Goal: Information Seeking & Learning: Learn about a topic

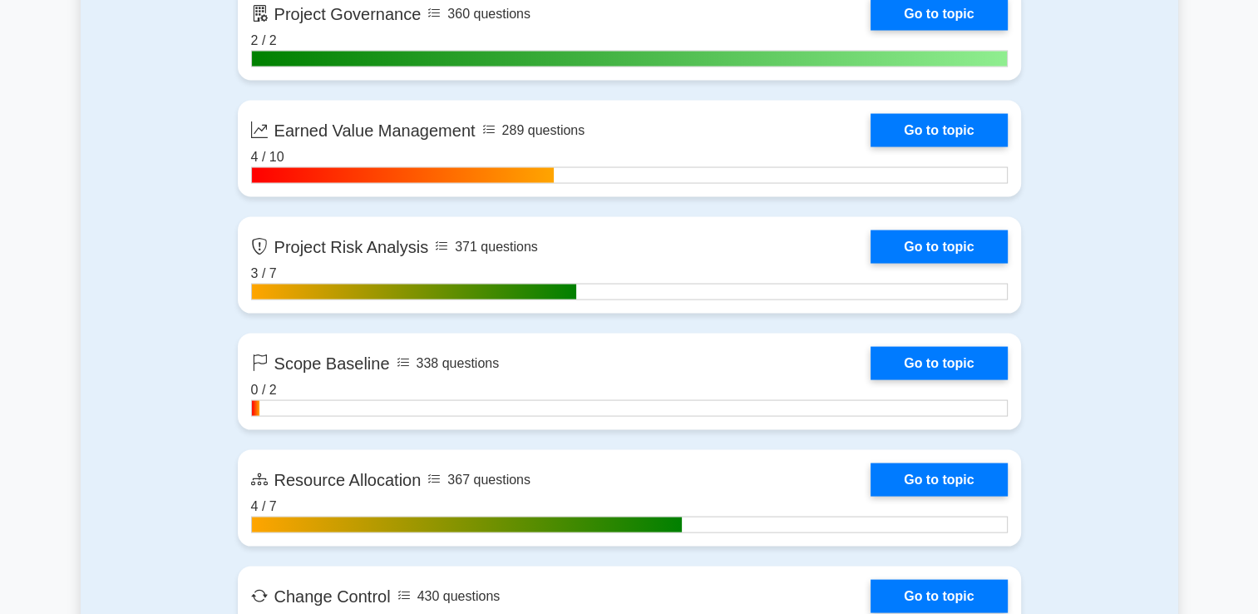
scroll to position [3238, 0]
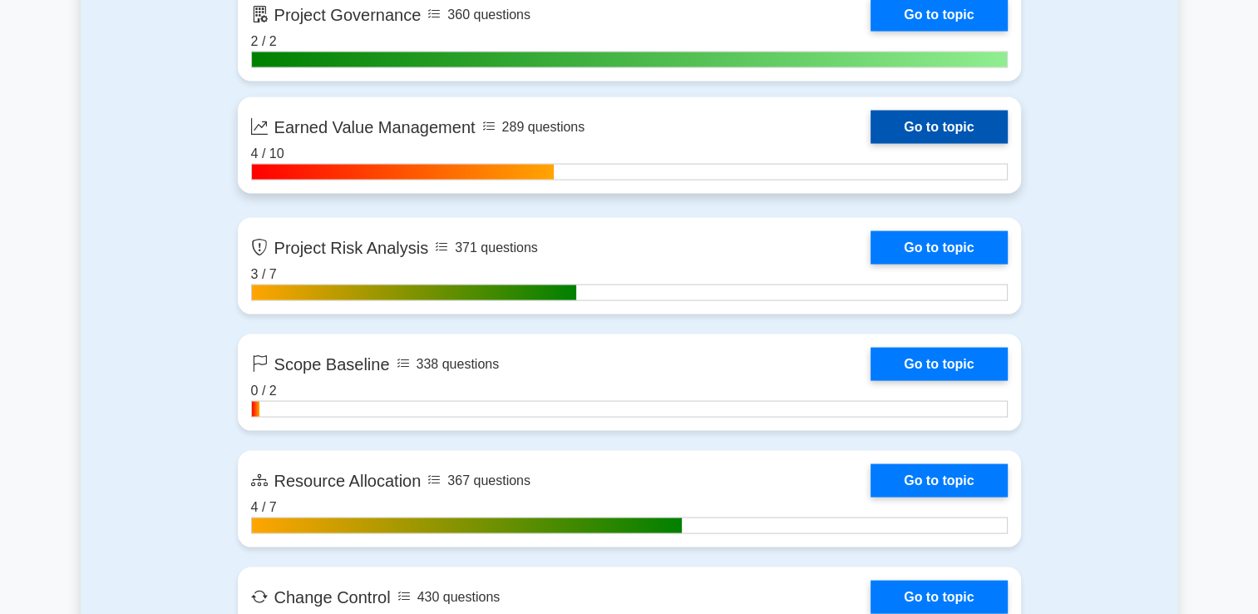
click at [992, 111] on link "Go to topic" at bounding box center [939, 127] width 136 height 33
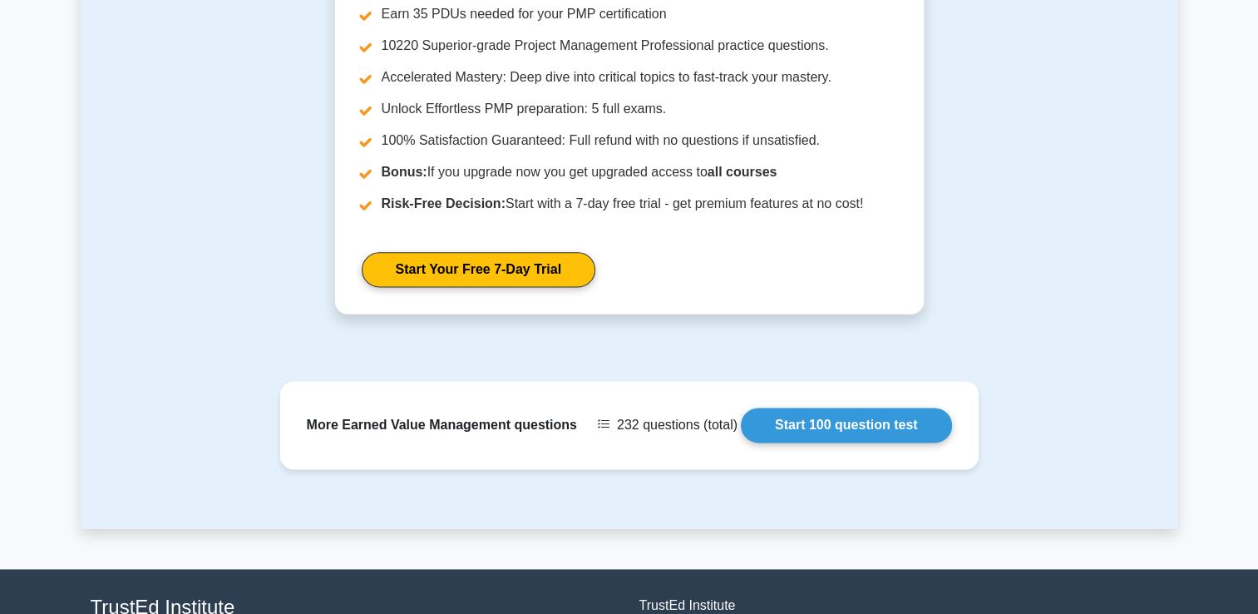
scroll to position [2227, 0]
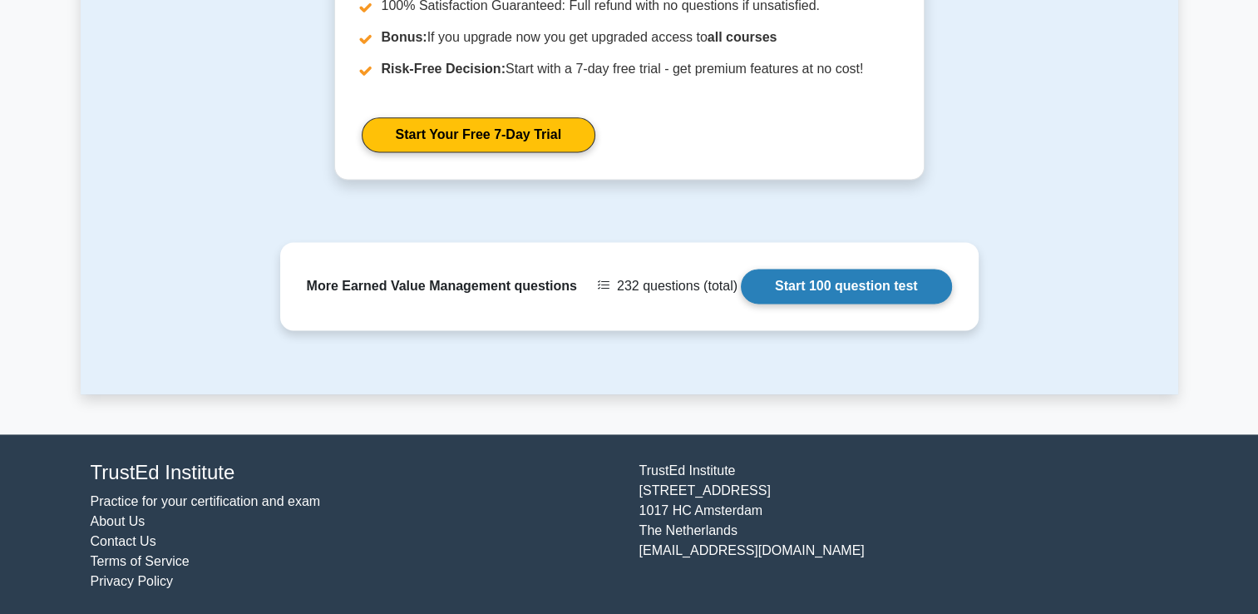
click at [812, 278] on link "Start 100 question test" at bounding box center [846, 286] width 211 height 35
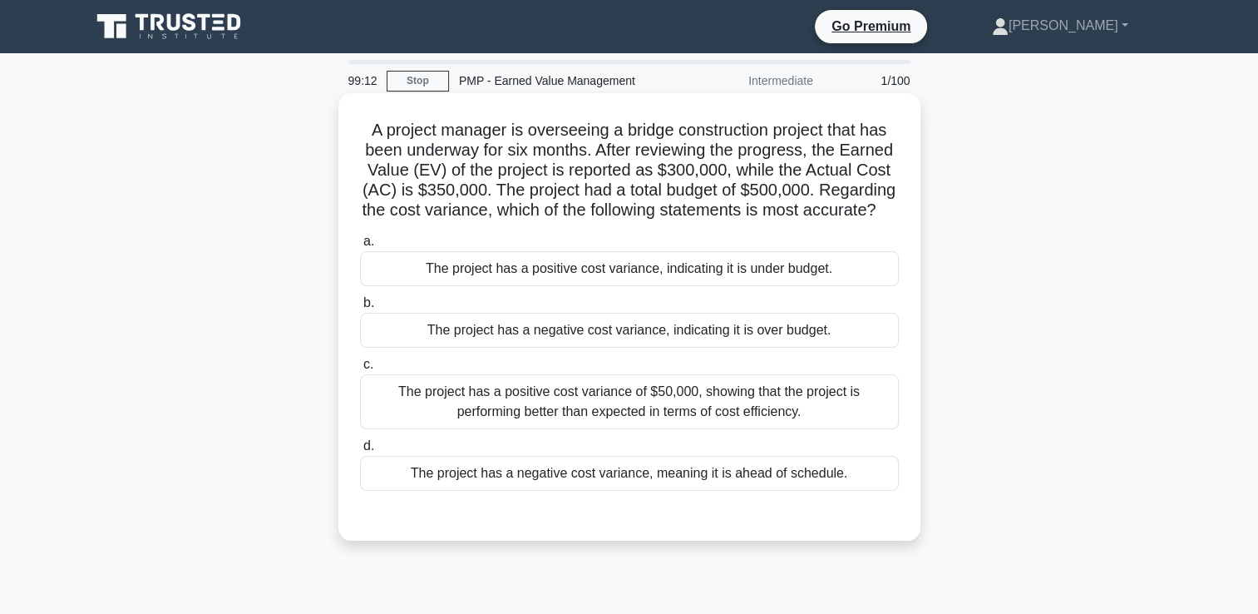
click at [744, 415] on div "The project has a positive cost variance of $50,000, showing that the project i…" at bounding box center [629, 401] width 539 height 55
click at [360, 370] on input "c. The project has a positive cost variance of $50,000, showing that the projec…" at bounding box center [360, 364] width 0 height 11
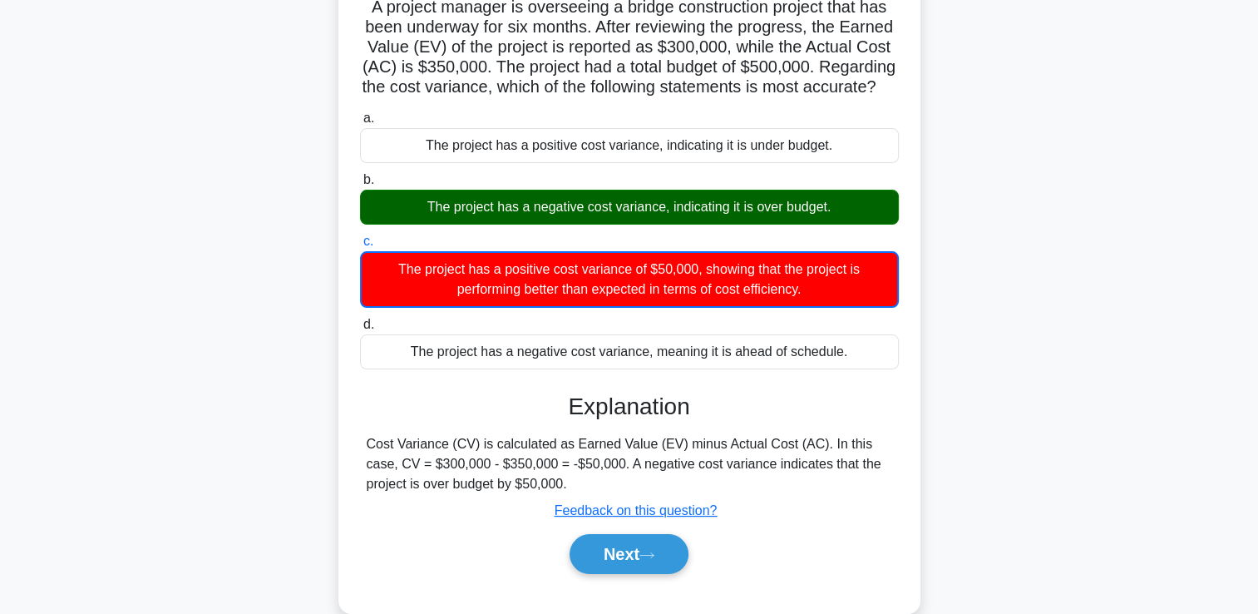
scroll to position [166, 0]
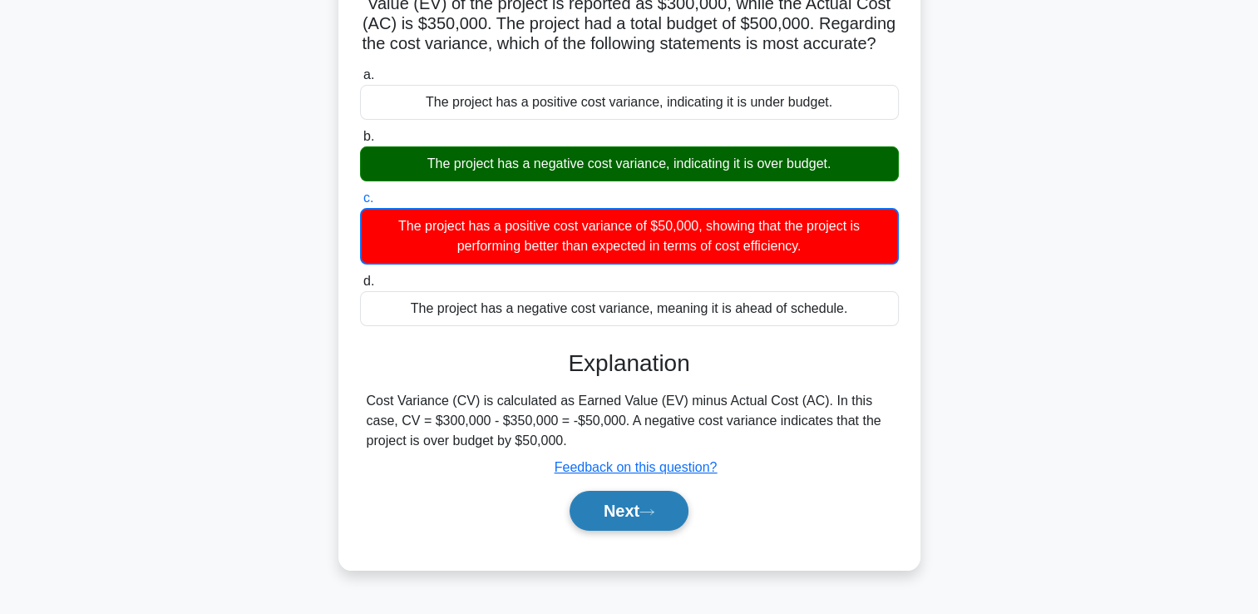
click at [654, 516] on icon at bounding box center [647, 511] width 15 height 9
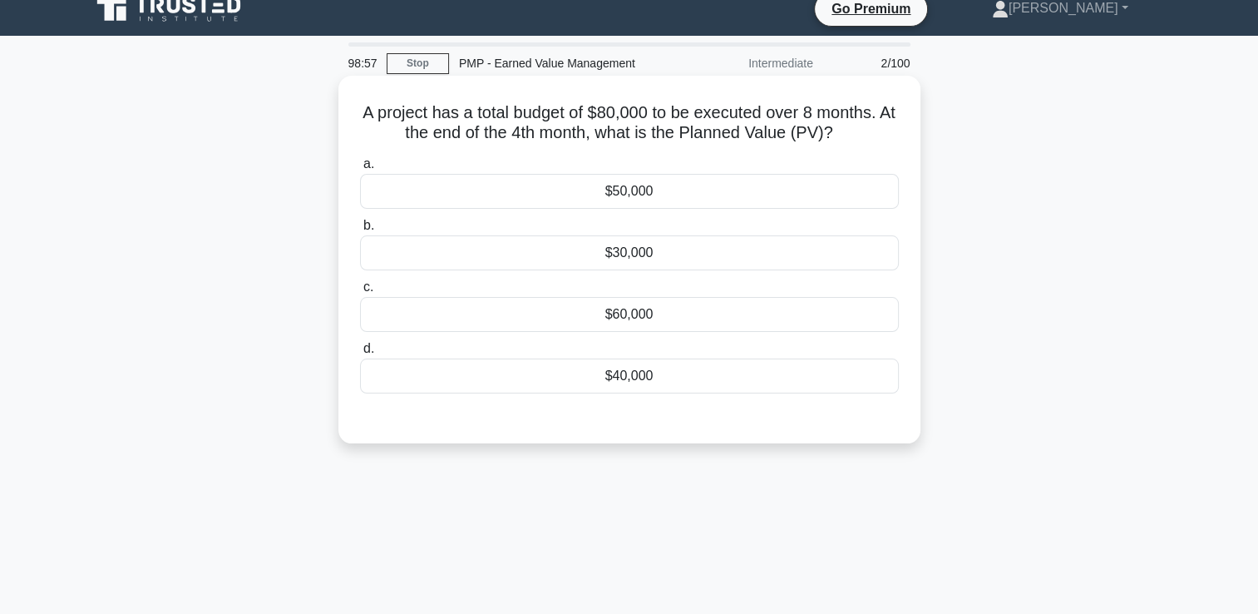
scroll to position [0, 0]
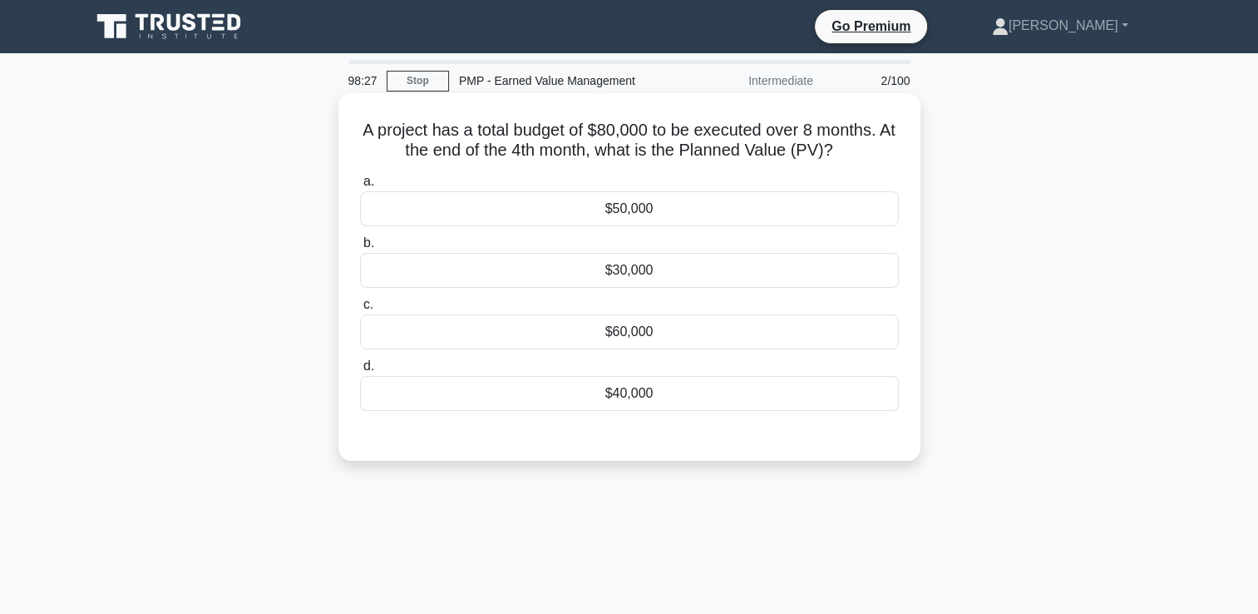
click at [775, 399] on div "$40,000" at bounding box center [629, 393] width 539 height 35
click at [360, 372] on input "d. $40,000" at bounding box center [360, 366] width 0 height 11
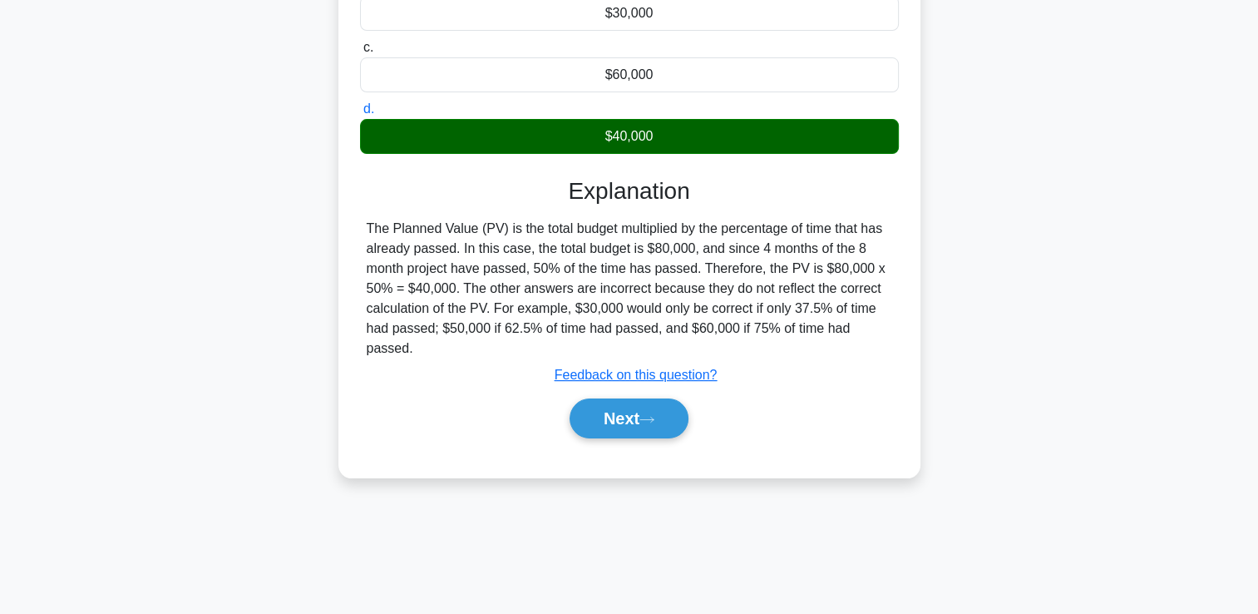
scroll to position [284, 0]
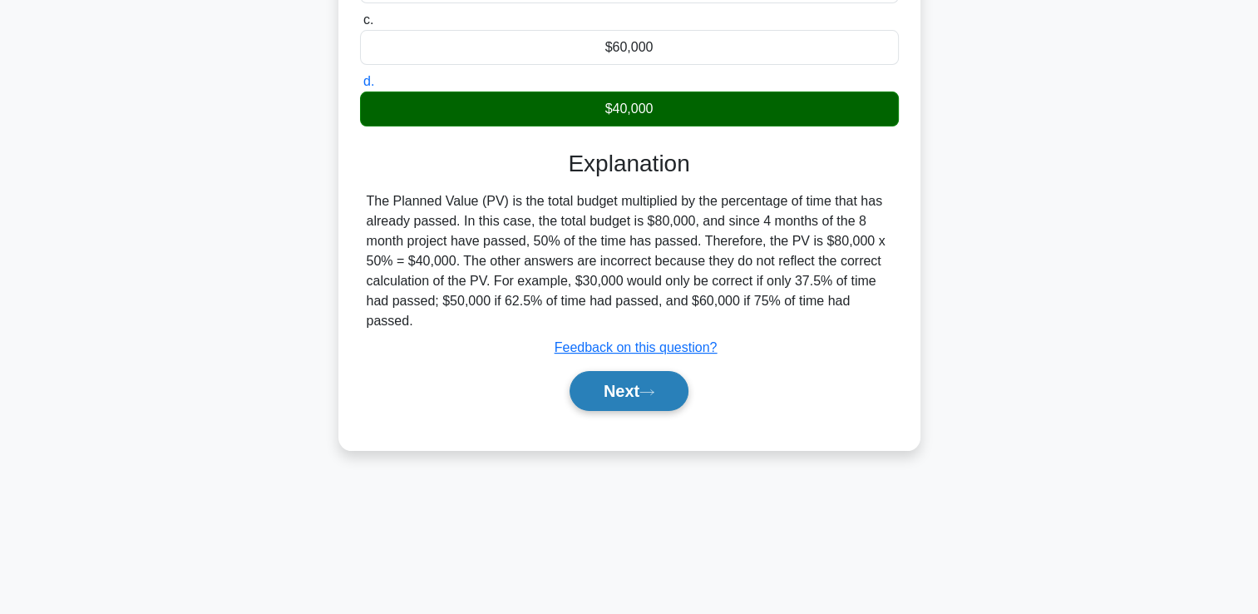
click at [654, 388] on icon at bounding box center [647, 392] width 15 height 9
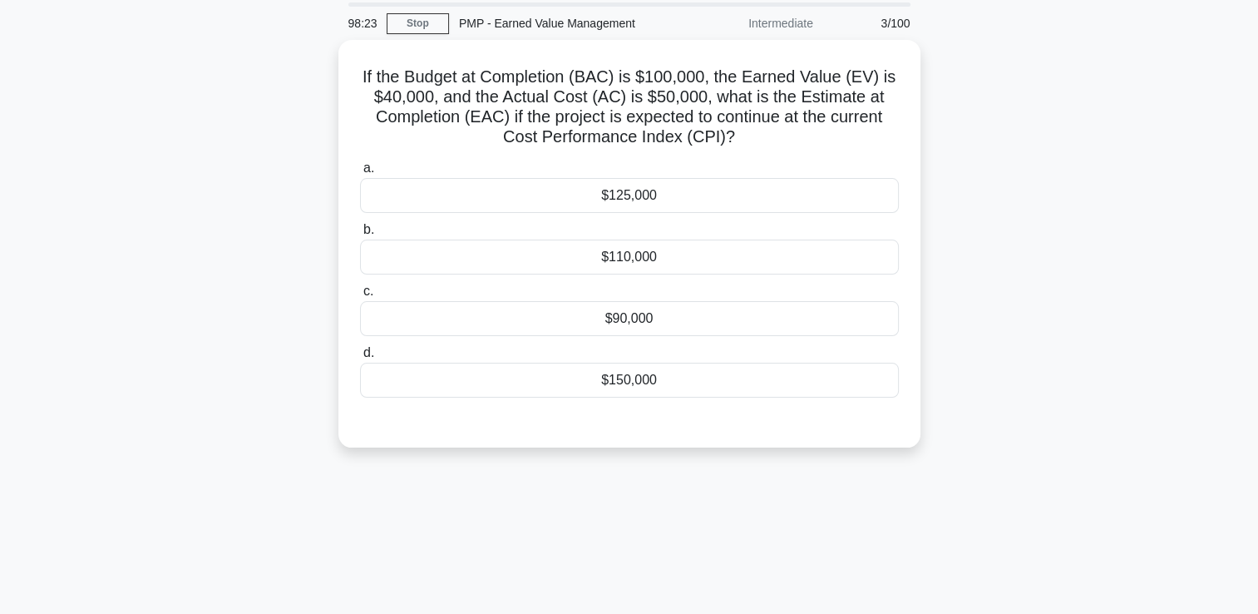
scroll to position [35, 0]
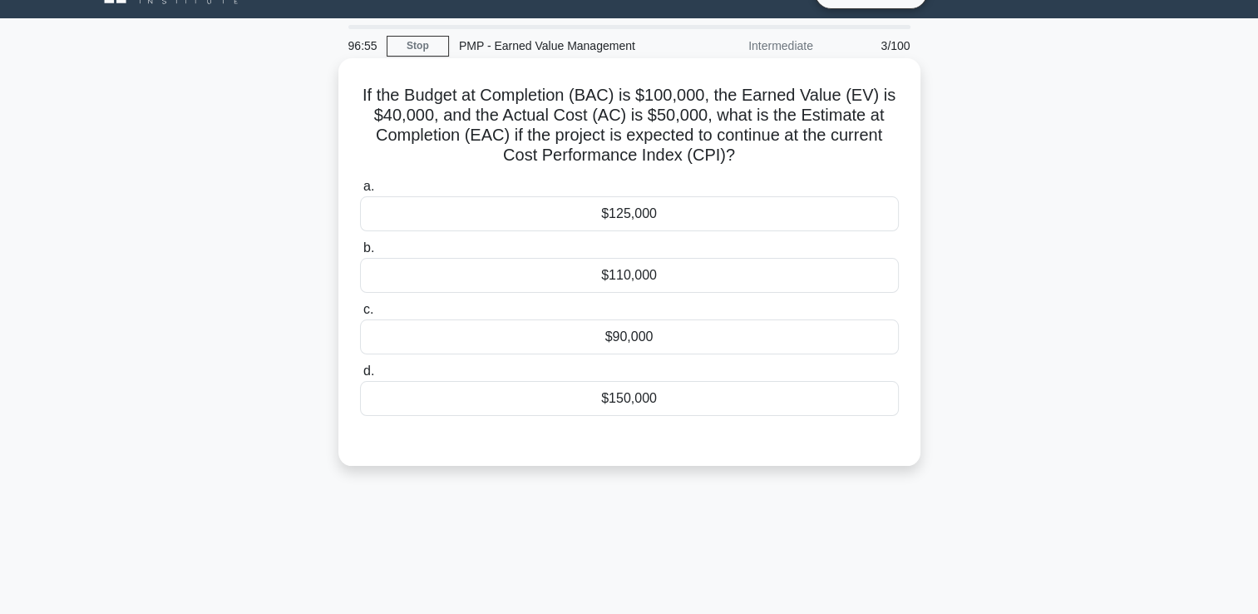
click at [655, 277] on div "$110,000" at bounding box center [629, 275] width 539 height 35
click at [360, 254] on input "b. $110,000" at bounding box center [360, 248] width 0 height 11
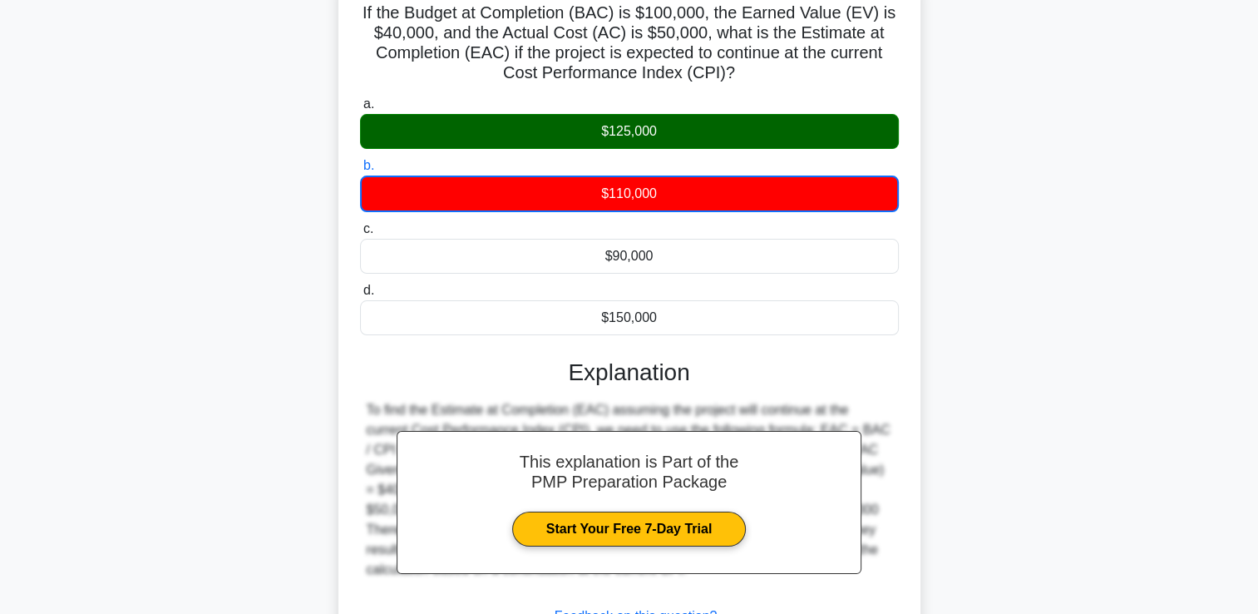
scroll to position [284, 0]
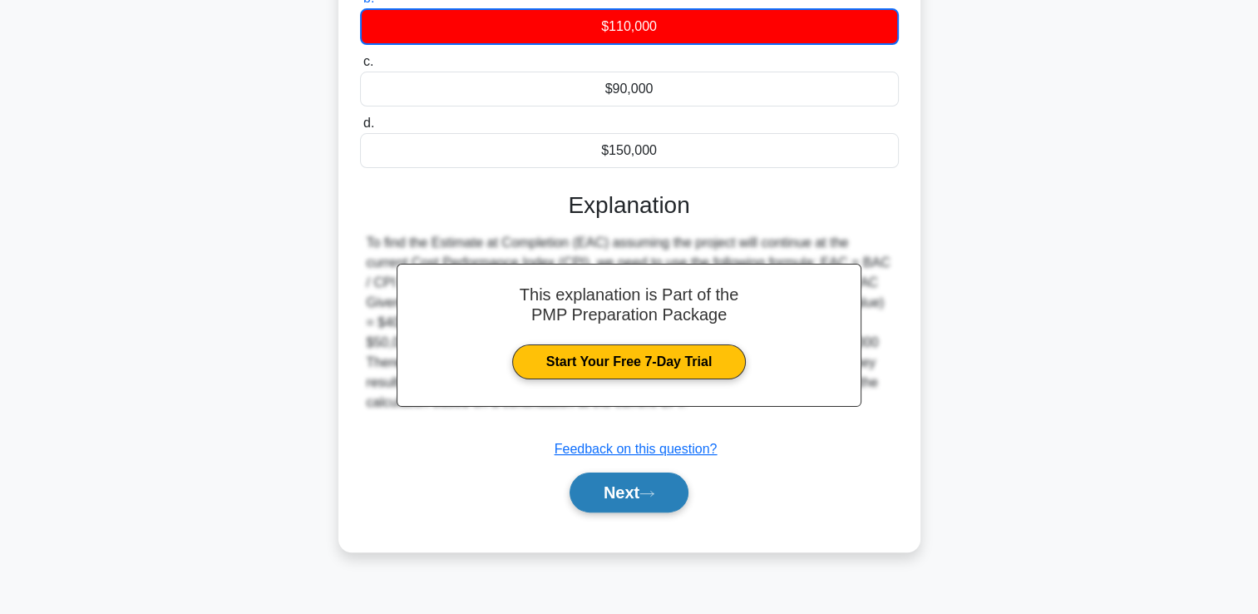
click at [615, 479] on button "Next" at bounding box center [629, 492] width 119 height 40
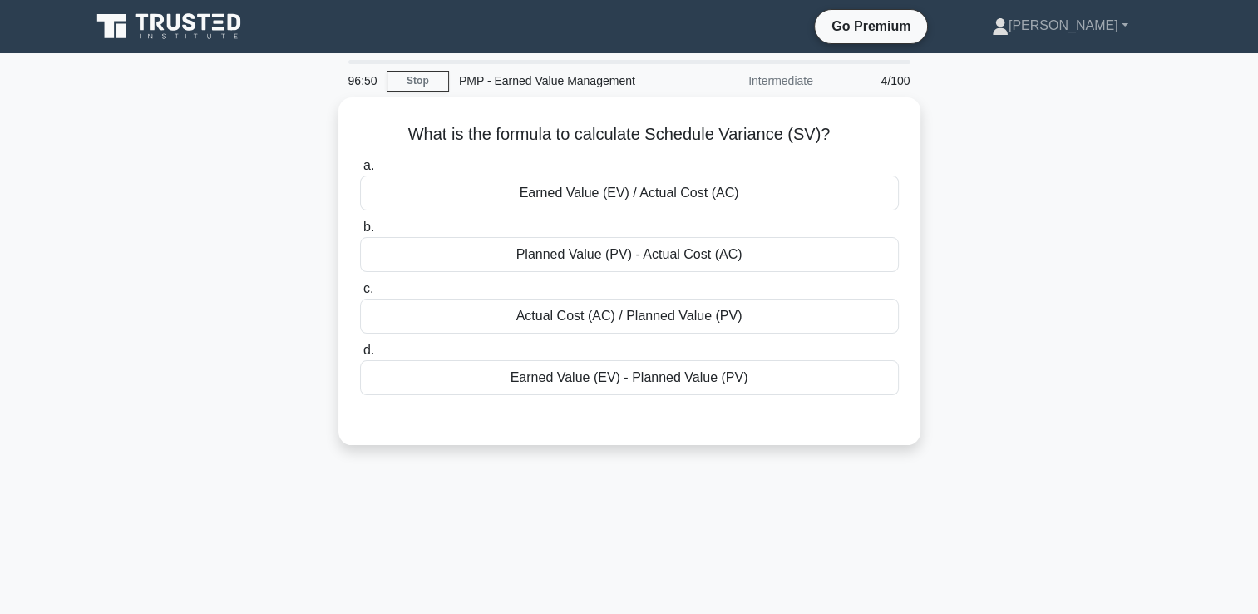
scroll to position [0, 0]
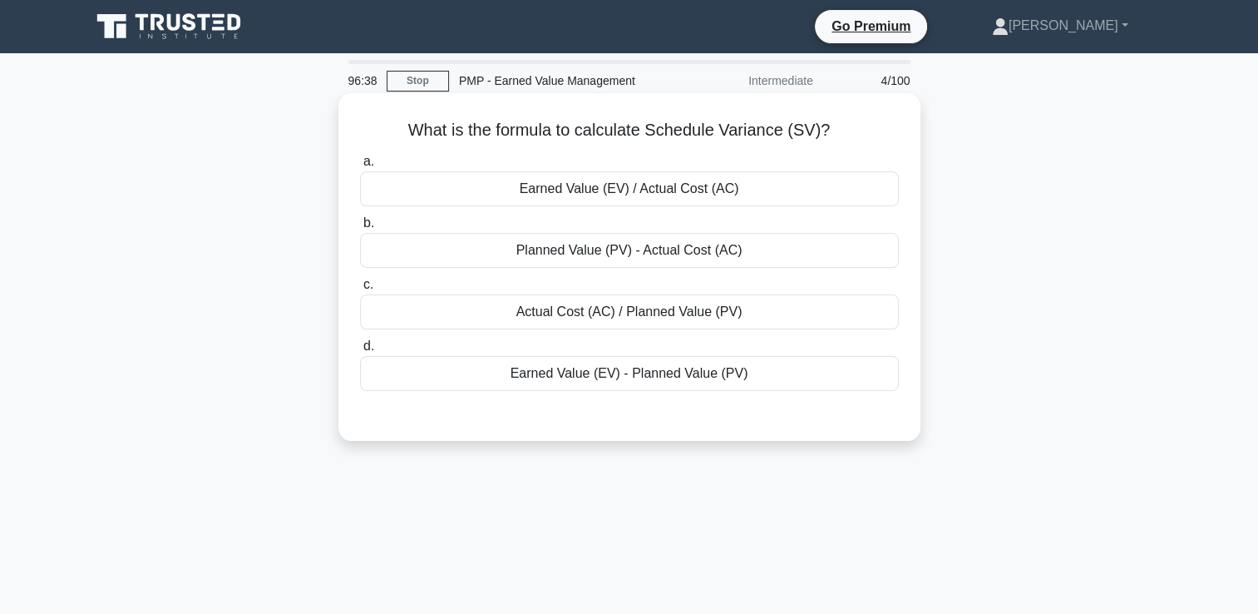
click at [798, 370] on div "Earned Value (EV) - Planned Value (PV)" at bounding box center [629, 373] width 539 height 35
click at [360, 352] on input "d. Earned Value (EV) - Planned Value (PV)" at bounding box center [360, 346] width 0 height 11
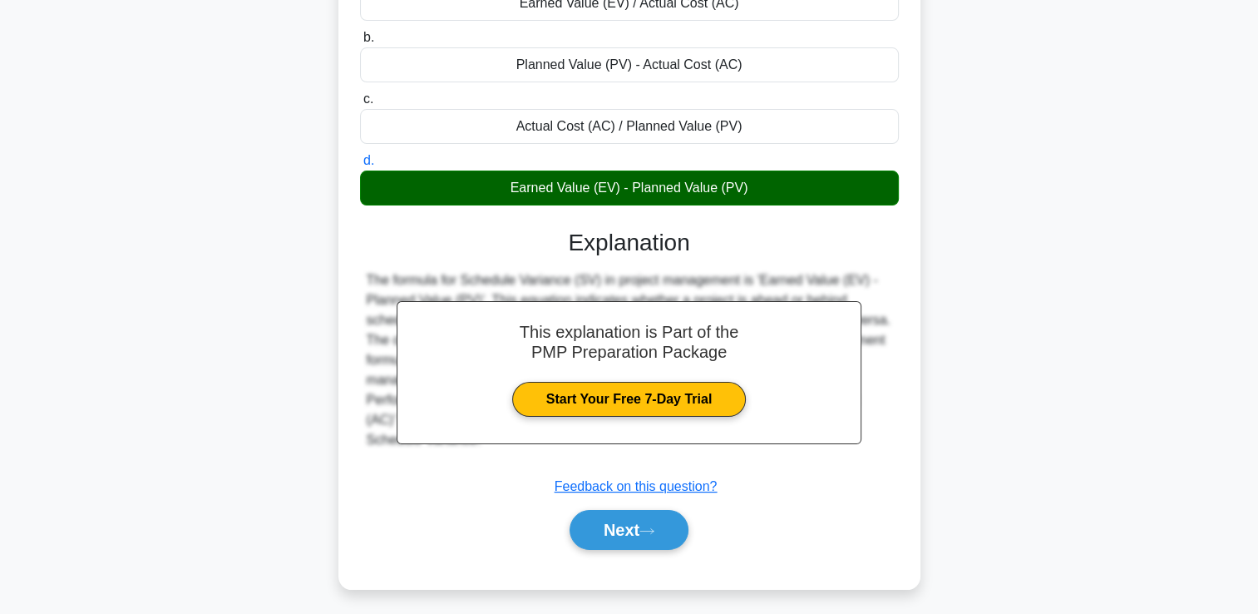
scroll to position [284, 0]
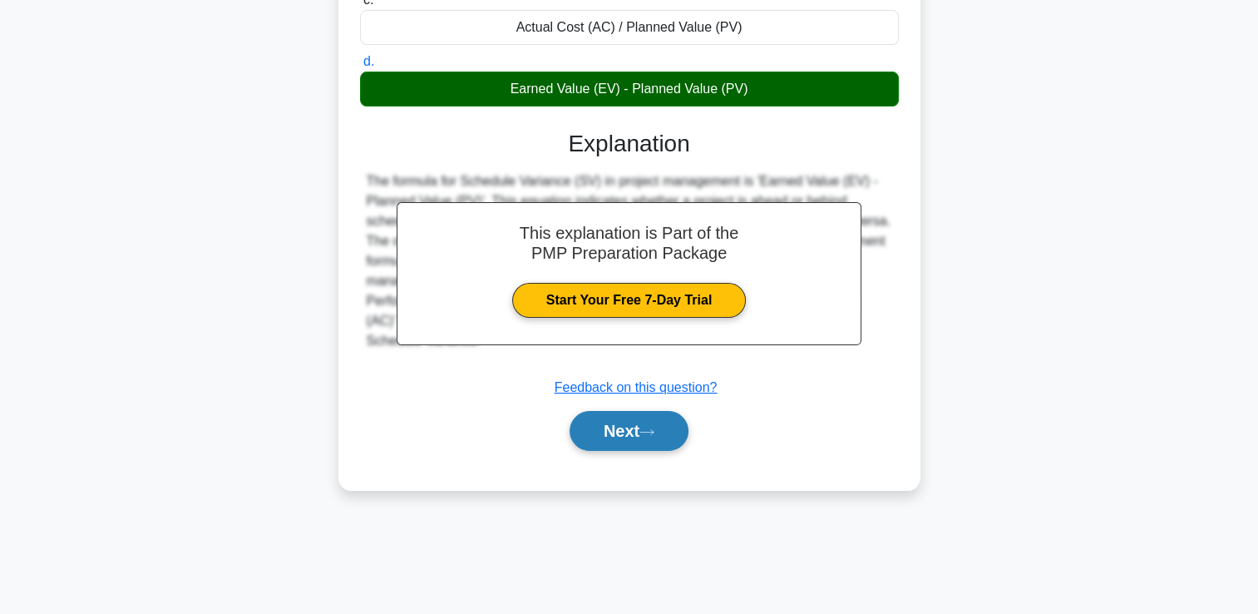
click at [647, 434] on button "Next" at bounding box center [629, 431] width 119 height 40
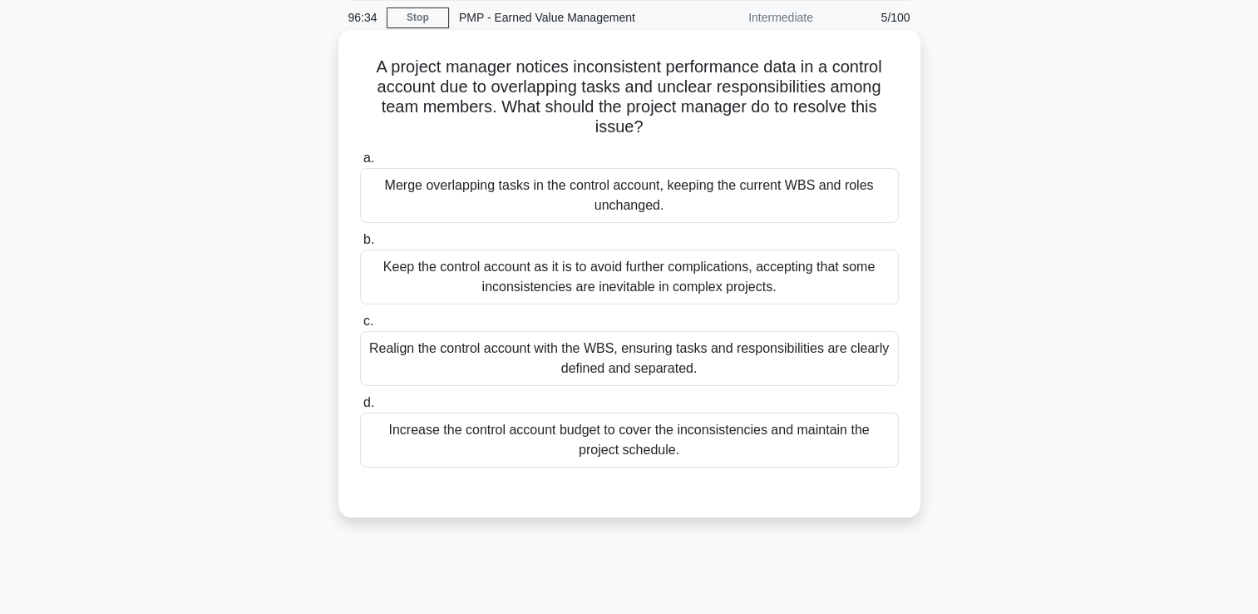
scroll to position [35, 0]
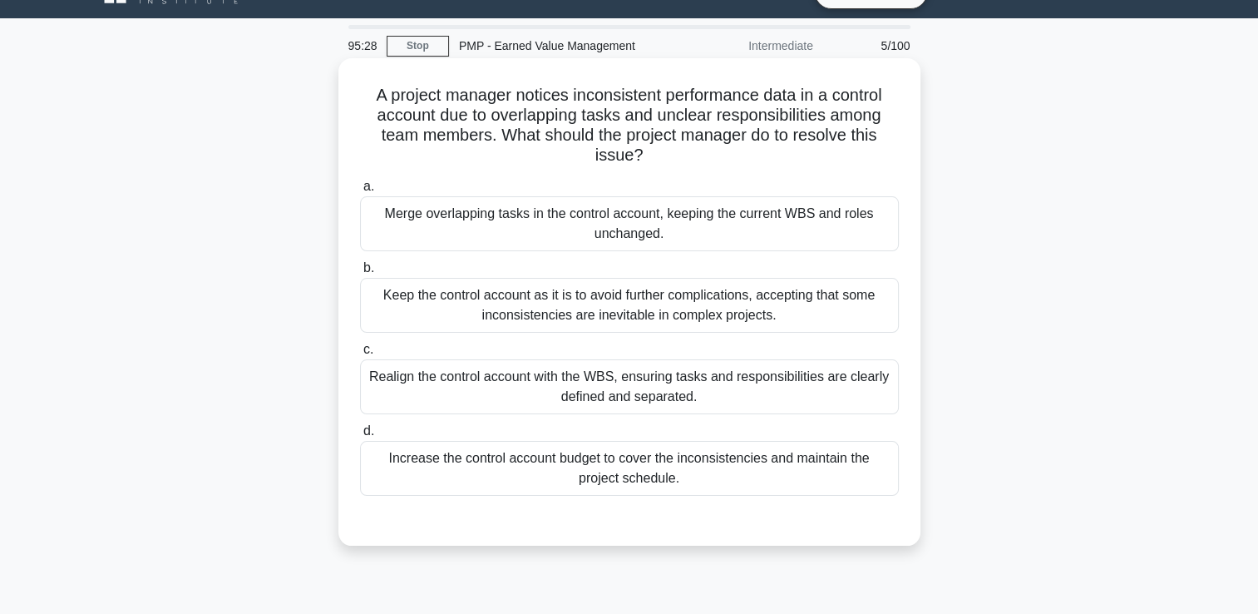
click at [789, 357] on label "c. Realign the control account with the WBS, ensuring tasks and responsibilitie…" at bounding box center [629, 376] width 539 height 75
click at [360, 355] on input "c. Realign the control account with the WBS, ensuring tasks and responsibilitie…" at bounding box center [360, 349] width 0 height 11
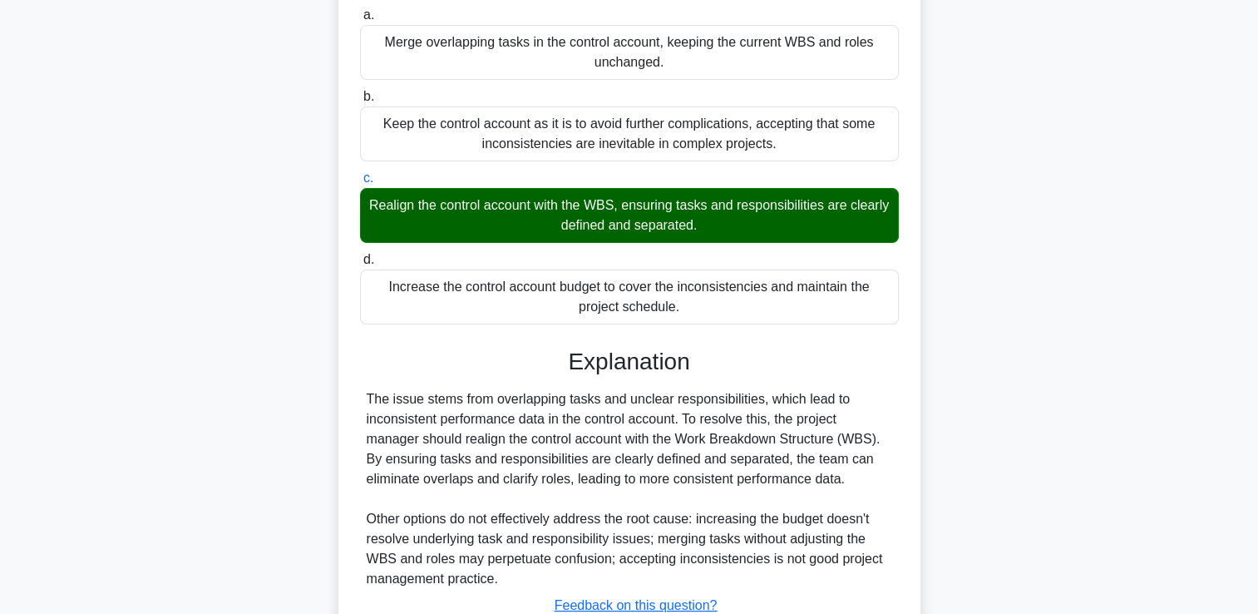
scroll to position [330, 0]
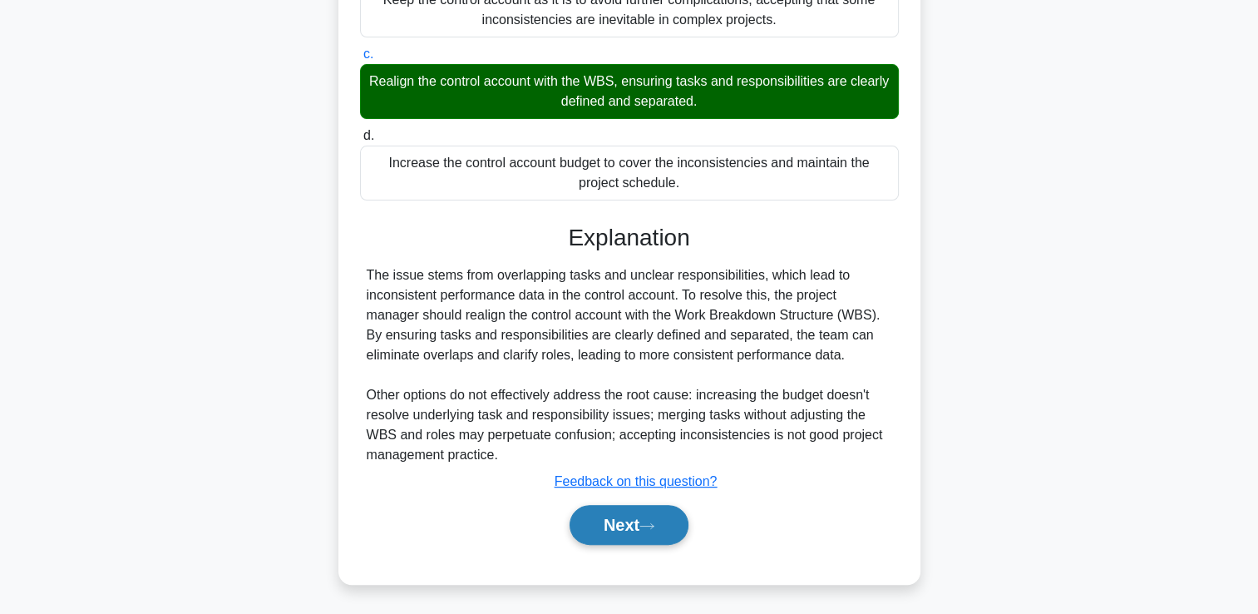
click at [679, 513] on button "Next" at bounding box center [629, 525] width 119 height 40
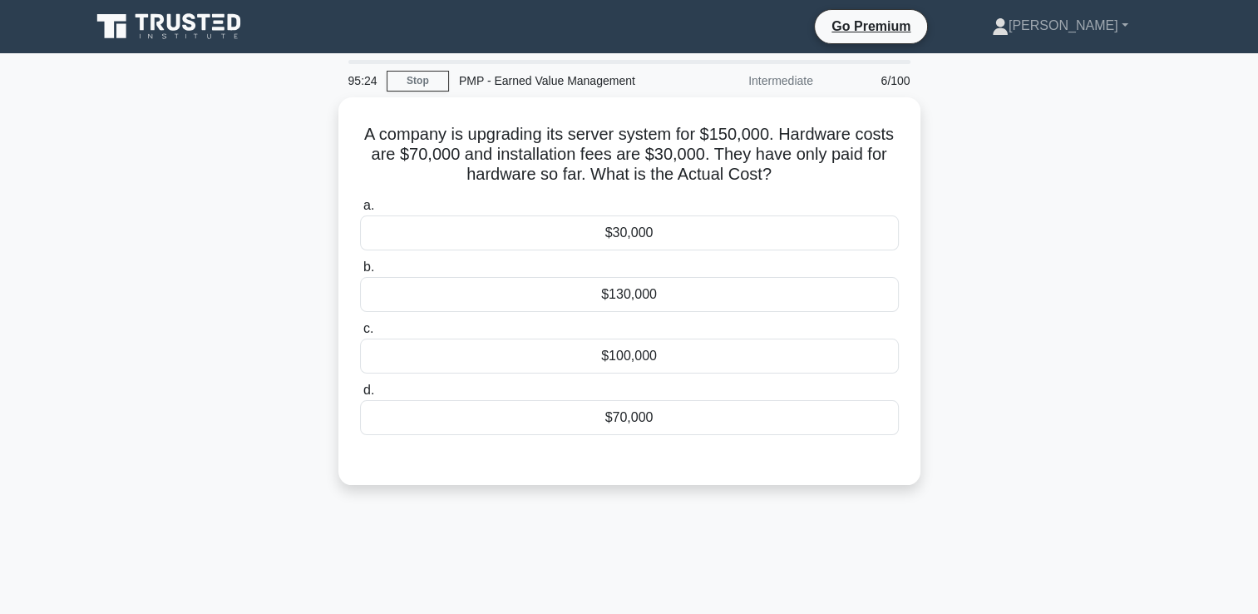
scroll to position [0, 0]
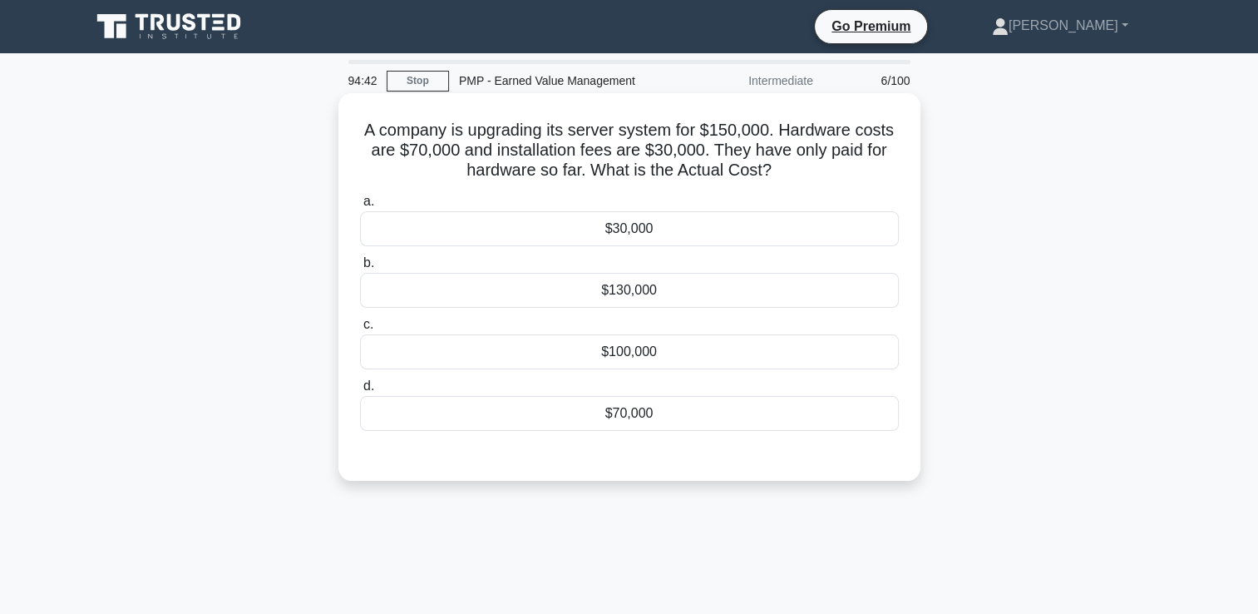
click at [795, 342] on div "$100,000" at bounding box center [629, 351] width 539 height 35
click at [360, 330] on input "c. $100,000" at bounding box center [360, 324] width 0 height 11
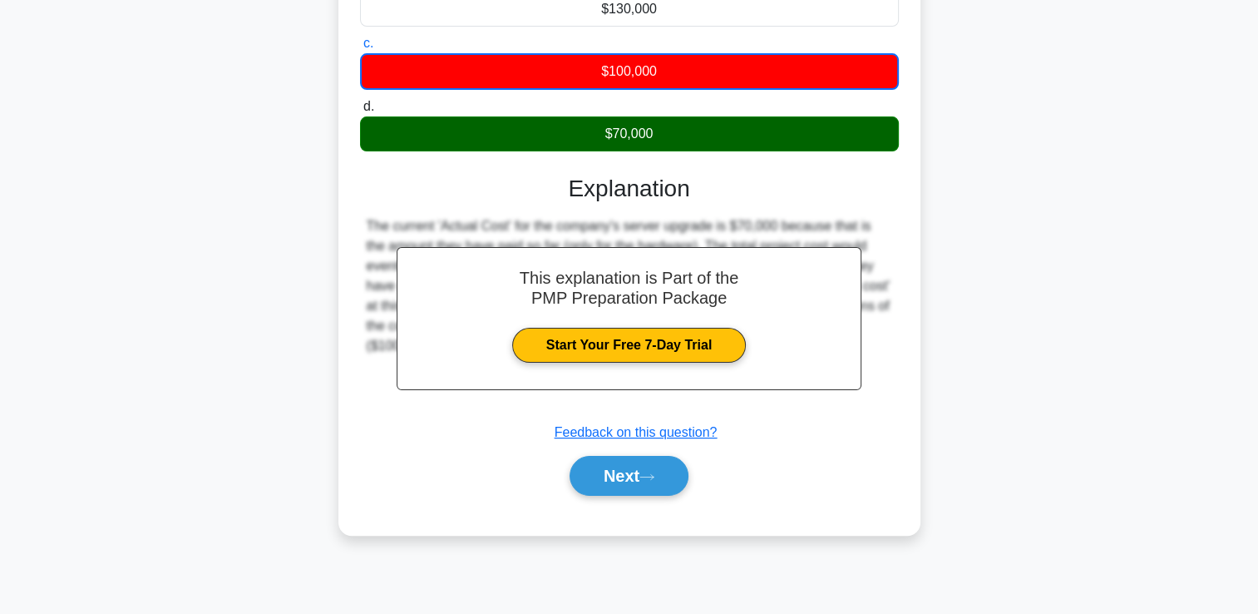
scroll to position [284, 0]
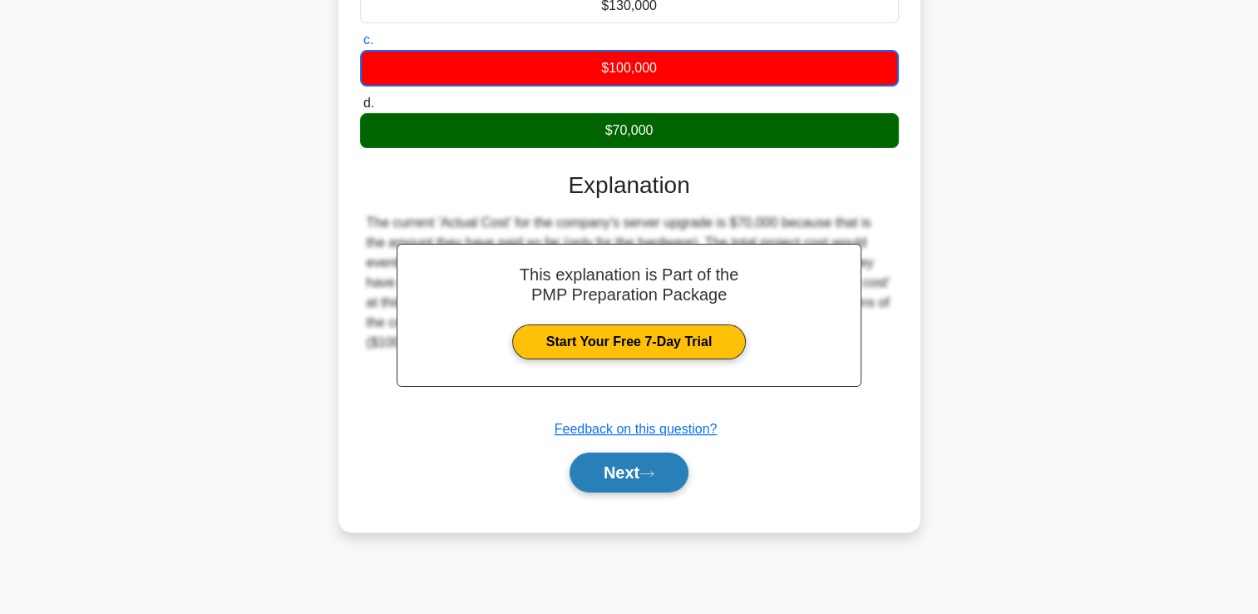
click at [628, 457] on button "Next" at bounding box center [629, 472] width 119 height 40
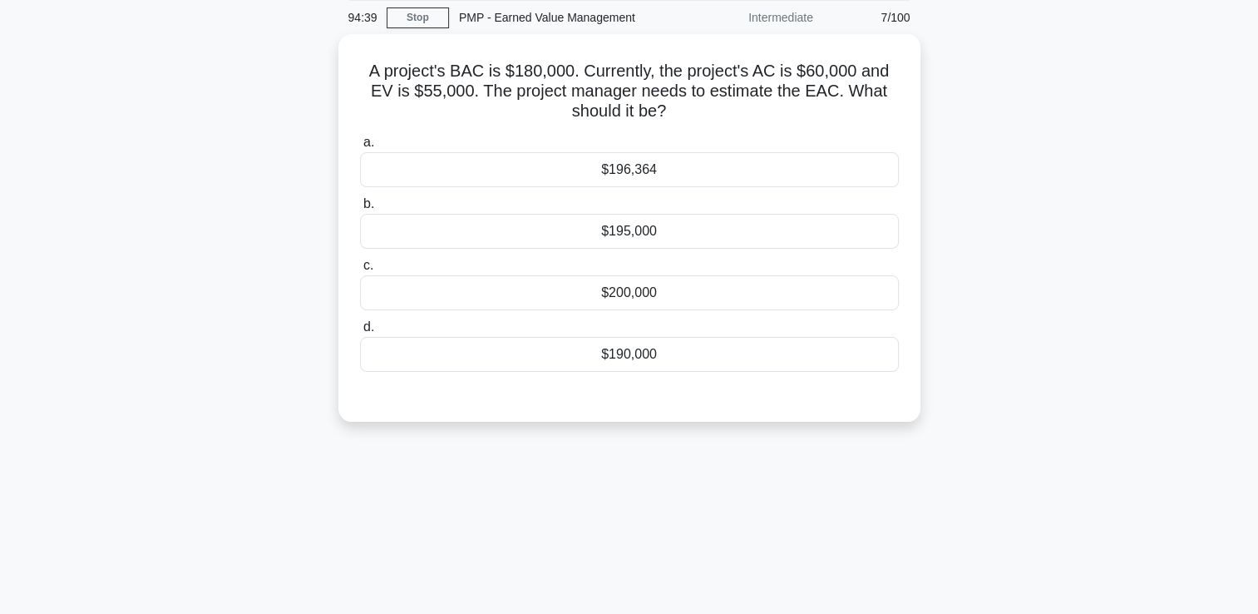
scroll to position [35, 0]
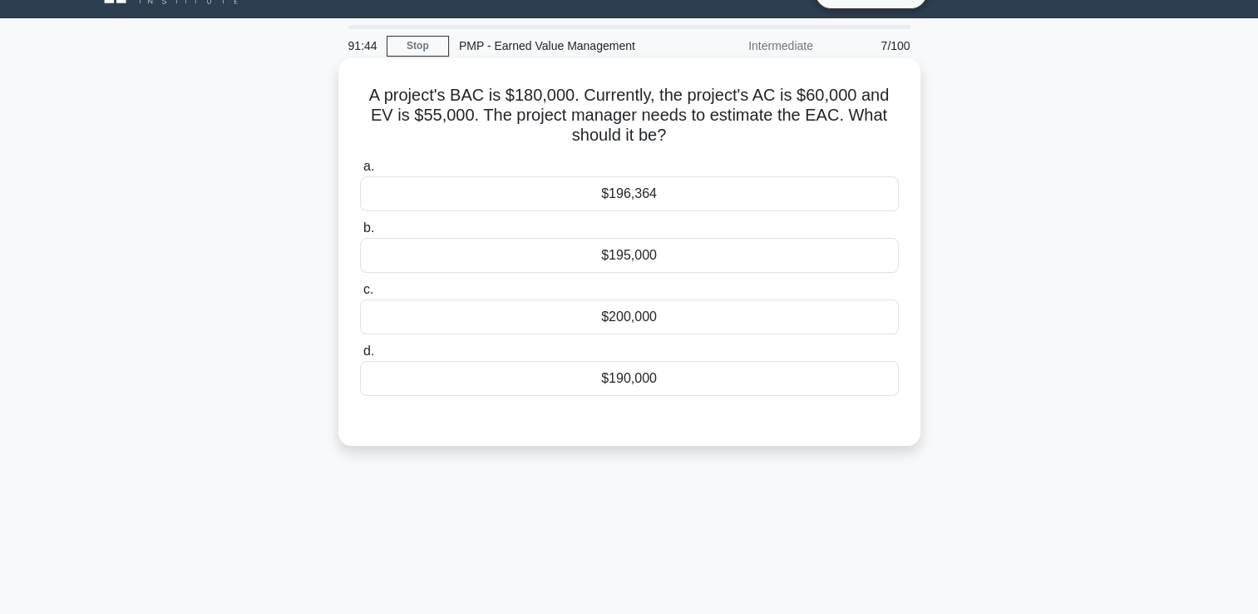
click at [627, 260] on div "$195,000" at bounding box center [629, 255] width 539 height 35
click at [360, 234] on input "b. $195,000" at bounding box center [360, 228] width 0 height 11
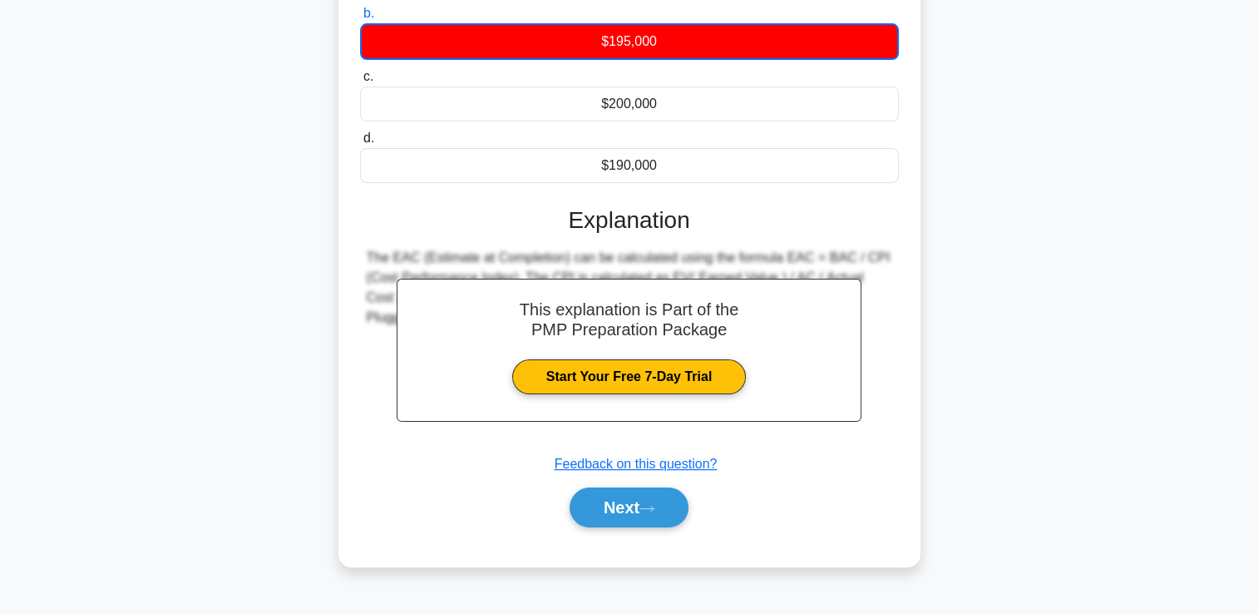
scroll to position [284, 0]
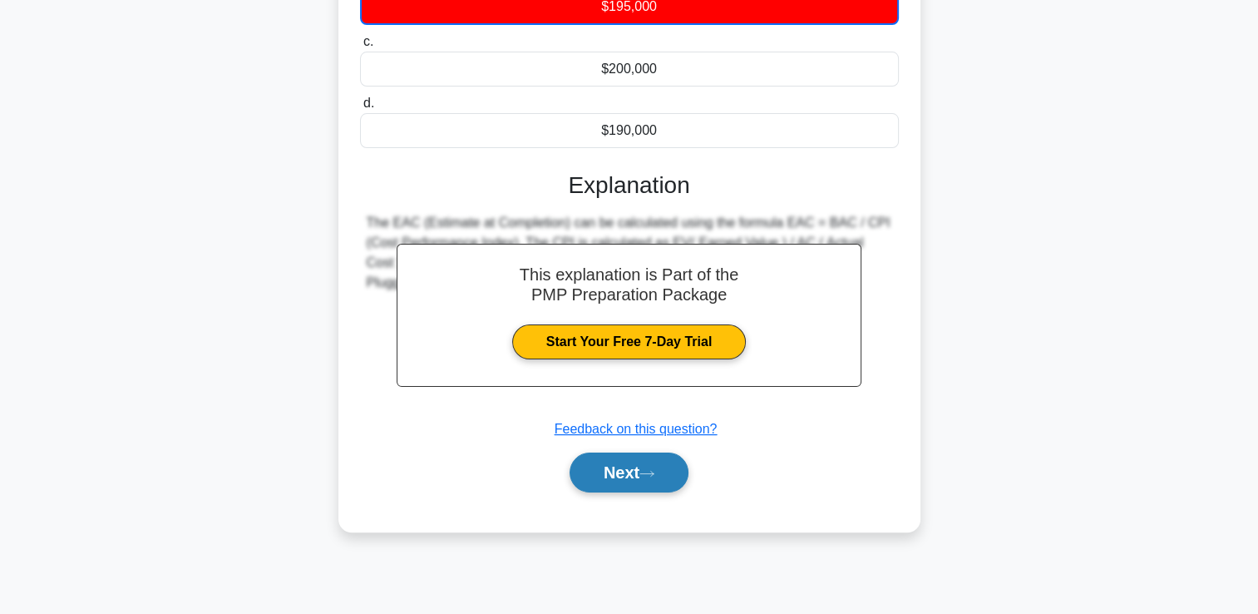
click at [672, 452] on button "Next" at bounding box center [629, 472] width 119 height 40
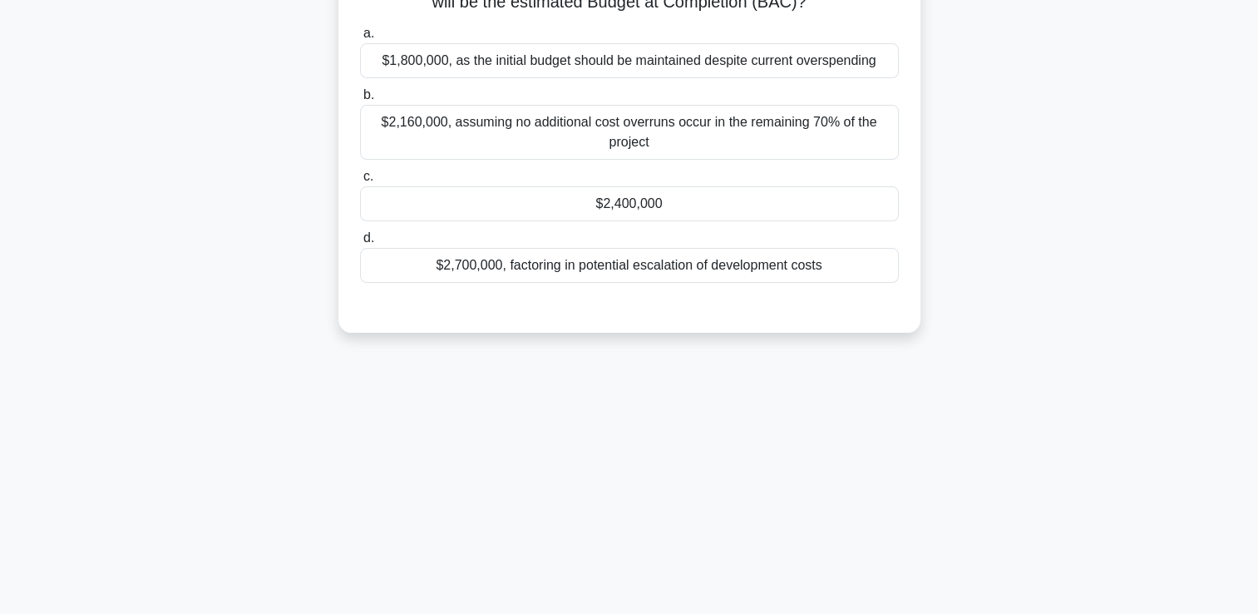
scroll to position [35, 0]
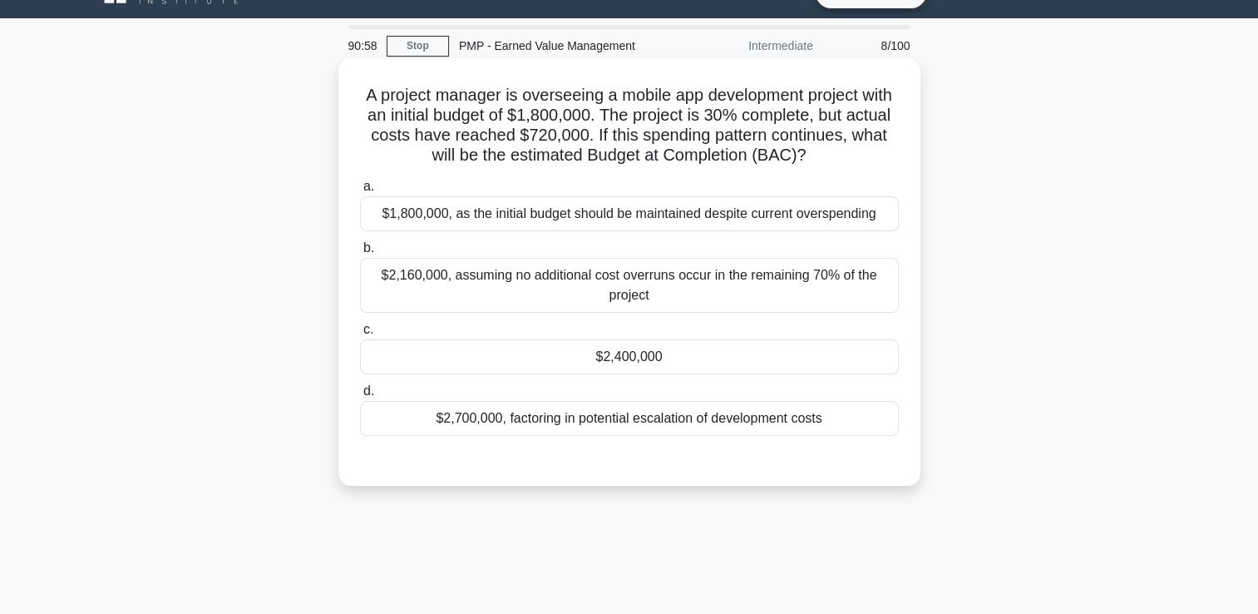
click at [599, 213] on div "$1,800,000, as the initial budget should be maintained despite current overspen…" at bounding box center [629, 213] width 539 height 35
click at [360, 192] on input "a. $1,800,000, as the initial budget should be maintained despite current overs…" at bounding box center [360, 186] width 0 height 11
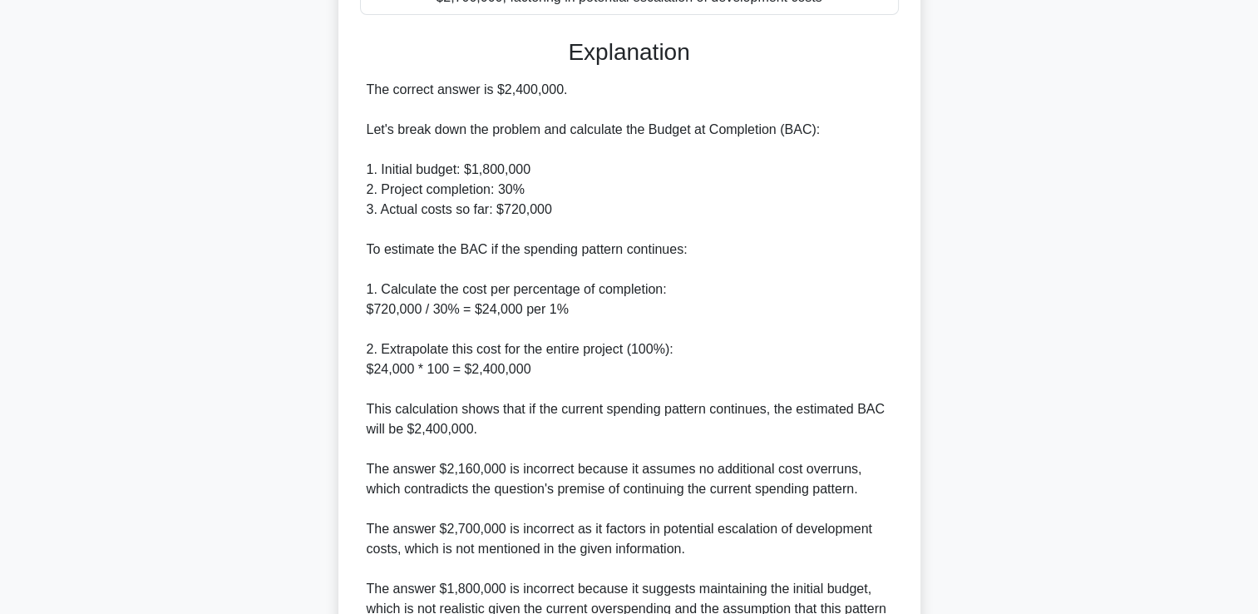
scroll to position [631, 0]
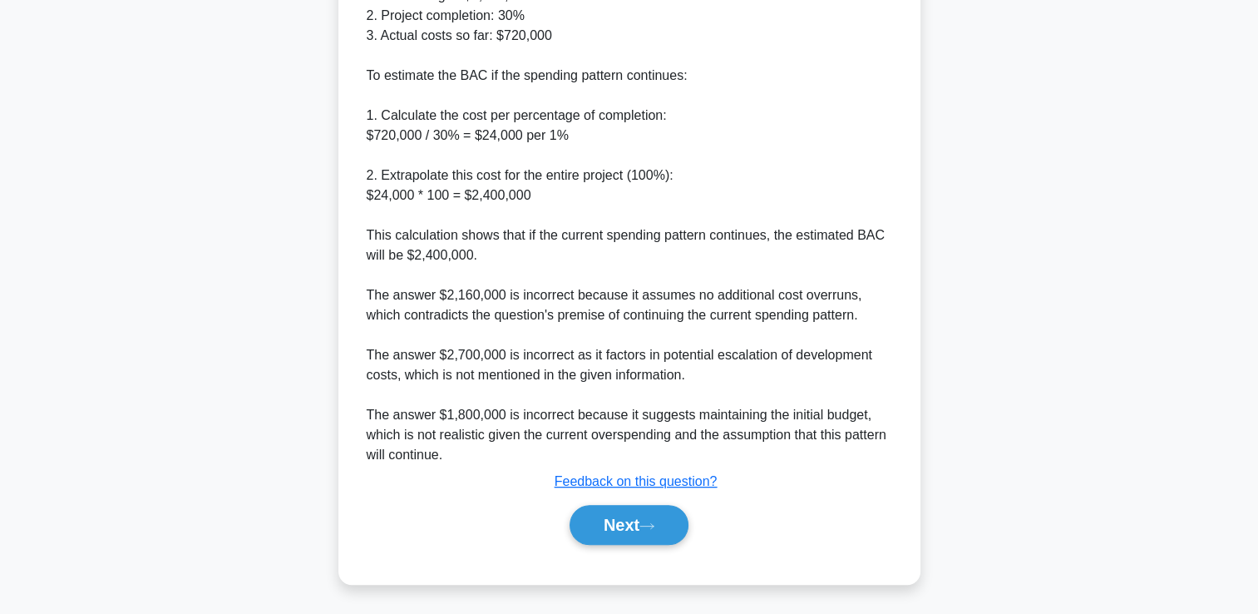
click at [623, 502] on div "Next" at bounding box center [629, 524] width 539 height 53
click at [618, 523] on button "Next" at bounding box center [629, 525] width 119 height 40
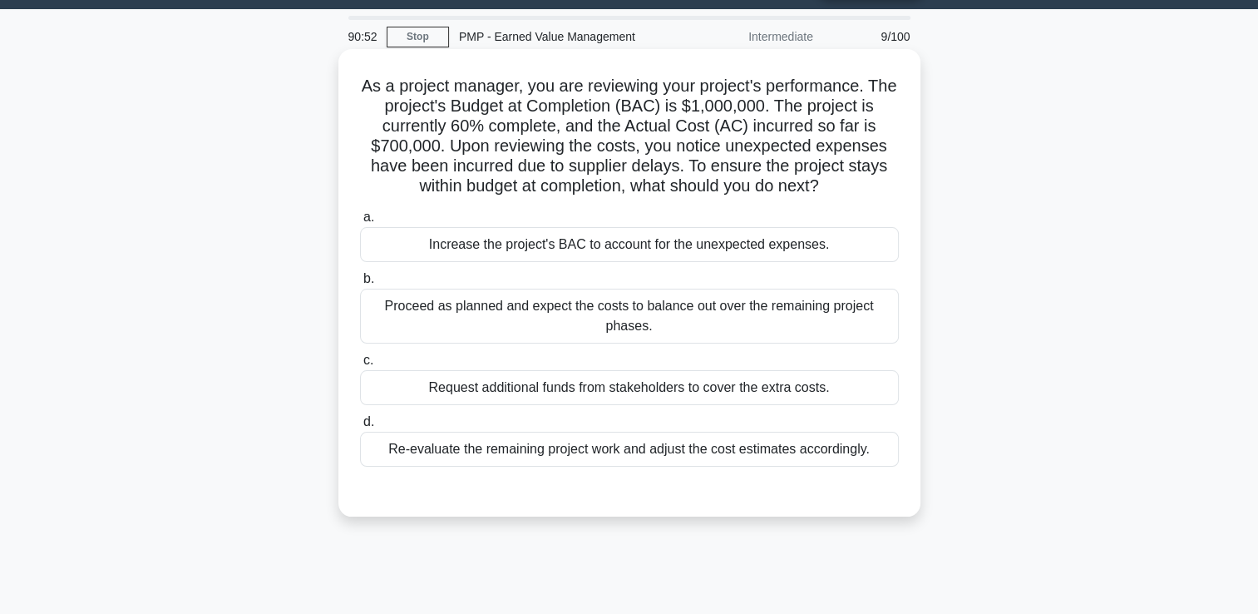
scroll to position [35, 0]
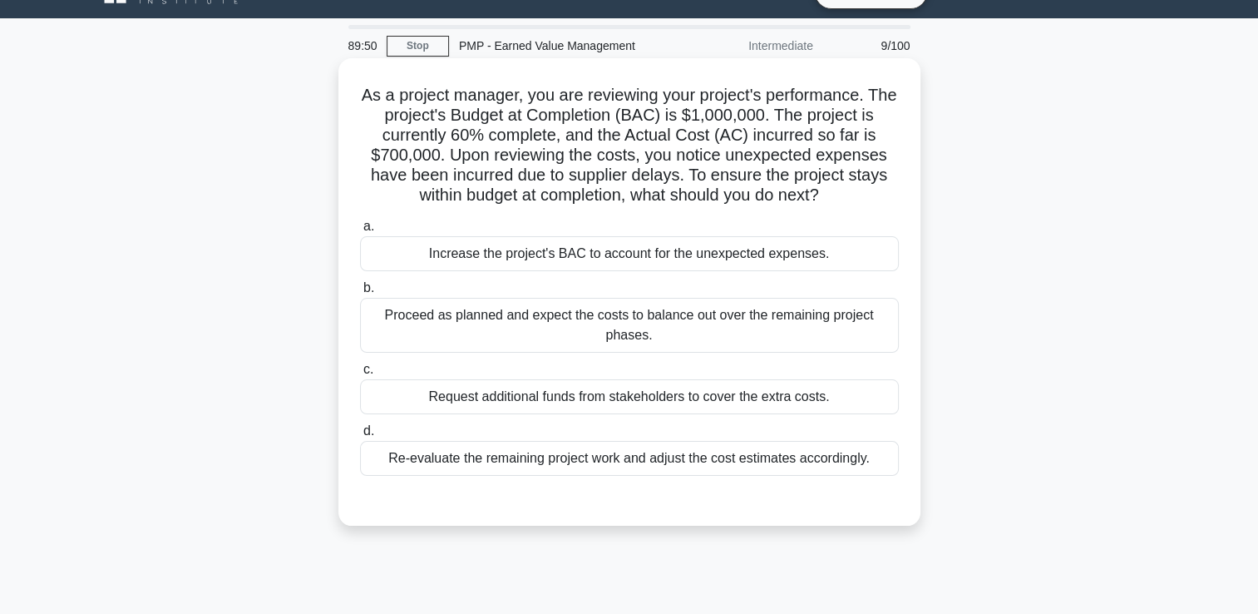
click at [751, 452] on div "Re-evaluate the remaining project work and adjust the cost estimates accordingl…" at bounding box center [629, 458] width 539 height 35
click at [360, 437] on input "d. Re-evaluate the remaining project work and adjust the cost estimates accordi…" at bounding box center [360, 431] width 0 height 11
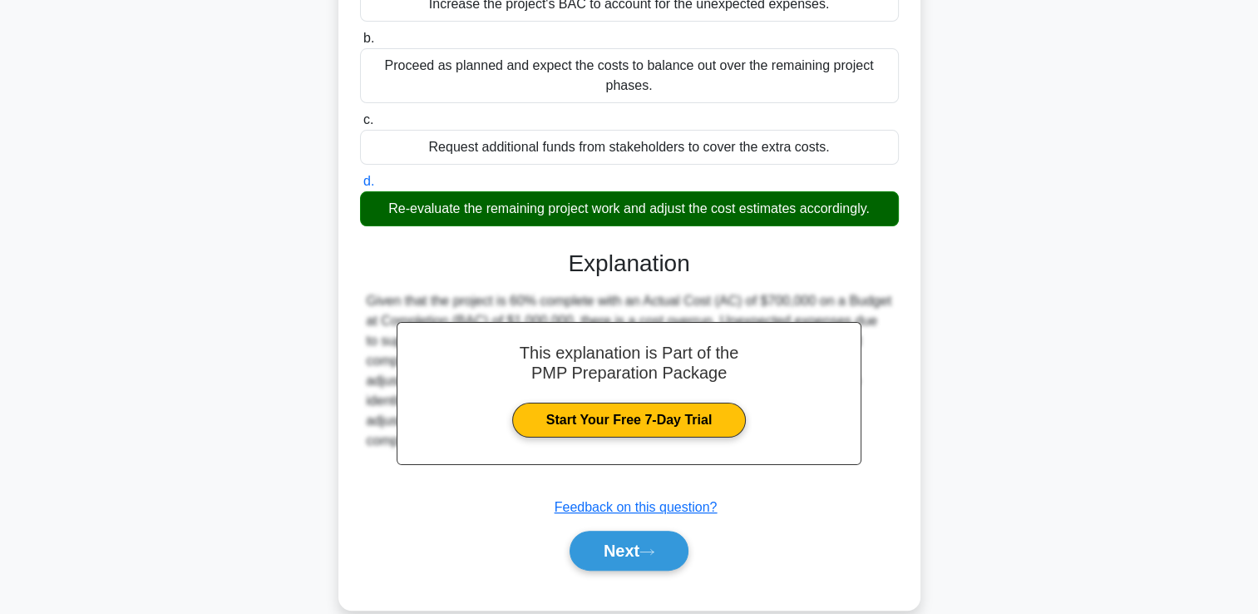
scroll to position [310, 0]
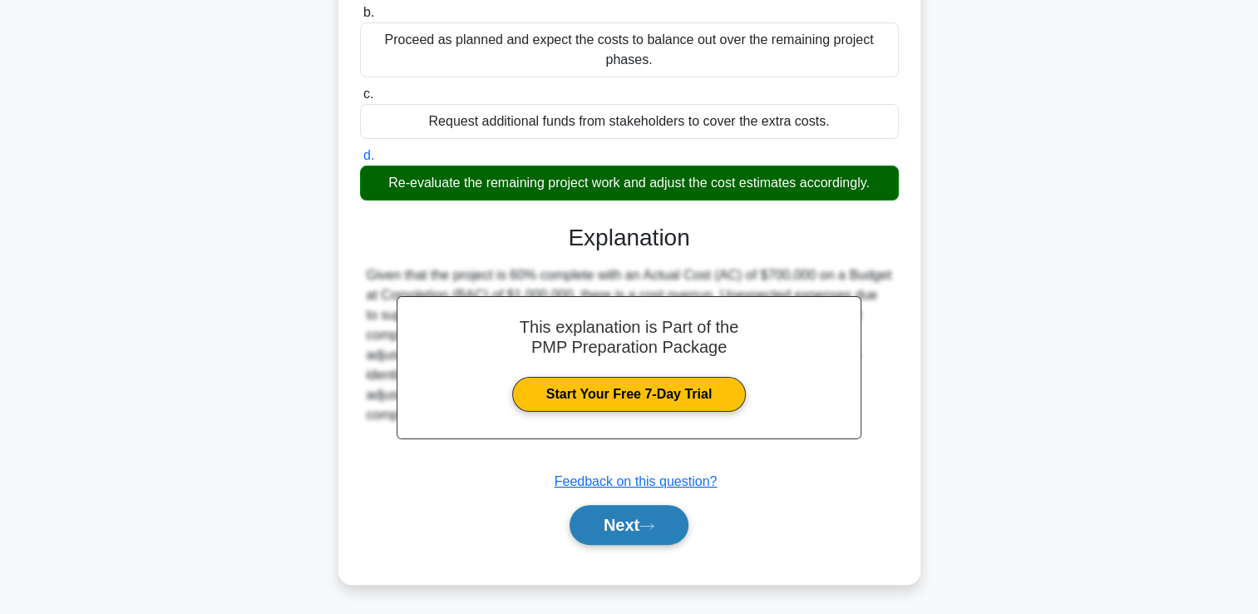
click at [654, 529] on icon at bounding box center [647, 525] width 15 height 9
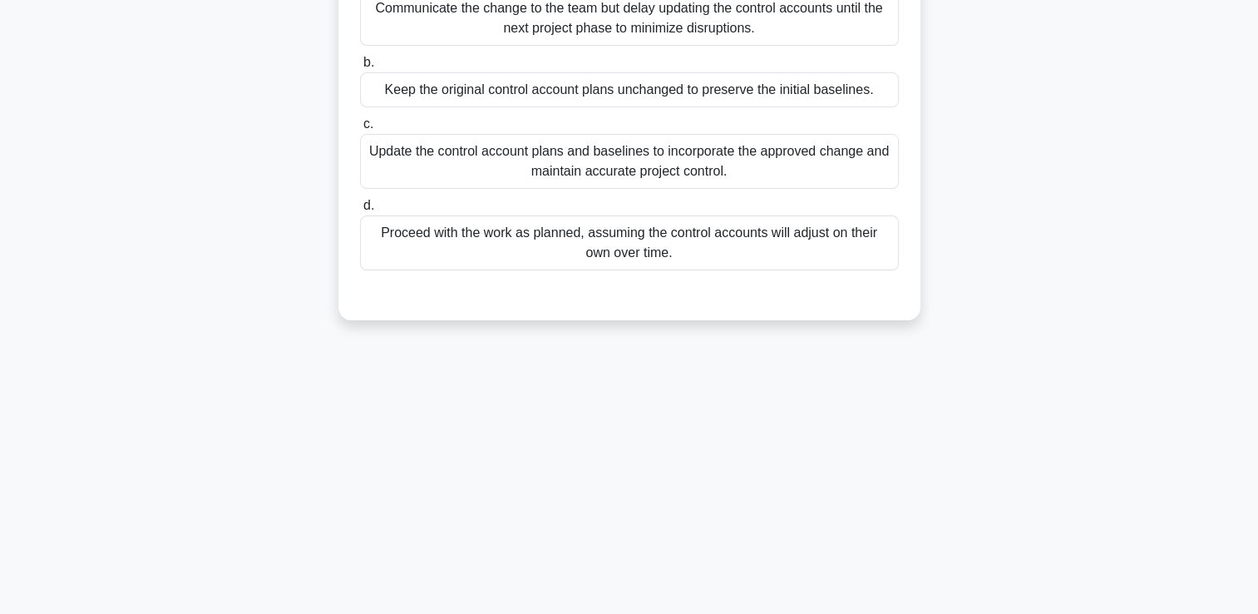
scroll to position [35, 0]
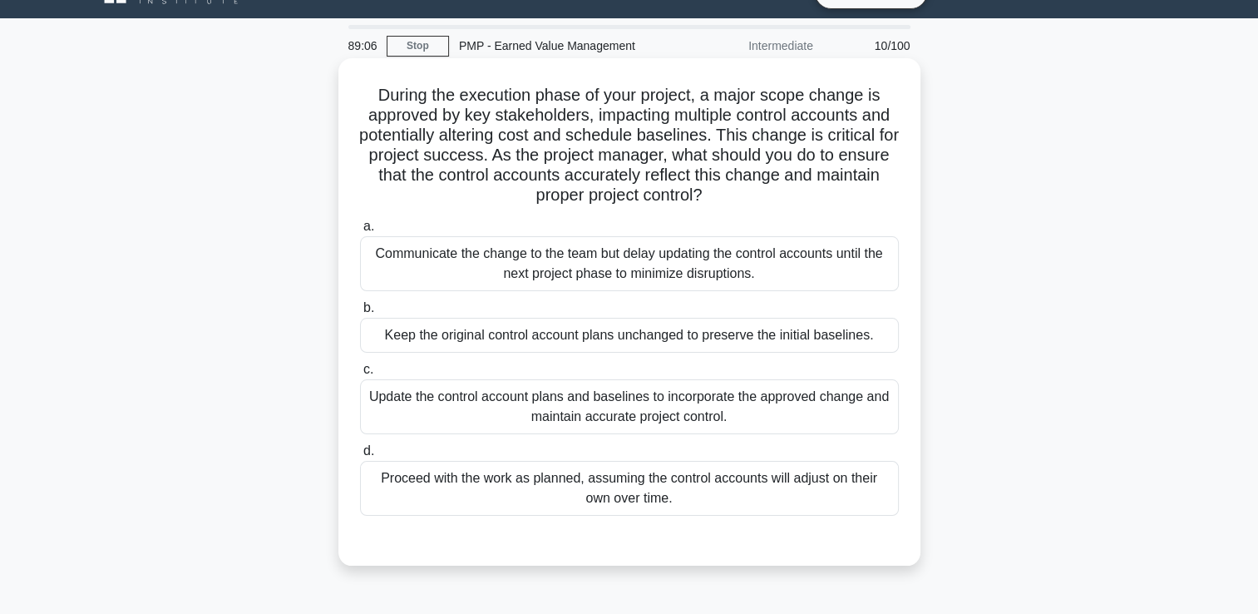
click at [669, 399] on div "Update the control account plans and baselines to incorporate the approved chan…" at bounding box center [629, 406] width 539 height 55
click at [360, 375] on input "c. Update the control account plans and baselines to incorporate the approved c…" at bounding box center [360, 369] width 0 height 11
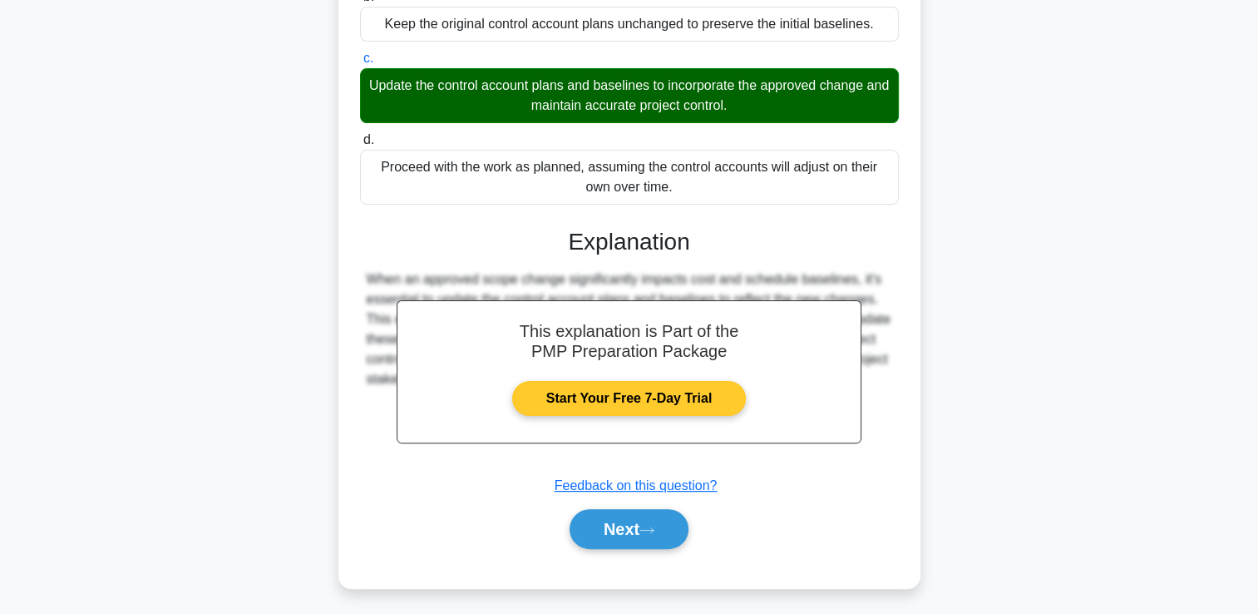
scroll to position [350, 0]
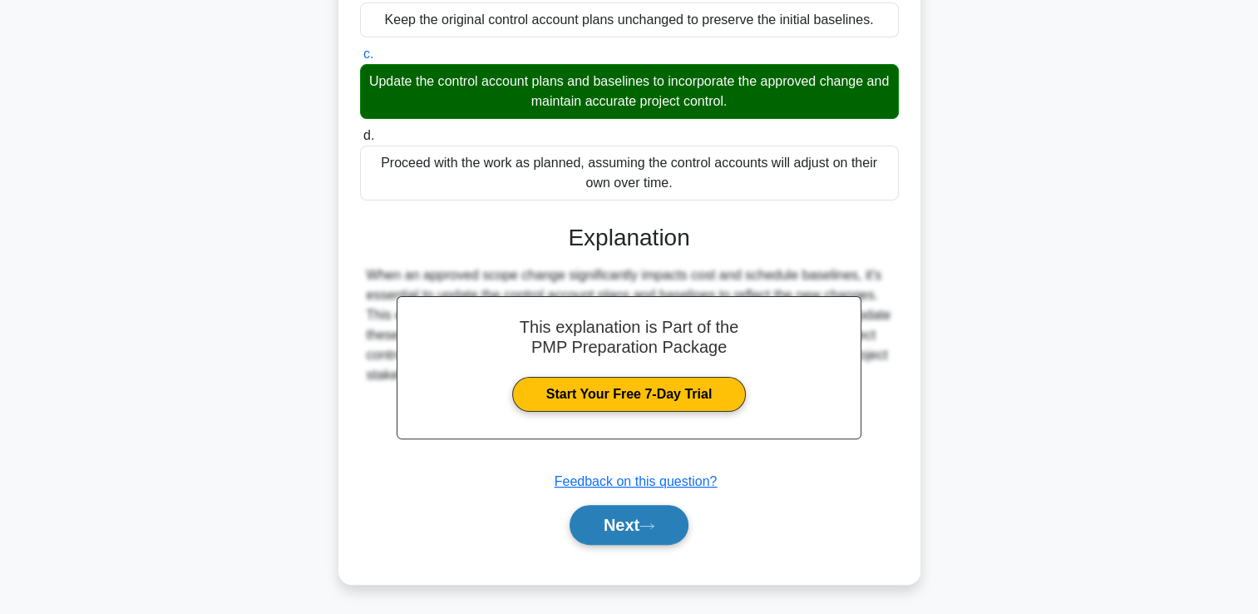
click at [634, 509] on button "Next" at bounding box center [629, 525] width 119 height 40
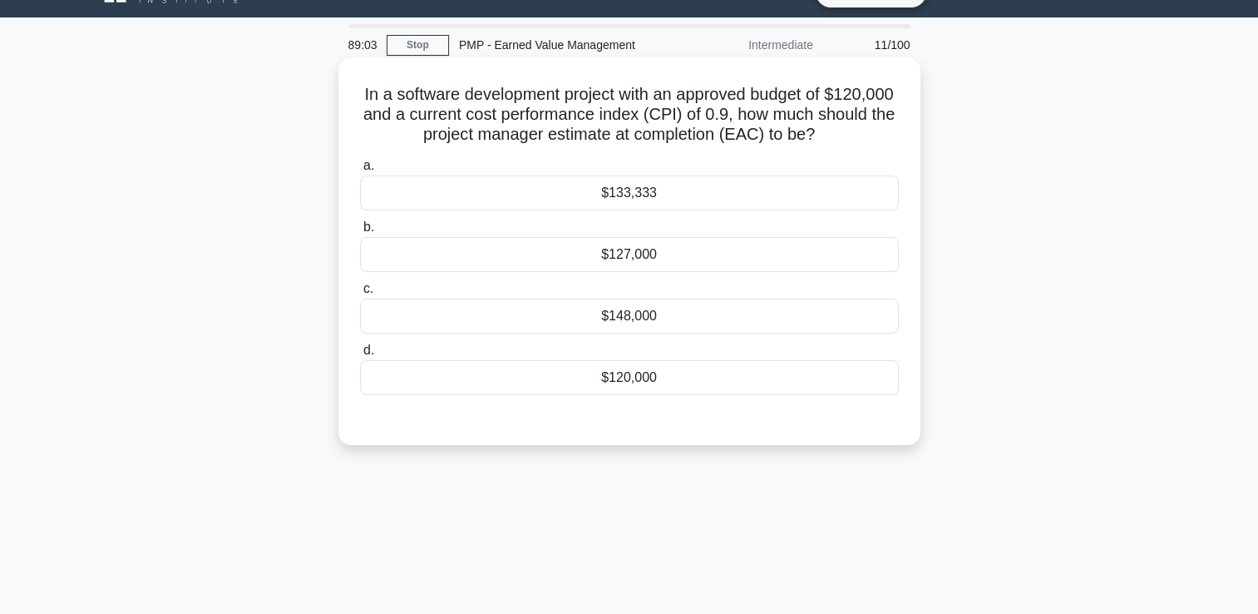
scroll to position [35, 0]
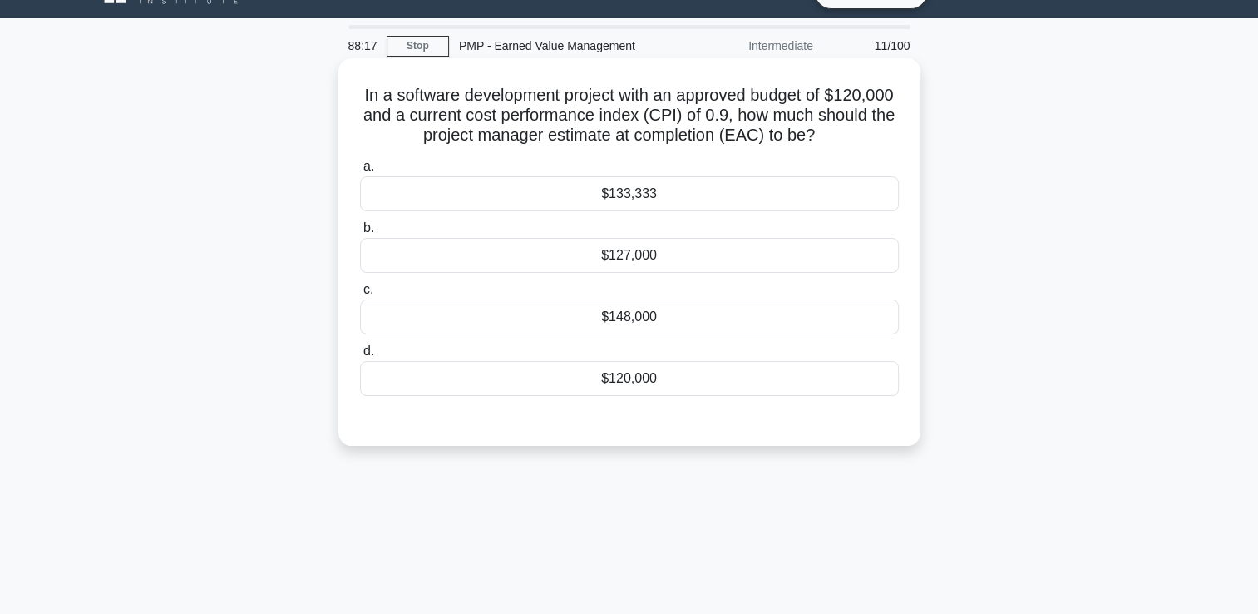
click at [734, 209] on div "$133,333" at bounding box center [629, 193] width 539 height 35
click at [360, 172] on input "a. $133,333" at bounding box center [360, 166] width 0 height 11
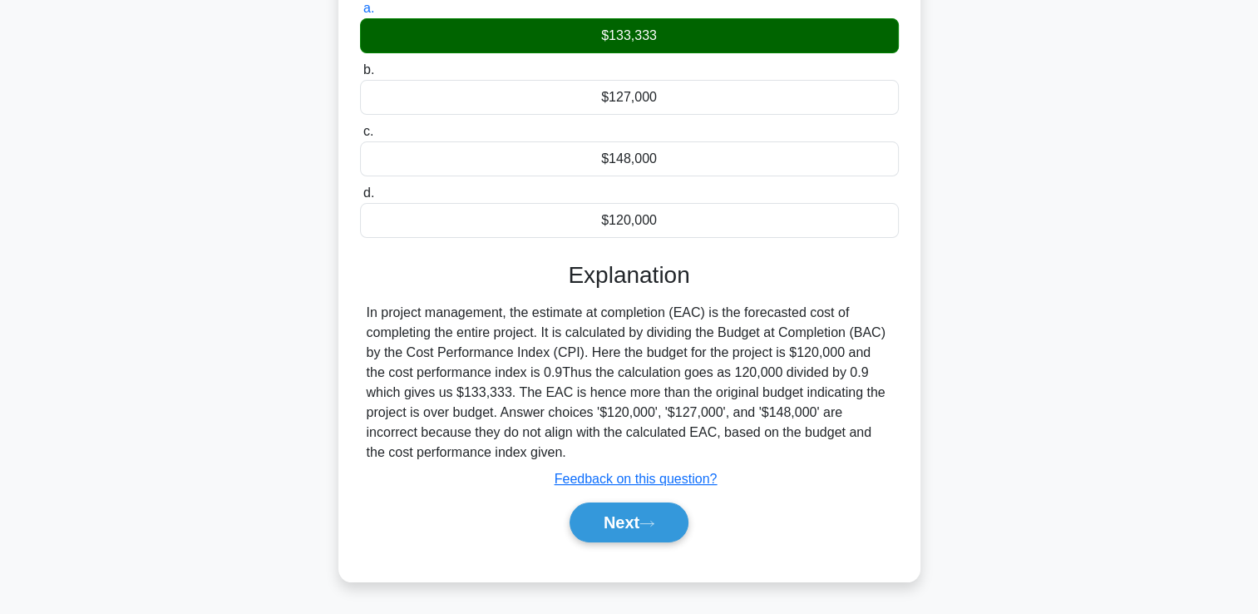
scroll to position [284, 0]
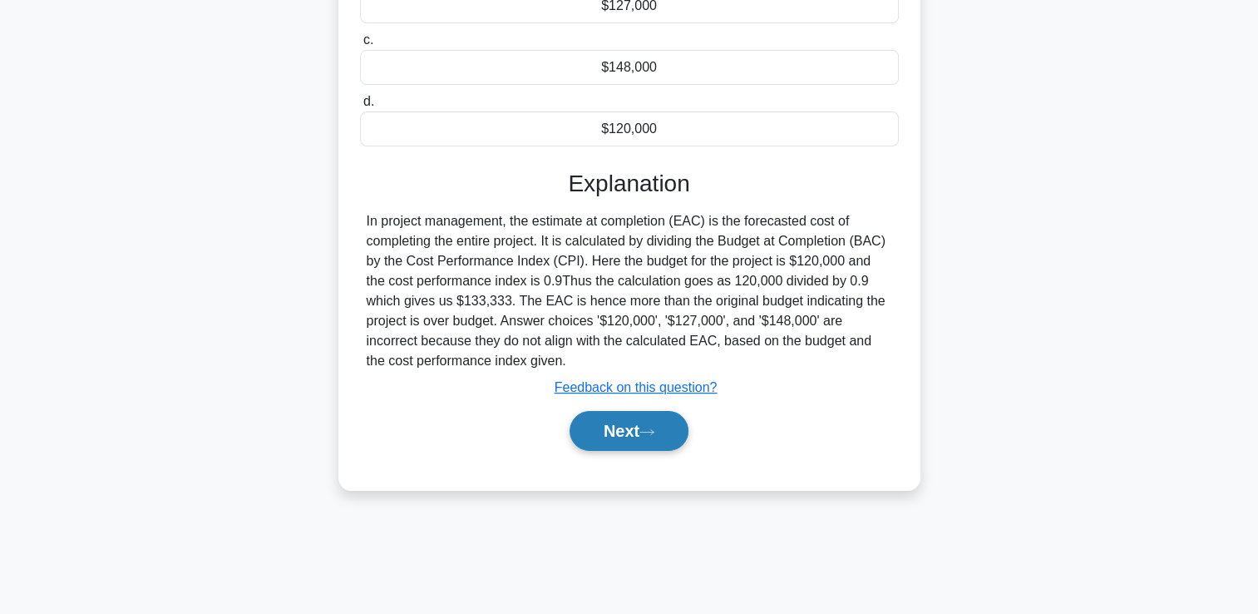
click at [661, 421] on button "Next" at bounding box center [629, 431] width 119 height 40
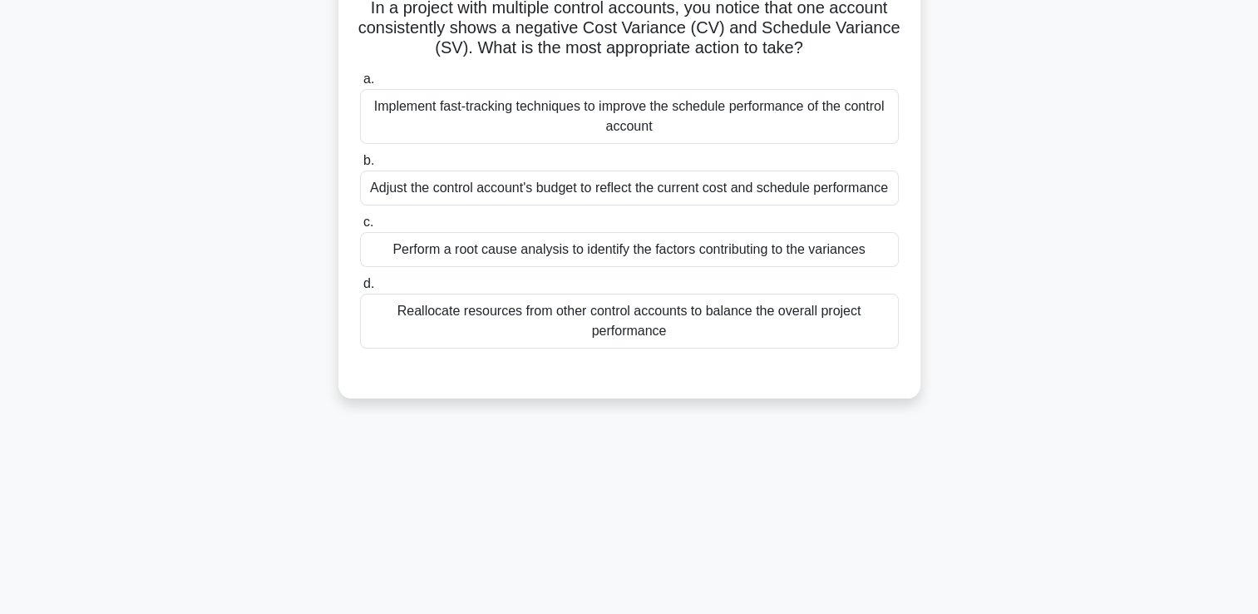
scroll to position [35, 0]
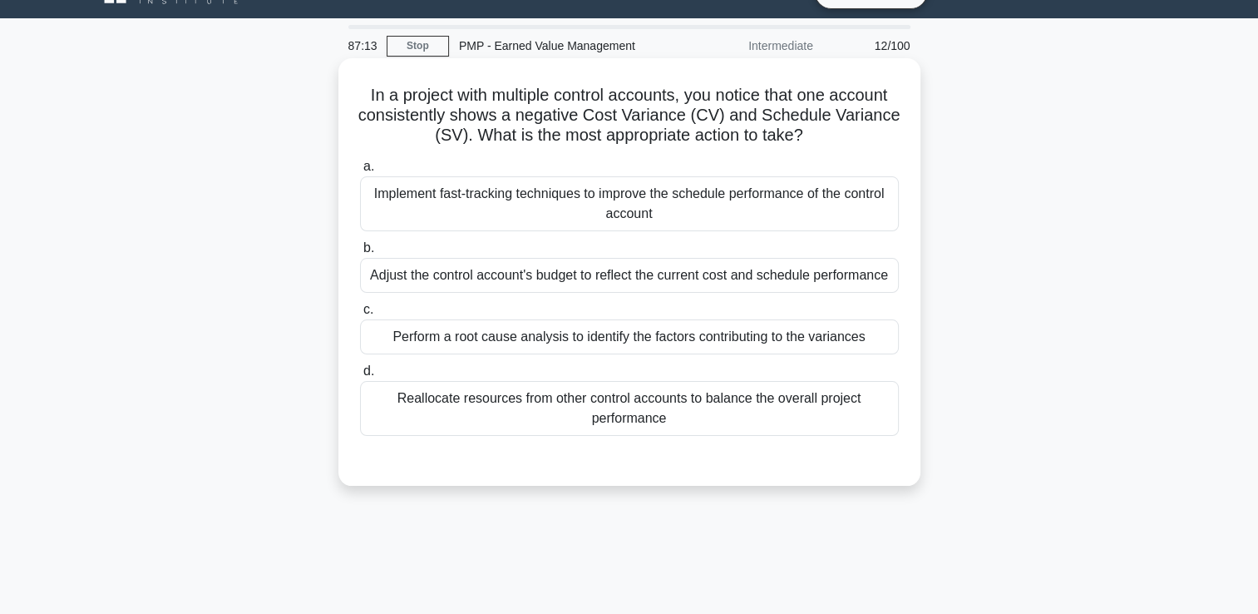
click at [421, 188] on div "Implement fast-tracking techniques to improve the schedule performance of the c…" at bounding box center [629, 203] width 539 height 55
click at [360, 172] on input "a. Implement fast-tracking techniques to improve the schedule performance of th…" at bounding box center [360, 166] width 0 height 11
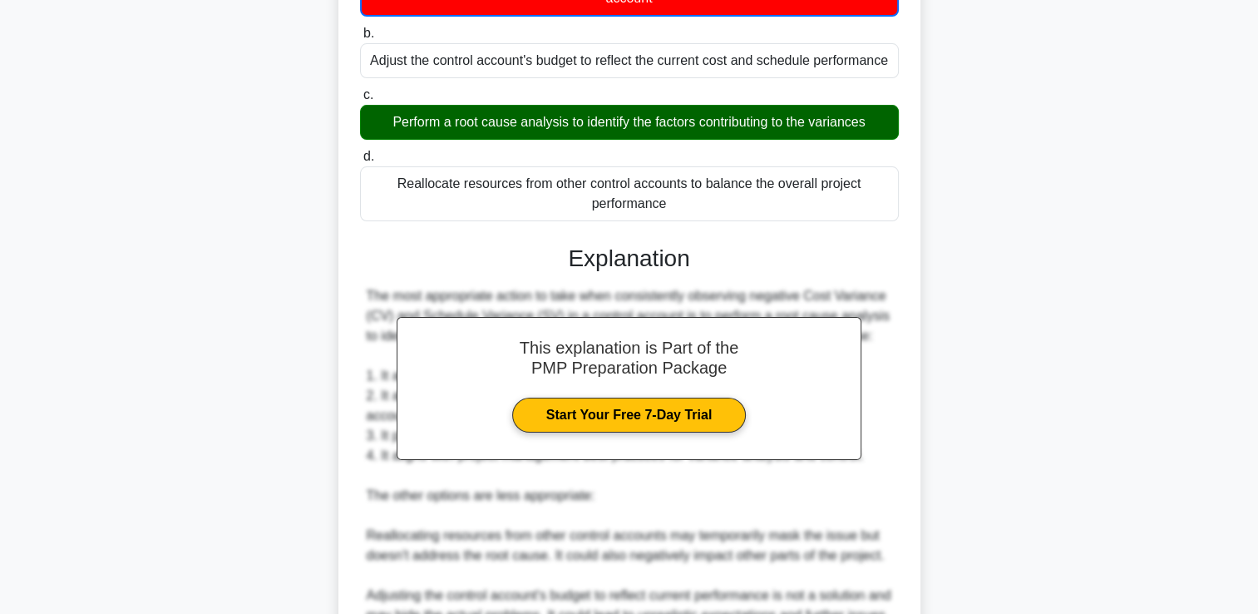
scroll to position [534, 0]
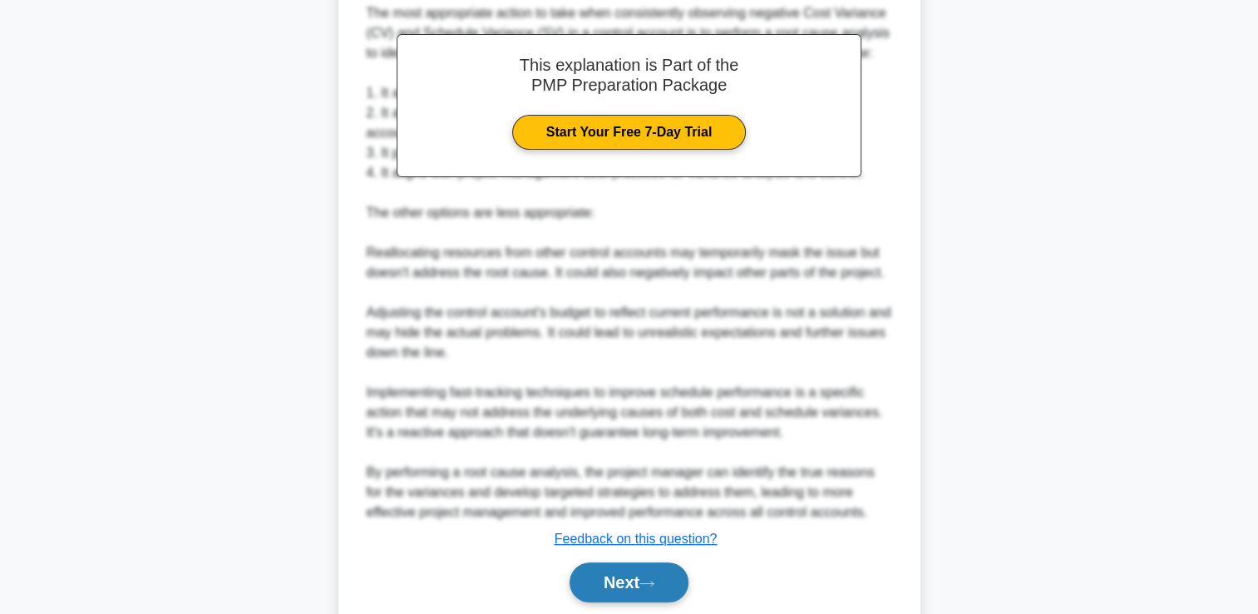
click at [670, 580] on button "Next" at bounding box center [629, 582] width 119 height 40
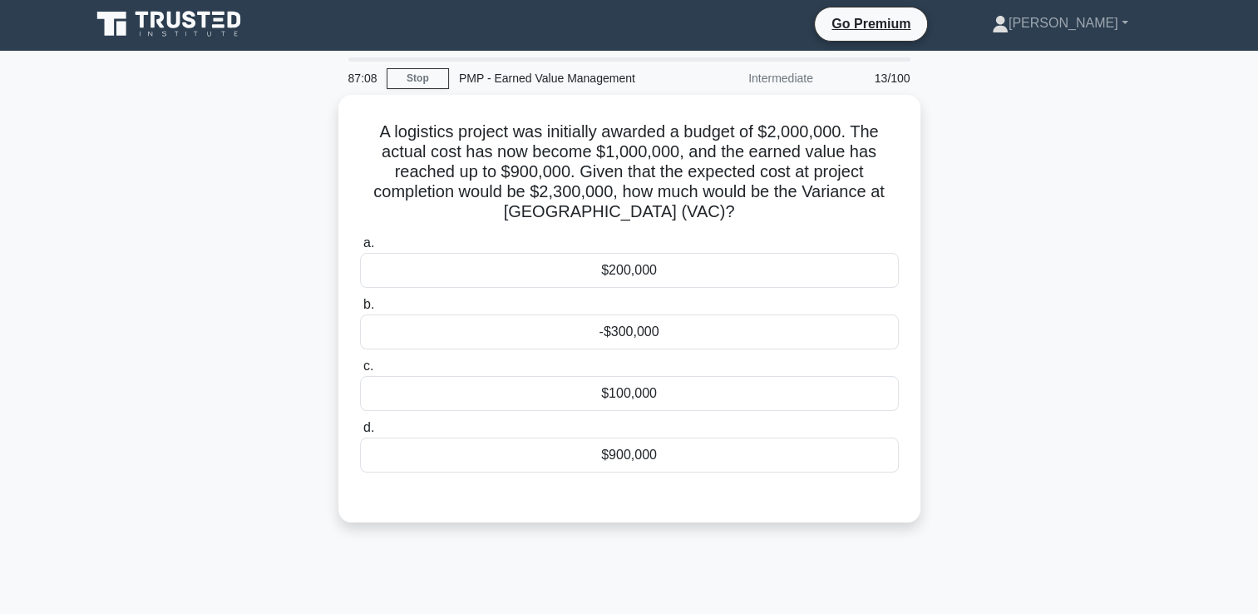
scroll to position [0, 0]
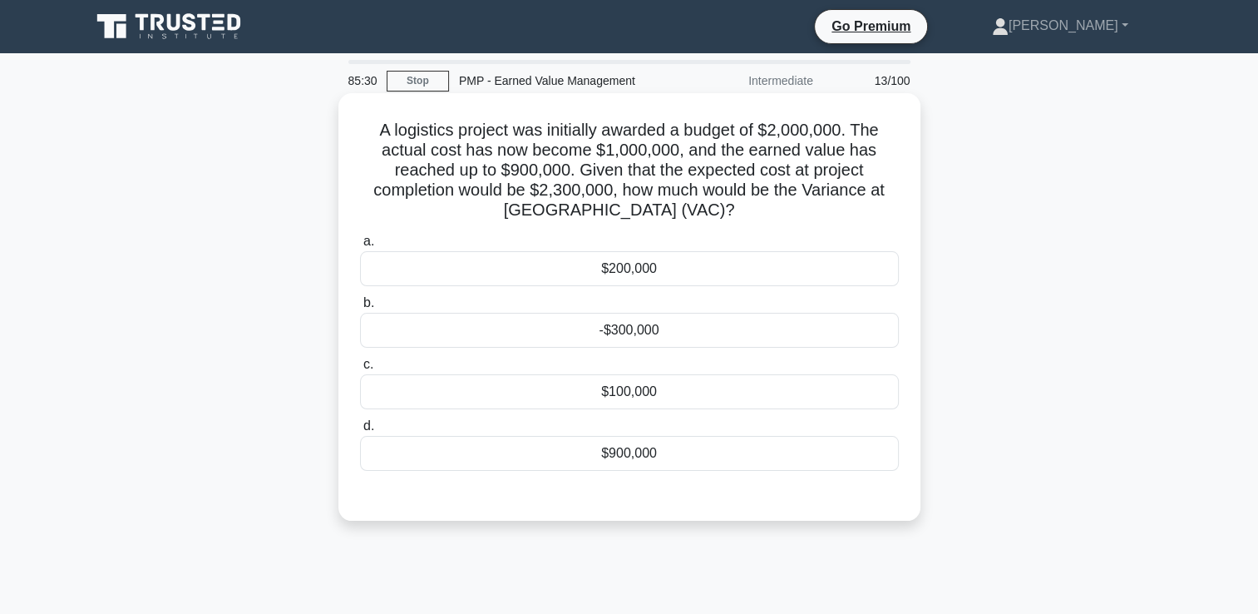
click at [647, 264] on div "$200,000" at bounding box center [629, 268] width 539 height 35
click at [360, 247] on input "a. $200,000" at bounding box center [360, 241] width 0 height 11
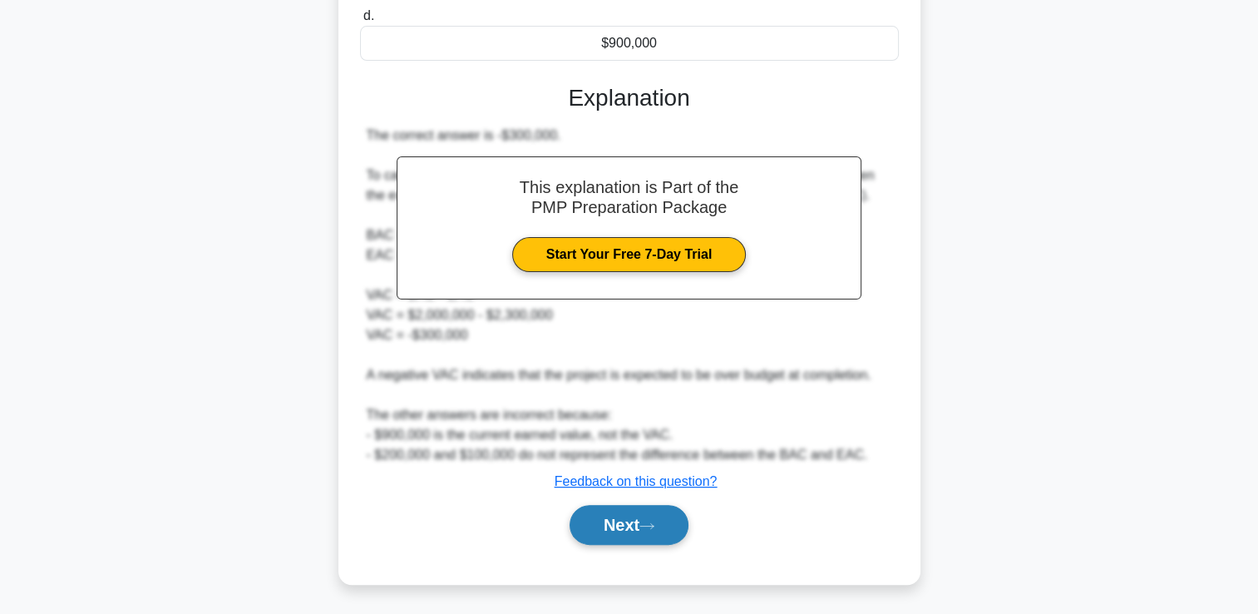
click at [614, 531] on button "Next" at bounding box center [629, 525] width 119 height 40
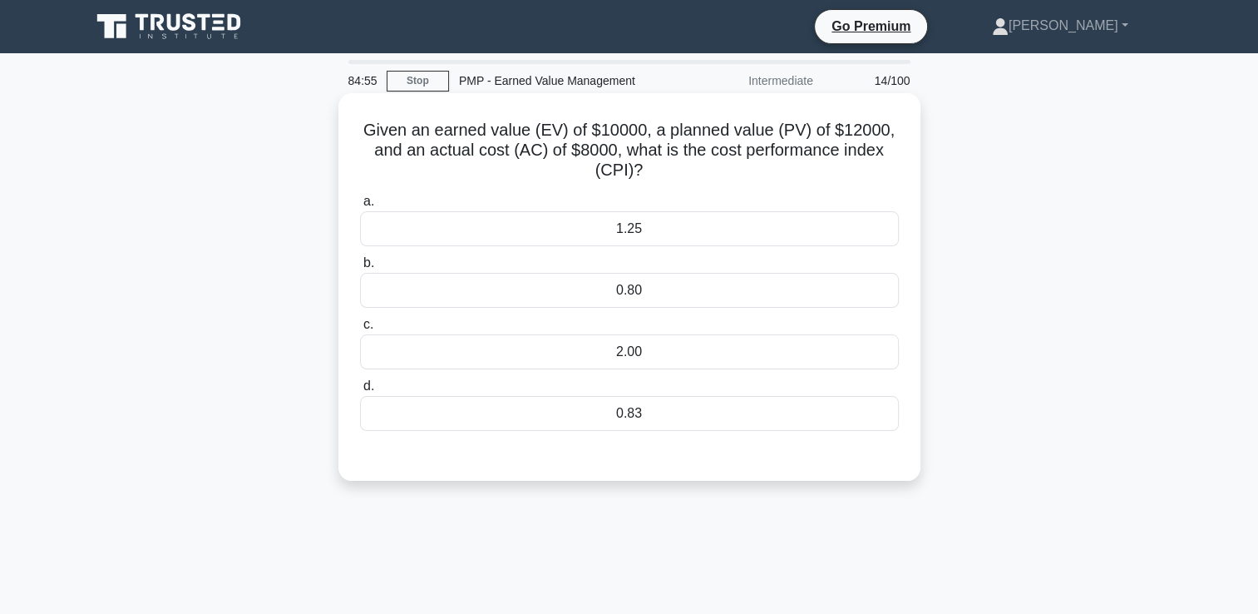
click at [659, 235] on div "1.25" at bounding box center [629, 228] width 539 height 35
click at [360, 207] on input "a. 1.25" at bounding box center [360, 201] width 0 height 11
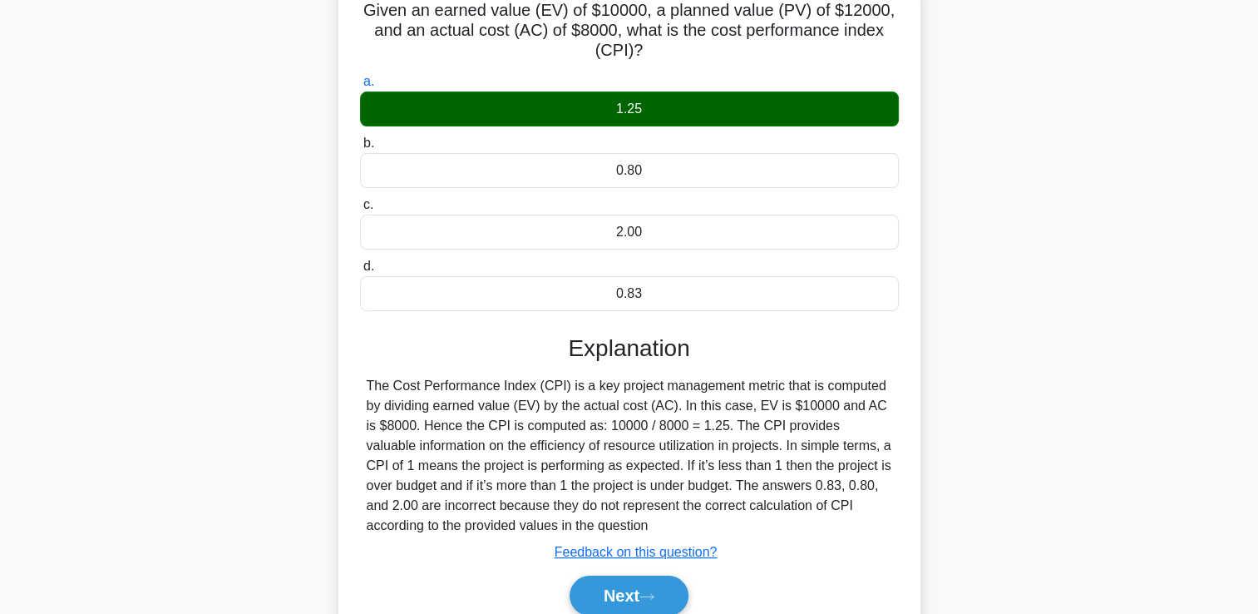
scroll to position [284, 0]
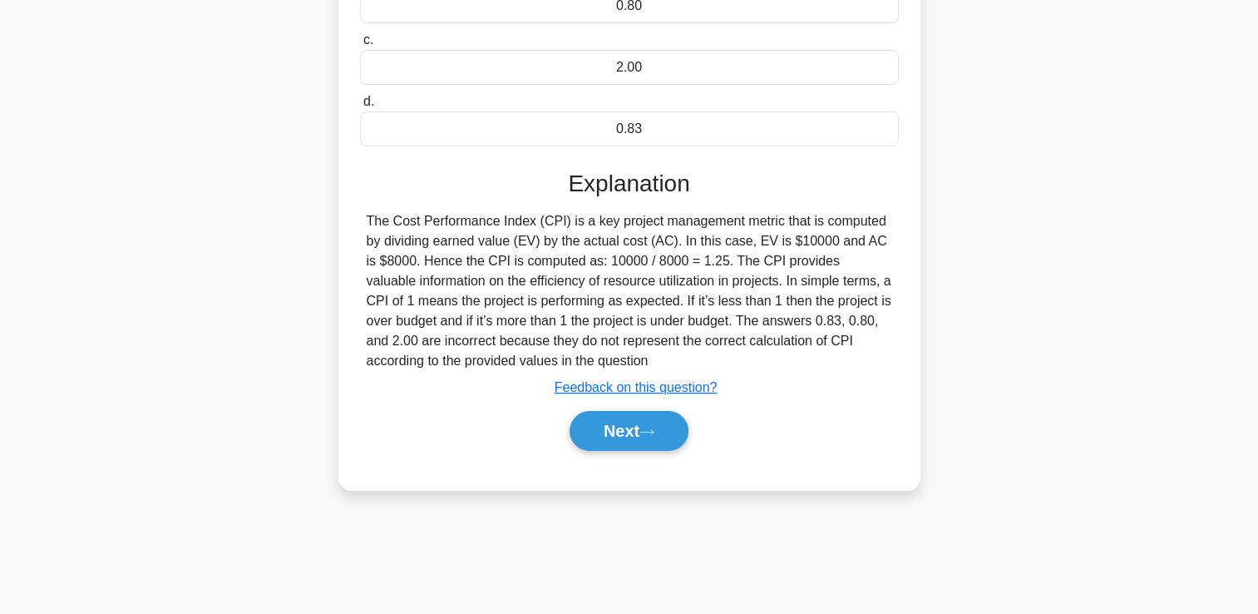
click at [602, 408] on div "Next" at bounding box center [629, 430] width 539 height 53
click at [659, 424] on button "Next" at bounding box center [629, 431] width 119 height 40
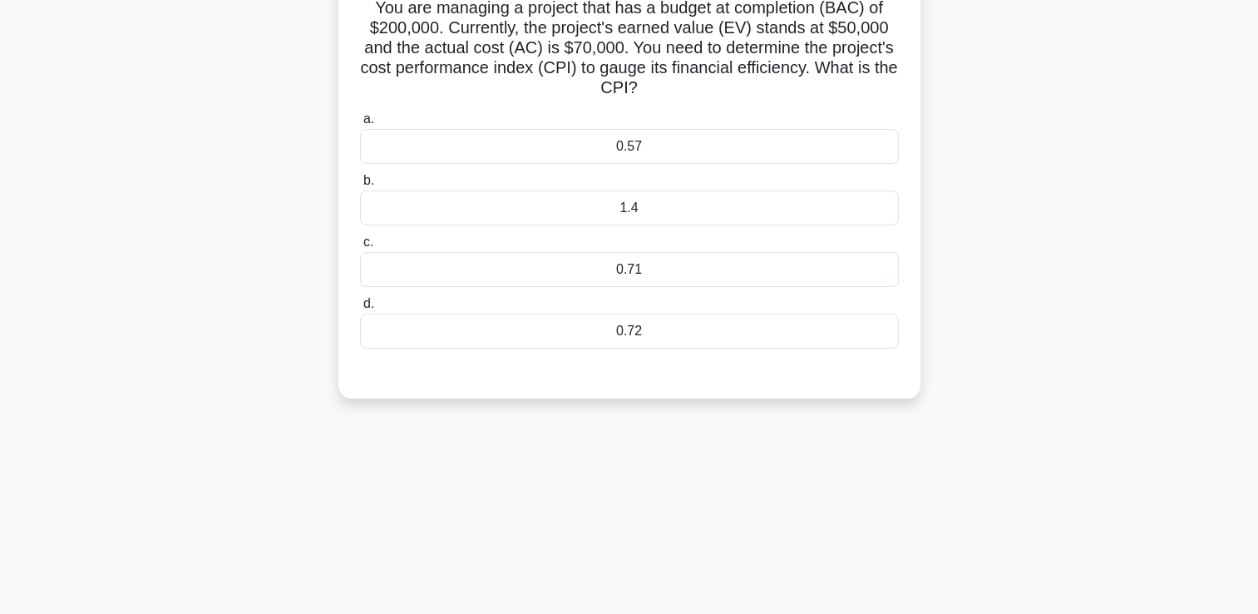
scroll to position [35, 0]
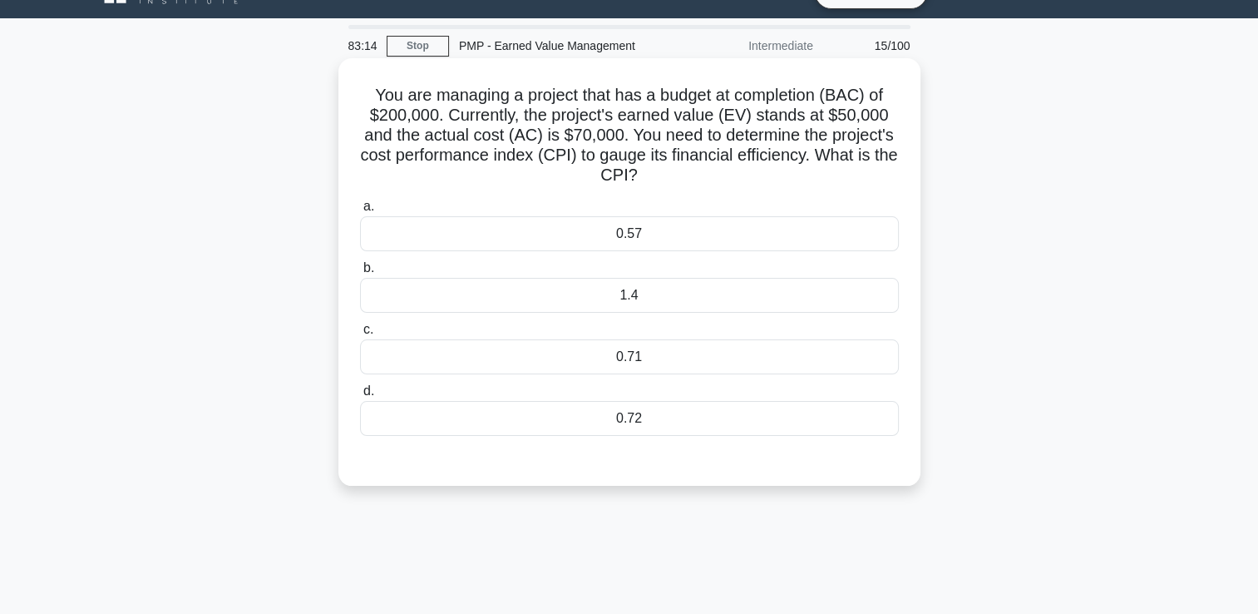
click at [672, 357] on div "0.71" at bounding box center [629, 356] width 539 height 35
click at [360, 335] on input "c. 0.71" at bounding box center [360, 329] width 0 height 11
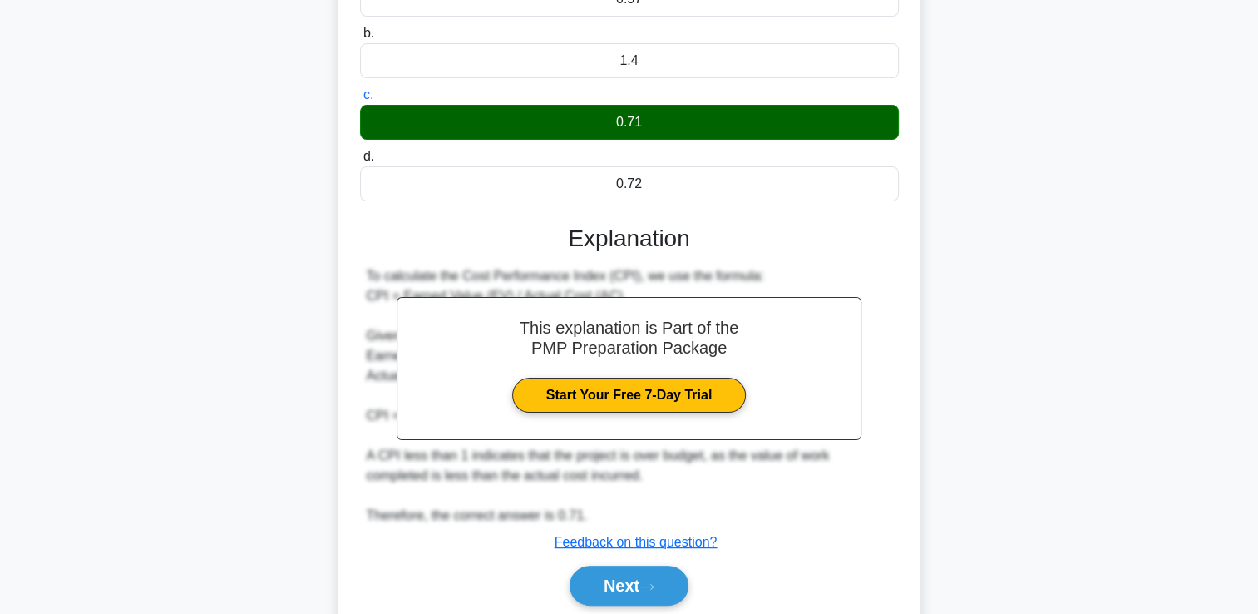
scroll to position [330, 0]
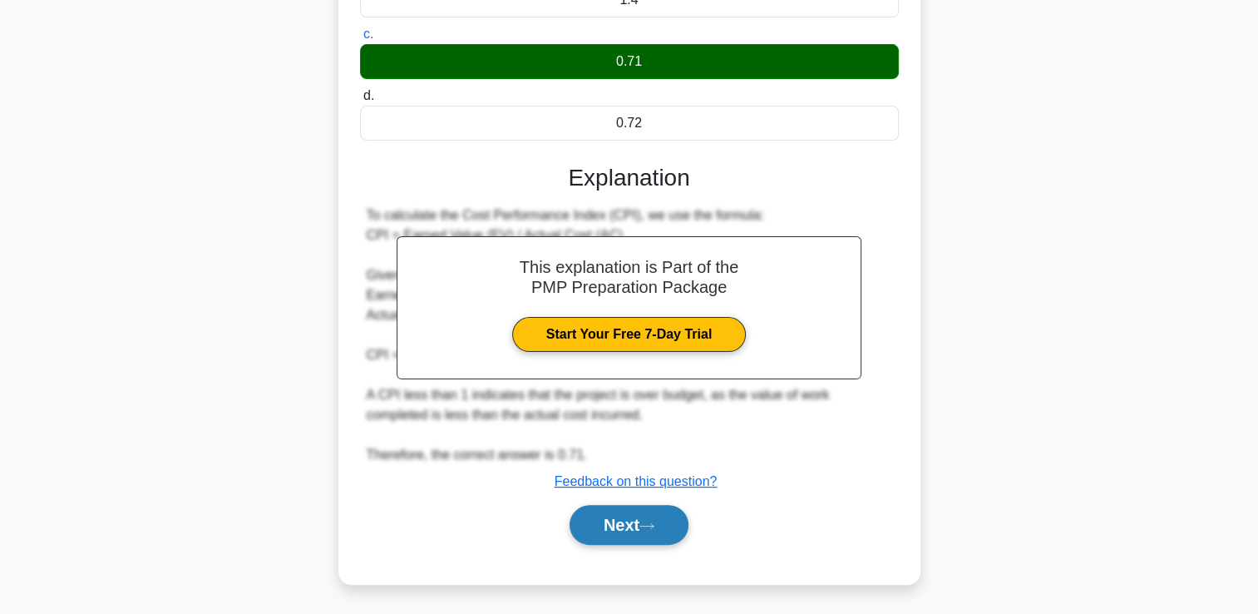
click at [606, 517] on button "Next" at bounding box center [629, 525] width 119 height 40
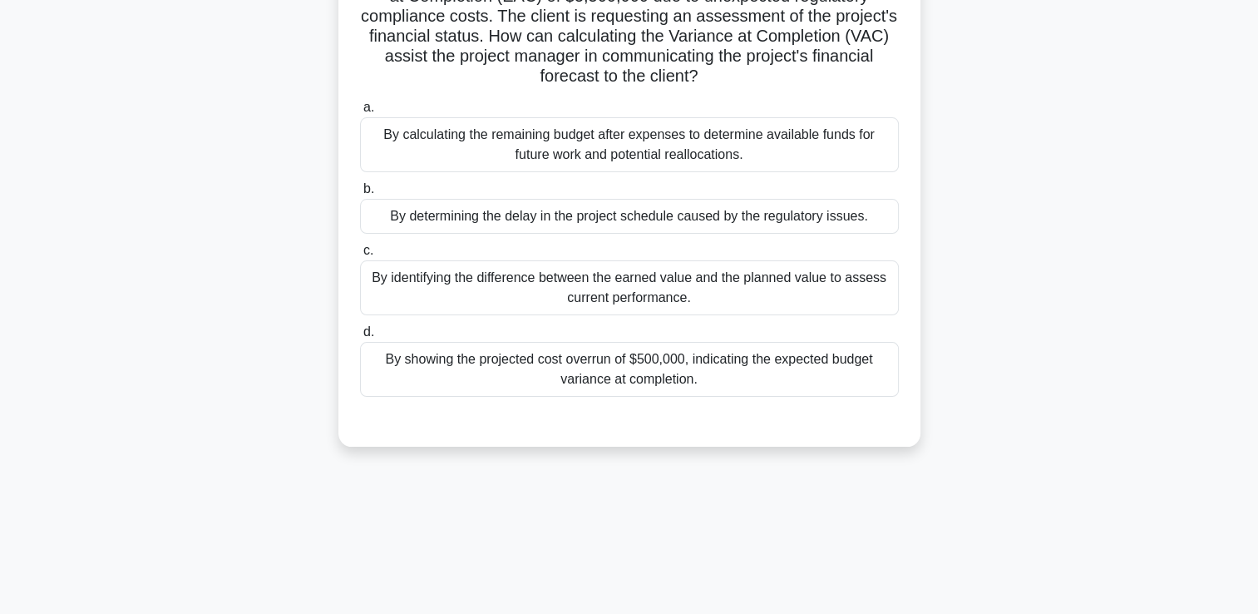
scroll to position [120, 0]
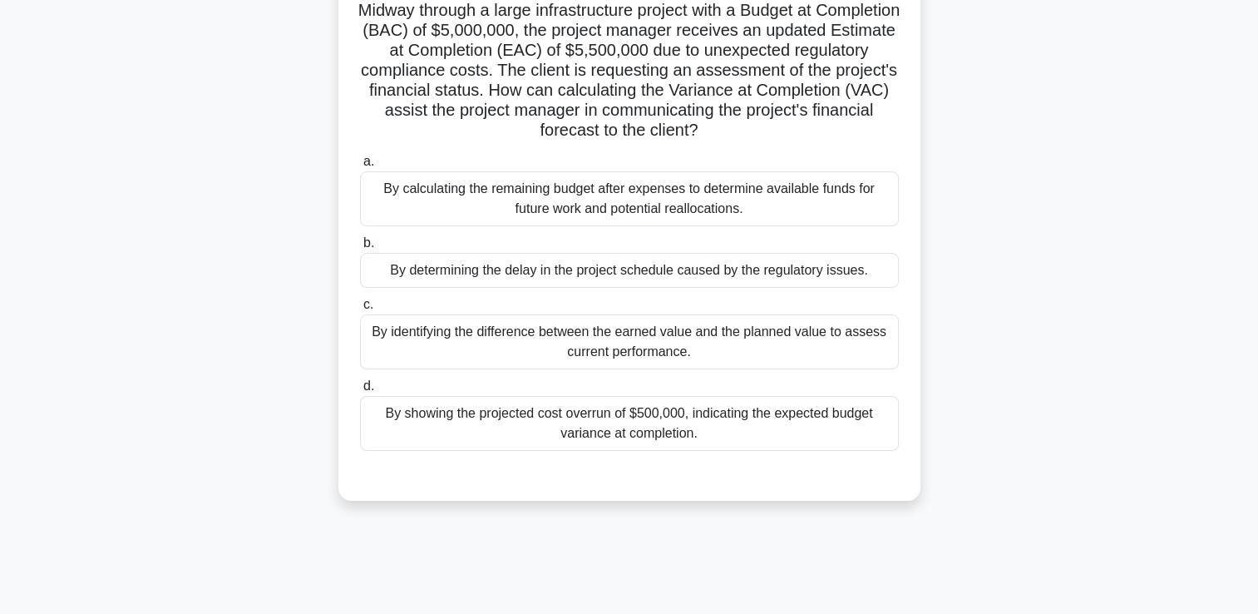
click at [802, 422] on div "By showing the projected cost overrun of $500,000, indicating the expected budg…" at bounding box center [629, 423] width 539 height 55
click at [360, 392] on input "d. By showing the projected cost overrun of $500,000, indicating the expected b…" at bounding box center [360, 386] width 0 height 11
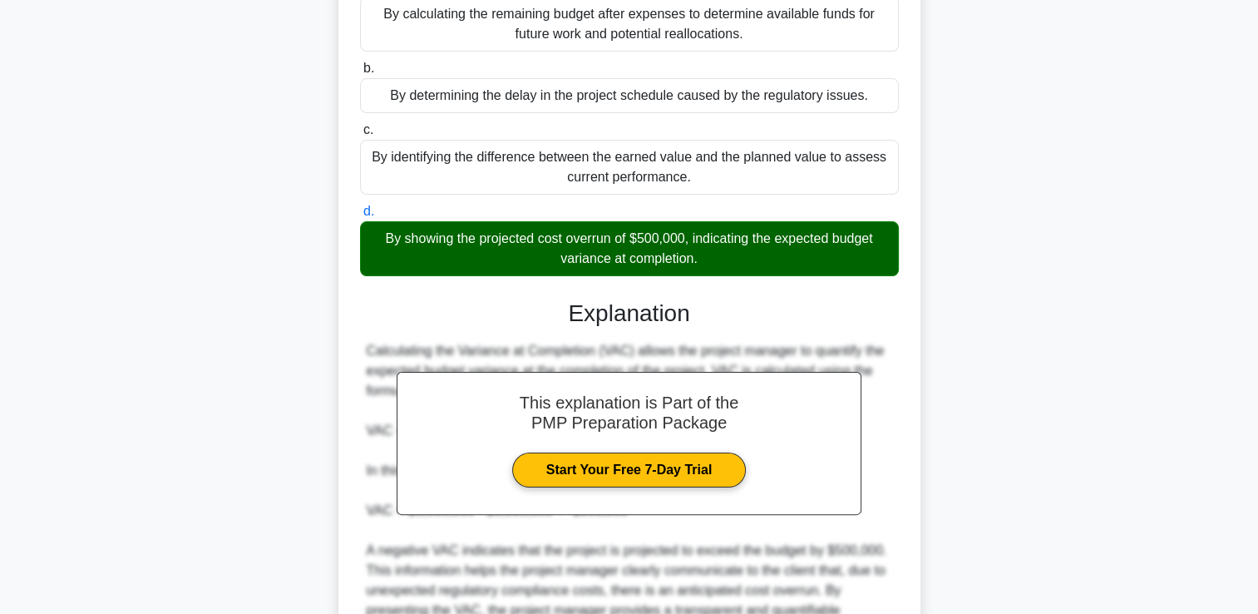
scroll to position [490, 0]
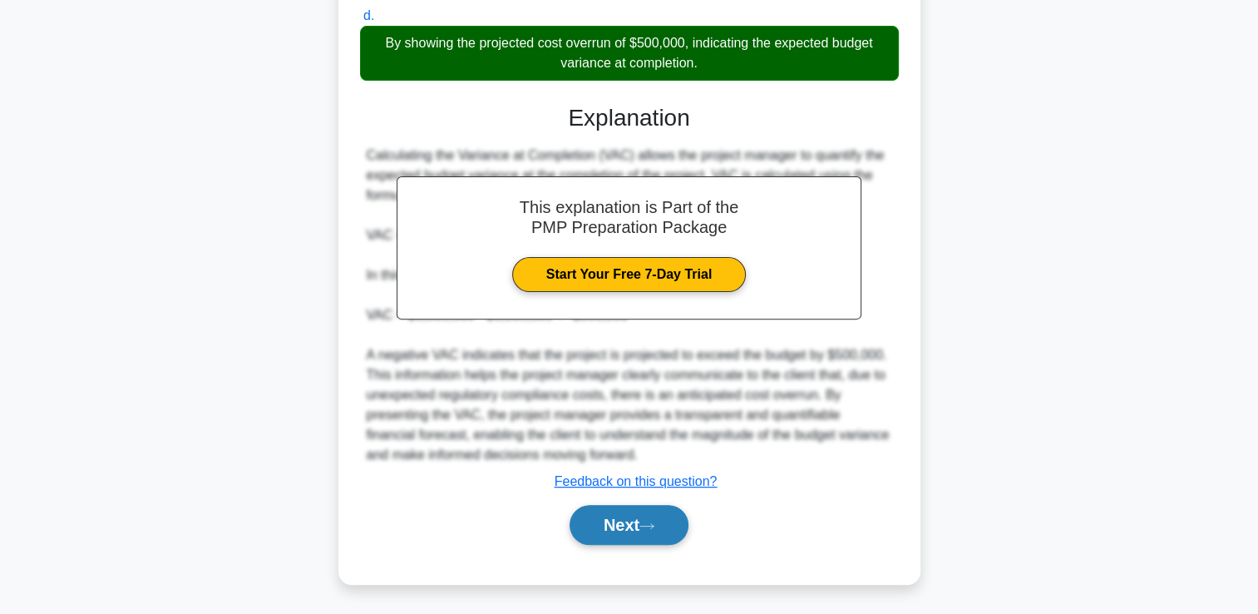
click at [693, 527] on div "Next" at bounding box center [630, 525] width 546 height 40
click at [683, 520] on button "Next" at bounding box center [629, 525] width 119 height 40
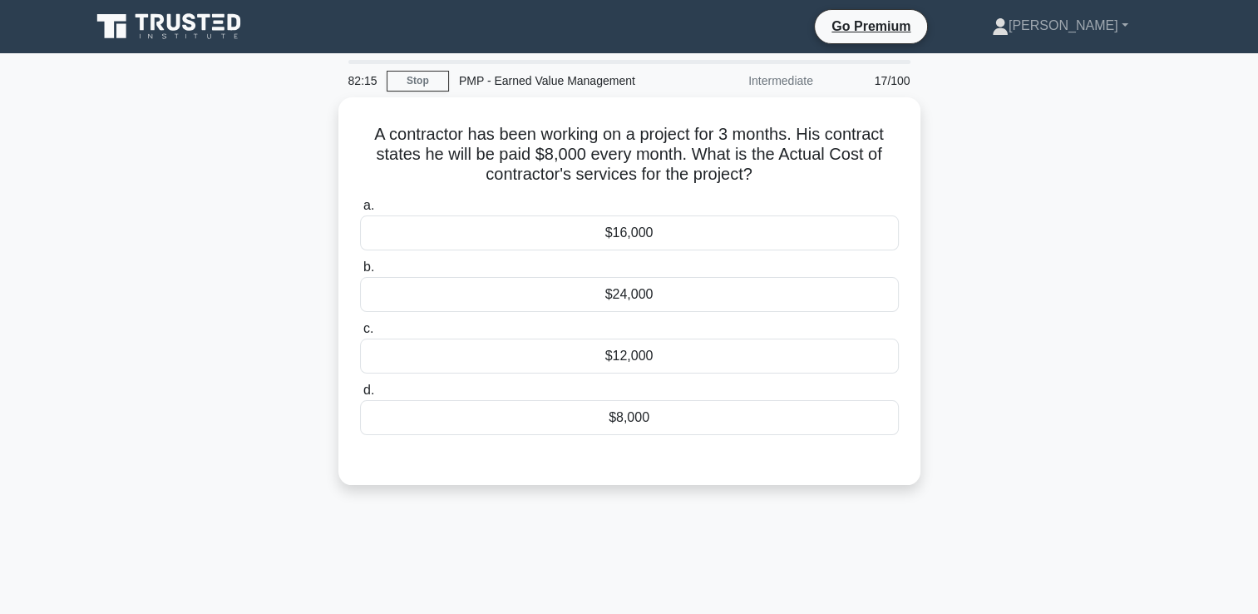
scroll to position [0, 0]
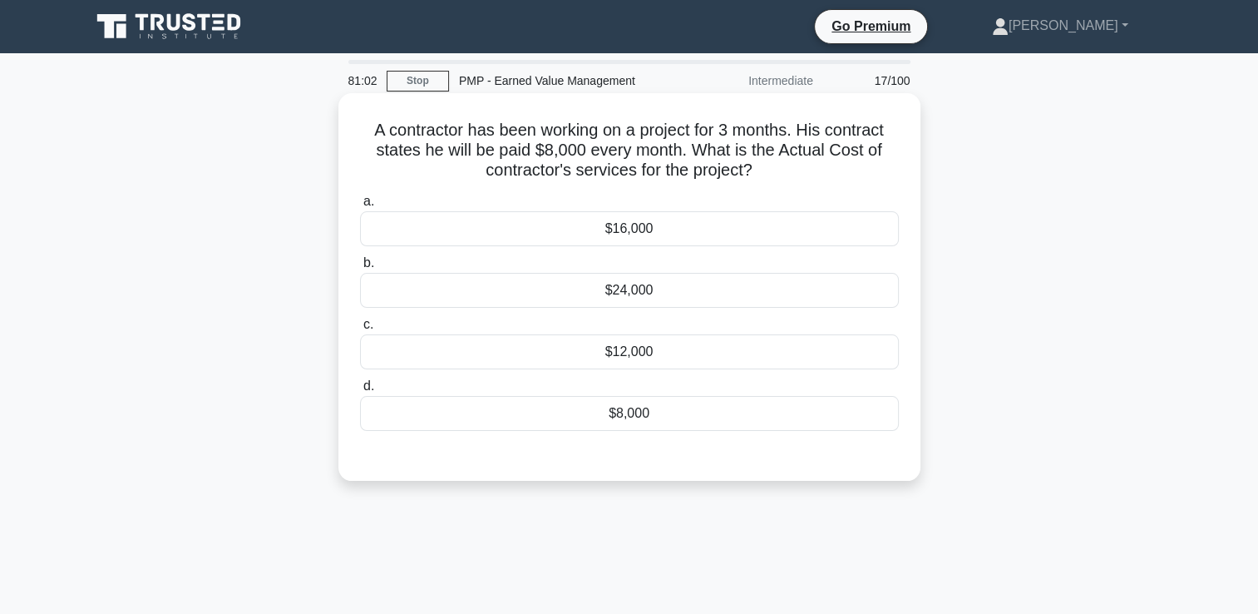
click at [625, 298] on div "$24,000" at bounding box center [629, 290] width 539 height 35
click at [360, 269] on input "b. $24,000" at bounding box center [360, 263] width 0 height 11
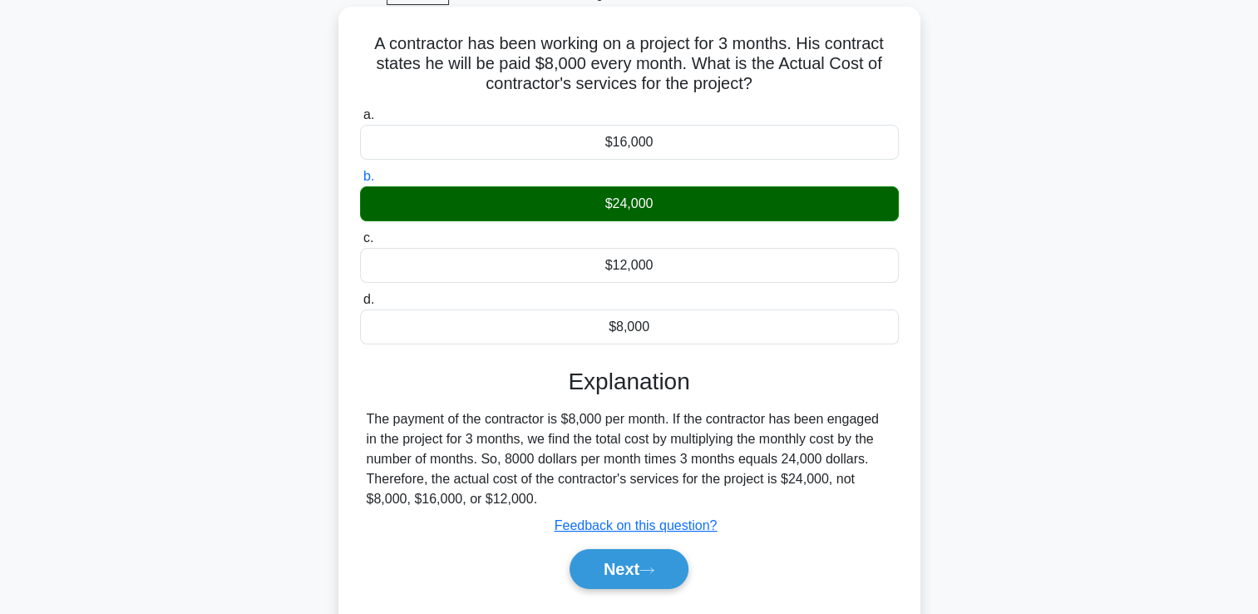
scroll to position [284, 0]
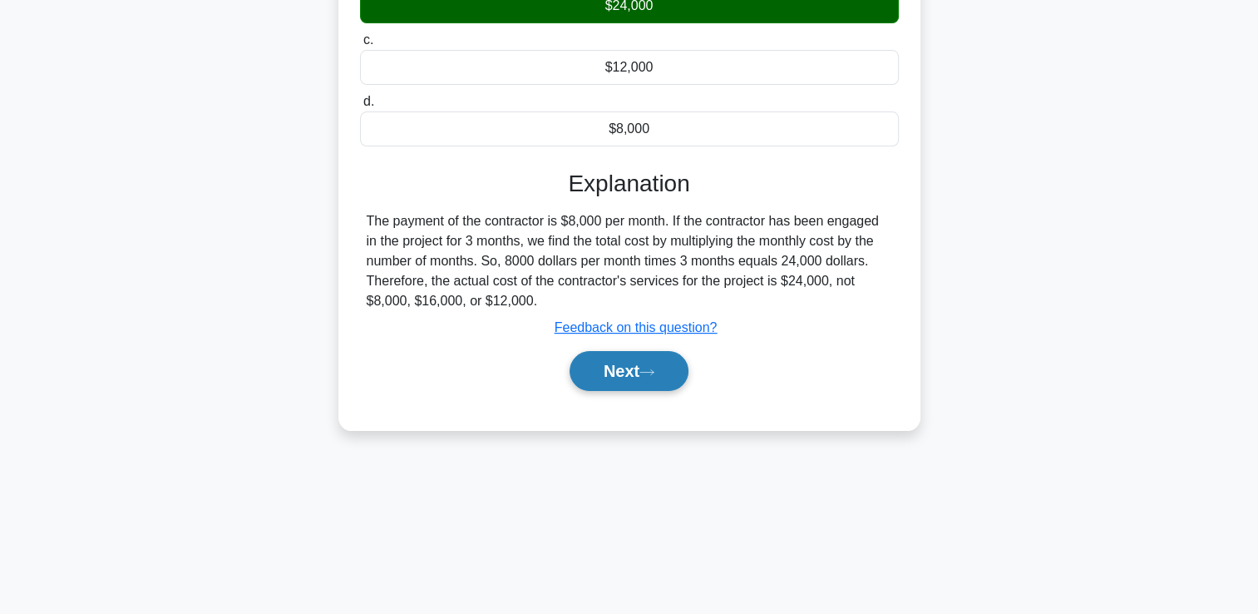
click at [620, 378] on button "Next" at bounding box center [629, 371] width 119 height 40
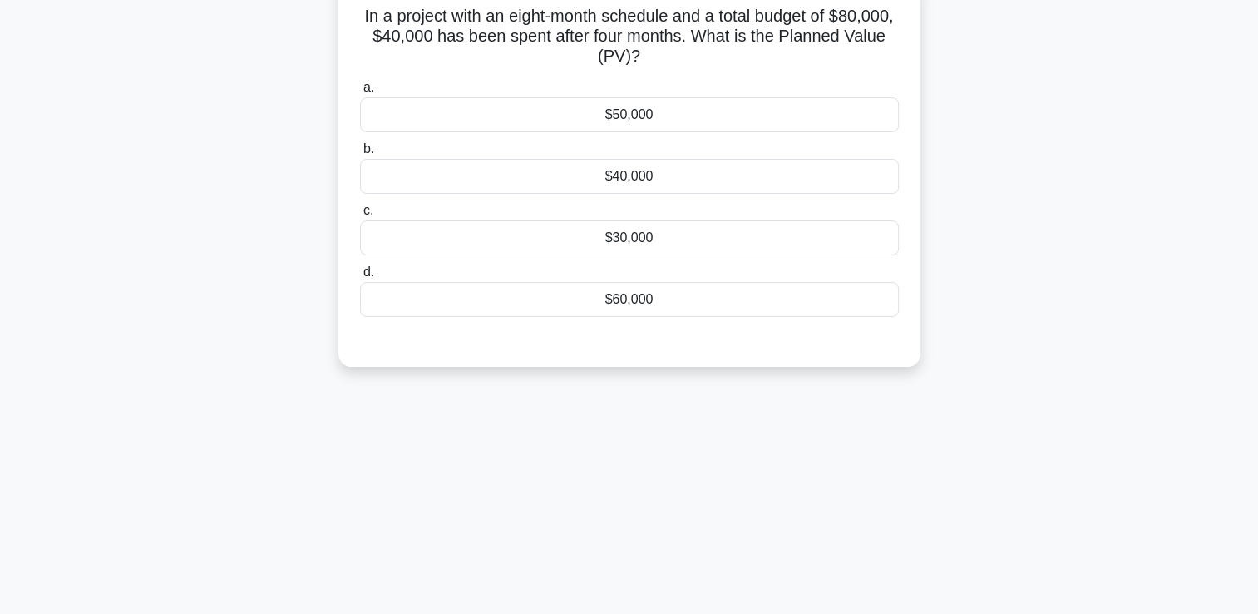
scroll to position [35, 0]
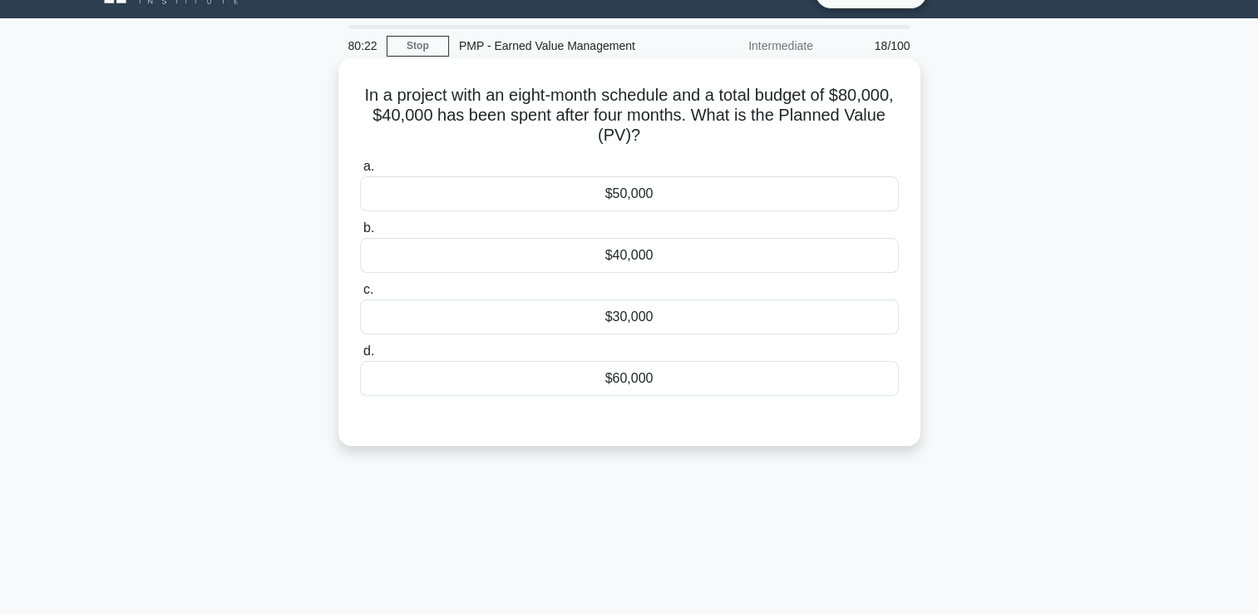
click at [857, 262] on div "$40,000" at bounding box center [629, 255] width 539 height 35
click at [360, 234] on input "b. $40,000" at bounding box center [360, 228] width 0 height 11
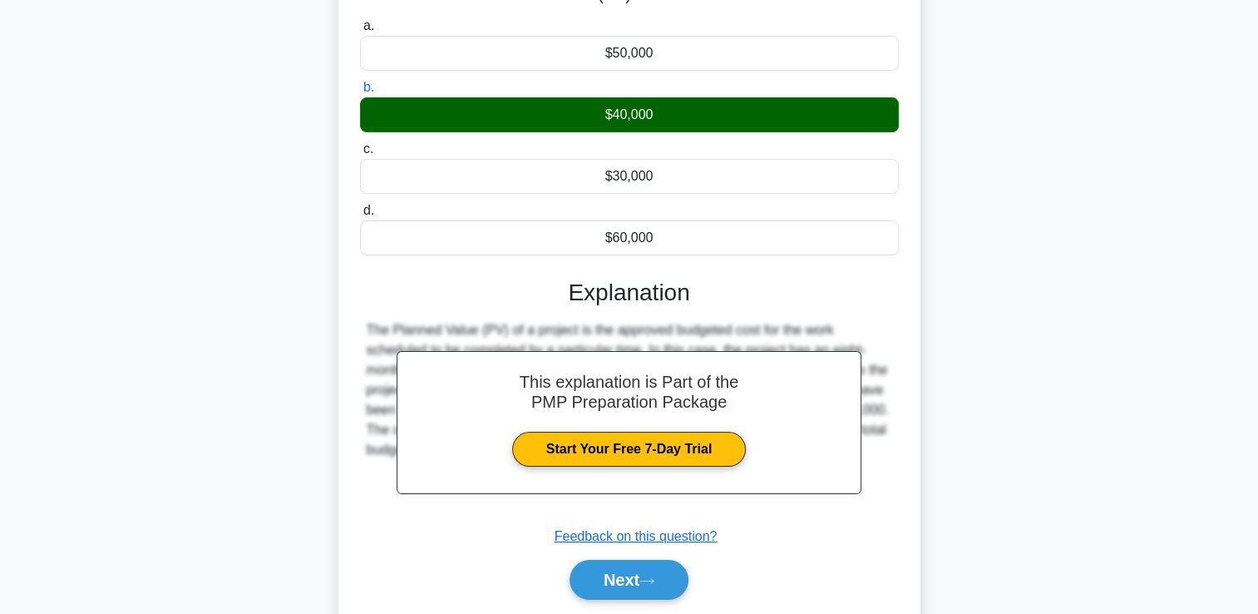
scroll to position [284, 0]
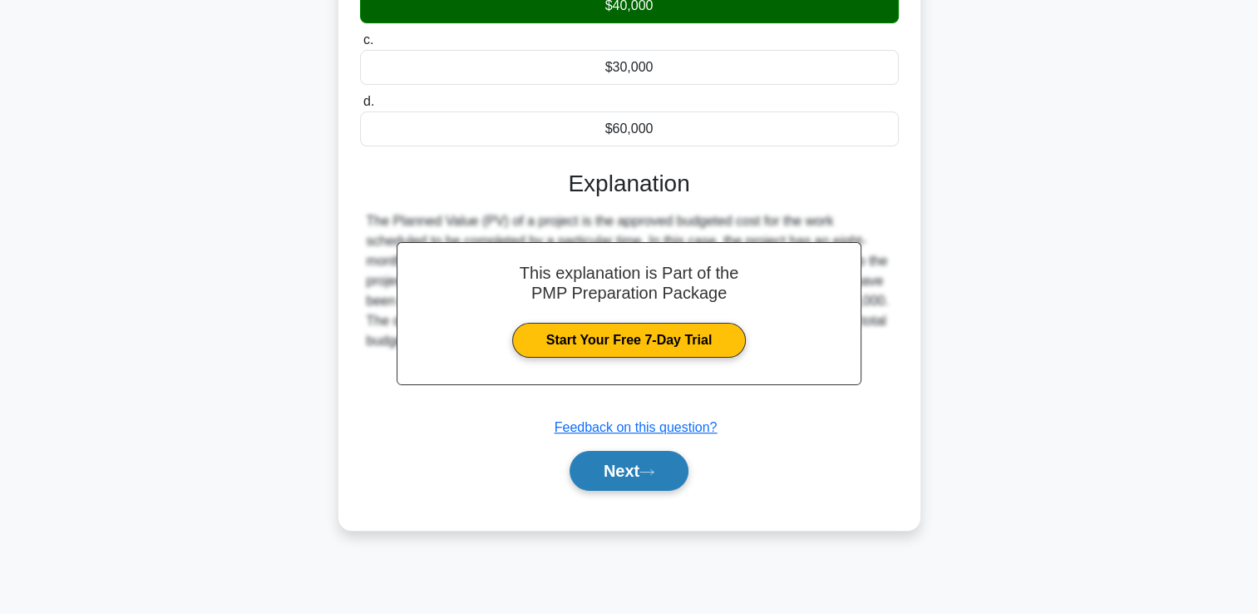
click at [659, 456] on button "Next" at bounding box center [629, 471] width 119 height 40
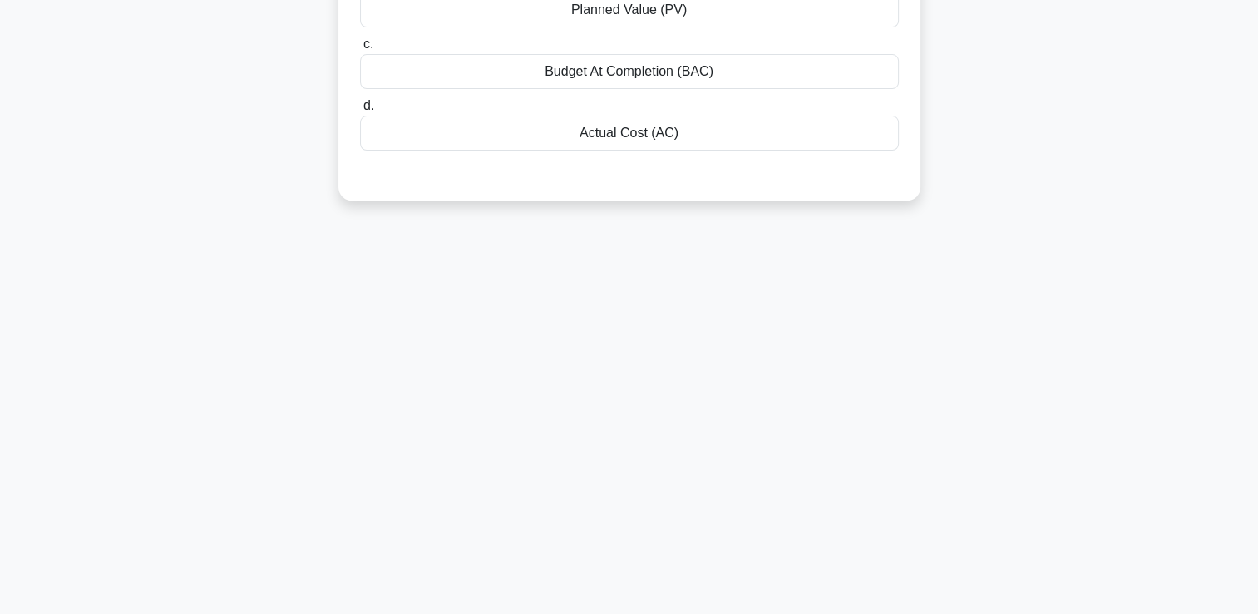
scroll to position [35, 0]
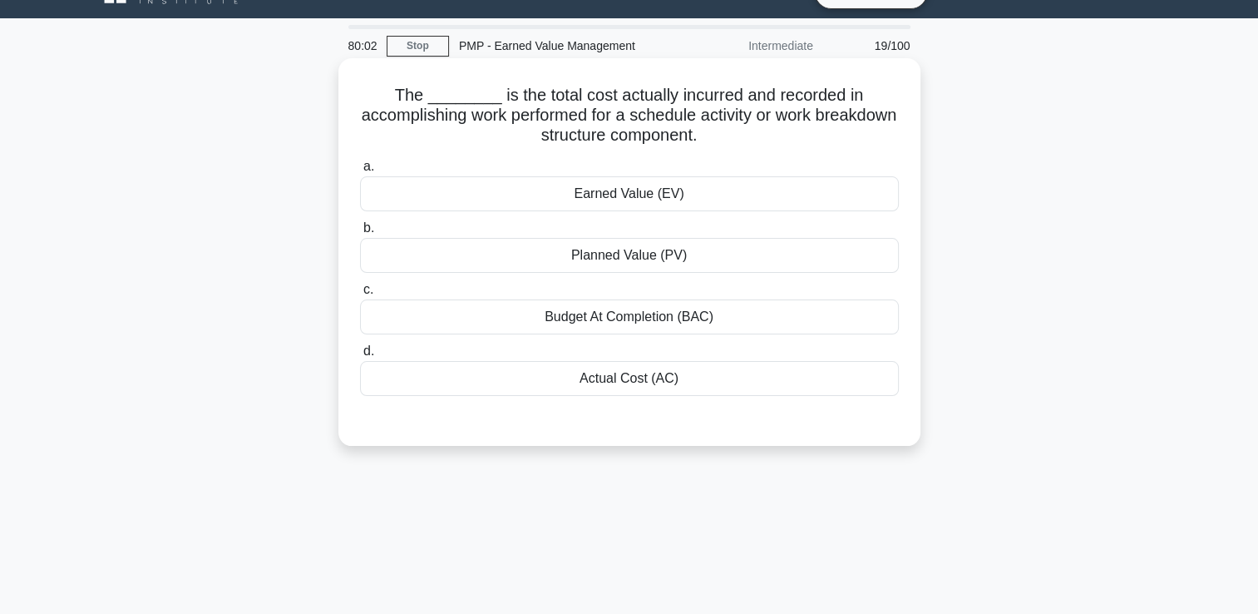
click at [778, 256] on div "Planned Value (PV)" at bounding box center [629, 255] width 539 height 35
click at [360, 234] on input "b. Planned Value (PV)" at bounding box center [360, 228] width 0 height 11
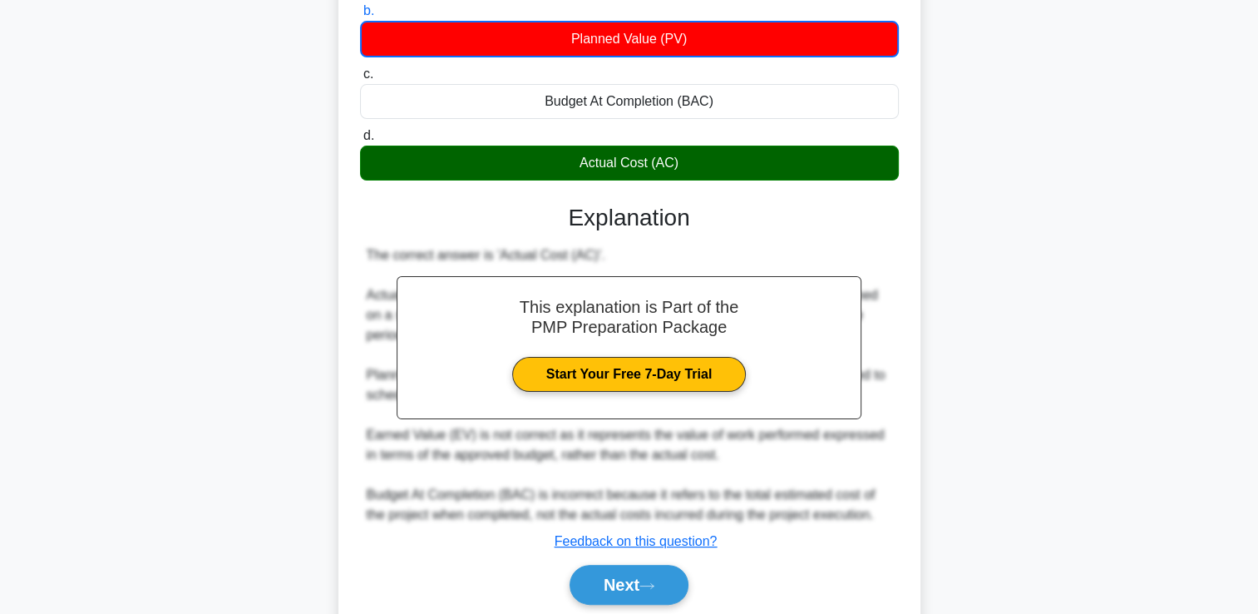
scroll to position [312, 0]
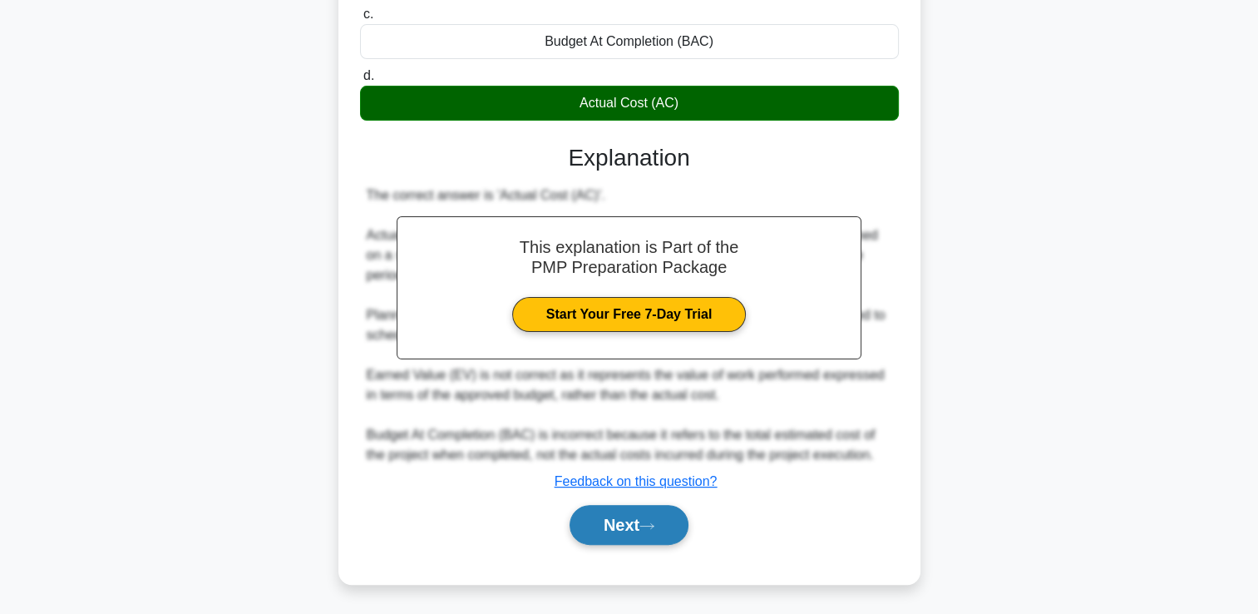
click at [609, 538] on button "Next" at bounding box center [629, 525] width 119 height 40
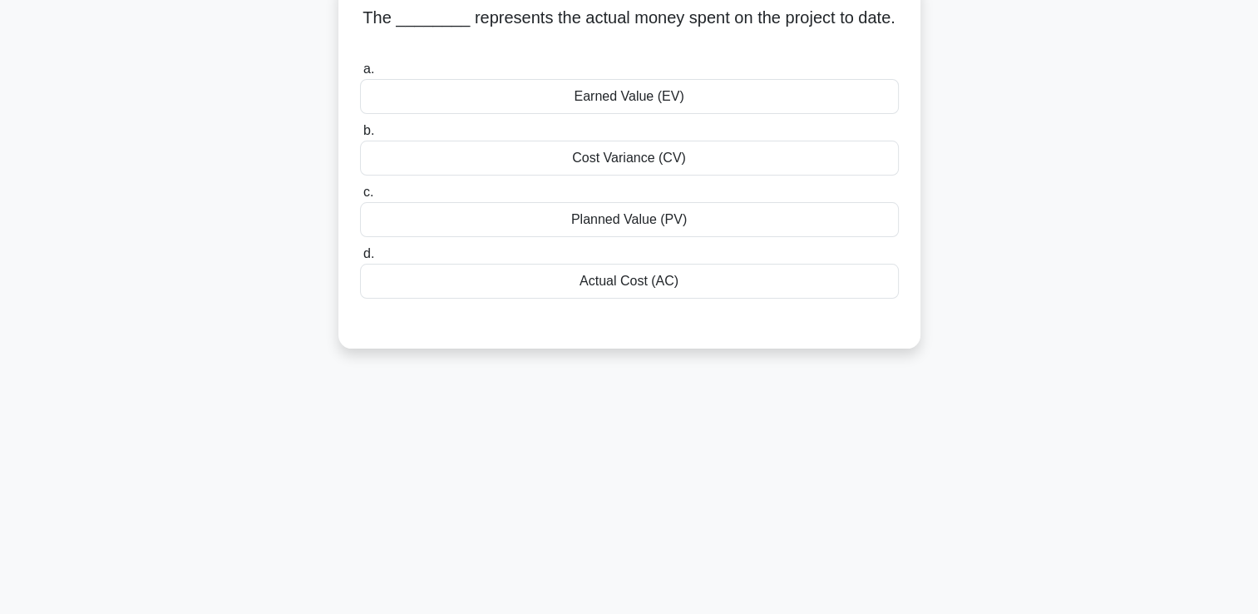
scroll to position [35, 0]
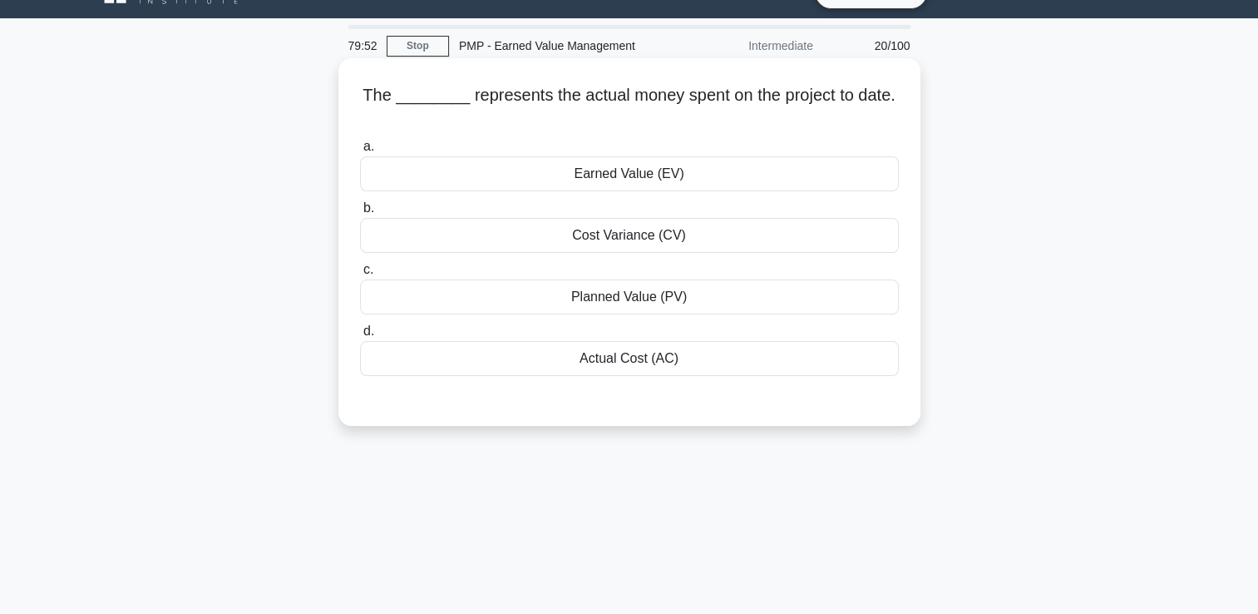
click at [774, 355] on div "Actual Cost (AC)" at bounding box center [629, 358] width 539 height 35
click at [360, 337] on input "d. Actual Cost (AC)" at bounding box center [360, 331] width 0 height 11
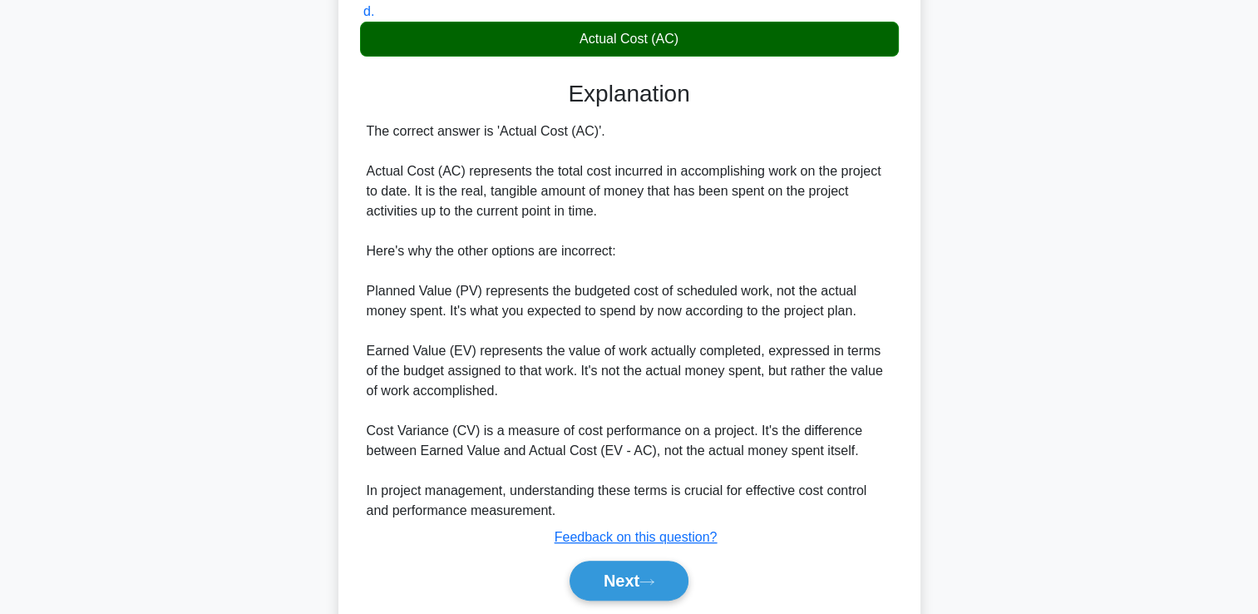
scroll to position [410, 0]
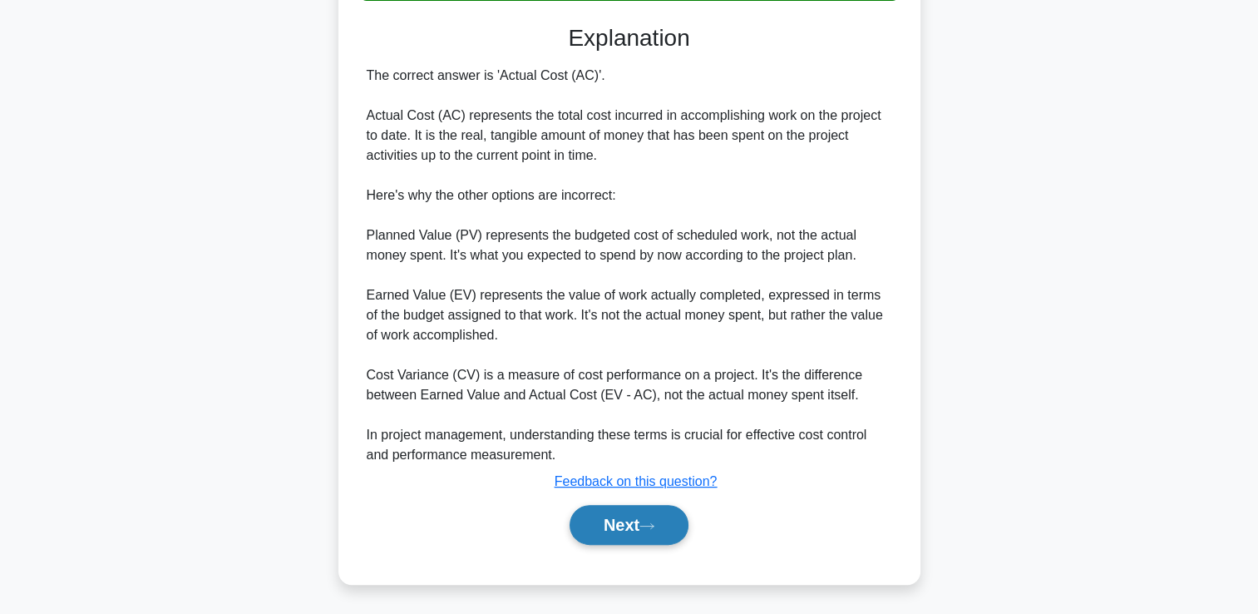
click at [685, 526] on button "Next" at bounding box center [629, 525] width 119 height 40
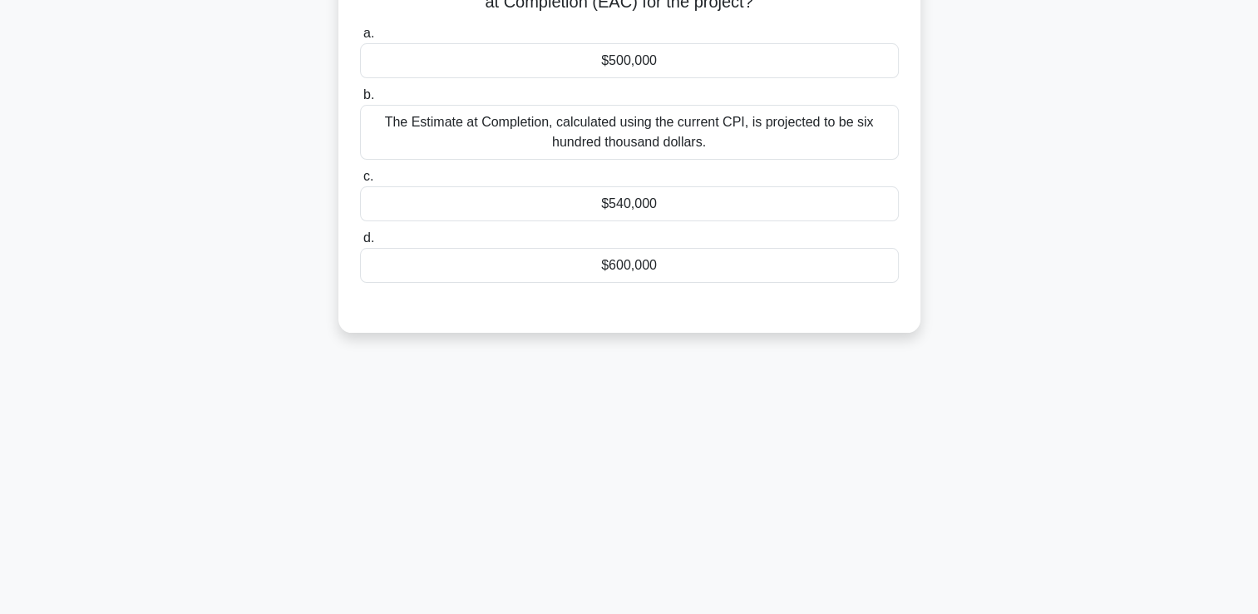
scroll to position [35, 0]
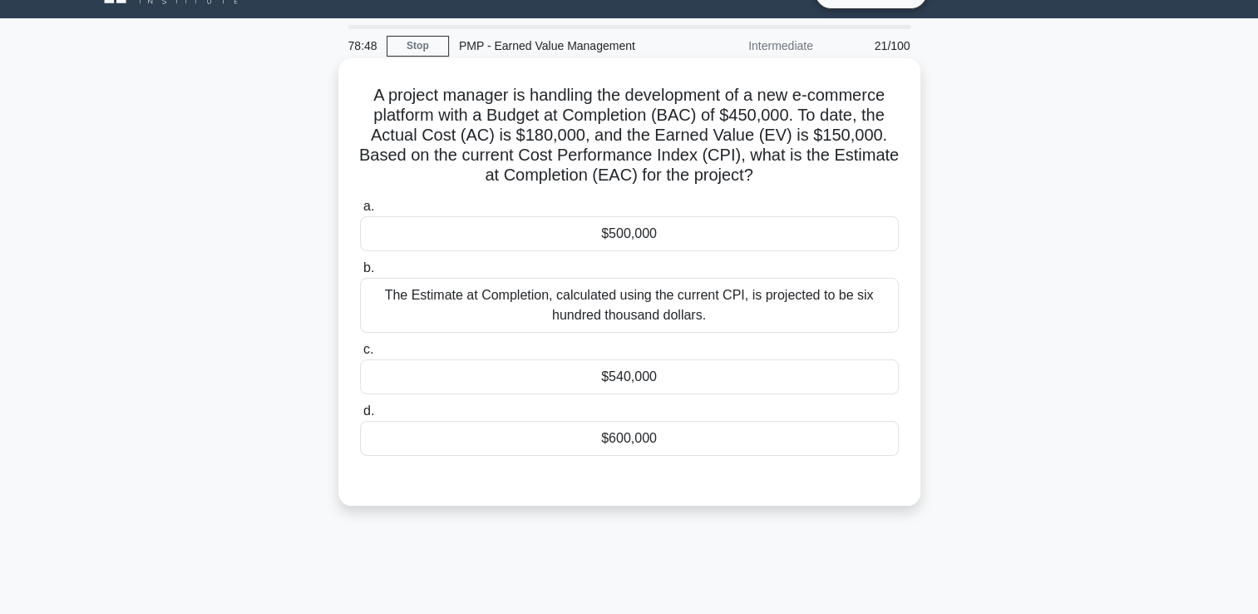
click at [765, 310] on div "The Estimate at Completion, calculated using the current CPI, is projected to b…" at bounding box center [629, 305] width 539 height 55
click at [360, 274] on input "b. The Estimate at Completion, calculated using the current CPI, is projected t…" at bounding box center [360, 268] width 0 height 11
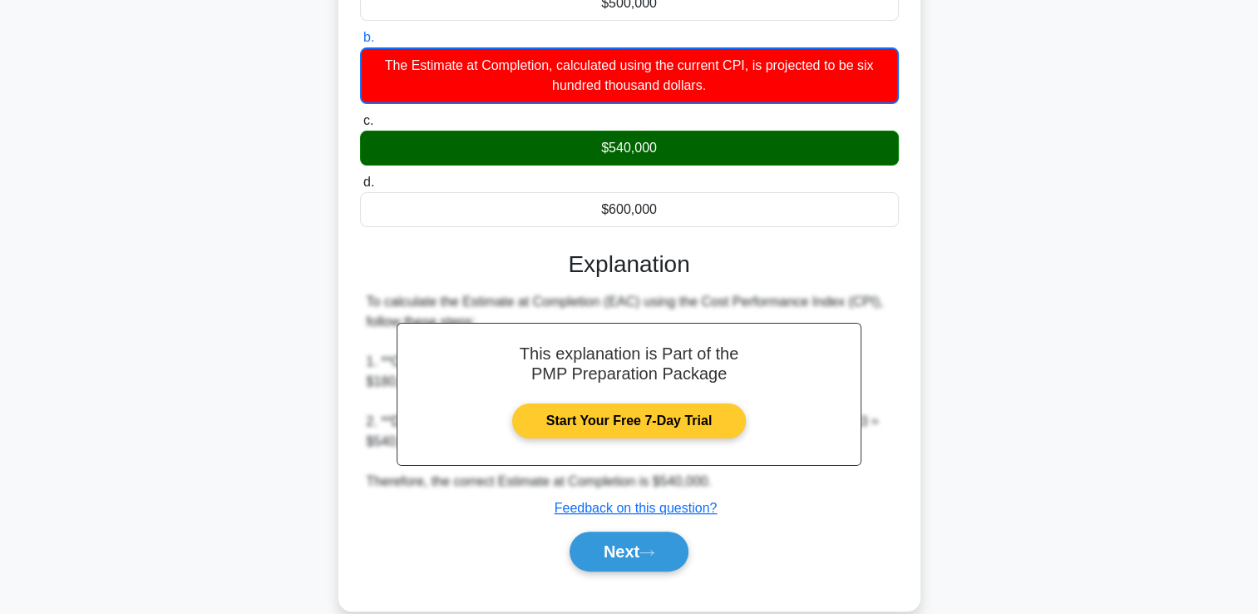
scroll to position [292, 0]
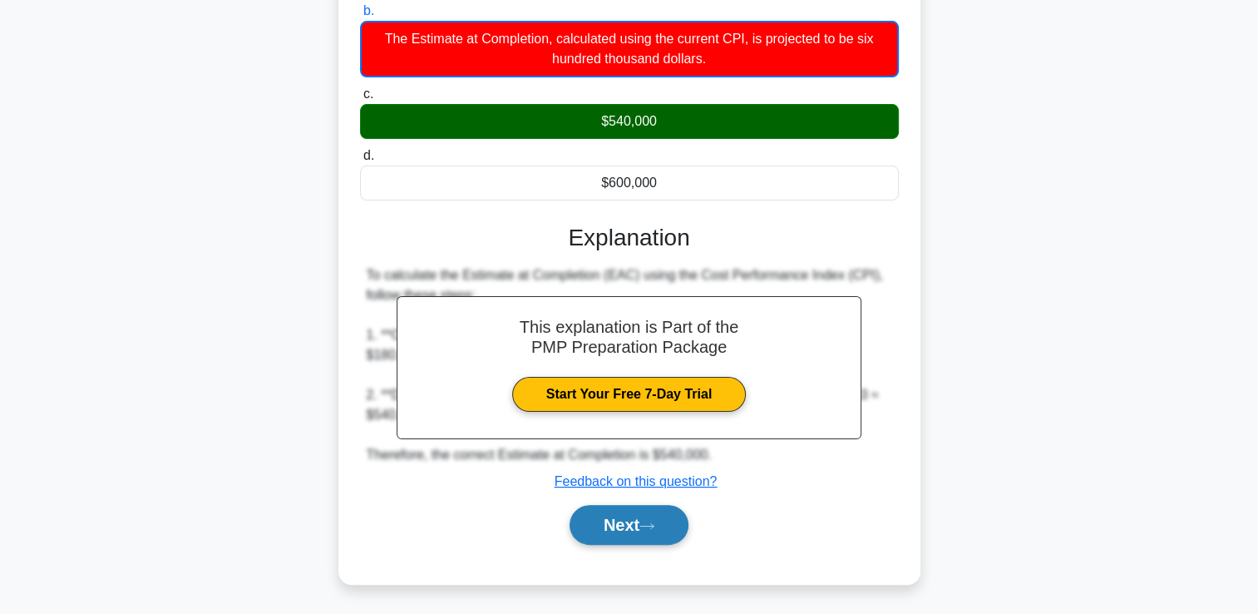
drag, startPoint x: 657, startPoint y: 547, endPoint x: 662, endPoint y: 537, distance: 11.2
click at [659, 541] on div "Next" at bounding box center [629, 524] width 539 height 53
click at [663, 535] on button "Next" at bounding box center [629, 525] width 119 height 40
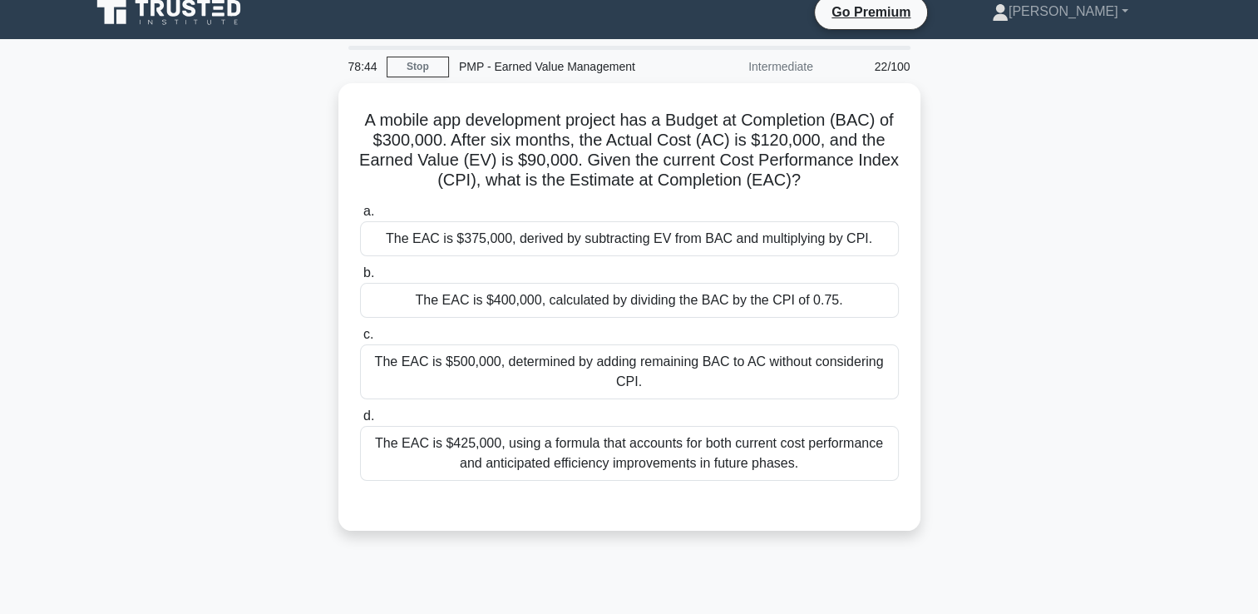
scroll to position [0, 0]
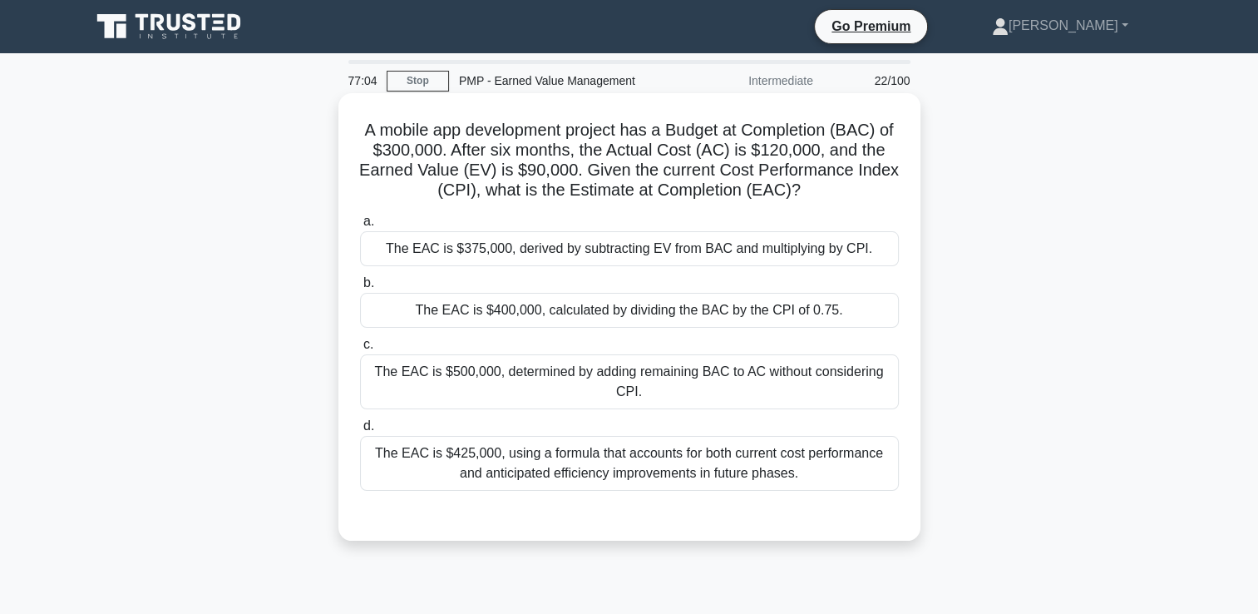
click at [492, 313] on div "The EAC is $400,000, calculated by dividing the BAC by the CPI of 0.75." at bounding box center [629, 310] width 539 height 35
click at [360, 289] on input "b. The EAC is $400,000, calculated by dividing the BAC by the CPI of 0.75." at bounding box center [360, 283] width 0 height 11
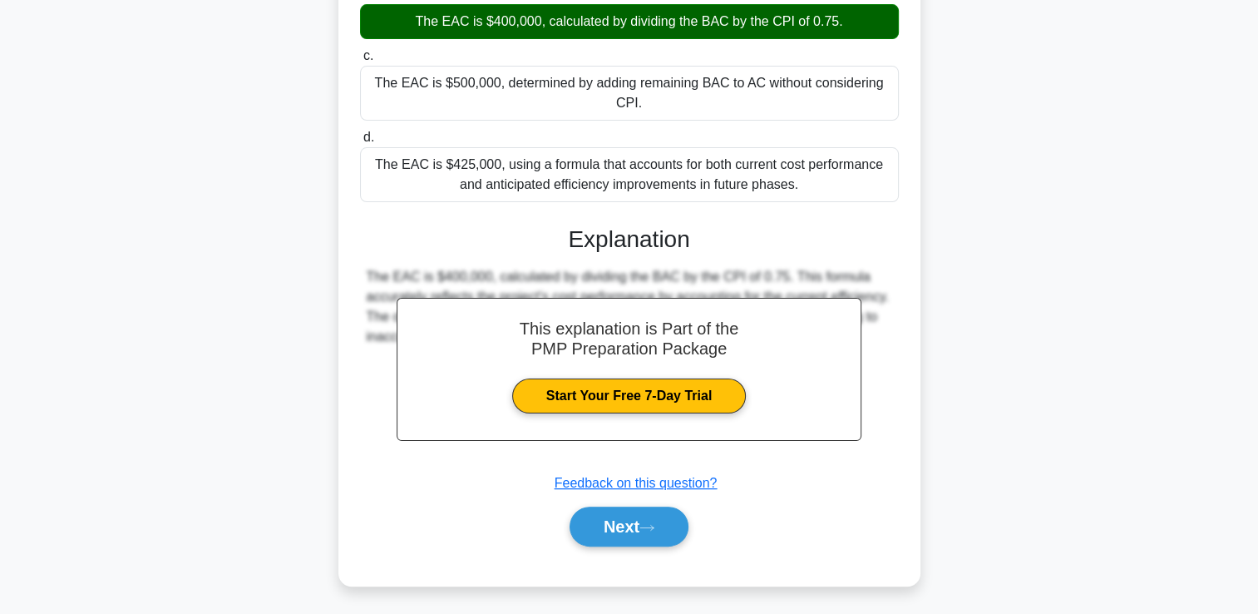
scroll to position [290, 0]
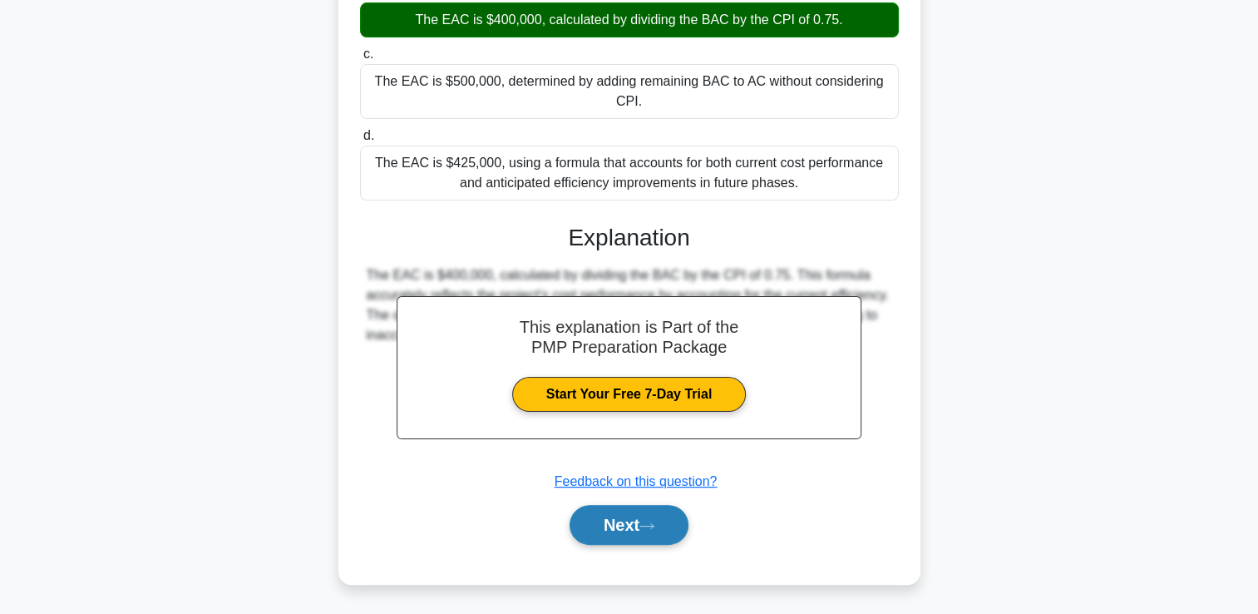
click at [608, 536] on button "Next" at bounding box center [629, 525] width 119 height 40
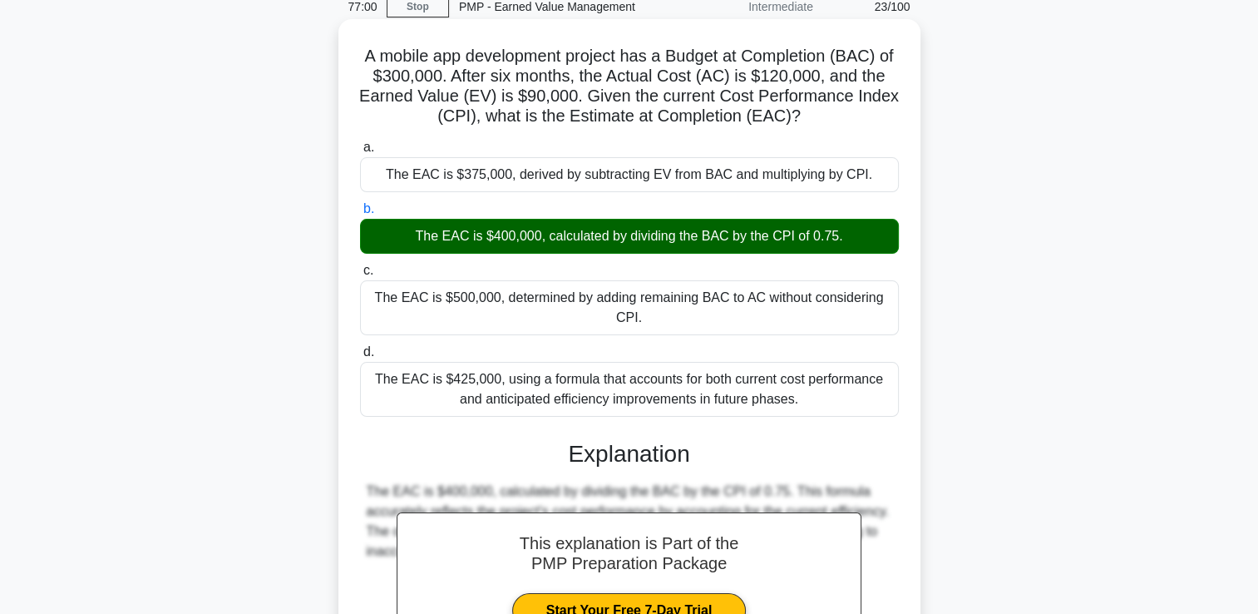
scroll to position [0, 0]
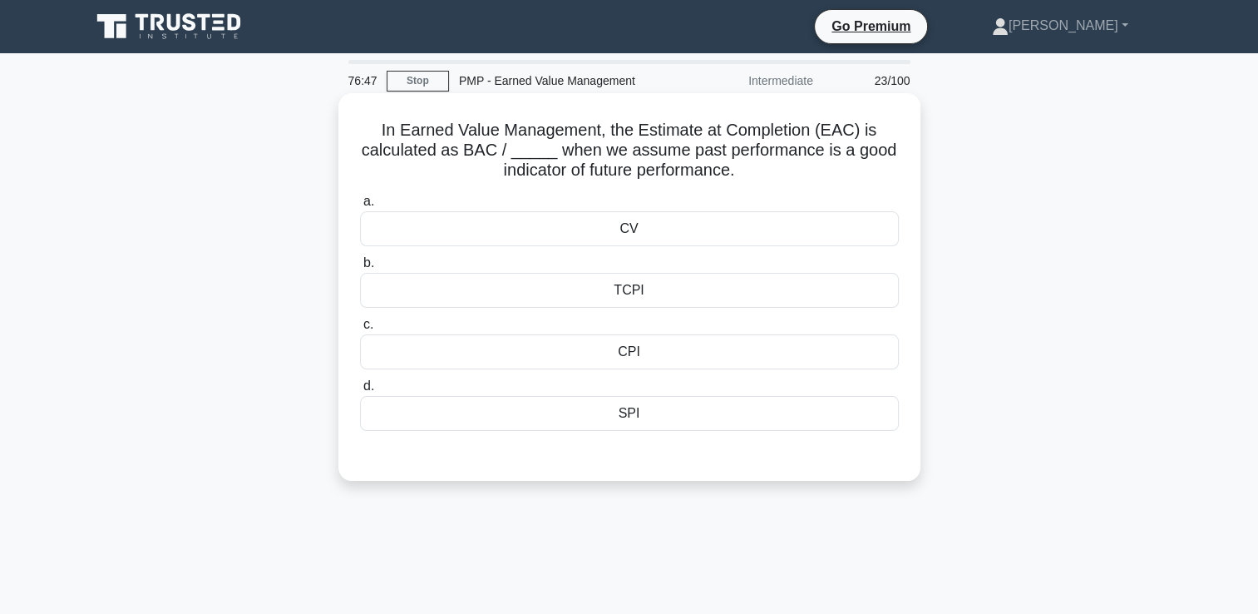
click at [653, 354] on div "CPI" at bounding box center [629, 351] width 539 height 35
click at [360, 330] on input "c. CPI" at bounding box center [360, 324] width 0 height 11
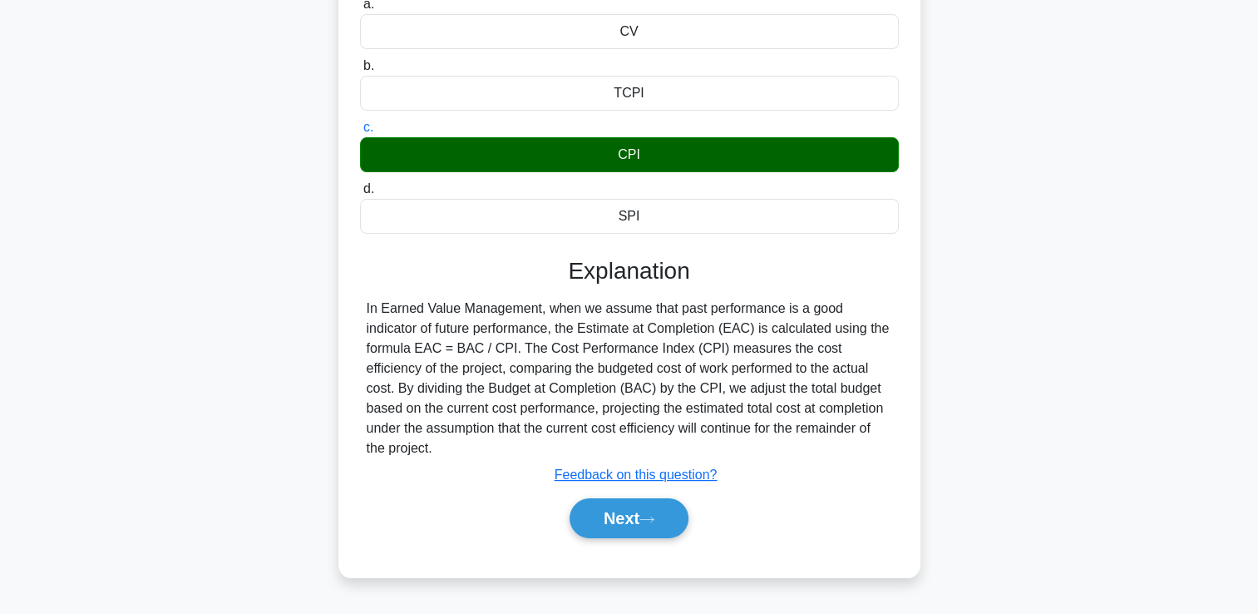
scroll to position [249, 0]
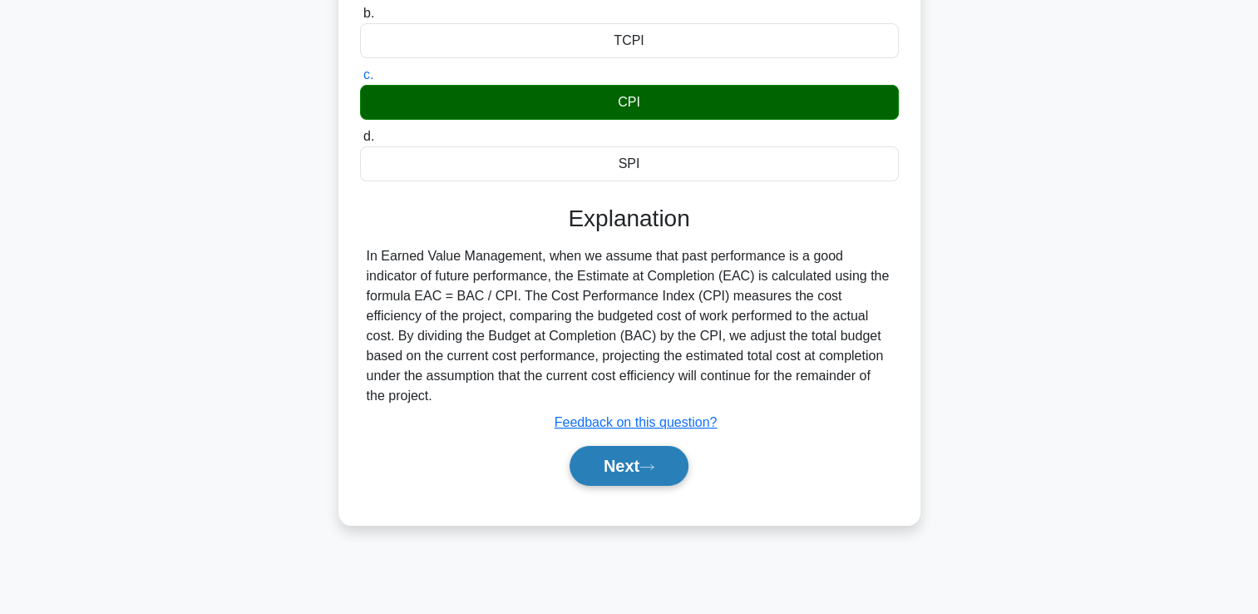
click at [648, 454] on button "Next" at bounding box center [629, 466] width 119 height 40
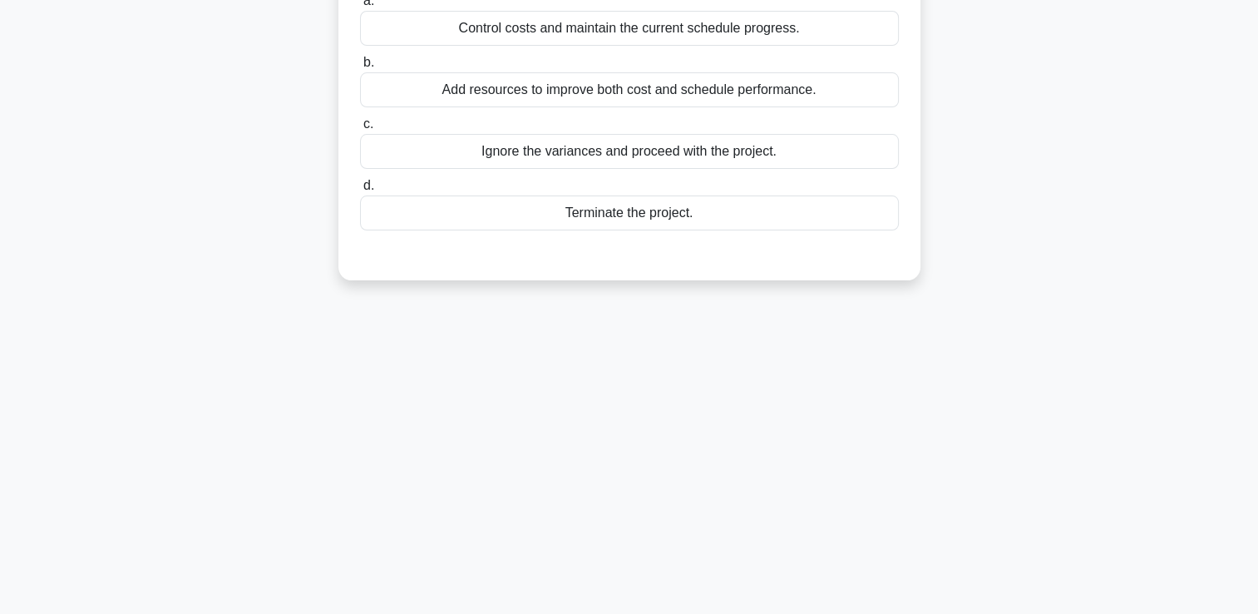
scroll to position [83, 0]
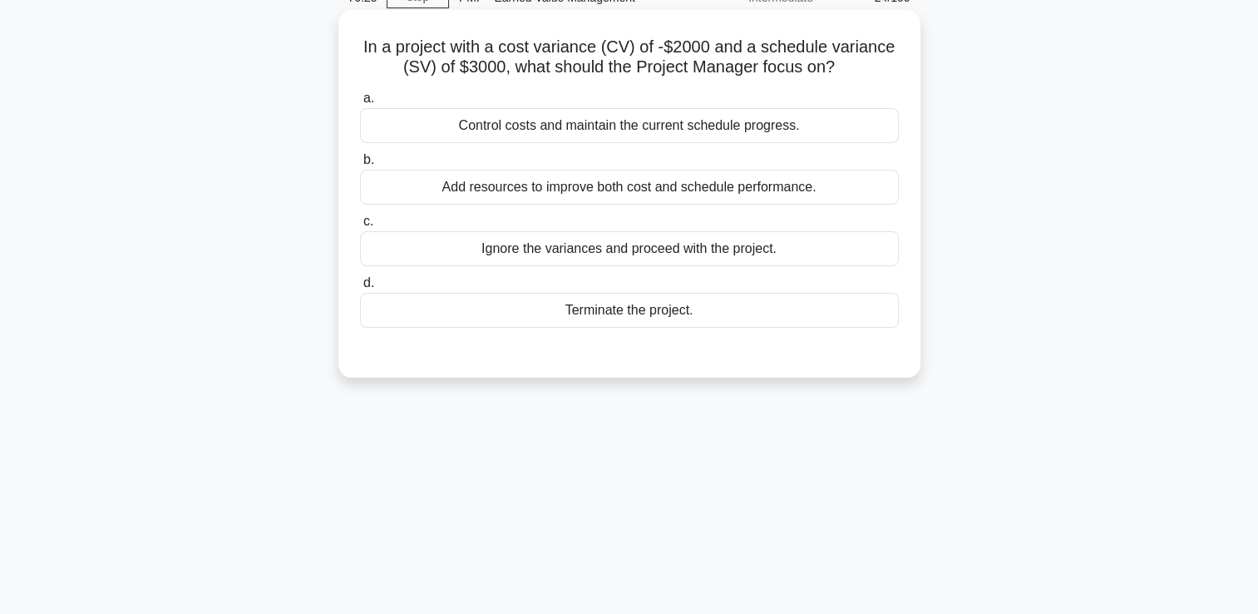
click at [601, 199] on div "Add resources to improve both cost and schedule performance." at bounding box center [629, 187] width 539 height 35
drag, startPoint x: 601, startPoint y: 199, endPoint x: 580, endPoint y: 195, distance: 21.2
click at [580, 195] on div "Add resources to improve both cost and schedule performance." at bounding box center [629, 187] width 539 height 35
click at [360, 165] on input "b. Add resources to improve both cost and schedule performance." at bounding box center [360, 160] width 0 height 11
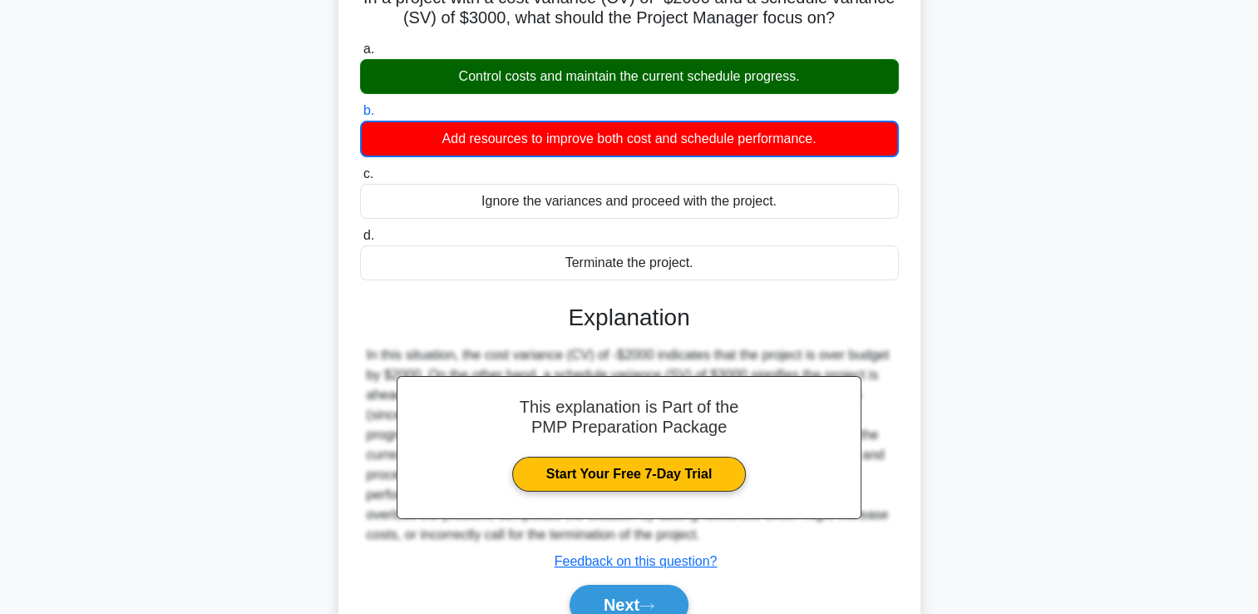
scroll to position [284, 0]
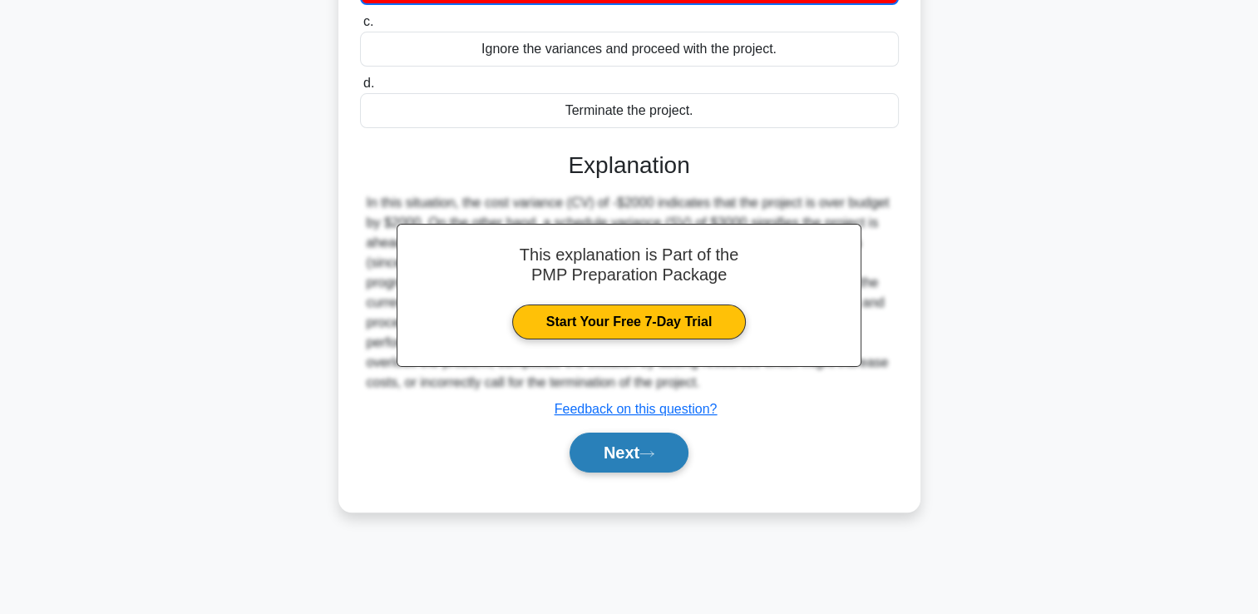
click at [642, 451] on button "Next" at bounding box center [629, 452] width 119 height 40
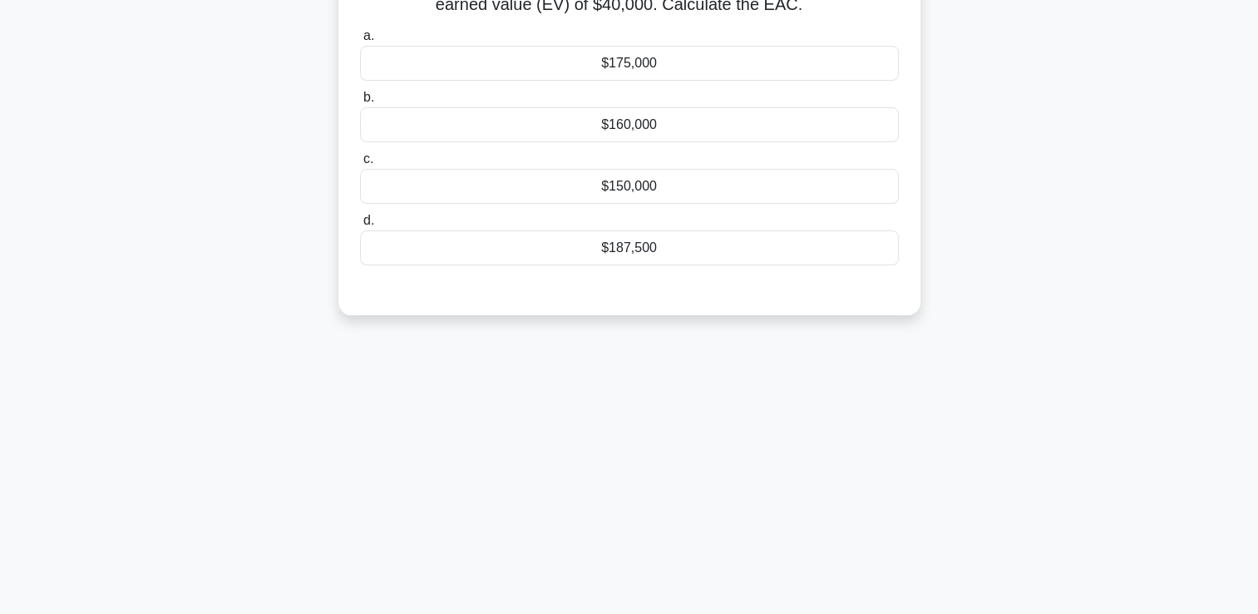
scroll to position [118, 0]
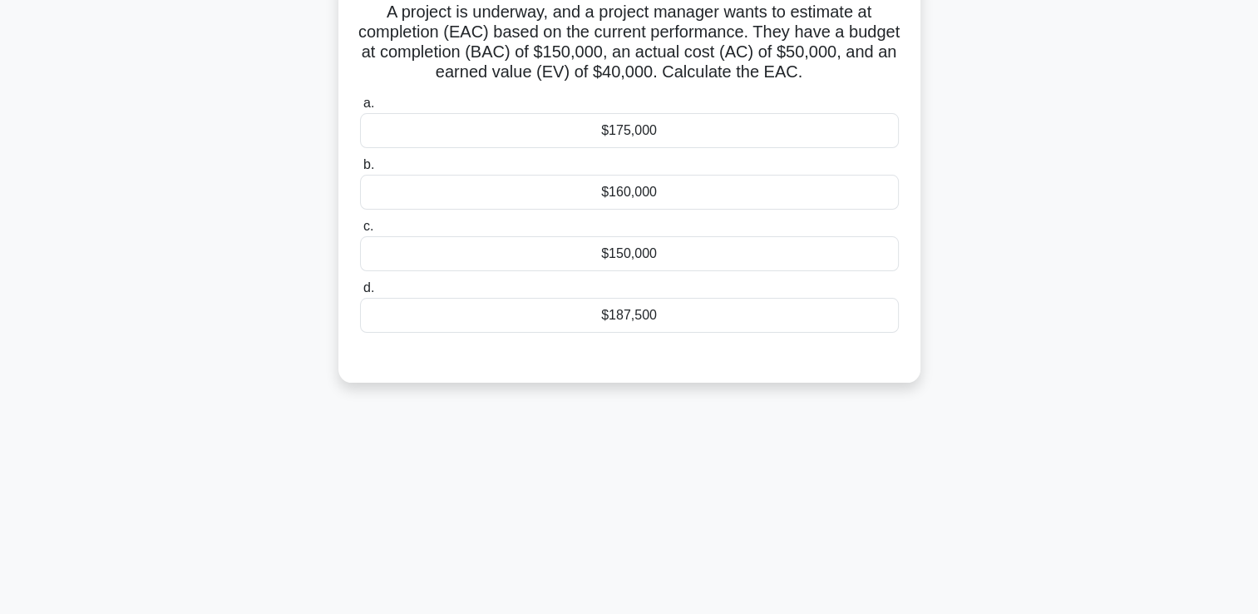
click at [645, 317] on div "$187,500" at bounding box center [629, 315] width 539 height 35
click at [360, 294] on input "d. $187,500" at bounding box center [360, 288] width 0 height 11
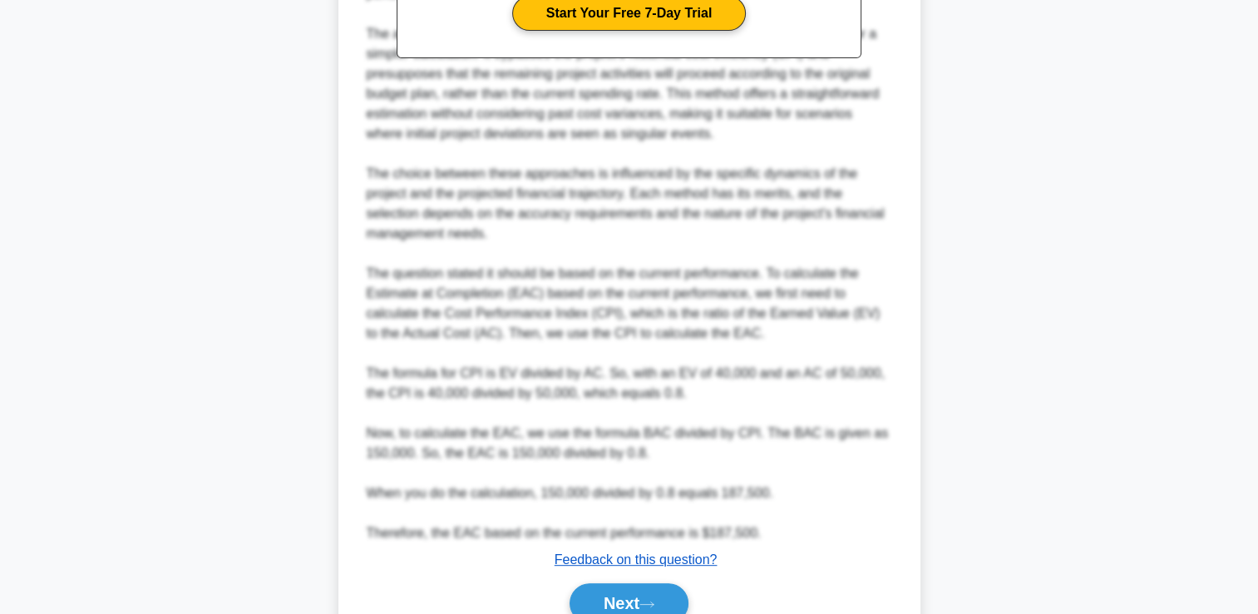
scroll to position [700, 0]
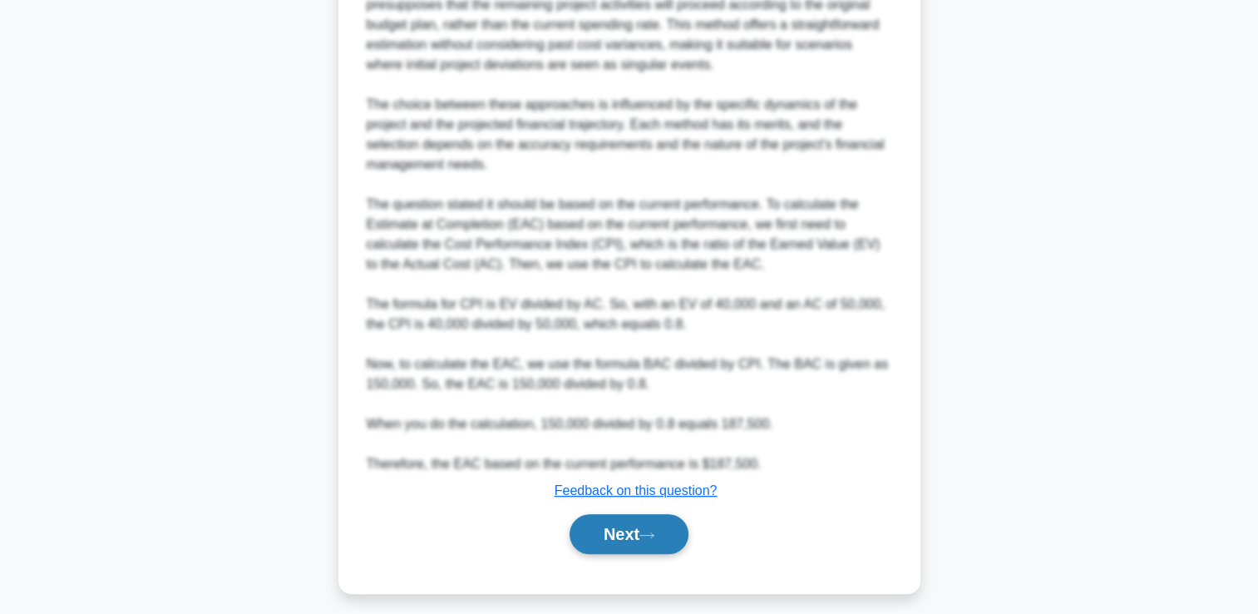
click at [654, 534] on icon at bounding box center [647, 535] width 15 height 9
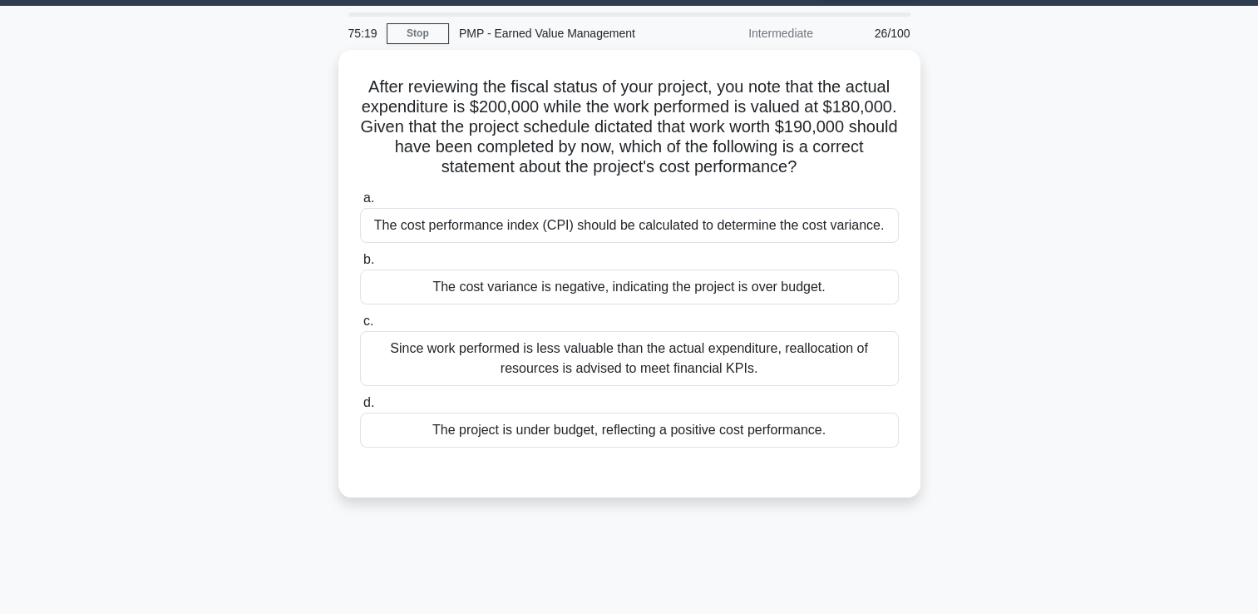
scroll to position [35, 0]
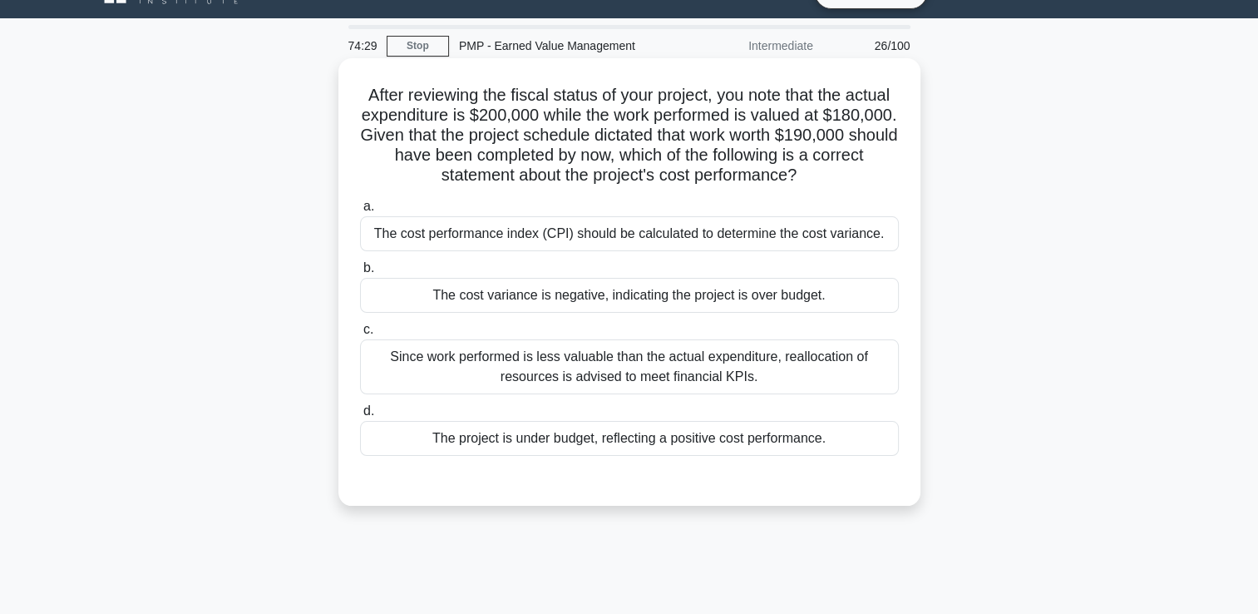
click at [637, 378] on div "Since work performed is less valuable than the actual expenditure, reallocation…" at bounding box center [629, 366] width 539 height 55
click at [360, 335] on input "c. Since work performed is less valuable than the actual expenditure, reallocat…" at bounding box center [360, 329] width 0 height 11
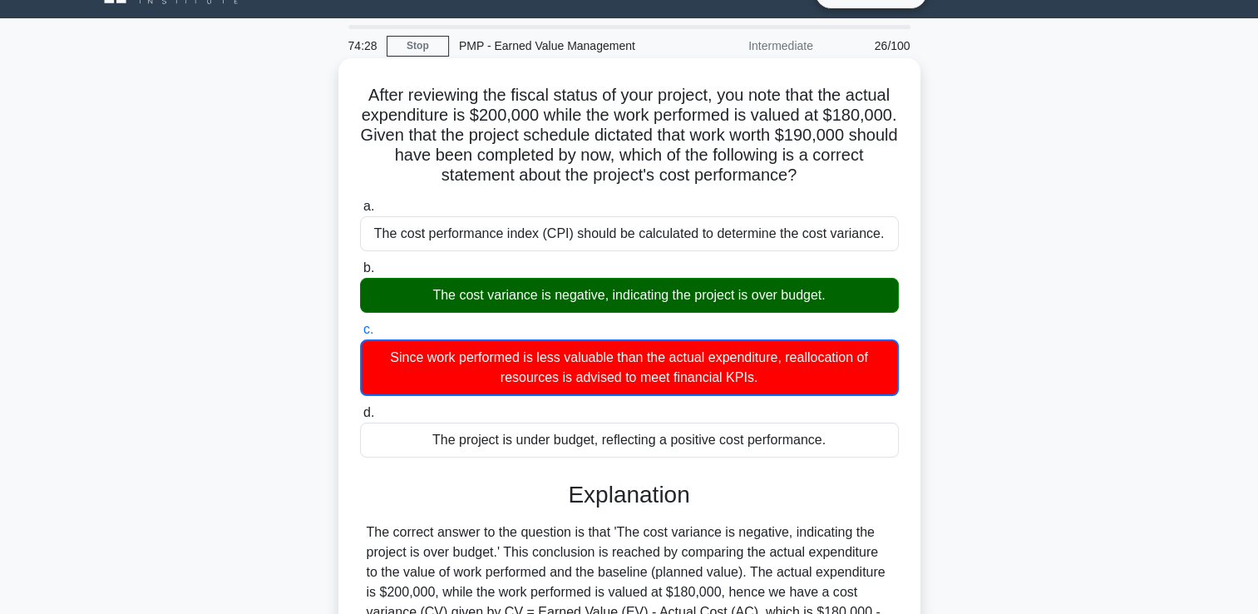
scroll to position [452, 0]
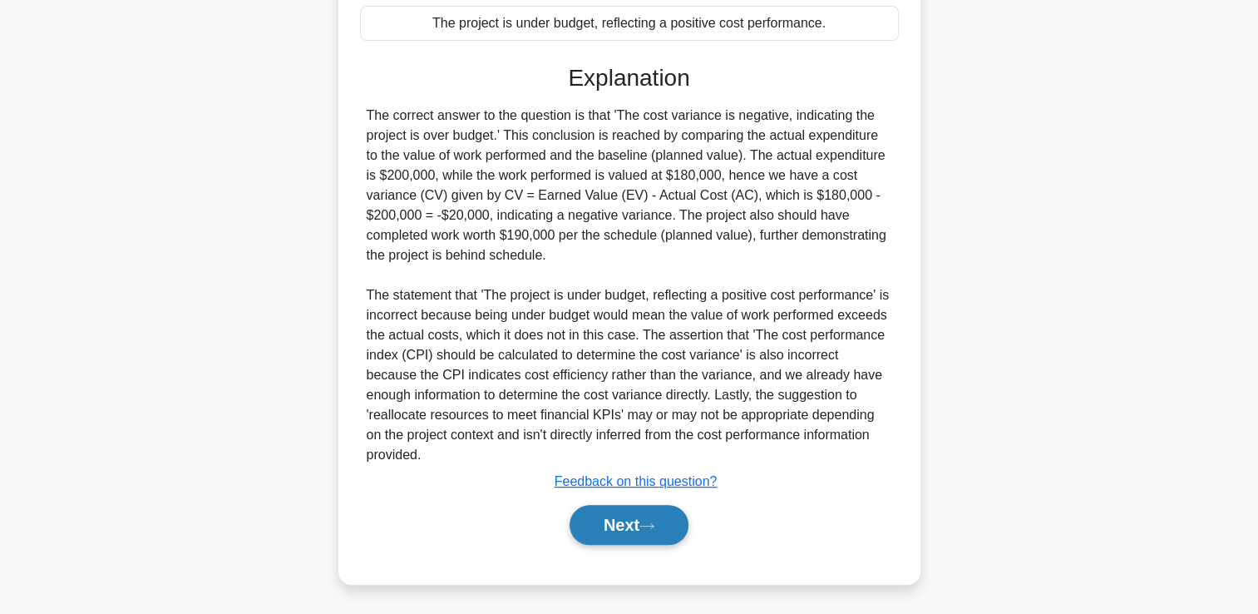
click at [636, 524] on button "Next" at bounding box center [629, 525] width 119 height 40
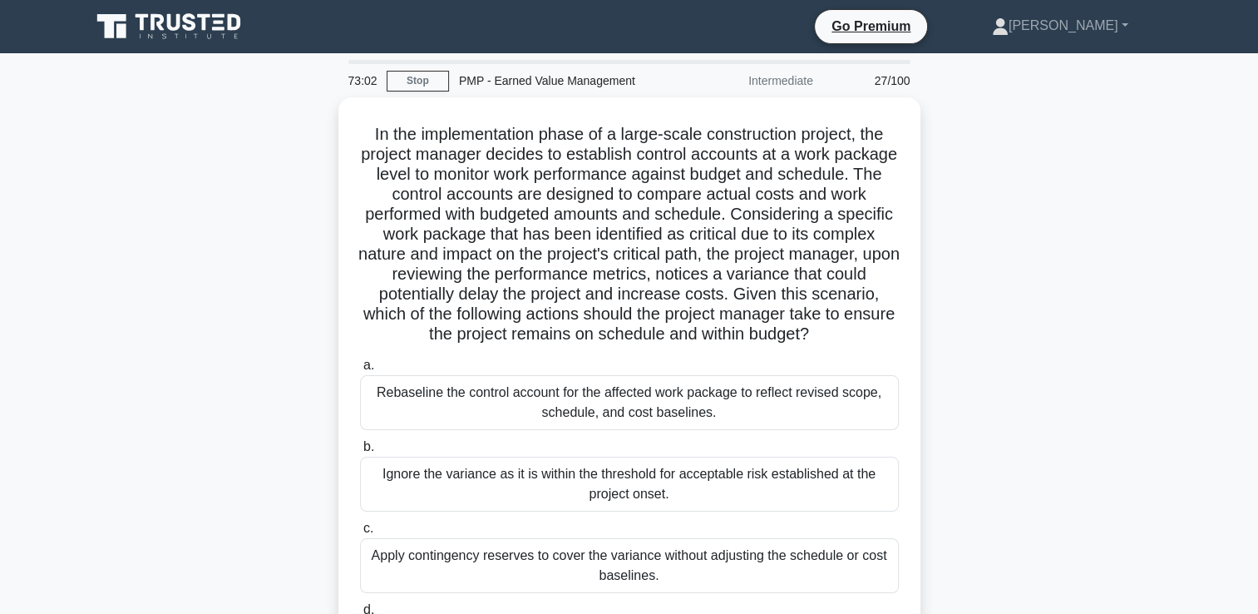
scroll to position [249, 0]
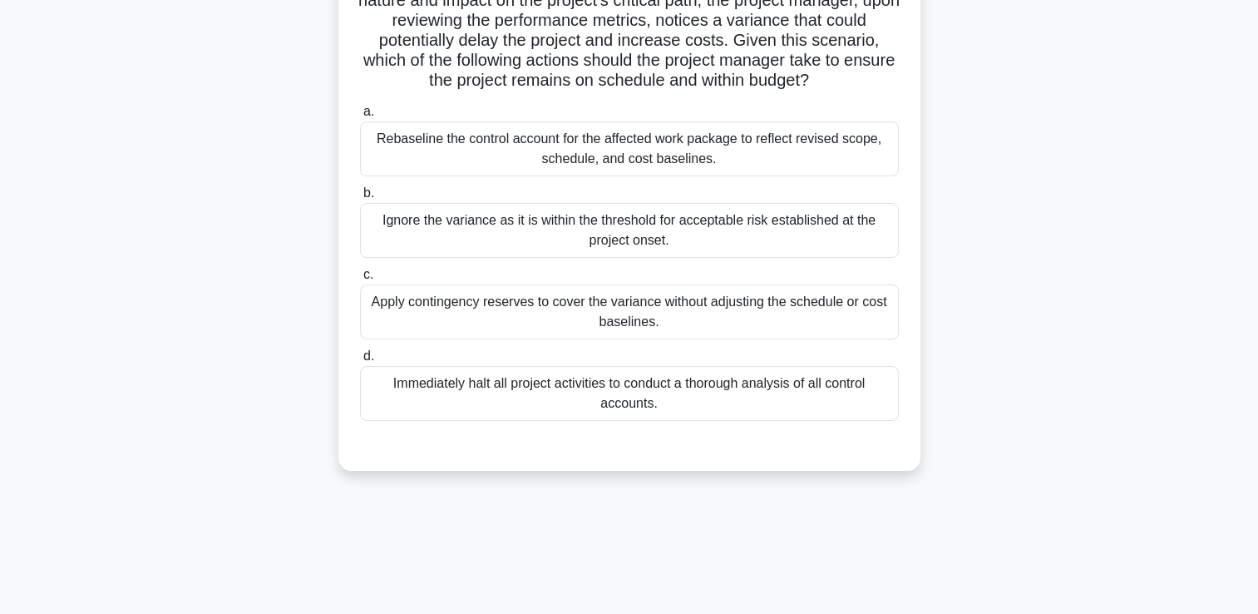
click at [626, 421] on div "Immediately halt all project activities to conduct a thorough analysis of all c…" at bounding box center [629, 393] width 539 height 55
click at [360, 362] on input "d. Immediately halt all project activities to conduct a thorough analysis of al…" at bounding box center [360, 356] width 0 height 11
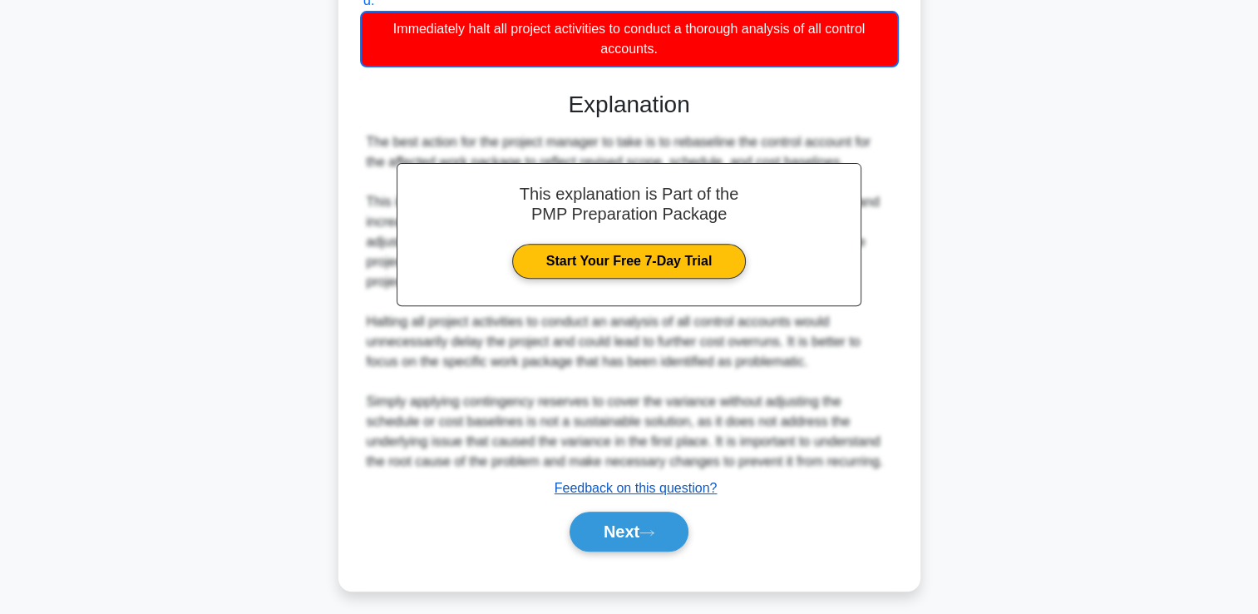
scroll to position [631, 0]
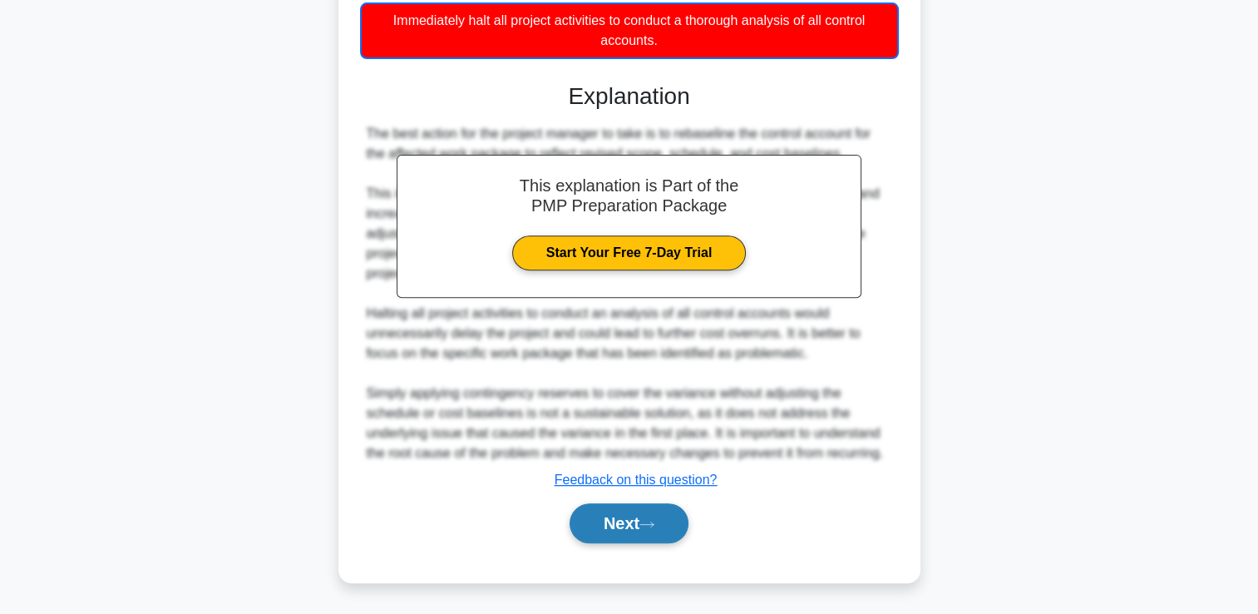
click at [629, 529] on button "Next" at bounding box center [629, 523] width 119 height 40
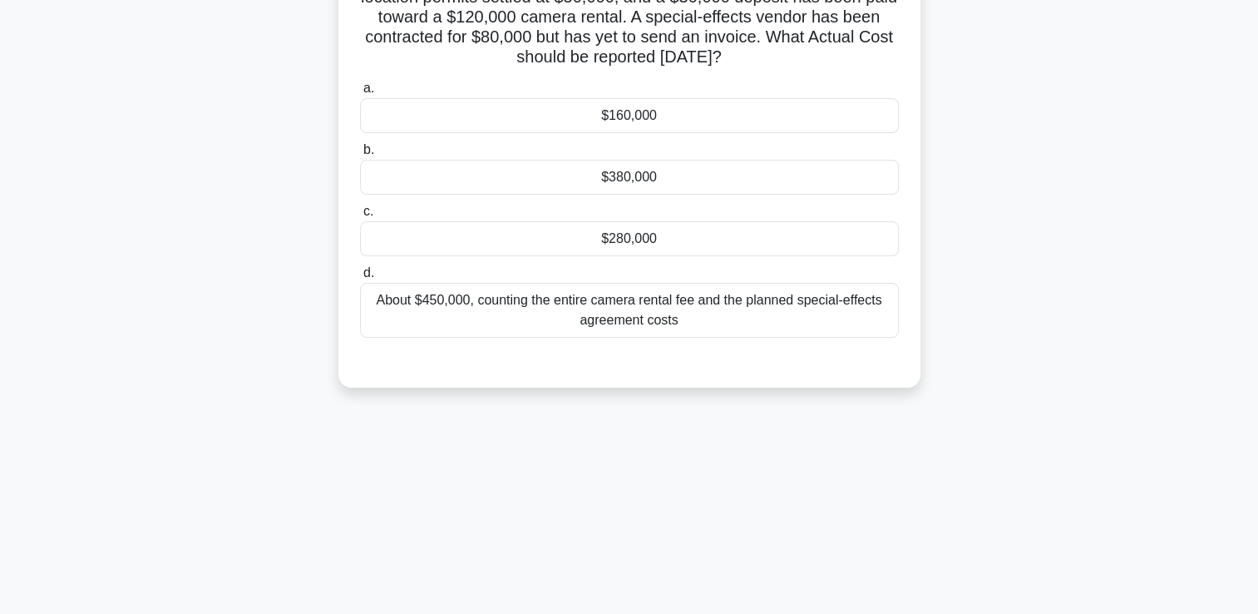
scroll to position [118, 0]
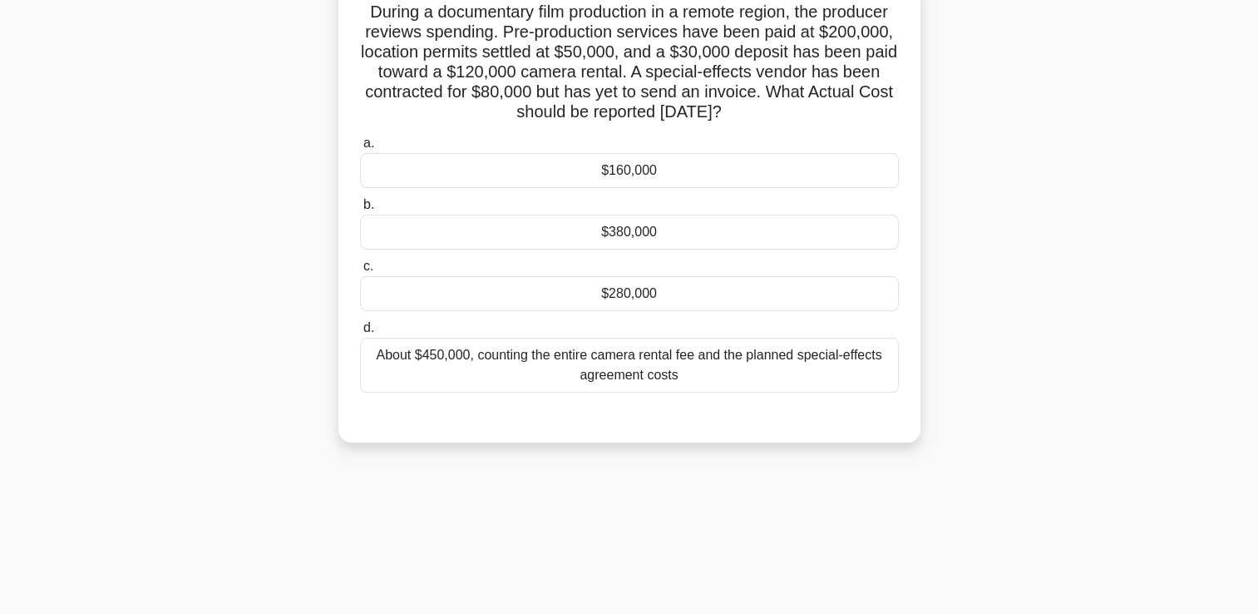
click at [664, 372] on div "About $450,000, counting the entire camera rental fee and the planned special-e…" at bounding box center [629, 365] width 539 height 55
click at [360, 333] on input "d. About $450,000, counting the entire camera rental fee and the planned specia…" at bounding box center [360, 328] width 0 height 11
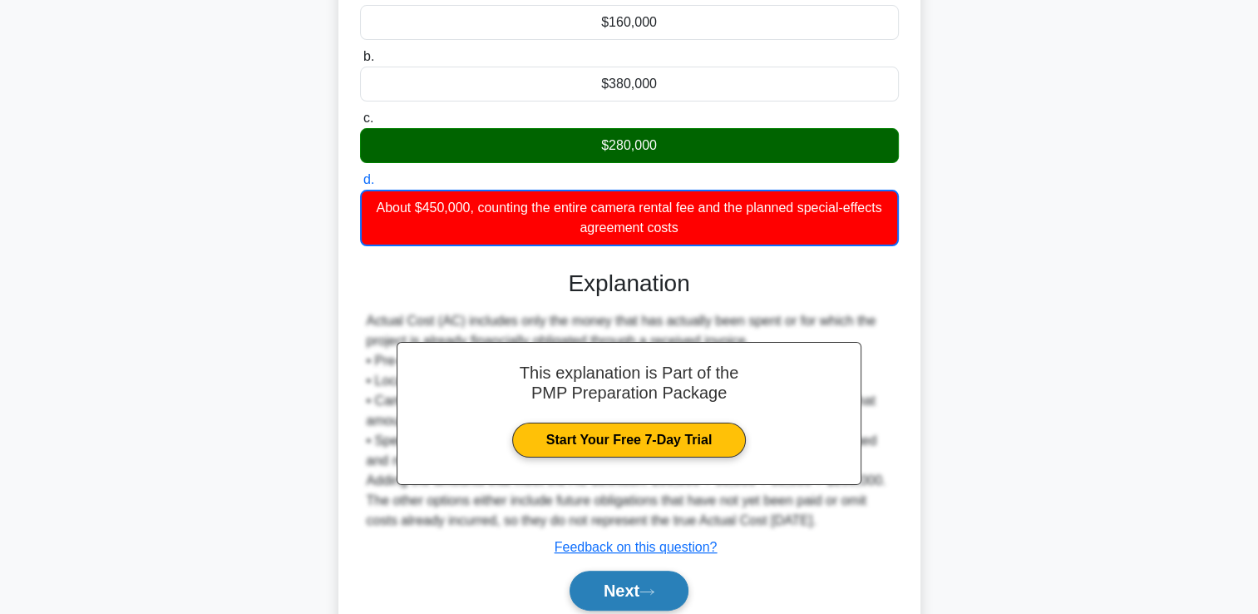
scroll to position [332, 0]
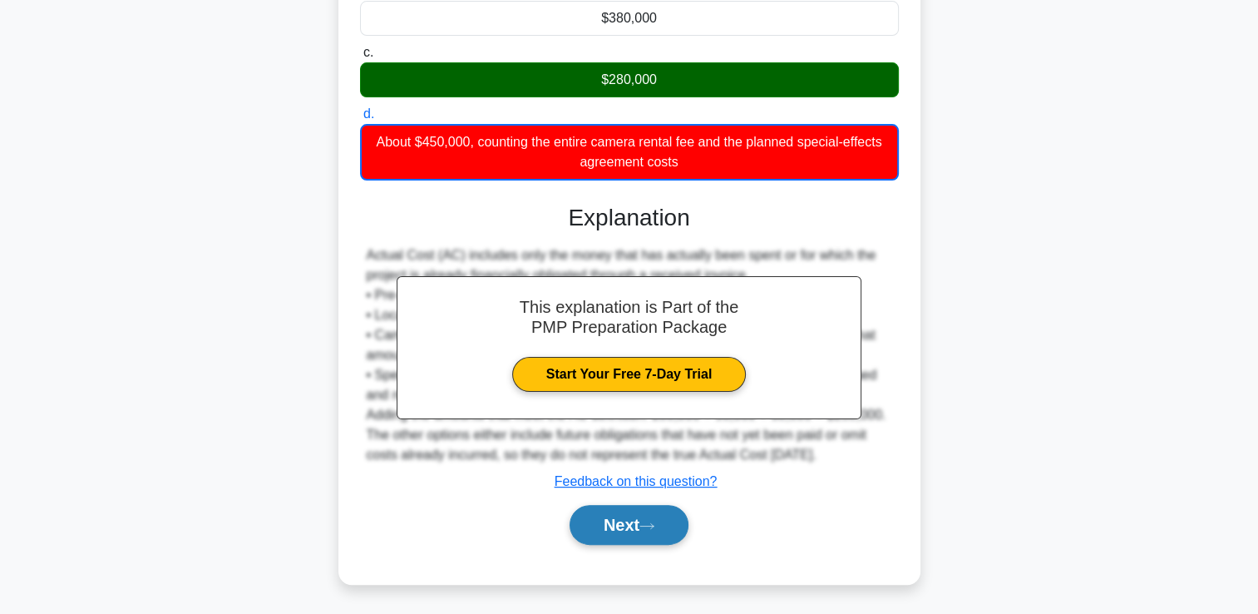
click at [662, 530] on button "Next" at bounding box center [629, 525] width 119 height 40
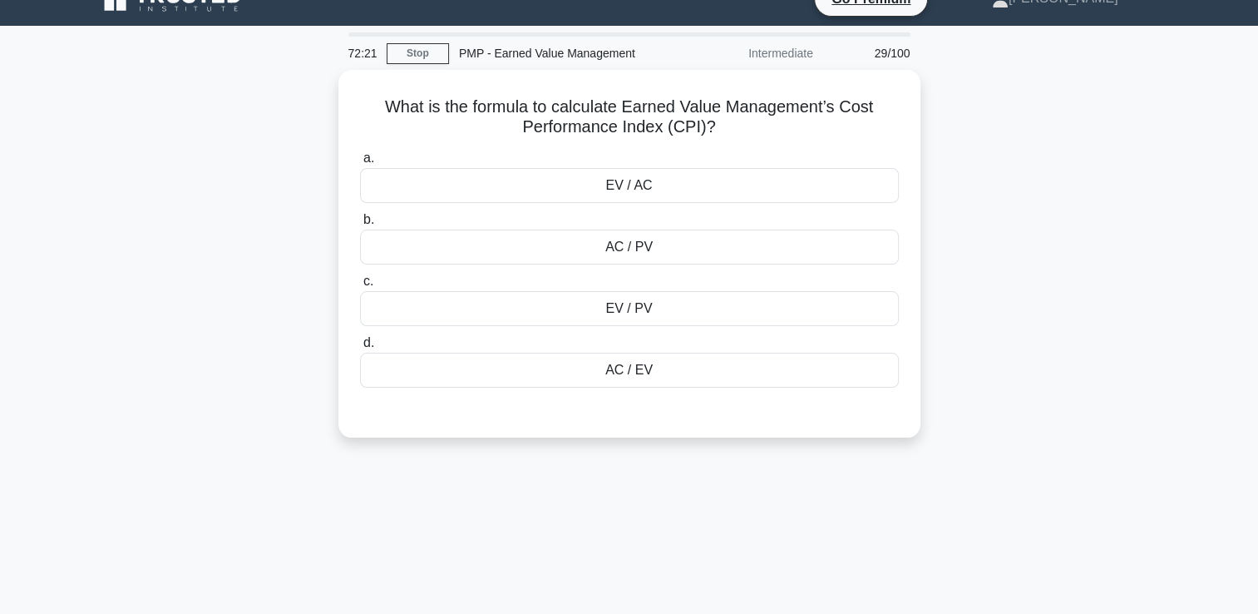
scroll to position [0, 0]
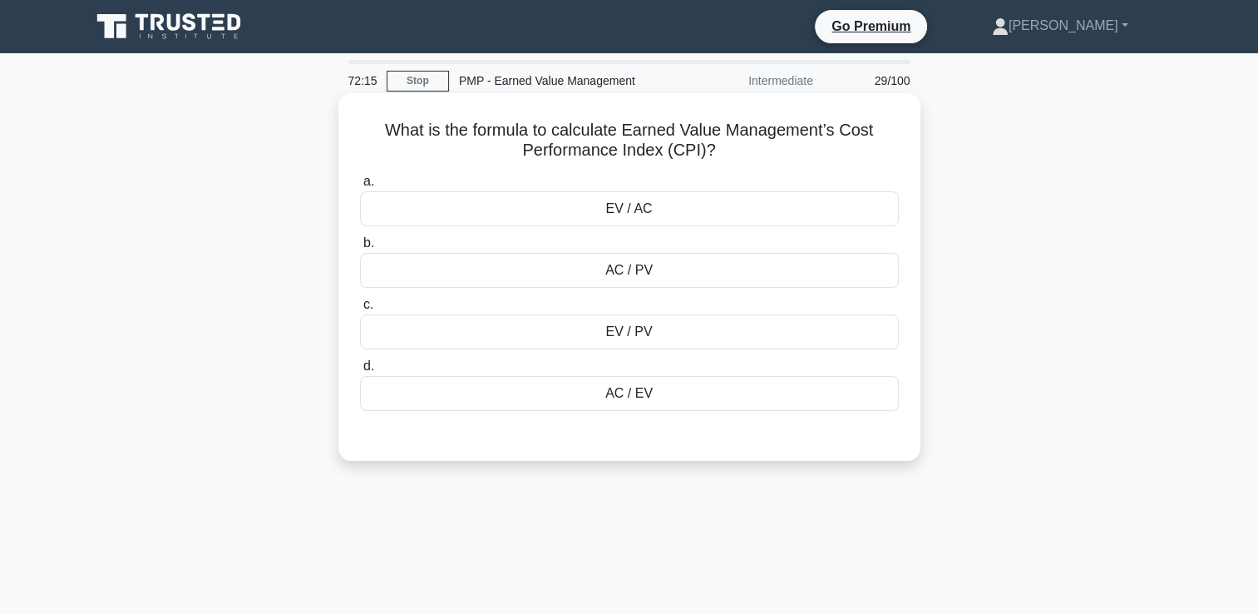
click at [670, 205] on div "EV / AC" at bounding box center [629, 208] width 539 height 35
click at [360, 187] on input "a. EV / AC" at bounding box center [360, 181] width 0 height 11
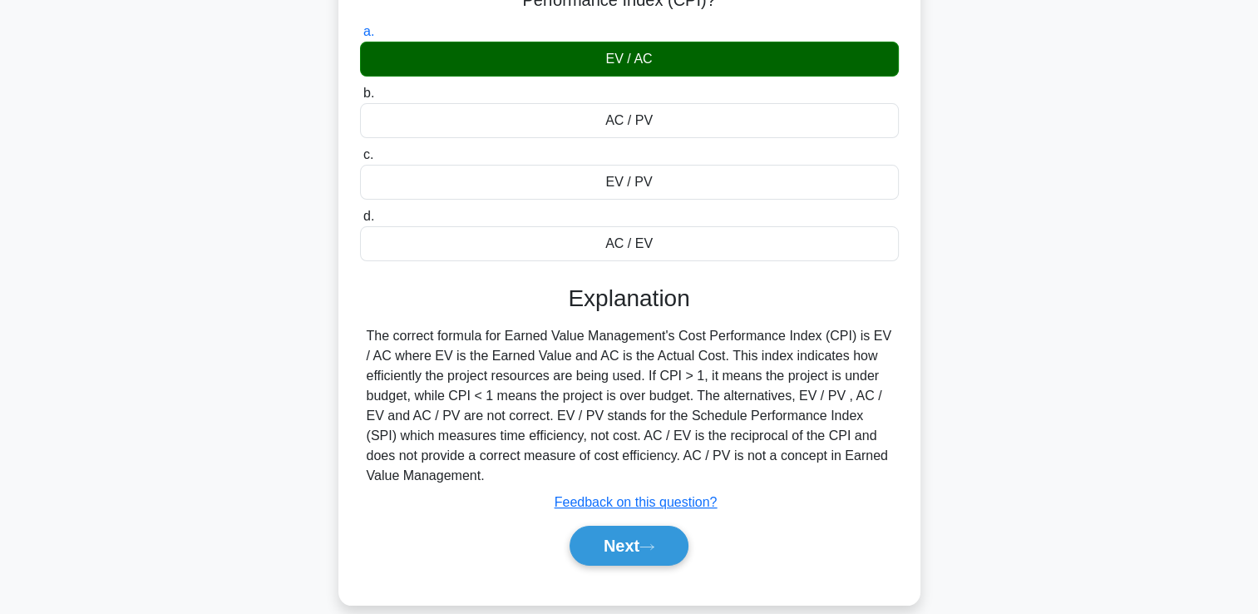
scroll to position [284, 0]
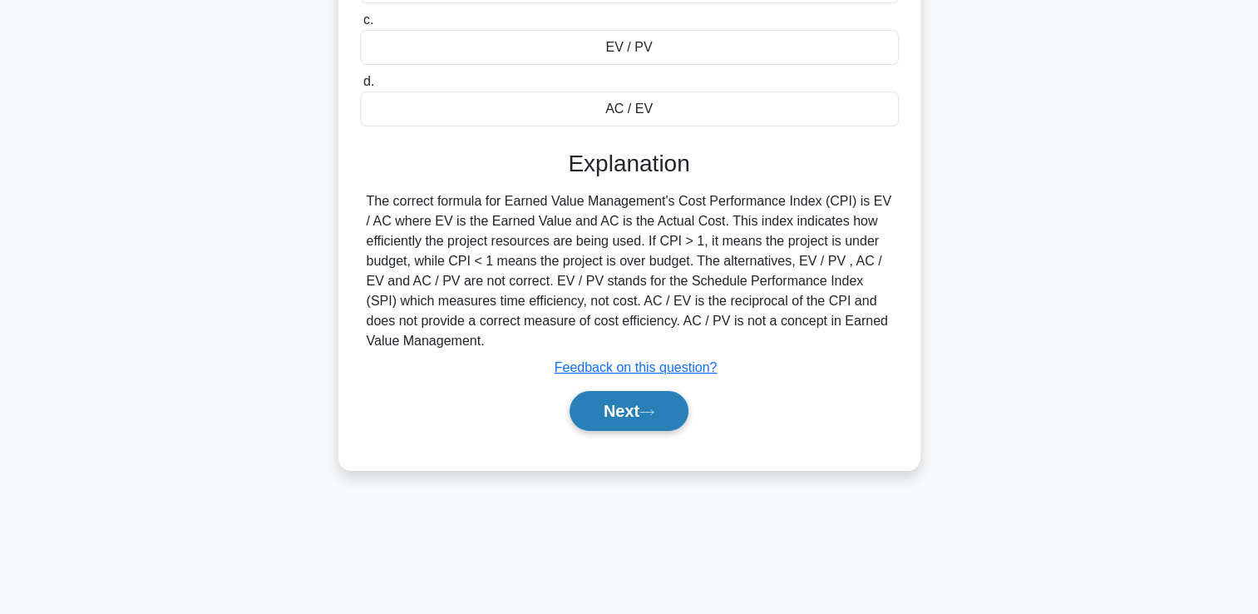
click at [647, 419] on button "Next" at bounding box center [629, 411] width 119 height 40
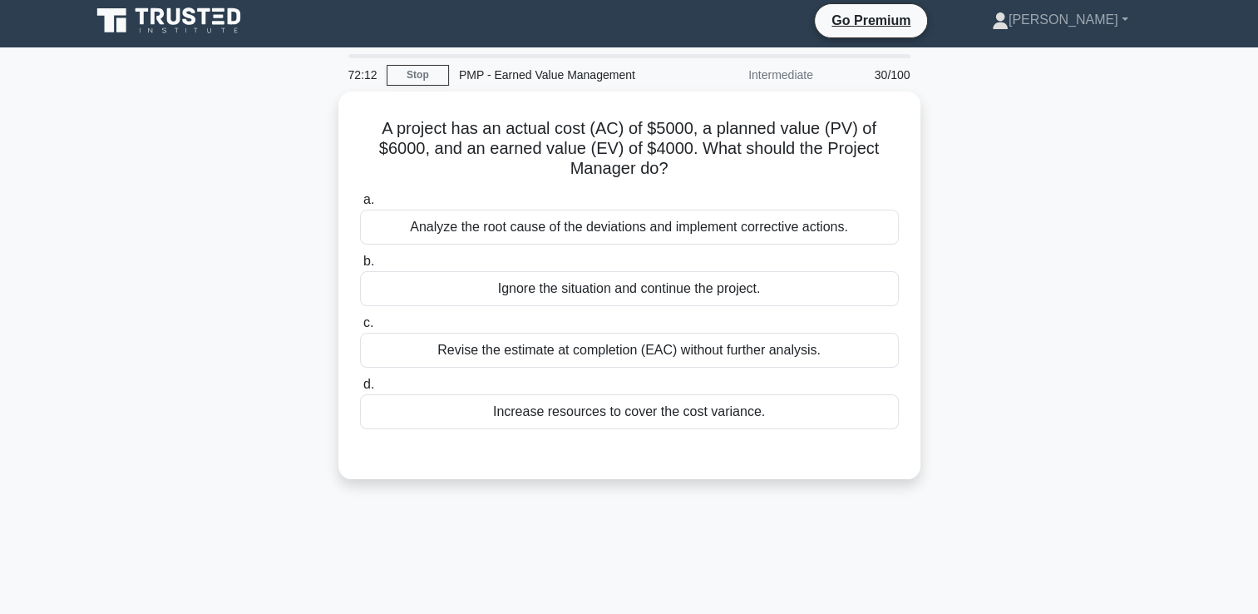
scroll to position [0, 0]
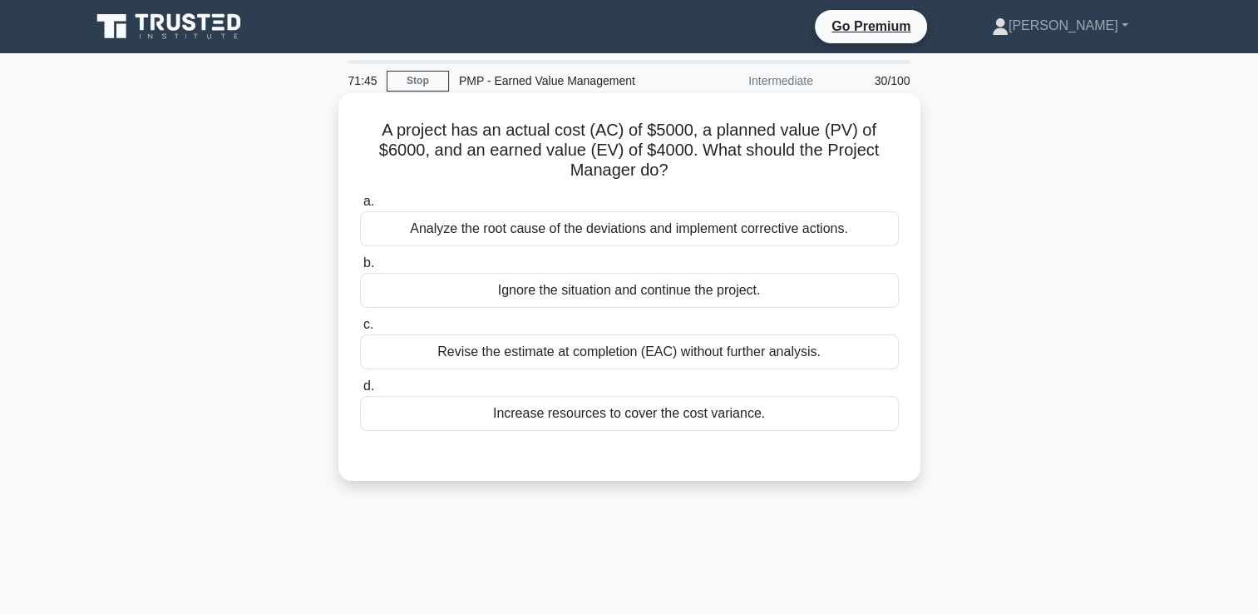
click at [875, 354] on div "Revise the estimate at completion (EAC) without further analysis." at bounding box center [629, 351] width 539 height 35
click at [360, 330] on input "c. Revise the estimate at completion (EAC) without further analysis." at bounding box center [360, 324] width 0 height 11
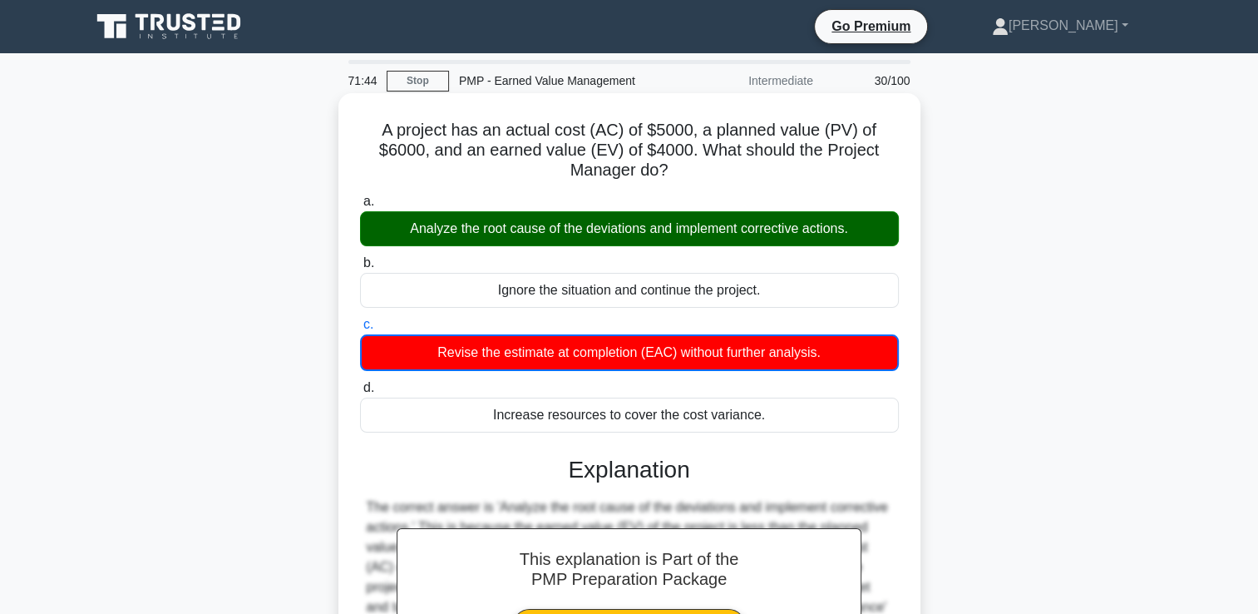
scroll to position [249, 0]
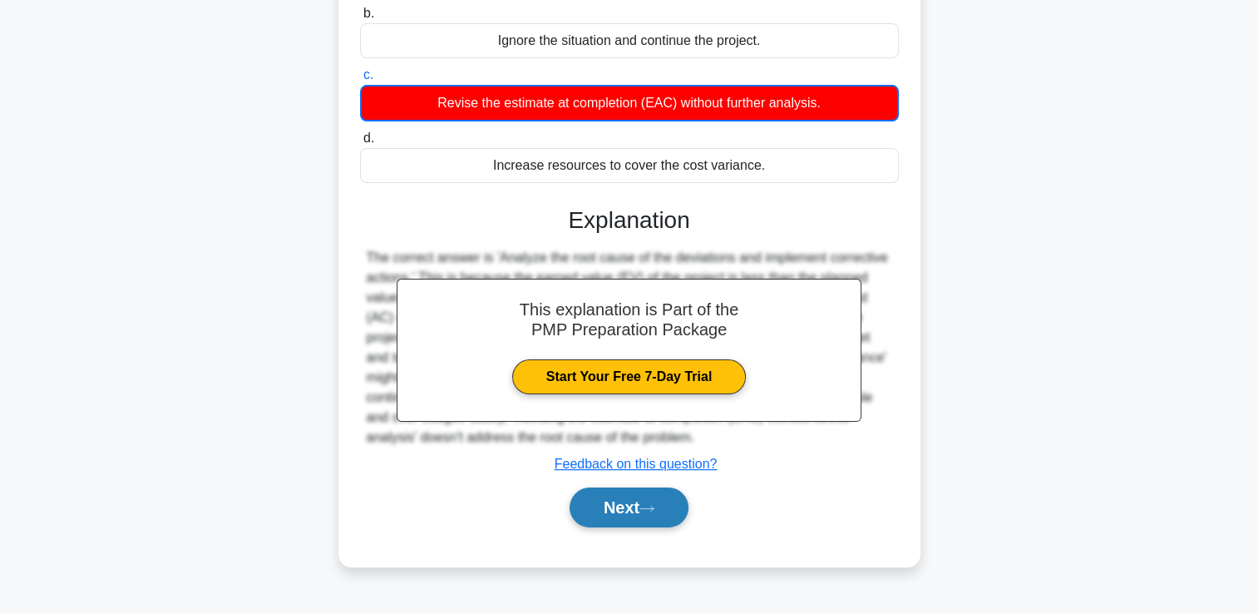
click at [632, 511] on button "Next" at bounding box center [629, 507] width 119 height 40
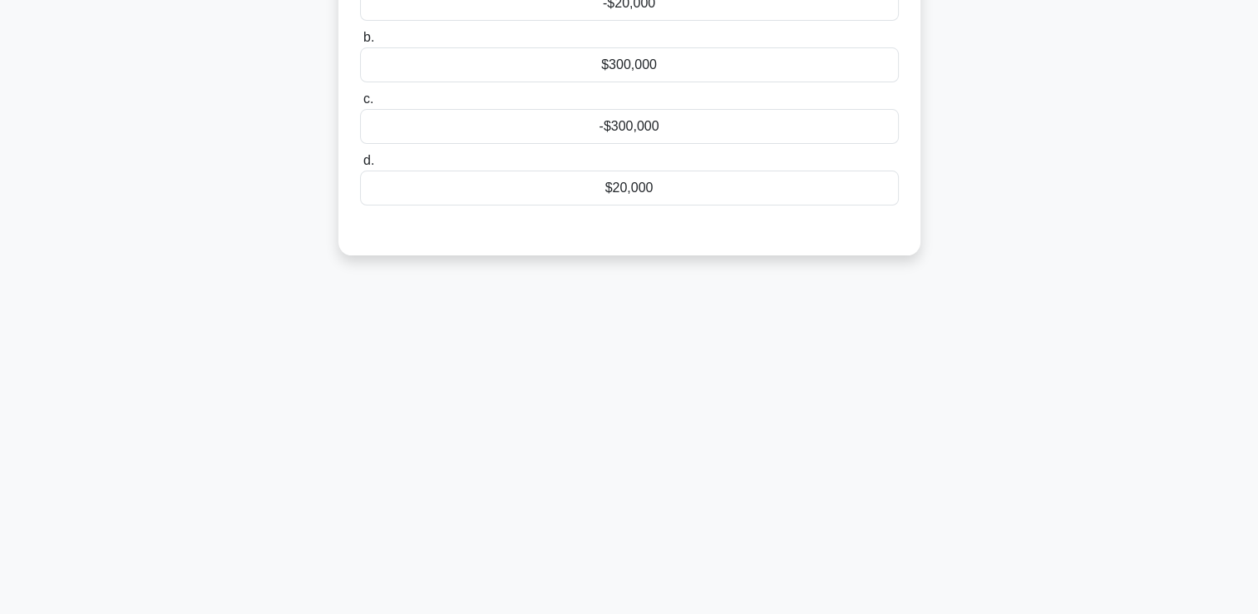
scroll to position [83, 0]
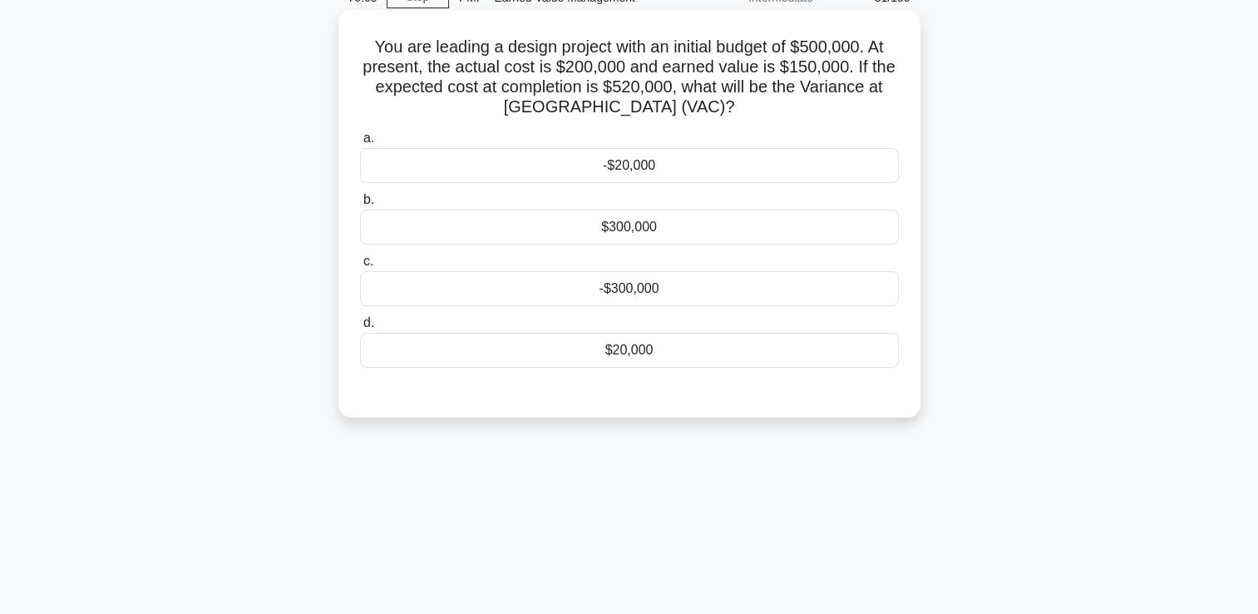
click at [679, 158] on div "-$20,000" at bounding box center [629, 165] width 539 height 35
click at [360, 144] on input "a. -$20,000" at bounding box center [360, 138] width 0 height 11
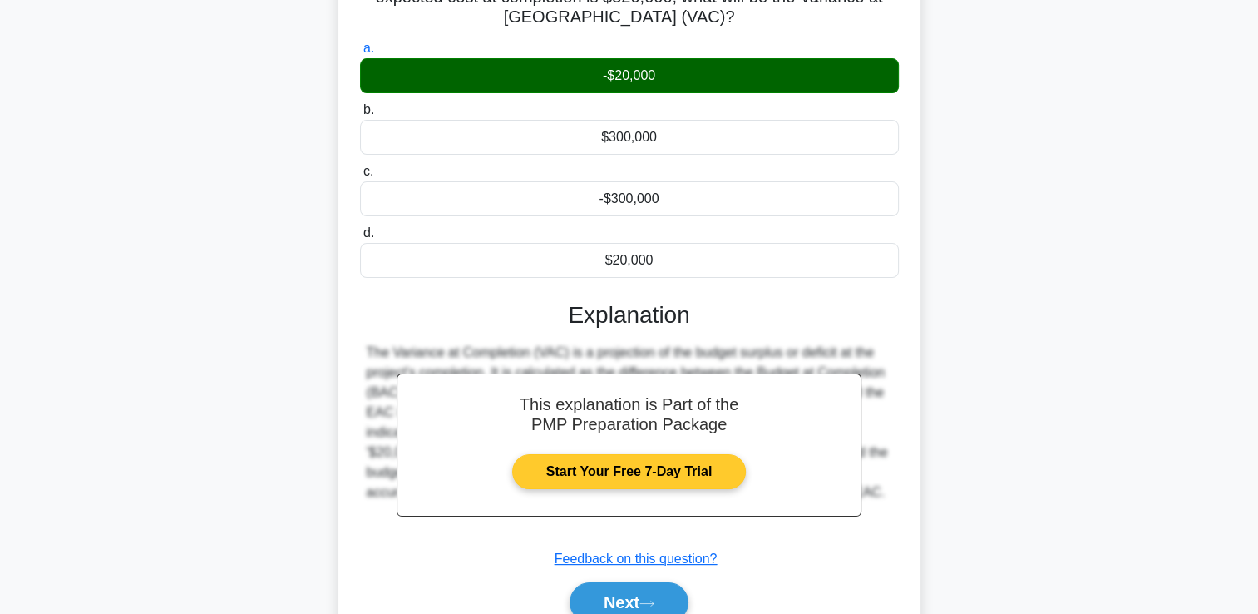
scroll to position [284, 0]
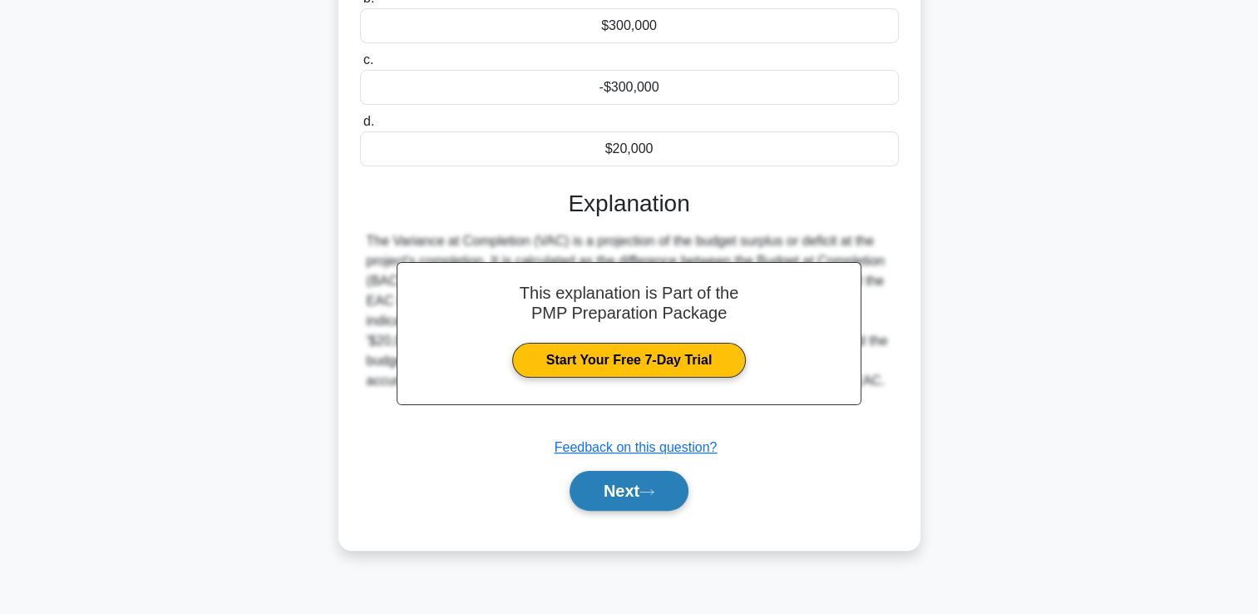
click at [665, 500] on button "Next" at bounding box center [629, 491] width 119 height 40
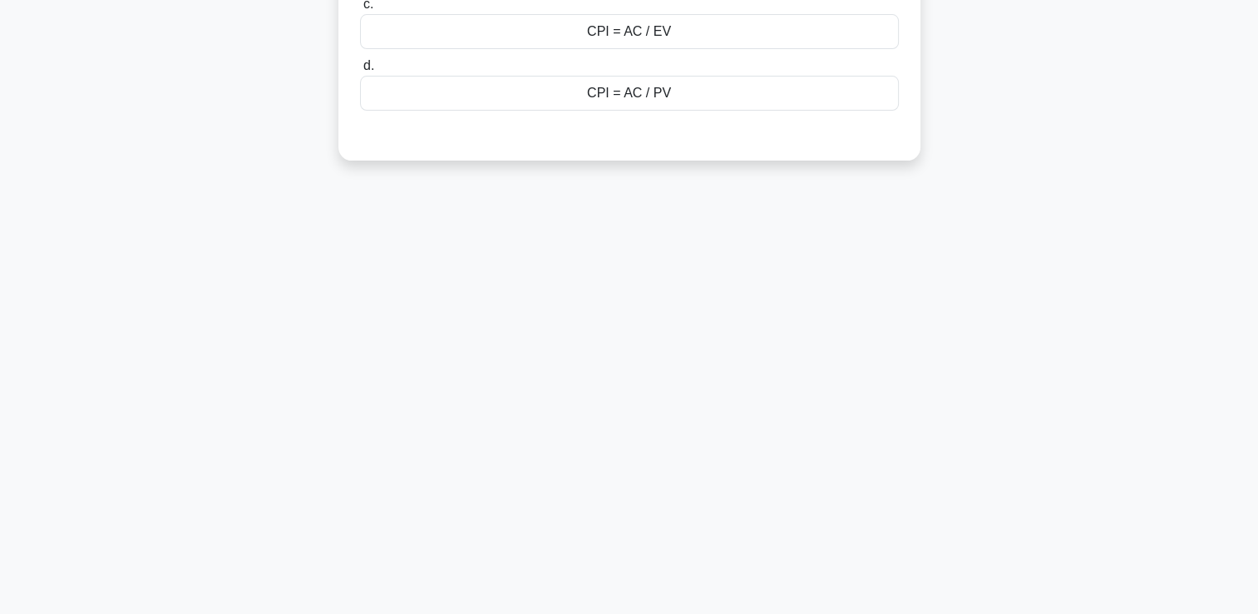
scroll to position [35, 0]
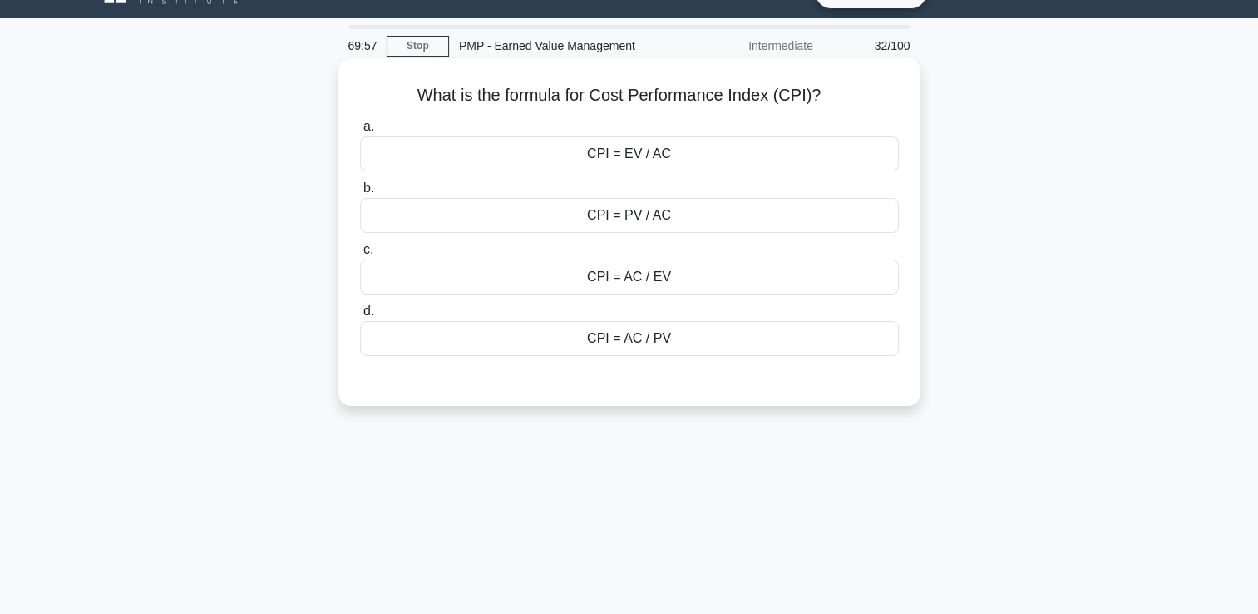
click at [695, 147] on div "CPI = EV / AC" at bounding box center [629, 153] width 539 height 35
click at [360, 132] on input "a. CPI = EV / AC" at bounding box center [360, 126] width 0 height 11
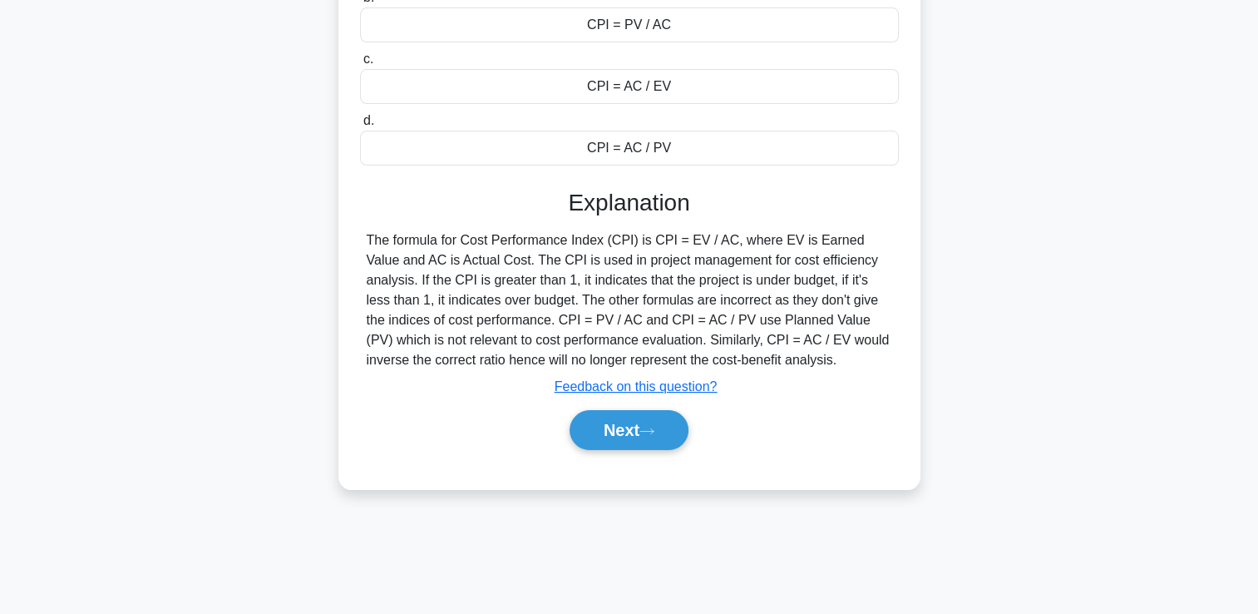
scroll to position [284, 0]
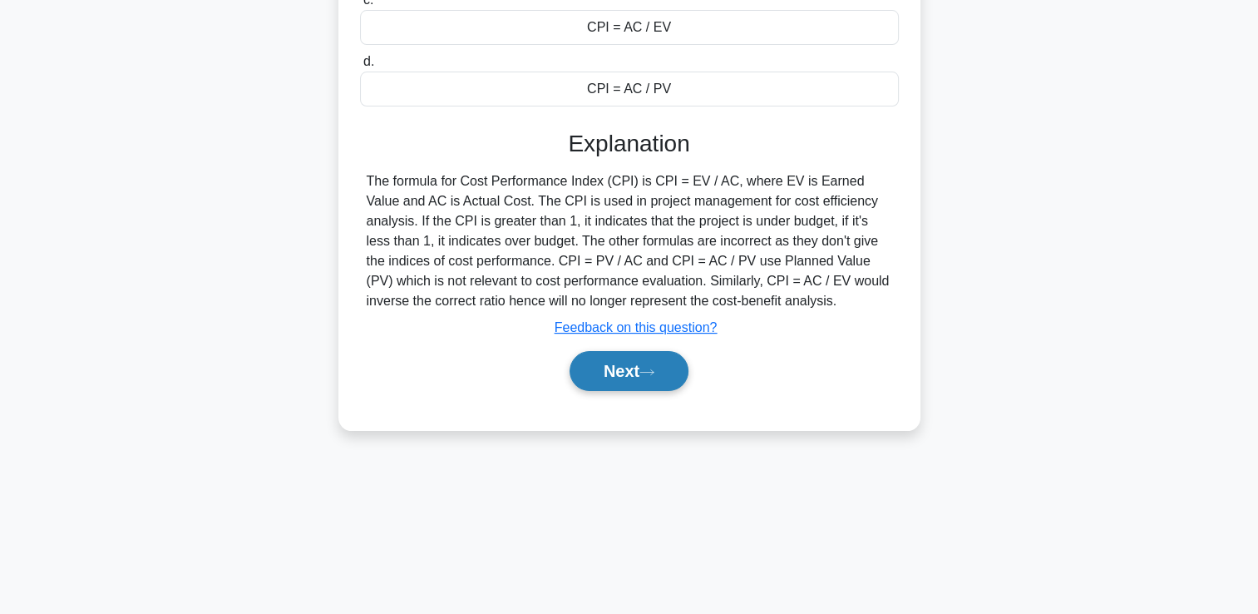
click at [642, 383] on button "Next" at bounding box center [629, 371] width 119 height 40
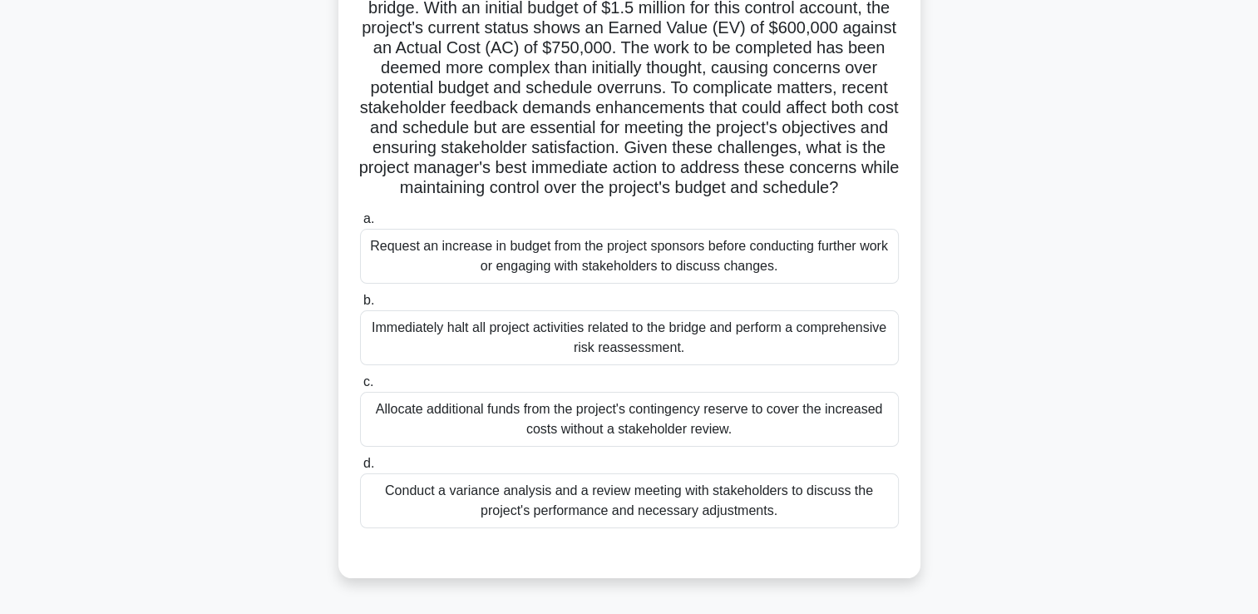
scroll to position [201, 0]
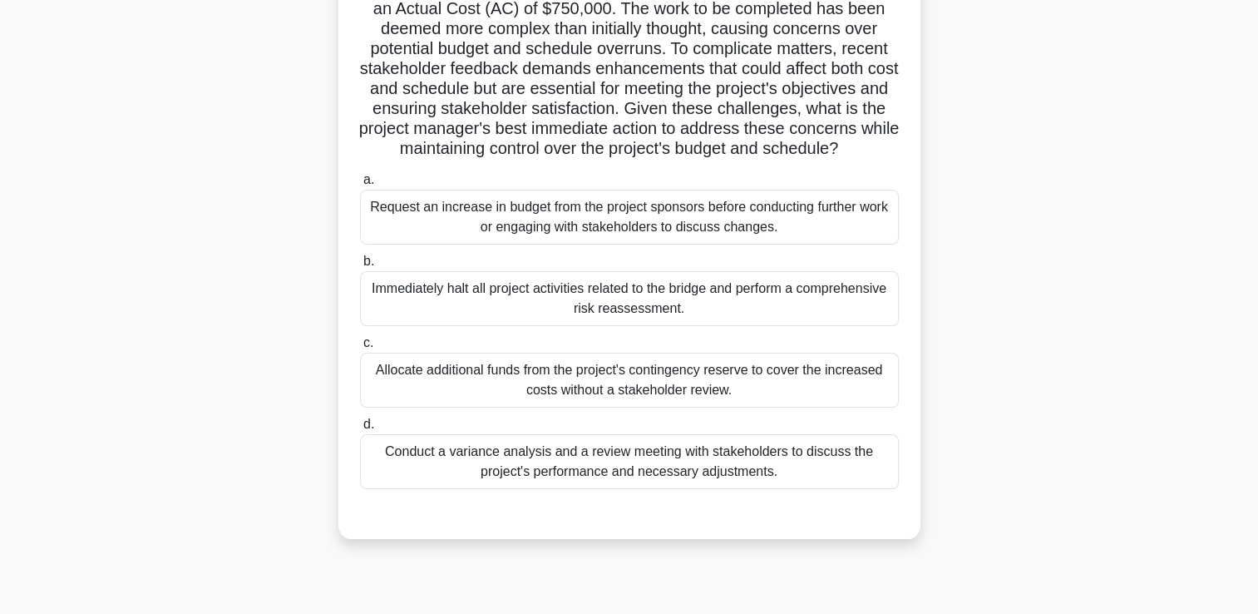
click at [705, 483] on div "Conduct a variance analysis and a review meeting with stakeholders to discuss t…" at bounding box center [629, 461] width 539 height 55
click at [360, 430] on input "d. Conduct a variance analysis and a review meeting with stakeholders to discus…" at bounding box center [360, 424] width 0 height 11
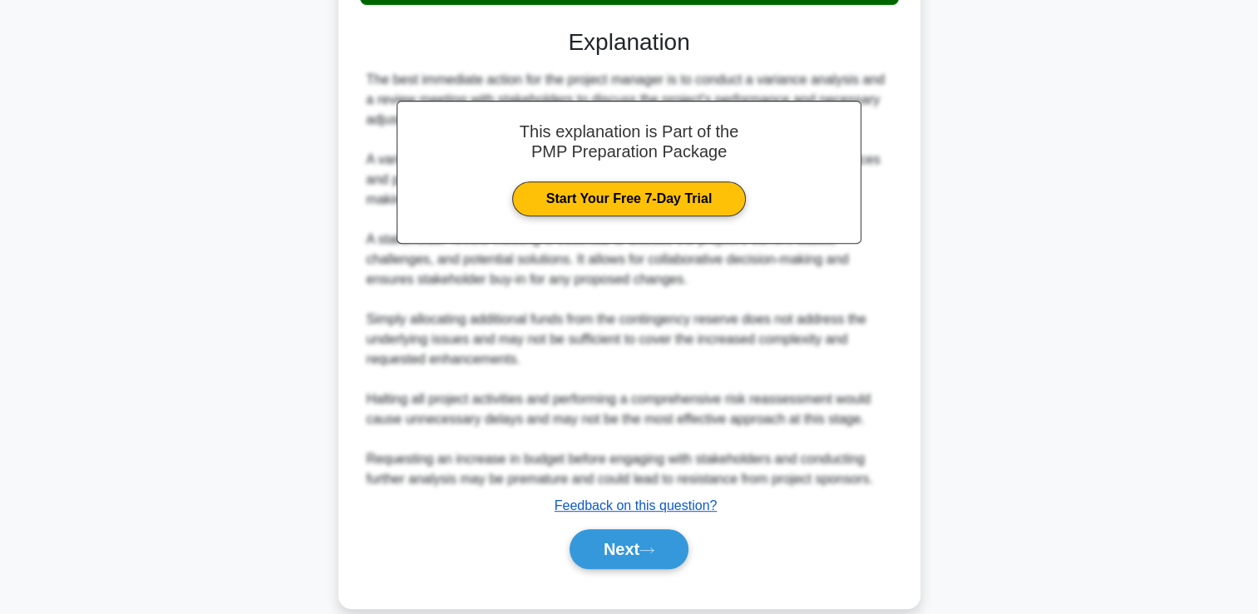
scroll to position [700, 0]
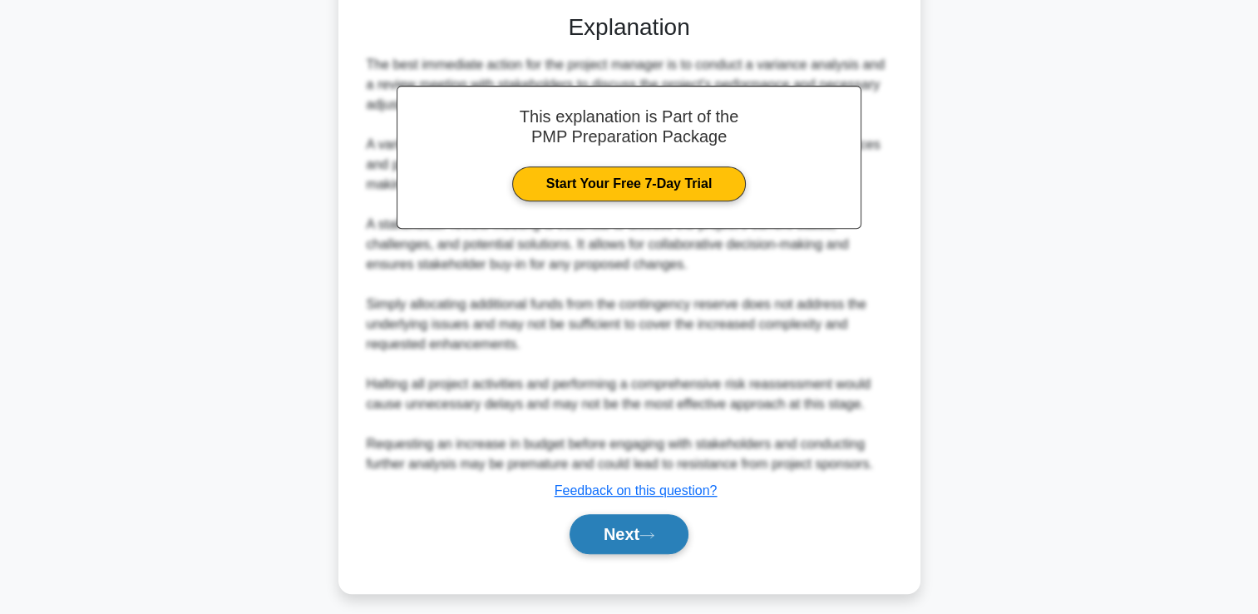
click at [656, 554] on button "Next" at bounding box center [629, 534] width 119 height 40
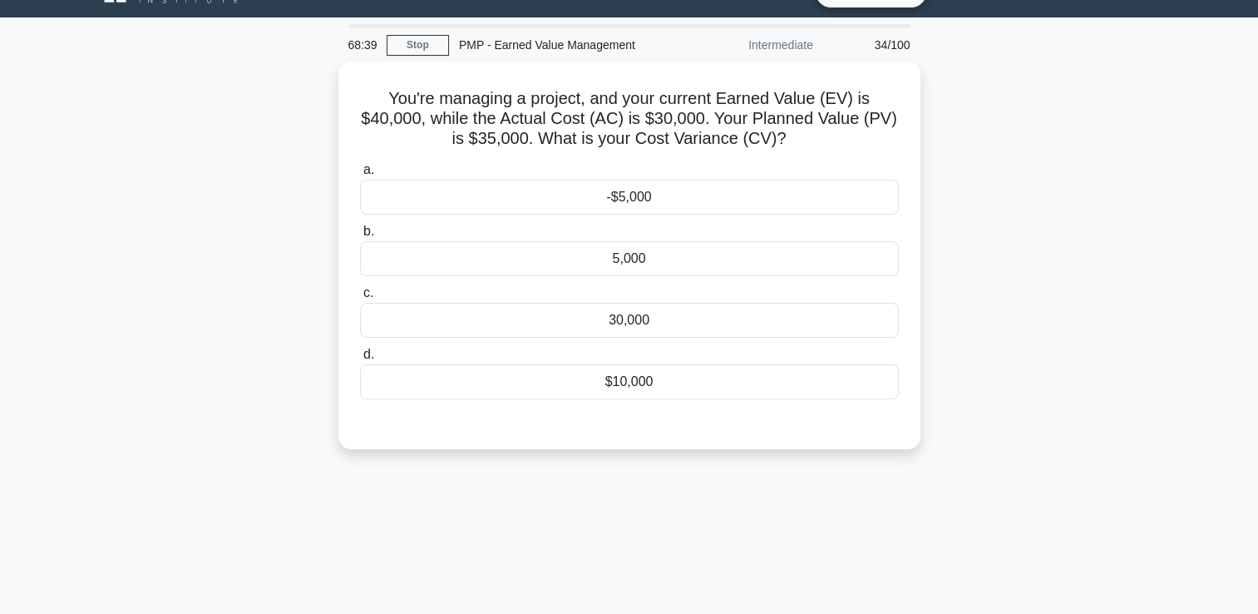
scroll to position [35, 0]
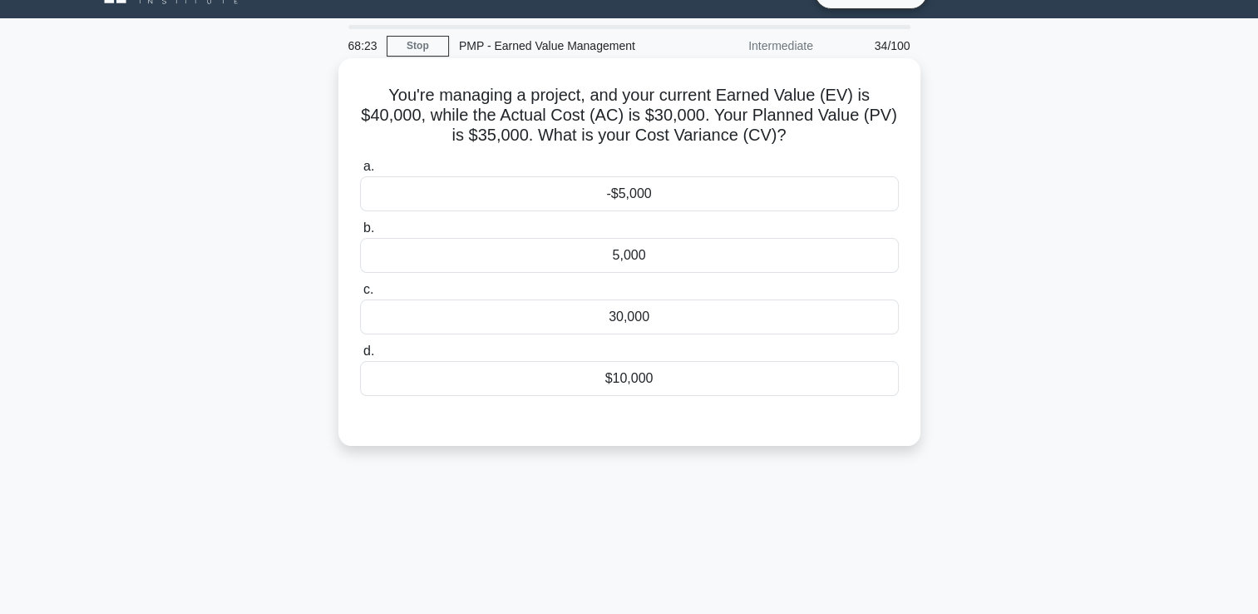
click at [662, 368] on div "$10,000" at bounding box center [629, 378] width 539 height 35
click at [360, 357] on input "d. $10,000" at bounding box center [360, 351] width 0 height 11
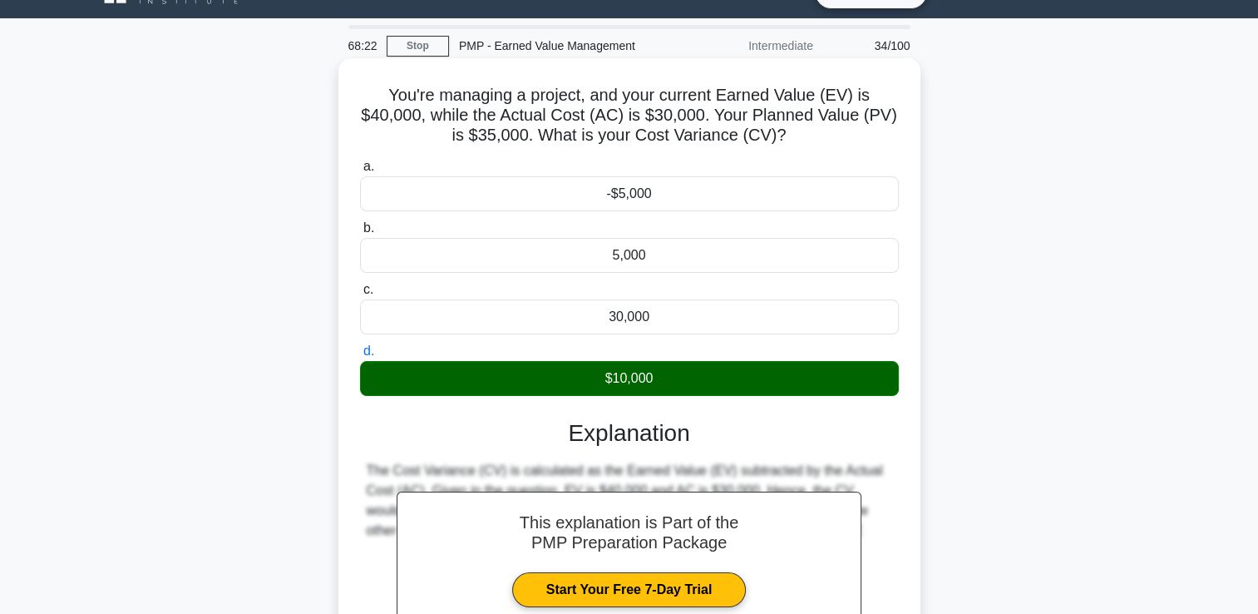
scroll to position [284, 0]
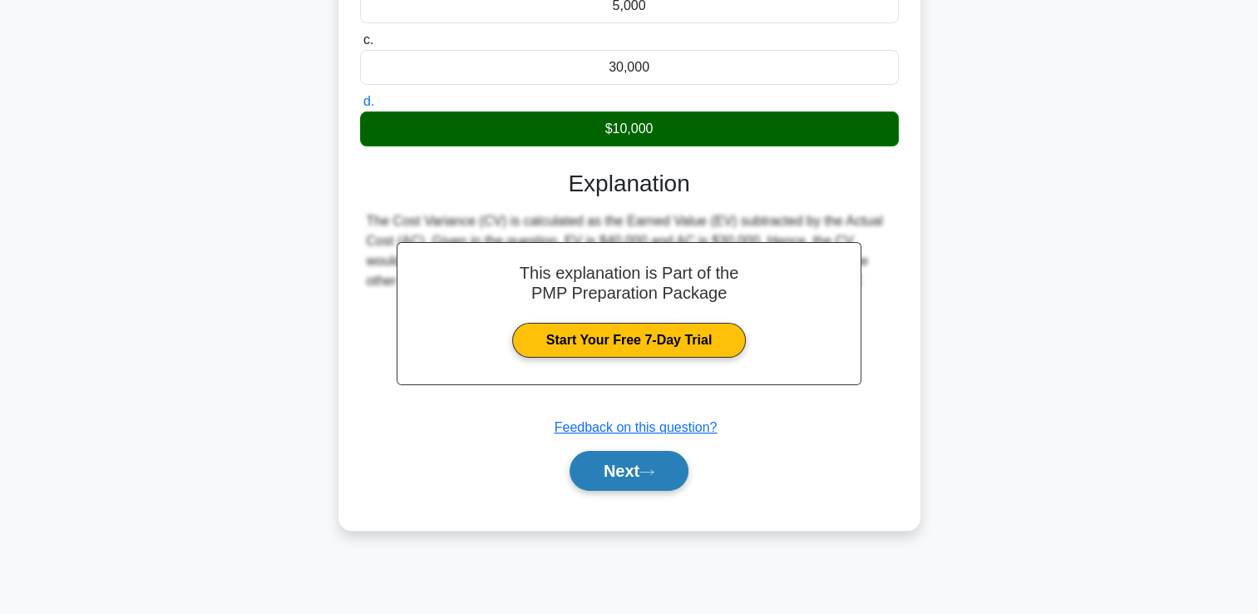
click at [650, 469] on icon at bounding box center [647, 471] width 15 height 9
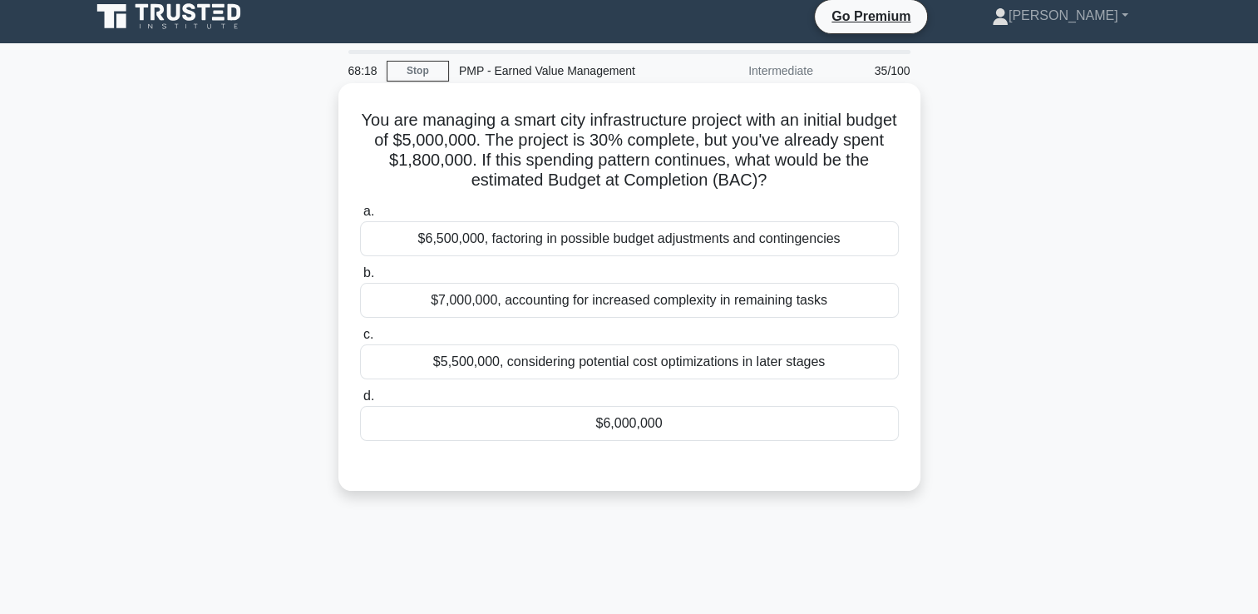
scroll to position [0, 0]
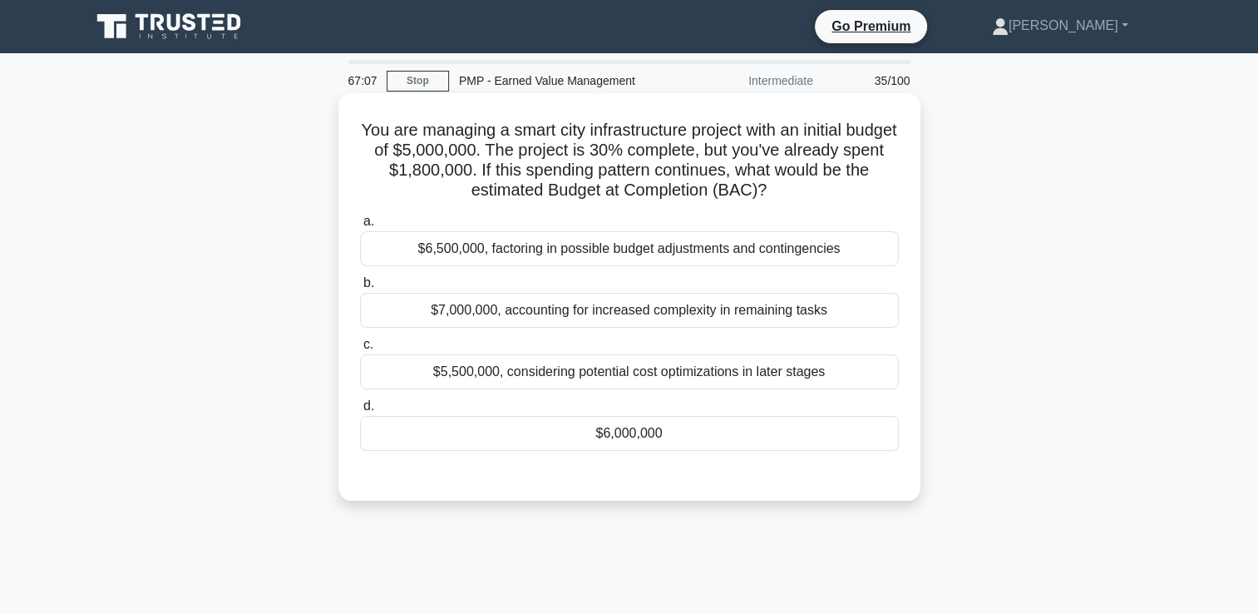
click at [571, 430] on div "$6,000,000" at bounding box center [629, 433] width 539 height 35
click at [360, 412] on input "d. $6,000,000" at bounding box center [360, 406] width 0 height 11
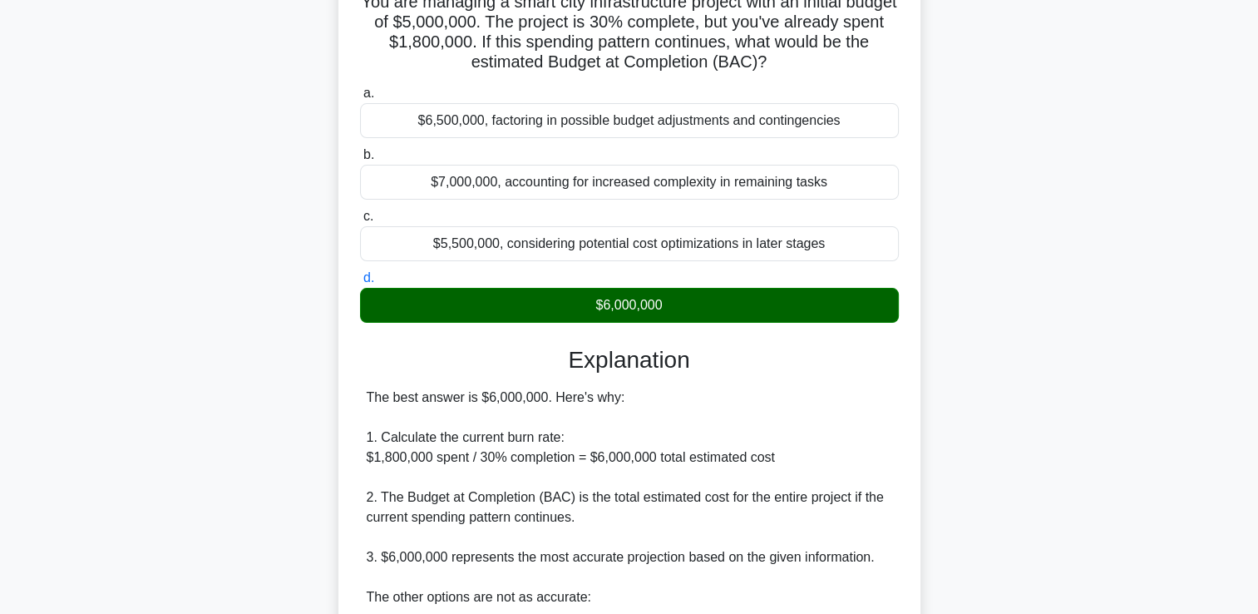
scroll to position [416, 0]
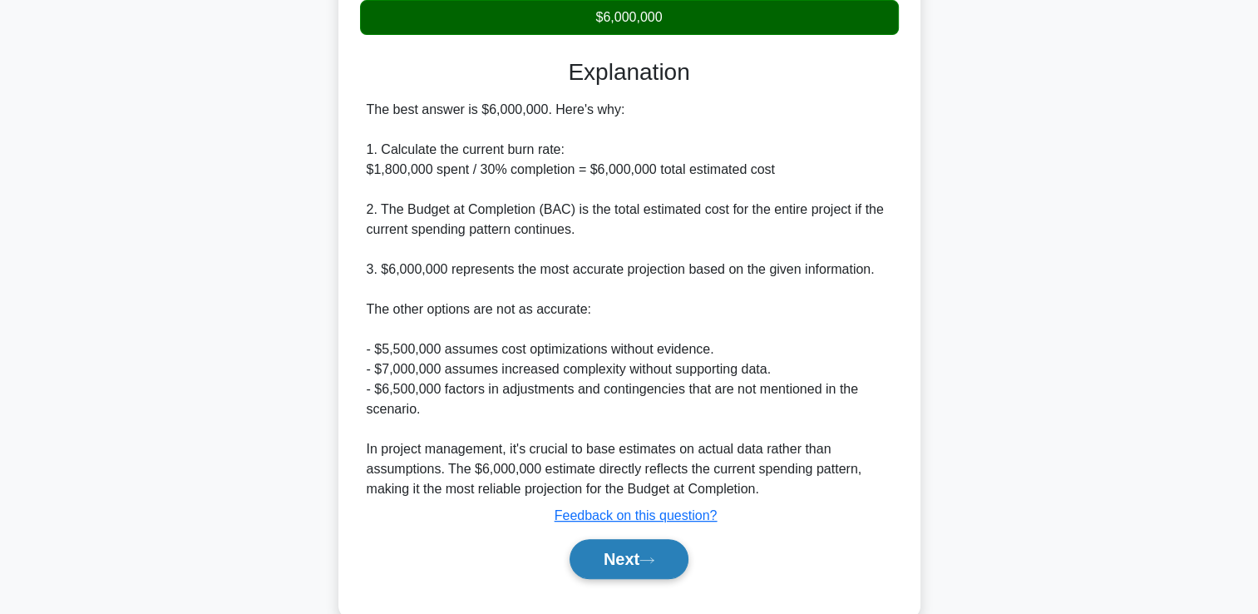
click at [629, 548] on button "Next" at bounding box center [629, 559] width 119 height 40
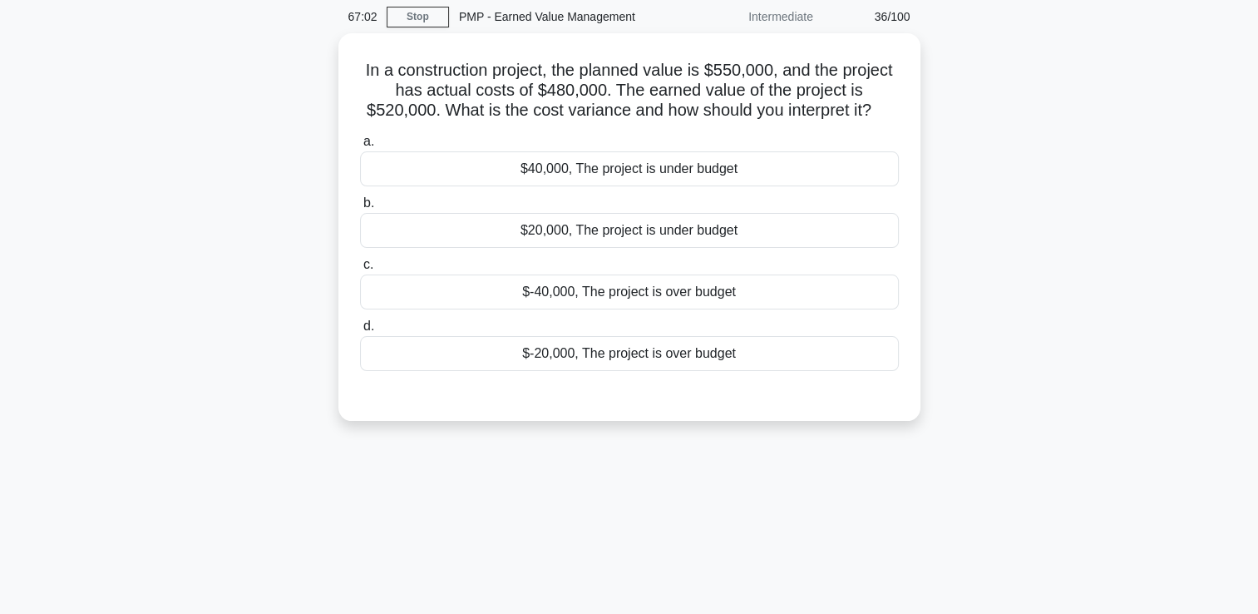
scroll to position [35, 0]
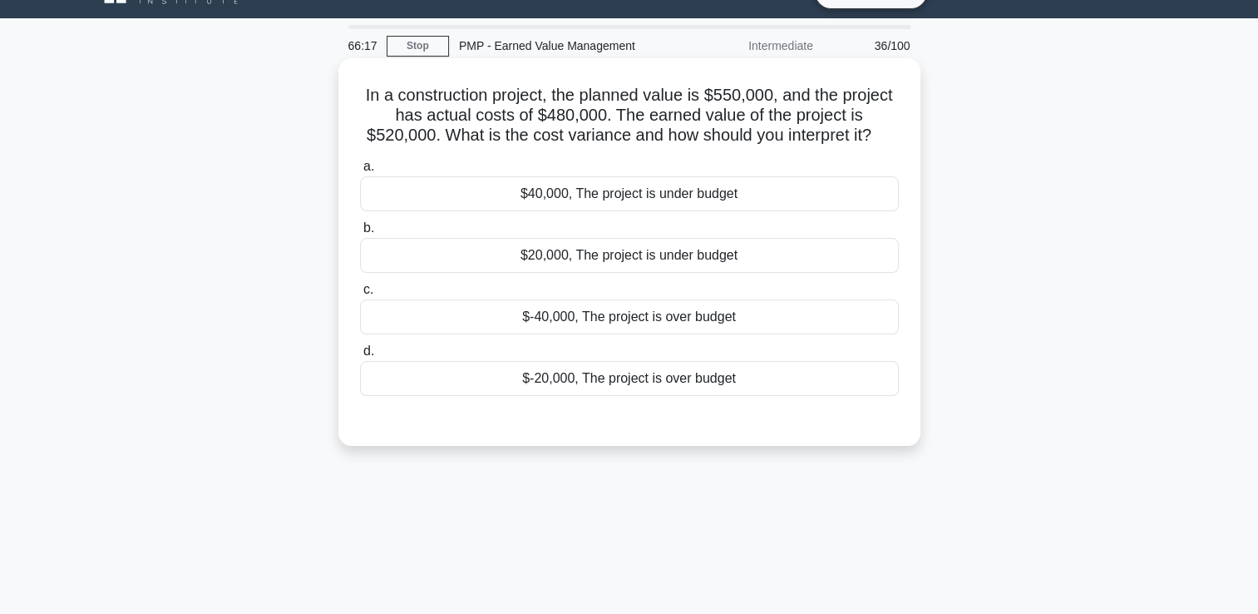
click at [585, 197] on div "$40,000, The project is under budget" at bounding box center [629, 193] width 539 height 35
click at [360, 172] on input "a. $40,000, The project is under budget" at bounding box center [360, 166] width 0 height 11
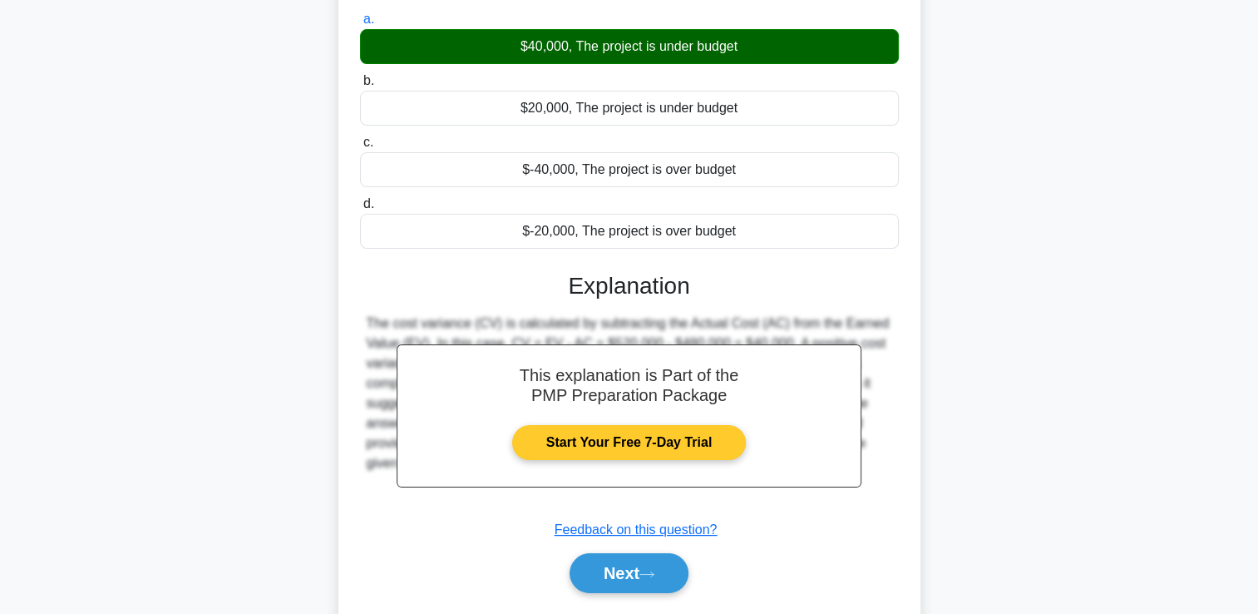
scroll to position [284, 0]
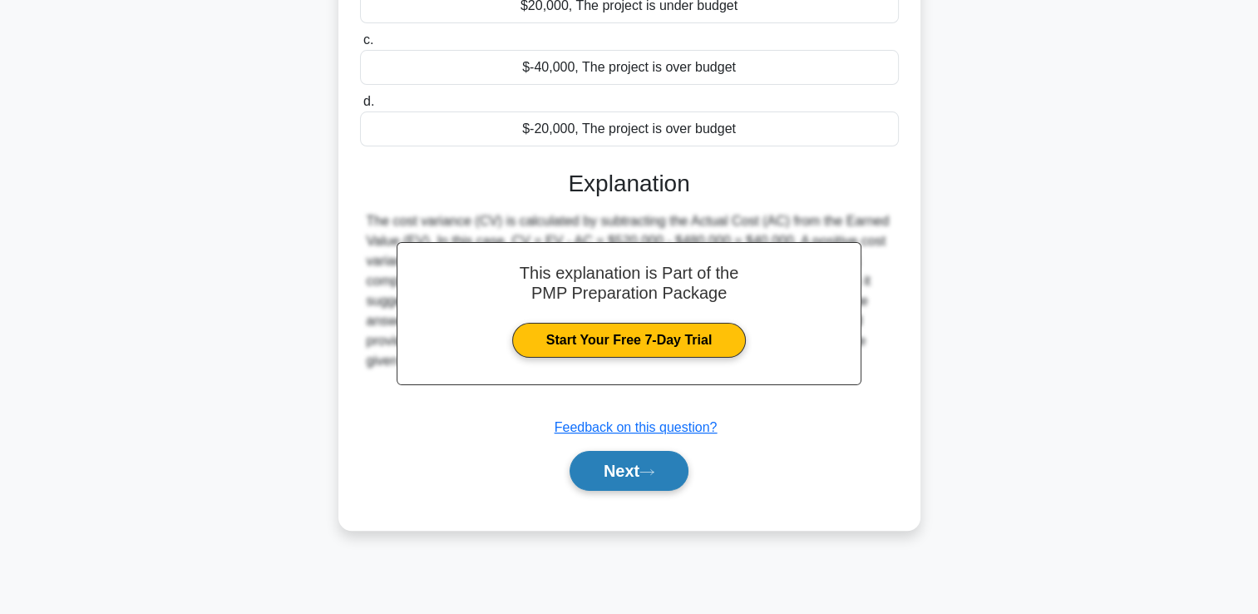
click at [654, 472] on icon at bounding box center [647, 471] width 15 height 9
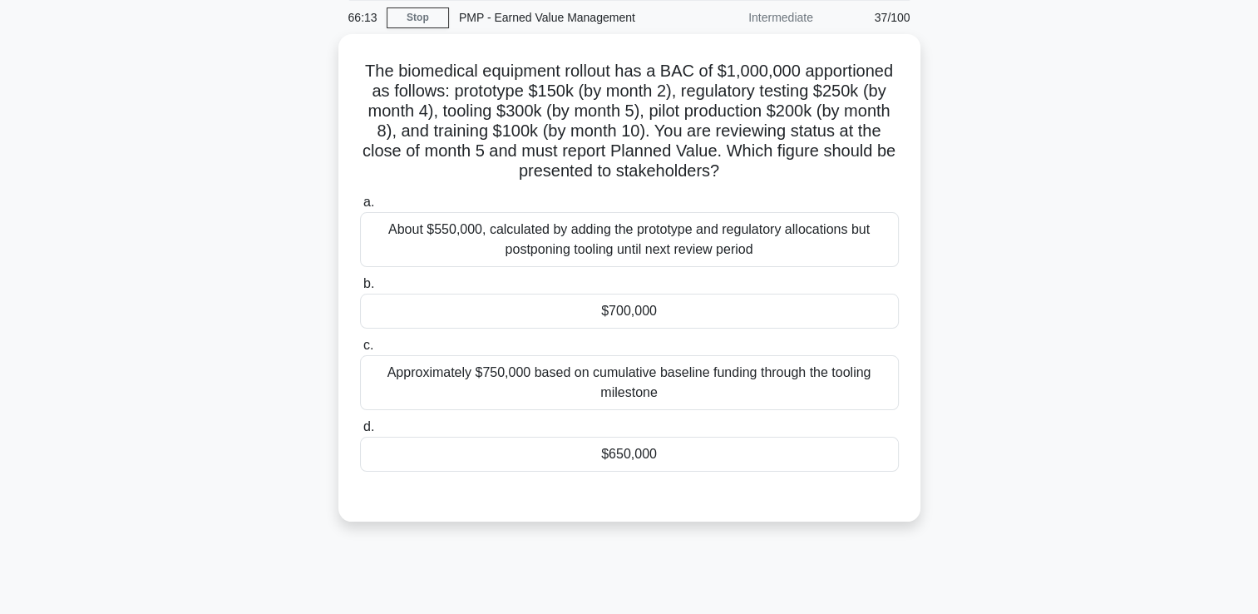
scroll to position [0, 0]
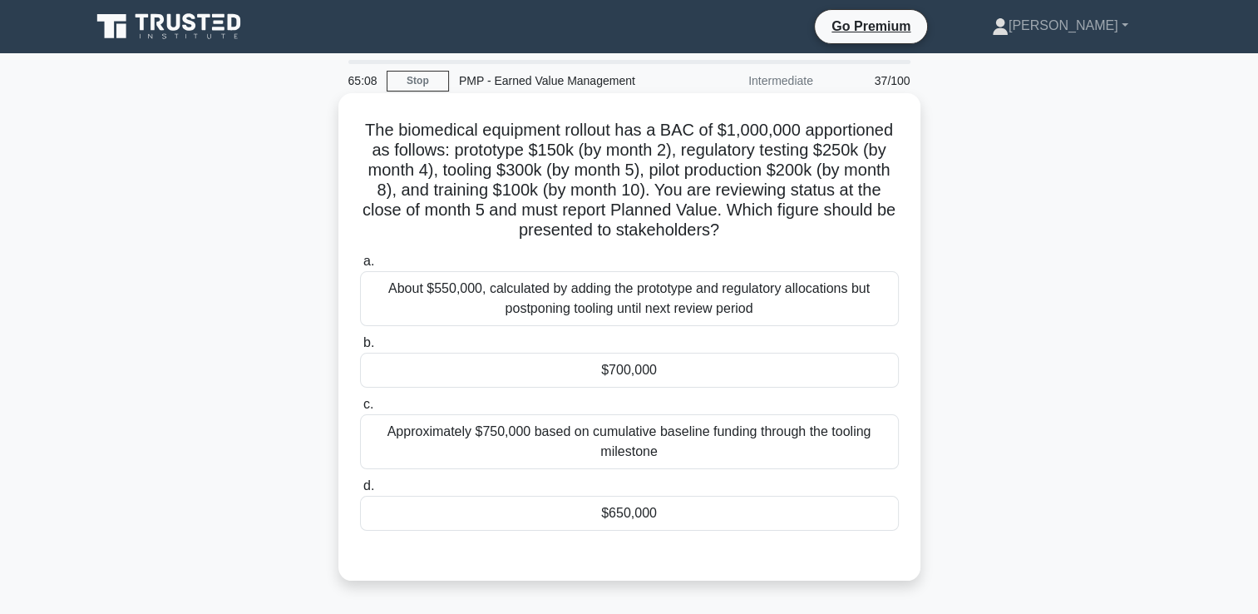
click at [881, 288] on div "About $550,000, calculated by adding the prototype and regulatory allocations b…" at bounding box center [629, 298] width 539 height 55
click at [360, 267] on input "a. About $550,000, calculated by adding the prototype and regulatory allocation…" at bounding box center [360, 261] width 0 height 11
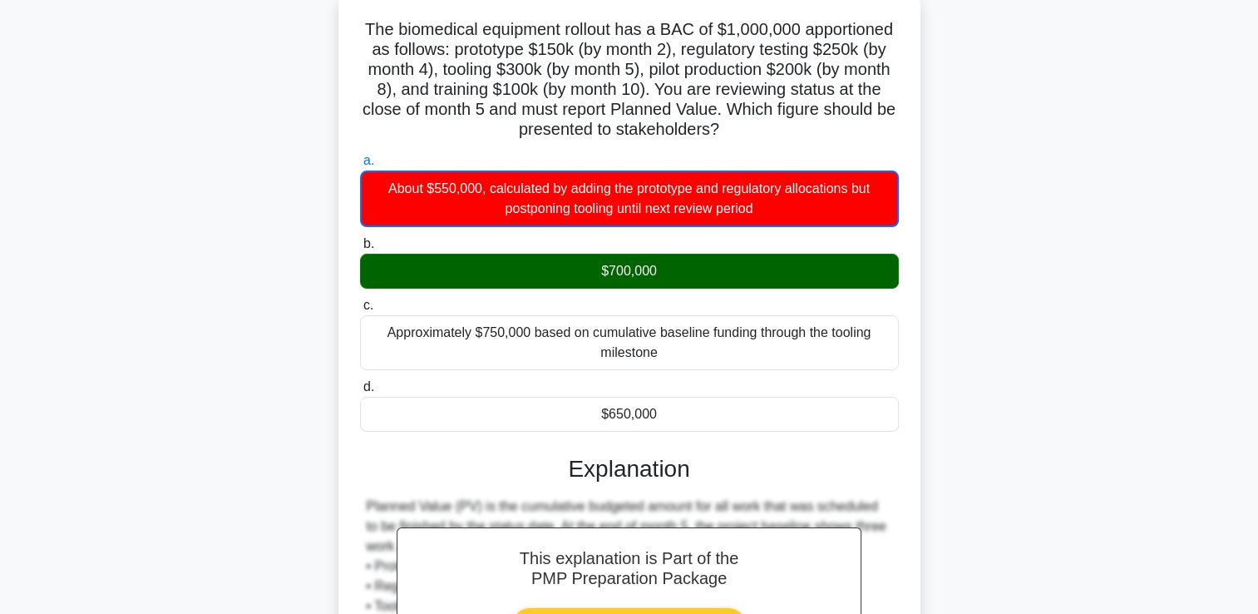
scroll to position [333, 0]
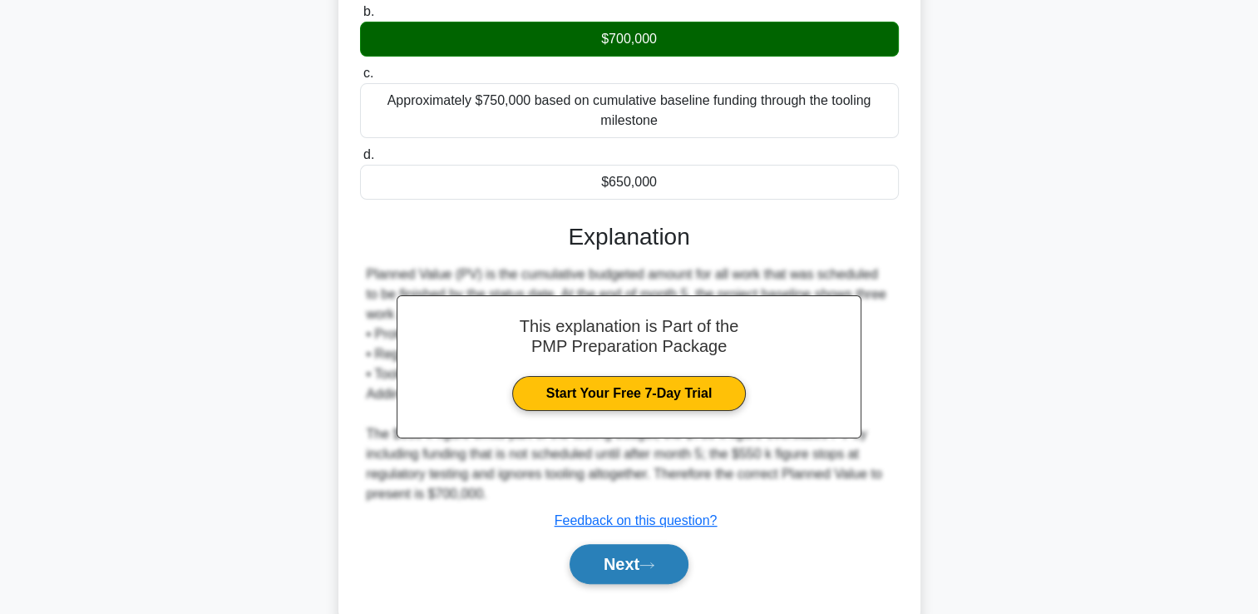
click at [669, 553] on button "Next" at bounding box center [629, 564] width 119 height 40
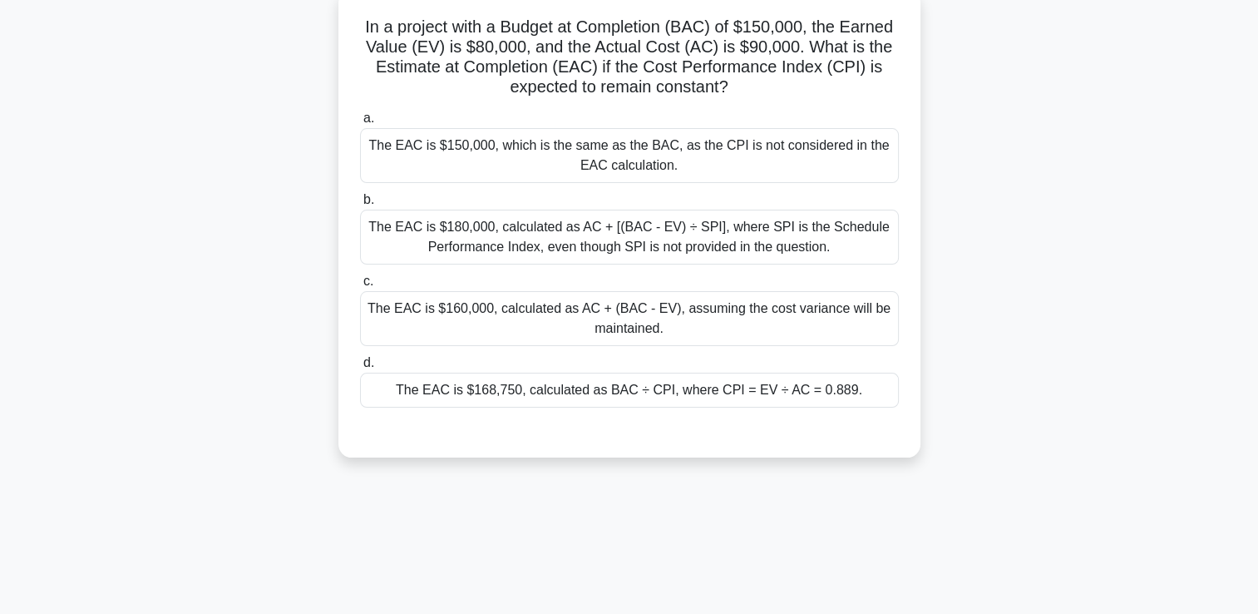
scroll to position [35, 0]
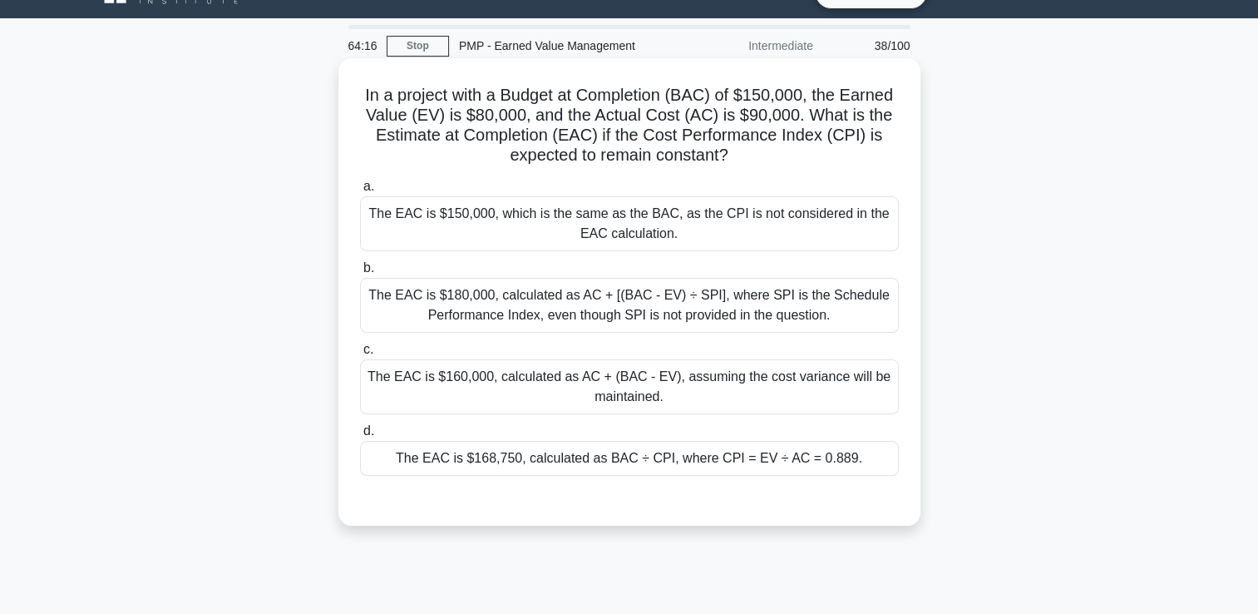
click at [500, 475] on div "a. The EAC is $150,000, which is the same as the BAC, as the CPI is not conside…" at bounding box center [629, 326] width 559 height 306
click at [504, 465] on div "The EAC is $168,750, calculated as BAC ÷ CPI, where CPI = EV ÷ AC = 0.889." at bounding box center [629, 458] width 539 height 35
click at [360, 437] on input "d. The EAC is $168,750, calculated as BAC ÷ CPI, where CPI = EV ÷ AC = 0.889." at bounding box center [360, 431] width 0 height 11
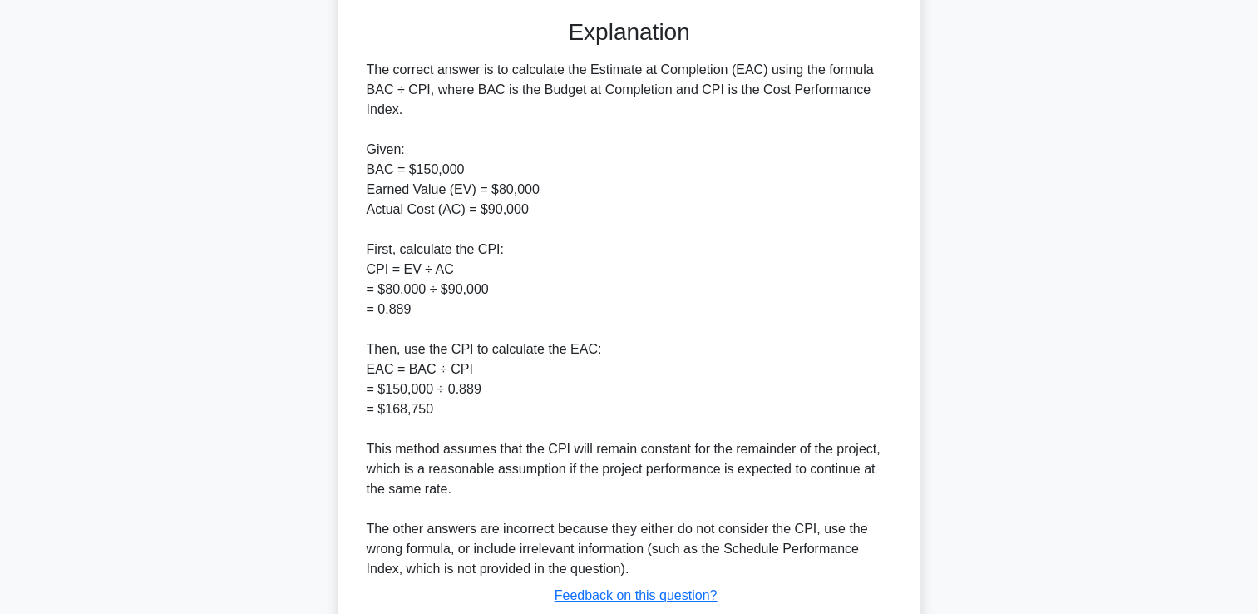
scroll to position [630, 0]
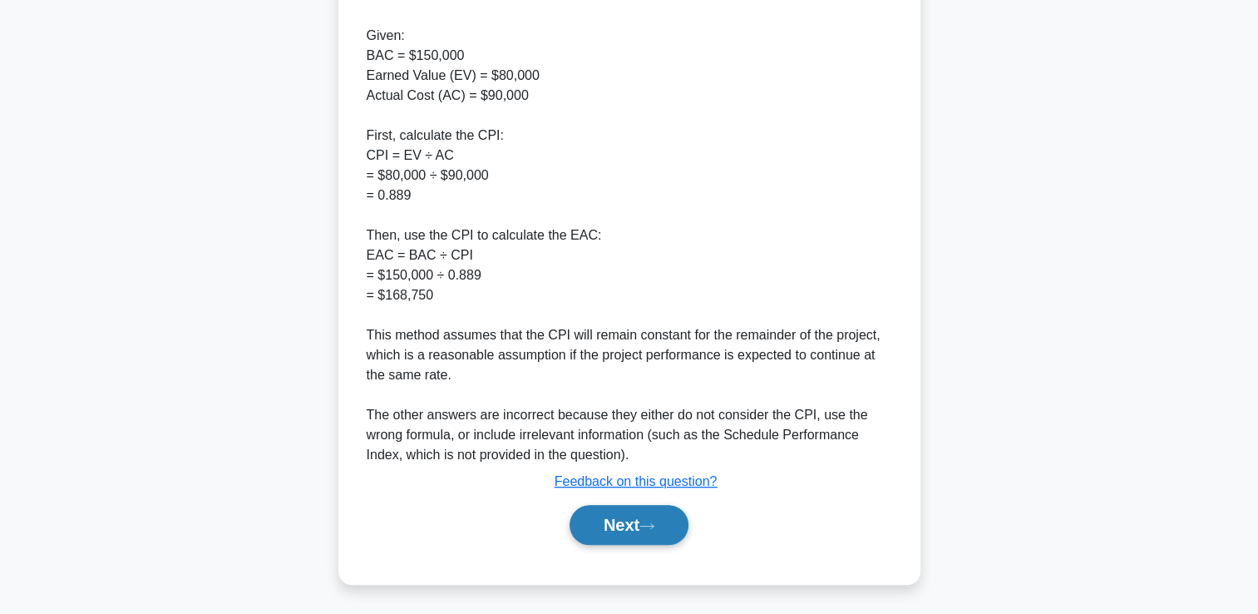
click at [645, 526] on button "Next" at bounding box center [629, 525] width 119 height 40
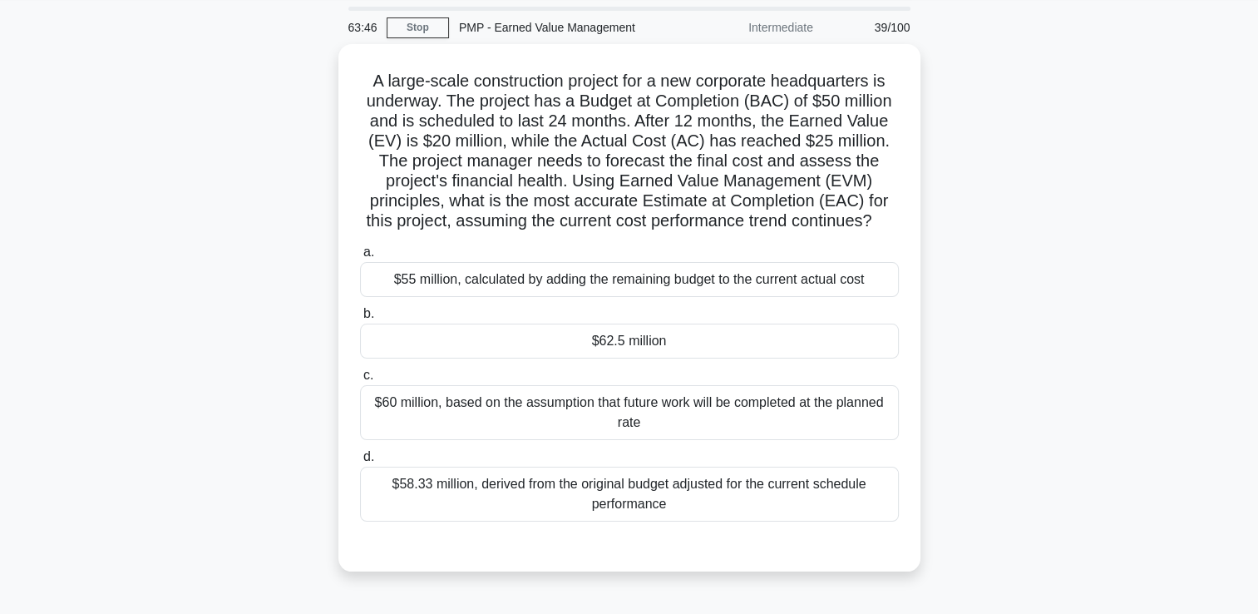
scroll to position [83, 0]
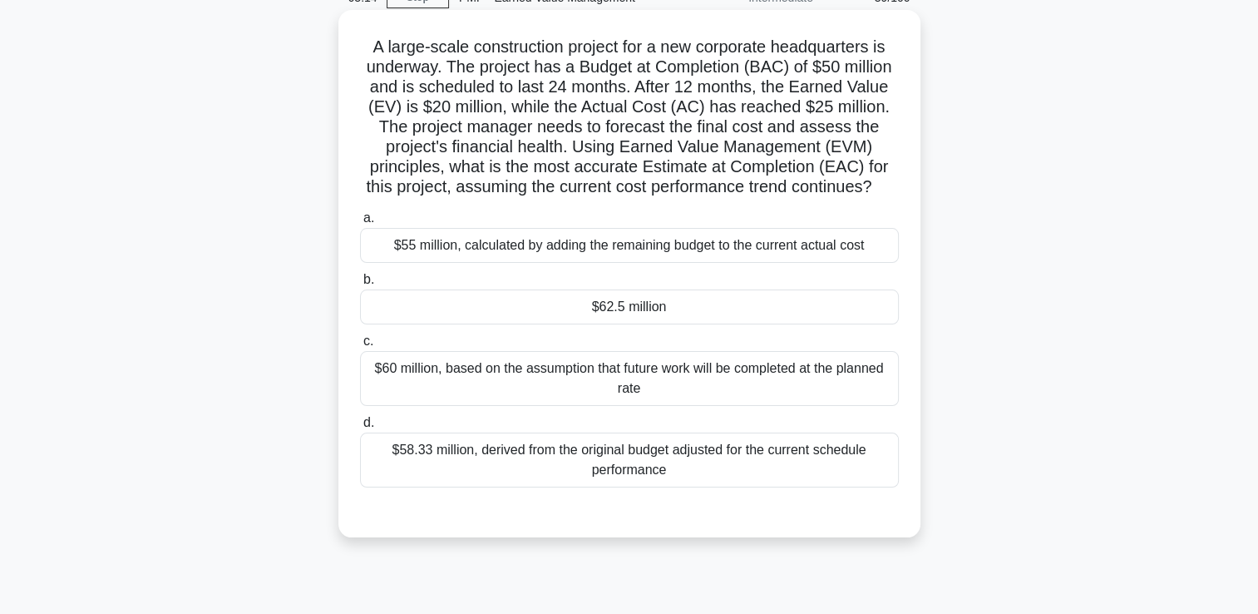
click at [685, 324] on div "$62.5 million" at bounding box center [629, 306] width 539 height 35
click at [360, 285] on input "b. $62.5 million" at bounding box center [360, 279] width 0 height 11
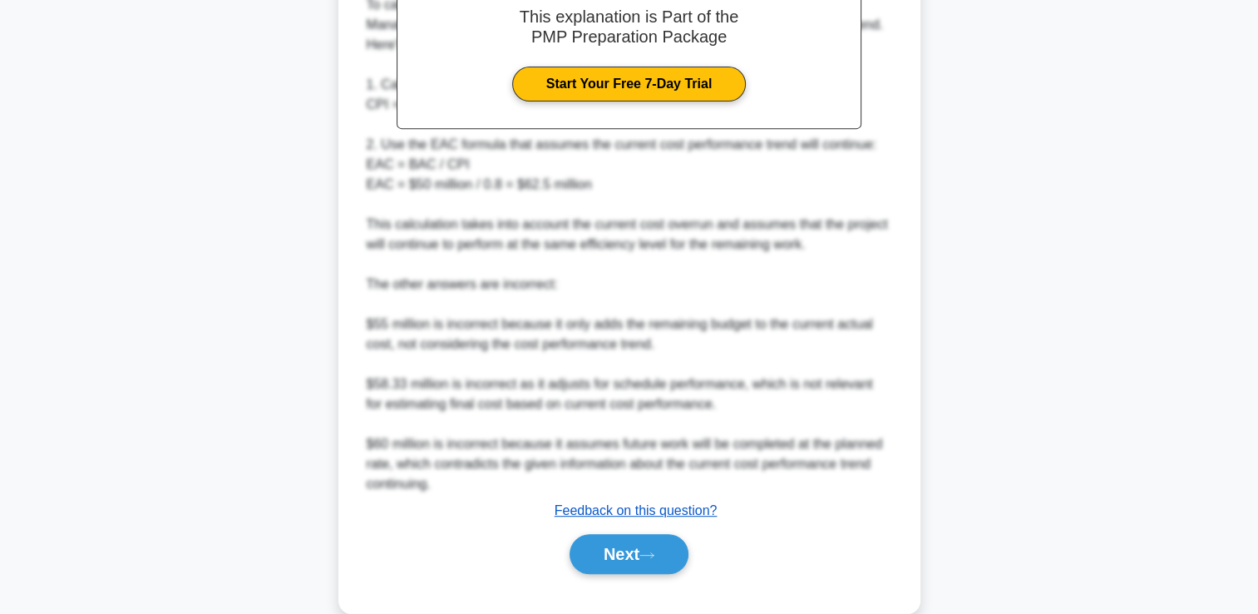
scroll to position [729, 0]
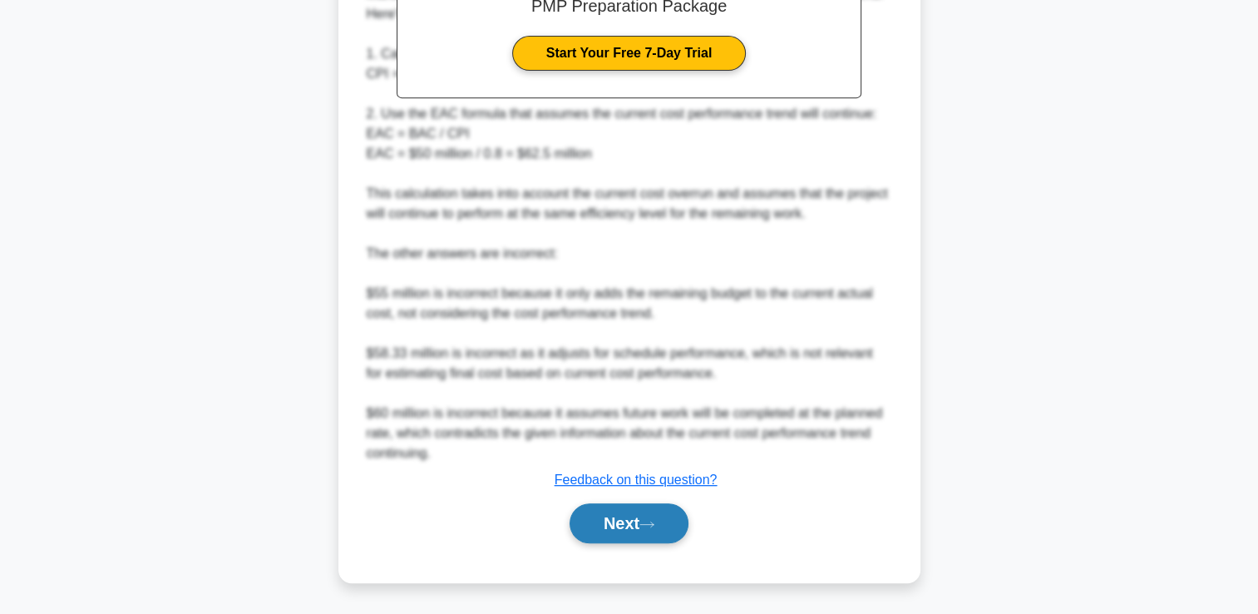
click at [608, 524] on button "Next" at bounding box center [629, 523] width 119 height 40
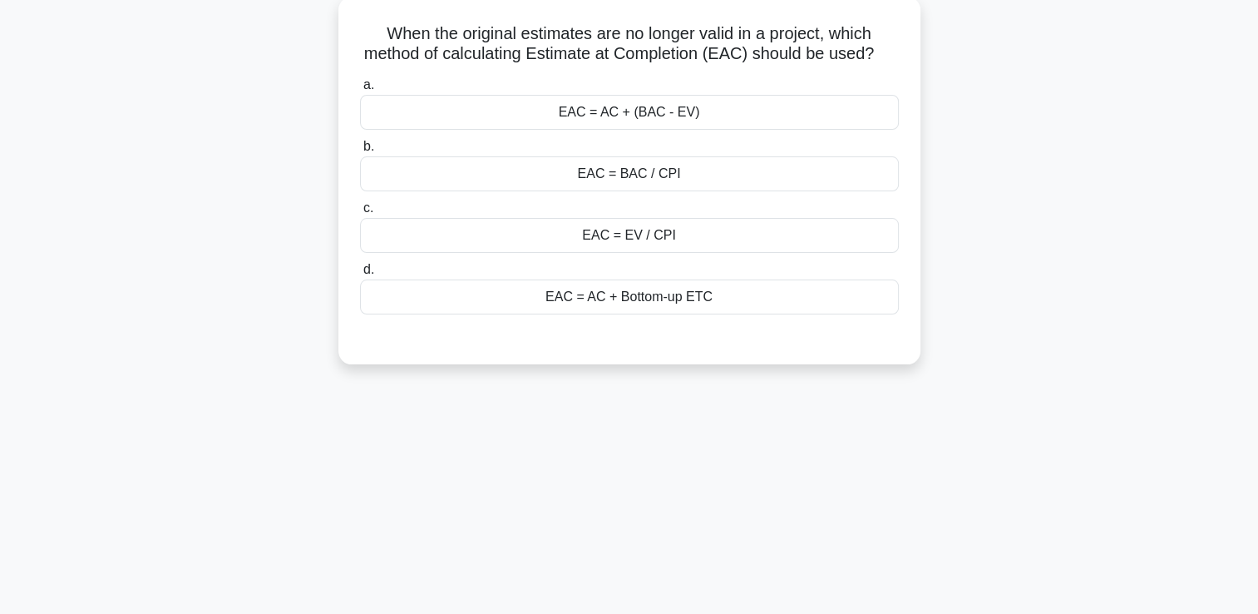
scroll to position [0, 0]
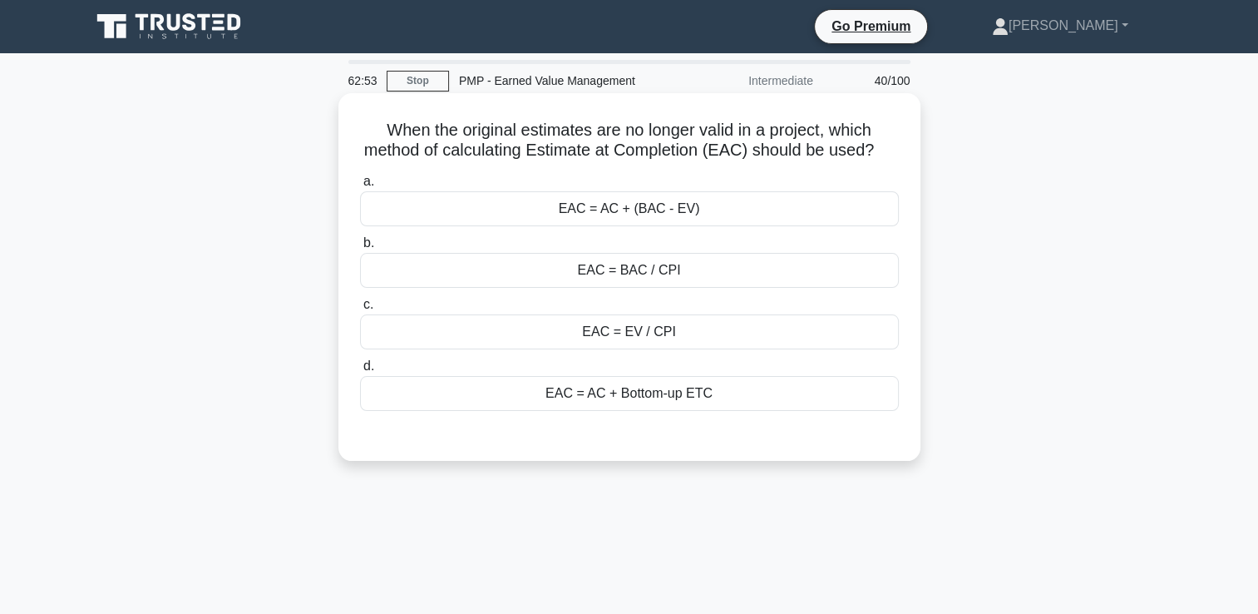
click at [742, 288] on div "EAC = BAC / CPI" at bounding box center [629, 270] width 539 height 35
click at [360, 249] on input "b. EAC = BAC / CPI" at bounding box center [360, 243] width 0 height 11
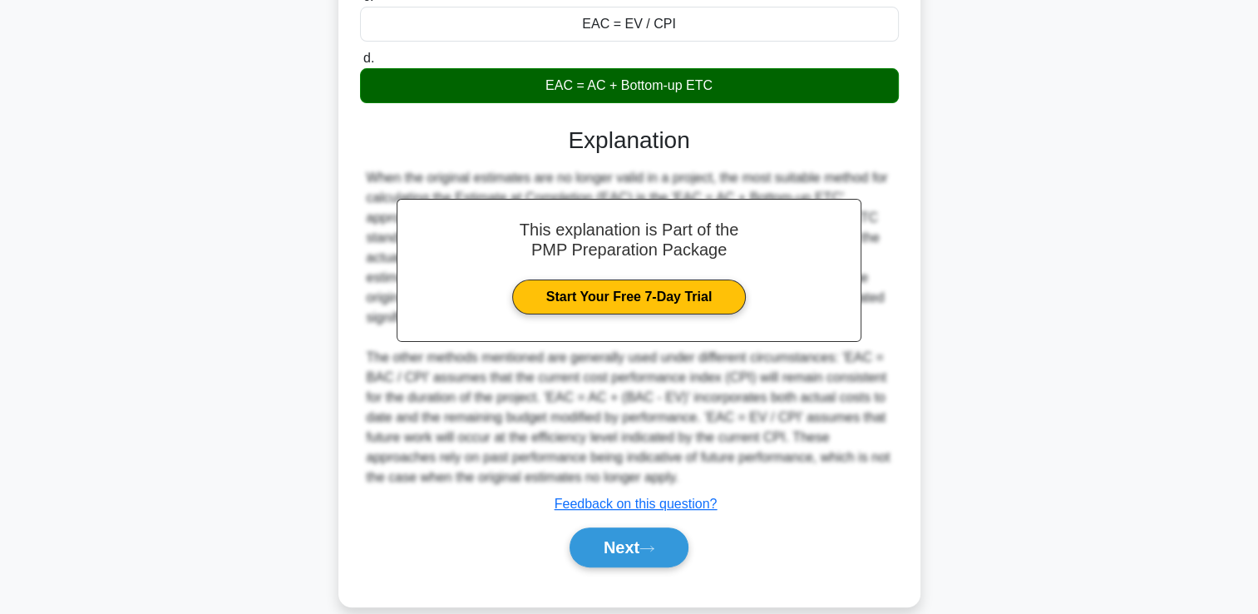
scroll to position [352, 0]
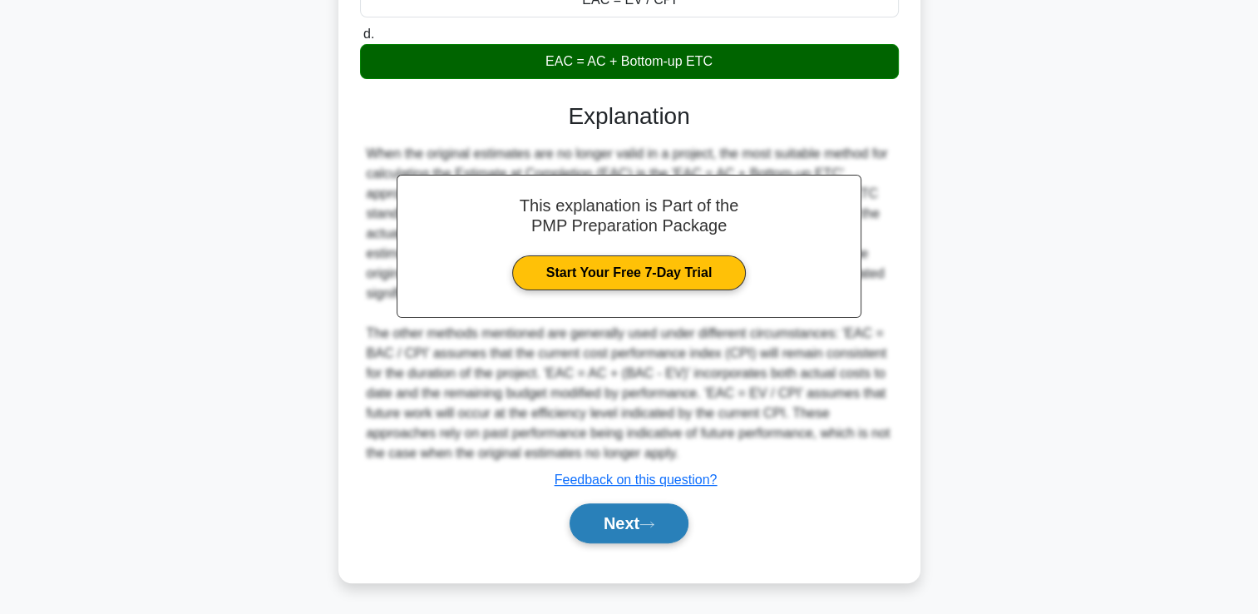
click at [632, 512] on button "Next" at bounding box center [629, 523] width 119 height 40
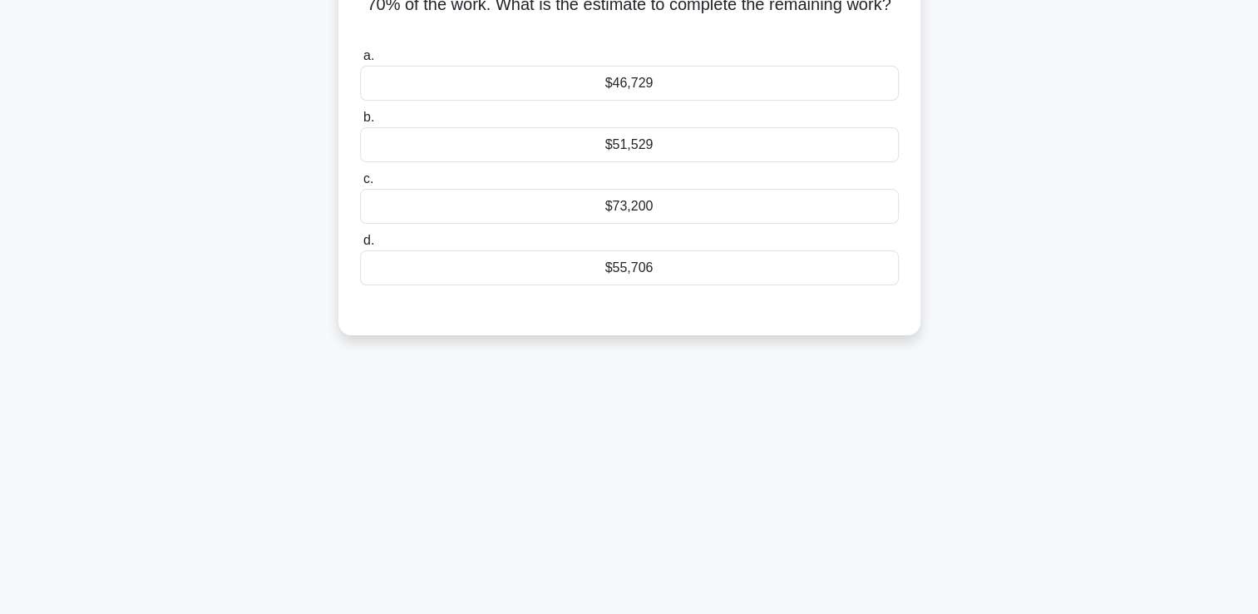
scroll to position [35, 0]
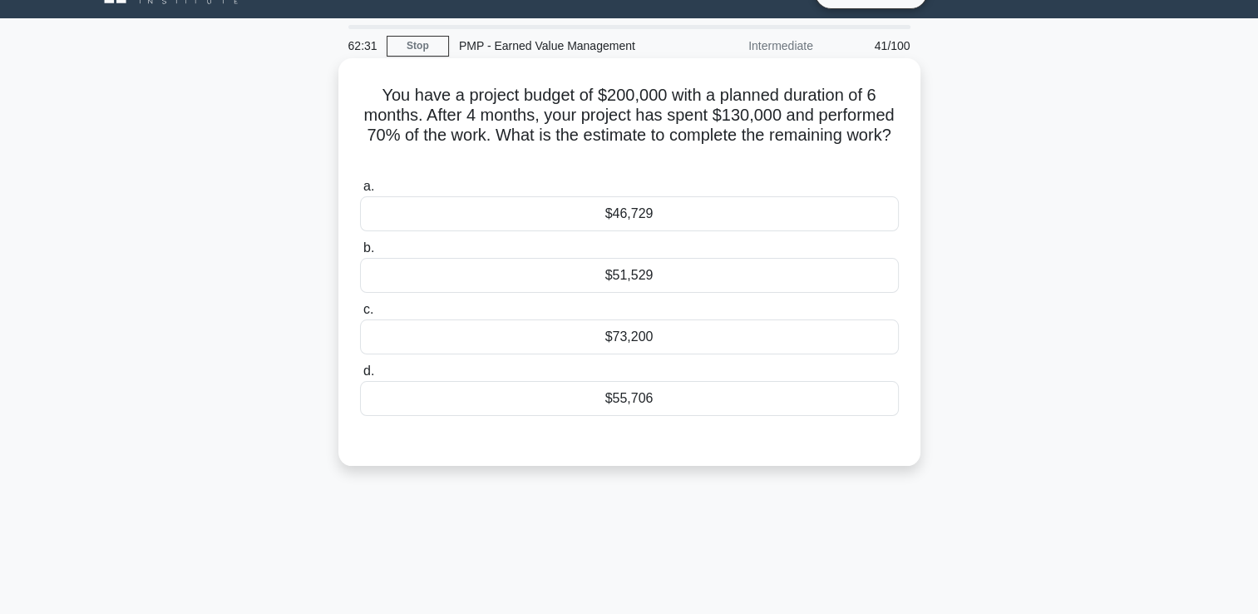
click at [715, 337] on div "$73,200" at bounding box center [629, 336] width 539 height 35
click at [360, 315] on input "c. $73,200" at bounding box center [360, 309] width 0 height 11
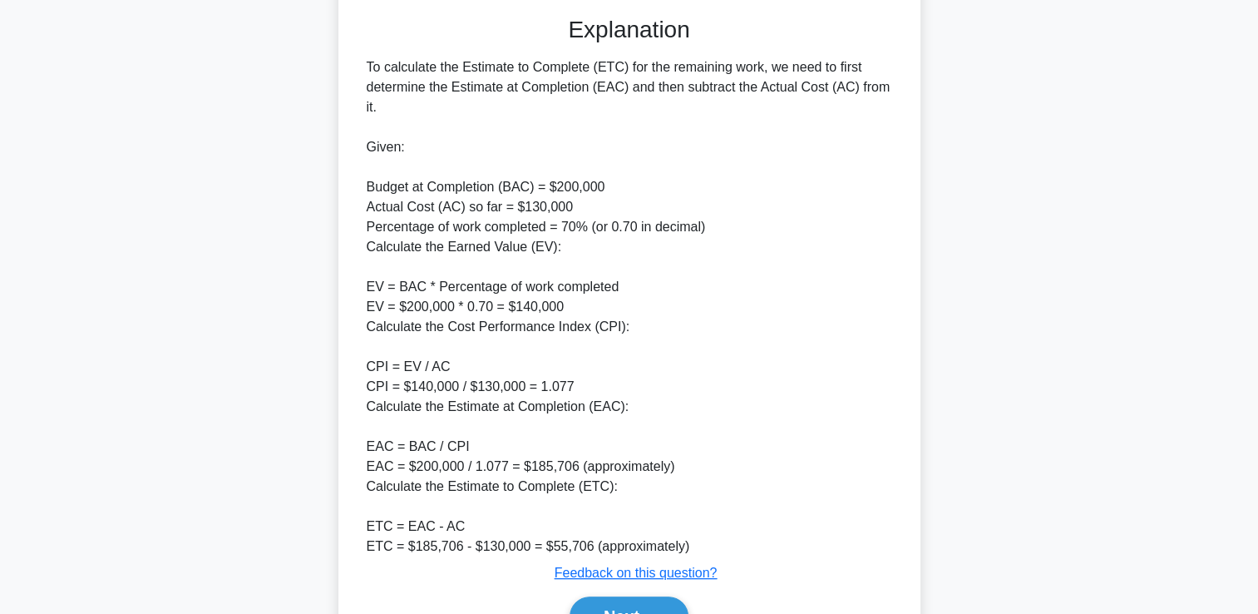
scroll to position [551, 0]
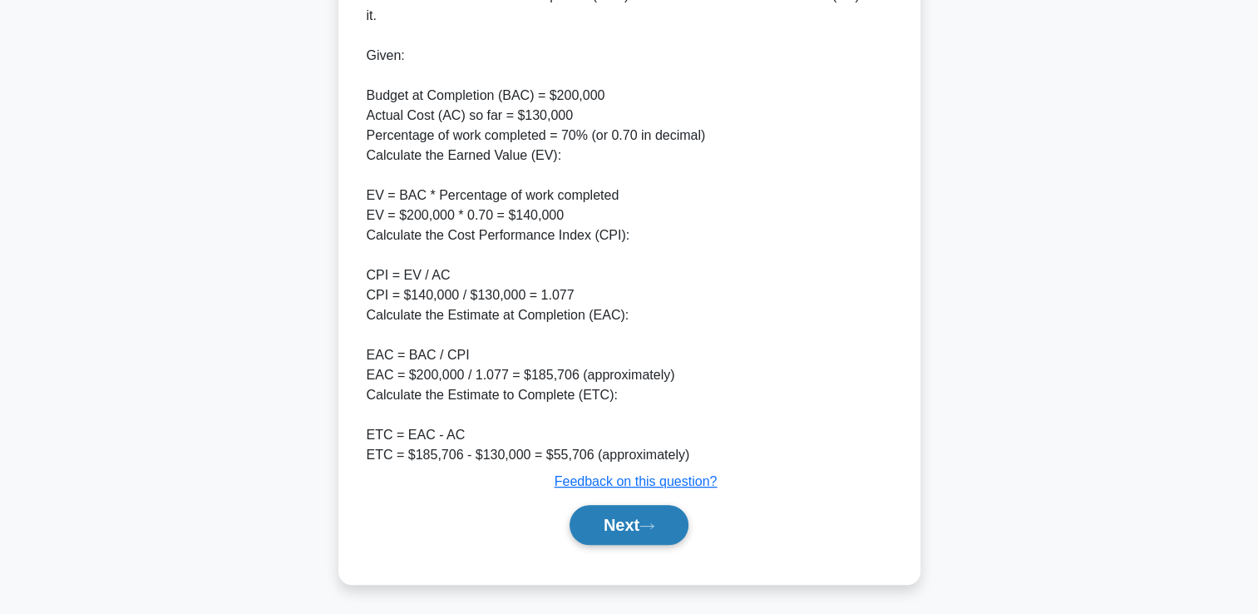
click at [616, 522] on button "Next" at bounding box center [629, 525] width 119 height 40
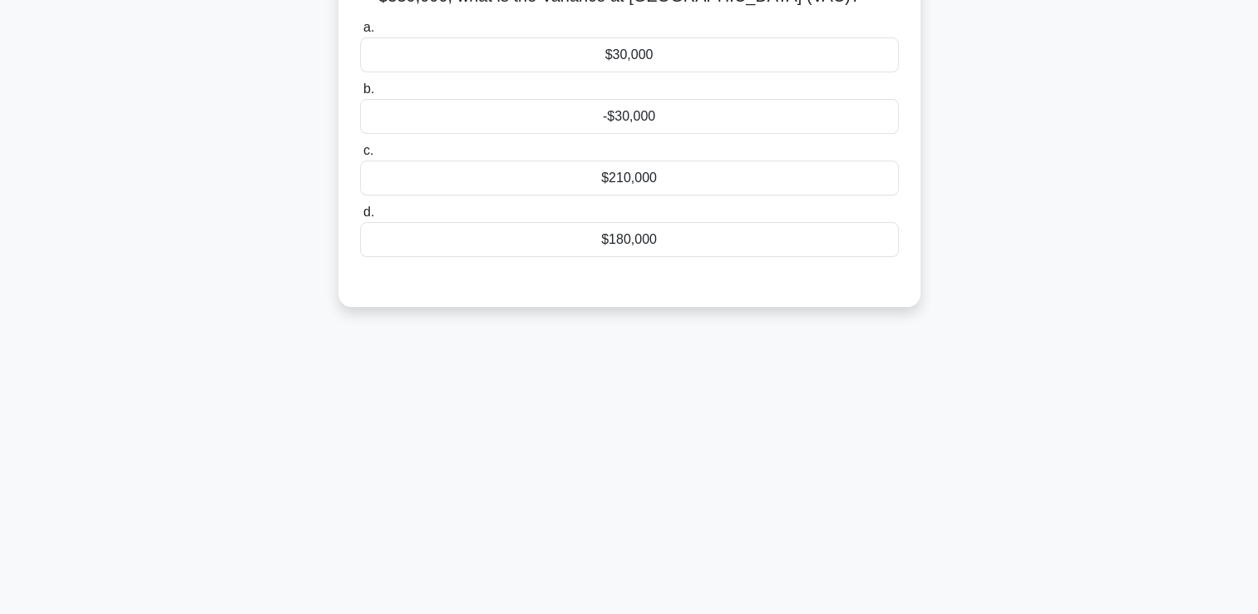
scroll to position [0, 0]
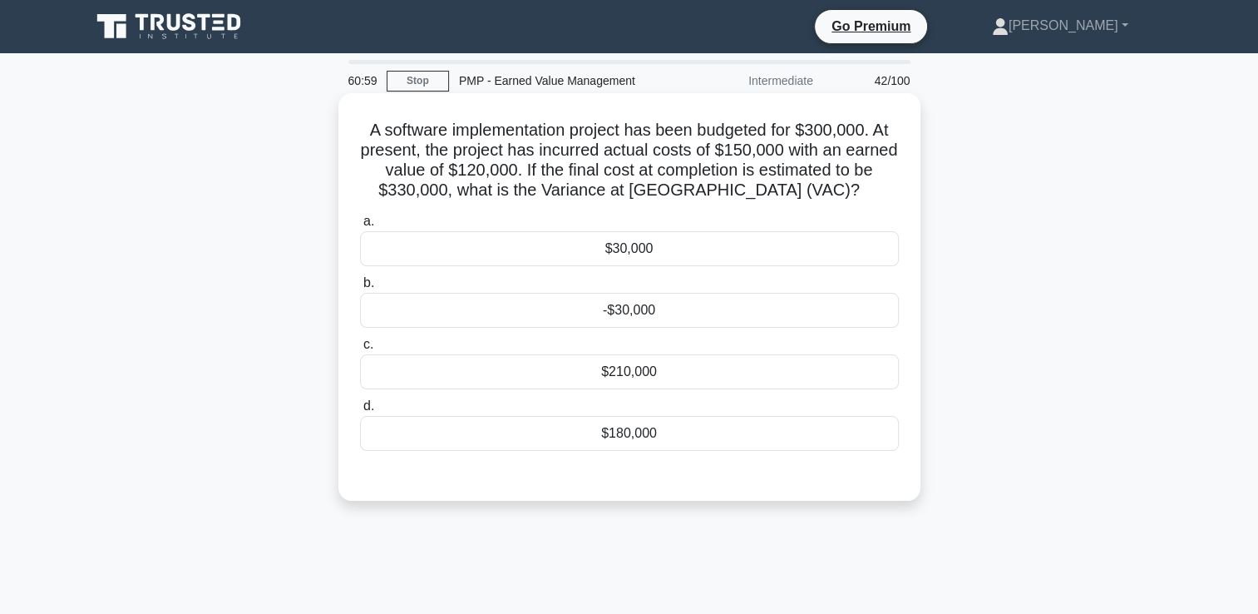
click at [568, 437] on div "$180,000" at bounding box center [629, 433] width 539 height 35
click at [360, 412] on input "d. $180,000" at bounding box center [360, 406] width 0 height 11
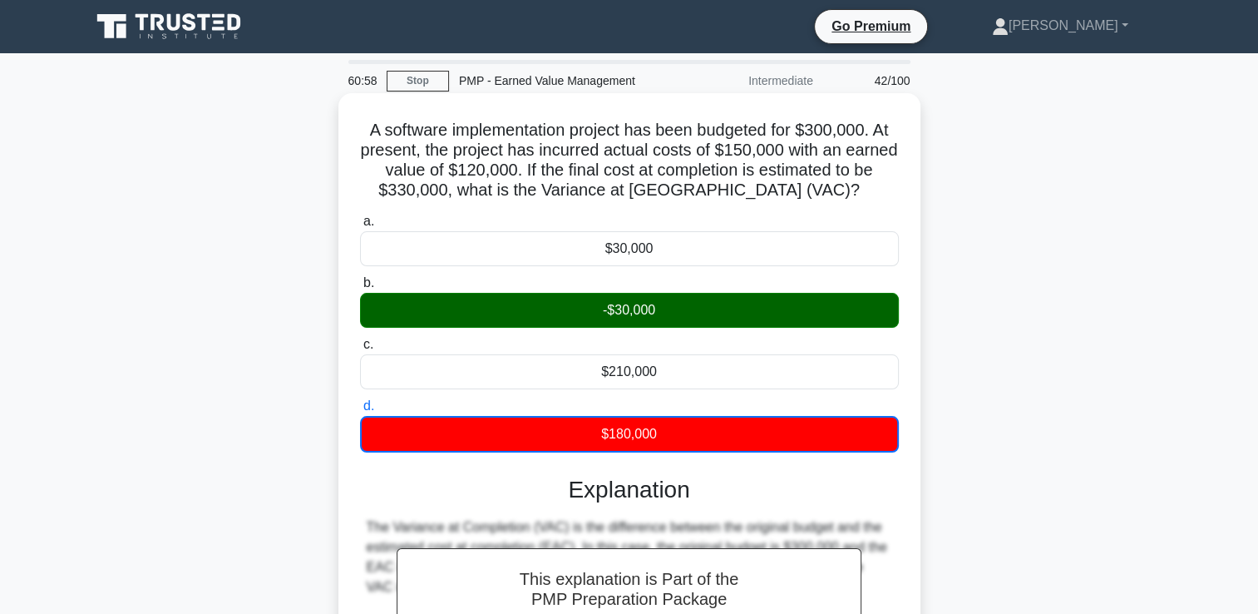
scroll to position [284, 0]
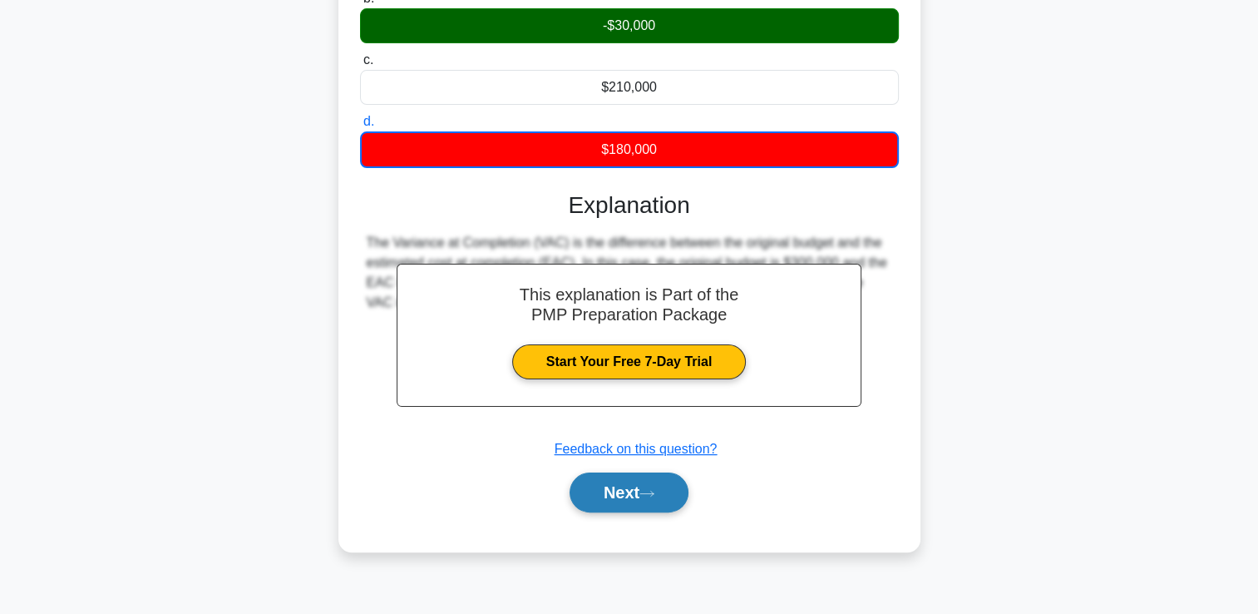
click at [612, 477] on button "Next" at bounding box center [629, 492] width 119 height 40
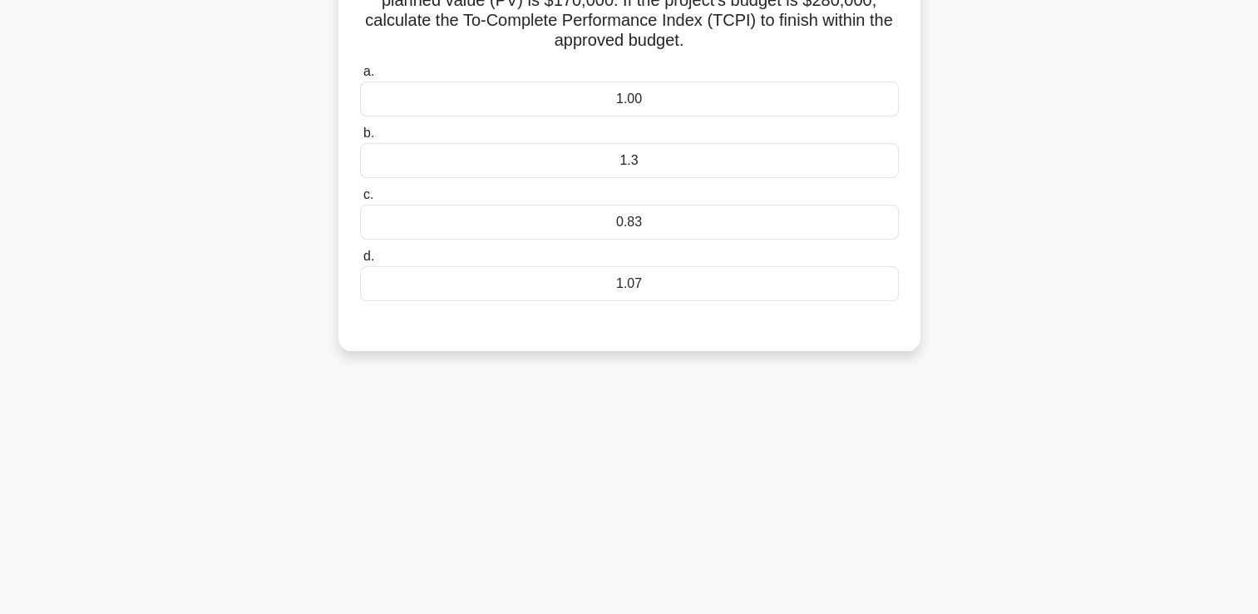
scroll to position [35, 0]
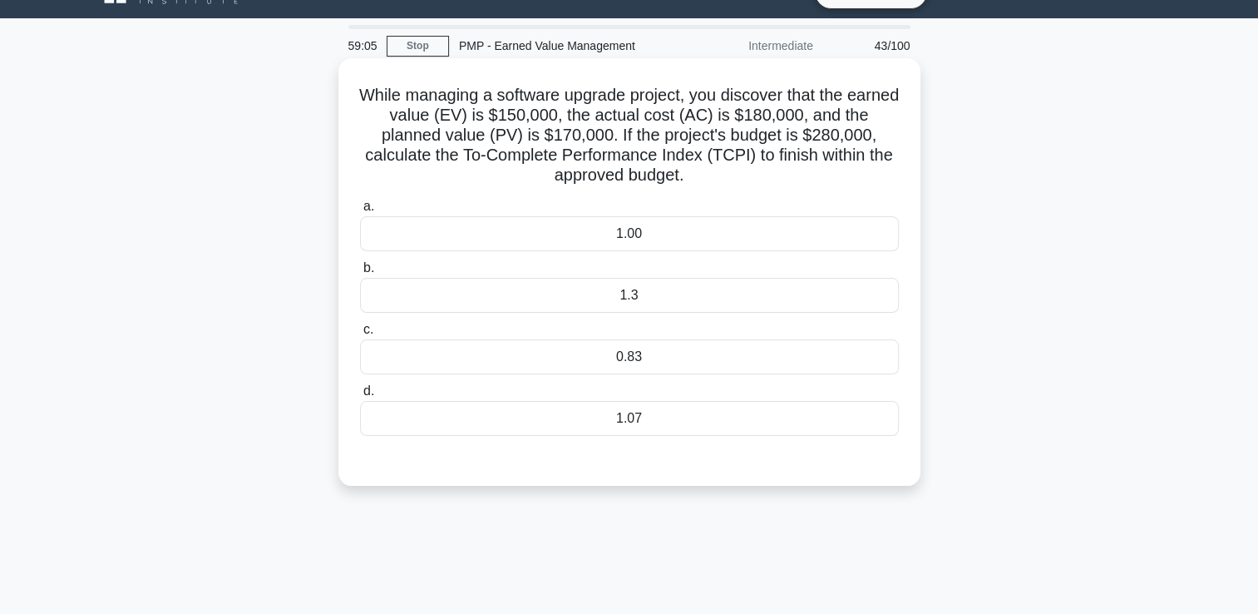
click at [638, 304] on div "1.3" at bounding box center [629, 295] width 539 height 35
click at [360, 274] on input "b. 1.3" at bounding box center [360, 268] width 0 height 11
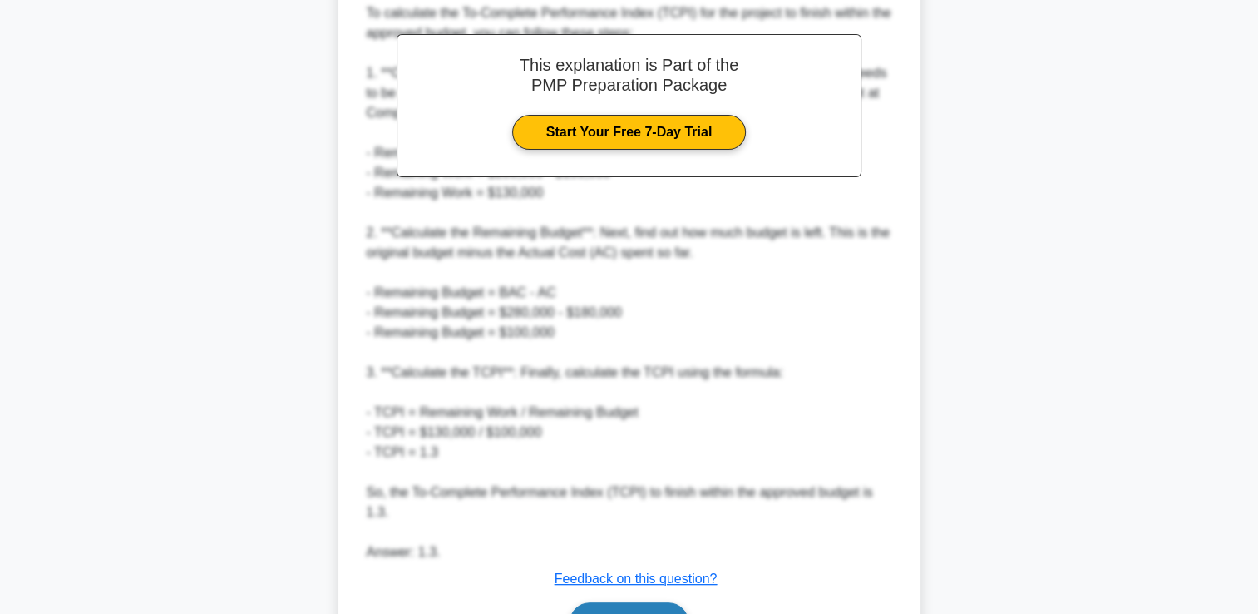
scroll to position [610, 0]
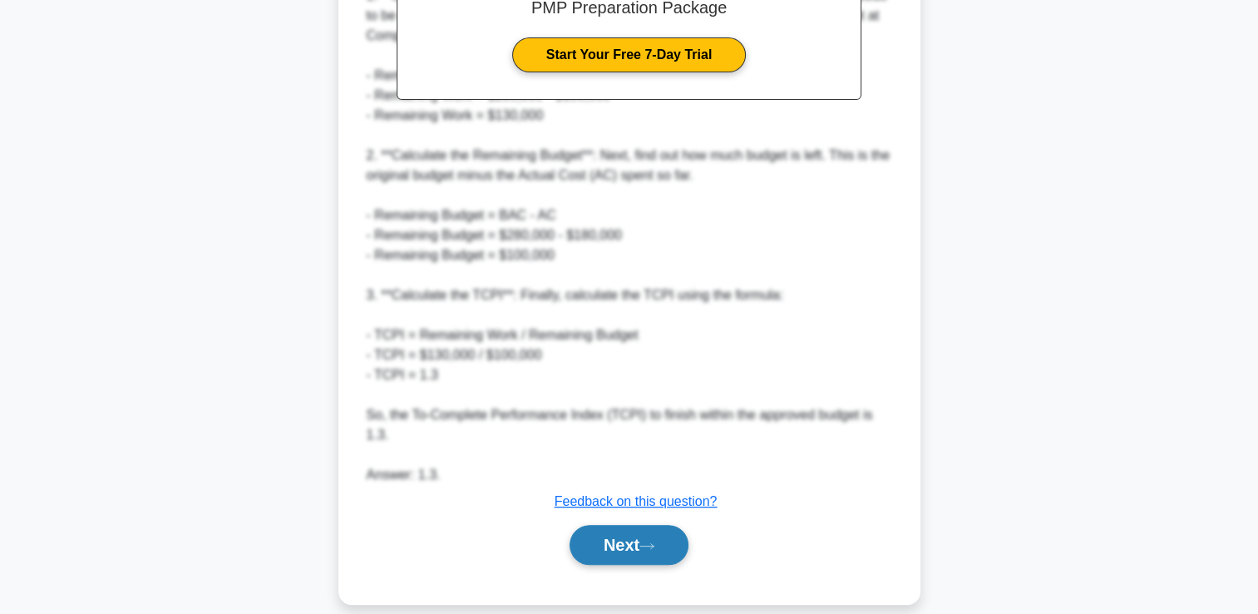
click at [625, 525] on button "Next" at bounding box center [629, 545] width 119 height 40
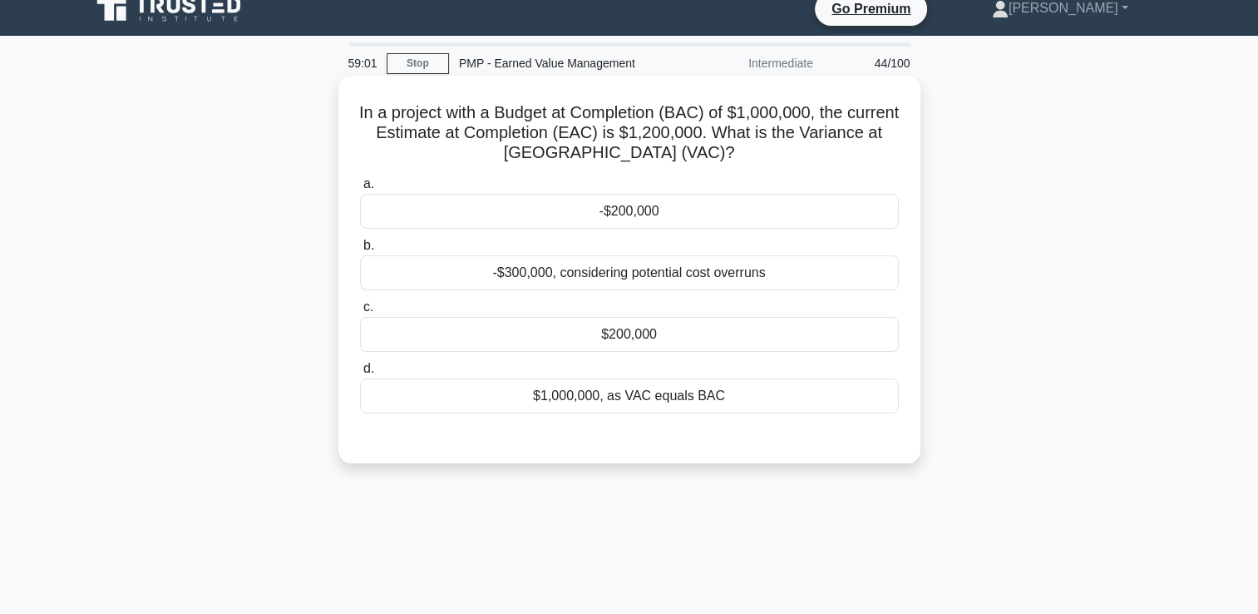
scroll to position [0, 0]
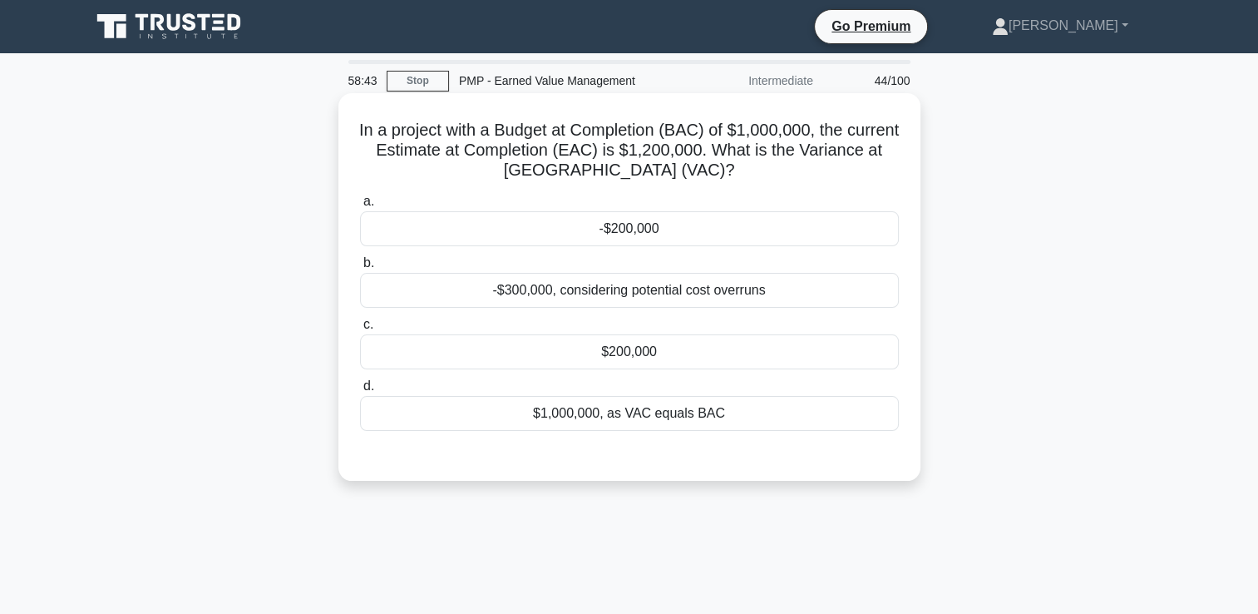
click at [671, 358] on div "$200,000" at bounding box center [629, 351] width 539 height 35
click at [360, 330] on input "c. $200,000" at bounding box center [360, 324] width 0 height 11
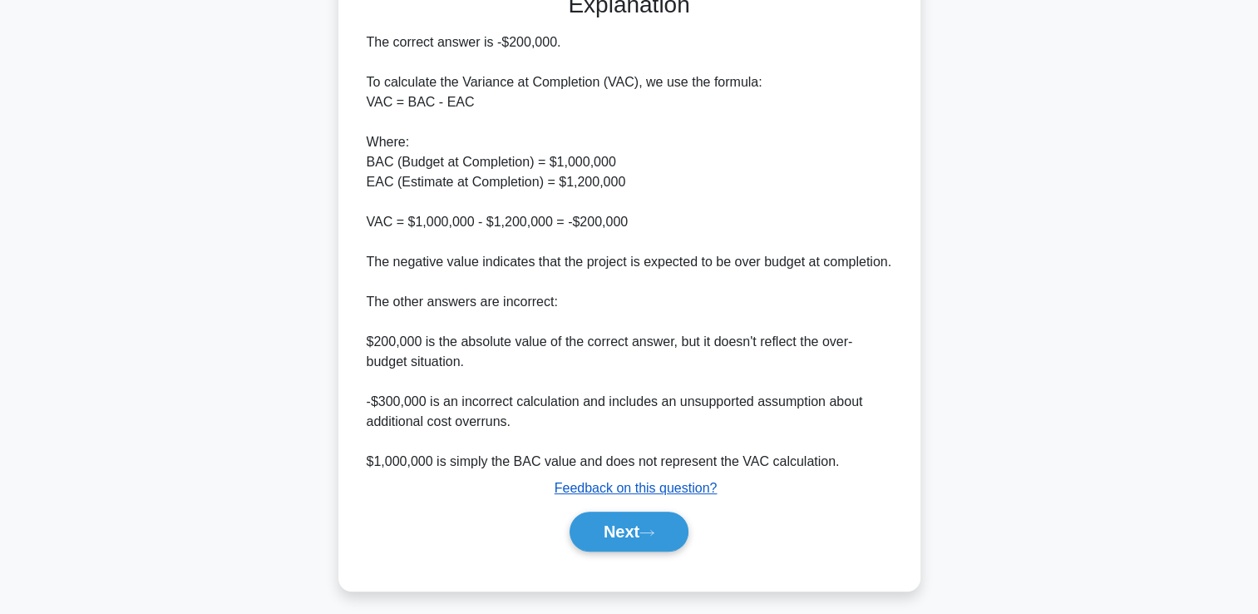
scroll to position [491, 0]
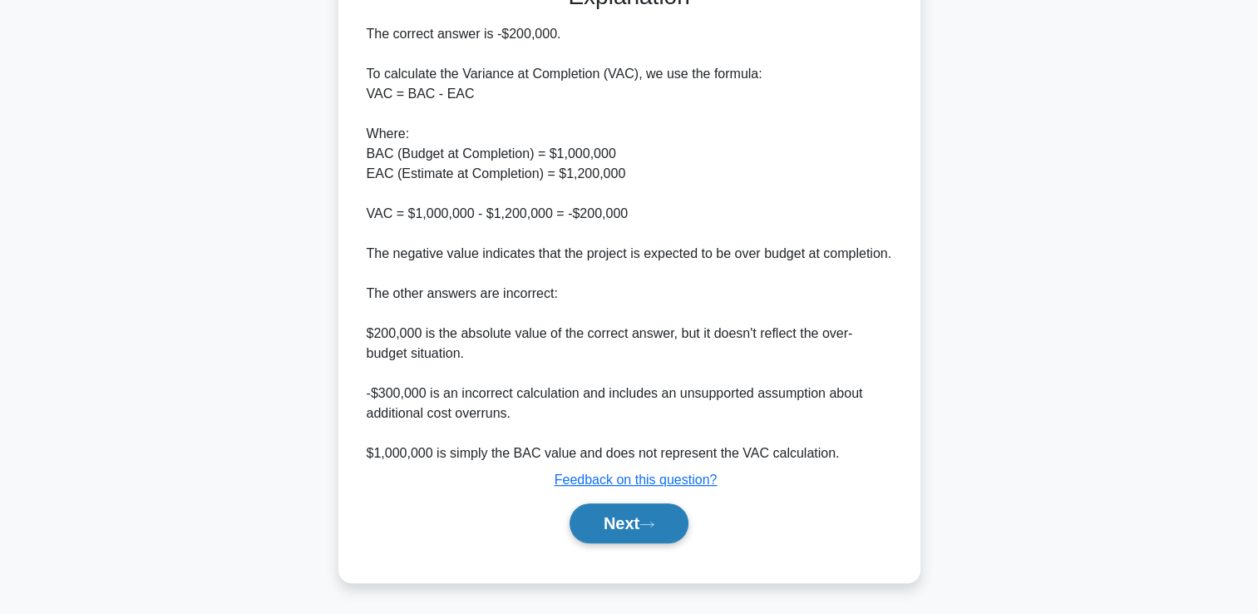
click at [633, 513] on button "Next" at bounding box center [629, 523] width 119 height 40
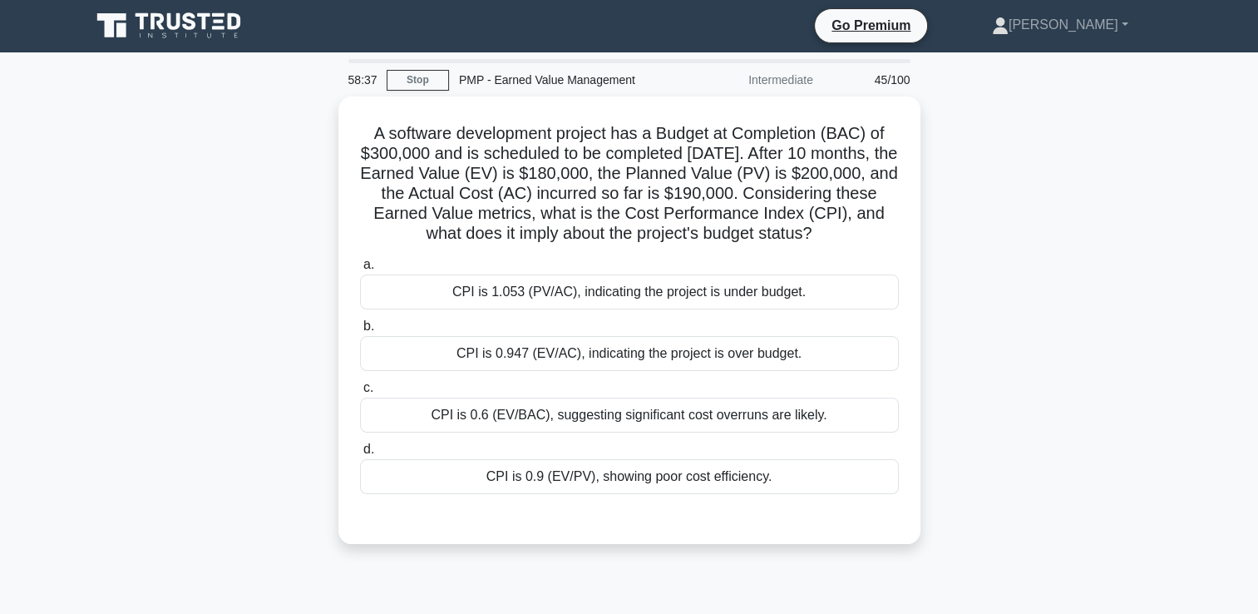
scroll to position [0, 0]
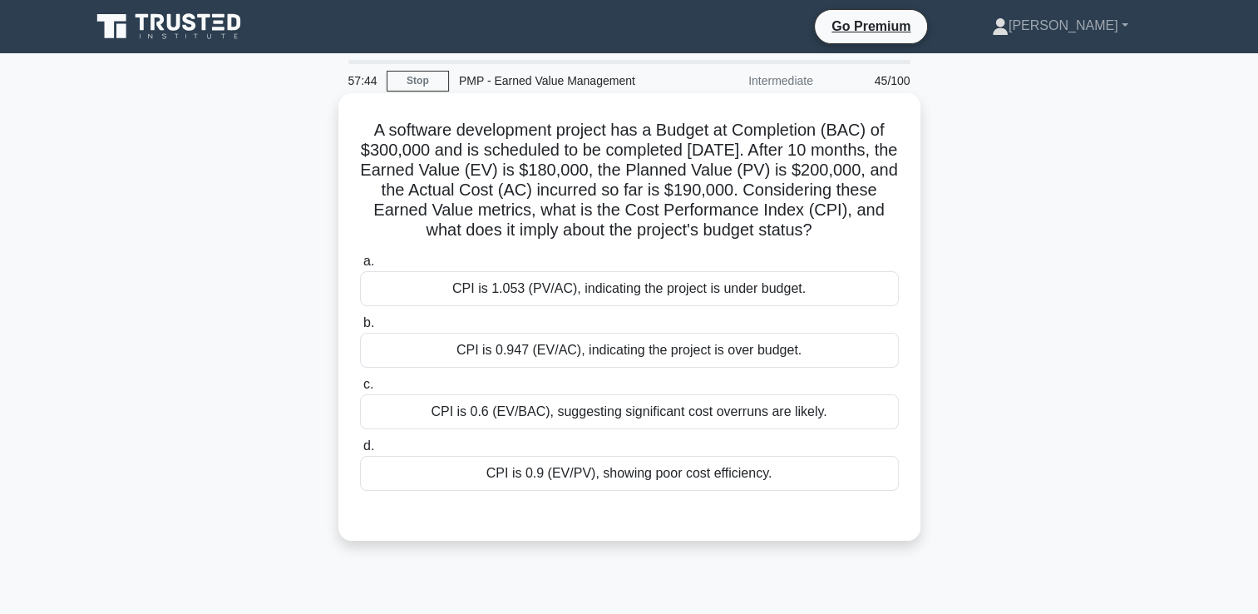
click at [551, 368] on div "CPI is 0.947 (EV/AC), indicating the project is over budget." at bounding box center [629, 350] width 539 height 35
click at [360, 328] on input "b. CPI is 0.947 (EV/AC), indicating the project is over budget." at bounding box center [360, 323] width 0 height 11
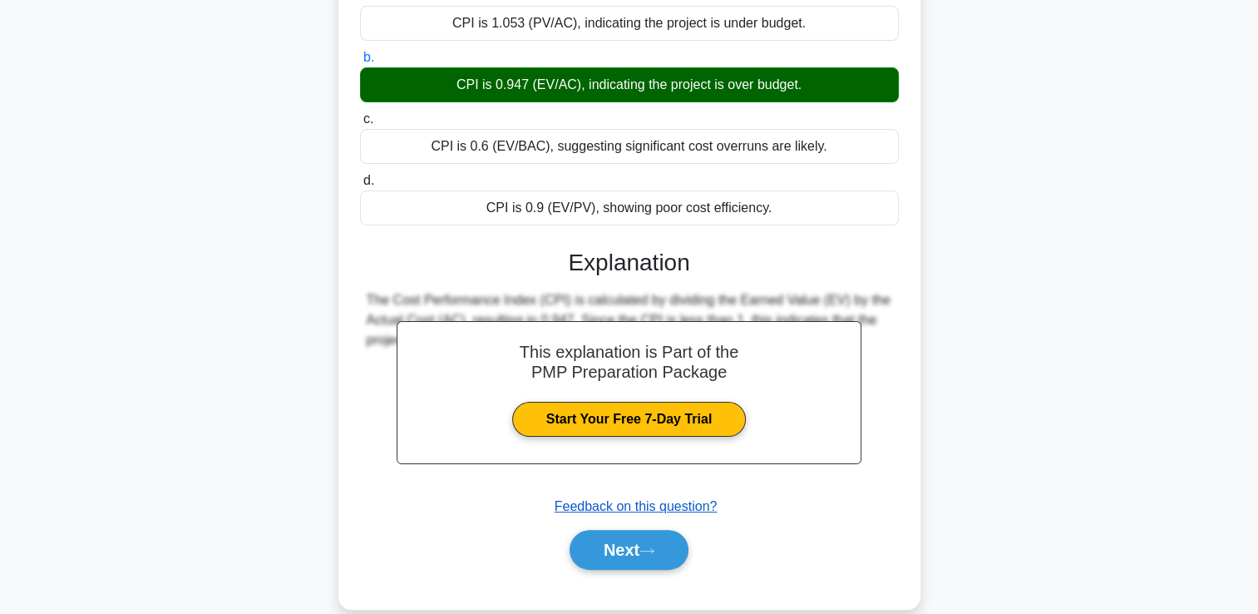
scroll to position [310, 0]
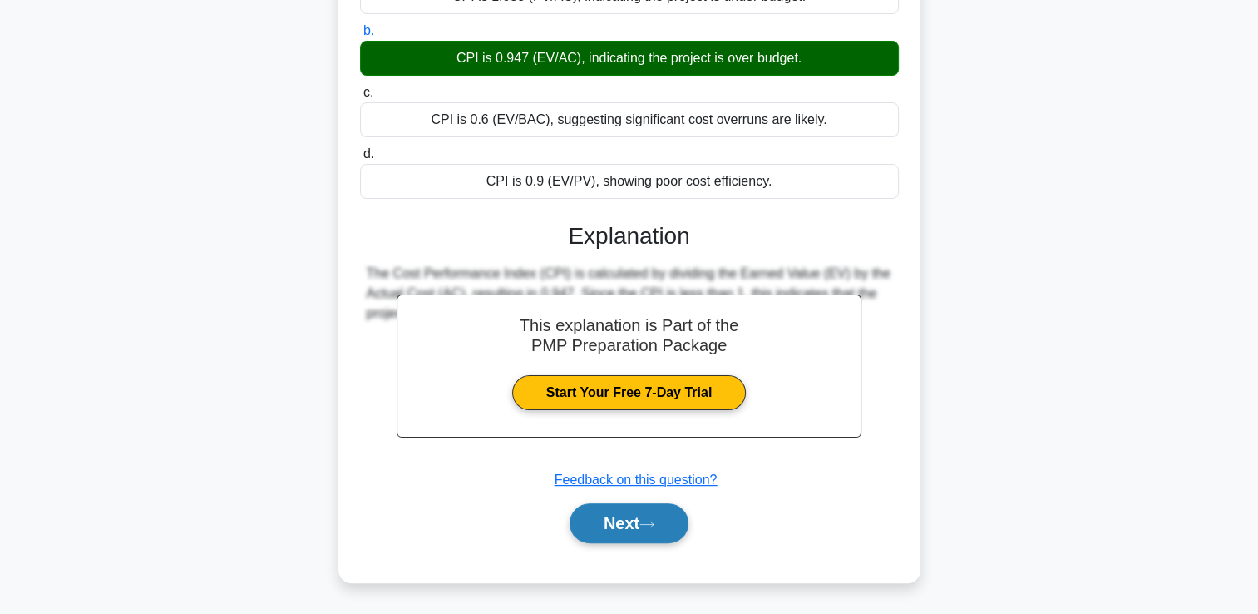
click at [599, 529] on button "Next" at bounding box center [629, 523] width 119 height 40
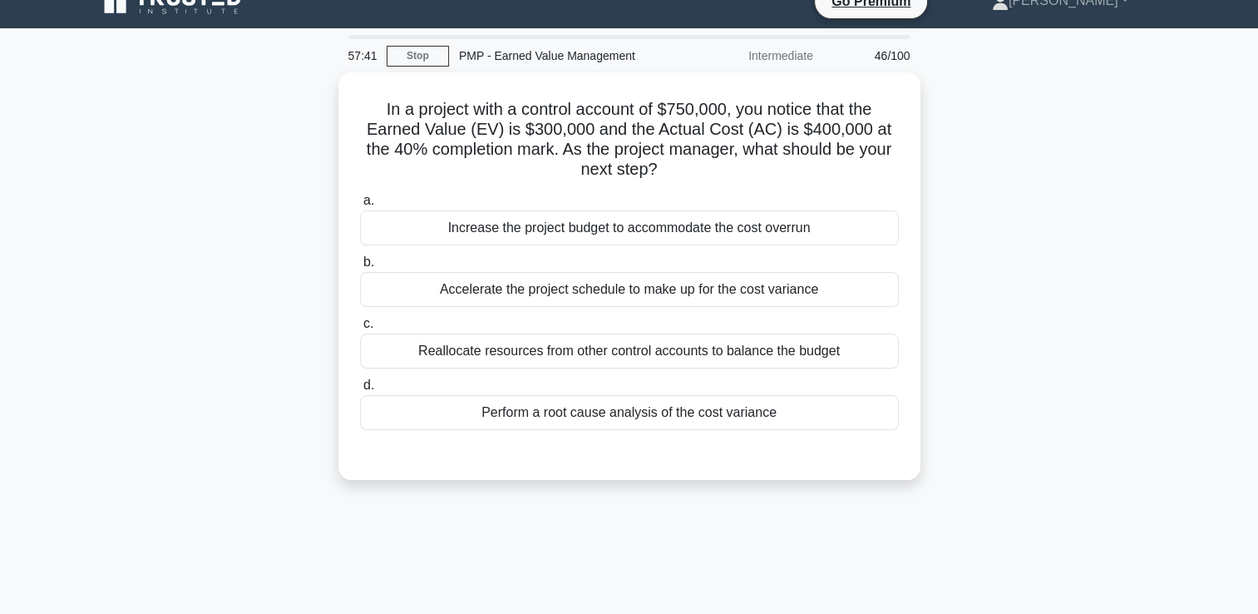
scroll to position [0, 0]
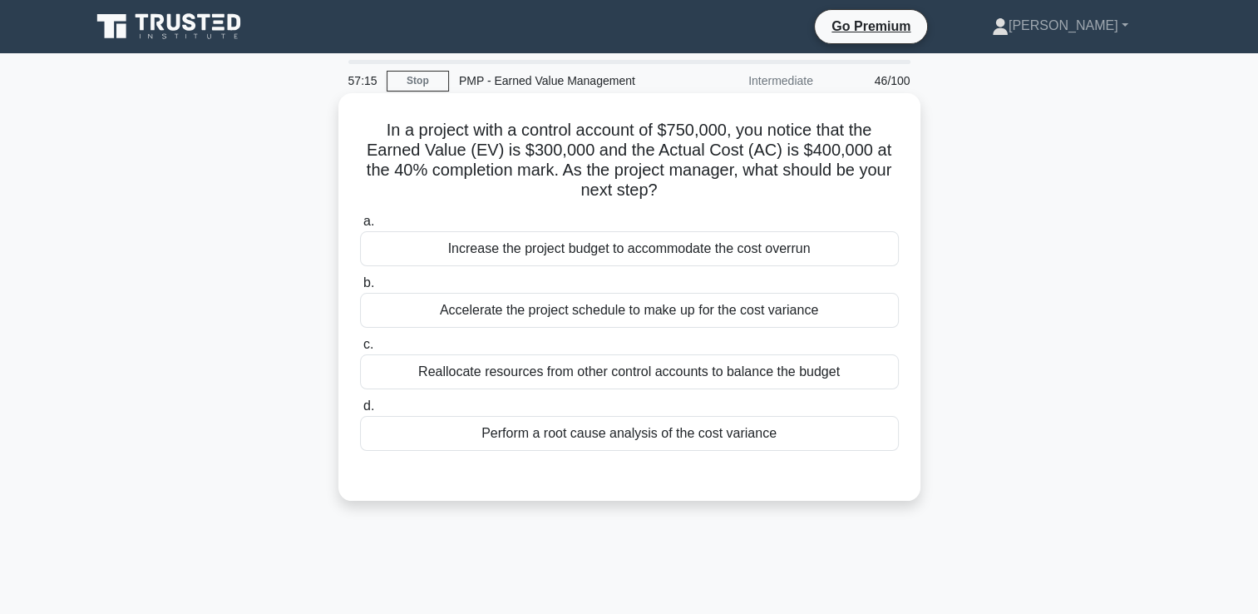
click at [599, 317] on div "Accelerate the project schedule to make up for the cost variance" at bounding box center [629, 310] width 539 height 35
click at [360, 289] on input "b. Accelerate the project schedule to make up for the cost variance" at bounding box center [360, 283] width 0 height 11
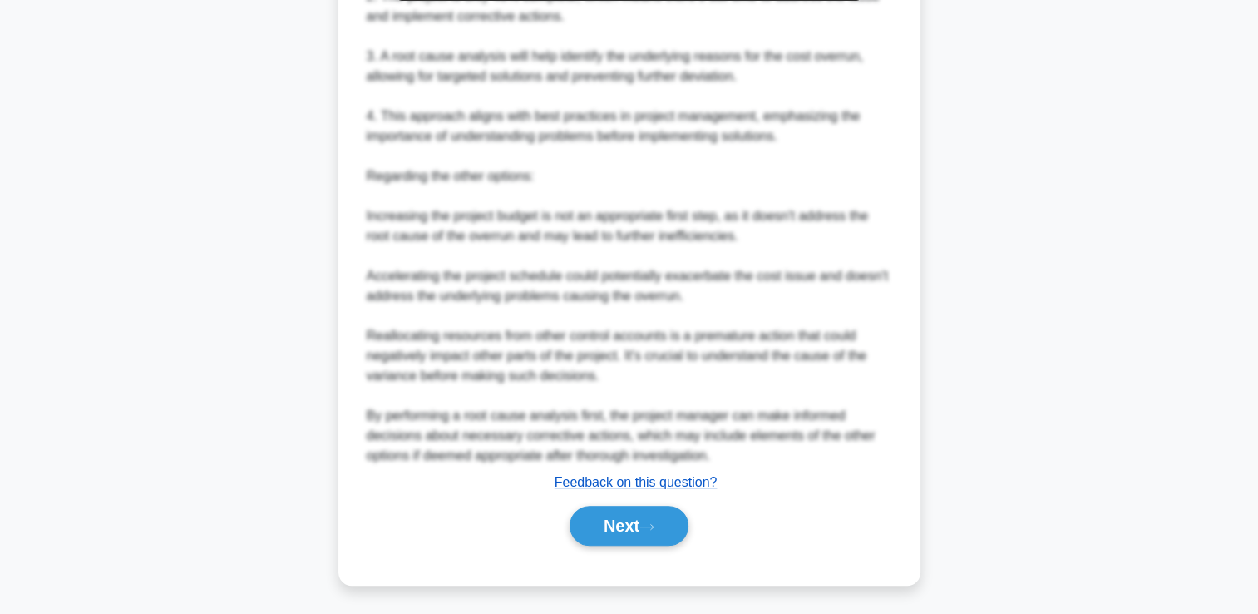
scroll to position [691, 0]
click at [613, 517] on button "Next" at bounding box center [629, 525] width 119 height 40
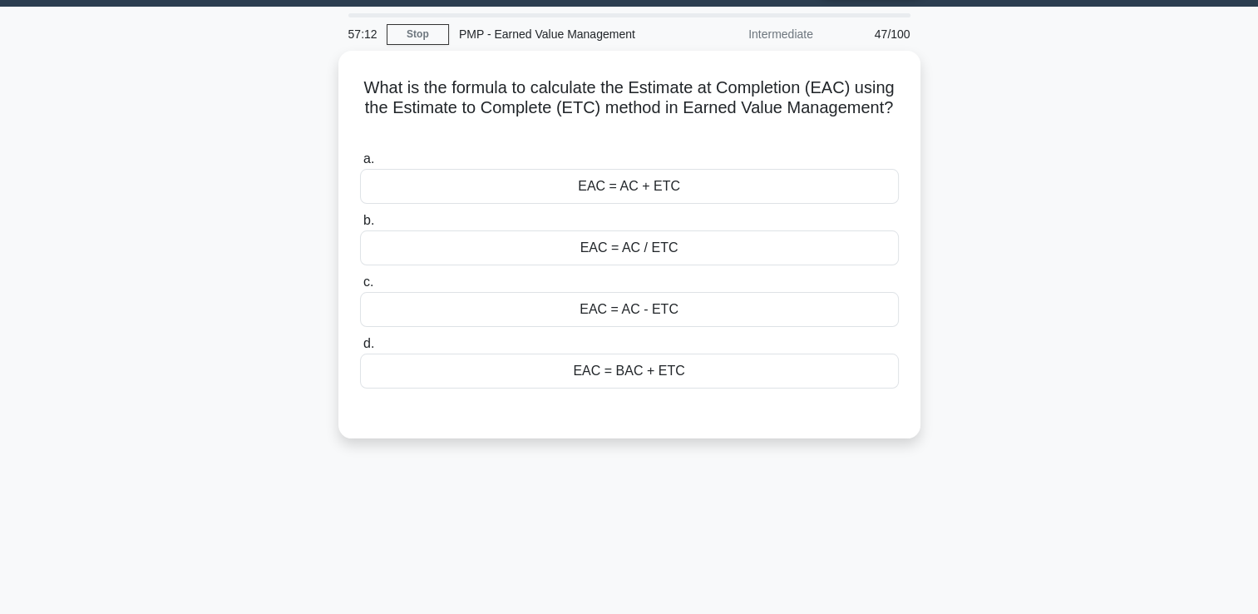
scroll to position [35, 0]
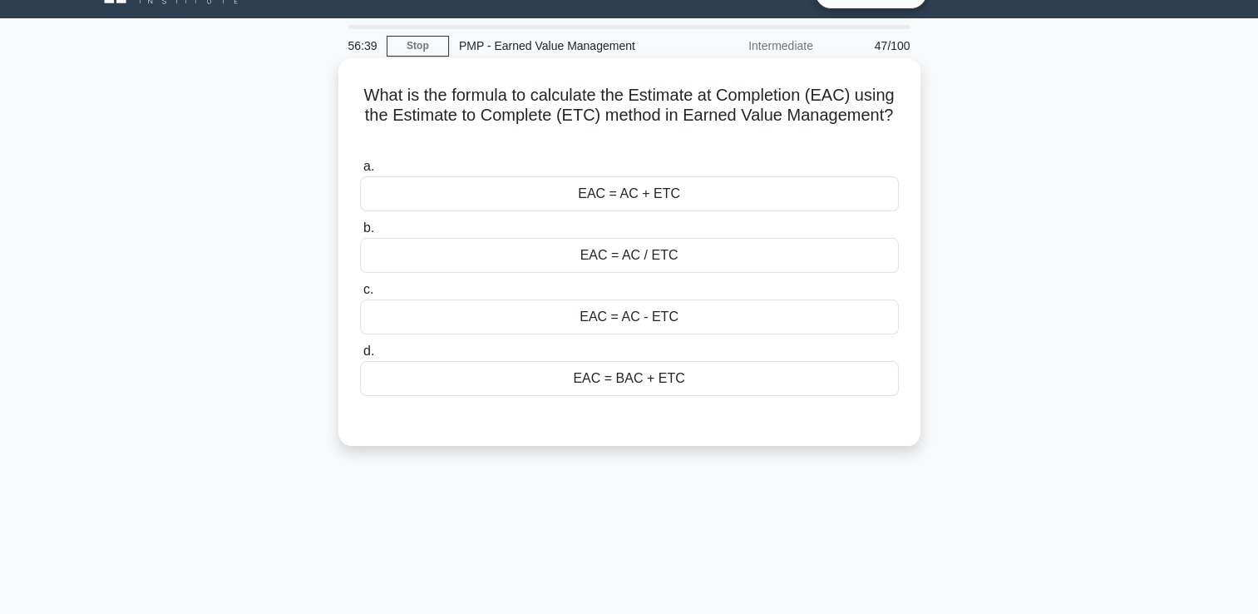
click at [643, 395] on div "a. EAC = AC + ETC b. EAC = AC / ETC c. d." at bounding box center [629, 276] width 559 height 246
click at [646, 393] on div "EAC = BAC + ETC" at bounding box center [629, 378] width 539 height 35
click at [360, 357] on input "d. EAC = BAC + ETC" at bounding box center [360, 351] width 0 height 11
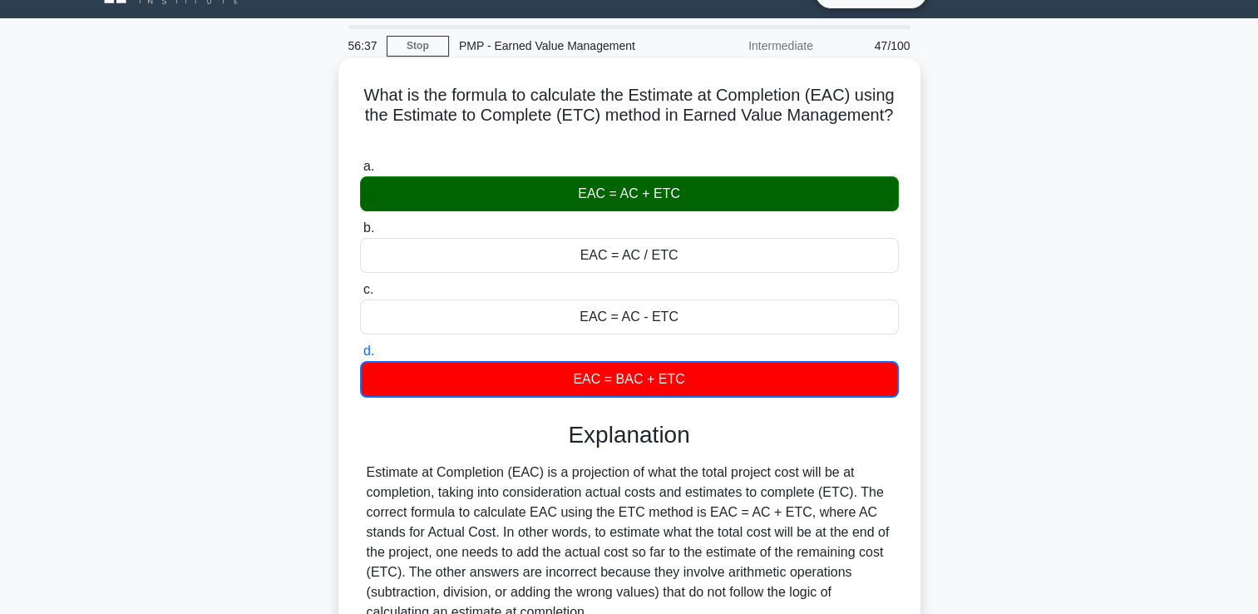
scroll to position [284, 0]
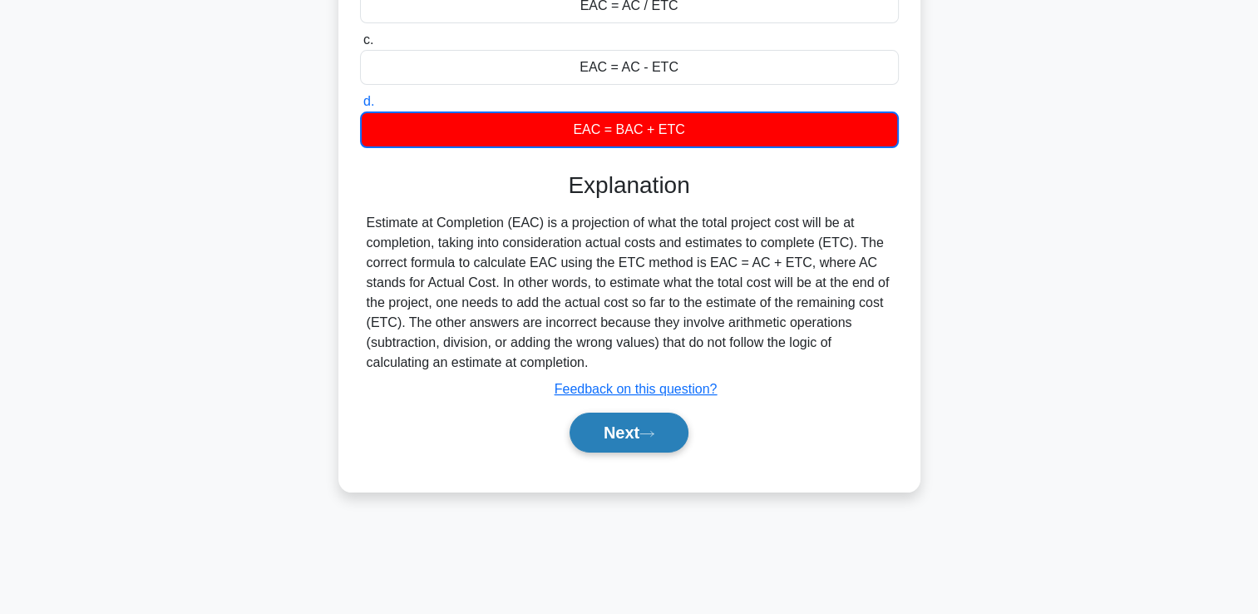
click at [623, 441] on button "Next" at bounding box center [629, 432] width 119 height 40
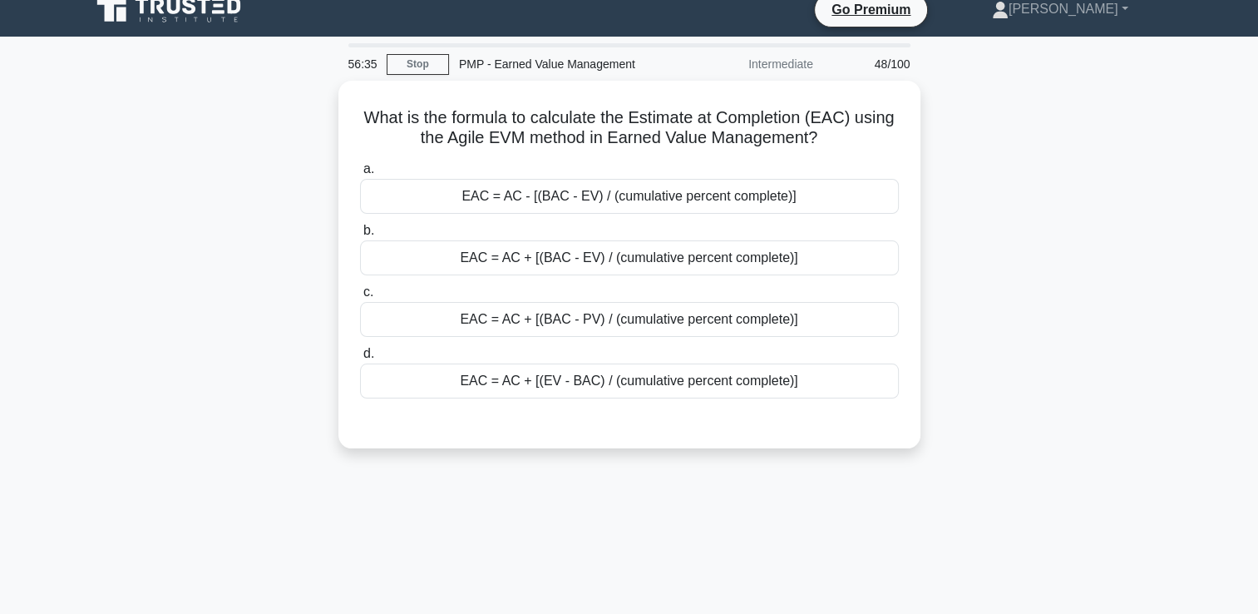
scroll to position [0, 0]
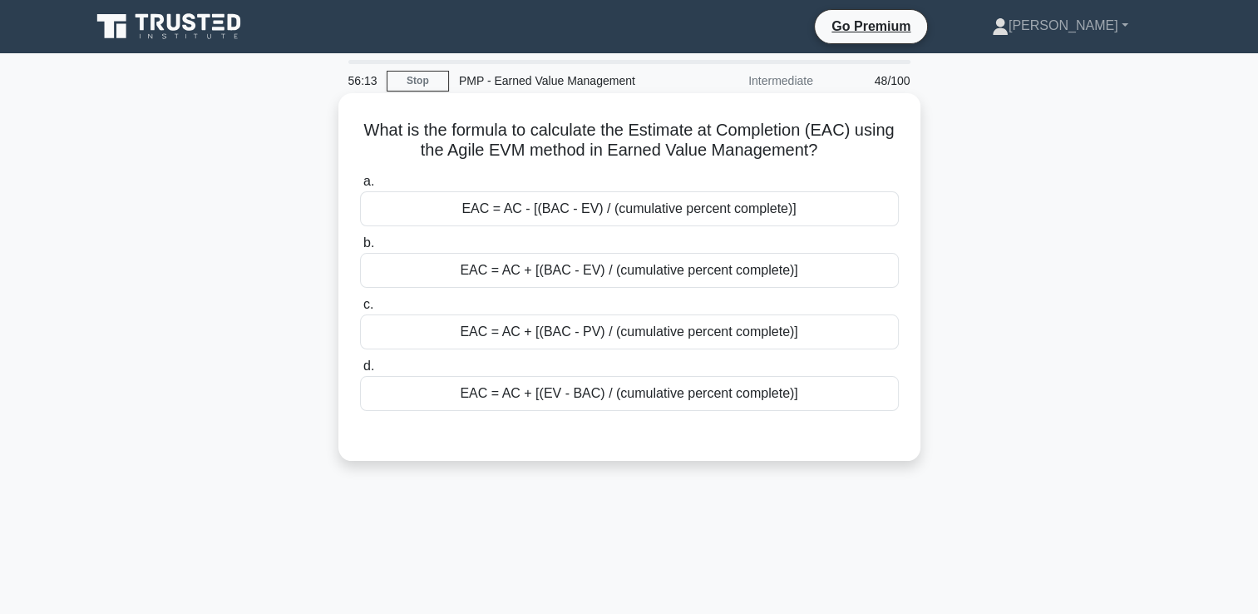
click at [570, 342] on div "EAC = AC + [(BAC - PV) / (cumulative percent complete)]" at bounding box center [629, 331] width 539 height 35
click at [360, 310] on input "c. EAC = AC + [(BAC - PV) / (cumulative percent complete)]" at bounding box center [360, 304] width 0 height 11
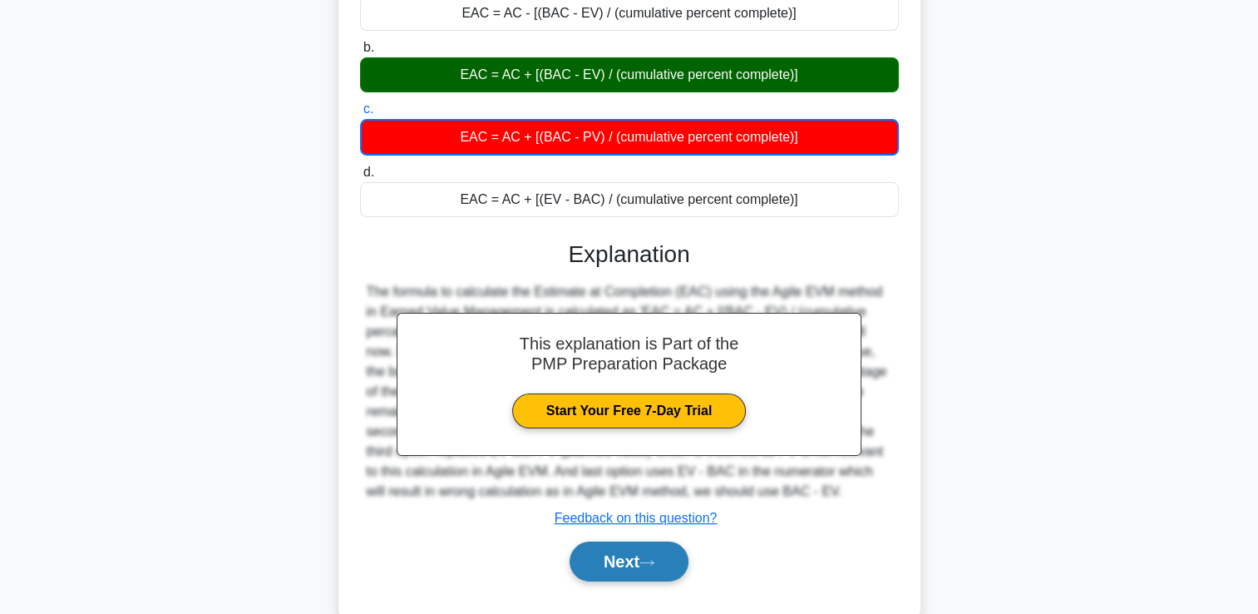
scroll to position [284, 0]
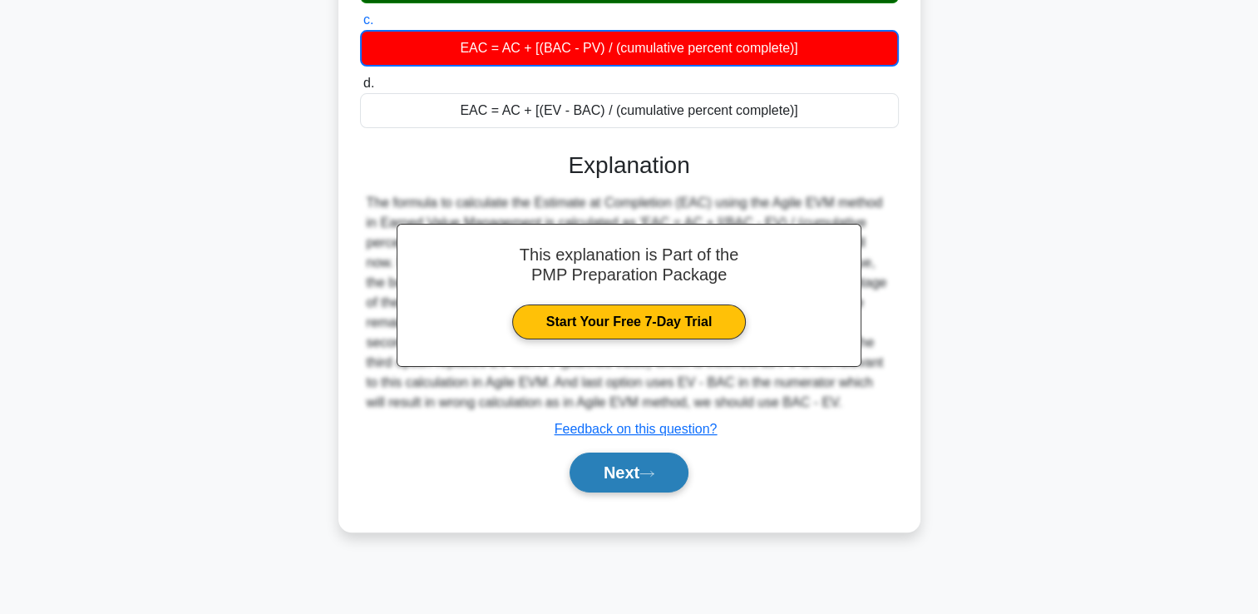
click at [623, 481] on button "Next" at bounding box center [629, 472] width 119 height 40
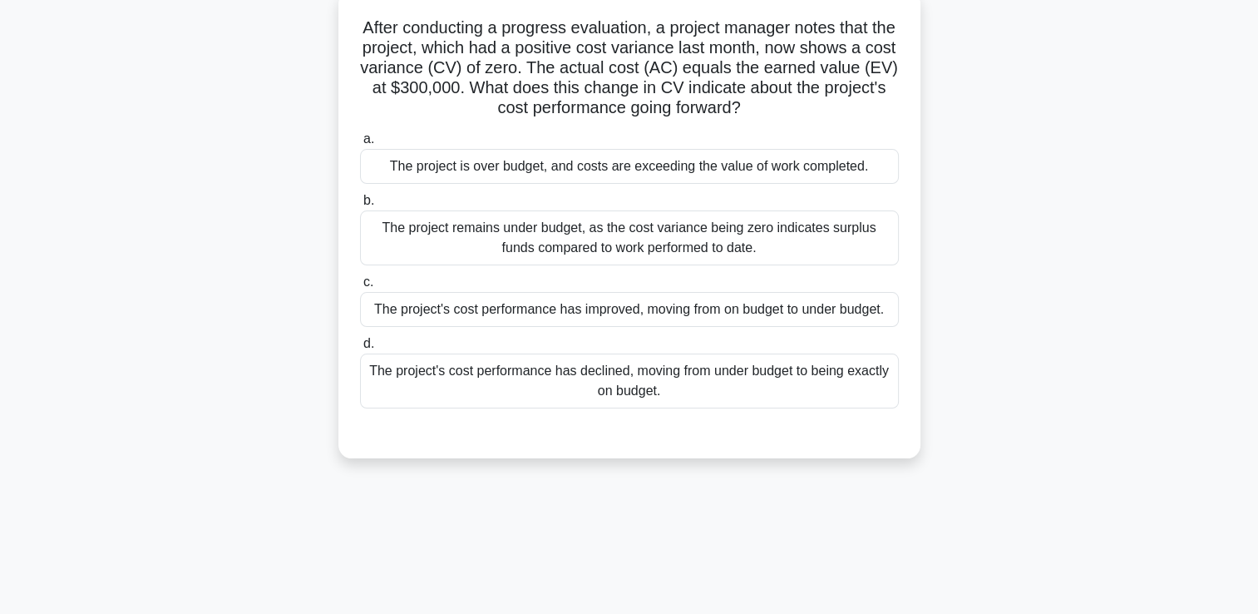
scroll to position [0, 0]
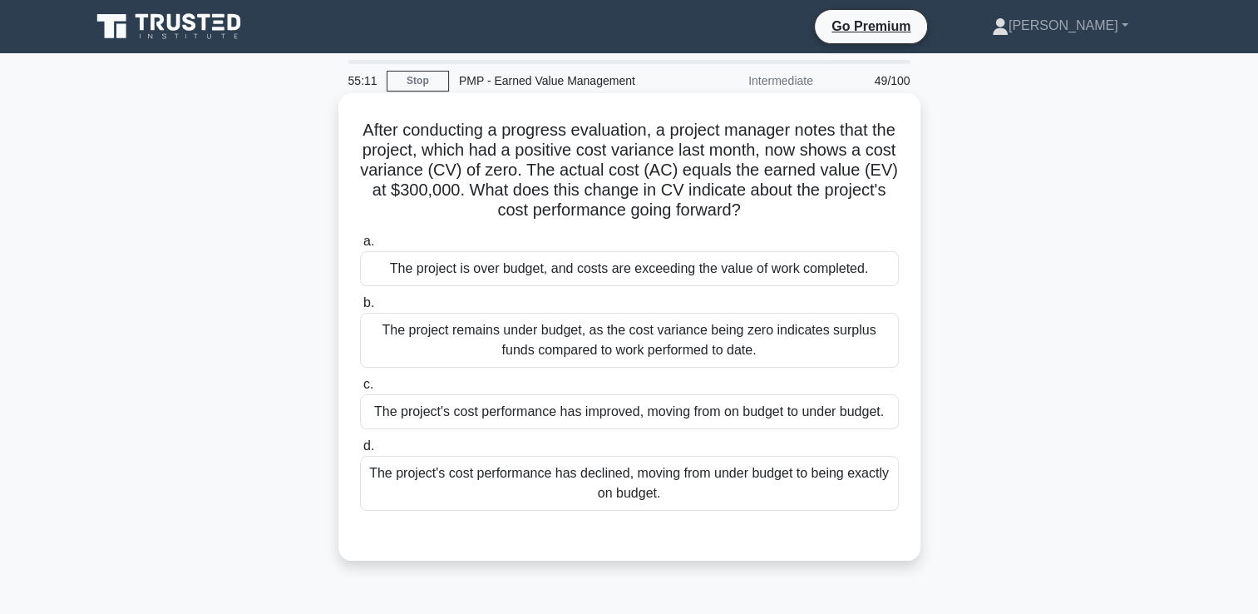
click at [595, 501] on div "The project's cost performance has declined, moving from under budget to being …" at bounding box center [629, 483] width 539 height 55
click at [360, 452] on input "d. The project's cost performance has declined, moving from under budget to bei…" at bounding box center [360, 446] width 0 height 11
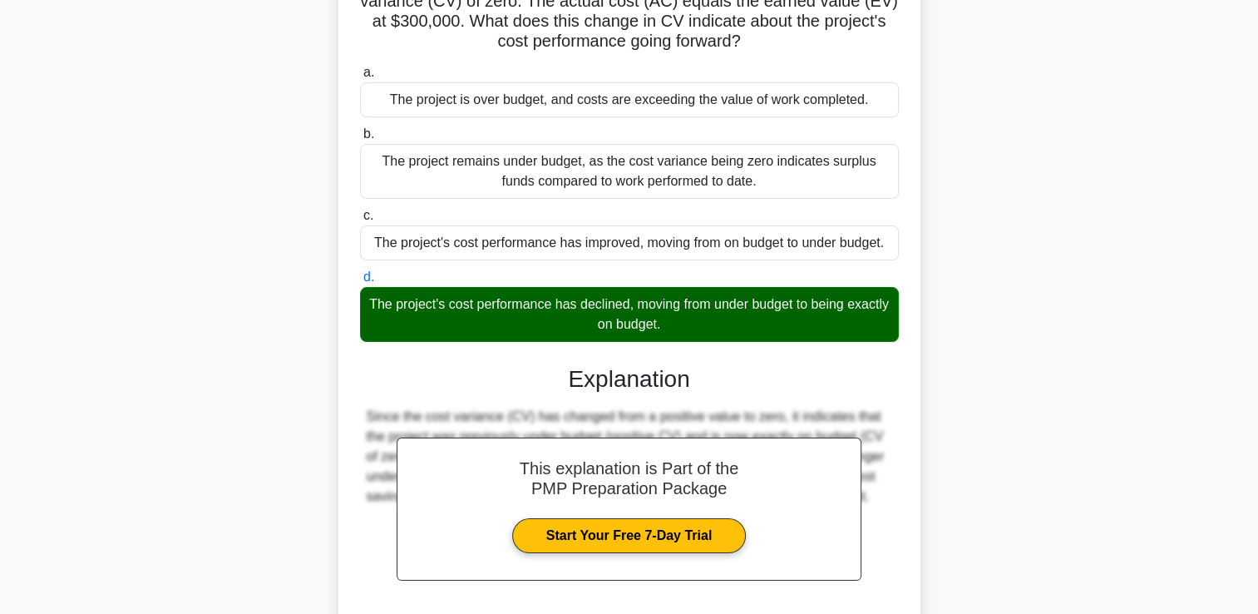
scroll to position [310, 0]
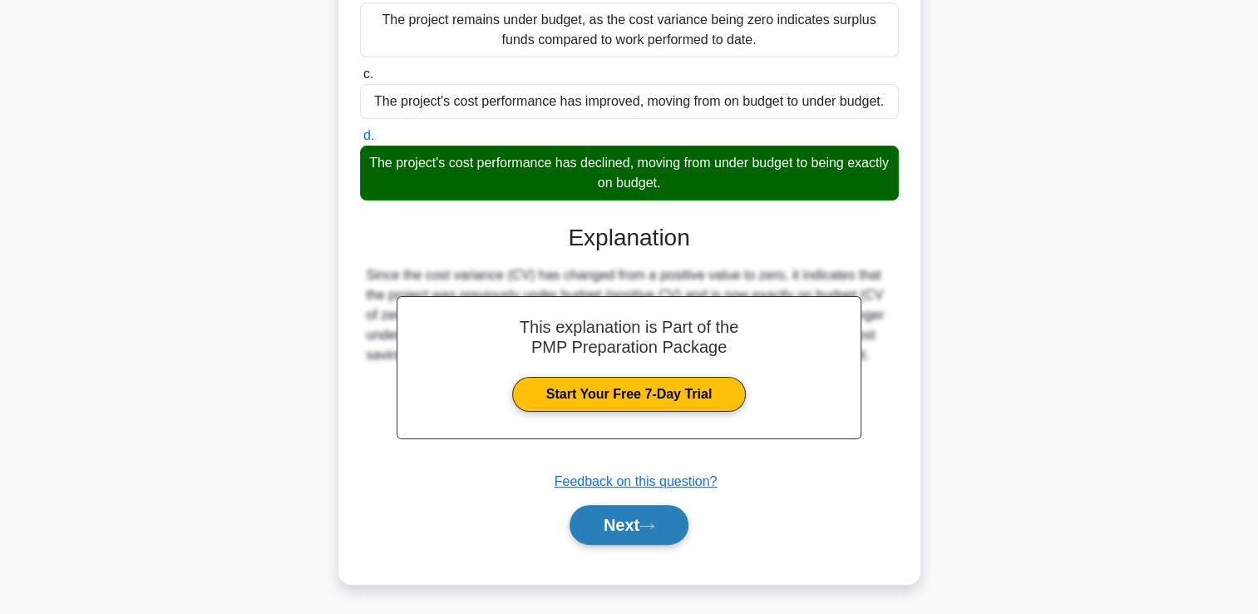
click at [613, 527] on button "Next" at bounding box center [629, 525] width 119 height 40
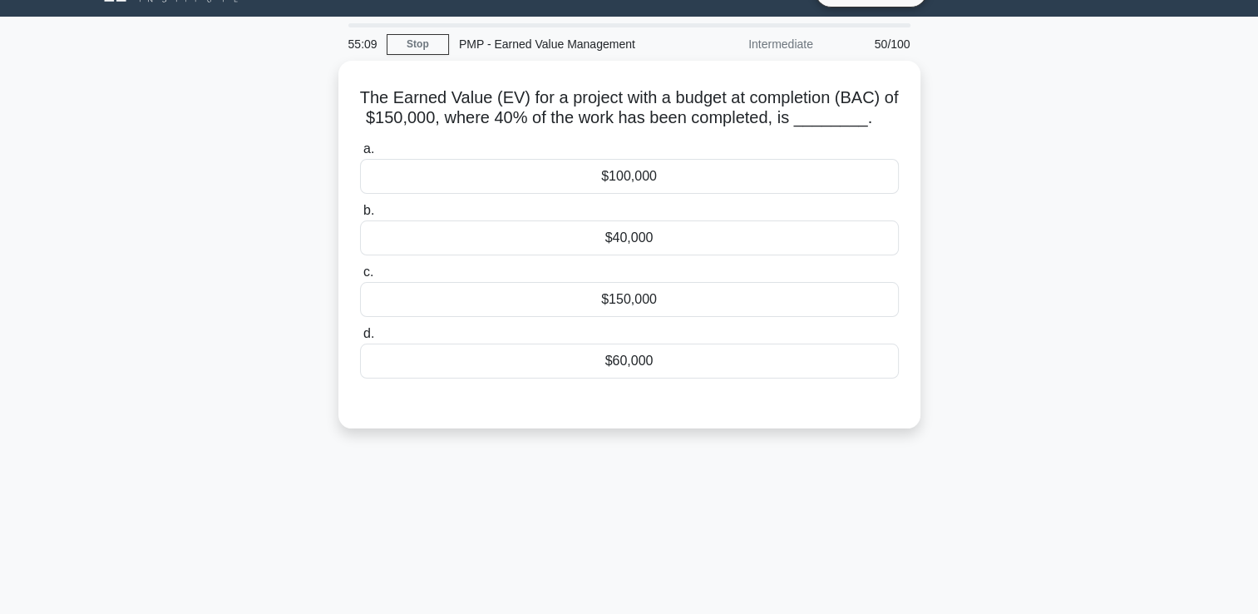
scroll to position [0, 0]
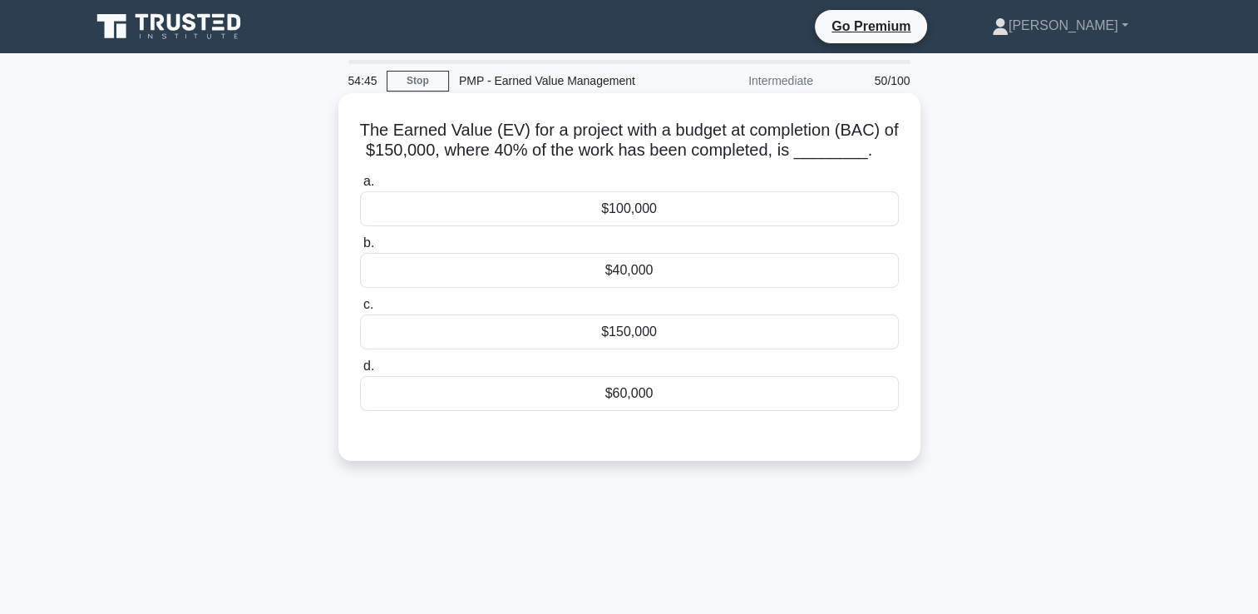
click at [598, 394] on div "$60,000" at bounding box center [629, 393] width 539 height 35
click at [360, 372] on input "d. $60,000" at bounding box center [360, 366] width 0 height 11
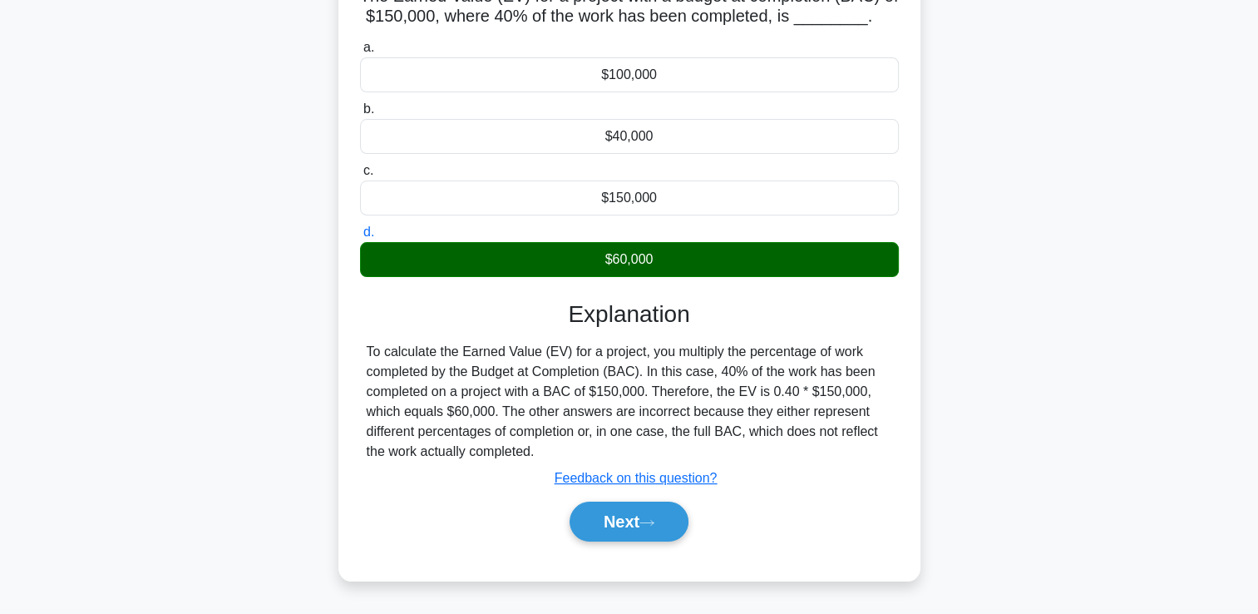
scroll to position [284, 0]
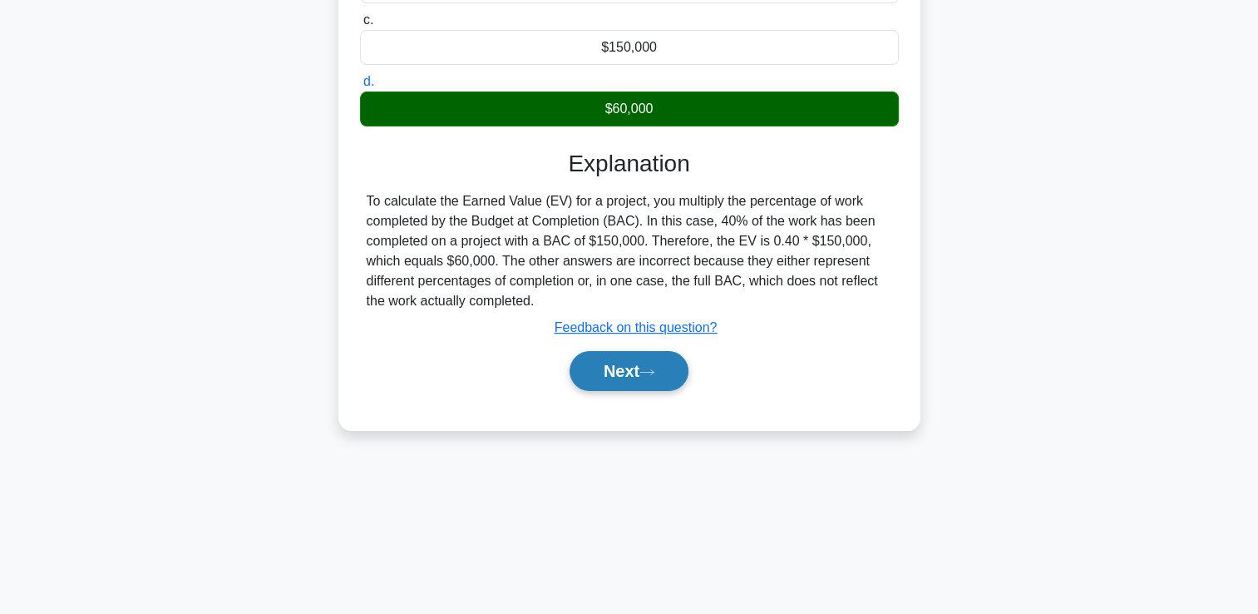
click at [639, 371] on button "Next" at bounding box center [629, 371] width 119 height 40
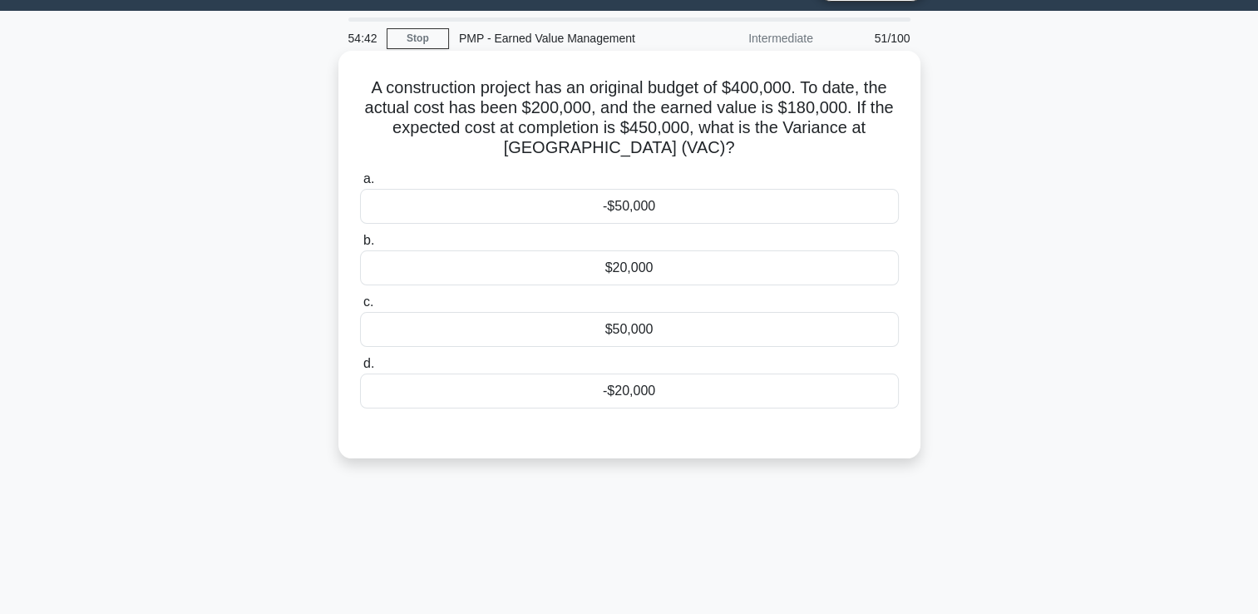
scroll to position [35, 0]
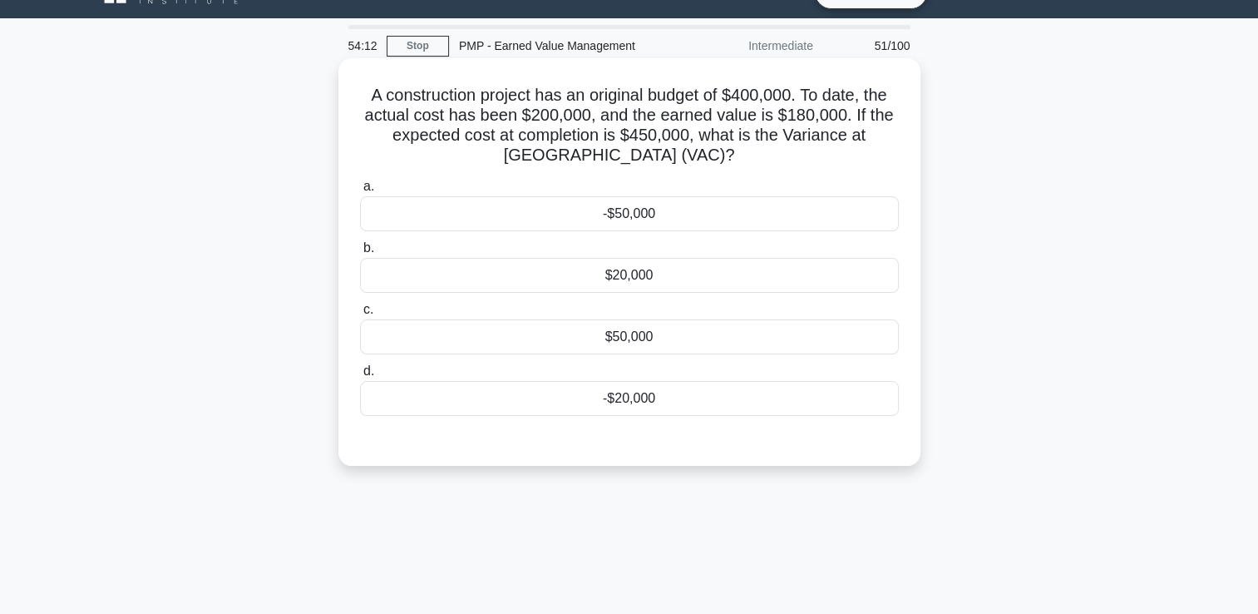
click at [674, 333] on div "$50,000" at bounding box center [629, 336] width 539 height 35
click at [360, 315] on input "c. $50,000" at bounding box center [360, 309] width 0 height 11
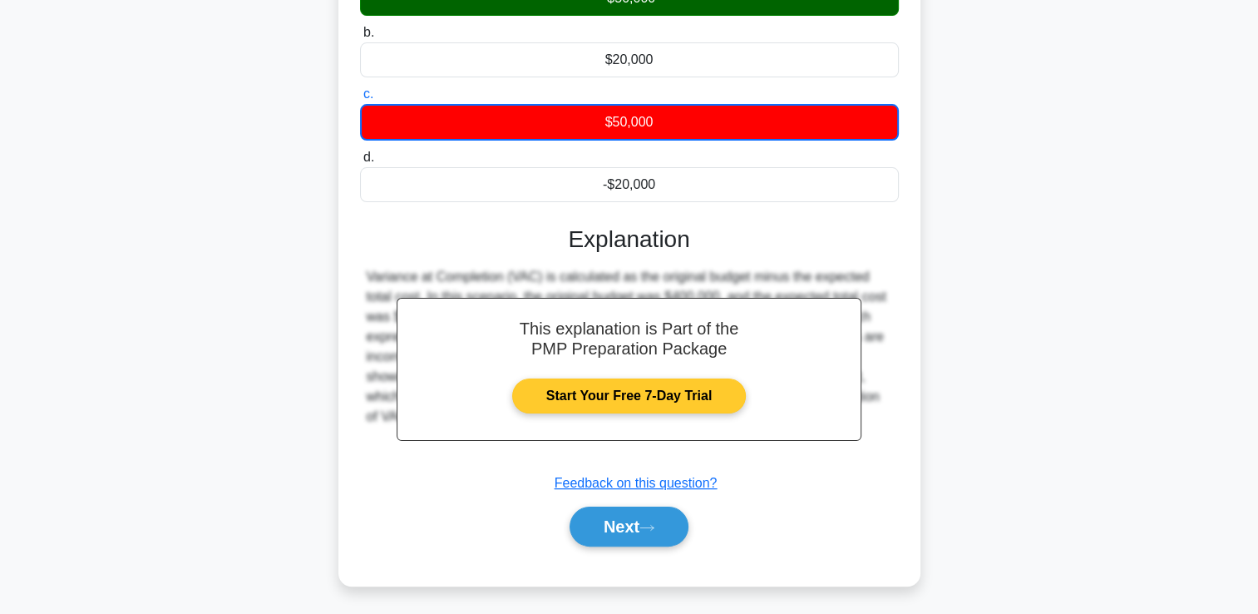
scroll to position [284, 0]
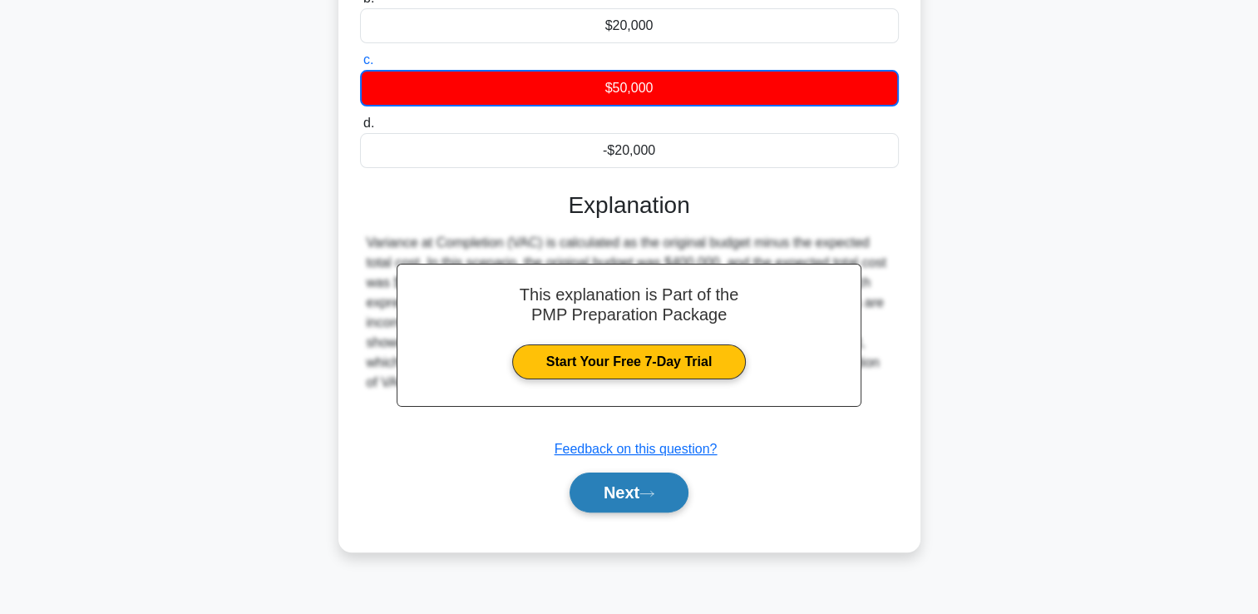
click at [665, 486] on button "Next" at bounding box center [629, 492] width 119 height 40
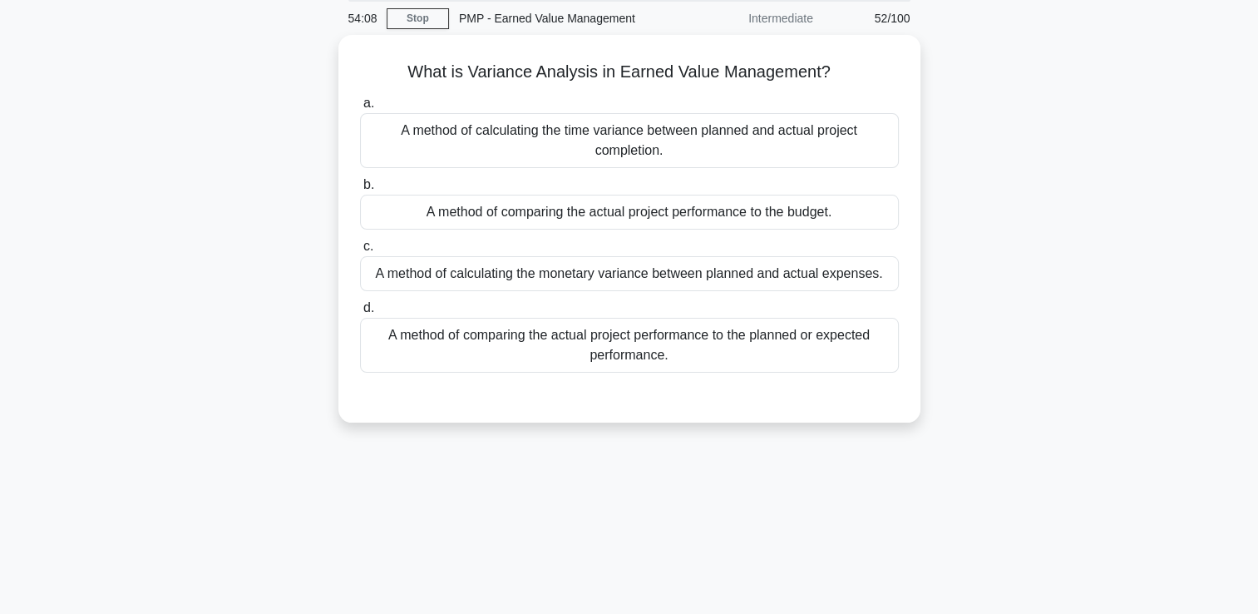
scroll to position [35, 0]
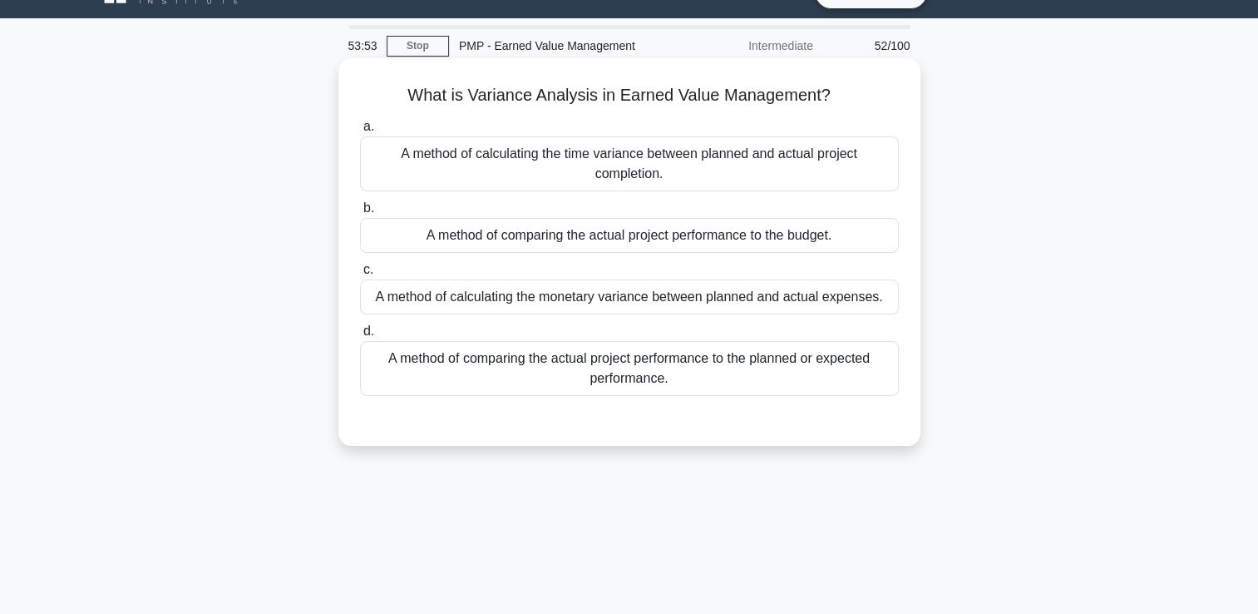
click at [589, 387] on div "A method of comparing the actual project performance to the planned or expected…" at bounding box center [629, 368] width 539 height 55
click at [360, 337] on input "d. A method of comparing the actual project performance to the planned or expec…" at bounding box center [360, 331] width 0 height 11
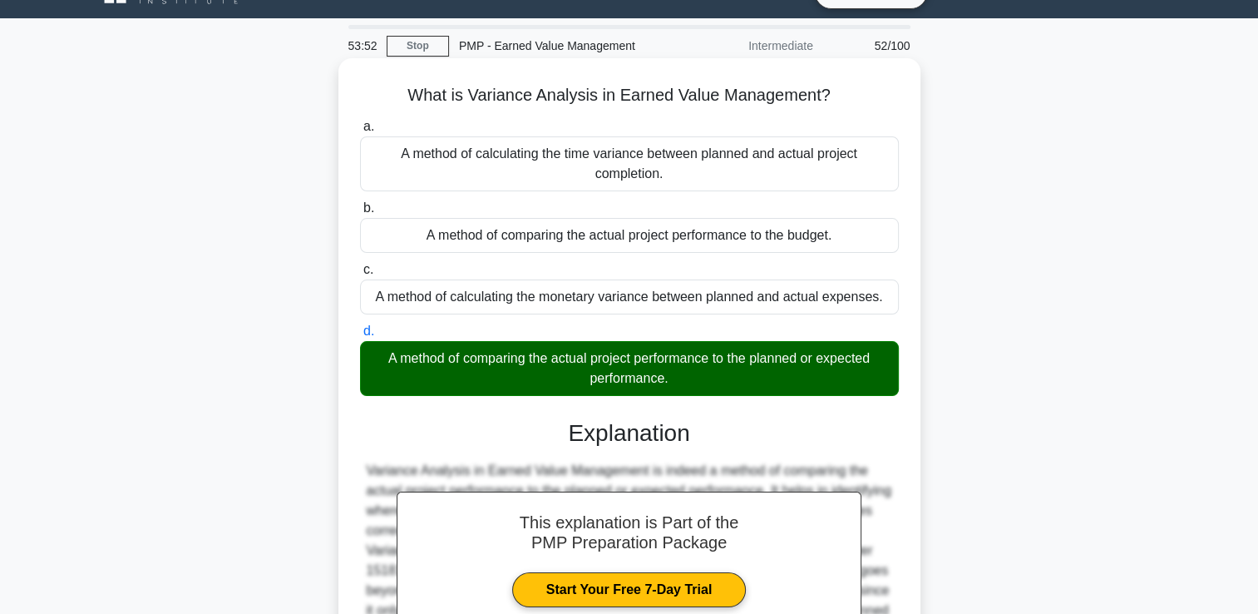
click at [592, 411] on div "a. A method of calculating the time variance between planned and actual project…" at bounding box center [629, 436] width 542 height 647
drag, startPoint x: 592, startPoint y: 411, endPoint x: 518, endPoint y: 403, distance: 74.4
click at [518, 403] on div "This explanation is Part of the PMP Preparation Package Start Your Free 7-Day T…" at bounding box center [629, 573] width 539 height 348
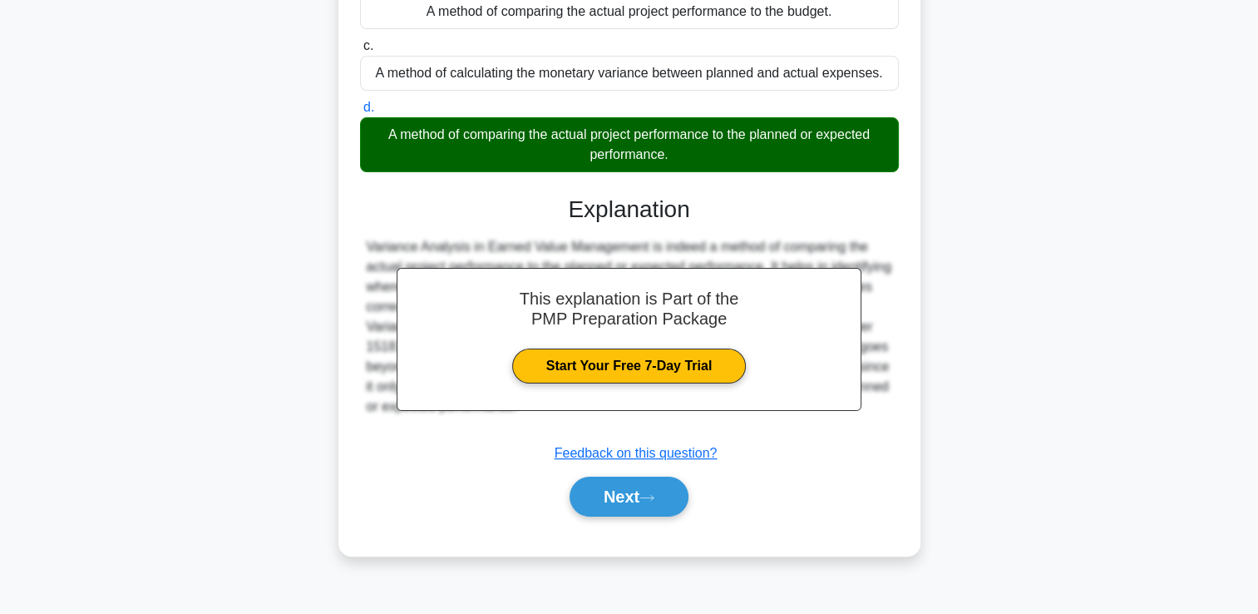
scroll to position [284, 0]
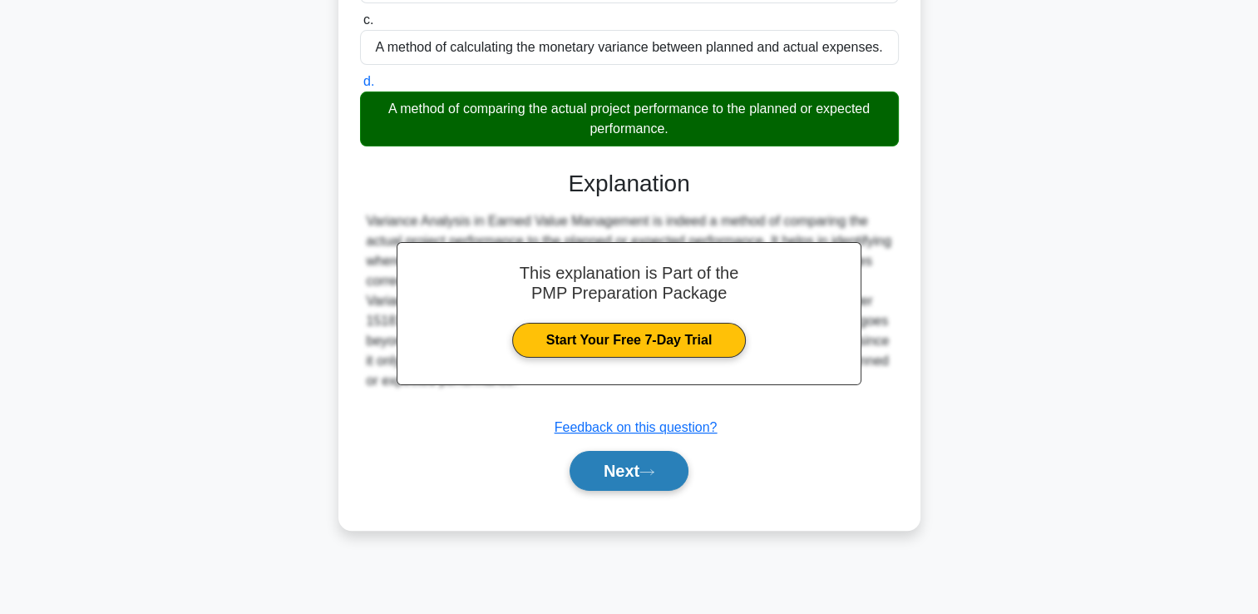
click at [630, 474] on button "Next" at bounding box center [629, 471] width 119 height 40
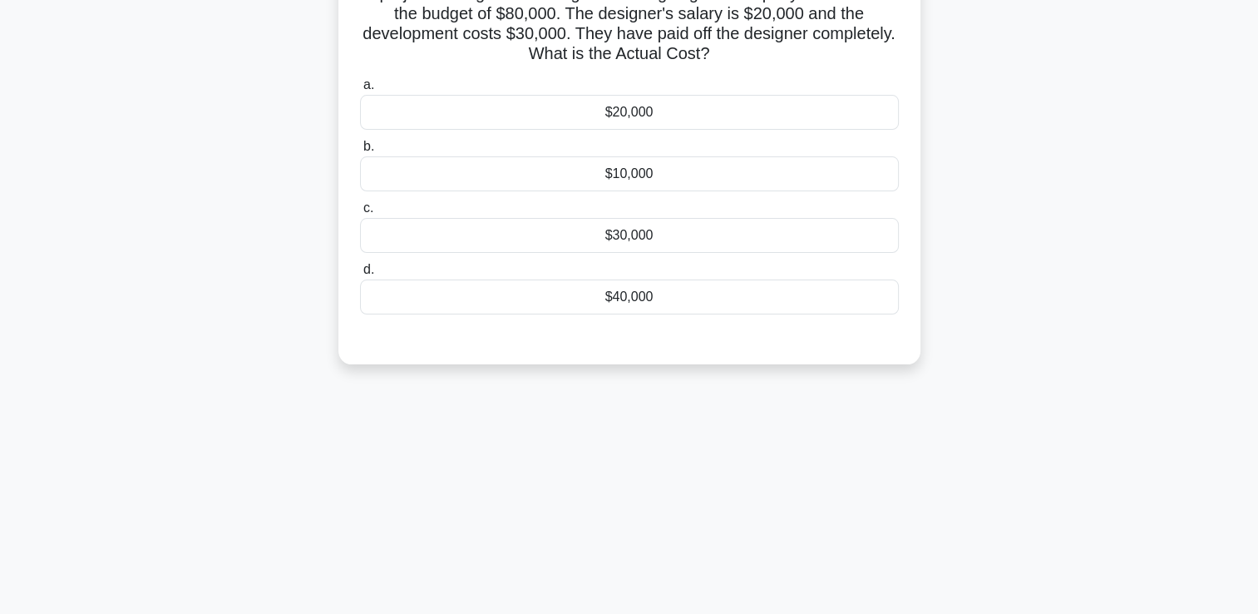
scroll to position [0, 0]
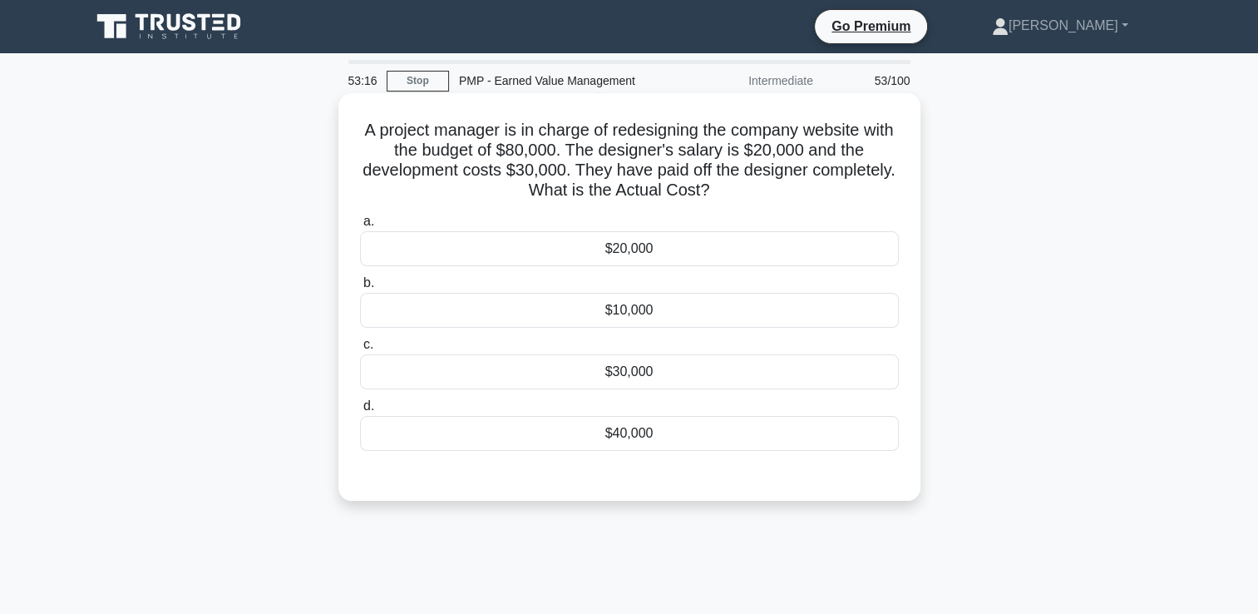
click at [675, 253] on div "$20,000" at bounding box center [629, 248] width 539 height 35
click at [360, 227] on input "a. $20,000" at bounding box center [360, 221] width 0 height 11
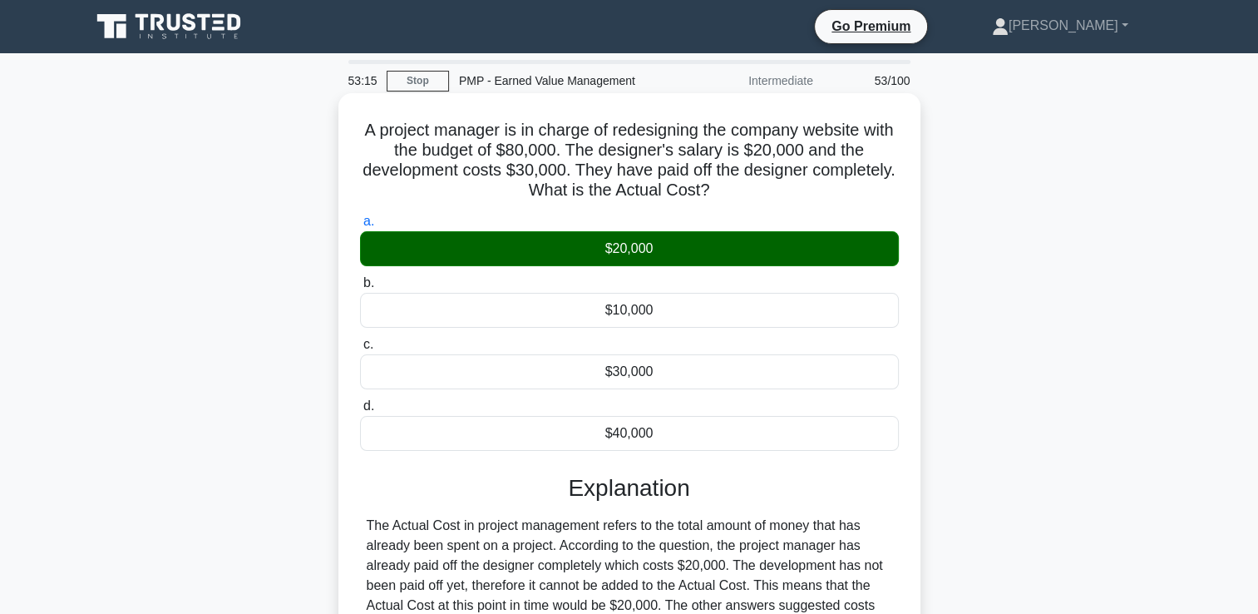
scroll to position [284, 0]
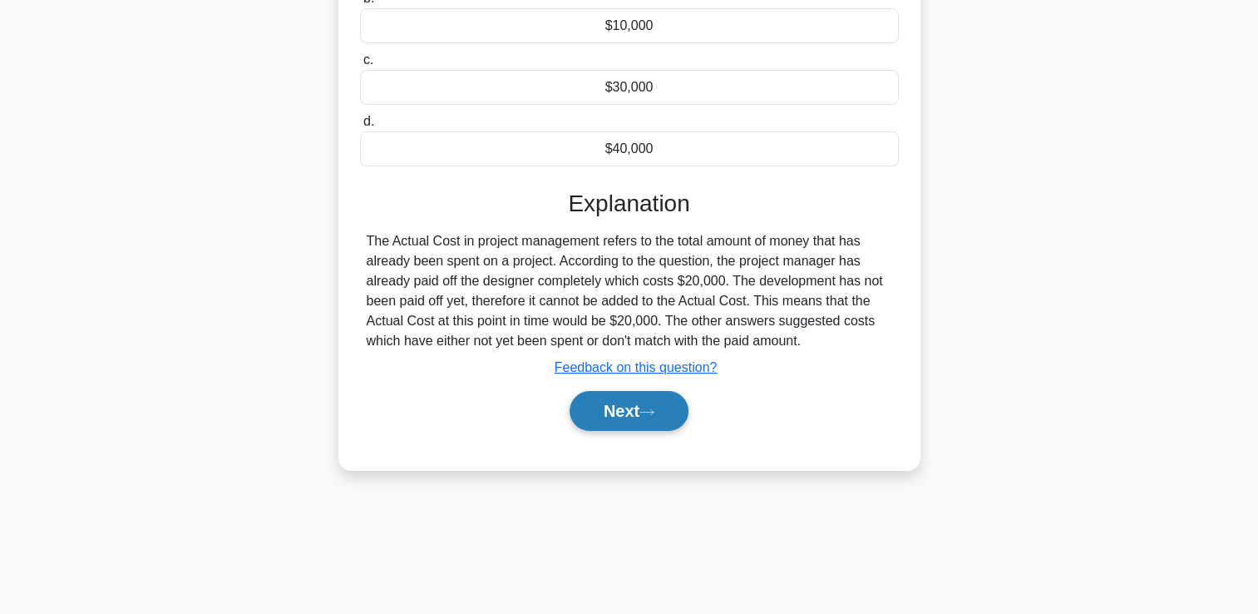
click at [662, 412] on button "Next" at bounding box center [629, 411] width 119 height 40
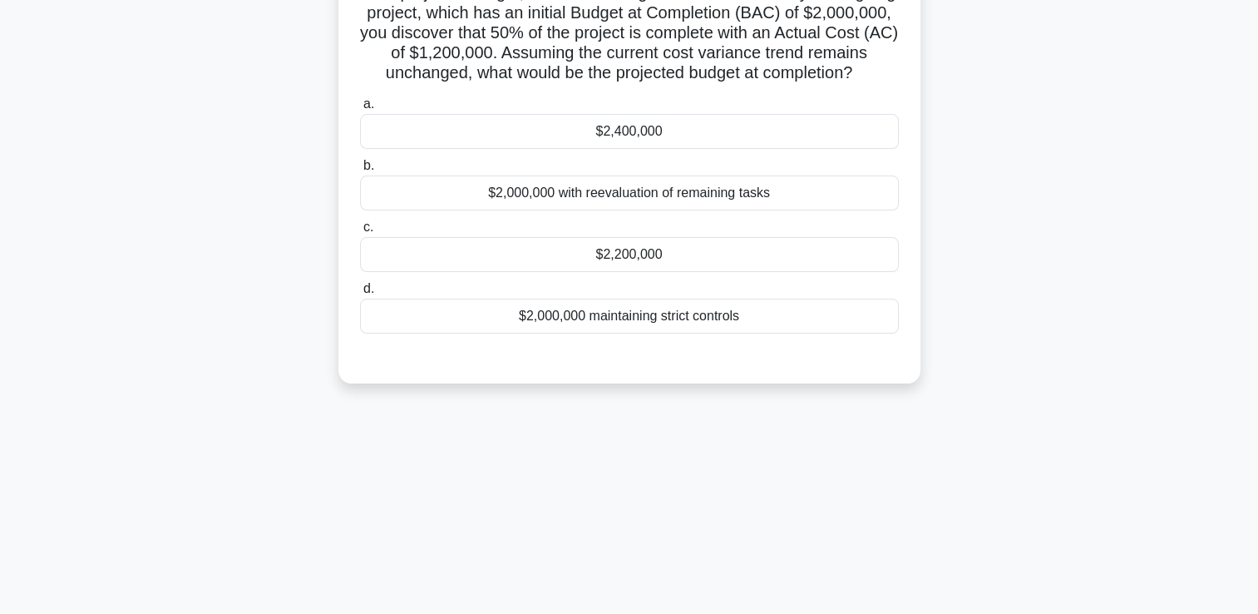
scroll to position [35, 0]
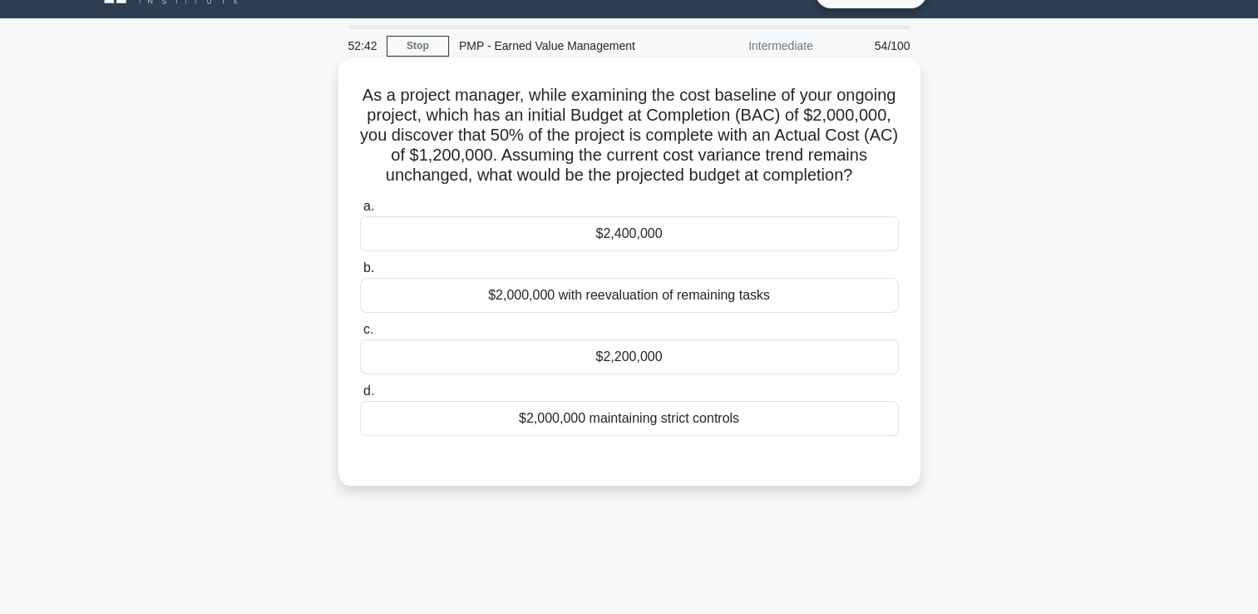
click at [674, 310] on div "$2,000,000 with reevaluation of remaining tasks" at bounding box center [629, 295] width 539 height 35
click at [360, 274] on input "b. $2,000,000 with reevaluation of remaining tasks" at bounding box center [360, 268] width 0 height 11
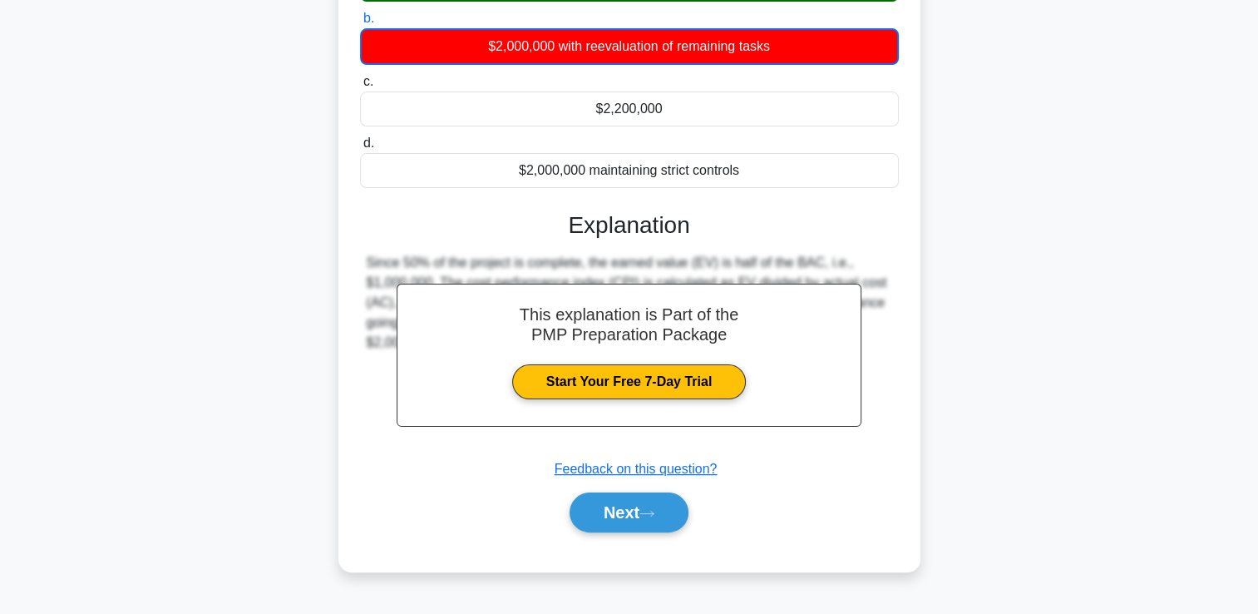
scroll to position [292, 0]
click at [644, 512] on button "Next" at bounding box center [629, 512] width 119 height 40
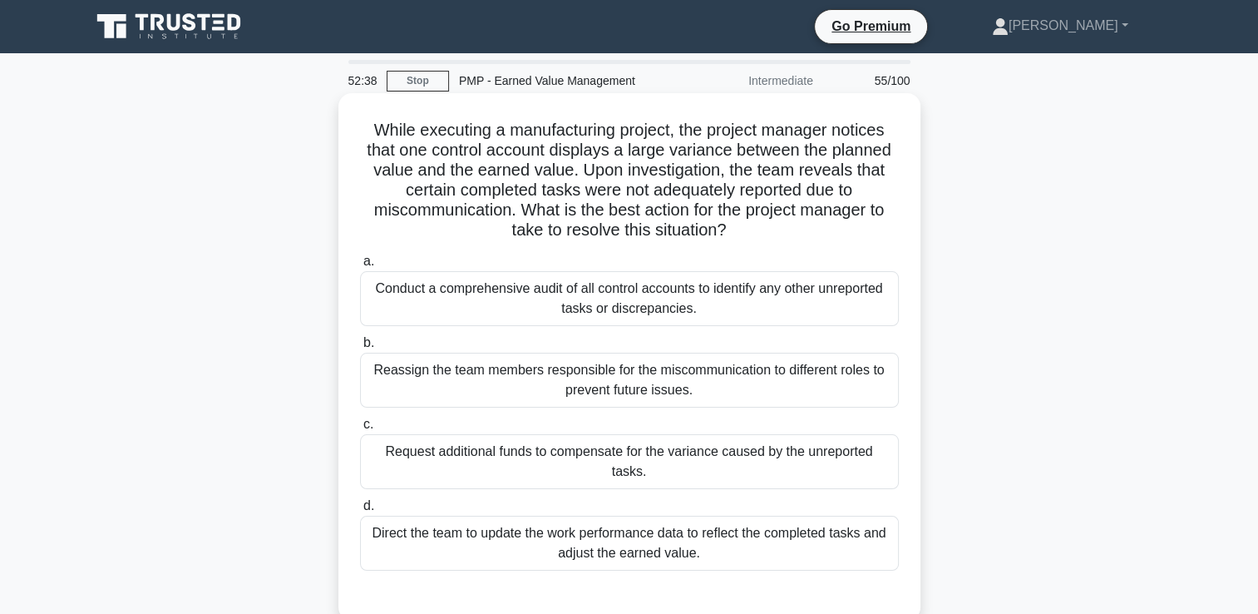
scroll to position [83, 0]
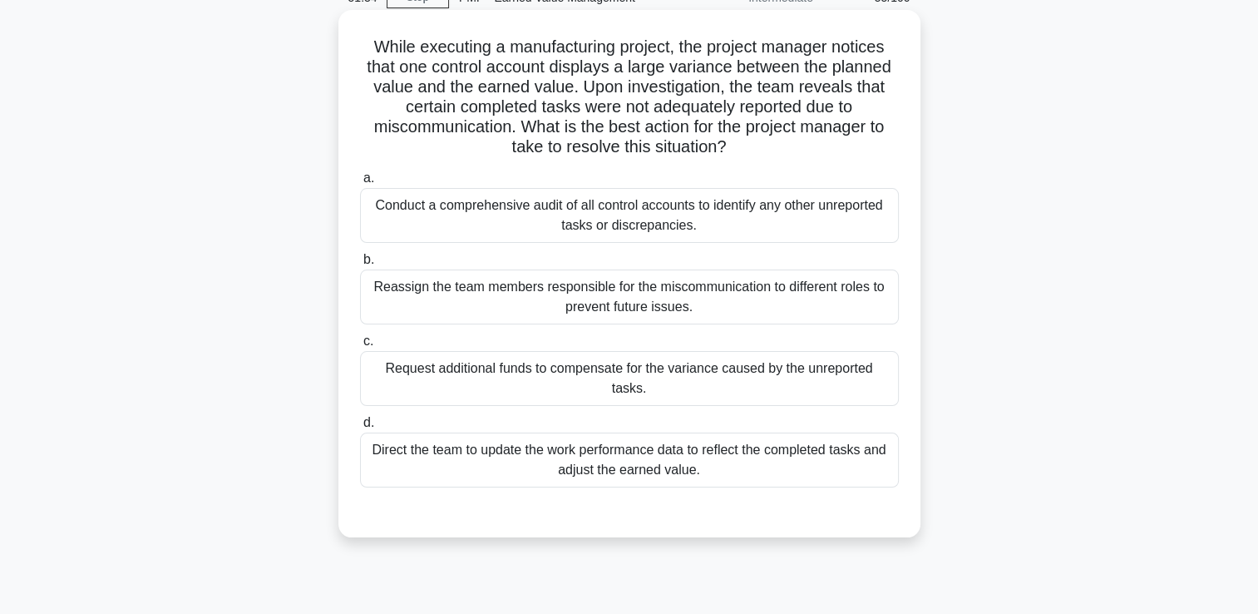
click at [487, 432] on div "Direct the team to update the work performance data to reflect the completed ta…" at bounding box center [629, 459] width 539 height 55
click at [360, 428] on input "d. Direct the team to update the work performance data to reflect the completed…" at bounding box center [360, 422] width 0 height 11
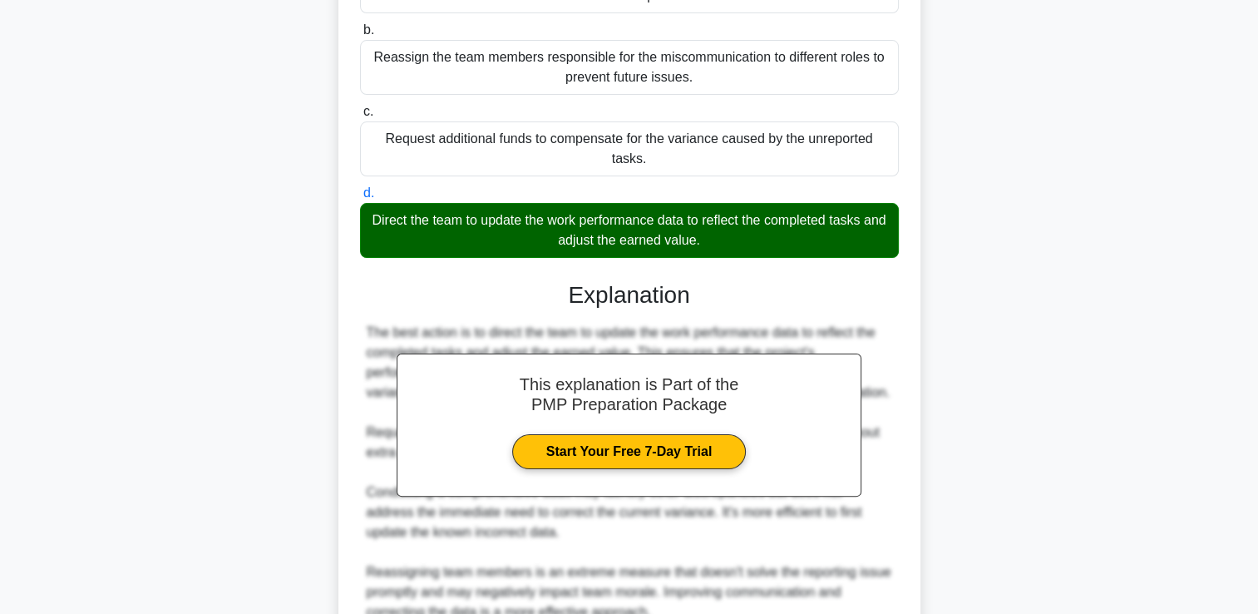
scroll to position [450, 0]
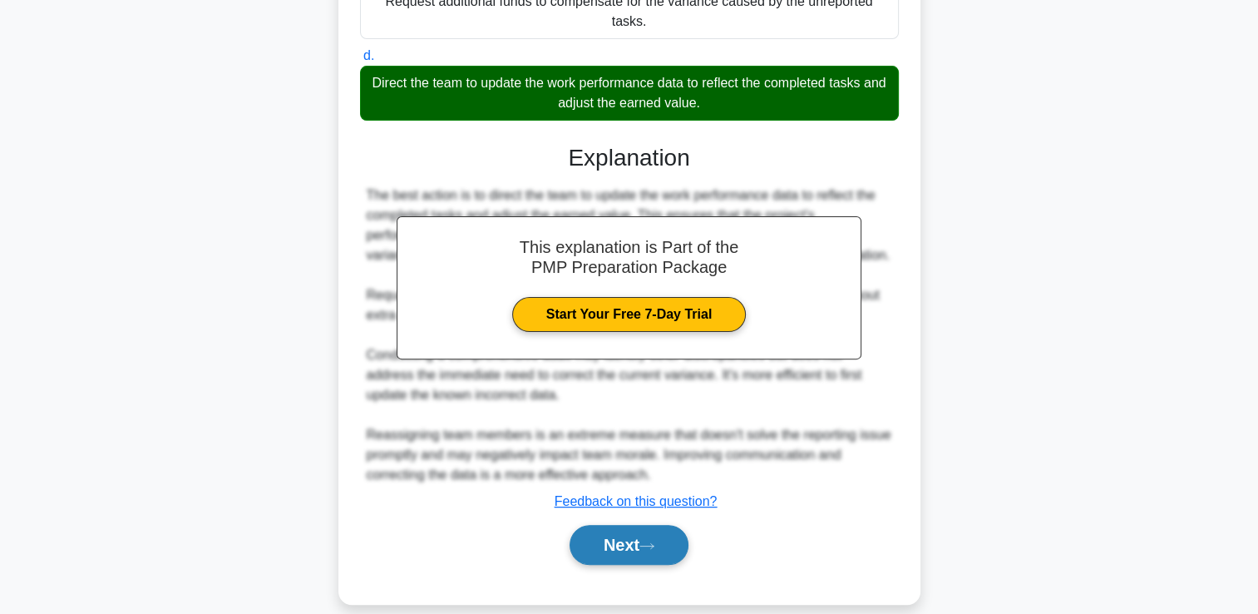
click at [661, 528] on button "Next" at bounding box center [629, 545] width 119 height 40
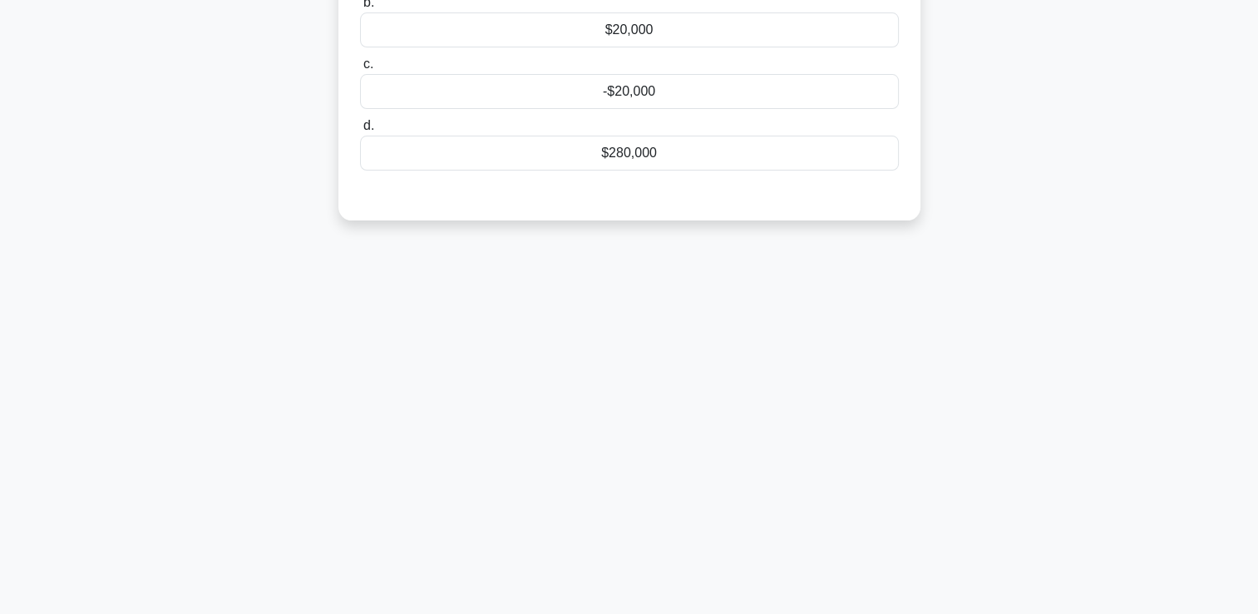
scroll to position [0, 0]
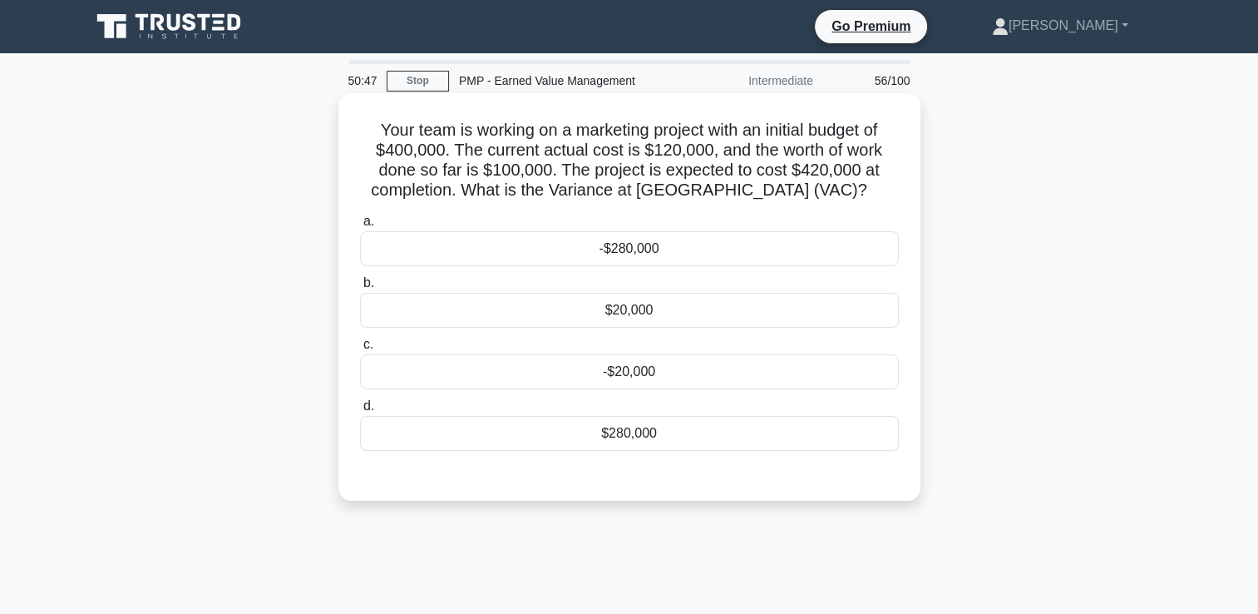
click at [581, 438] on div "$280,000" at bounding box center [629, 433] width 539 height 35
click at [360, 412] on input "d. $280,000" at bounding box center [360, 406] width 0 height 11
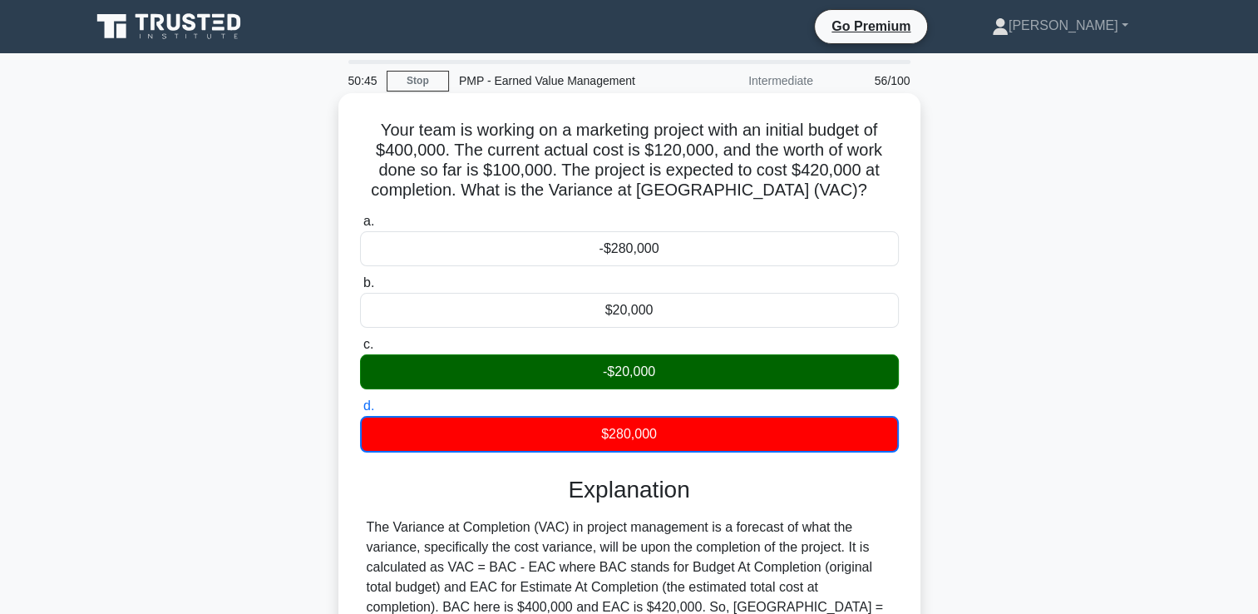
scroll to position [284, 0]
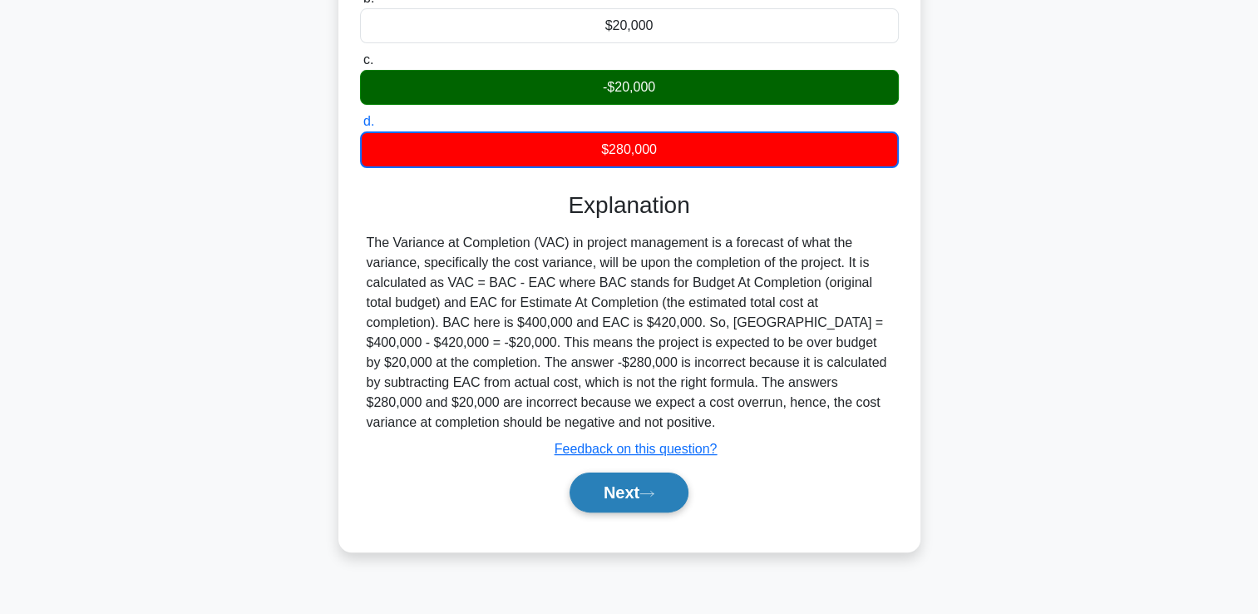
click at [610, 477] on button "Next" at bounding box center [629, 492] width 119 height 40
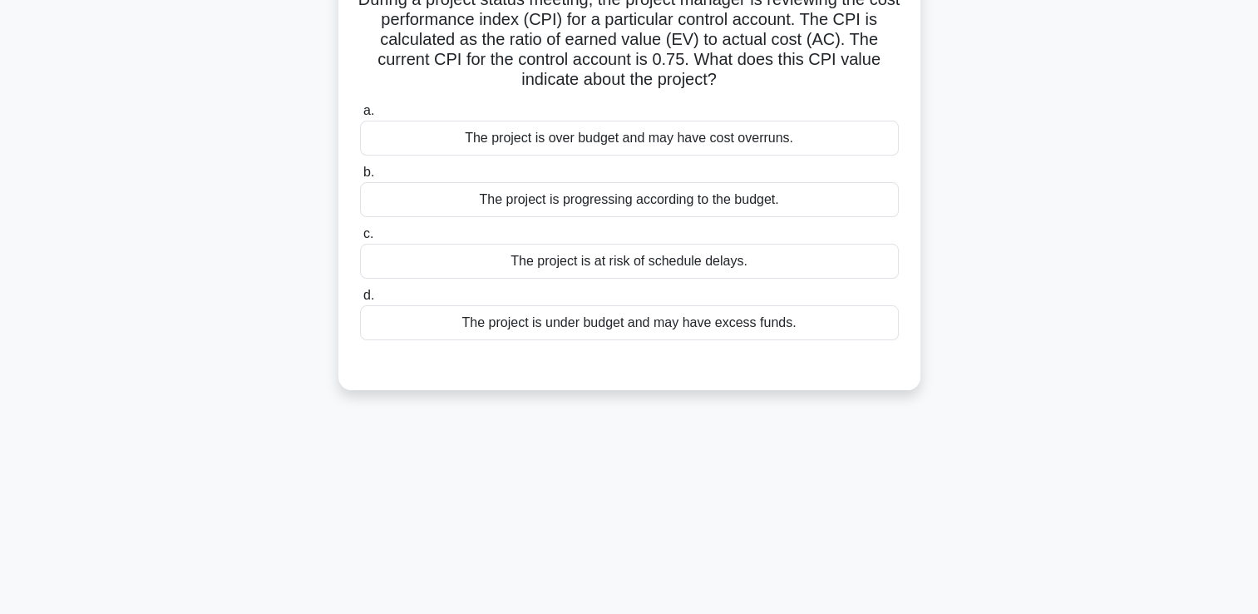
scroll to position [35, 0]
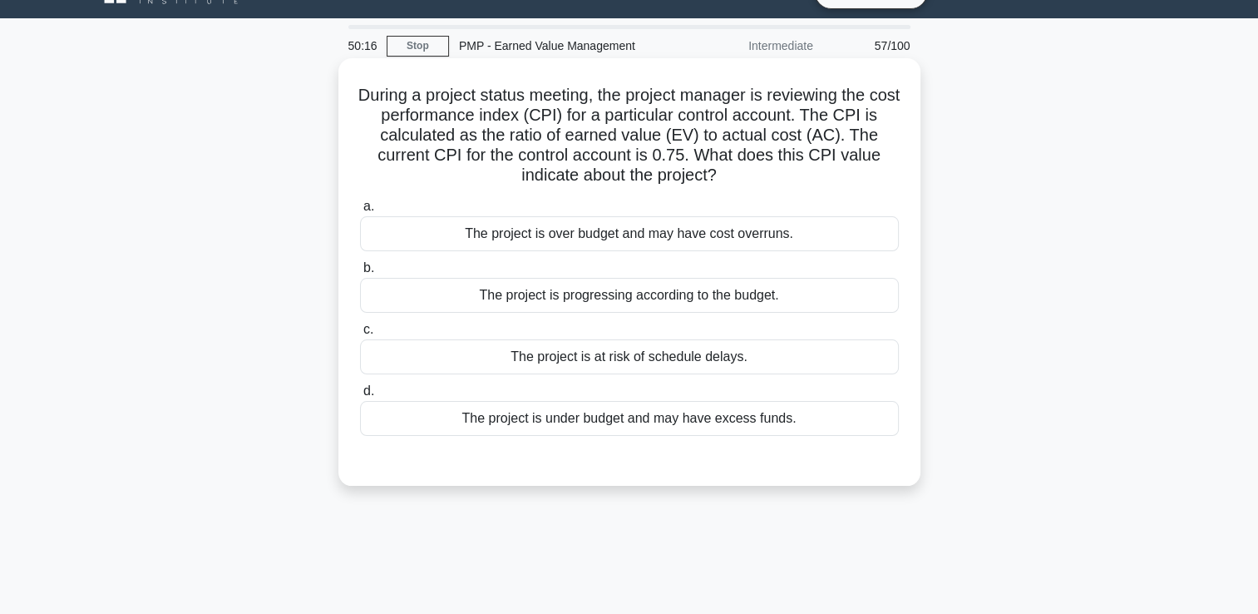
click at [587, 427] on div "The project is under budget and may have excess funds." at bounding box center [629, 418] width 539 height 35
click at [360, 397] on input "d. The project is under budget and may have excess funds." at bounding box center [360, 391] width 0 height 11
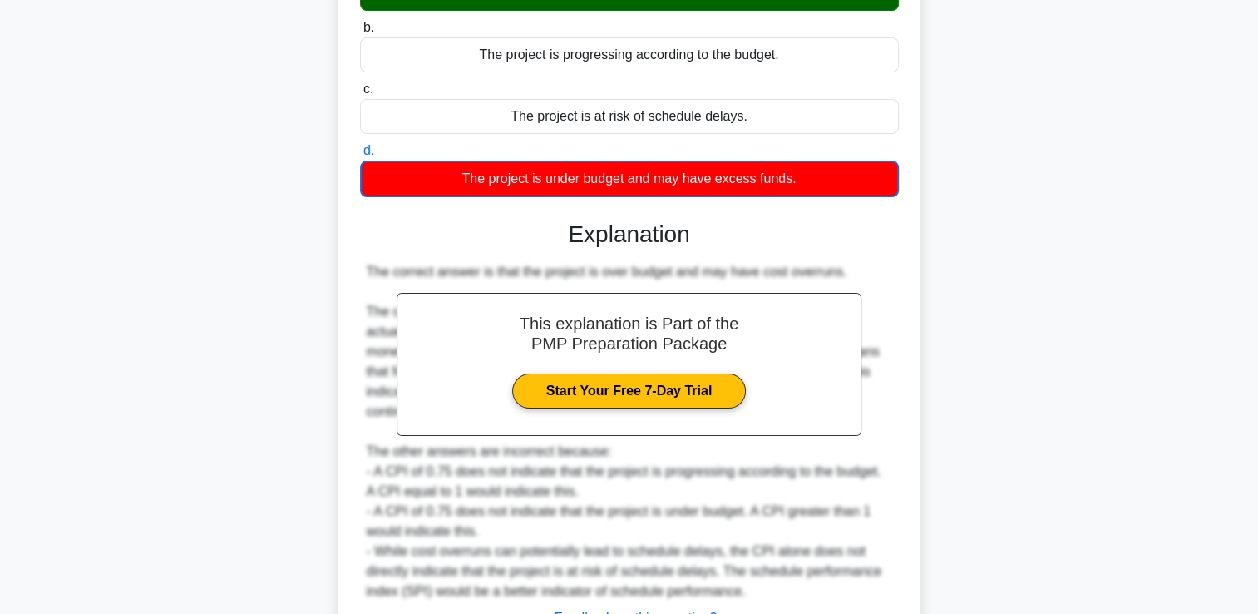
scroll to position [392, 0]
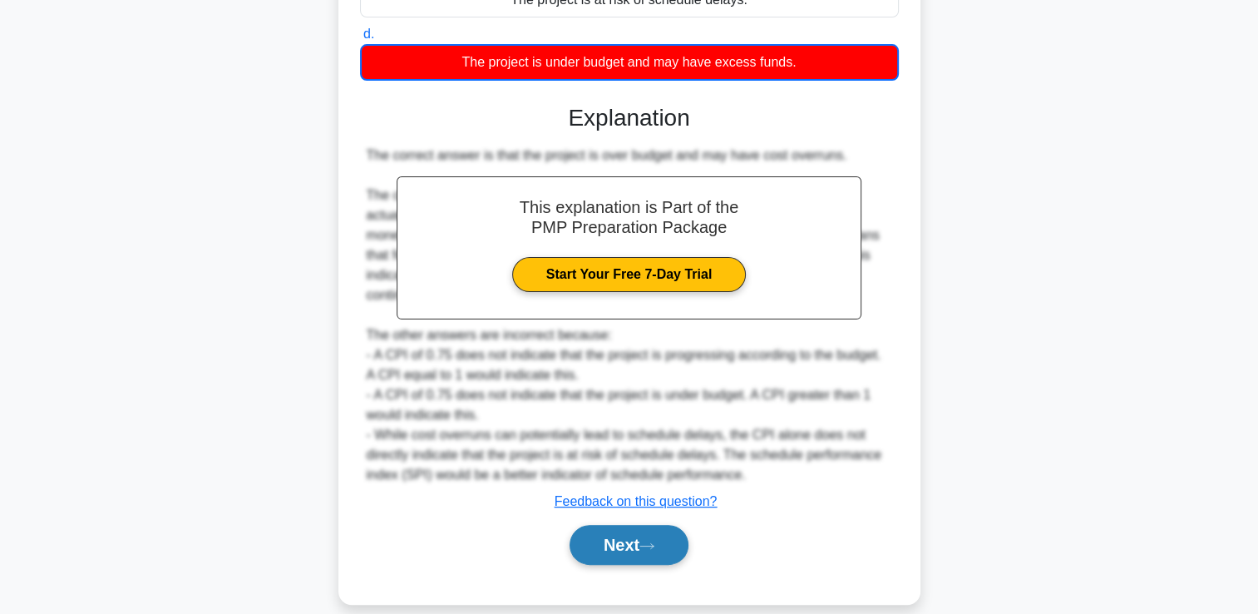
click at [625, 525] on button "Next" at bounding box center [629, 545] width 119 height 40
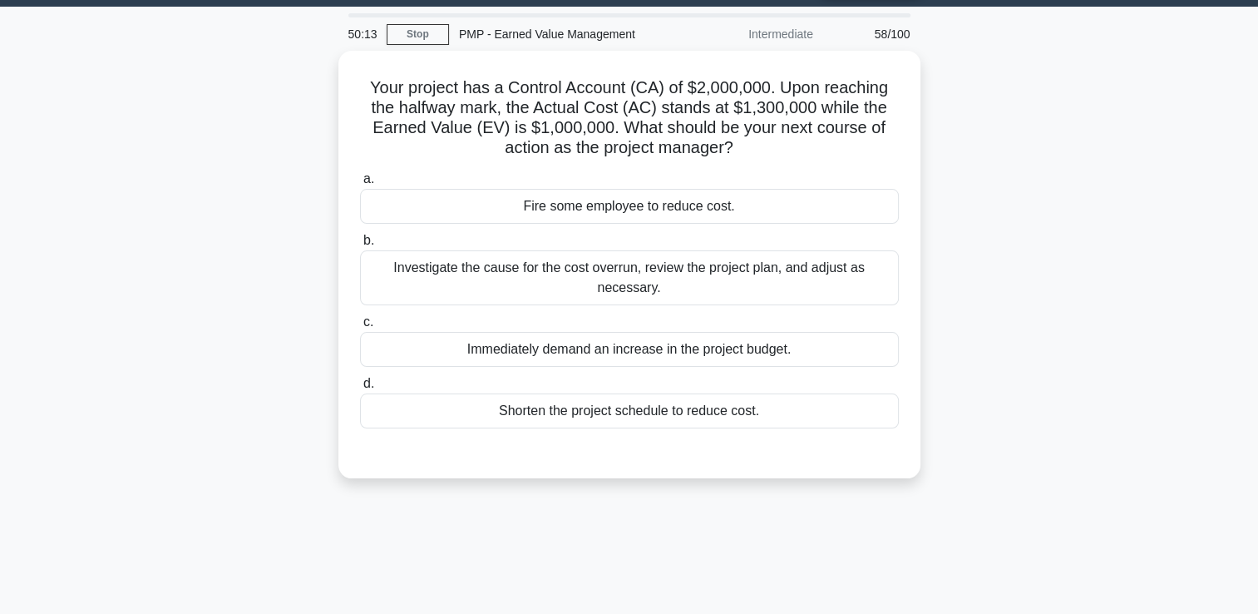
scroll to position [35, 0]
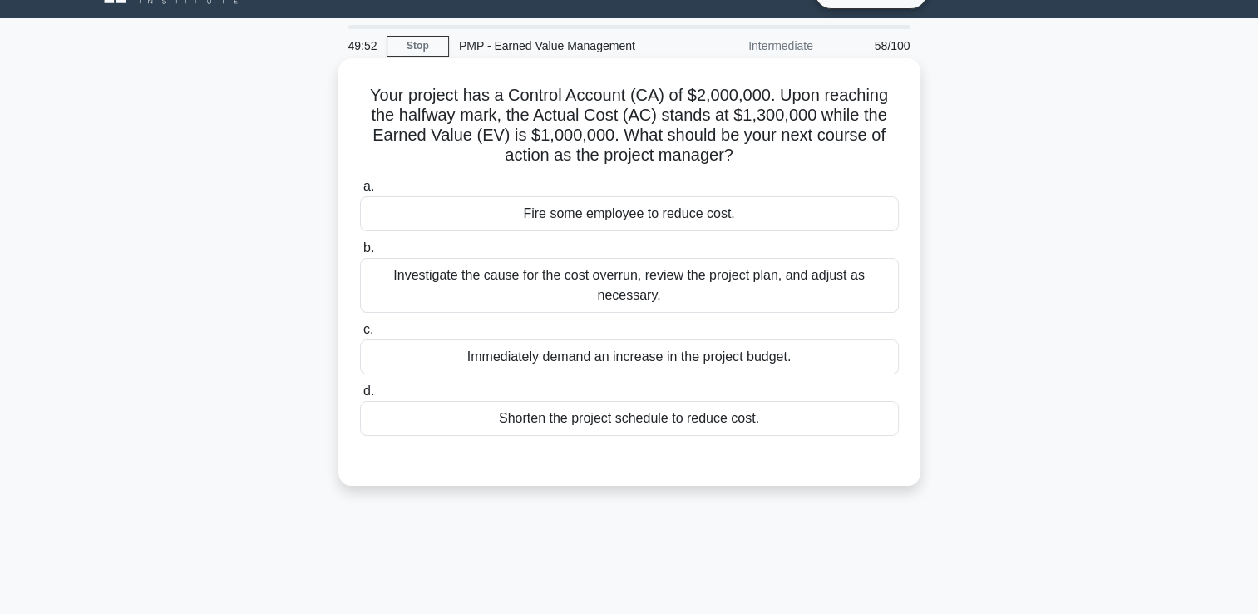
click at [454, 270] on div "Investigate the cause for the cost overrun, review the project plan, and adjust…" at bounding box center [629, 285] width 539 height 55
click at [360, 254] on input "b. Investigate the cause for the cost overrun, review the project plan, and adj…" at bounding box center [360, 248] width 0 height 11
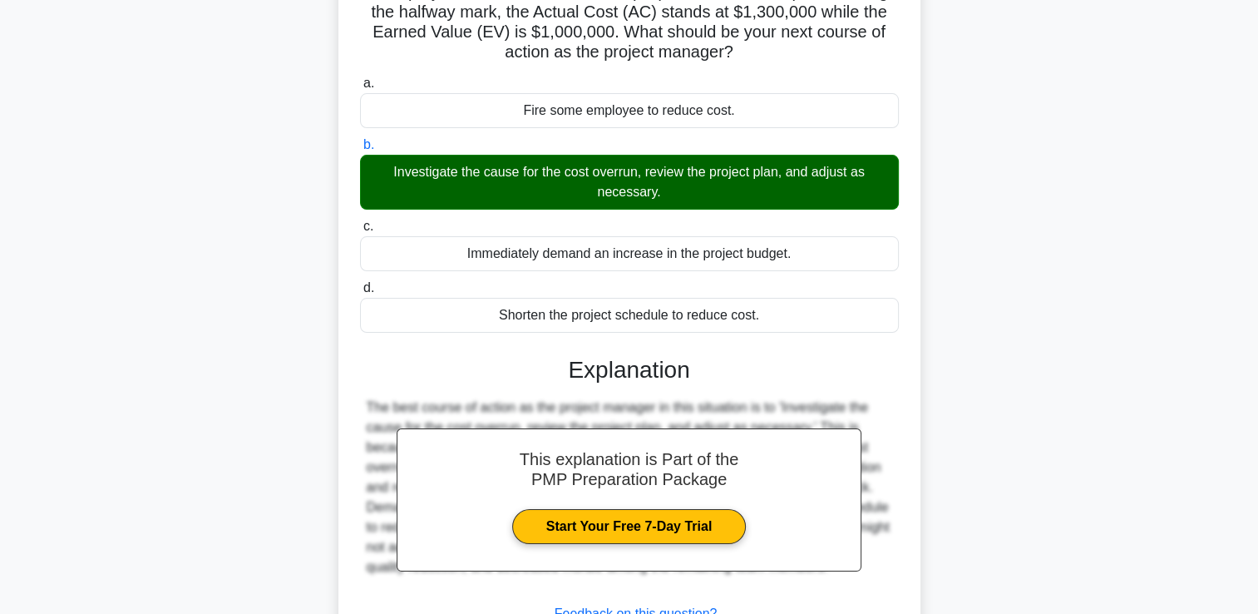
scroll to position [284, 0]
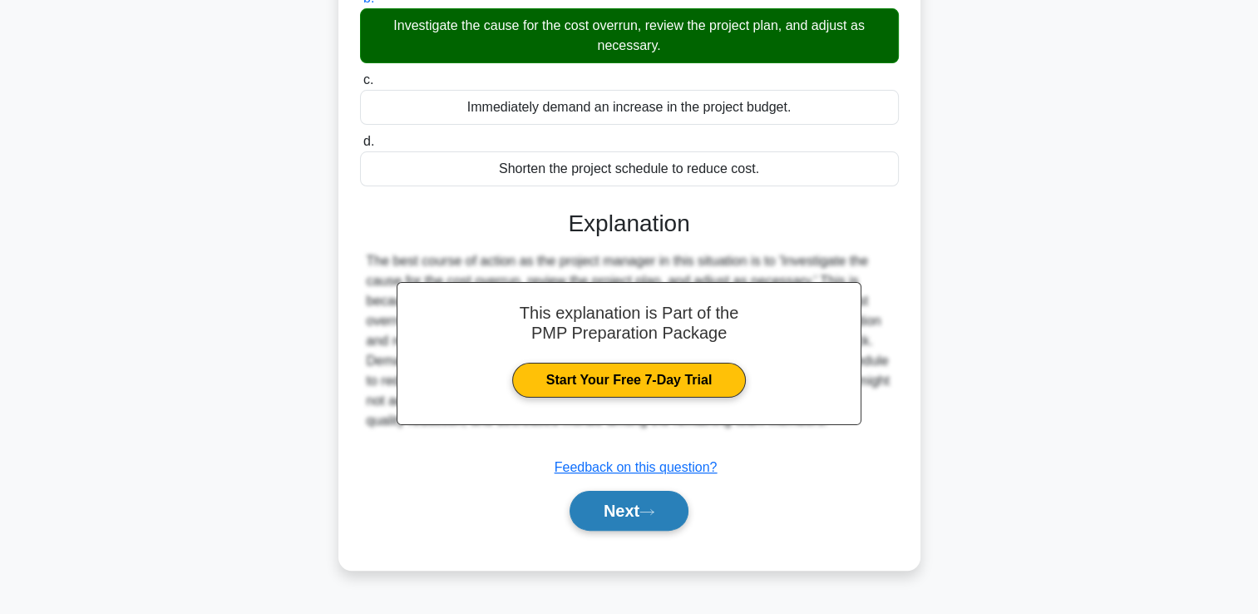
click at [610, 494] on button "Next" at bounding box center [629, 511] width 119 height 40
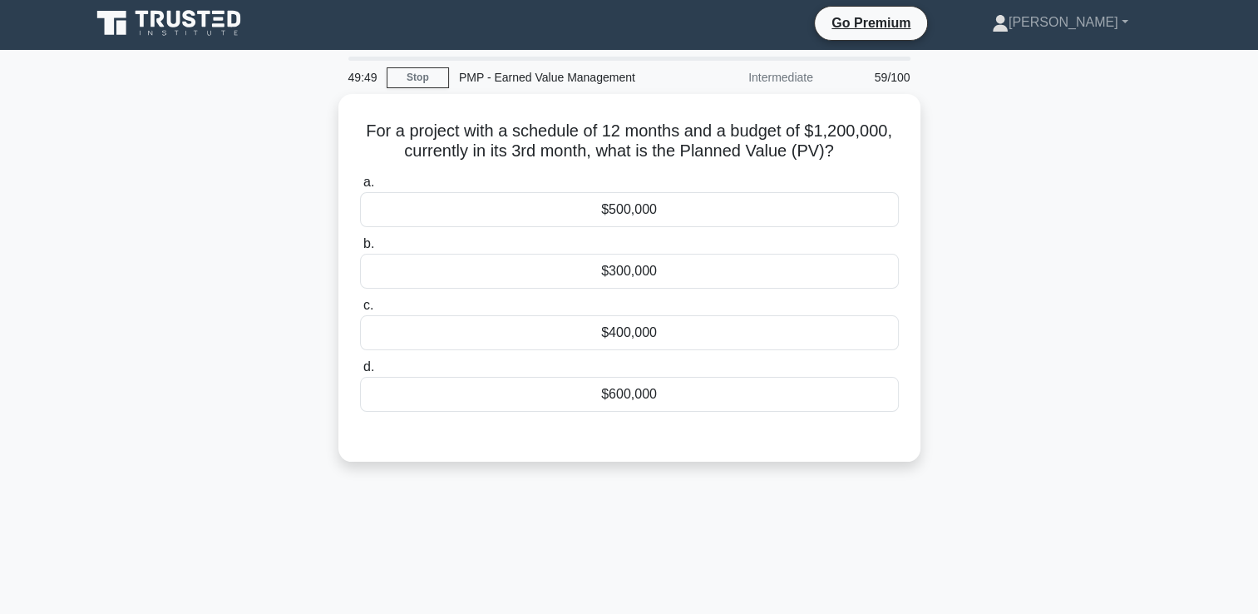
scroll to position [0, 0]
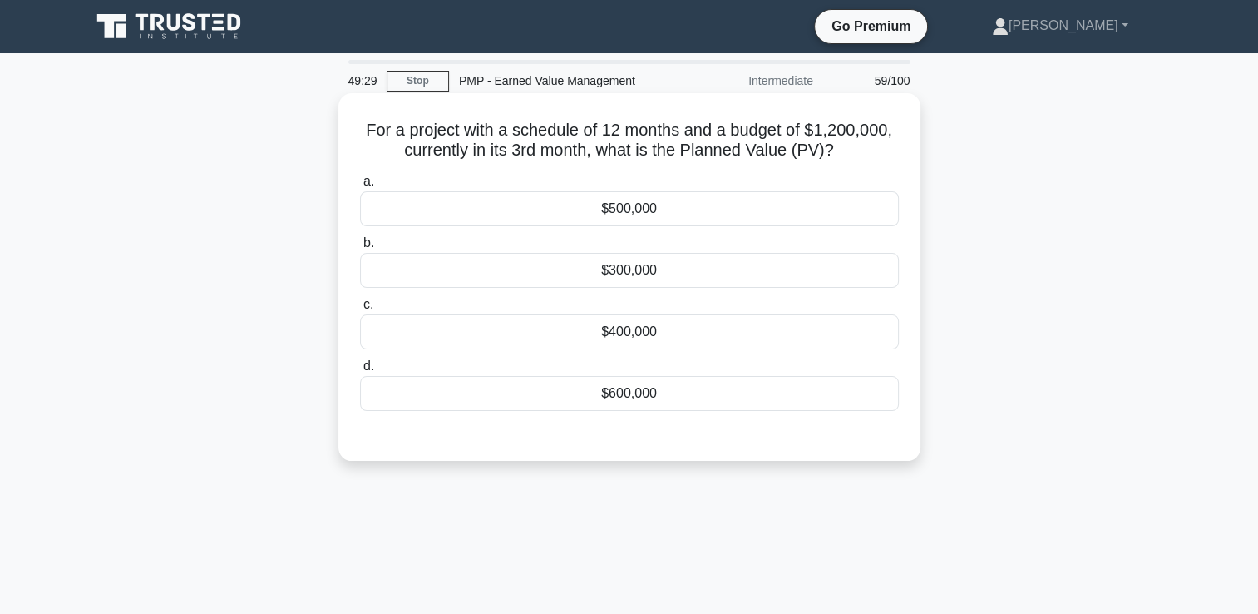
click at [659, 280] on div "$300,000" at bounding box center [629, 270] width 539 height 35
click at [360, 249] on input "b. $300,000" at bounding box center [360, 243] width 0 height 11
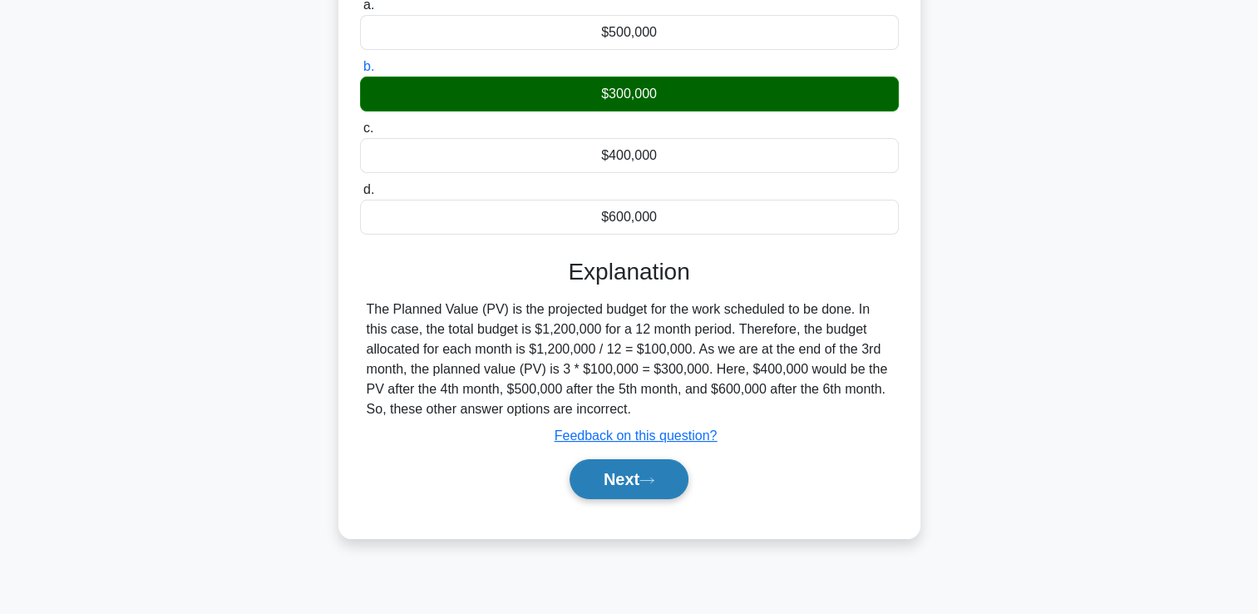
scroll to position [284, 0]
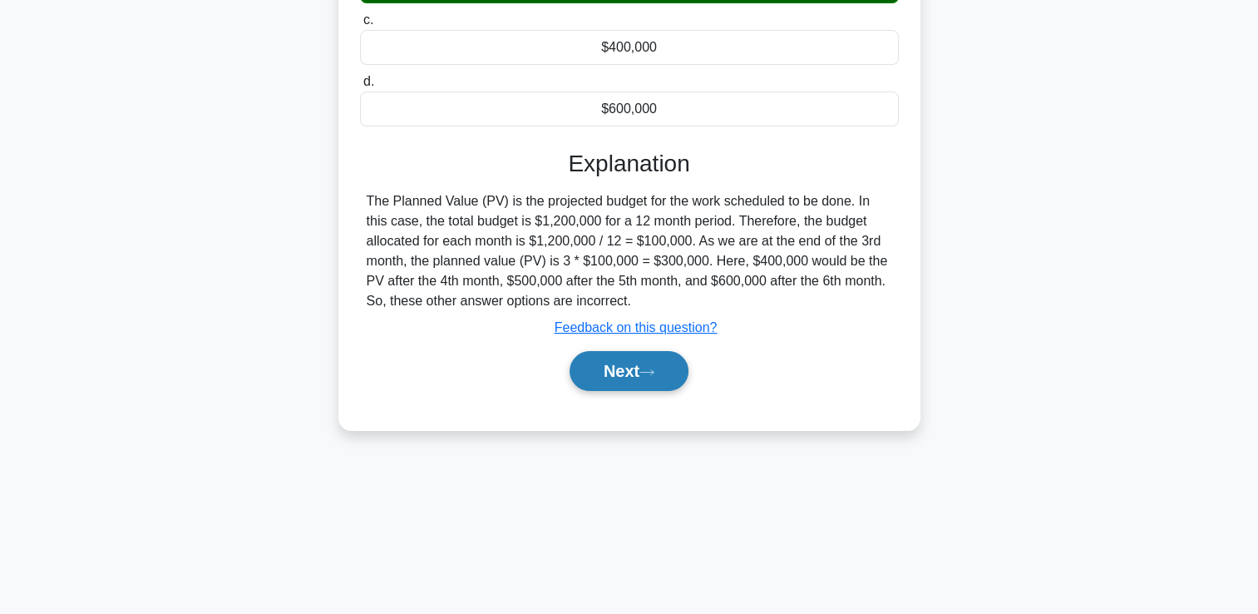
click at [632, 354] on button "Next" at bounding box center [629, 371] width 119 height 40
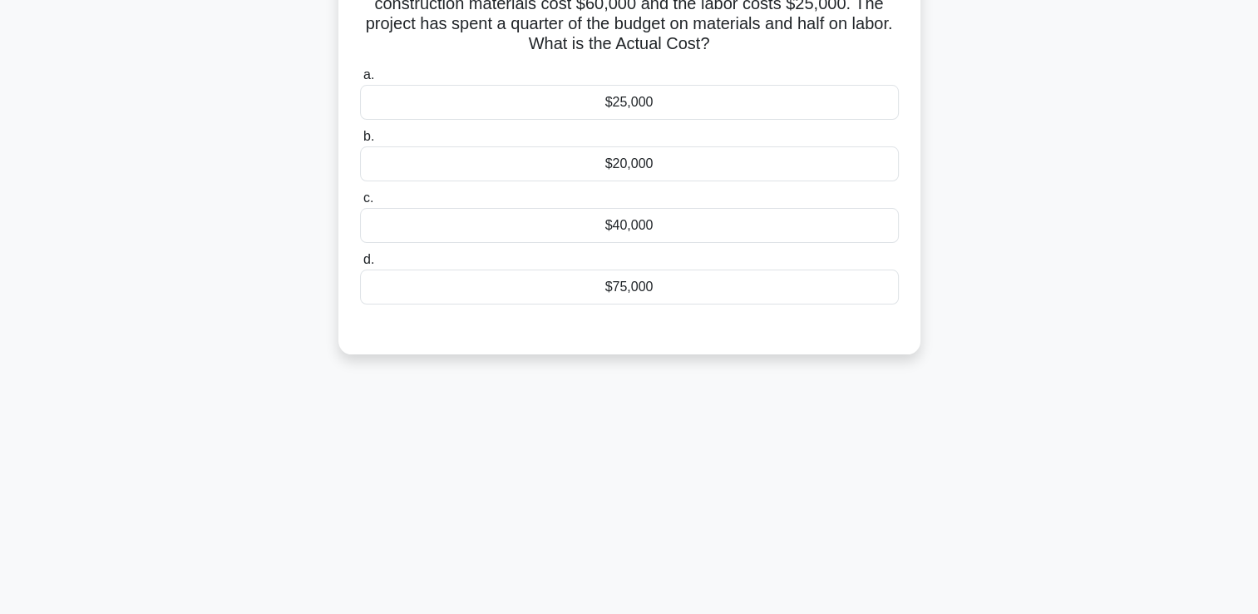
scroll to position [0, 0]
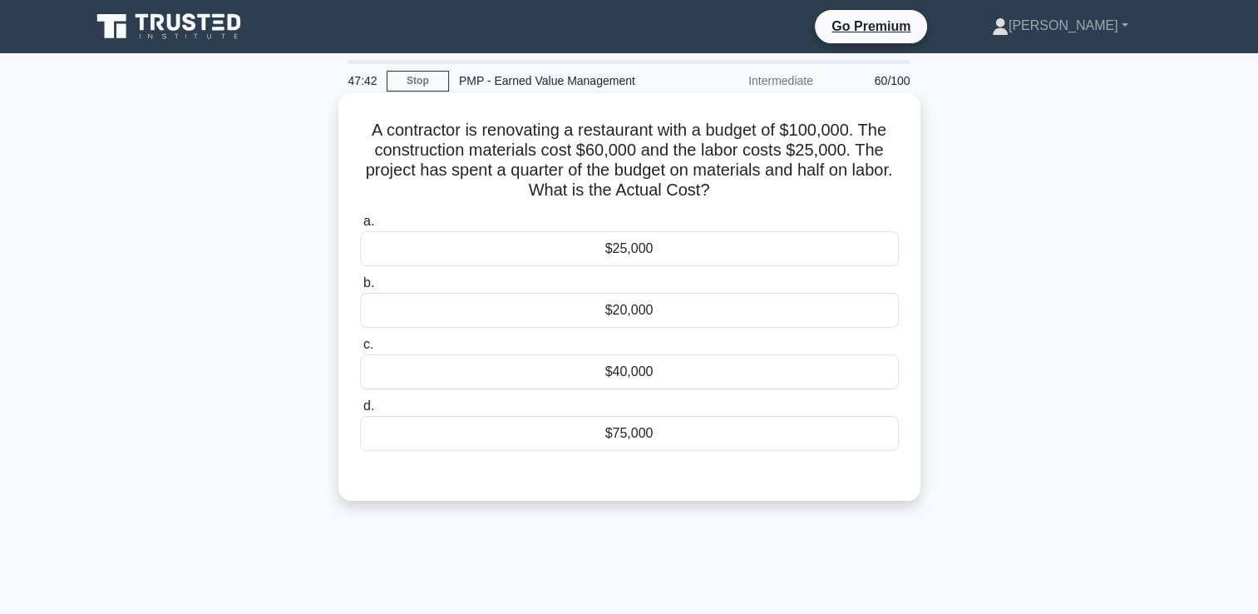
click at [573, 427] on div "$75,000" at bounding box center [629, 433] width 539 height 35
click at [360, 412] on input "d. $75,000" at bounding box center [360, 406] width 0 height 11
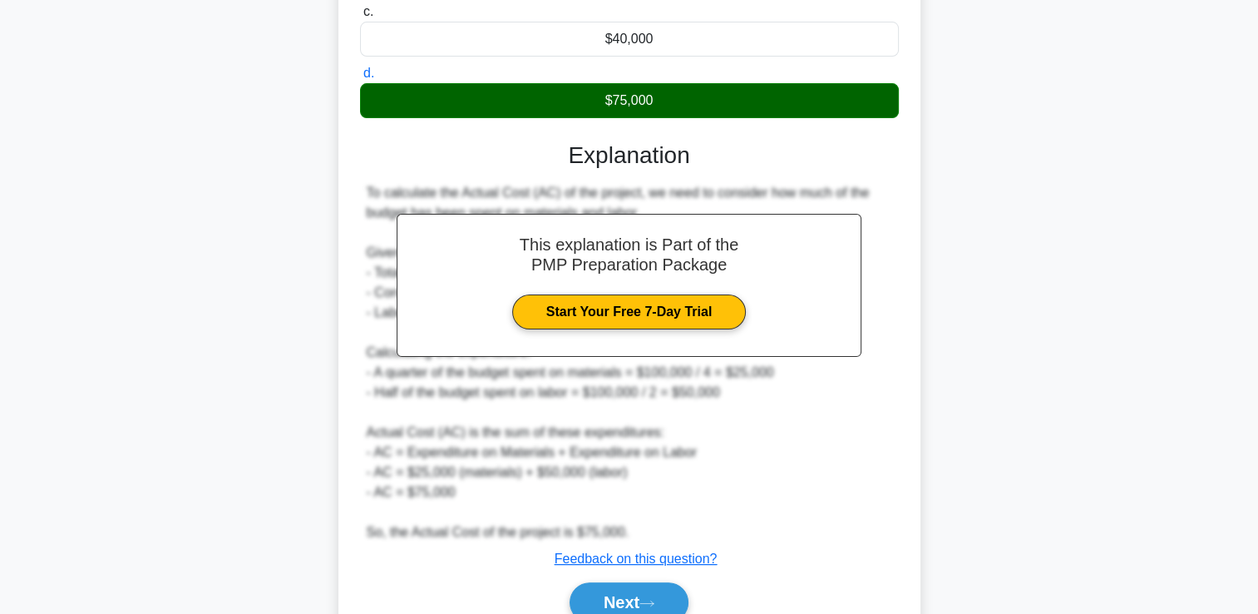
scroll to position [410, 0]
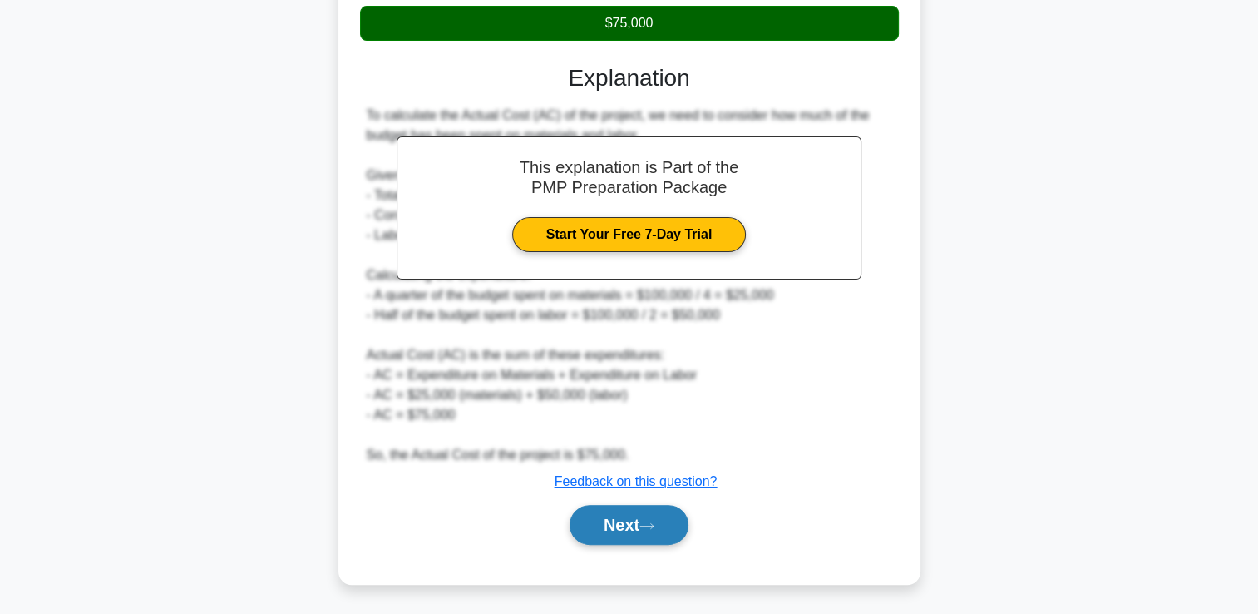
click at [647, 506] on button "Next" at bounding box center [629, 525] width 119 height 40
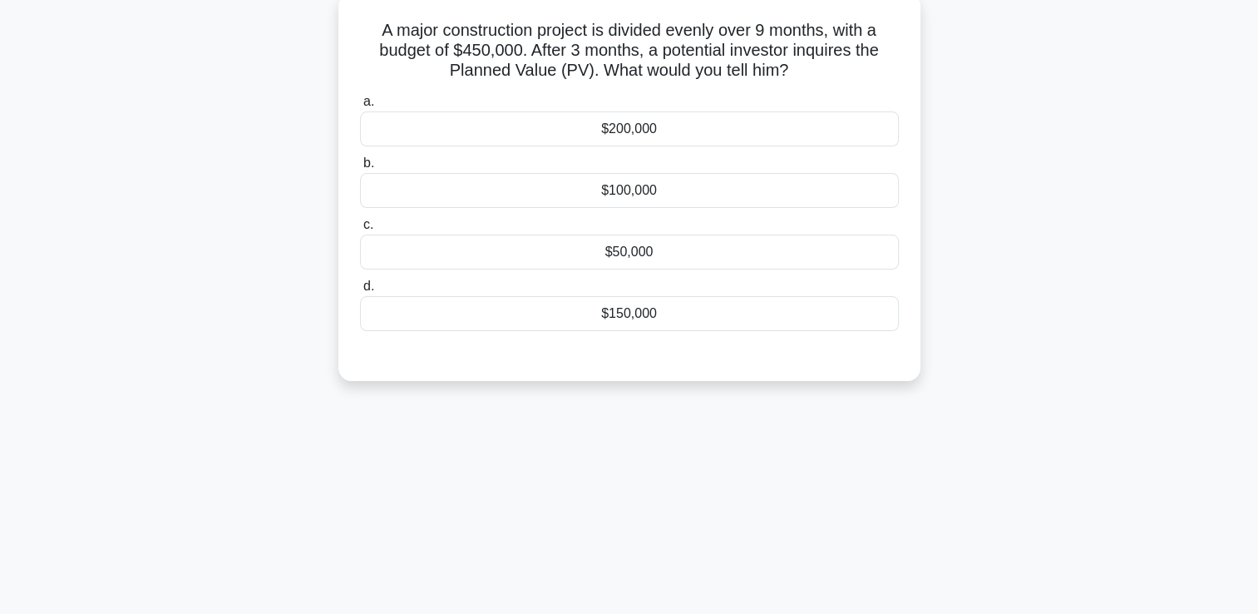
scroll to position [0, 0]
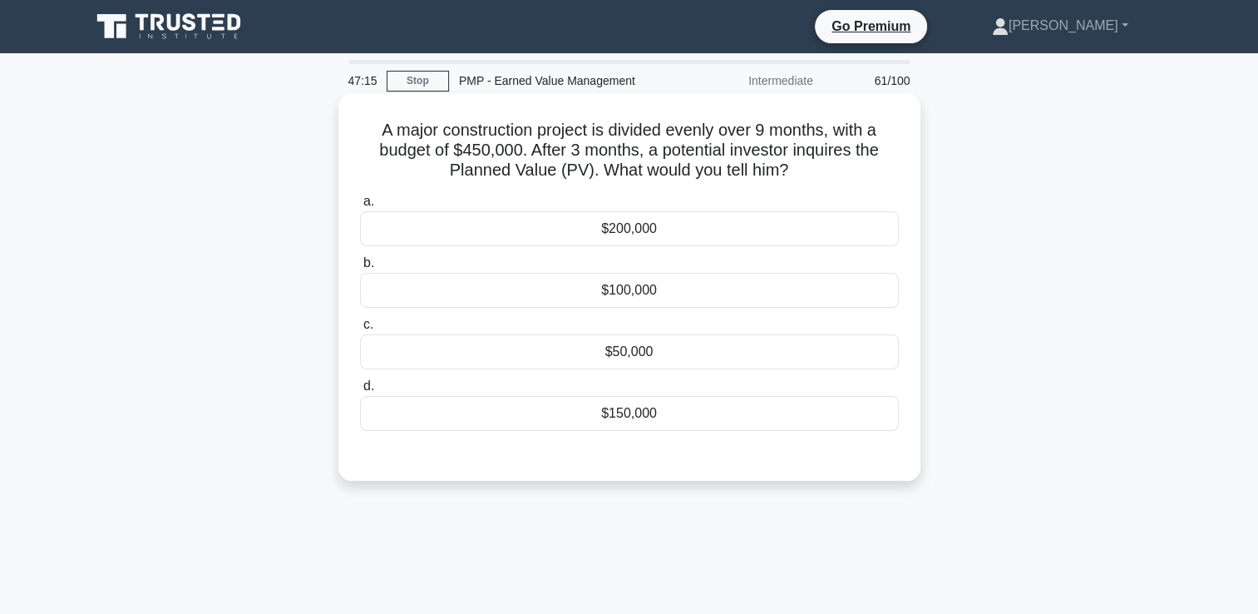
click at [656, 225] on div "$200,000" at bounding box center [629, 228] width 539 height 35
click at [360, 207] on input "a. $200,000" at bounding box center [360, 201] width 0 height 11
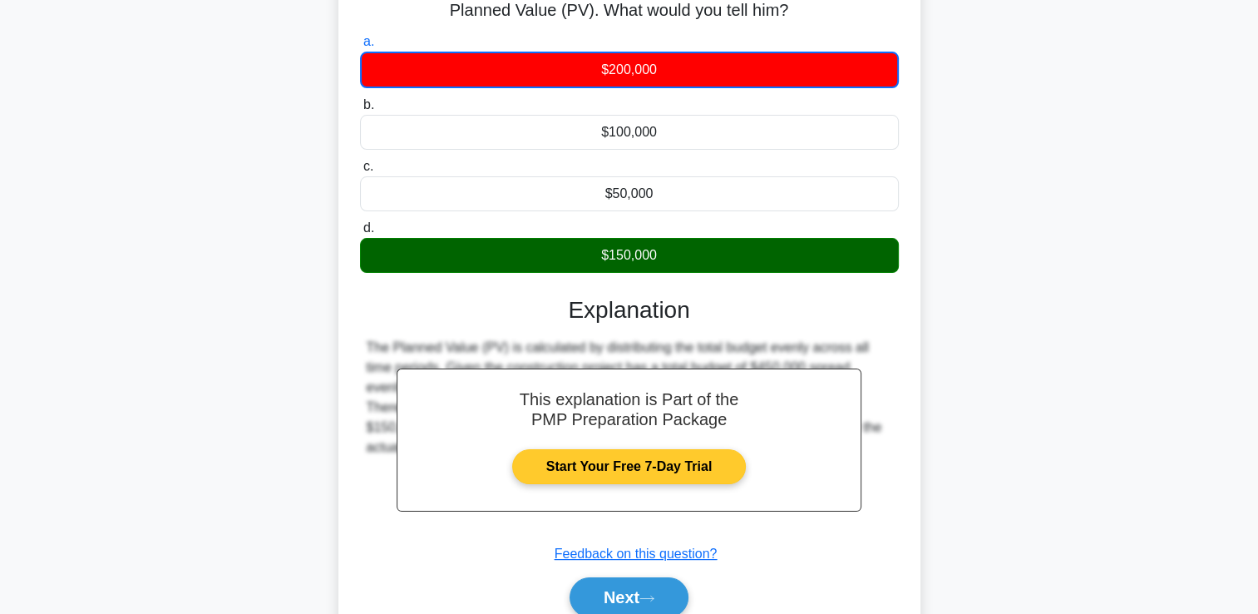
scroll to position [284, 0]
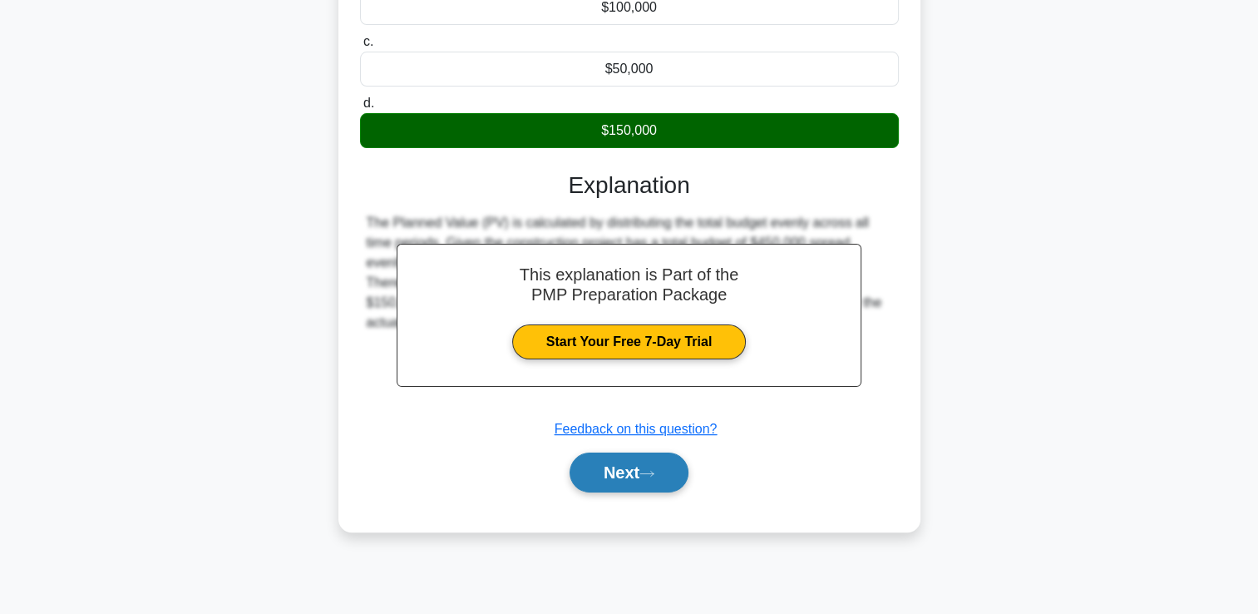
click at [642, 484] on button "Next" at bounding box center [629, 472] width 119 height 40
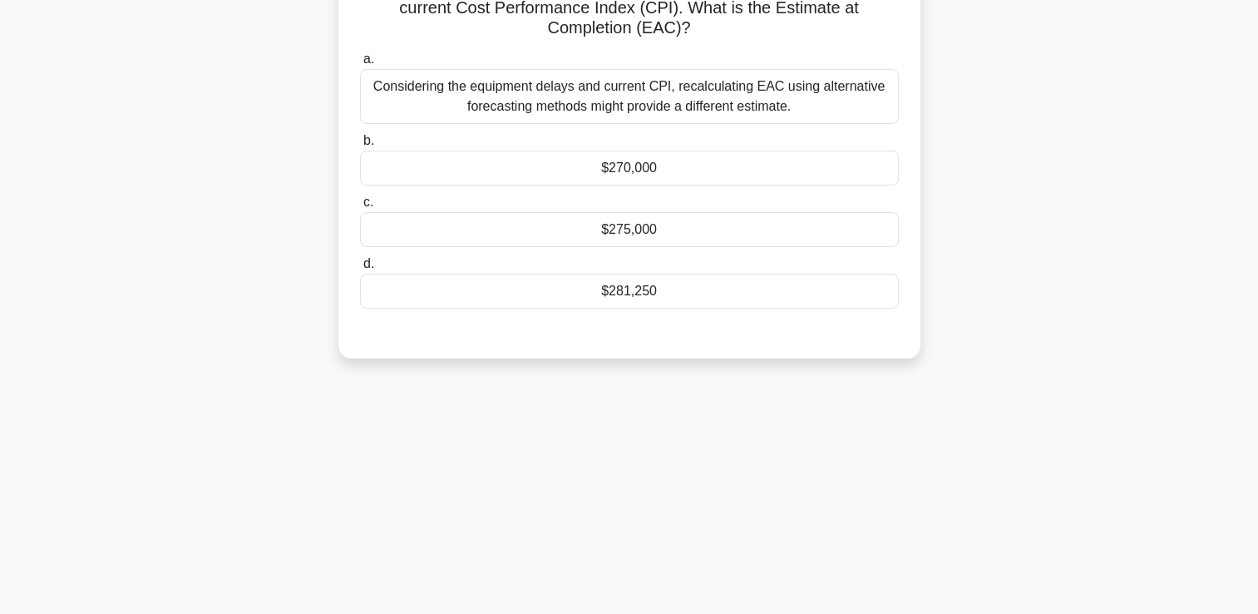
scroll to position [35, 0]
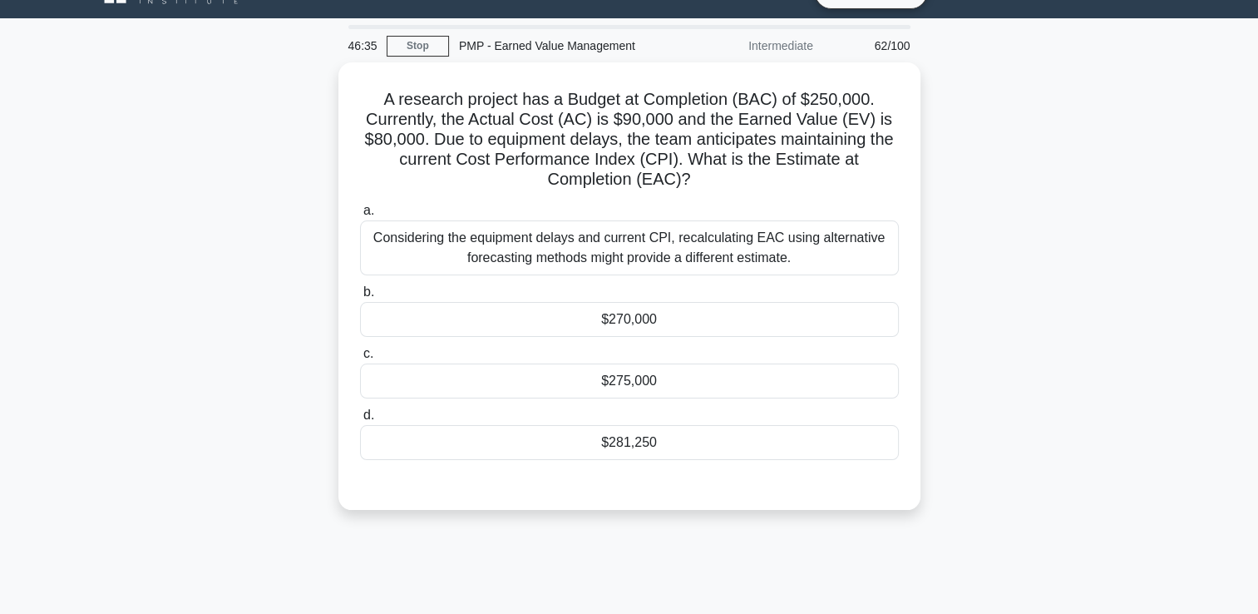
drag, startPoint x: 125, startPoint y: 385, endPoint x: 137, endPoint y: 376, distance: 15.5
click at [131, 380] on div "A research project has a Budget at Completion (BAC) of $250,000. Currently, the…" at bounding box center [630, 295] width 1098 height 467
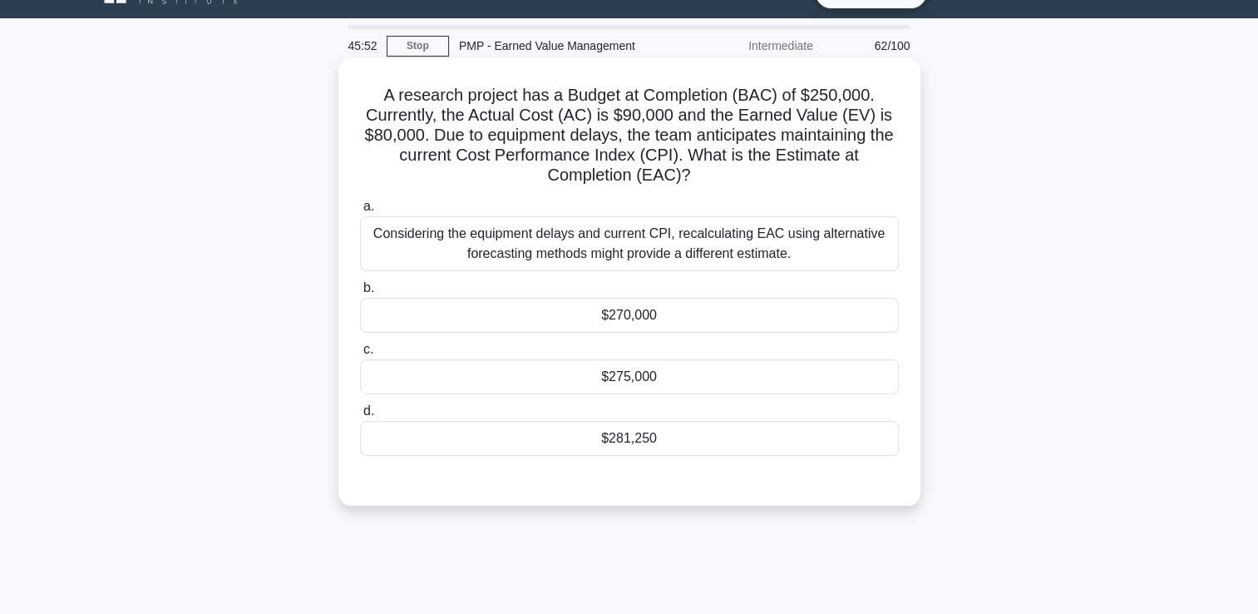
click at [559, 437] on div "$281,250" at bounding box center [629, 438] width 539 height 35
click at [360, 417] on input "d. $281,250" at bounding box center [360, 411] width 0 height 11
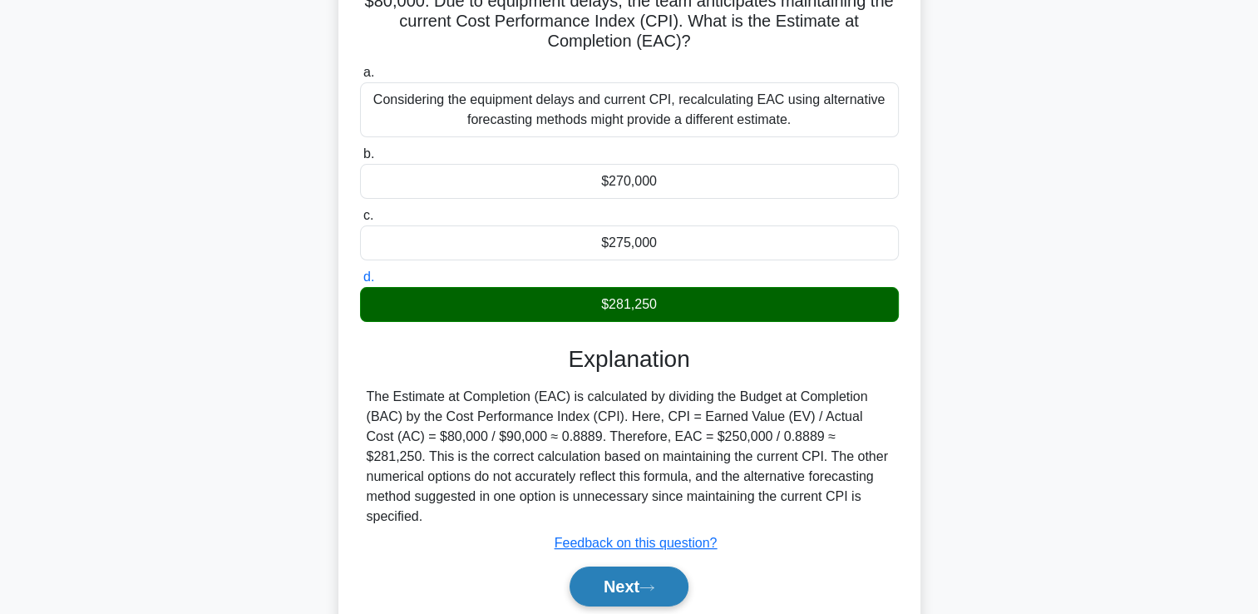
scroll to position [284, 0]
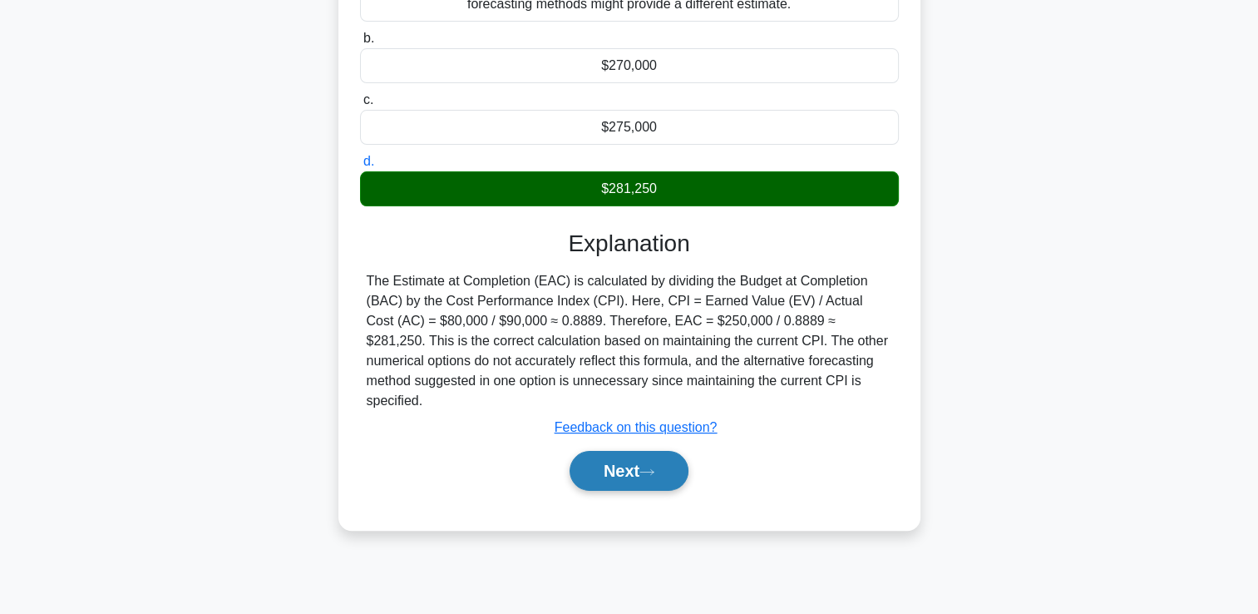
click at [635, 460] on button "Next" at bounding box center [629, 471] width 119 height 40
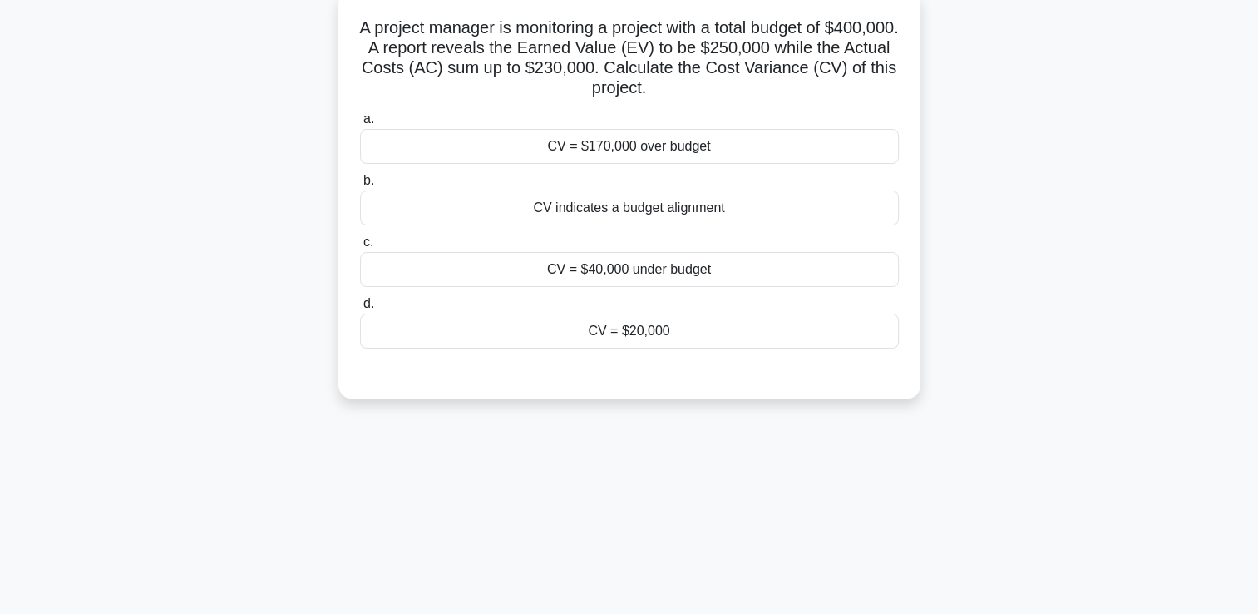
scroll to position [35, 0]
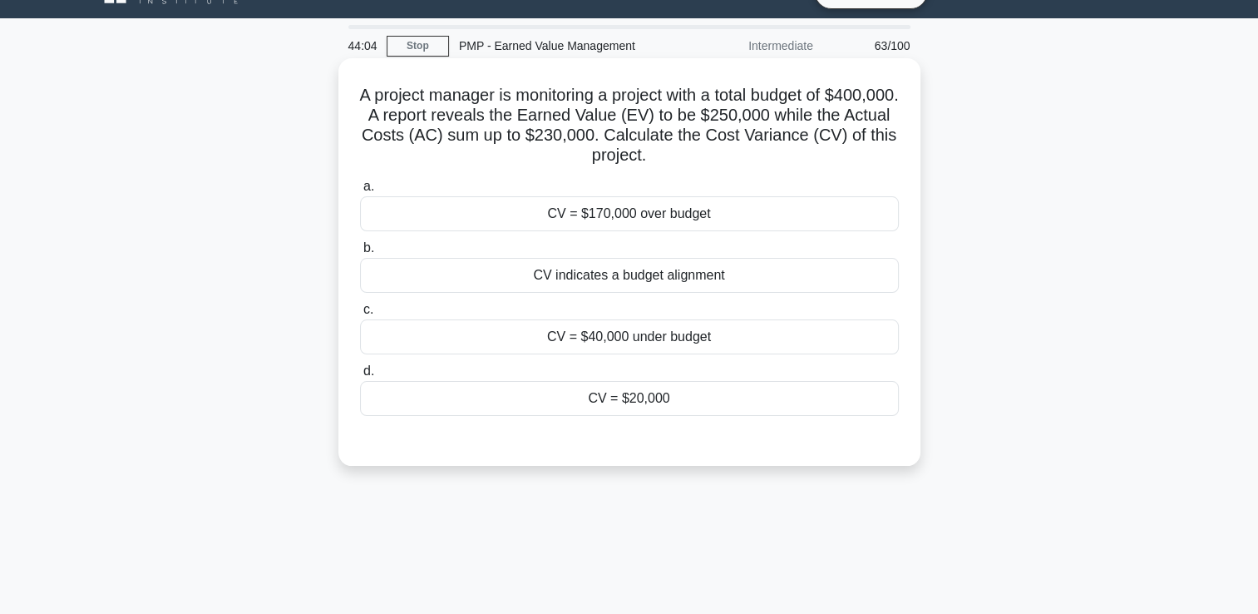
click at [654, 215] on div "CV = $170,000 over budget" at bounding box center [629, 213] width 539 height 35
click at [360, 192] on input "a. CV = $170,000 over budget" at bounding box center [360, 186] width 0 height 11
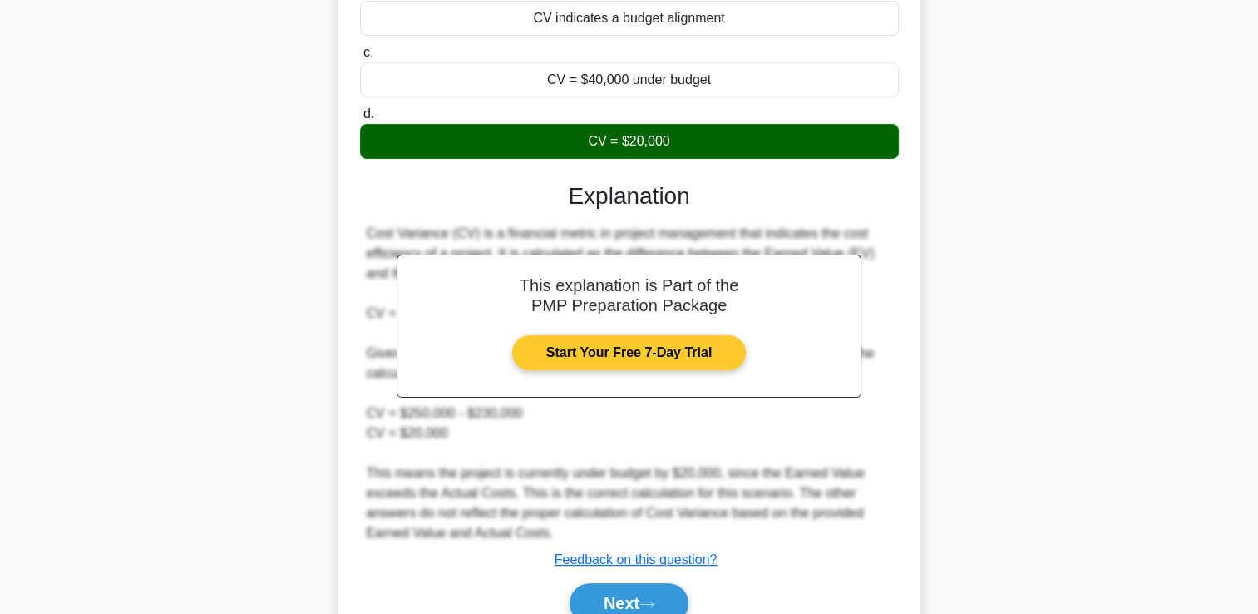
scroll to position [372, 0]
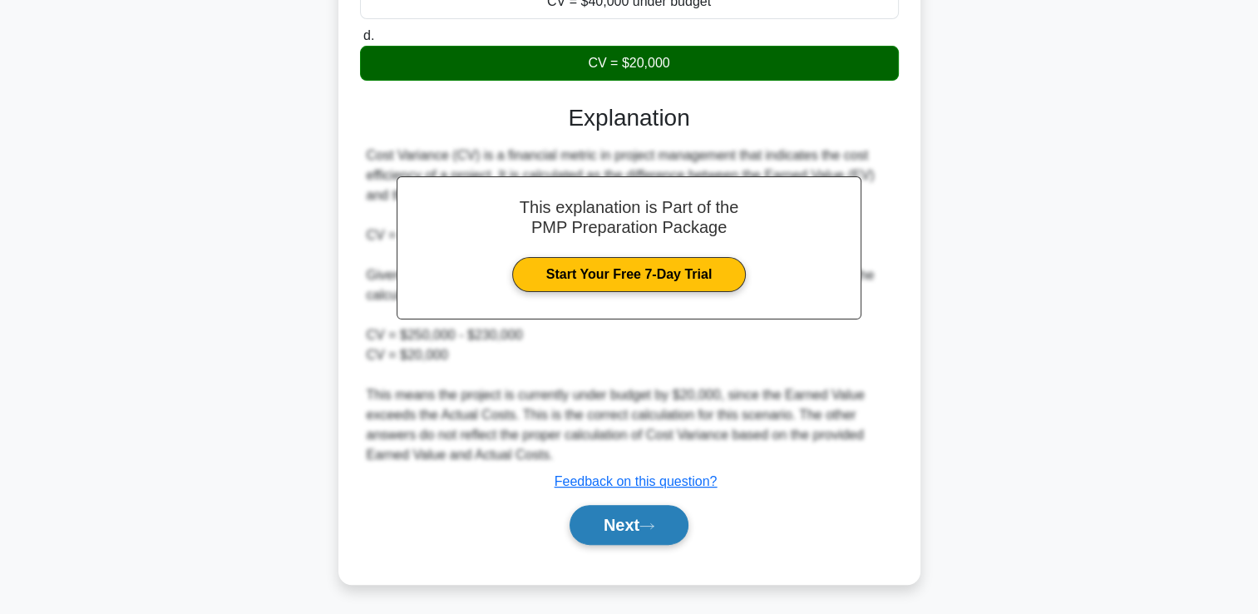
click at [633, 522] on button "Next" at bounding box center [629, 525] width 119 height 40
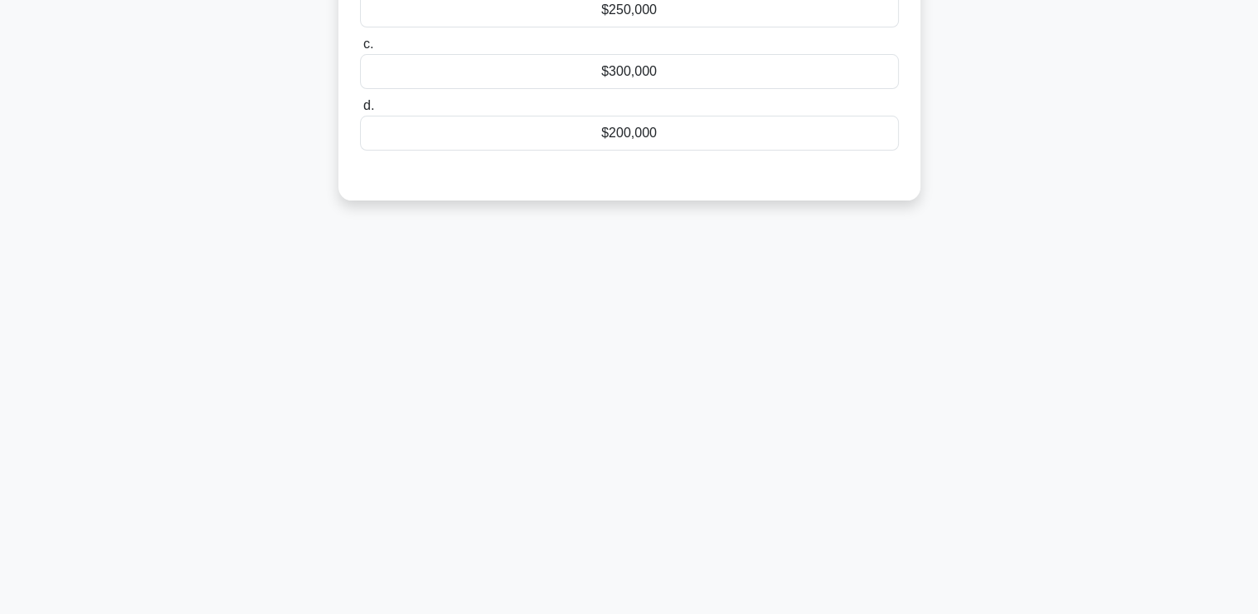
scroll to position [0, 0]
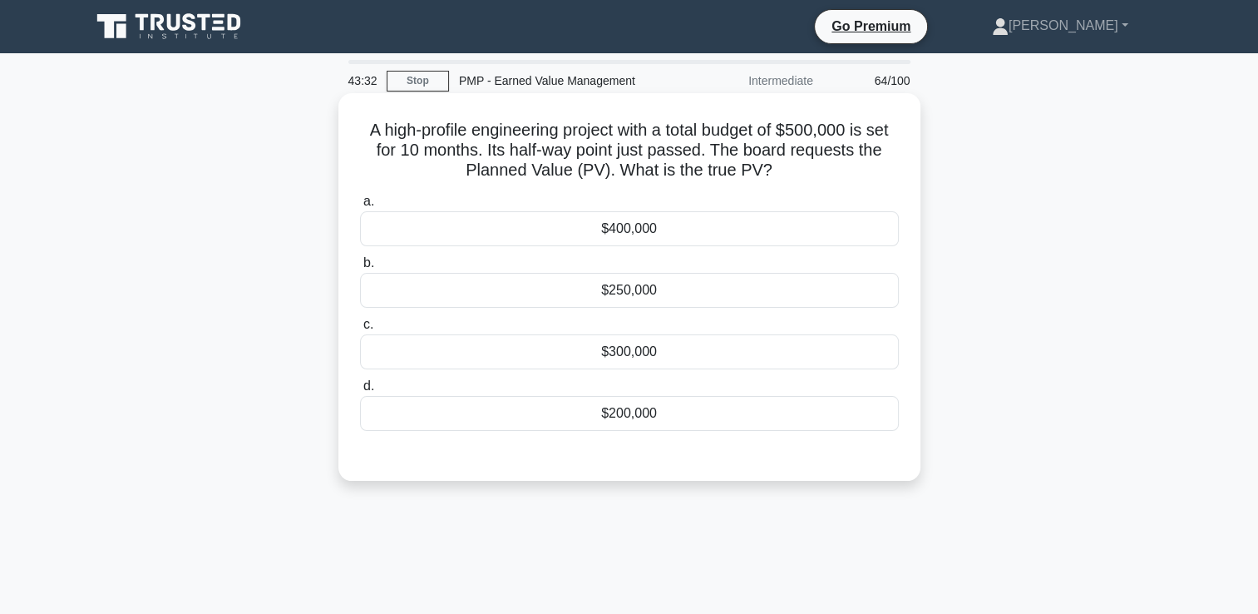
click at [653, 234] on div "$400,000" at bounding box center [629, 228] width 539 height 35
click at [360, 207] on input "a. $400,000" at bounding box center [360, 201] width 0 height 11
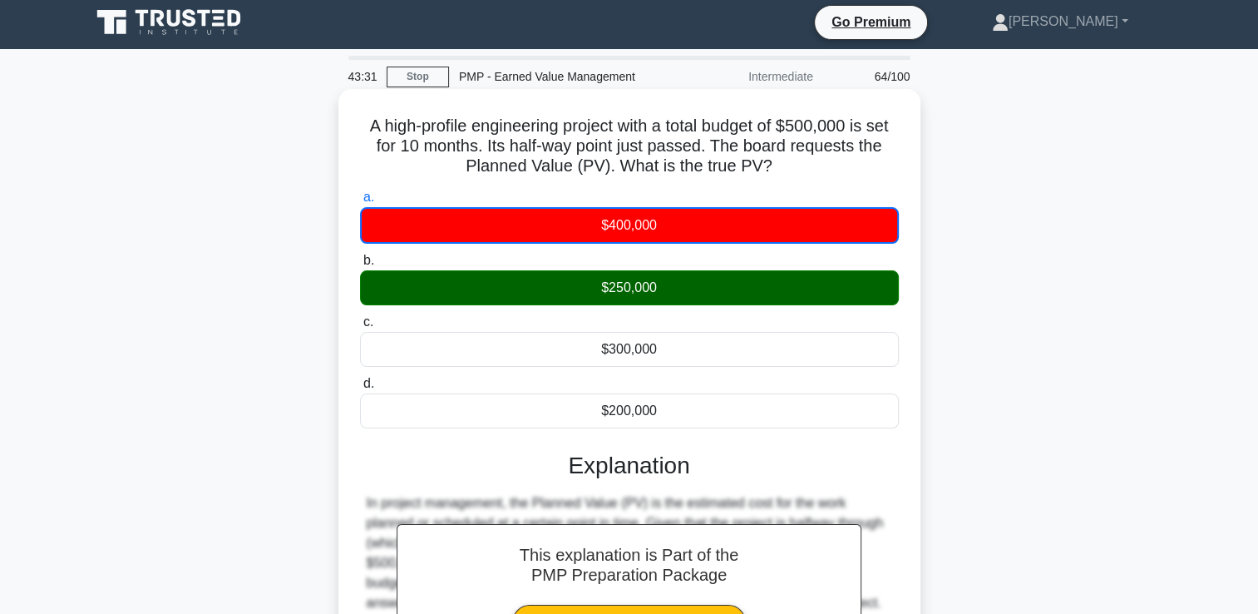
scroll to position [249, 0]
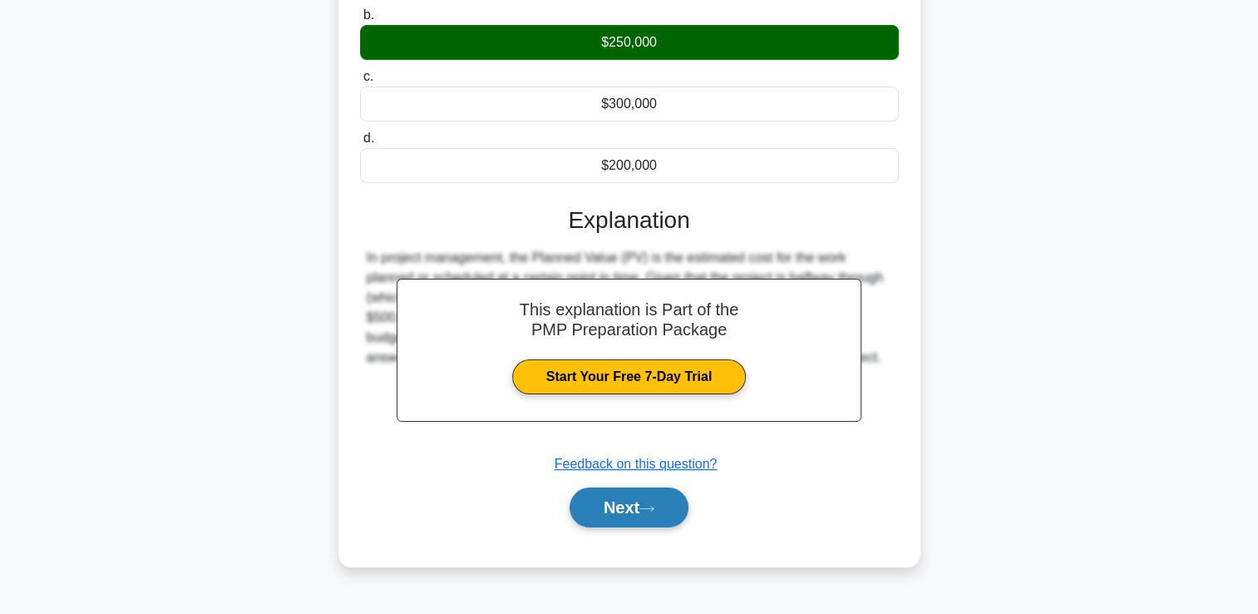
click at [629, 511] on button "Next" at bounding box center [629, 507] width 119 height 40
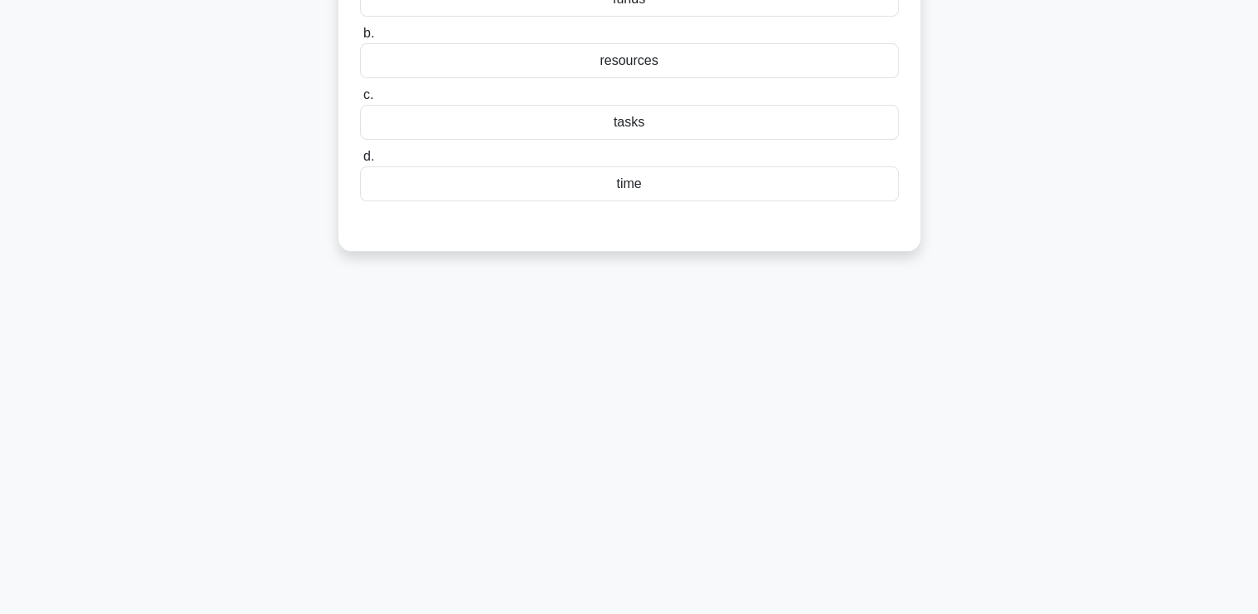
scroll to position [0, 0]
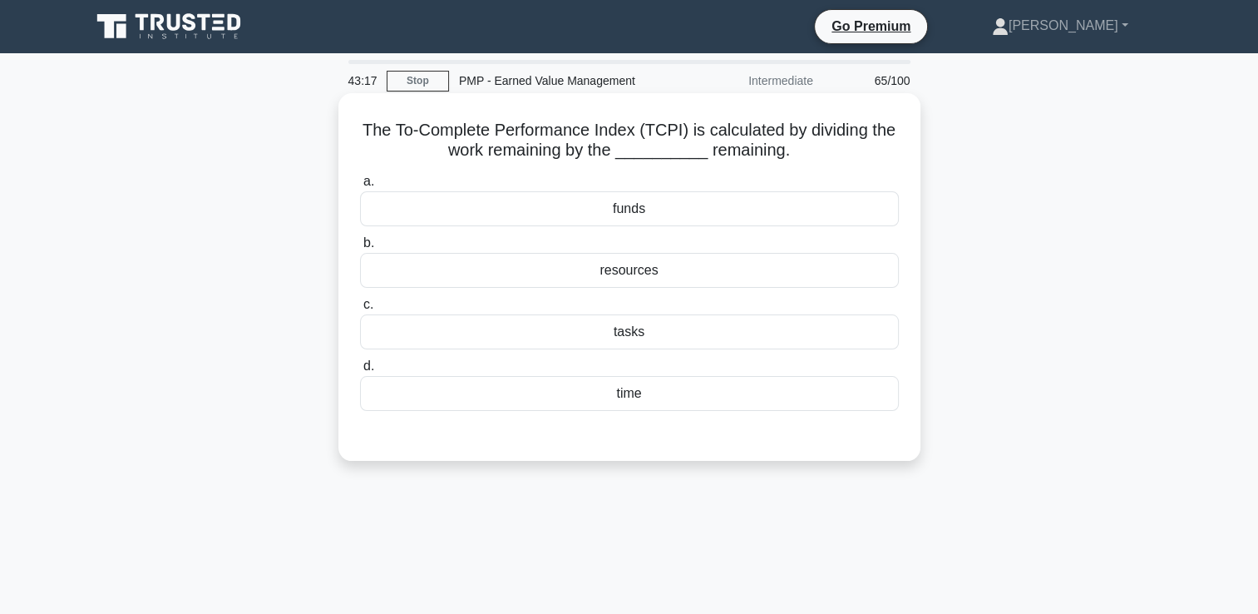
click at [680, 346] on div "tasks" at bounding box center [629, 331] width 539 height 35
click at [360, 310] on input "c. tasks" at bounding box center [360, 304] width 0 height 11
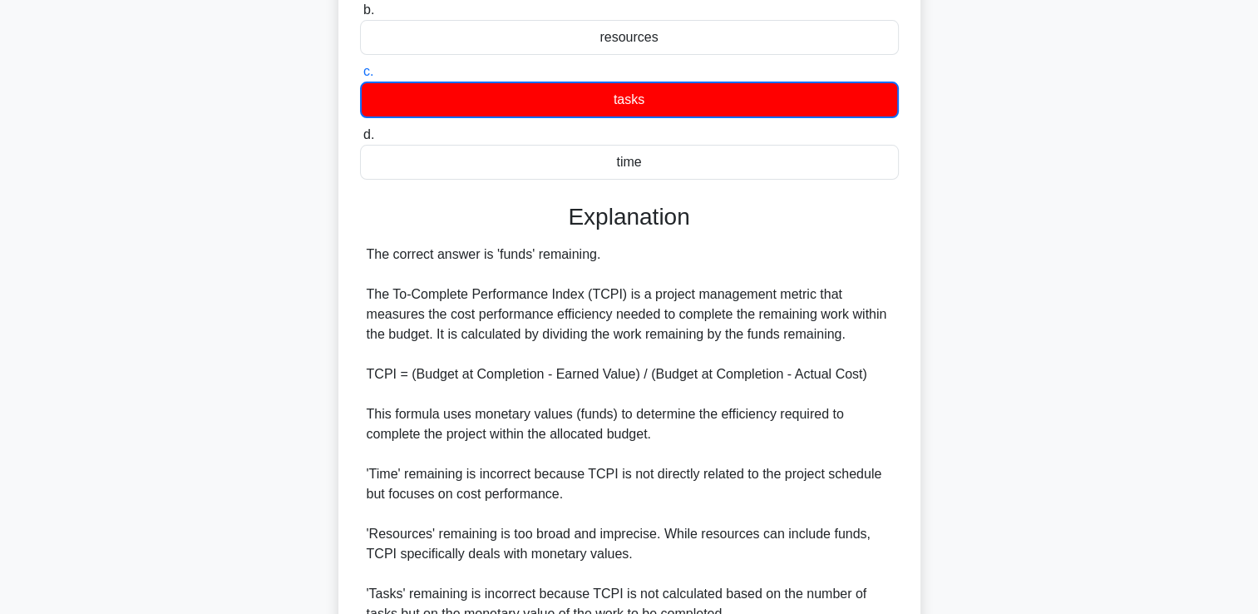
scroll to position [392, 0]
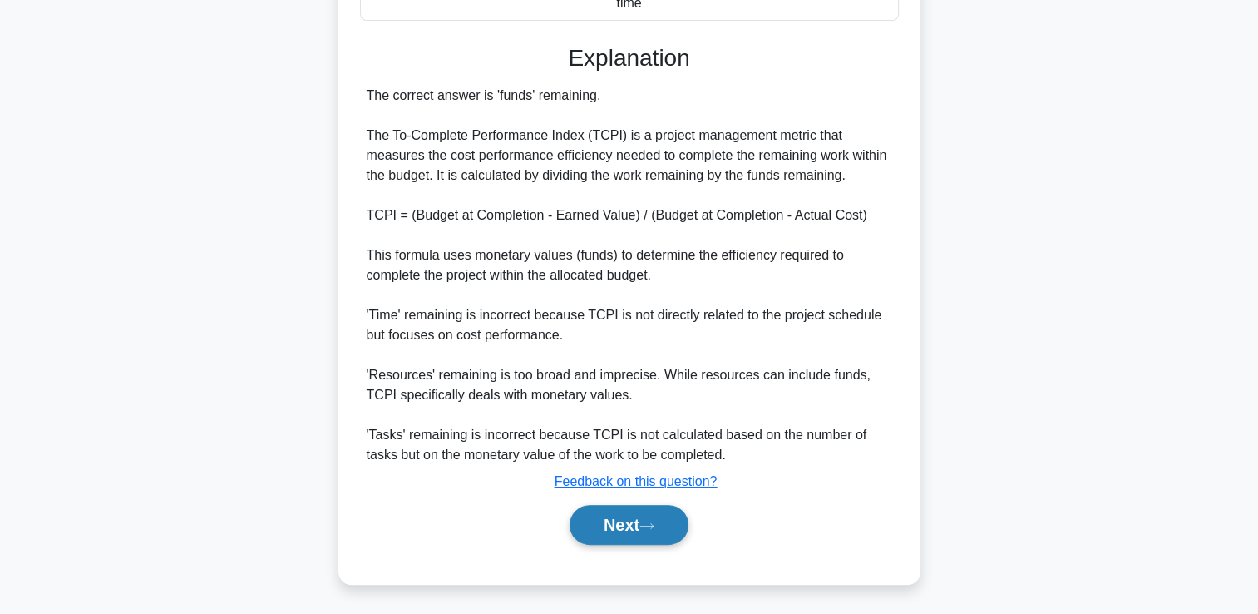
click at [625, 526] on button "Next" at bounding box center [629, 525] width 119 height 40
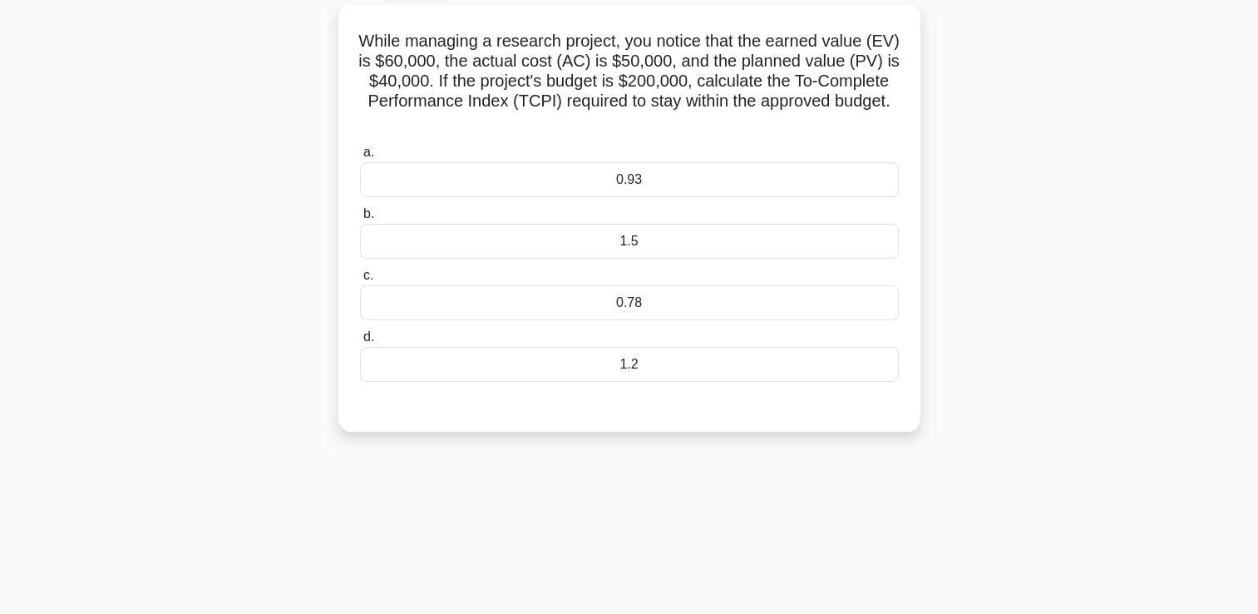
scroll to position [0, 0]
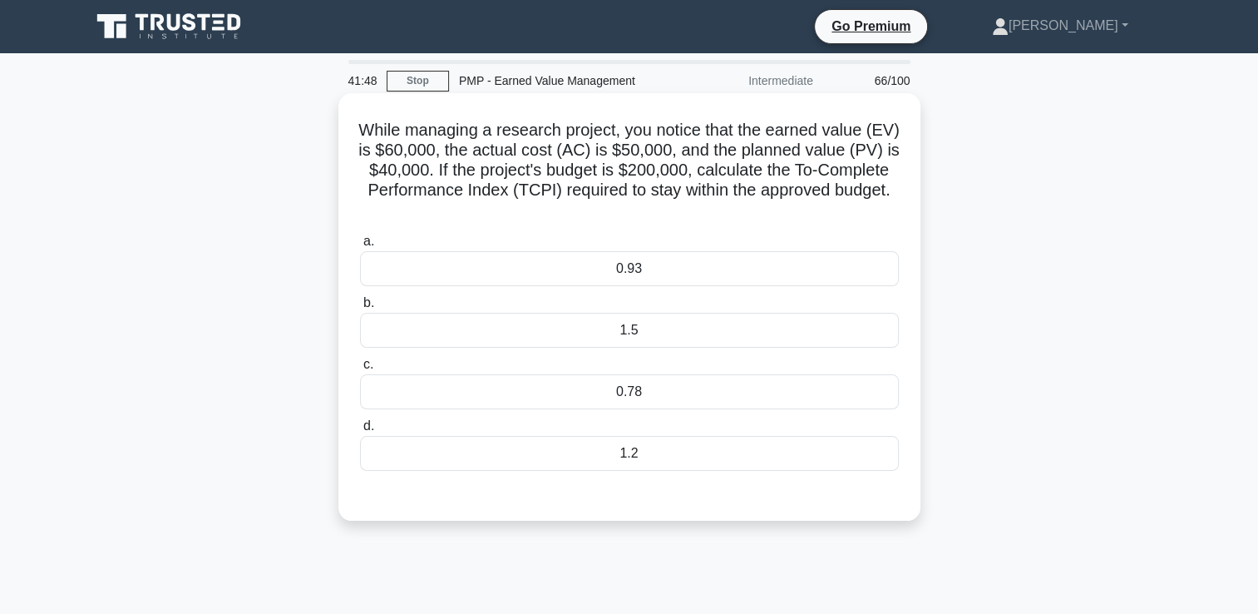
click at [619, 266] on div "0.93" at bounding box center [629, 268] width 539 height 35
click at [360, 247] on input "a. 0.93" at bounding box center [360, 241] width 0 height 11
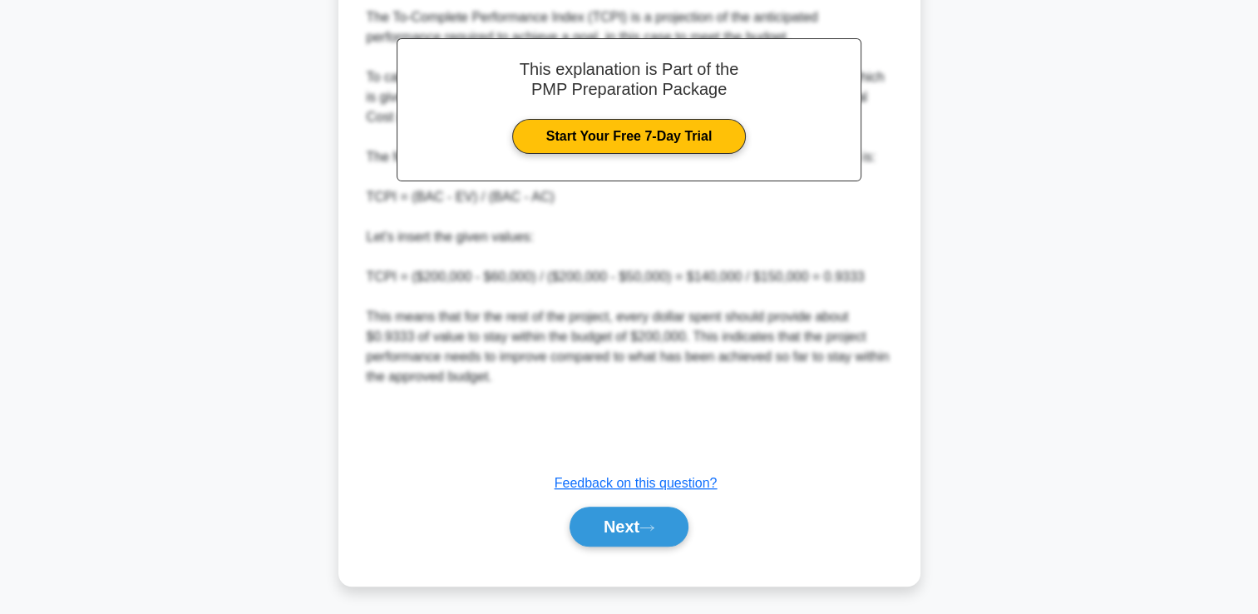
scroll to position [530, 0]
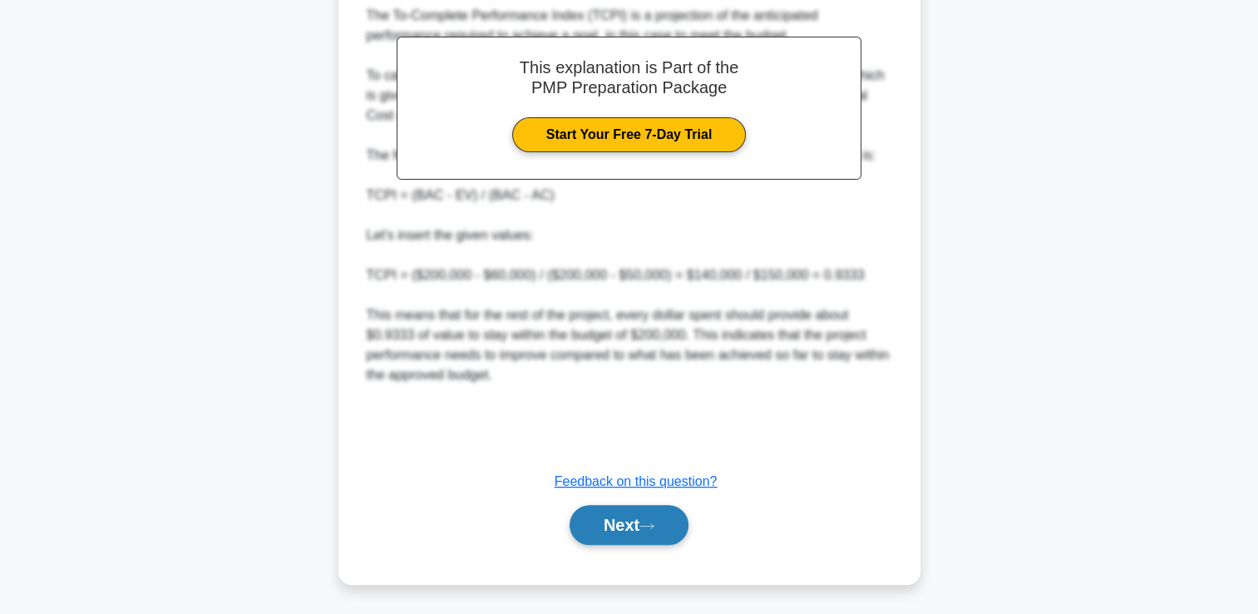
click at [625, 530] on button "Next" at bounding box center [629, 525] width 119 height 40
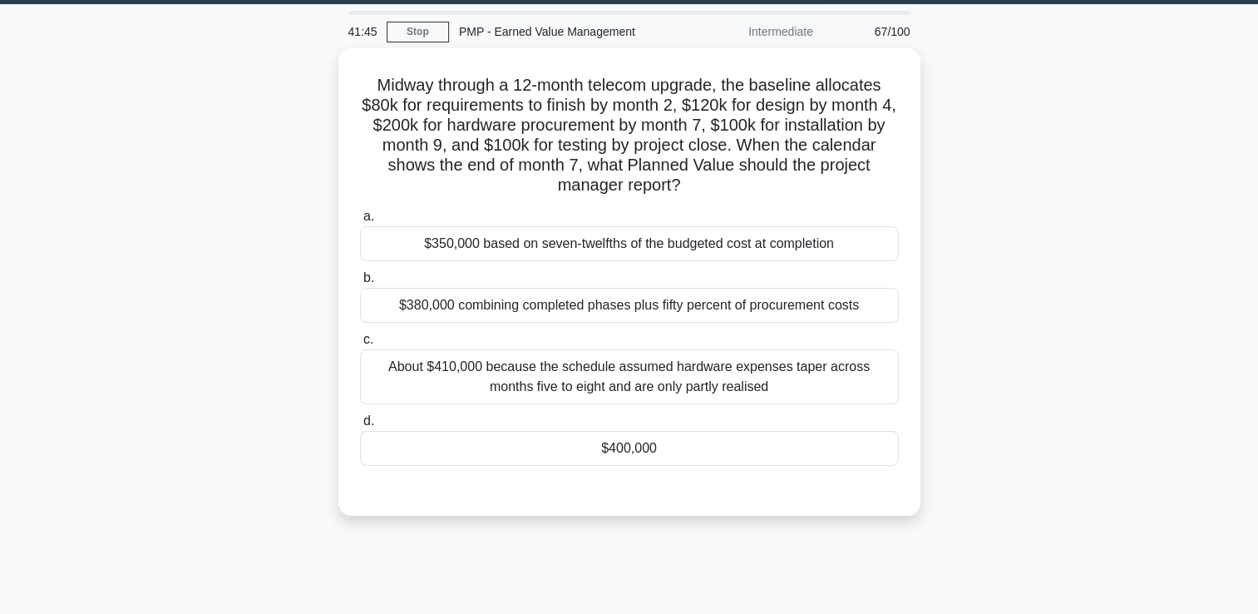
scroll to position [40, 0]
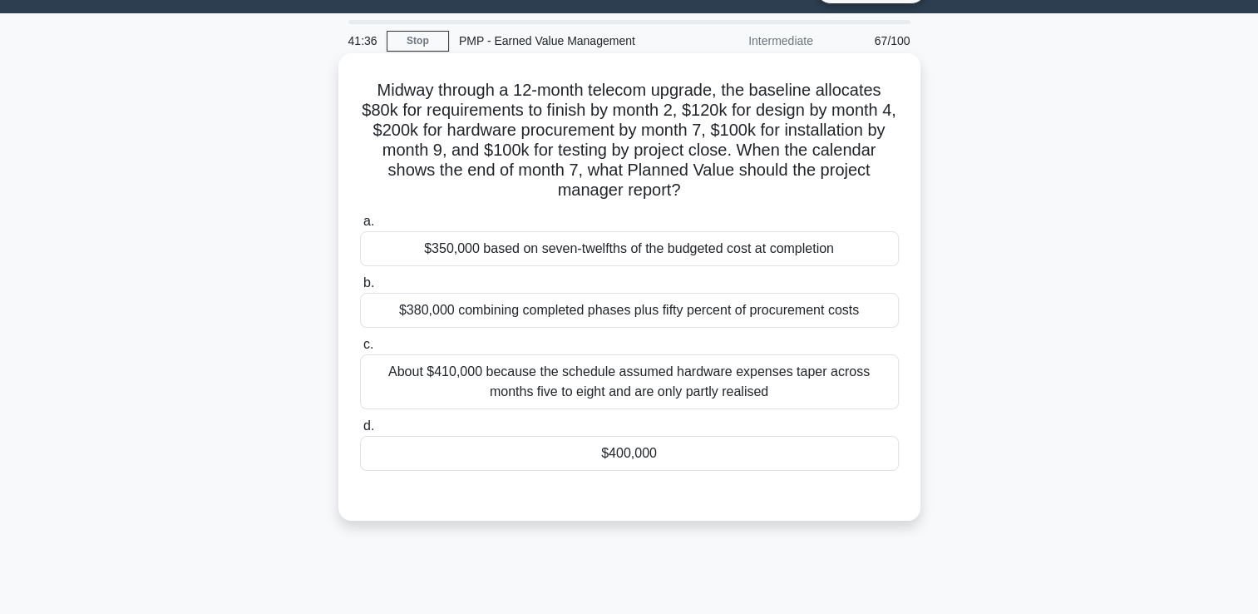
click at [850, 401] on div "About $410,000 because the schedule assumed hardware expenses taper across mont…" at bounding box center [629, 381] width 539 height 55
click at [360, 350] on input "c. About $410,000 because the schedule assumed hardware expenses taper across m…" at bounding box center [360, 344] width 0 height 11
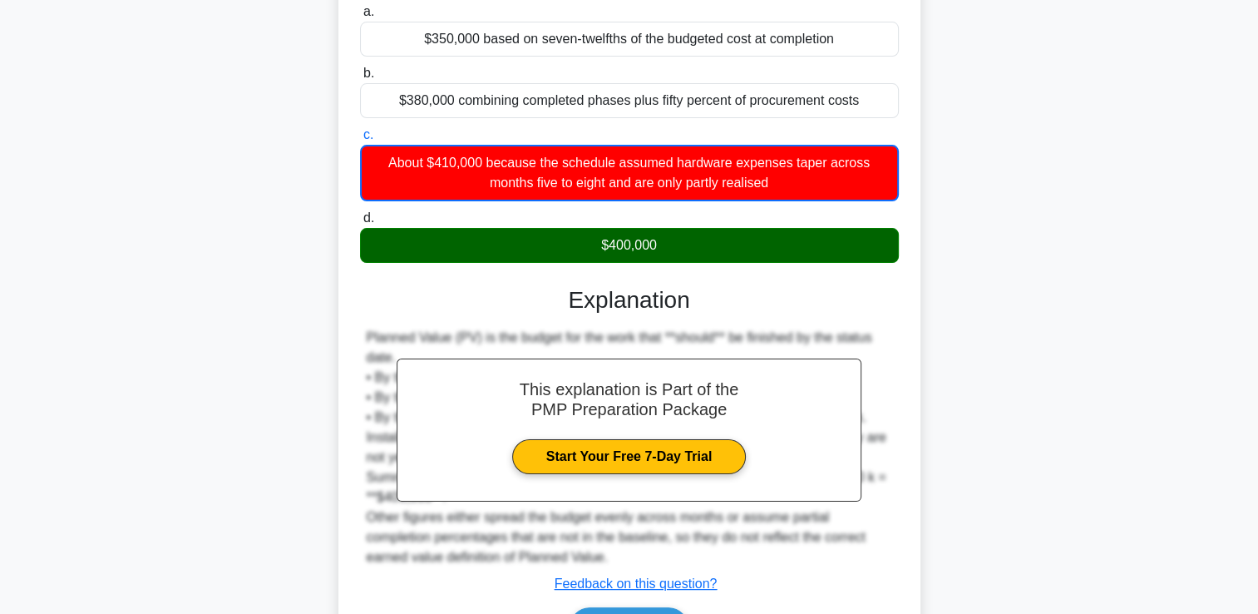
scroll to position [352, 0]
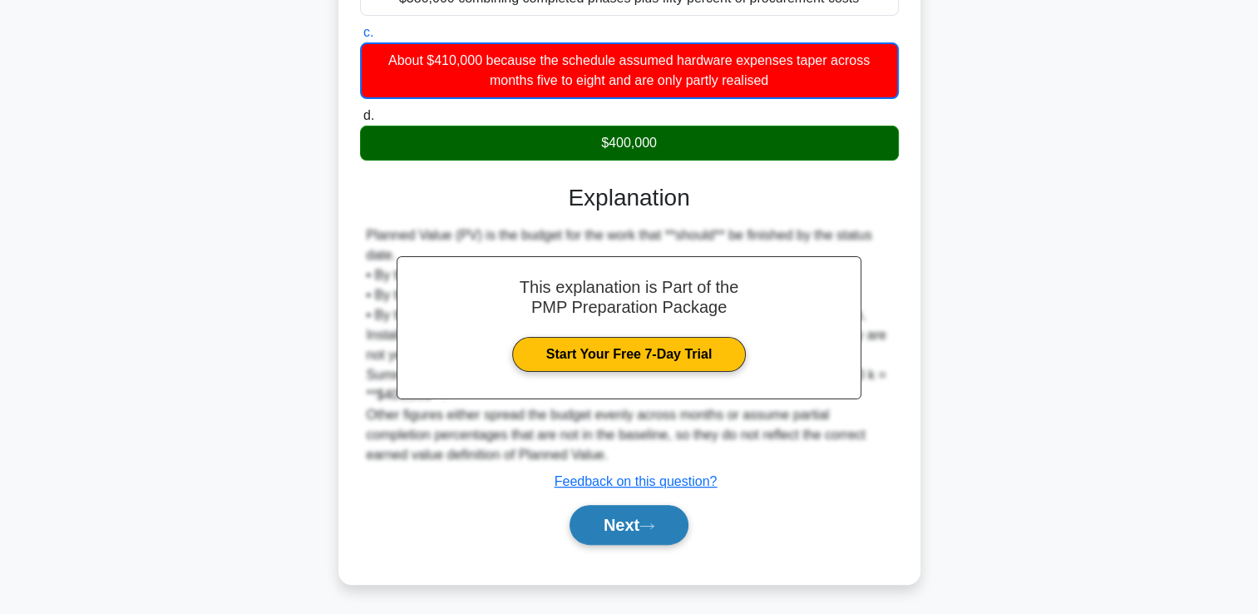
click at [645, 532] on button "Next" at bounding box center [629, 525] width 119 height 40
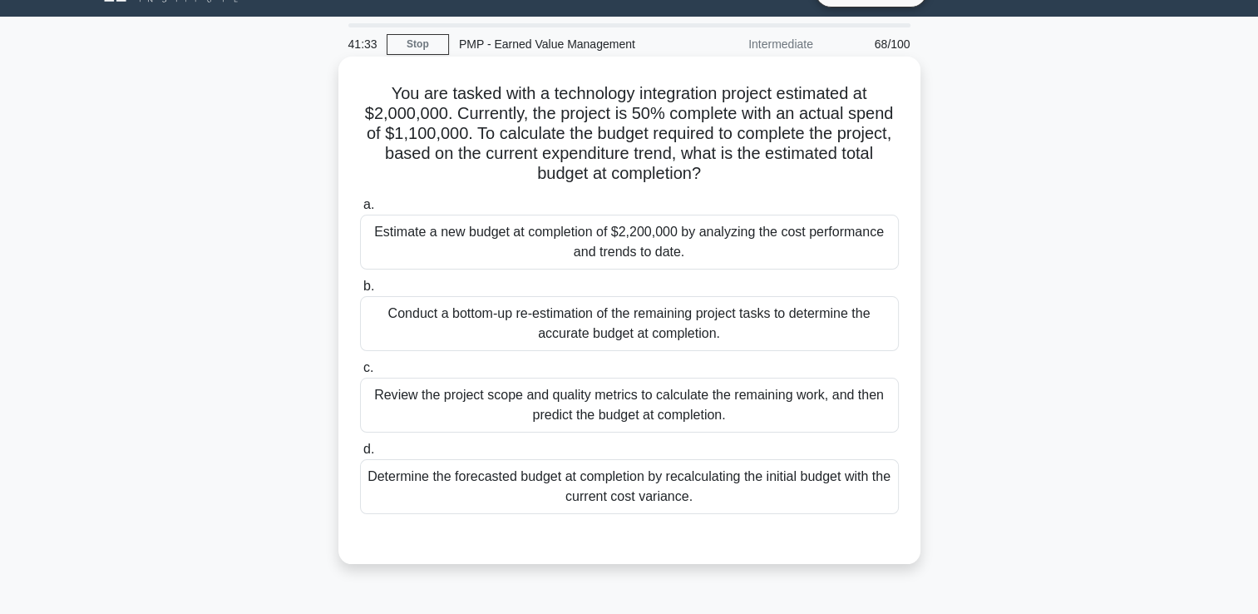
scroll to position [35, 0]
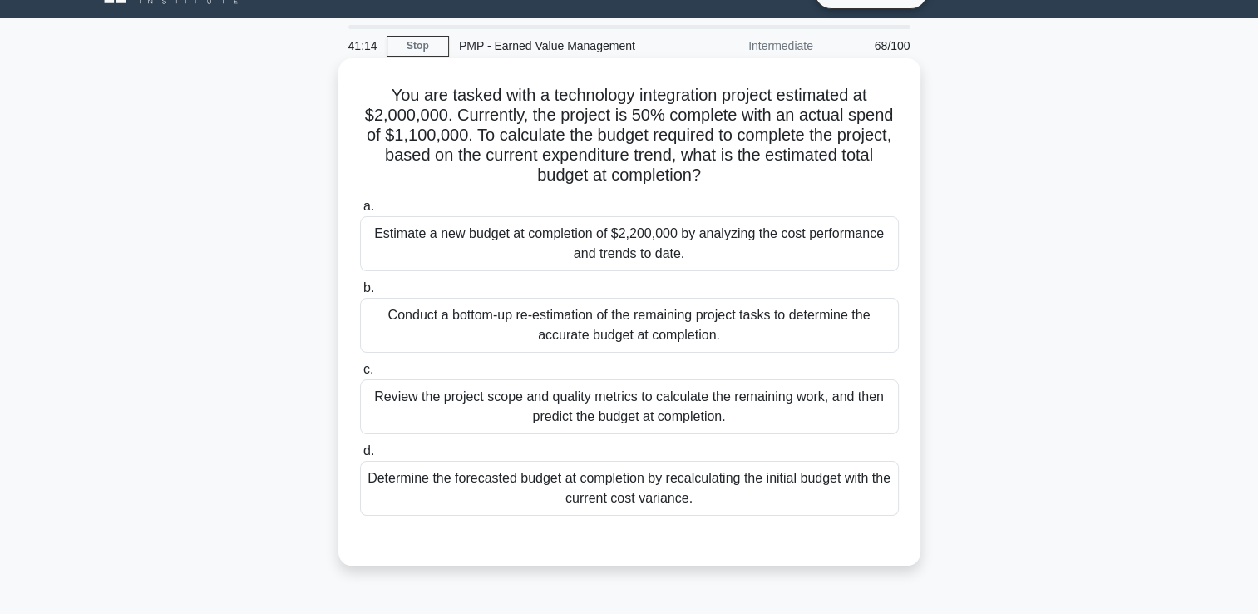
click at [804, 495] on div "Determine the forecasted budget at completion by recalculating the initial budg…" at bounding box center [629, 488] width 539 height 55
click at [360, 457] on input "d. Determine the forecasted budget at completion by recalculating the initial b…" at bounding box center [360, 451] width 0 height 11
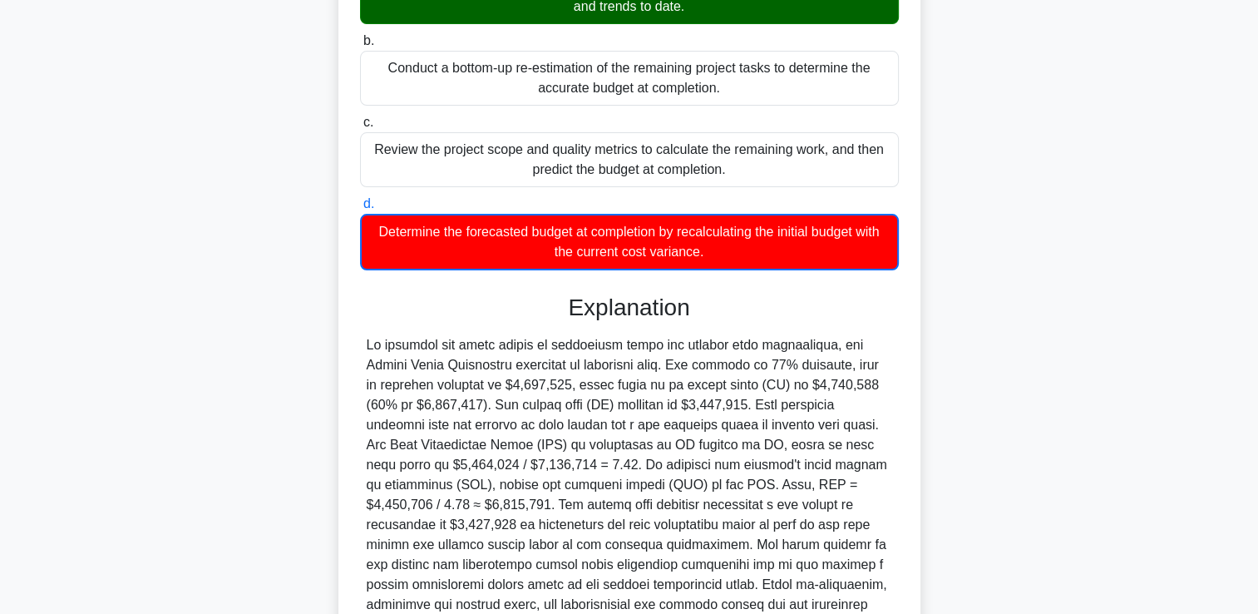
scroll to position [472, 0]
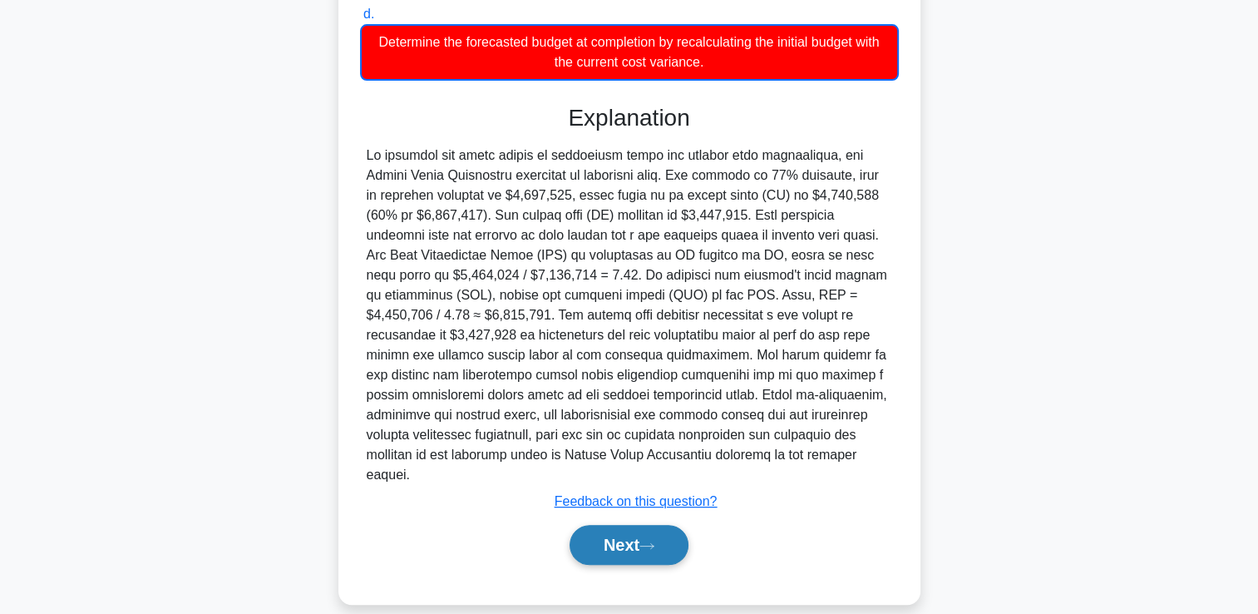
click at [592, 525] on button "Next" at bounding box center [629, 545] width 119 height 40
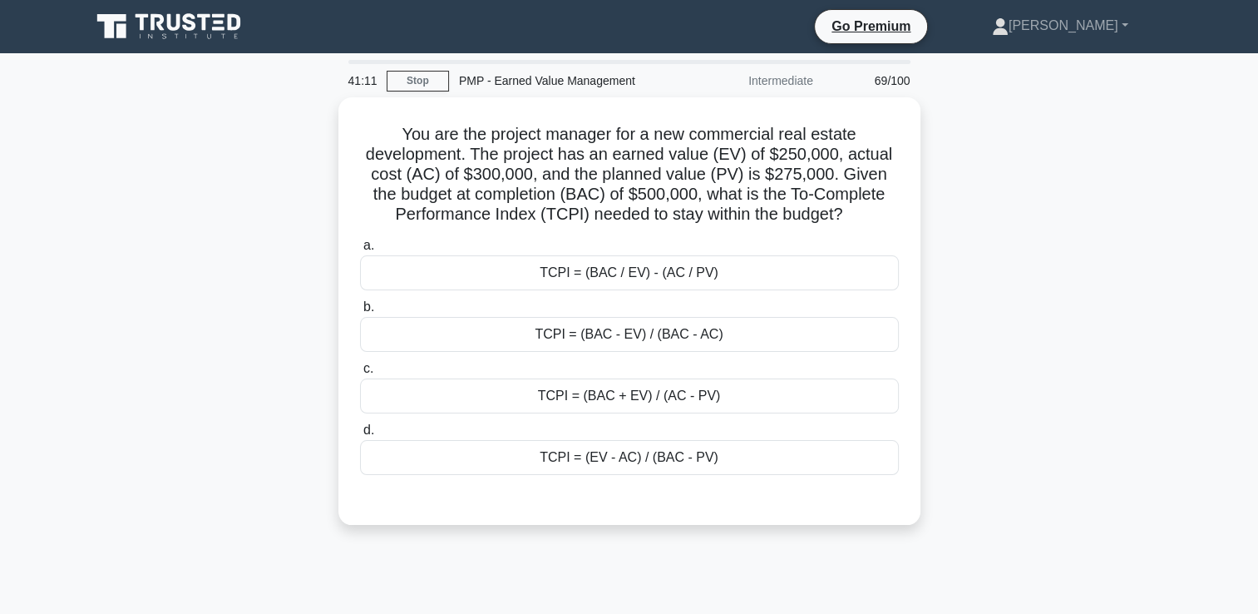
scroll to position [0, 0]
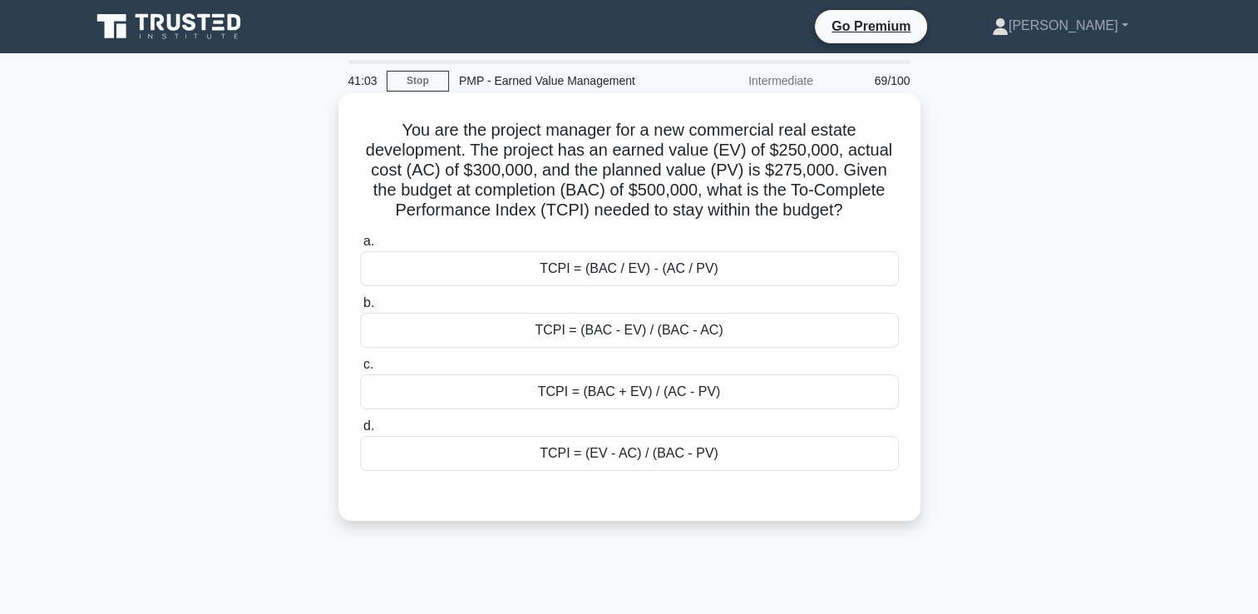
click at [803, 347] on div "TCPI = (BAC - EV) / (BAC - AC)" at bounding box center [629, 330] width 539 height 35
click at [360, 309] on input "b. TCPI = (BAC - EV) / (BAC - AC)" at bounding box center [360, 303] width 0 height 11
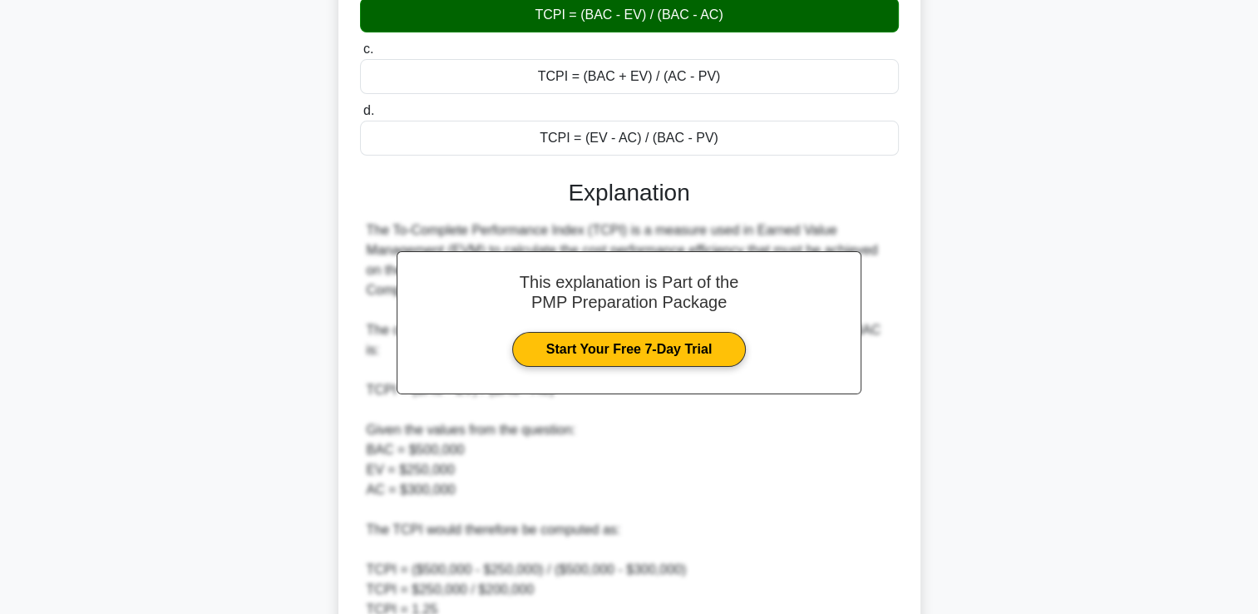
scroll to position [582, 0]
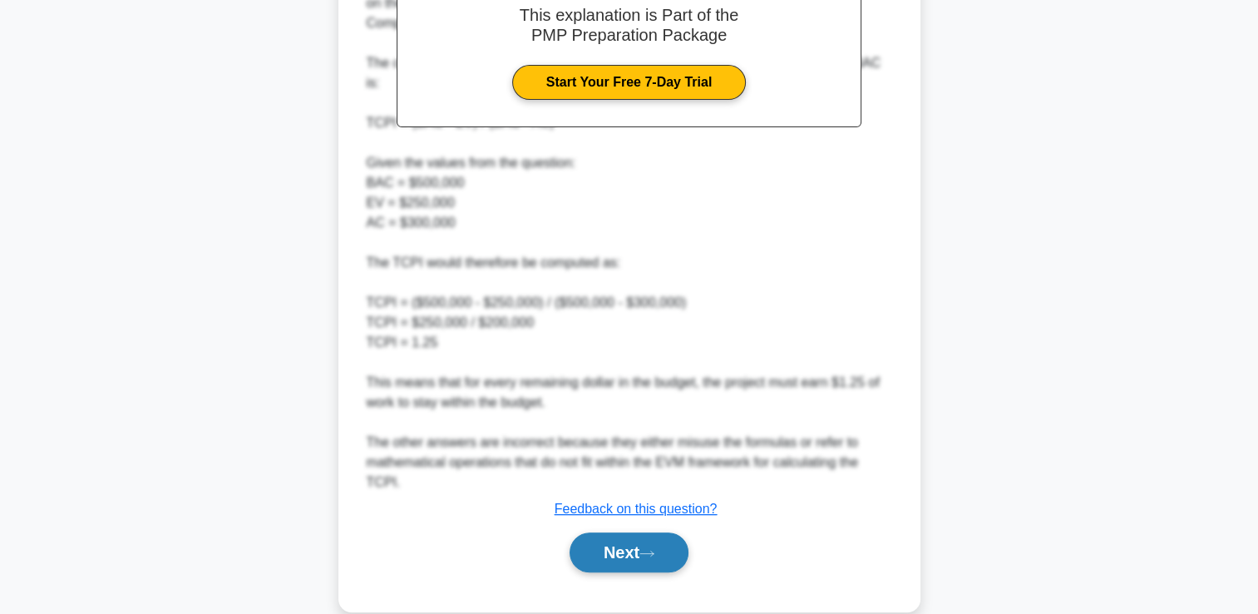
click at [655, 543] on button "Next" at bounding box center [629, 552] width 119 height 40
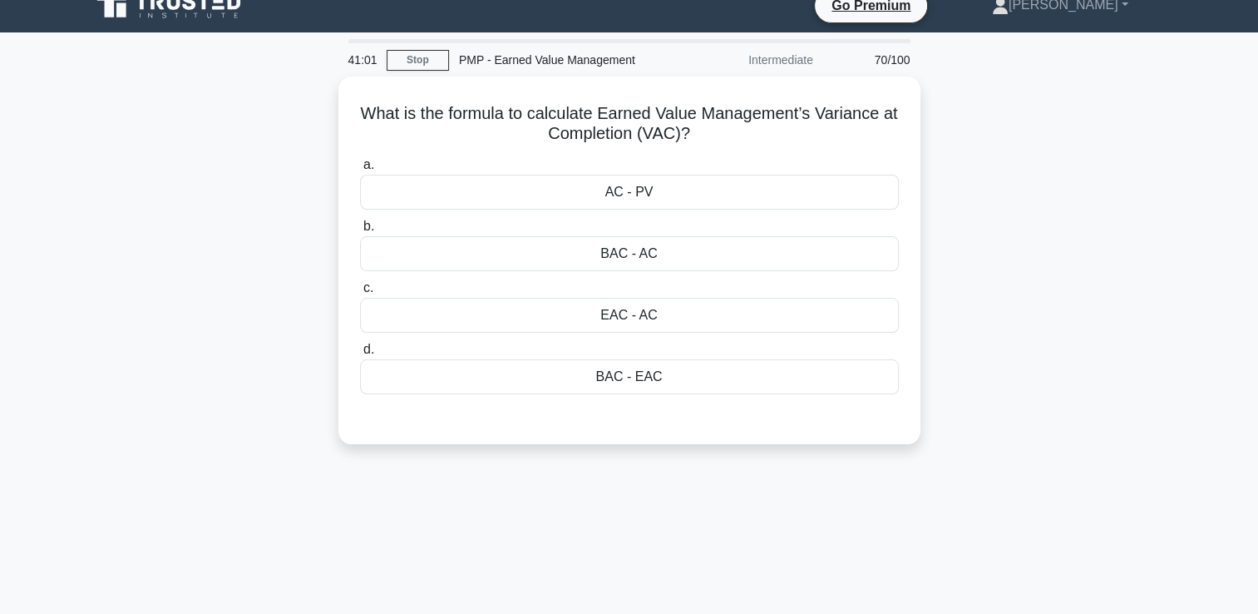
scroll to position [0, 0]
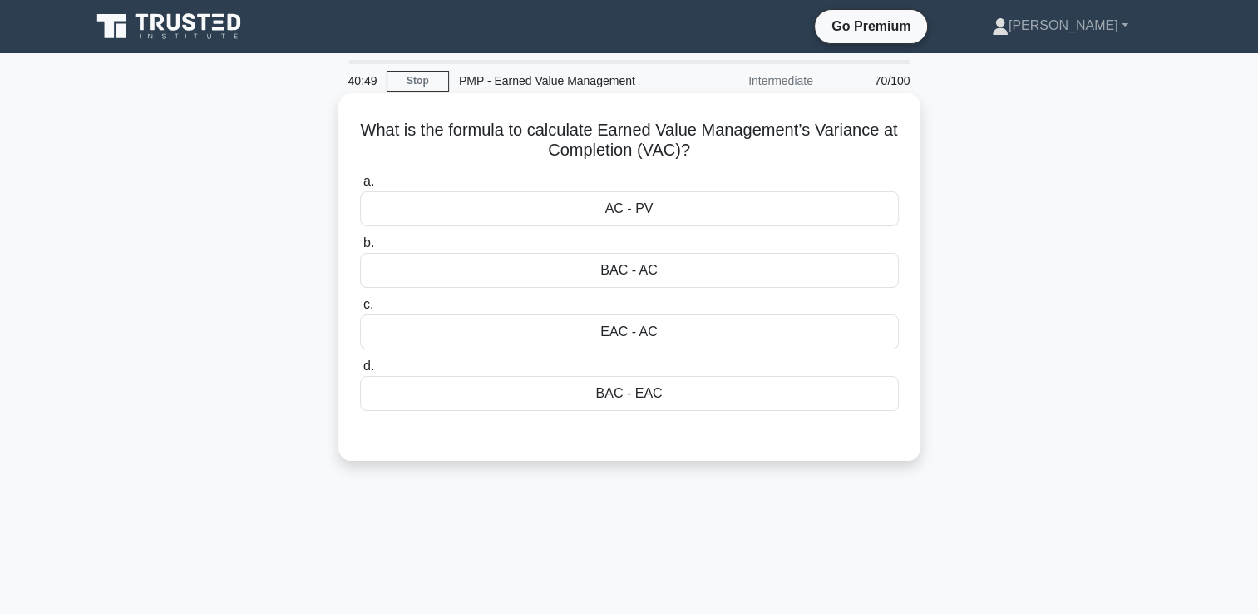
click at [689, 396] on div "BAC - EAC" at bounding box center [629, 393] width 539 height 35
click at [360, 372] on input "d. BAC - EAC" at bounding box center [360, 366] width 0 height 11
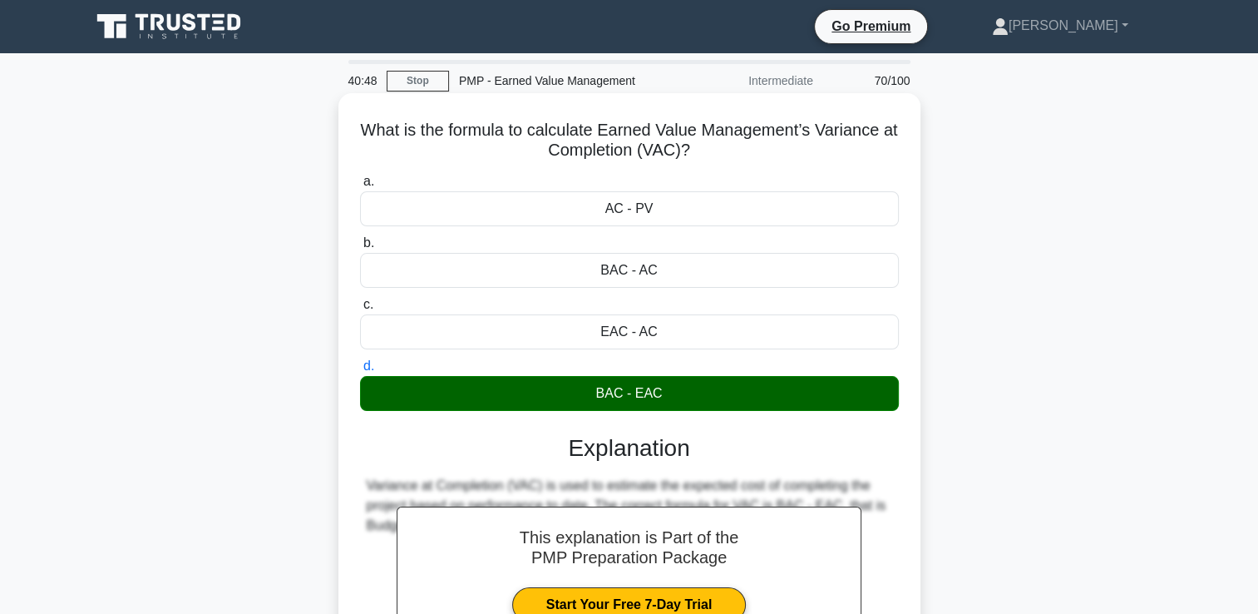
scroll to position [284, 0]
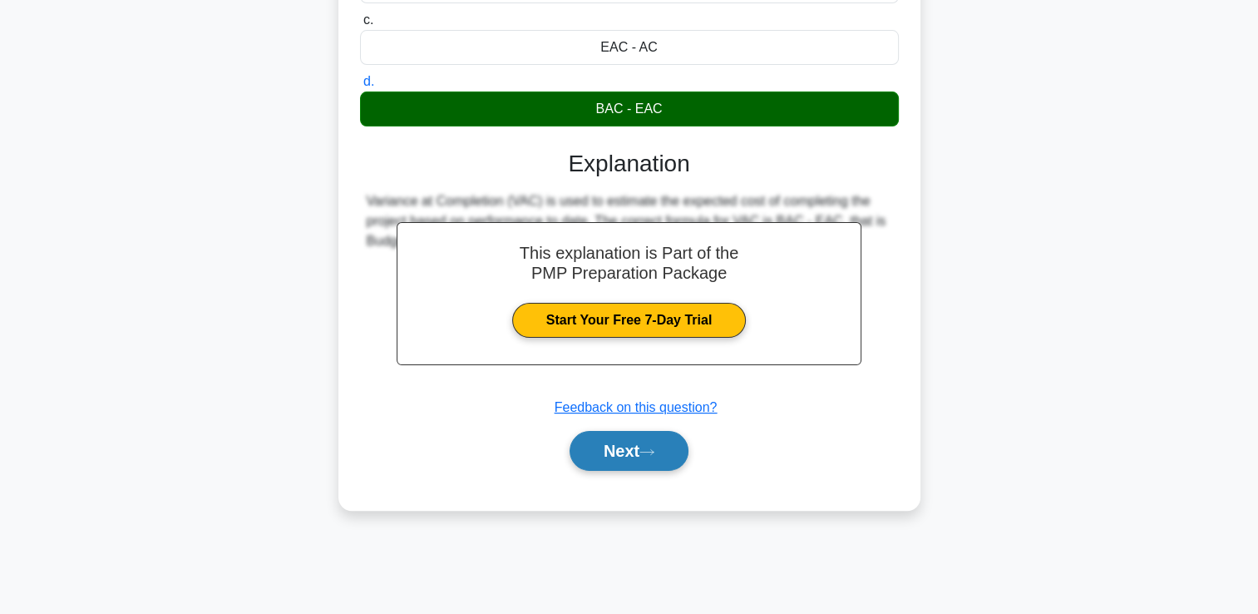
click at [659, 461] on button "Next" at bounding box center [629, 451] width 119 height 40
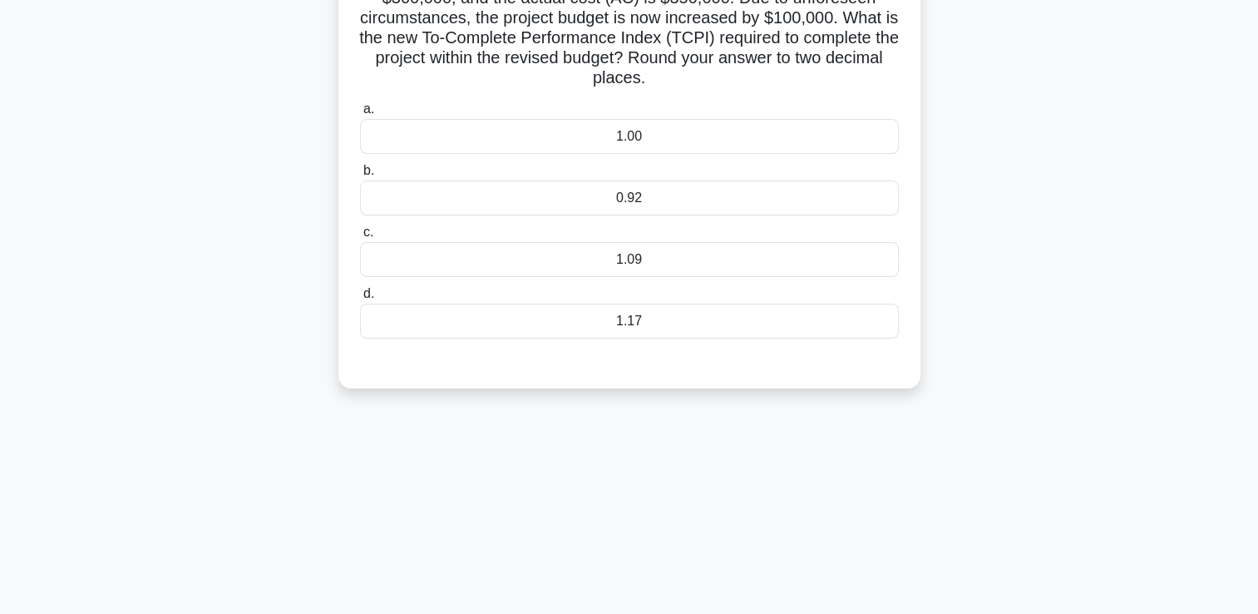
scroll to position [35, 0]
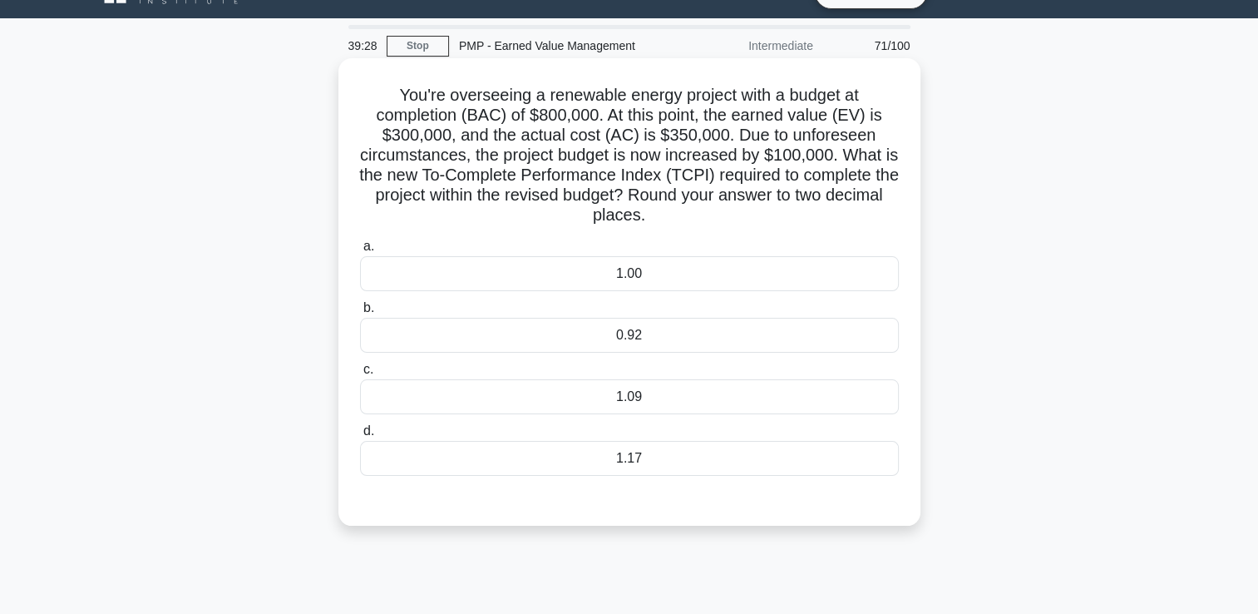
click at [639, 275] on div "1.00" at bounding box center [629, 273] width 539 height 35
click at [360, 252] on input "a. 1.00" at bounding box center [360, 246] width 0 height 11
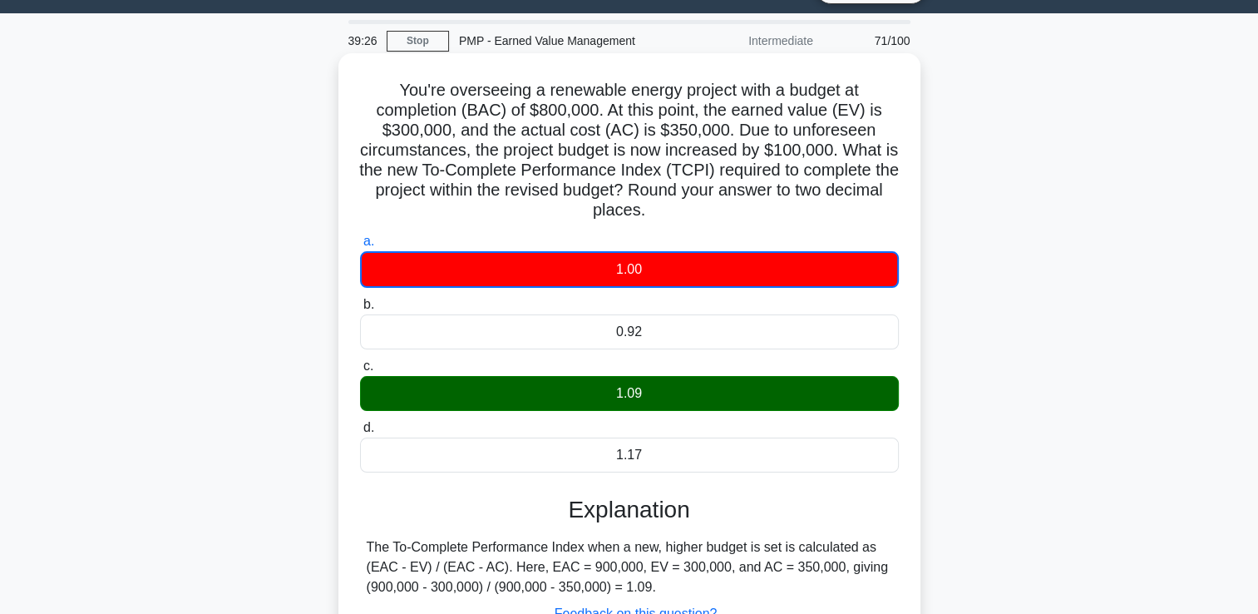
scroll to position [284, 0]
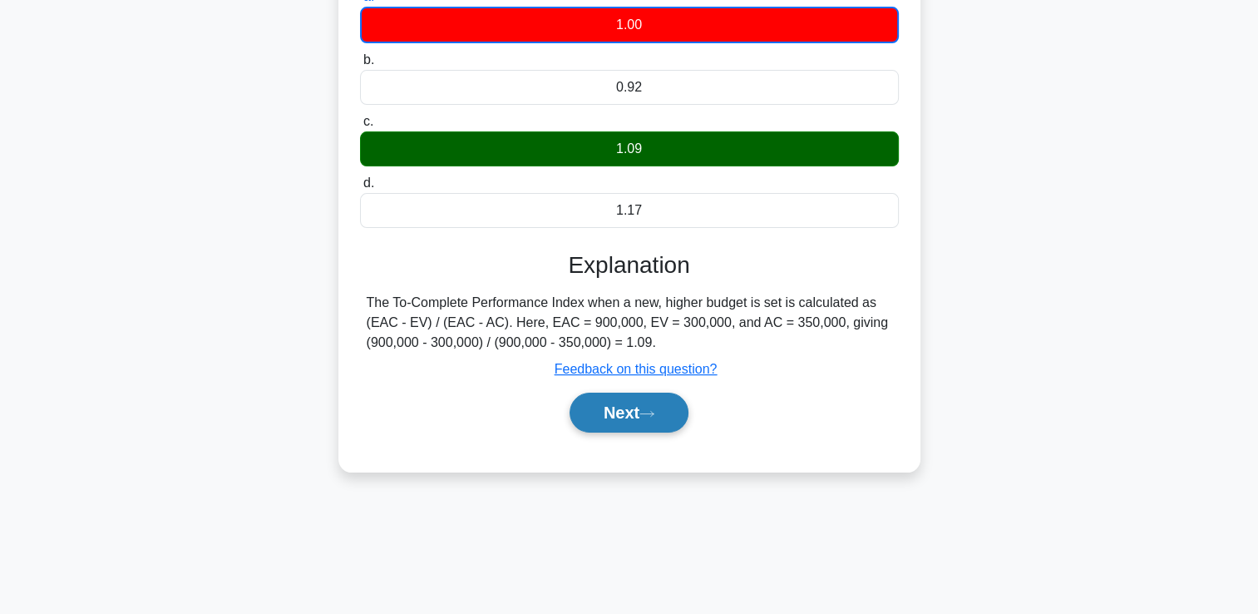
click at [630, 402] on button "Next" at bounding box center [629, 413] width 119 height 40
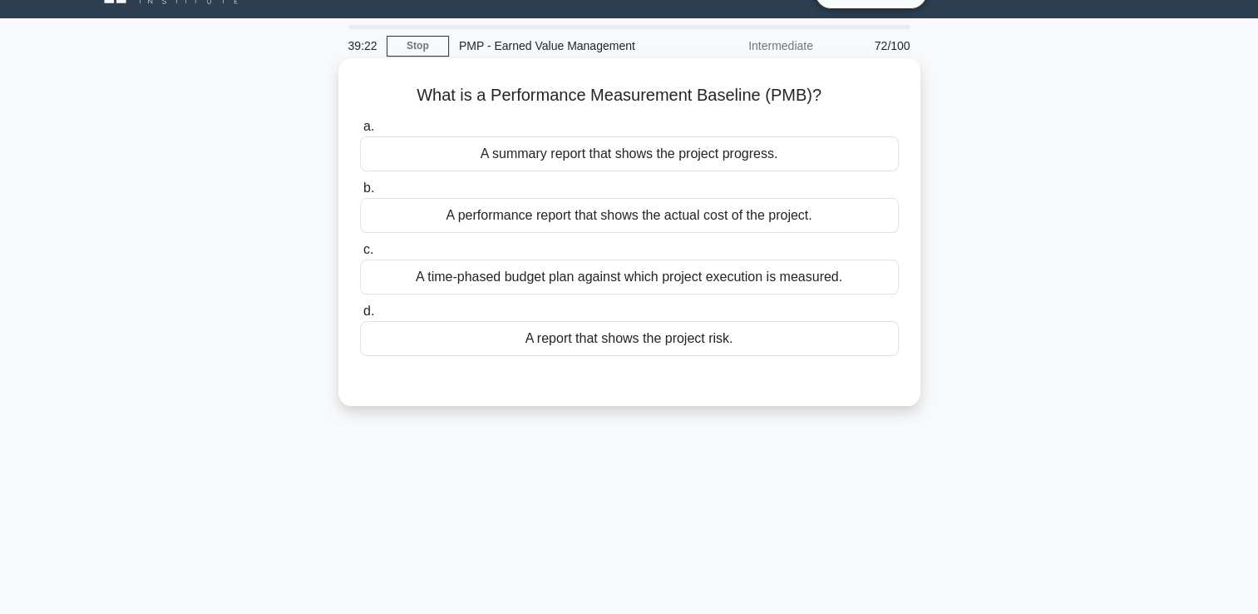
scroll to position [0, 0]
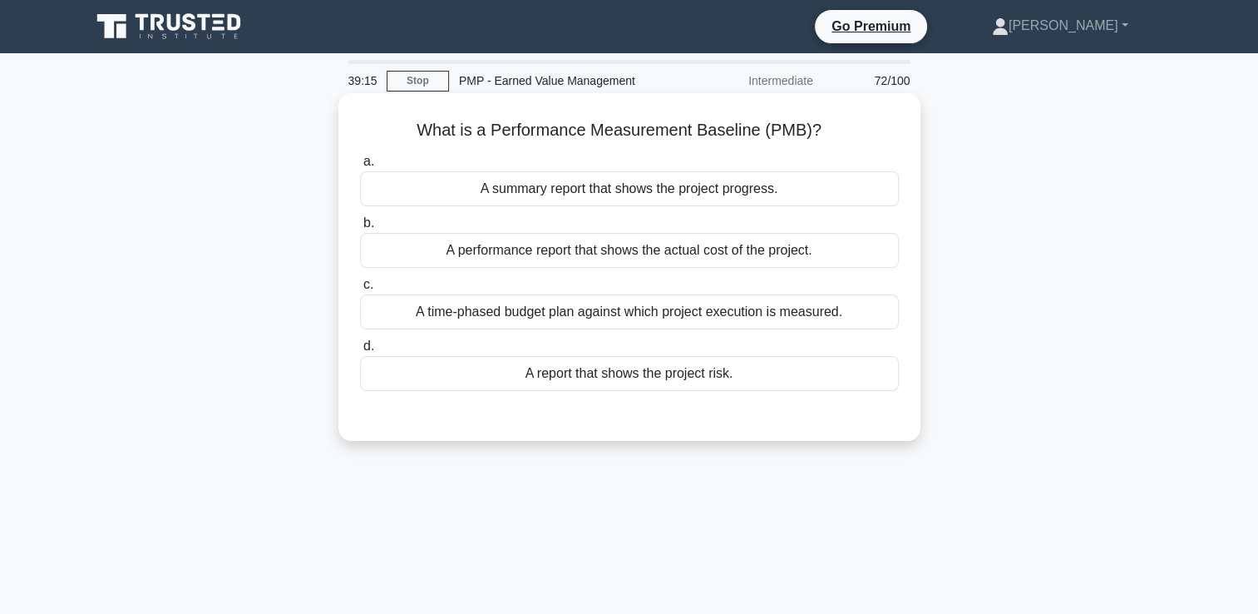
click at [819, 304] on div "A time-phased budget plan against which project execution is measured." at bounding box center [629, 311] width 539 height 35
click at [360, 290] on input "c. A time-phased budget plan against which project execution is measured." at bounding box center [360, 284] width 0 height 11
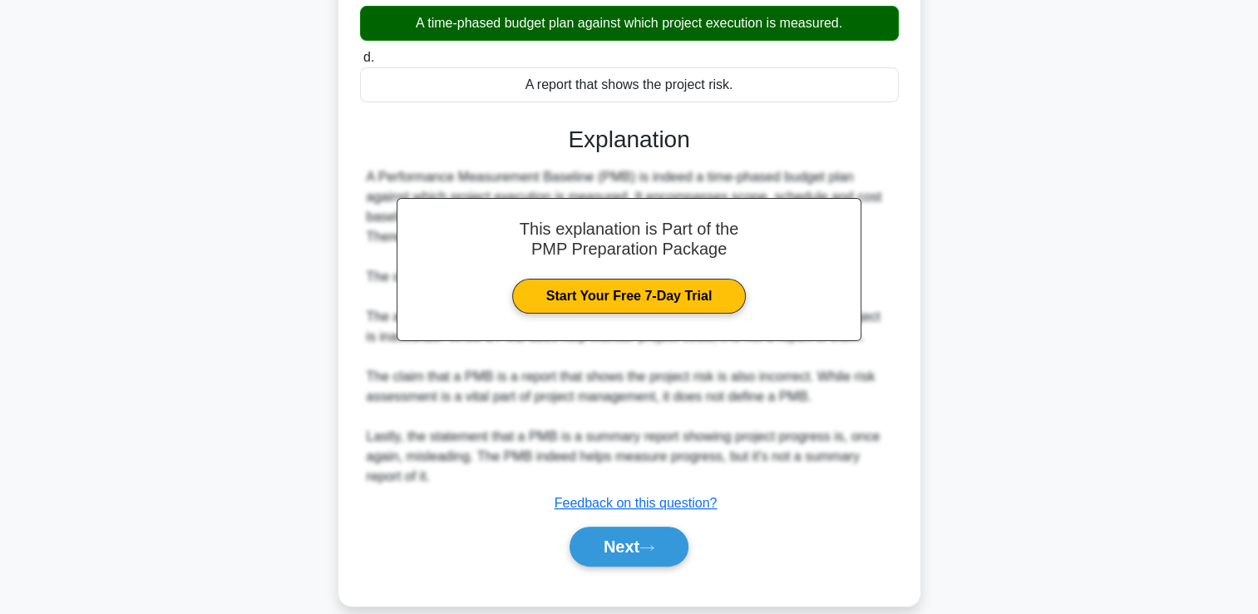
scroll to position [310, 0]
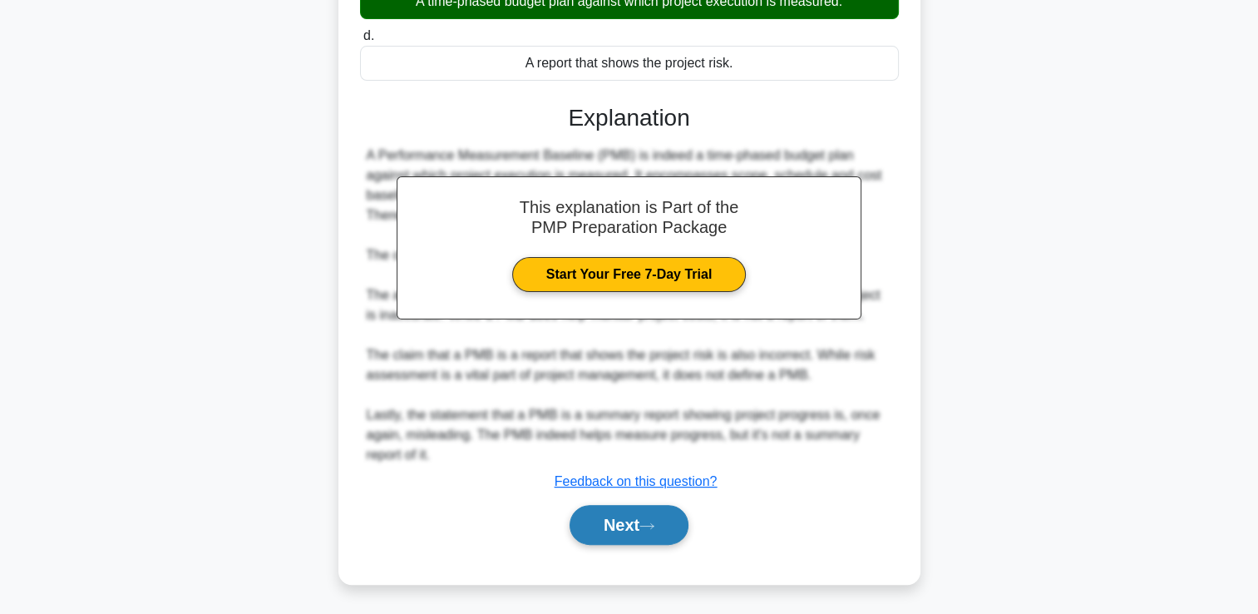
click at [654, 524] on icon at bounding box center [647, 525] width 15 height 9
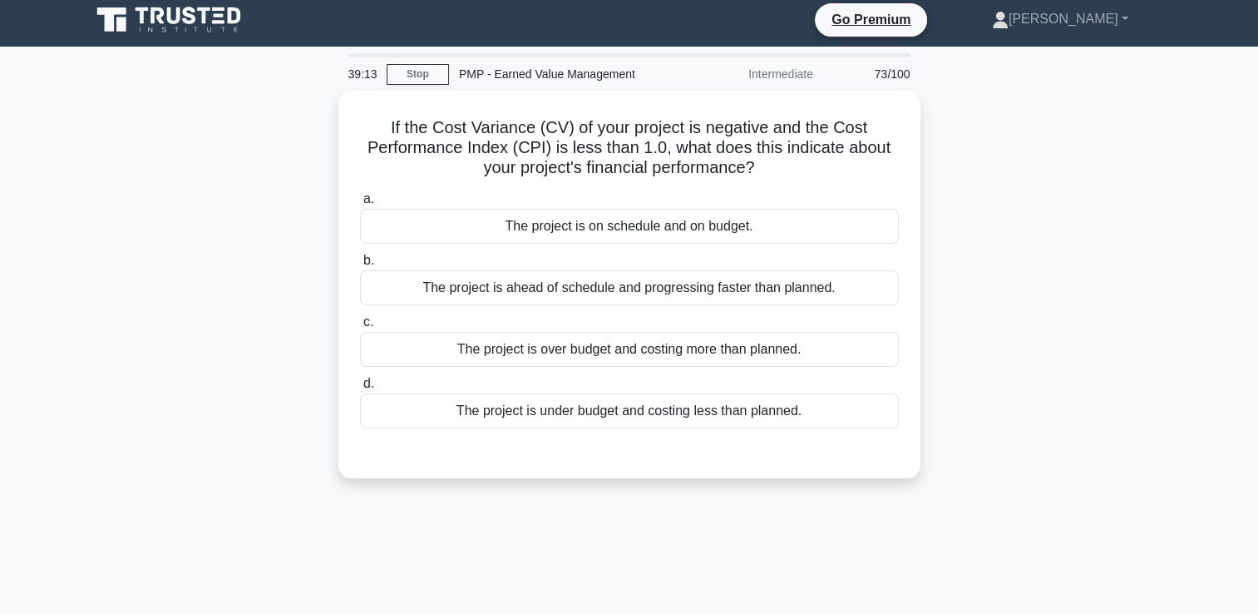
scroll to position [0, 0]
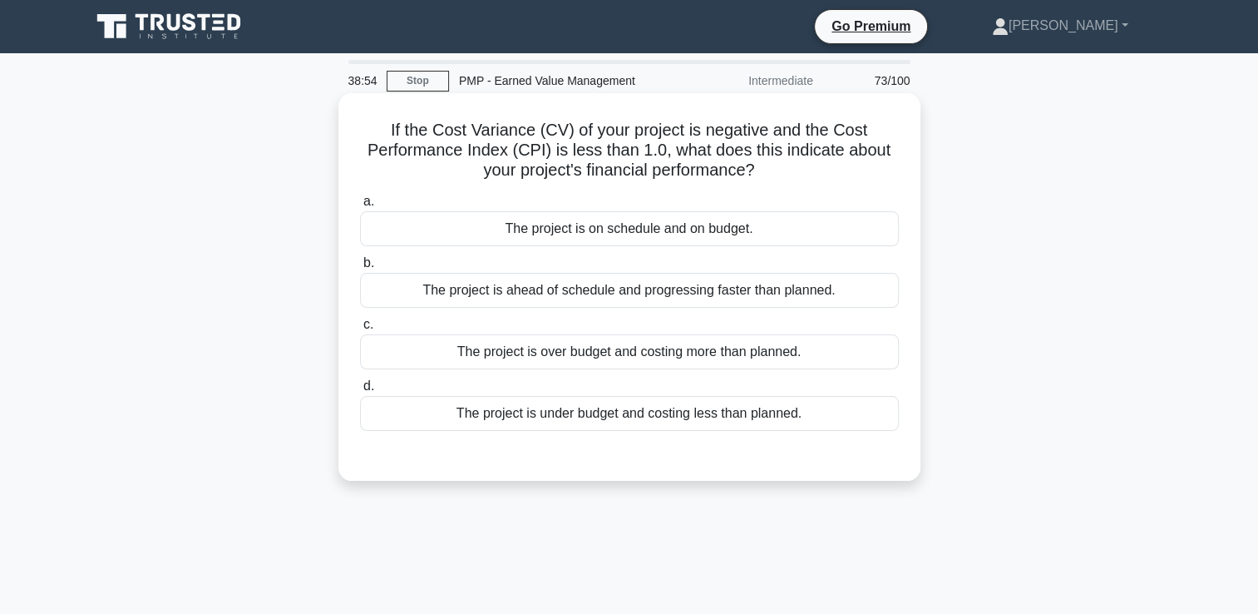
click at [823, 437] on div "a. The project is on schedule and on budget. b. The project is ahead of schedul…" at bounding box center [629, 324] width 542 height 273
click at [827, 424] on div "The project is under budget and costing less than planned." at bounding box center [629, 413] width 539 height 35
click at [360, 392] on input "d. The project is under budget and costing less than planned." at bounding box center [360, 386] width 0 height 11
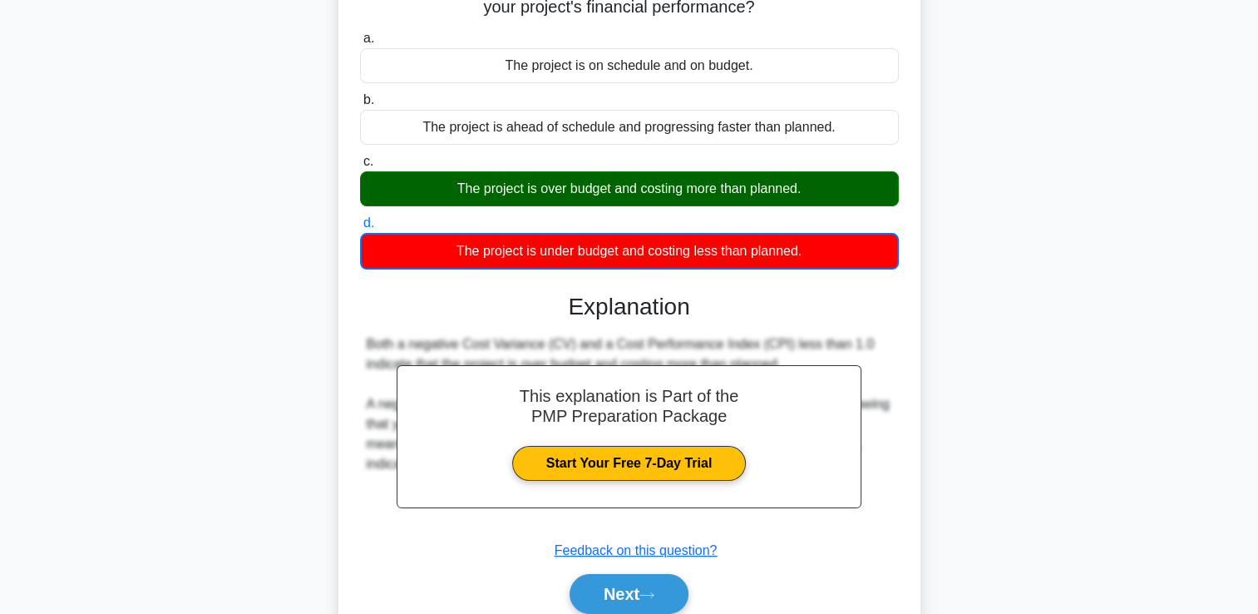
scroll to position [284, 0]
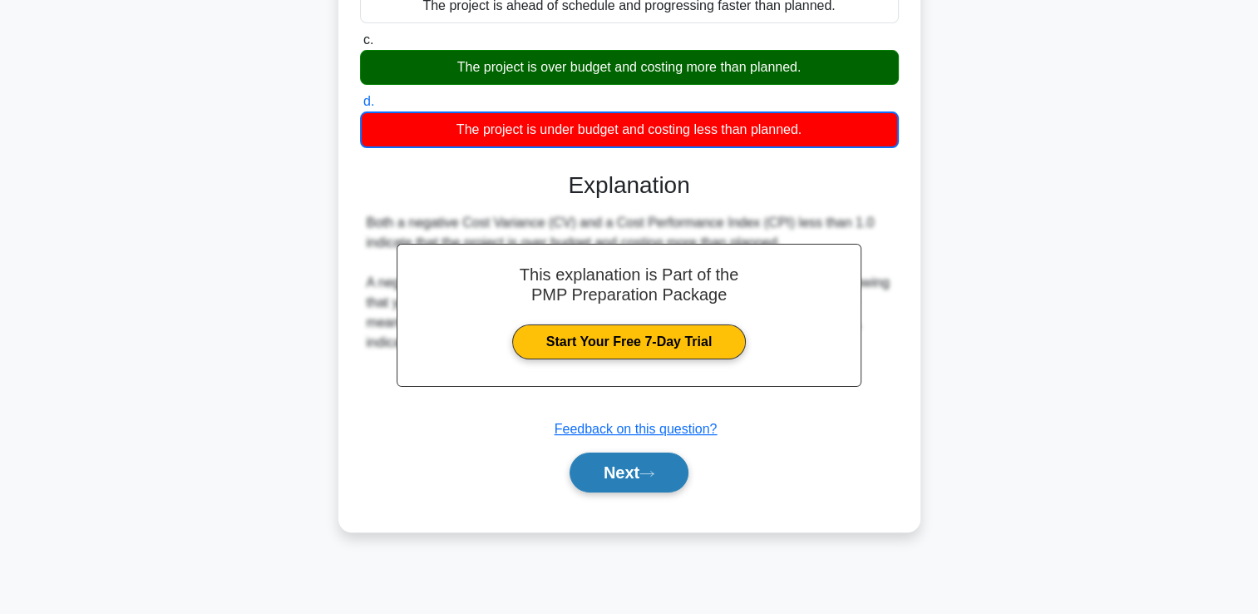
click at [650, 474] on icon at bounding box center [647, 473] width 15 height 9
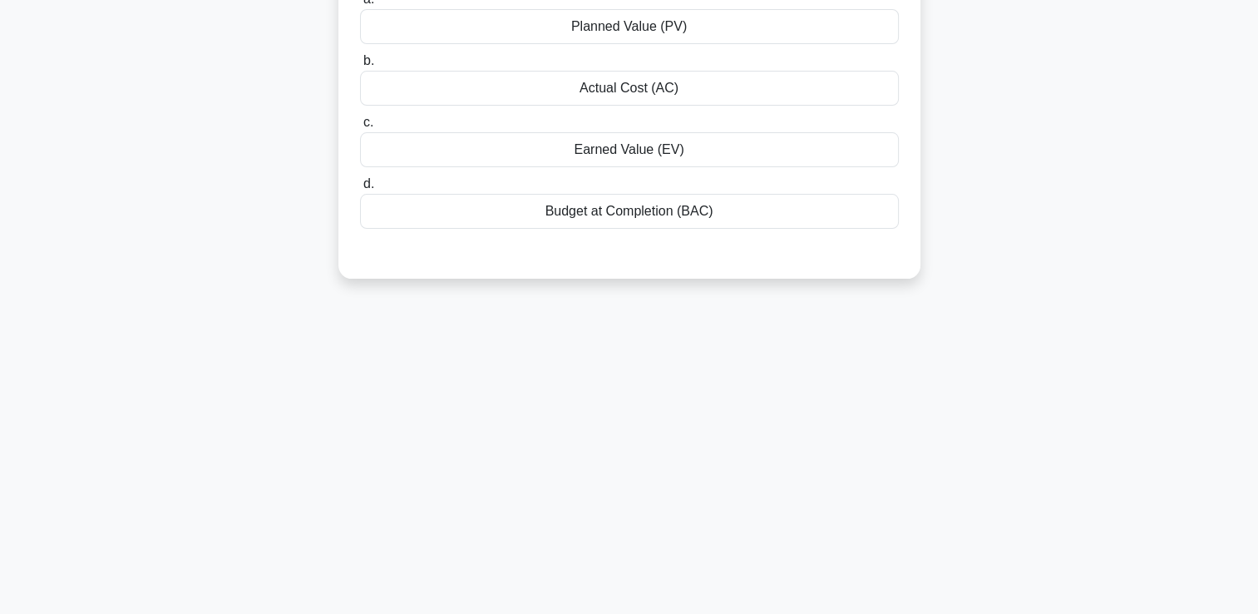
scroll to position [0, 0]
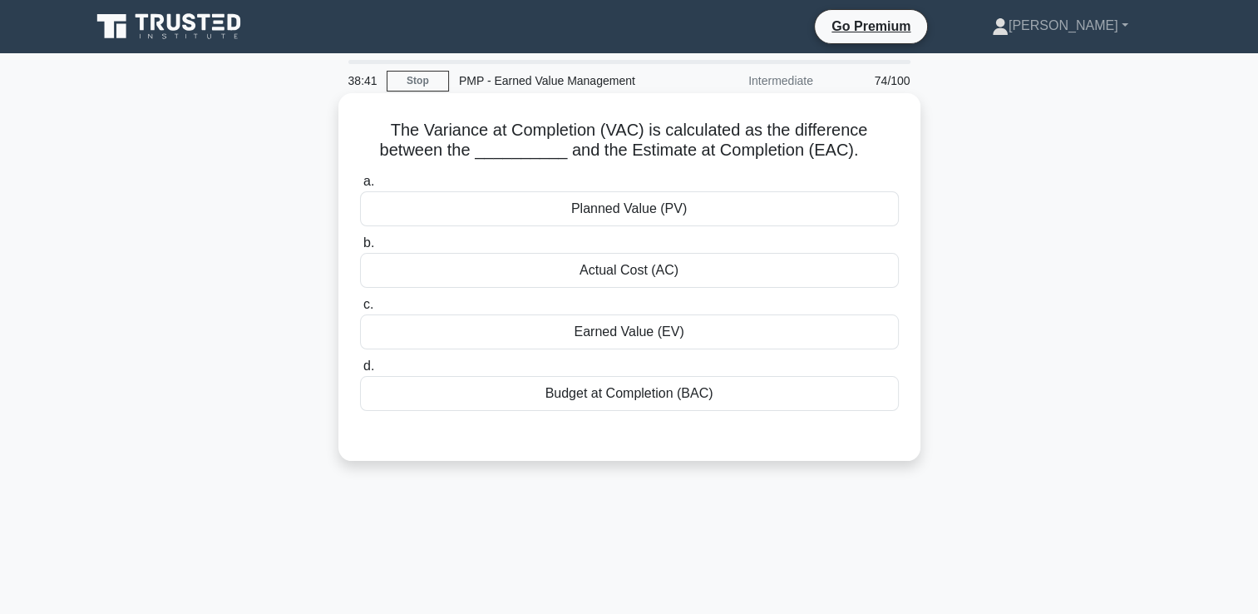
click at [579, 407] on div "Budget at Completion (BAC)" at bounding box center [629, 393] width 539 height 35
click at [360, 372] on input "d. Budget at Completion (BAC)" at bounding box center [360, 366] width 0 height 11
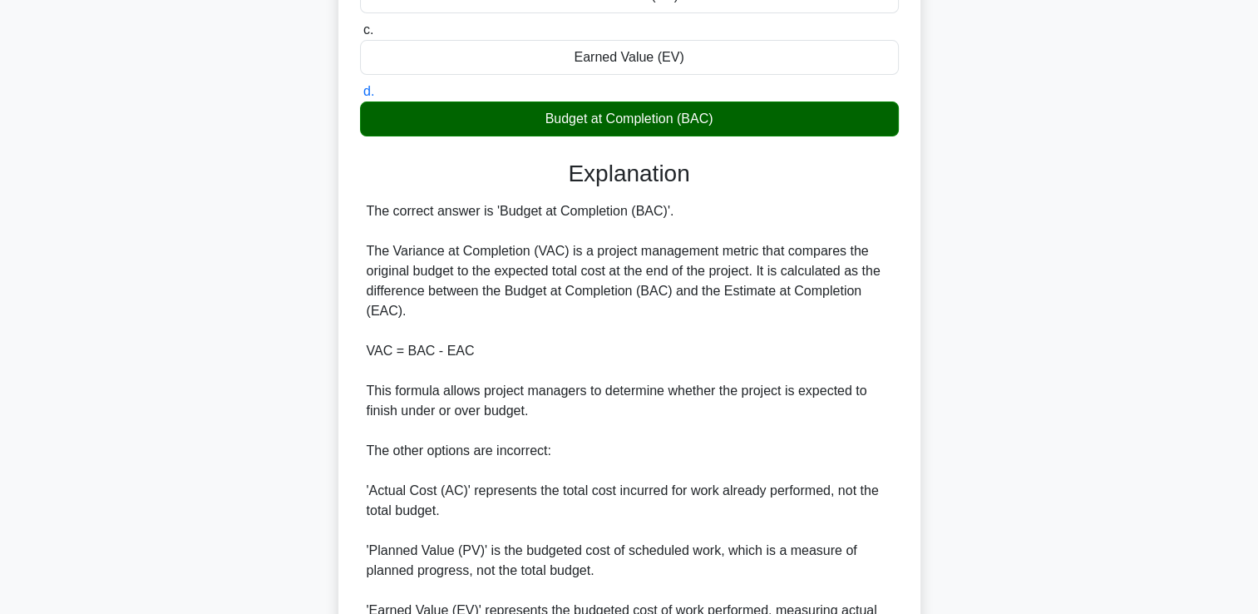
scroll to position [530, 0]
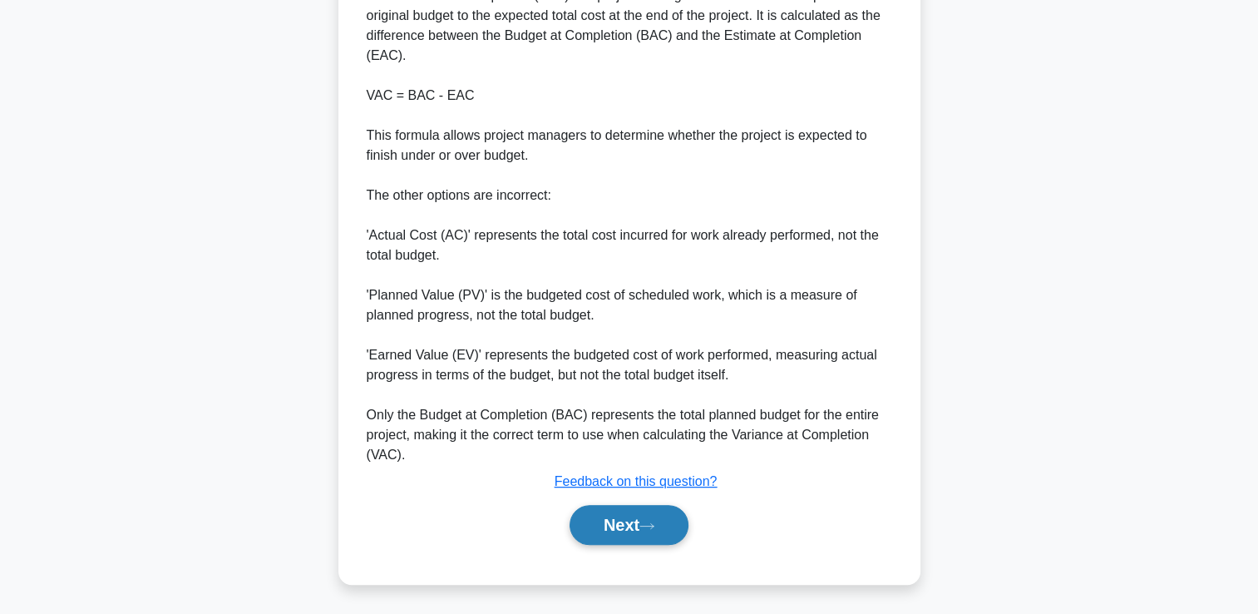
click at [628, 525] on button "Next" at bounding box center [629, 525] width 119 height 40
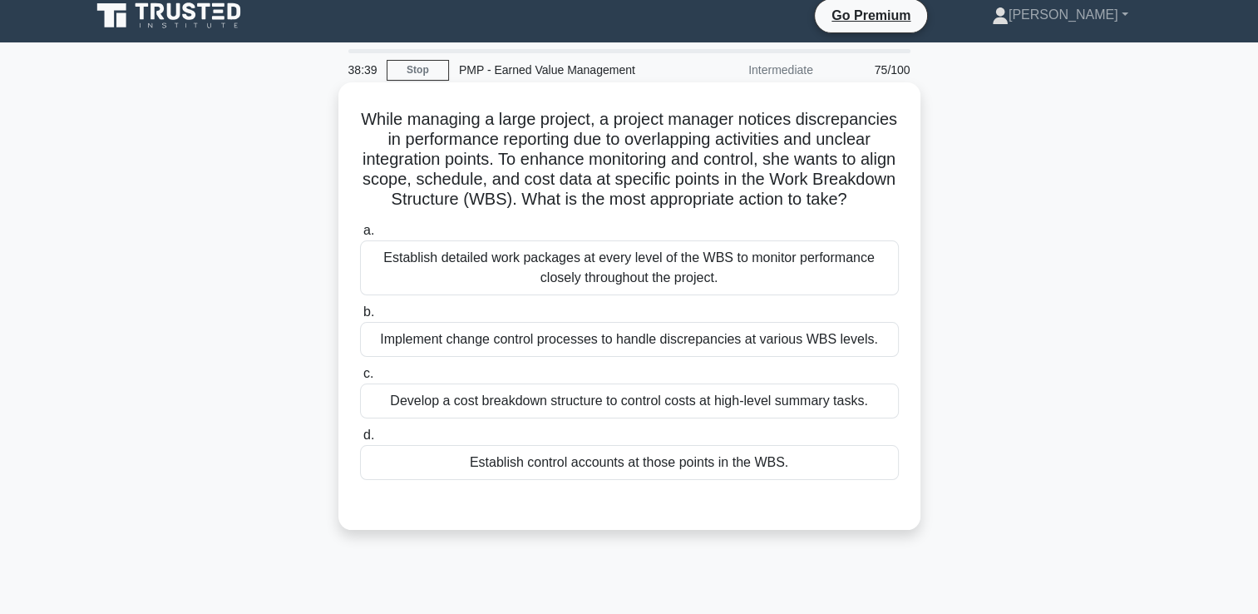
scroll to position [0, 0]
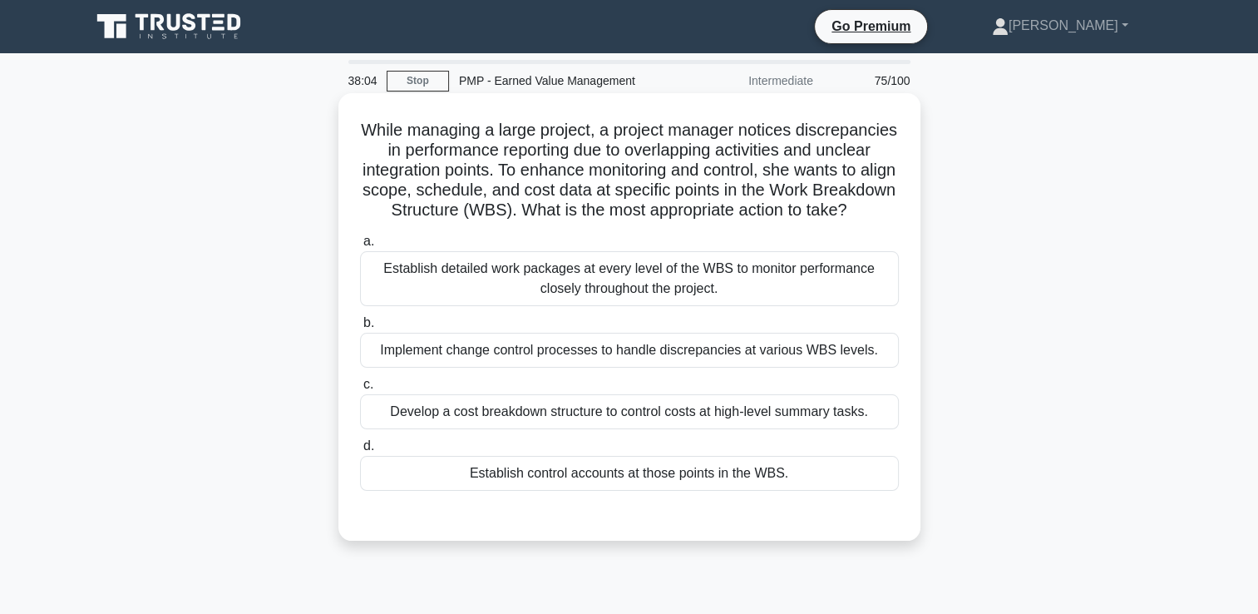
click at [600, 288] on div "Establish detailed work packages at every level of the WBS to monitor performan…" at bounding box center [629, 278] width 539 height 55
click at [360, 247] on input "a. Establish detailed work packages at every level of the WBS to monitor perfor…" at bounding box center [360, 241] width 0 height 11
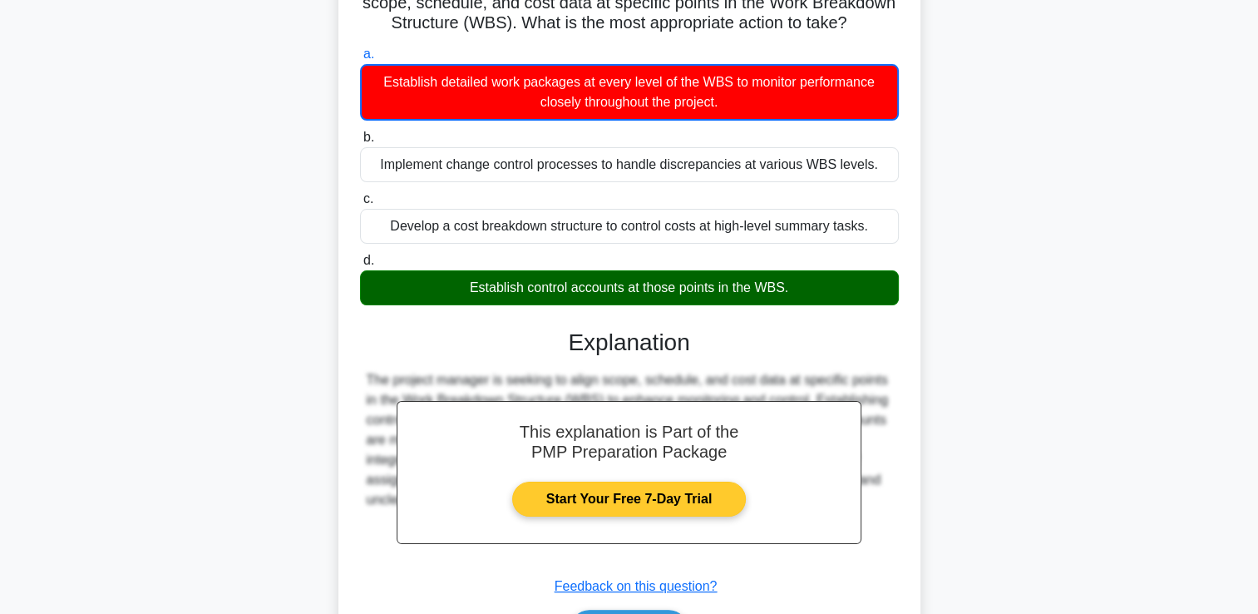
scroll to position [312, 0]
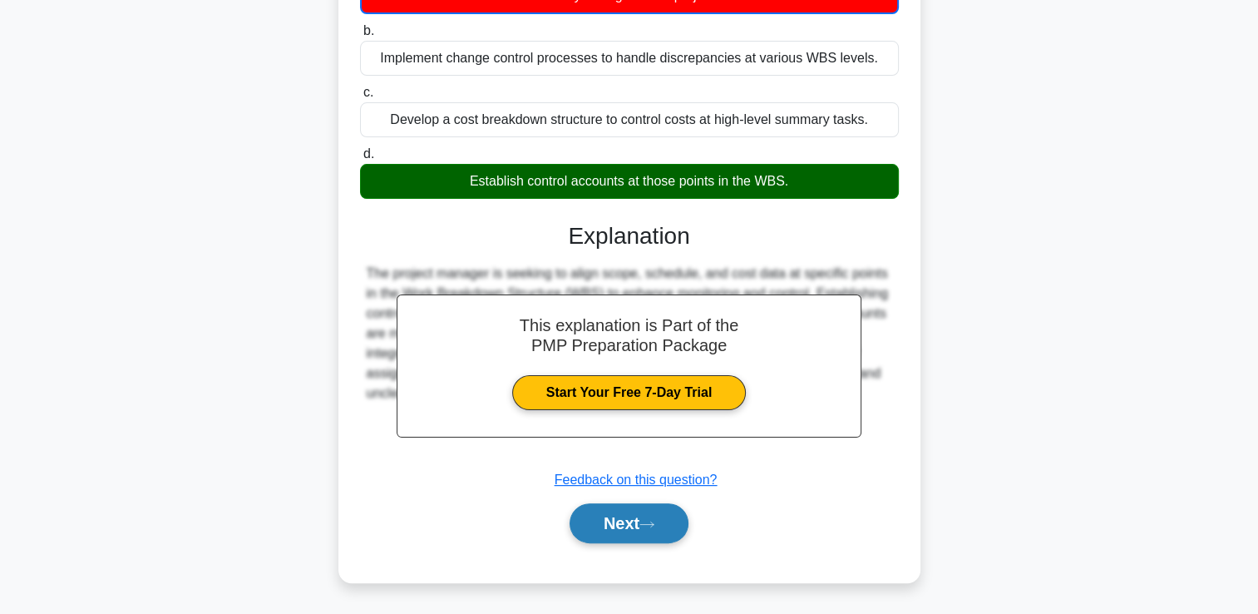
click at [663, 527] on button "Next" at bounding box center [629, 523] width 119 height 40
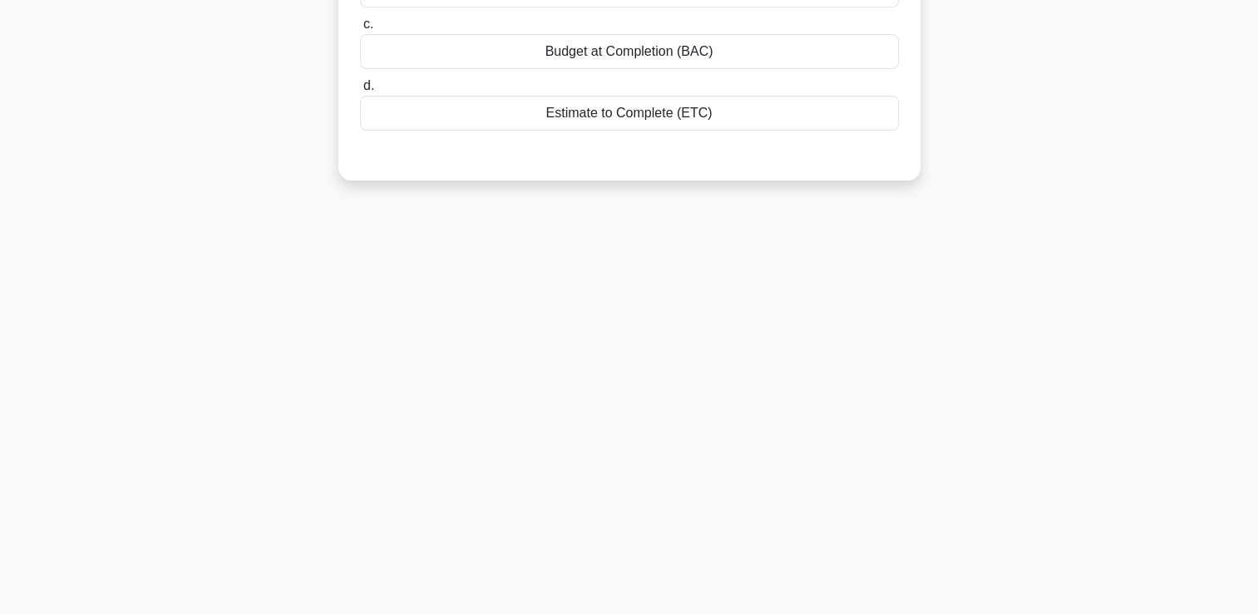
click at [679, 511] on div "38:01 Stop PMP - Earned Value Management Intermediate 76/100 The ________ is th…" at bounding box center [630, 191] width 1098 height 832
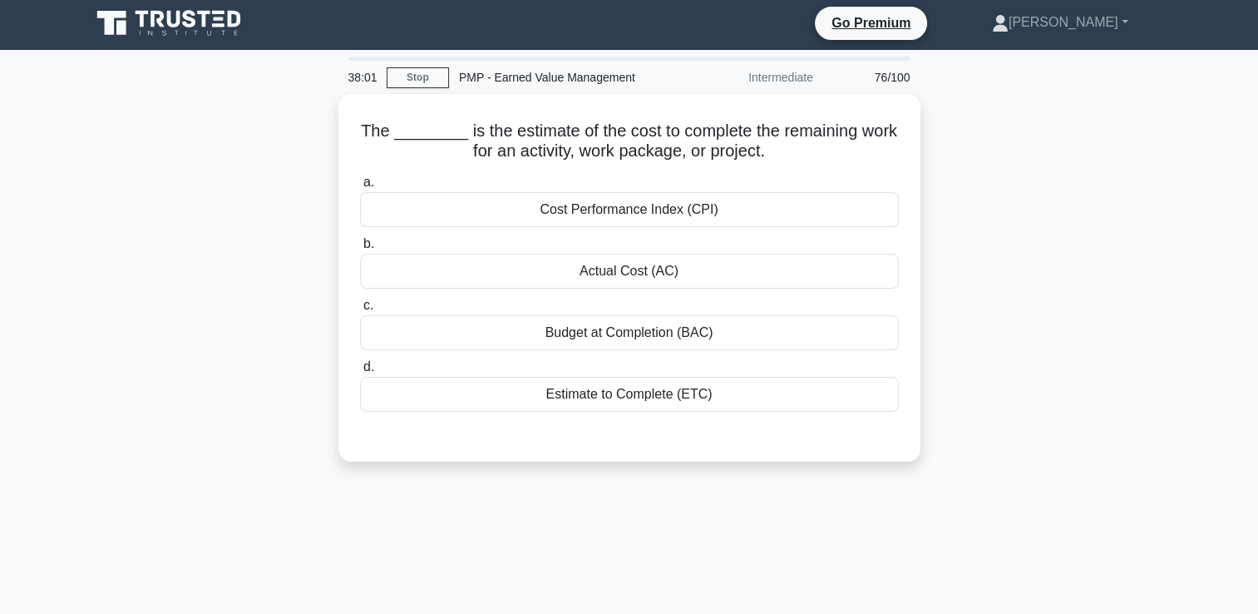
scroll to position [0, 0]
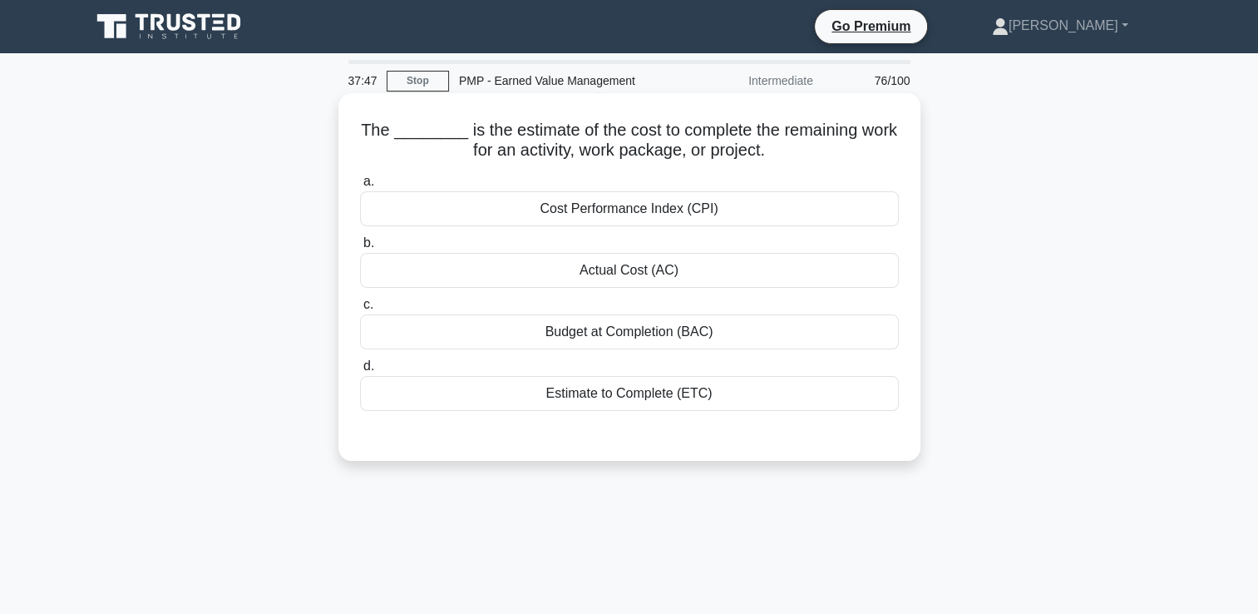
click at [721, 351] on div "a. Cost Performance Index (CPI) b. Actual Cost (AC)" at bounding box center [629, 291] width 559 height 246
click at [719, 321] on div "Budget at Completion (BAC)" at bounding box center [629, 331] width 539 height 35
click at [360, 310] on input "c. Budget at Completion (BAC)" at bounding box center [360, 304] width 0 height 11
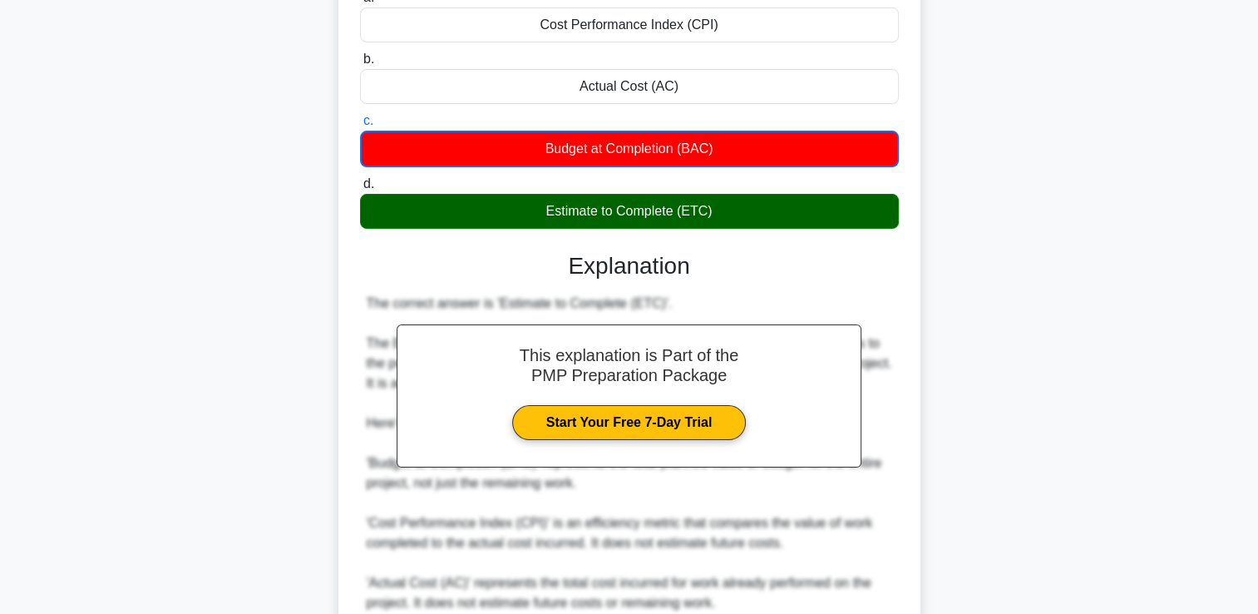
scroll to position [392, 0]
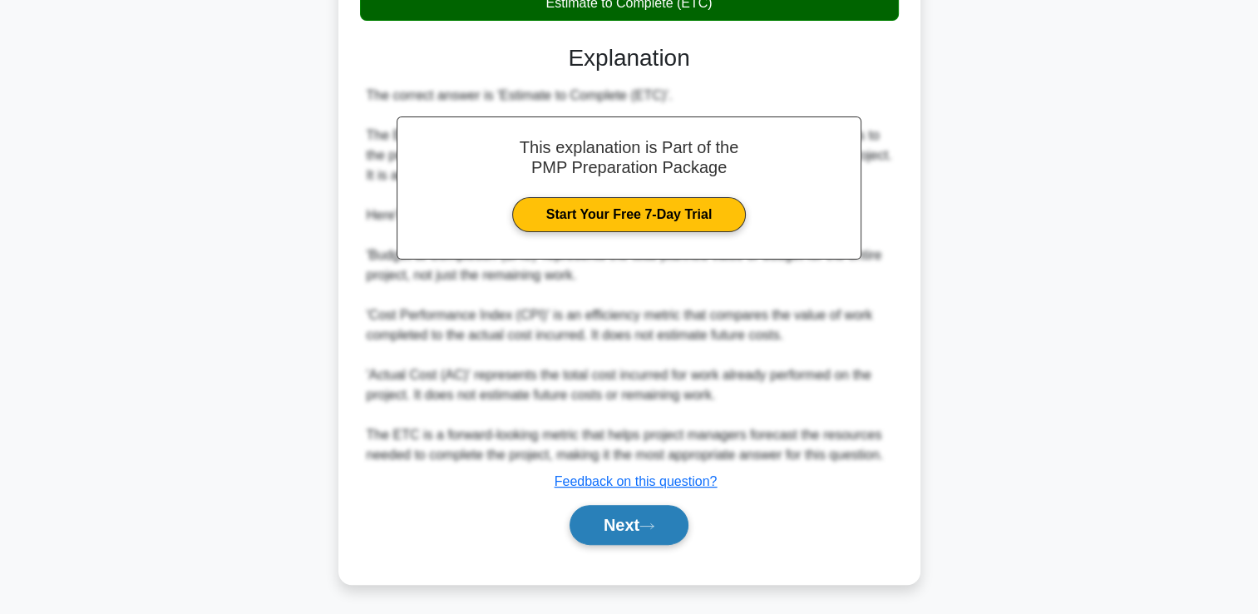
click at [662, 521] on button "Next" at bounding box center [629, 525] width 119 height 40
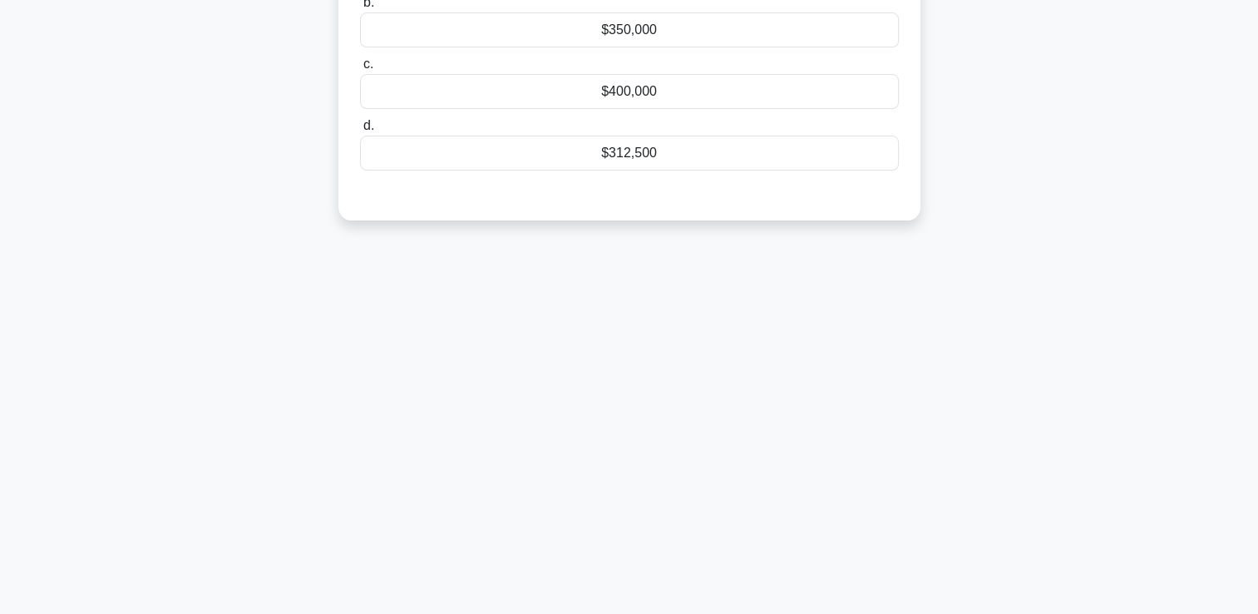
scroll to position [35, 0]
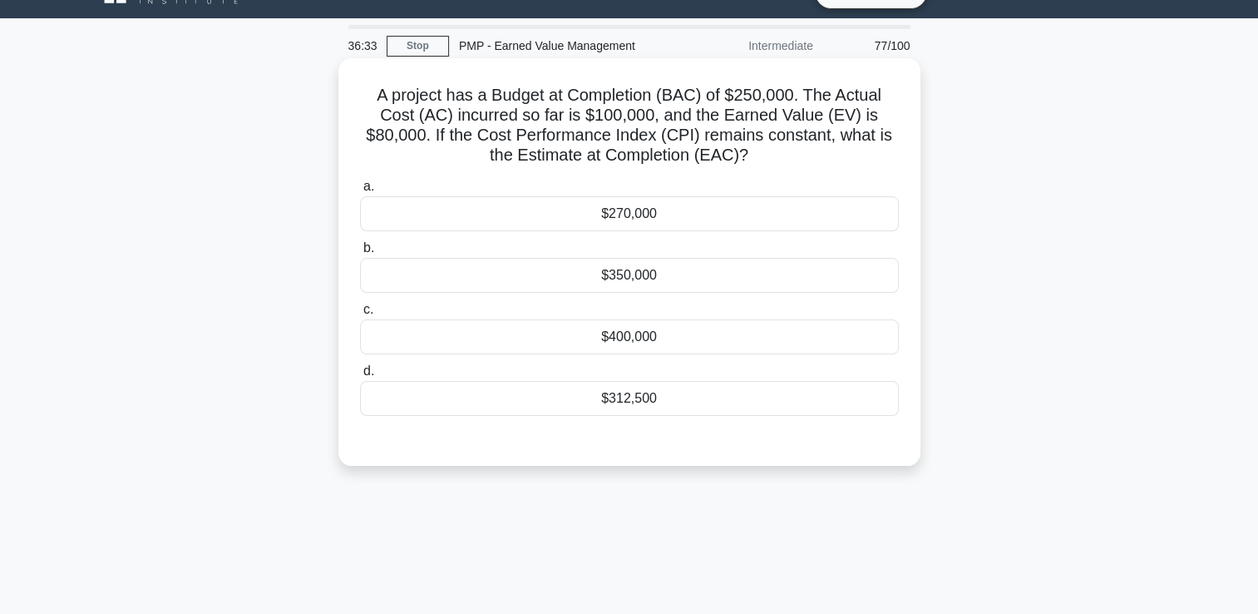
click at [709, 277] on div "$350,000" at bounding box center [629, 275] width 539 height 35
click at [360, 254] on input "b. $350,000" at bounding box center [360, 248] width 0 height 11
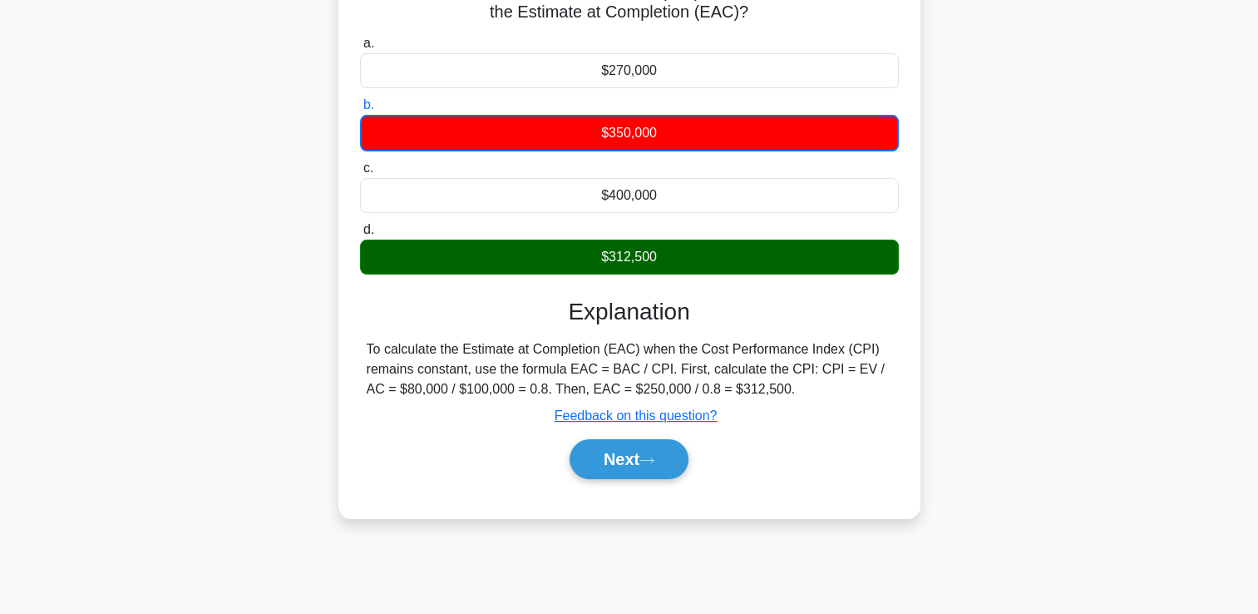
scroll to position [284, 0]
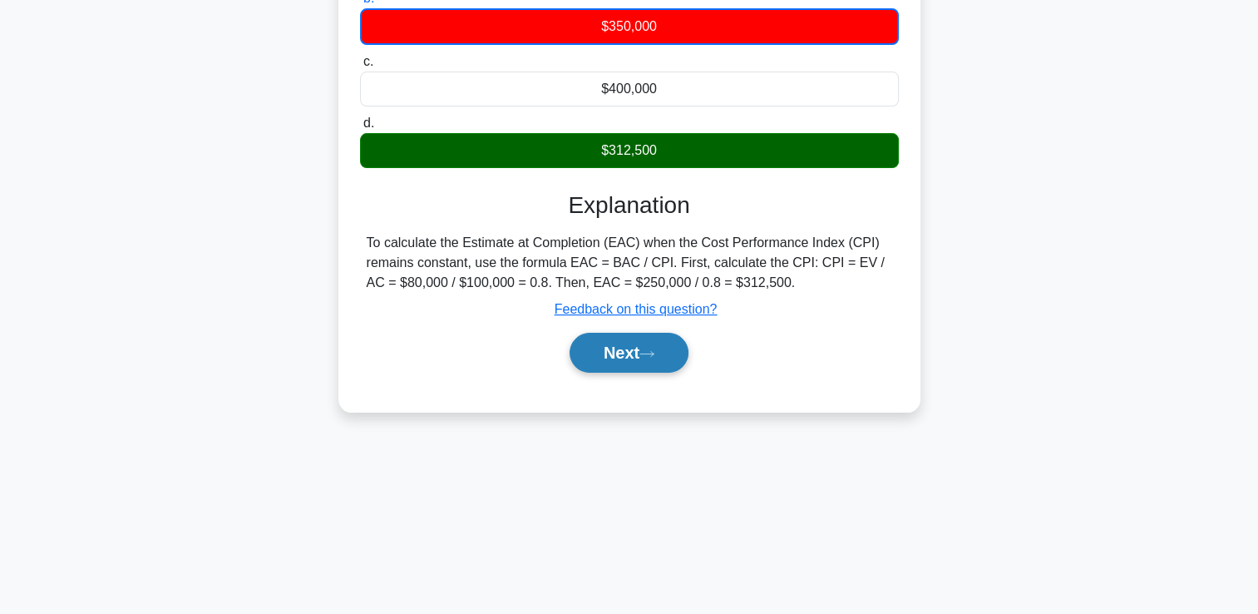
click at [631, 362] on button "Next" at bounding box center [629, 353] width 119 height 40
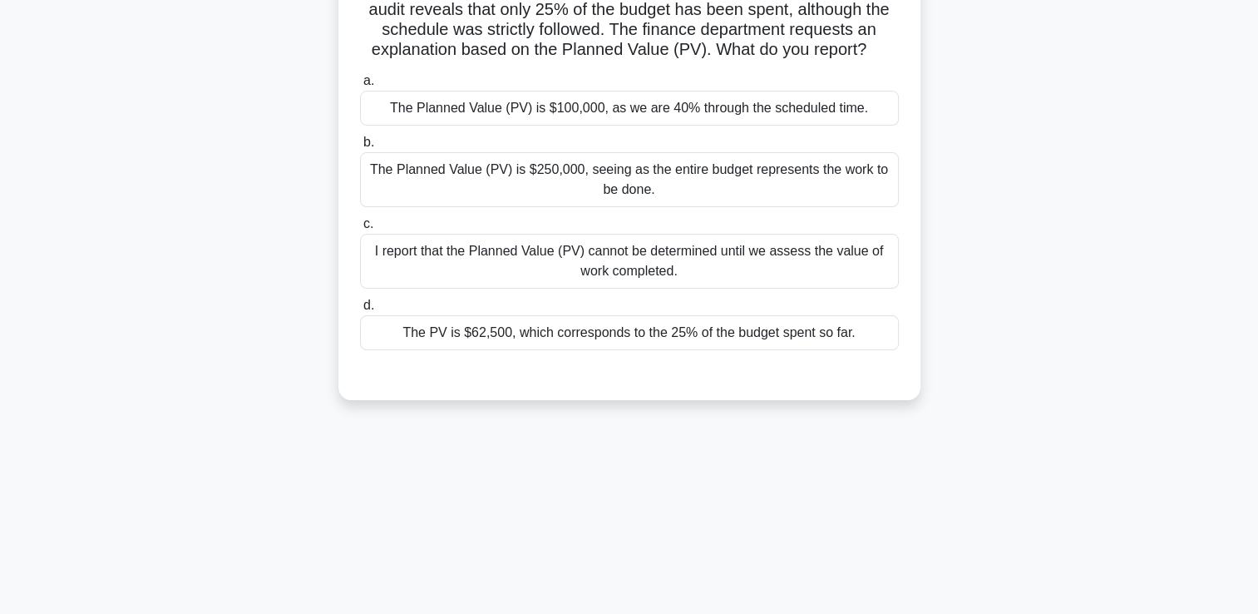
scroll to position [0, 0]
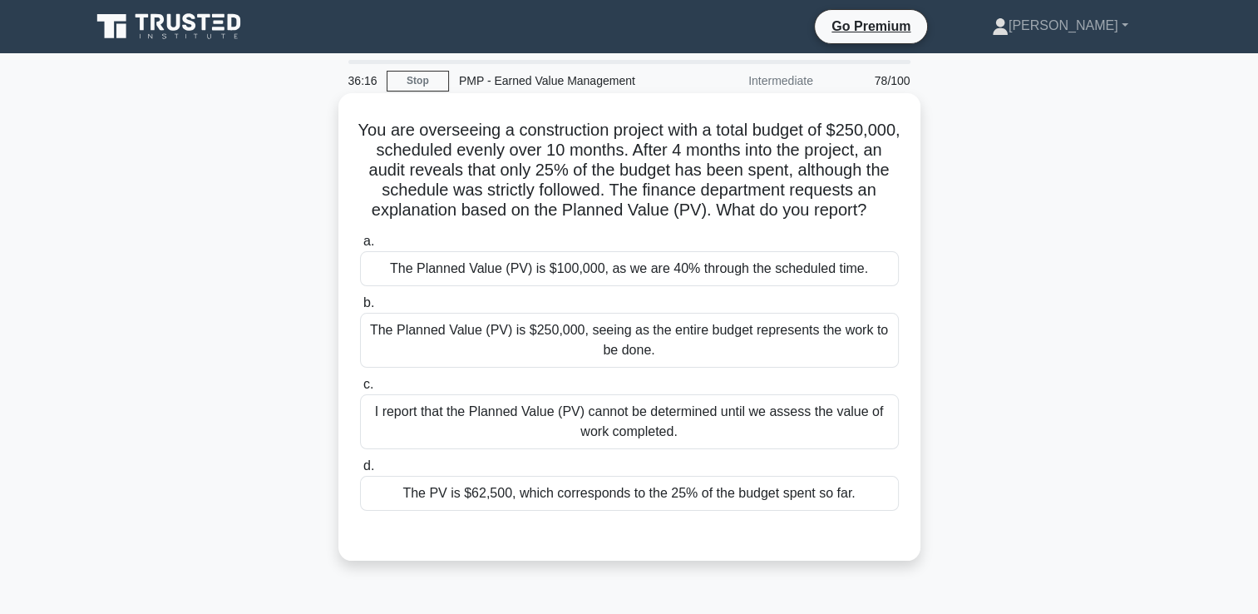
click at [664, 368] on div "The Planned Value (PV) is $250,000, seeing as the entire budget represents the …" at bounding box center [629, 340] width 539 height 55
click at [360, 309] on input "b. The Planned Value (PV) is $250,000, seeing as the entire budget represents t…" at bounding box center [360, 303] width 0 height 11
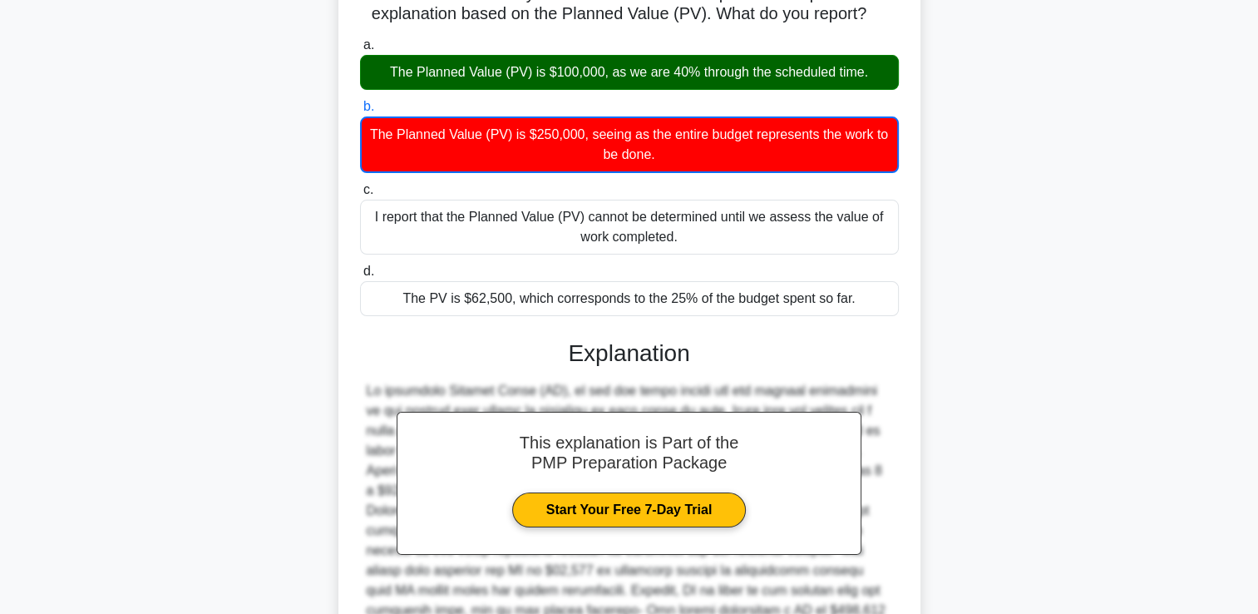
scroll to position [416, 0]
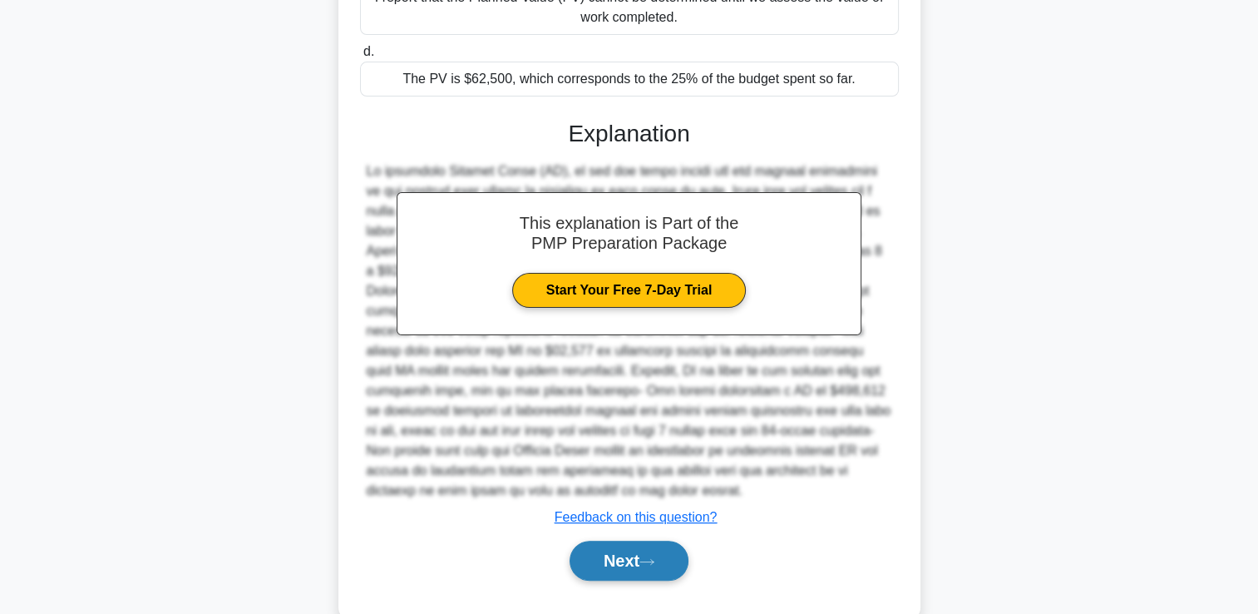
click at [664, 567] on button "Next" at bounding box center [629, 561] width 119 height 40
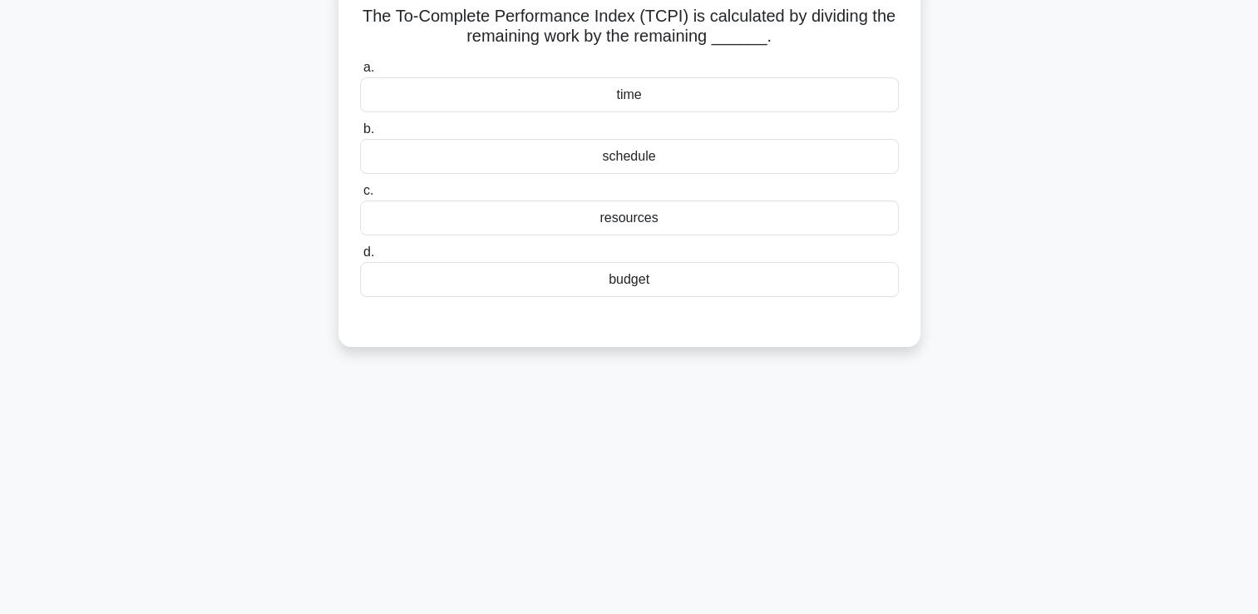
scroll to position [35, 0]
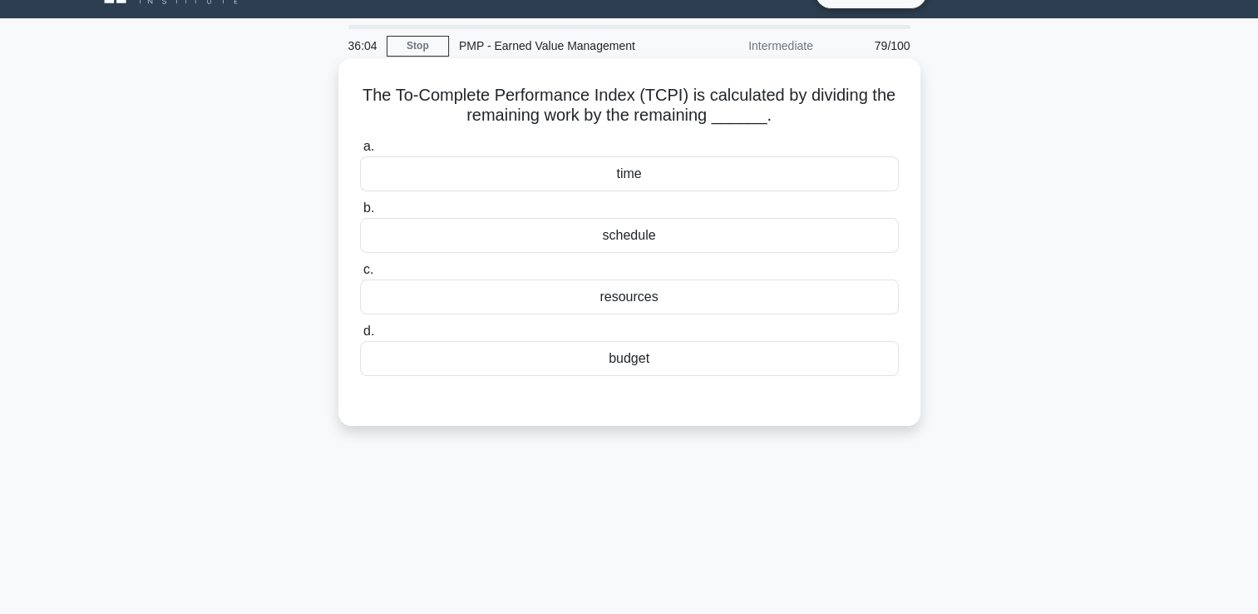
click at [620, 343] on div "budget" at bounding box center [629, 358] width 539 height 35
click at [360, 337] on input "d. budget" at bounding box center [360, 331] width 0 height 11
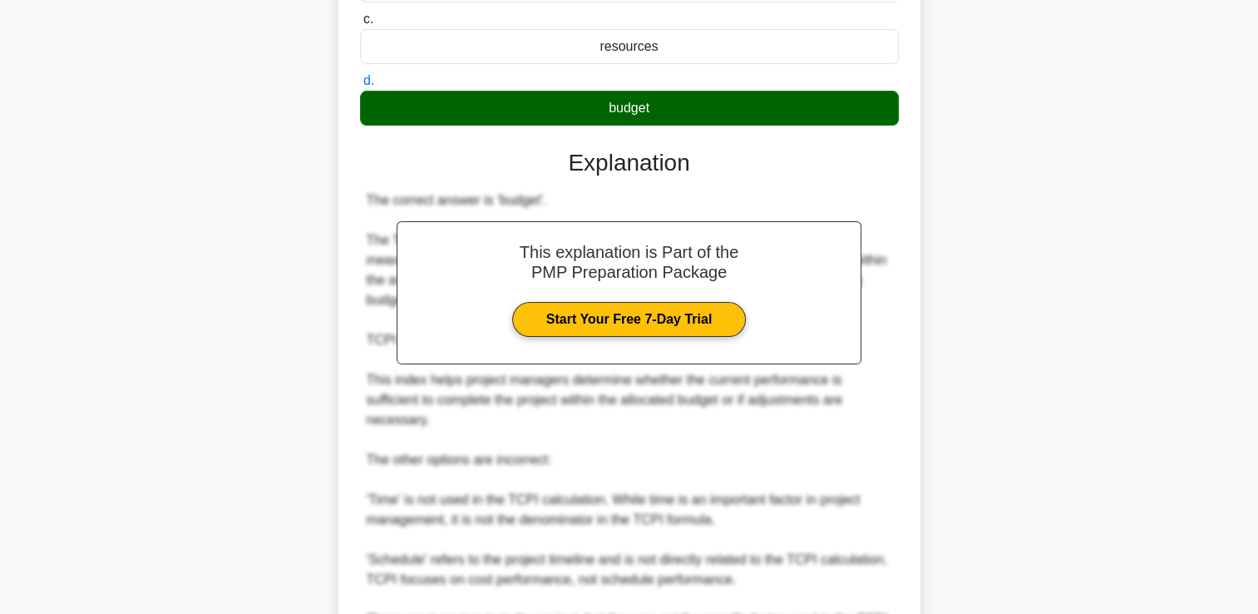
scroll to position [451, 0]
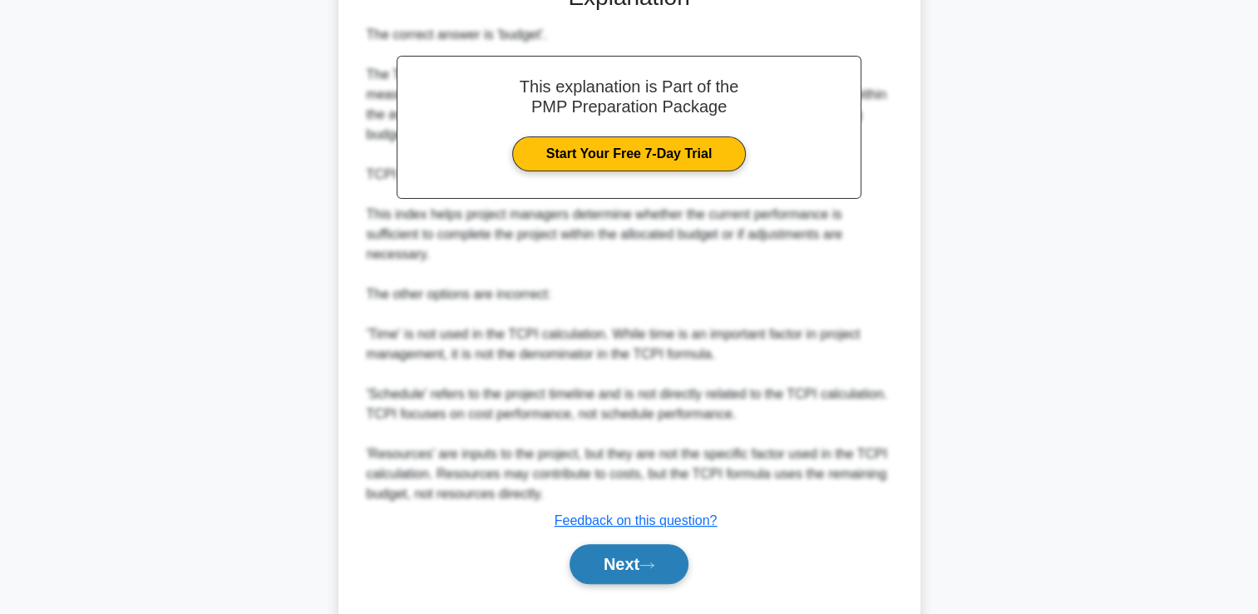
click at [626, 563] on button "Next" at bounding box center [629, 564] width 119 height 40
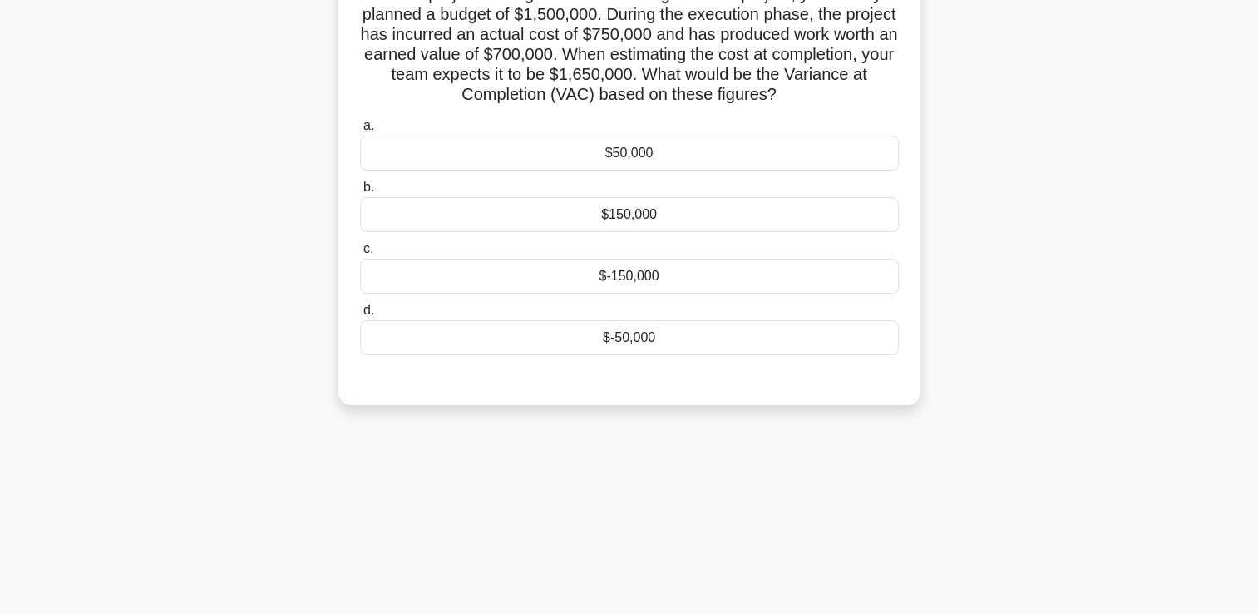
scroll to position [0, 0]
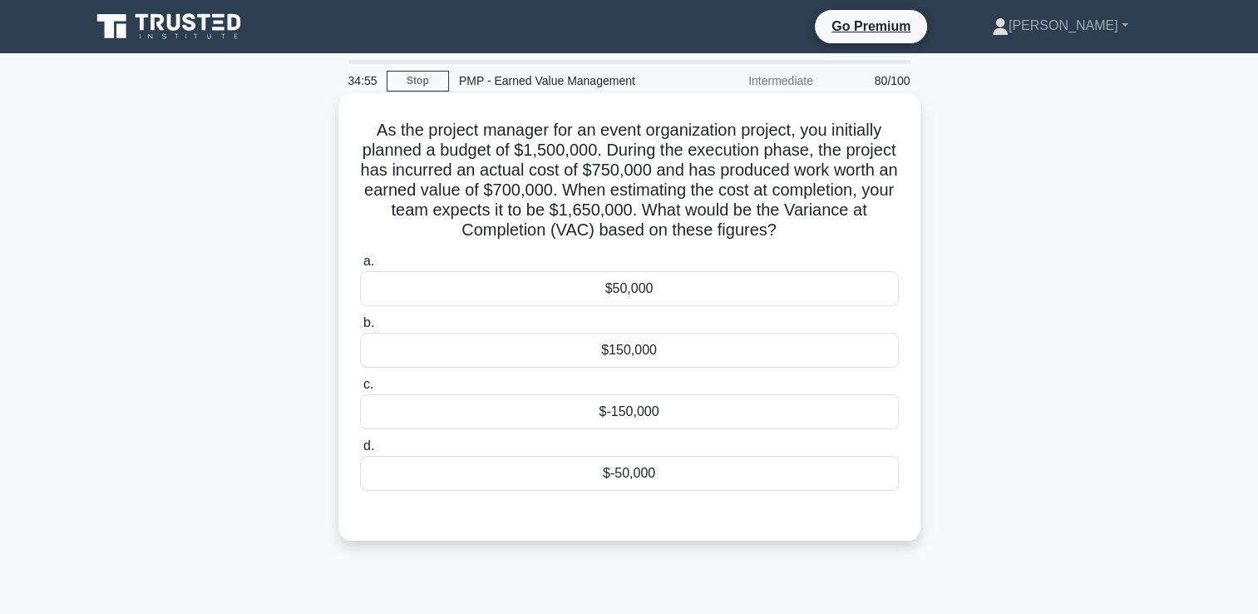
click at [567, 403] on div "$-150,000" at bounding box center [629, 411] width 539 height 35
click at [360, 390] on input "c. $-150,000" at bounding box center [360, 384] width 0 height 11
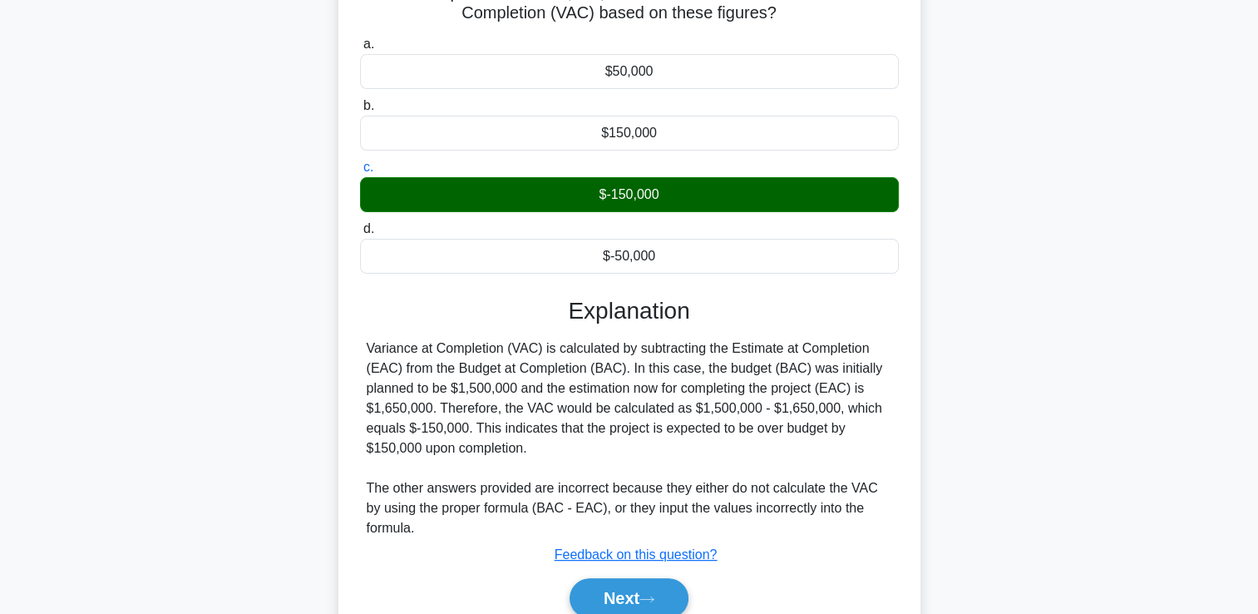
scroll to position [290, 0]
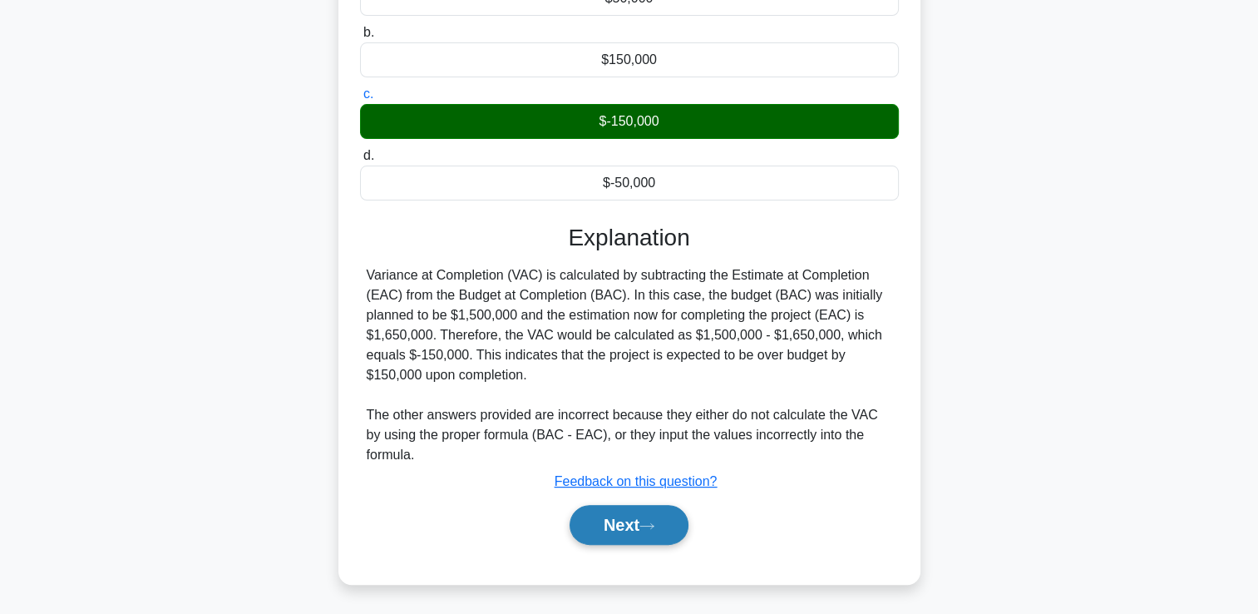
click at [669, 538] on button "Next" at bounding box center [629, 525] width 119 height 40
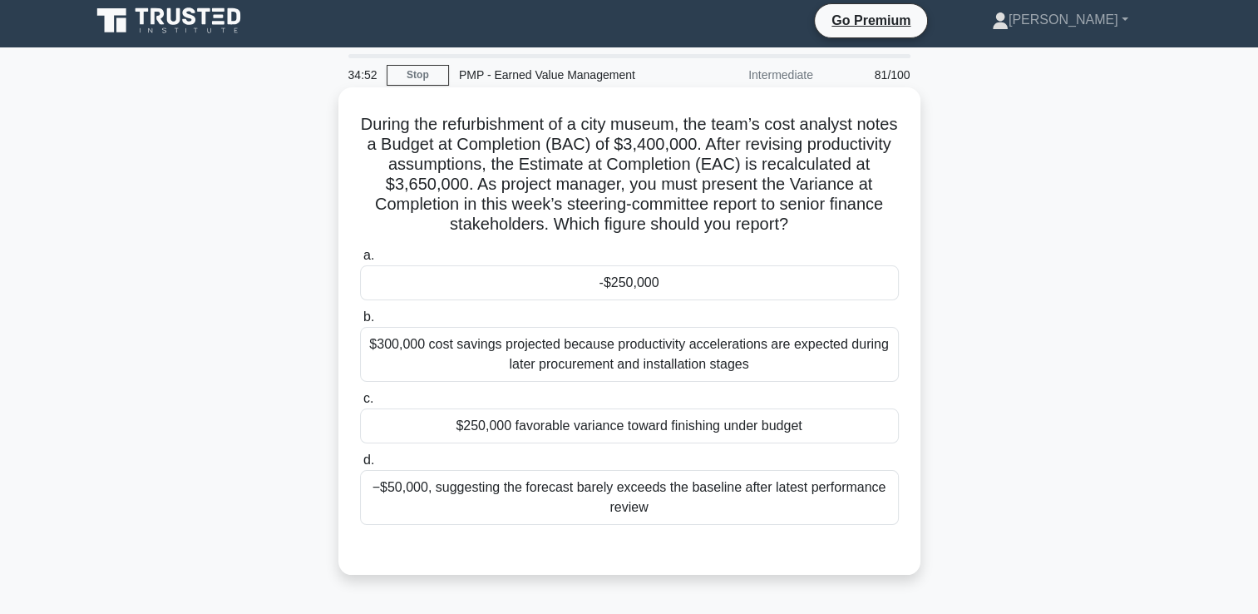
scroll to position [0, 0]
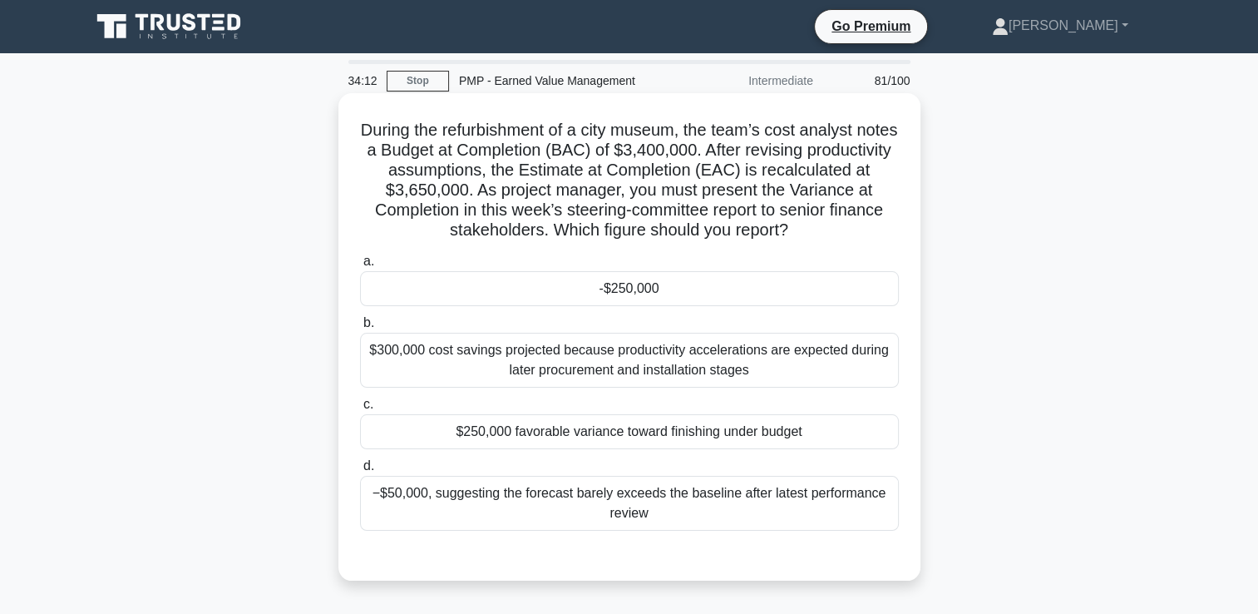
click at [542, 377] on div "$300,000 cost savings projected because productivity accelerations are expected…" at bounding box center [629, 360] width 539 height 55
click at [360, 328] on input "b. $300,000 cost savings projected because productivity accelerations are expec…" at bounding box center [360, 323] width 0 height 11
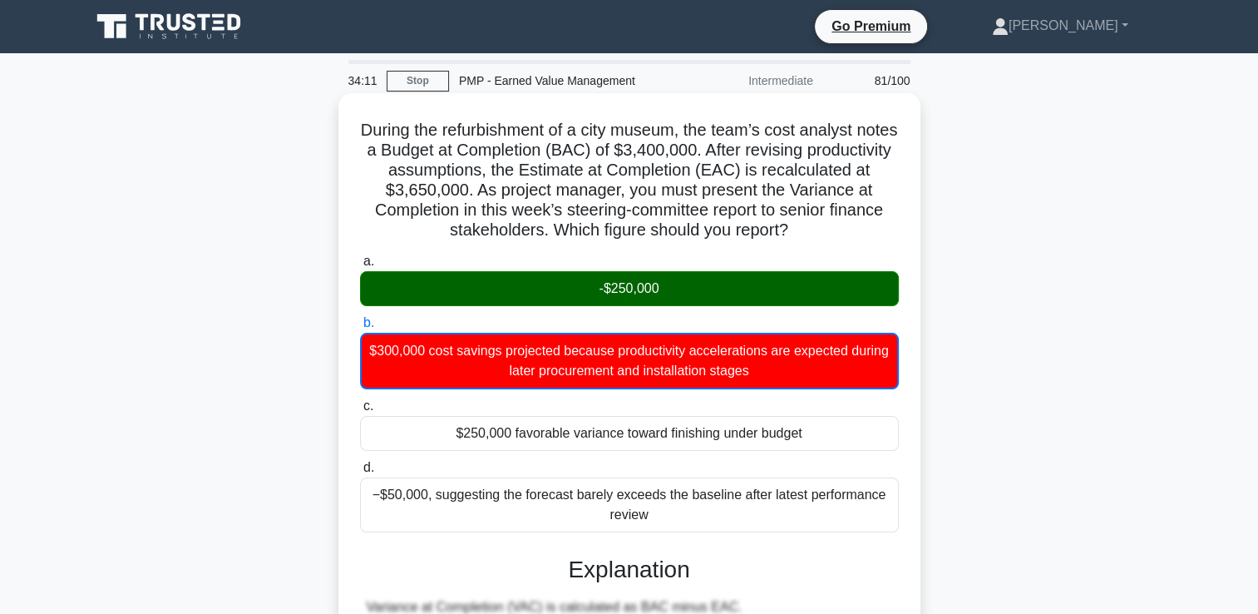
scroll to position [332, 0]
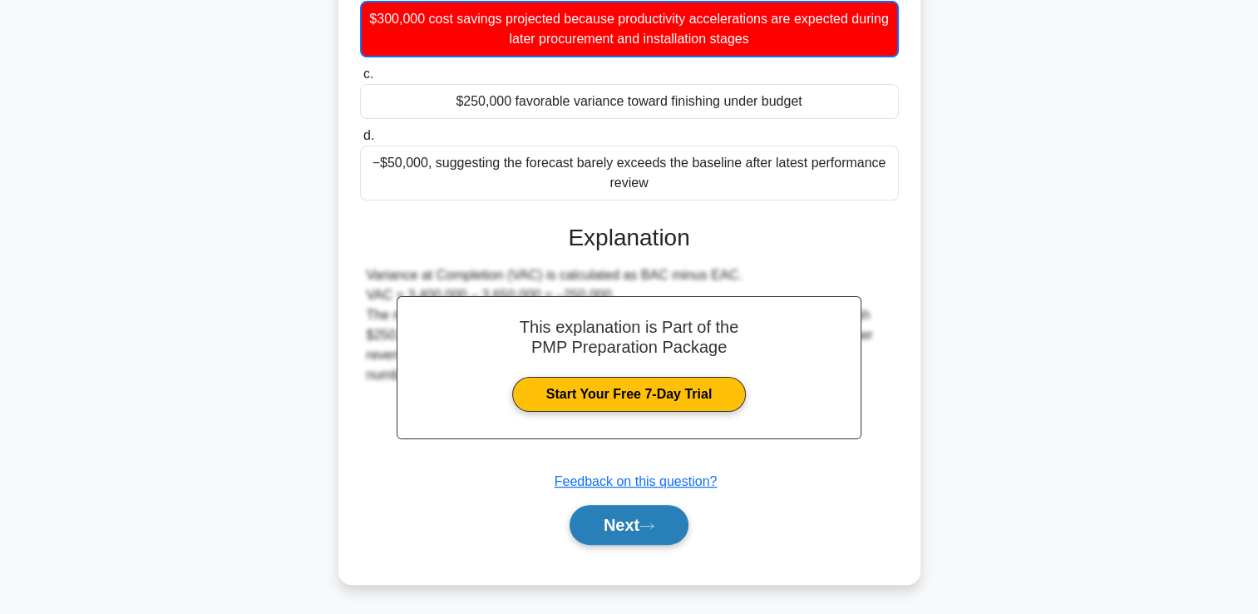
click at [681, 529] on button "Next" at bounding box center [629, 525] width 119 height 40
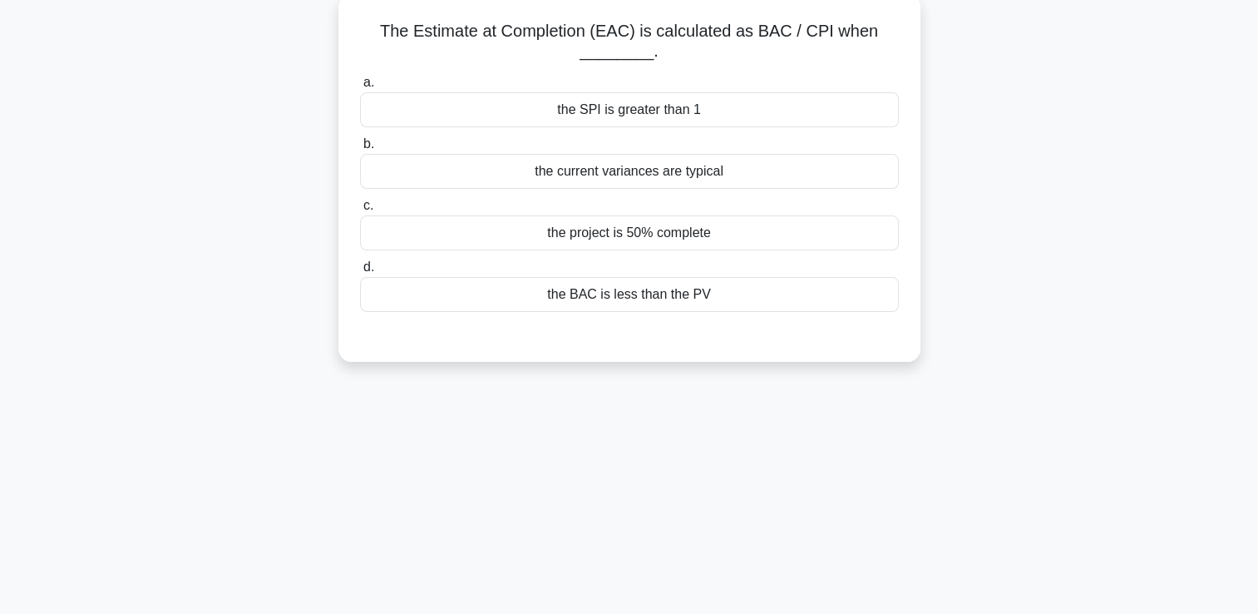
scroll to position [0, 0]
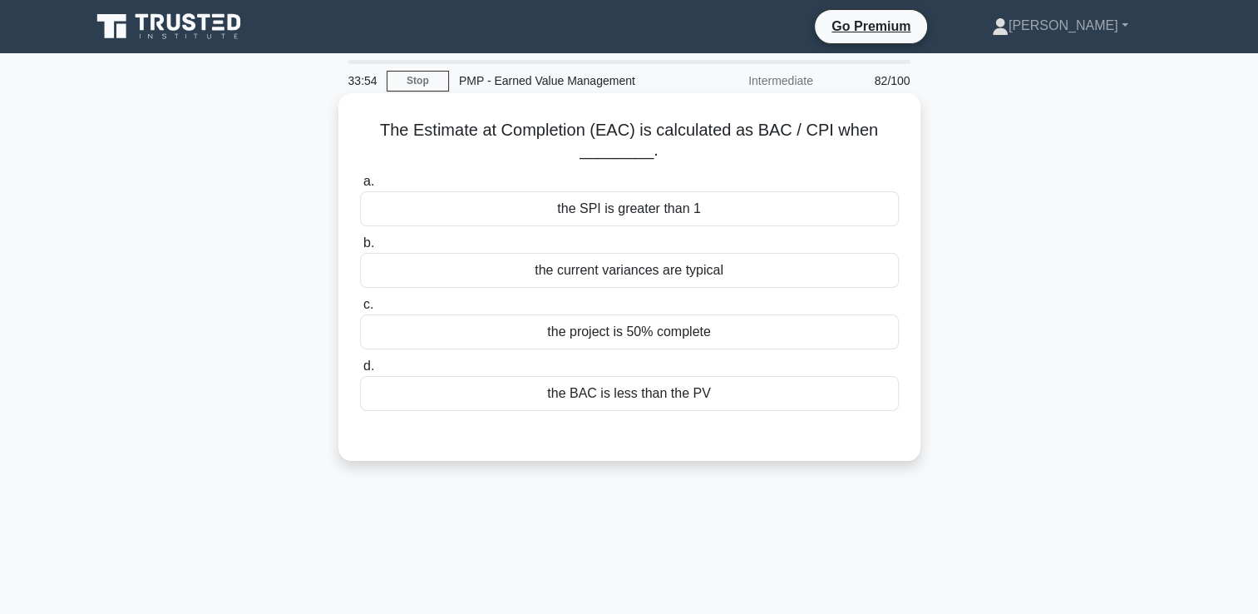
click at [652, 245] on label "b. the current variances are typical" at bounding box center [629, 260] width 539 height 55
click at [360, 245] on input "b. the current variances are typical" at bounding box center [360, 243] width 0 height 11
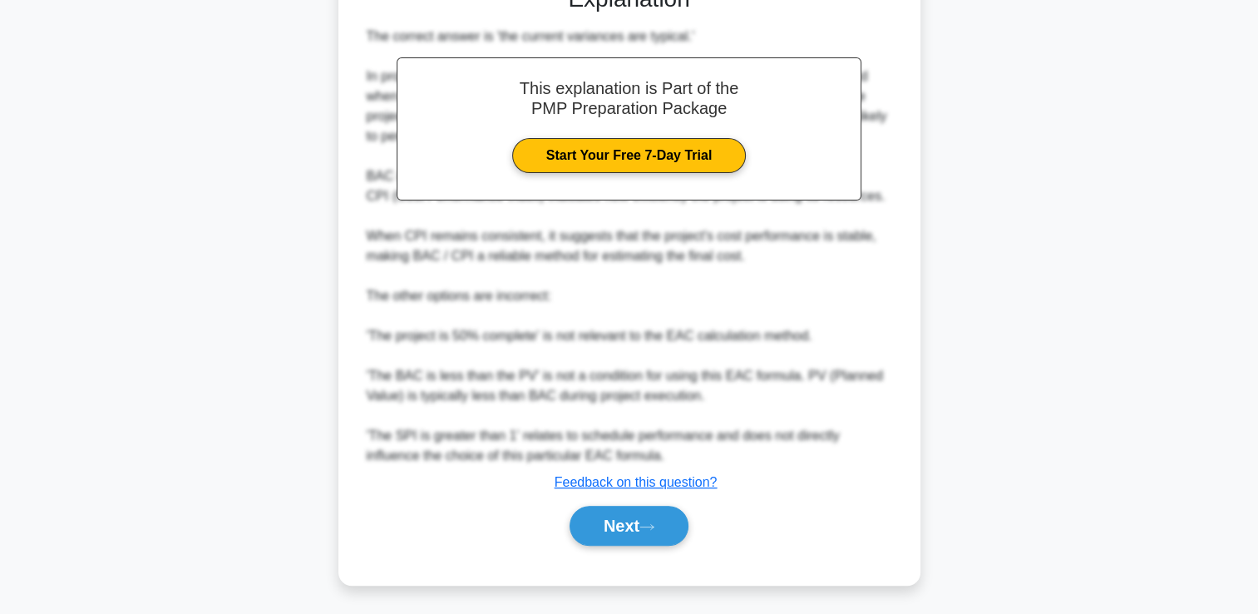
scroll to position [450, 0]
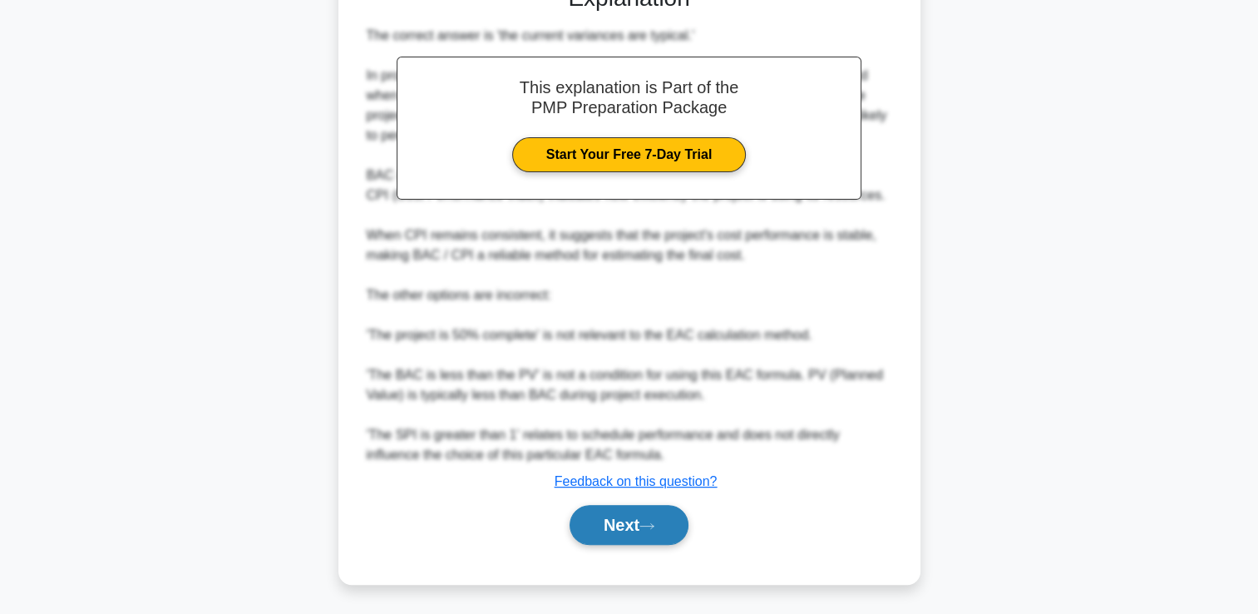
click at [664, 514] on button "Next" at bounding box center [629, 525] width 119 height 40
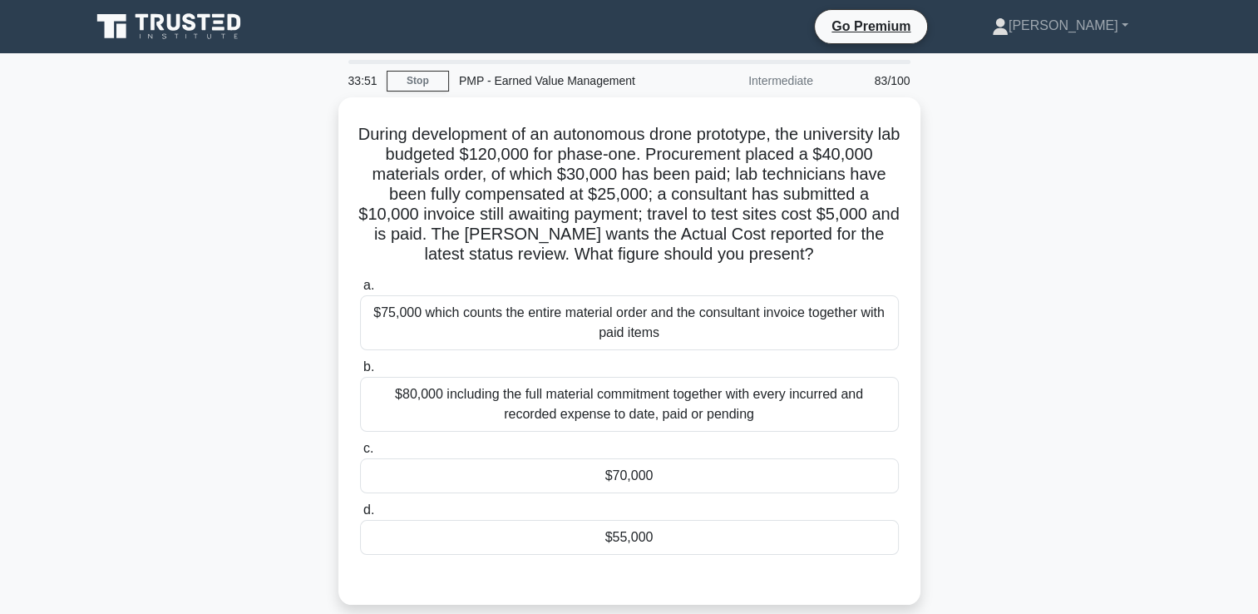
scroll to position [83, 0]
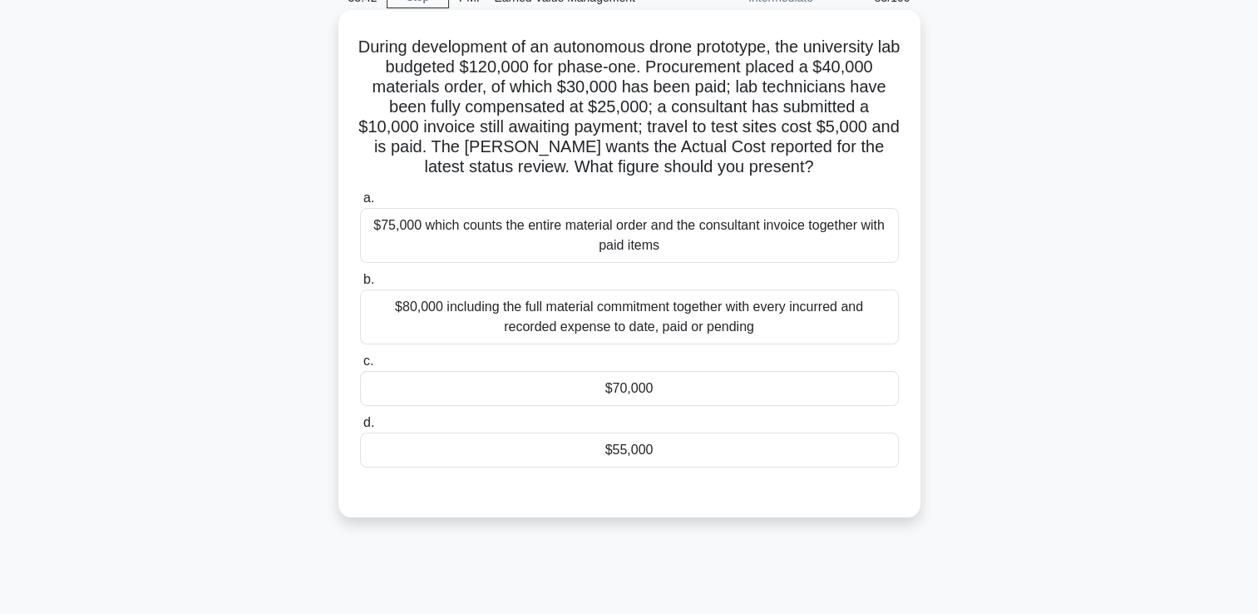
click at [664, 238] on div "$75,000 which counts the entire material order and the consultant invoice toget…" at bounding box center [629, 235] width 539 height 55
click at [360, 204] on input "a. $75,000 which counts the entire material order and the consultant invoice to…" at bounding box center [360, 198] width 0 height 11
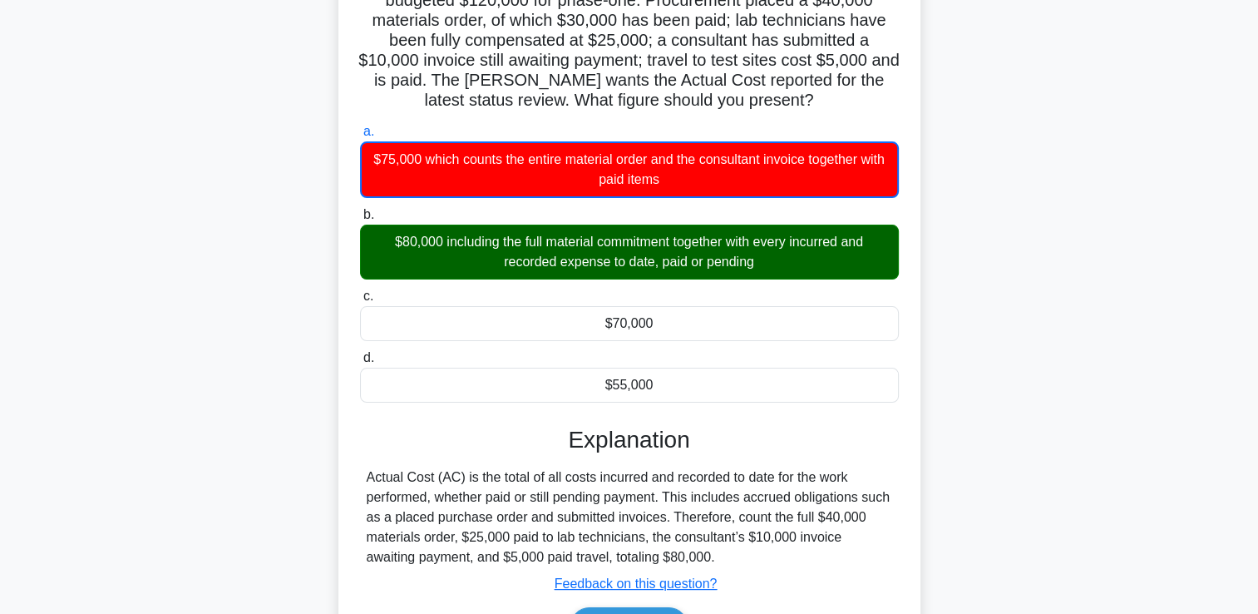
scroll to position [284, 0]
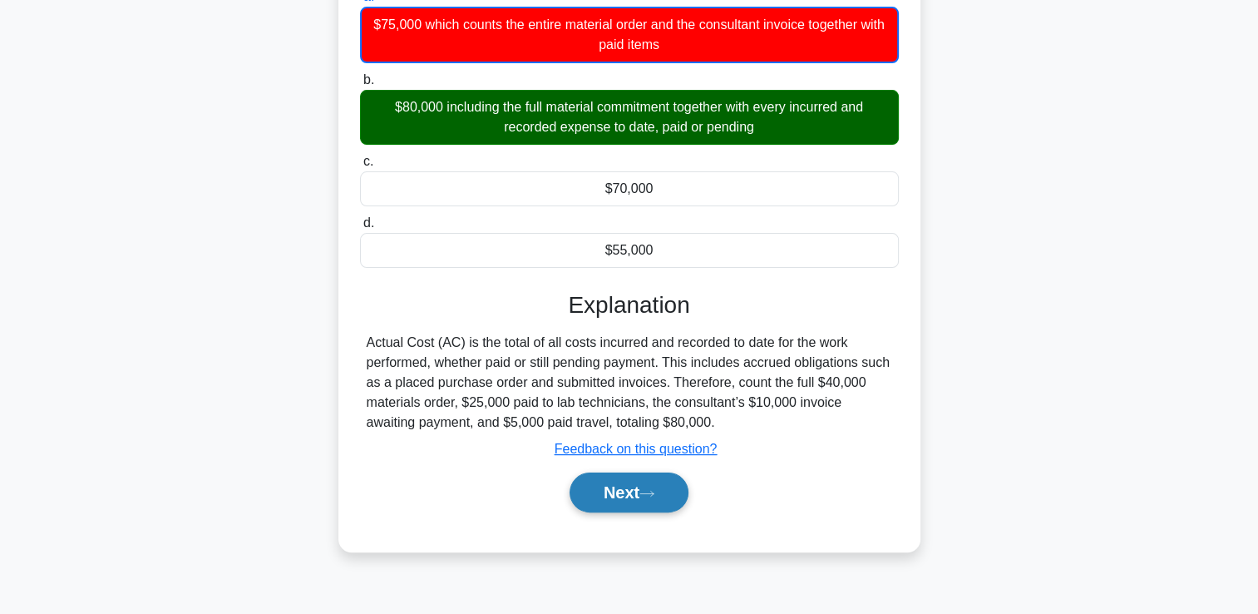
click at [653, 494] on icon at bounding box center [647, 493] width 15 height 9
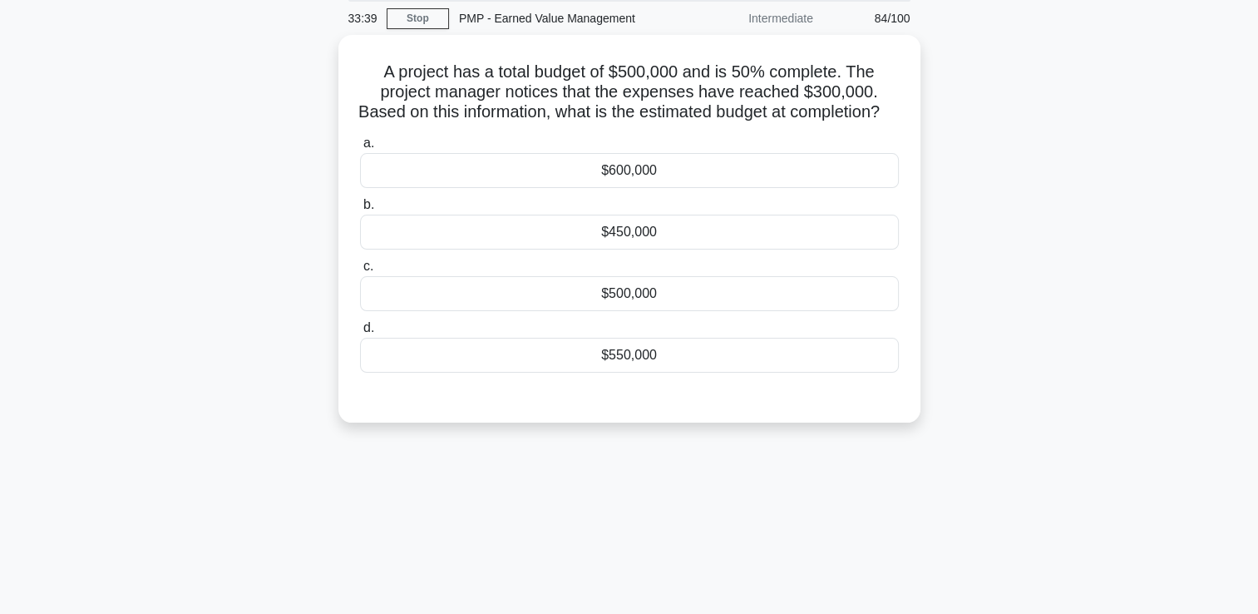
scroll to position [0, 0]
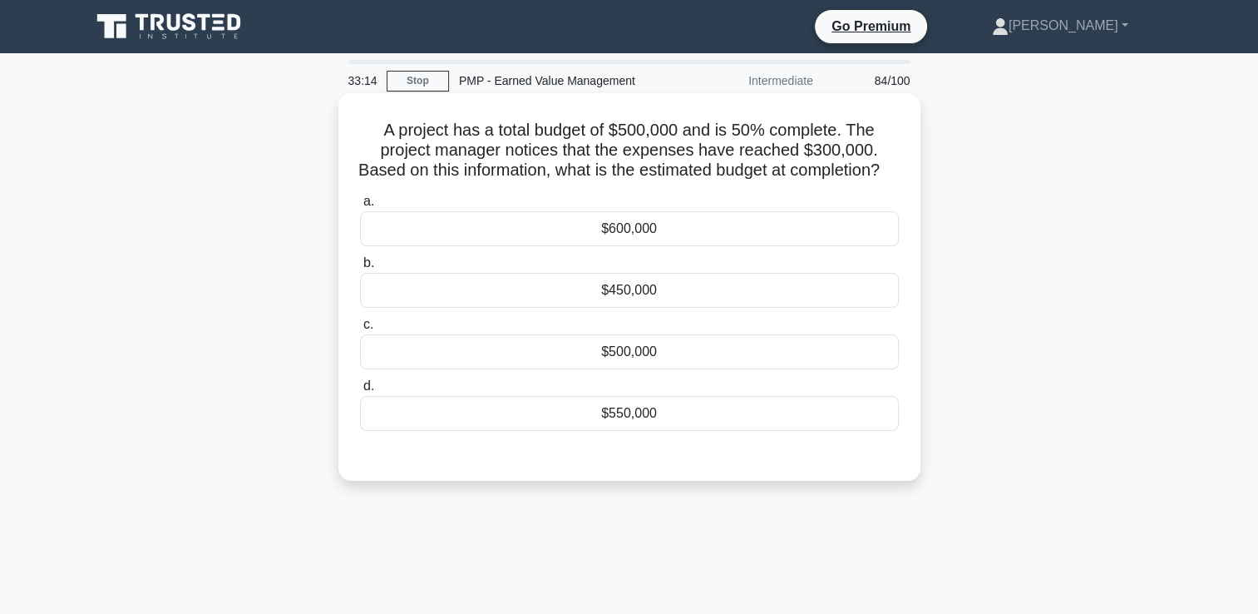
click at [632, 246] on div "$600,000" at bounding box center [629, 228] width 539 height 35
click at [360, 207] on input "a. $600,000" at bounding box center [360, 201] width 0 height 11
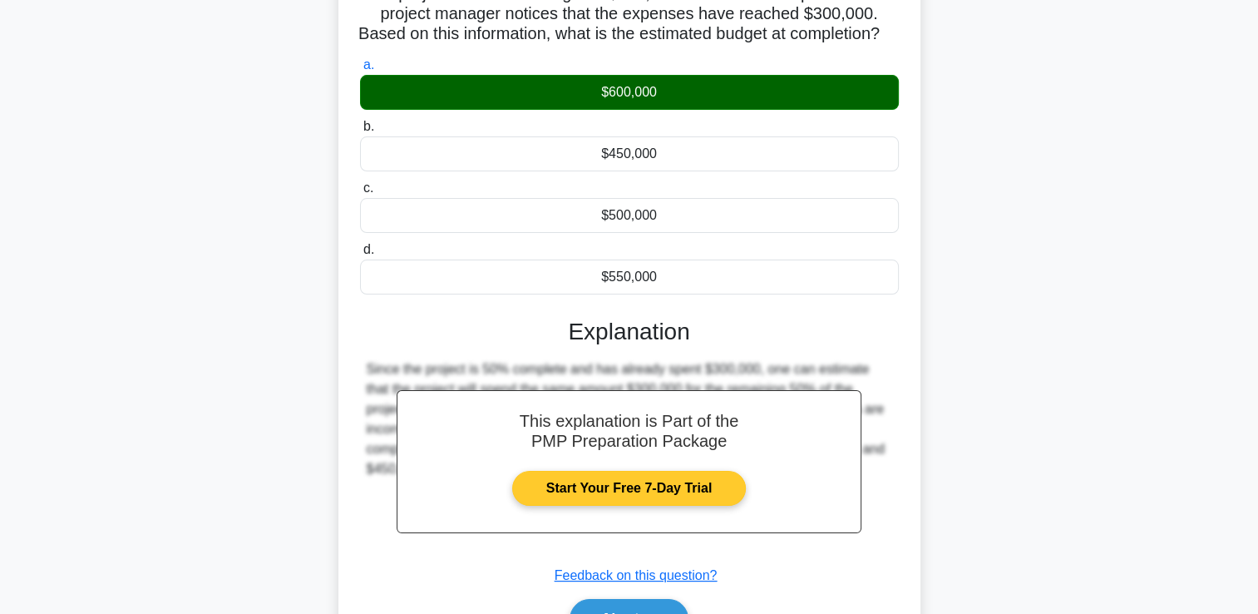
scroll to position [284, 0]
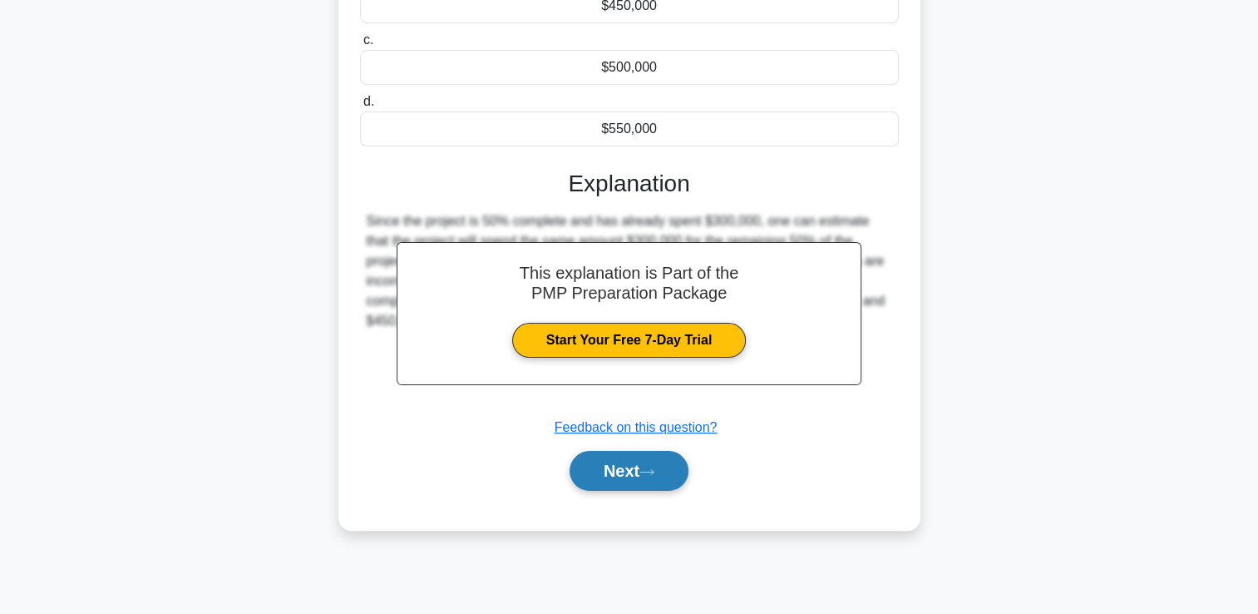
click at [676, 471] on button "Next" at bounding box center [629, 471] width 119 height 40
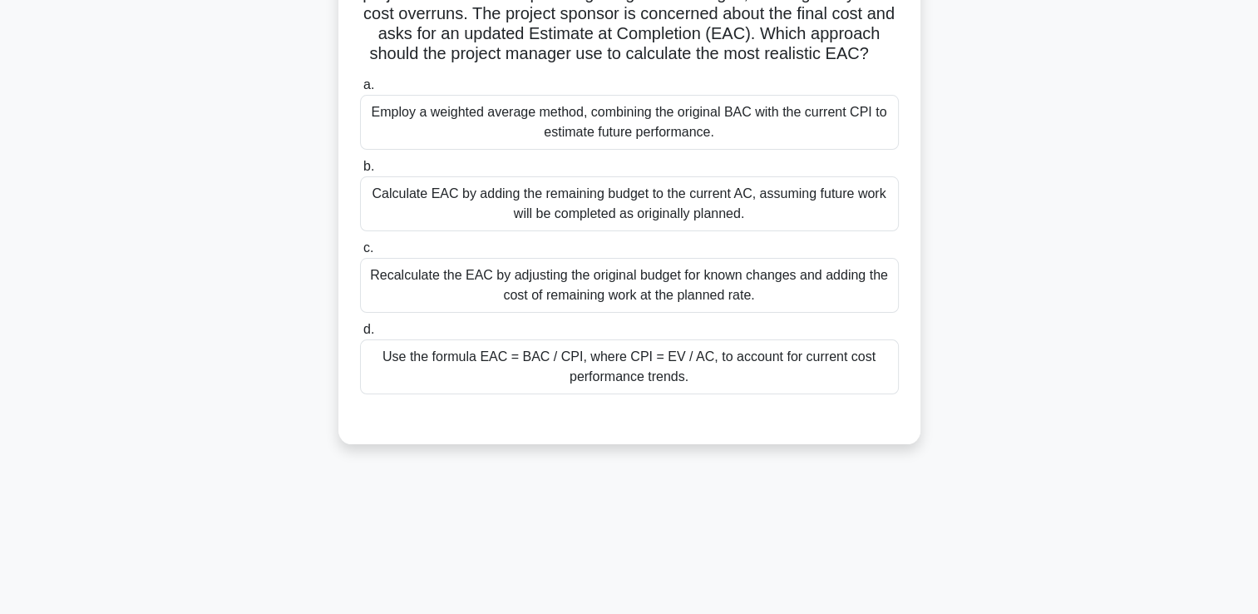
scroll to position [35, 0]
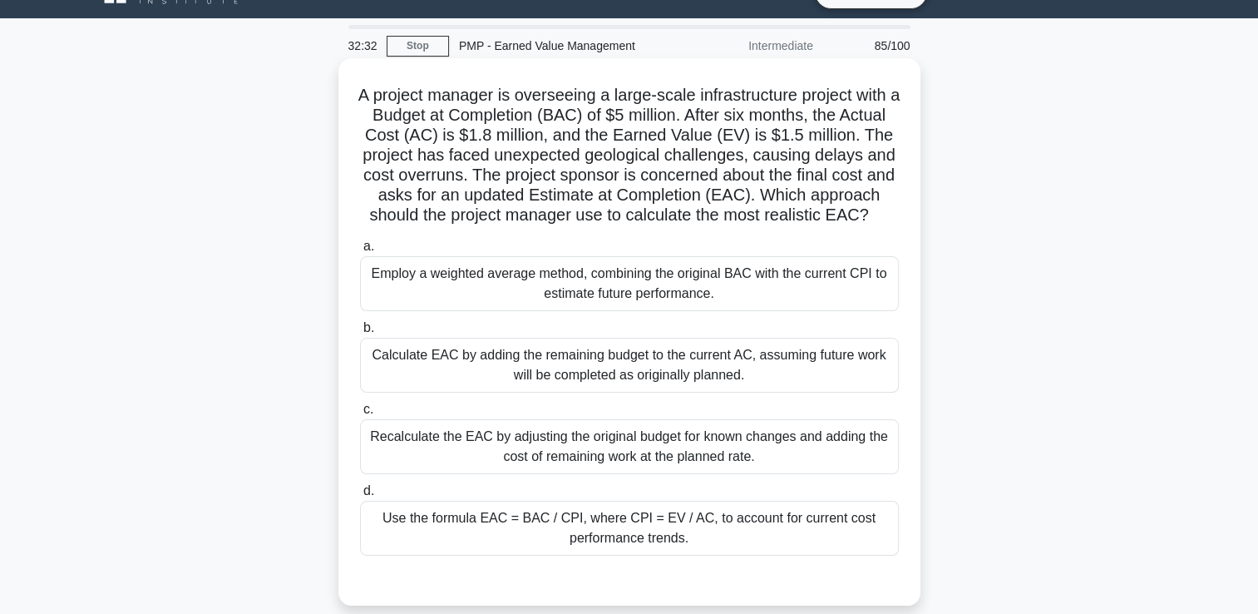
click at [857, 311] on div "Employ a weighted average method, combining the original BAC with the current C…" at bounding box center [629, 283] width 539 height 55
click at [360, 252] on input "a. Employ a weighted average method, combining the original BAC with the curren…" at bounding box center [360, 246] width 0 height 11
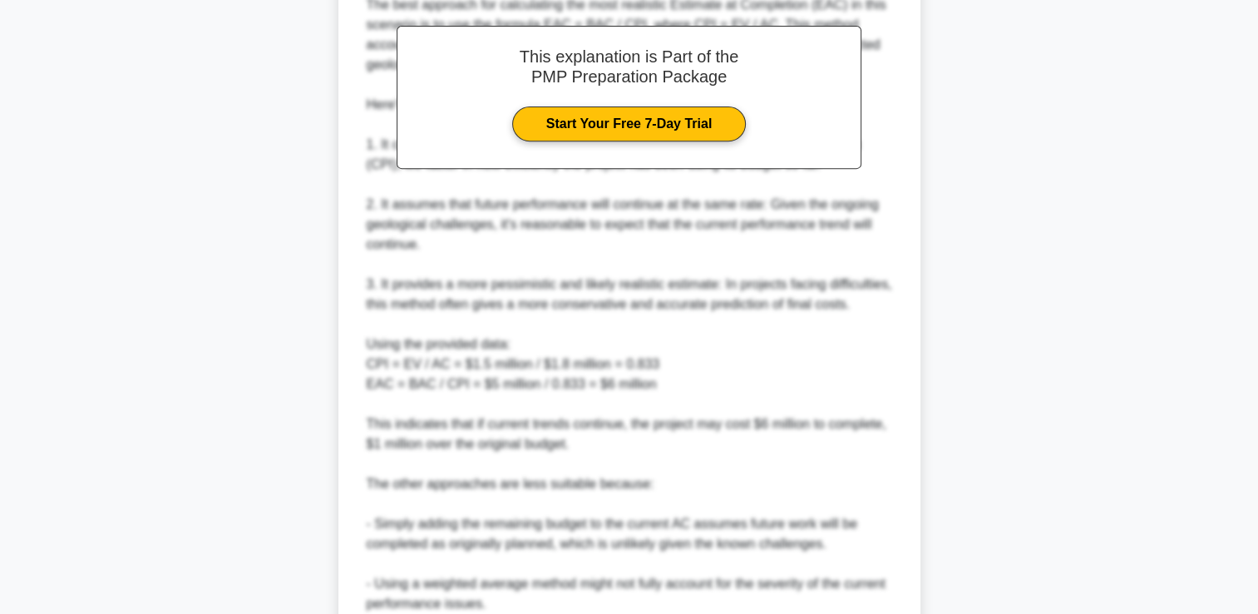
scroll to position [950, 0]
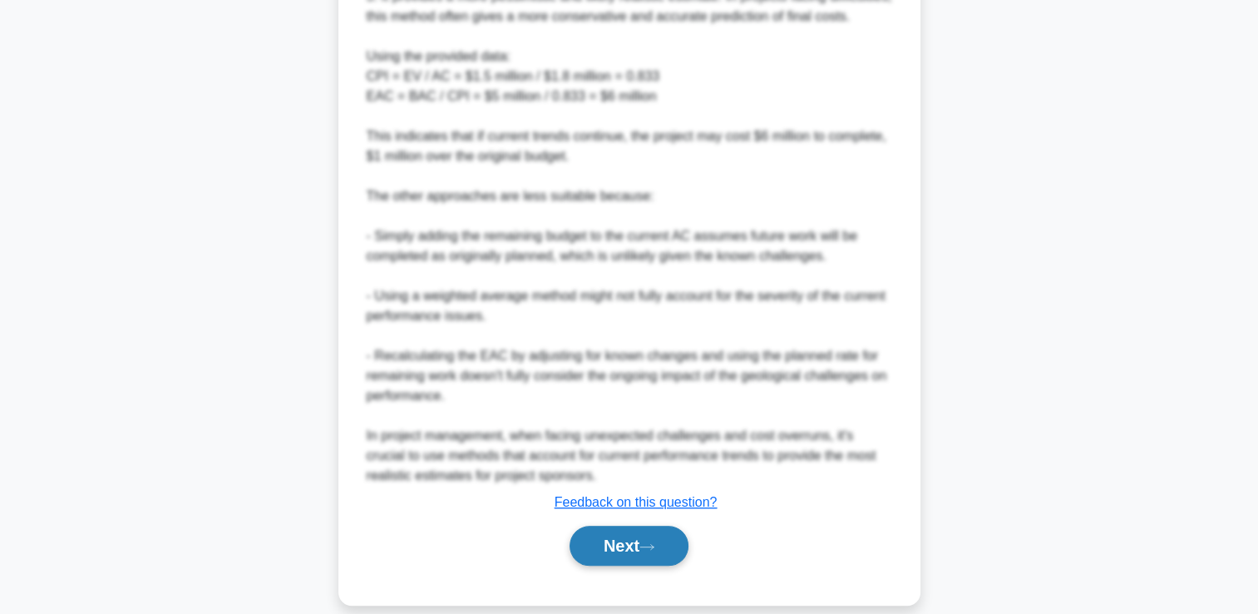
click at [684, 551] on button "Next" at bounding box center [629, 546] width 119 height 40
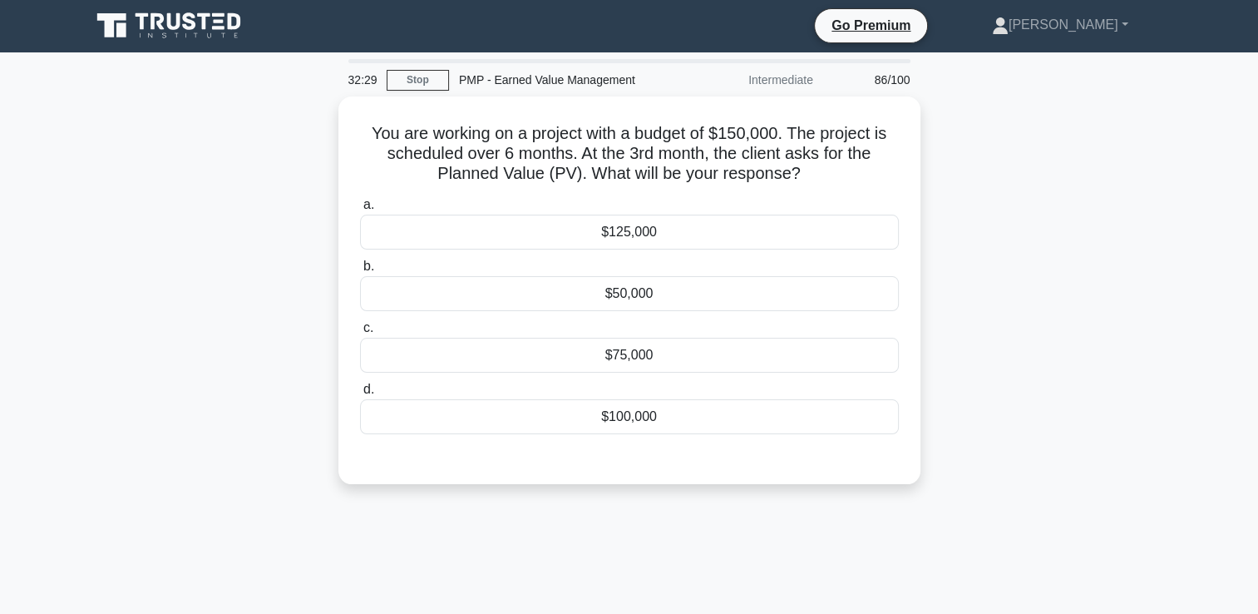
scroll to position [0, 0]
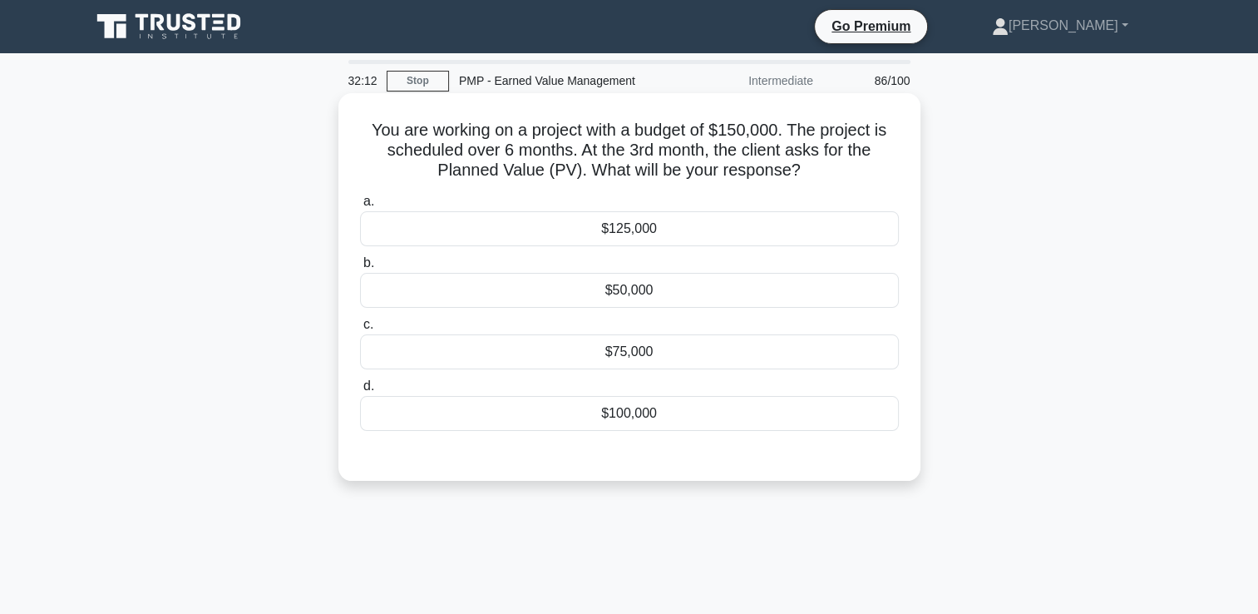
click at [736, 226] on div "$125,000" at bounding box center [629, 228] width 539 height 35
click at [360, 207] on input "a. $125,000" at bounding box center [360, 201] width 0 height 11
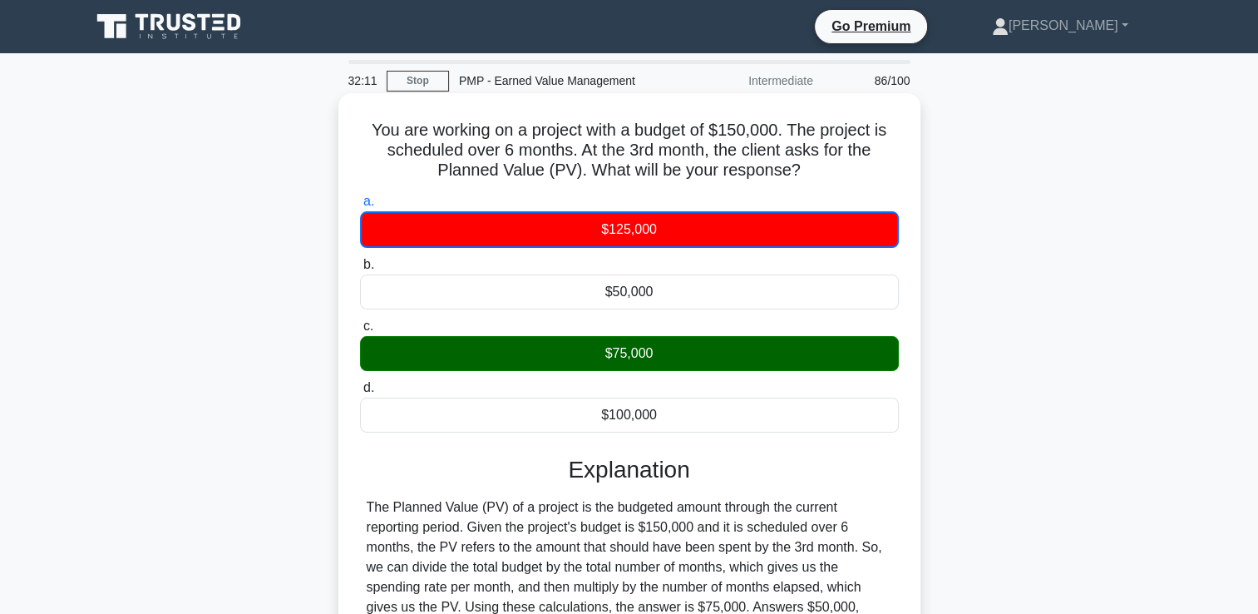
scroll to position [284, 0]
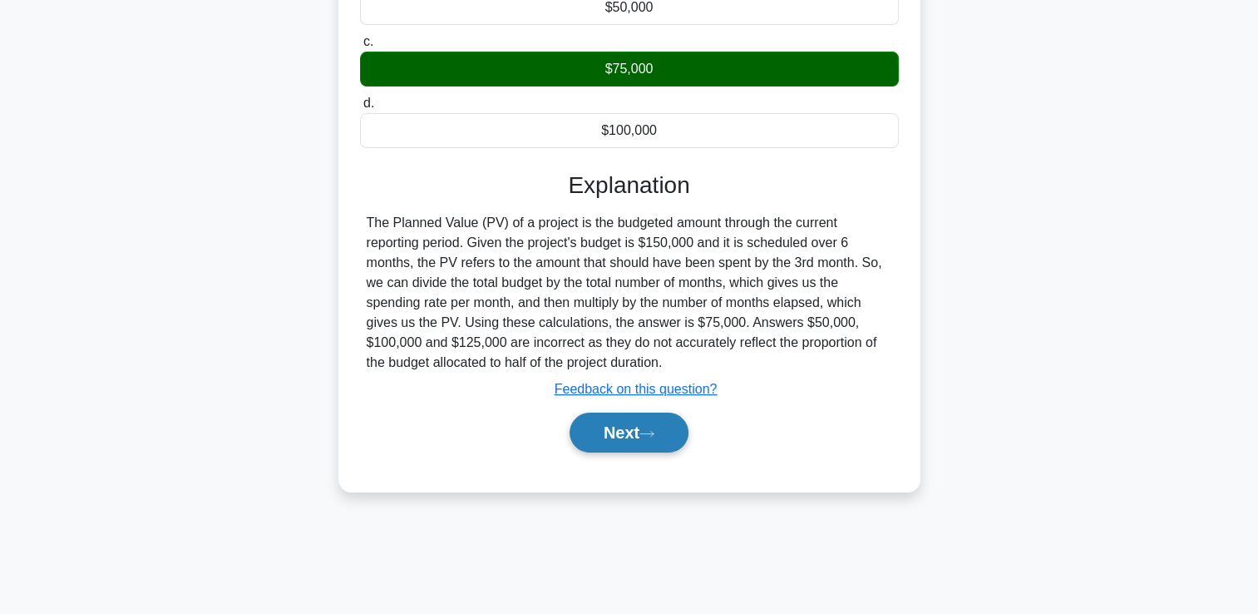
click at [643, 425] on button "Next" at bounding box center [629, 432] width 119 height 40
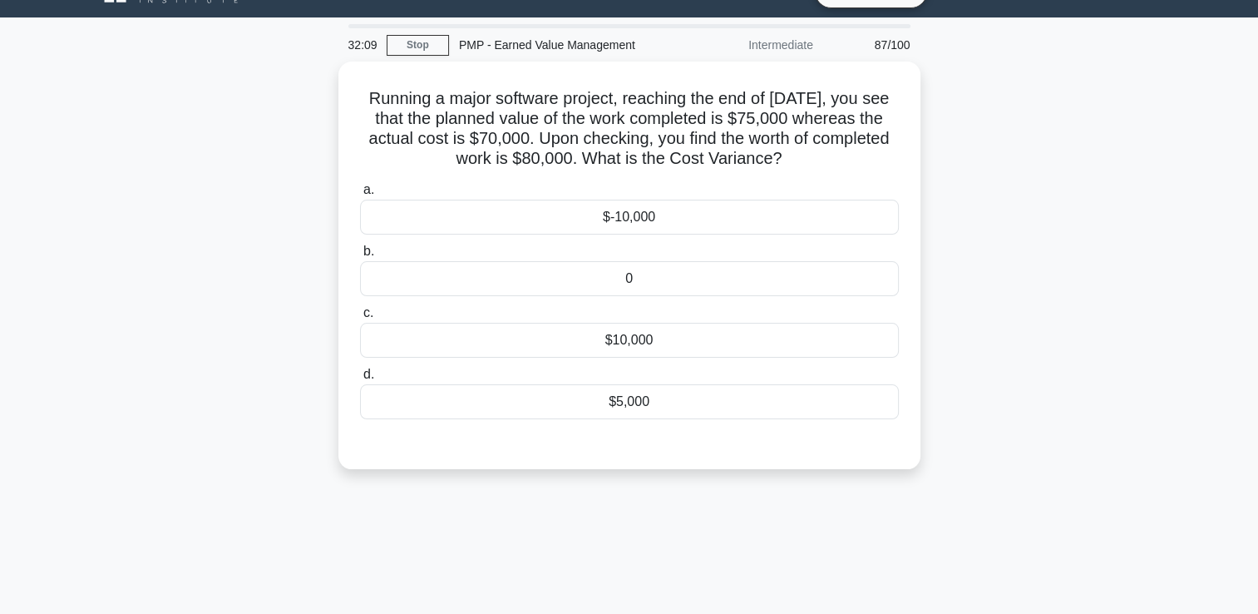
scroll to position [35, 0]
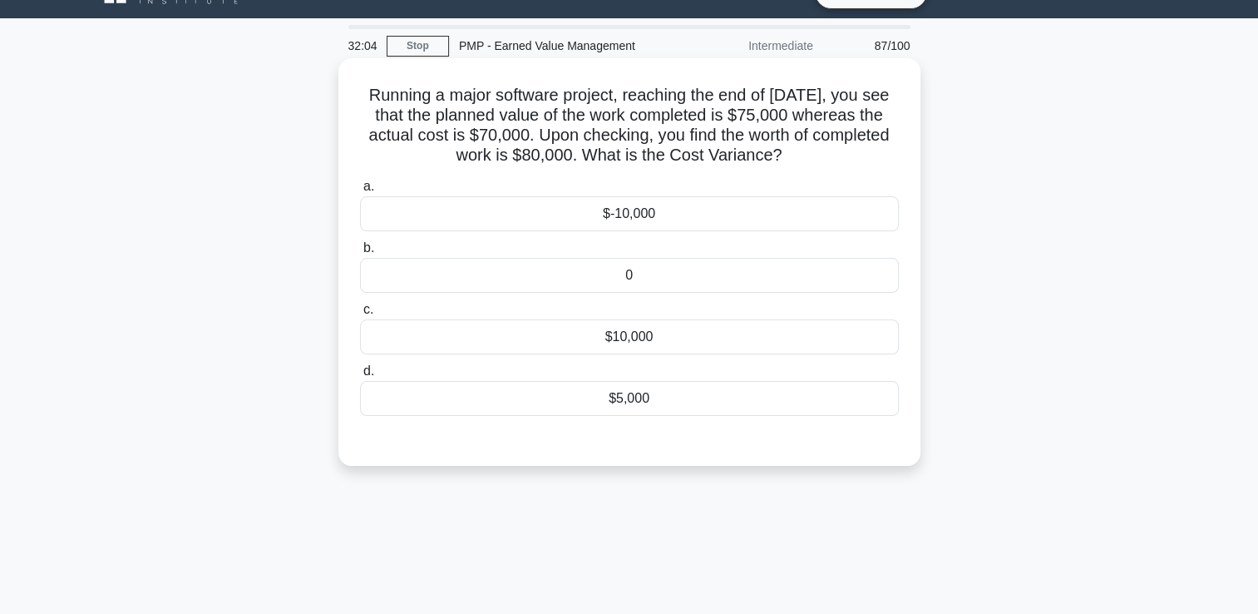
click at [674, 268] on div "0" at bounding box center [629, 275] width 539 height 35
click at [360, 254] on input "b. 0" at bounding box center [360, 248] width 0 height 11
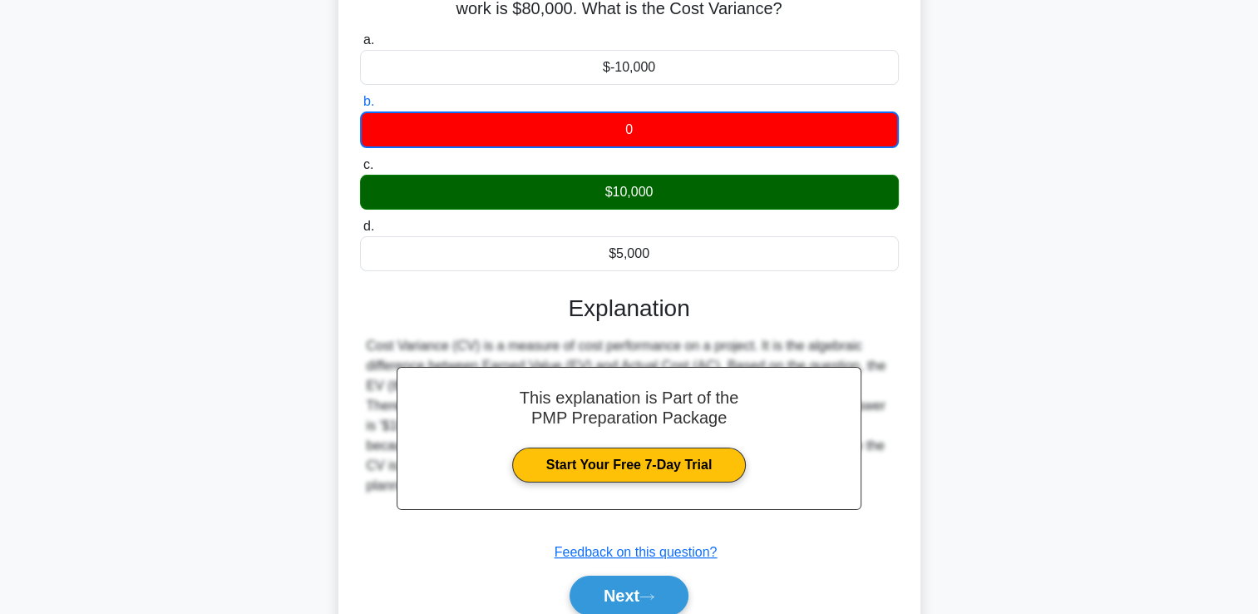
scroll to position [284, 0]
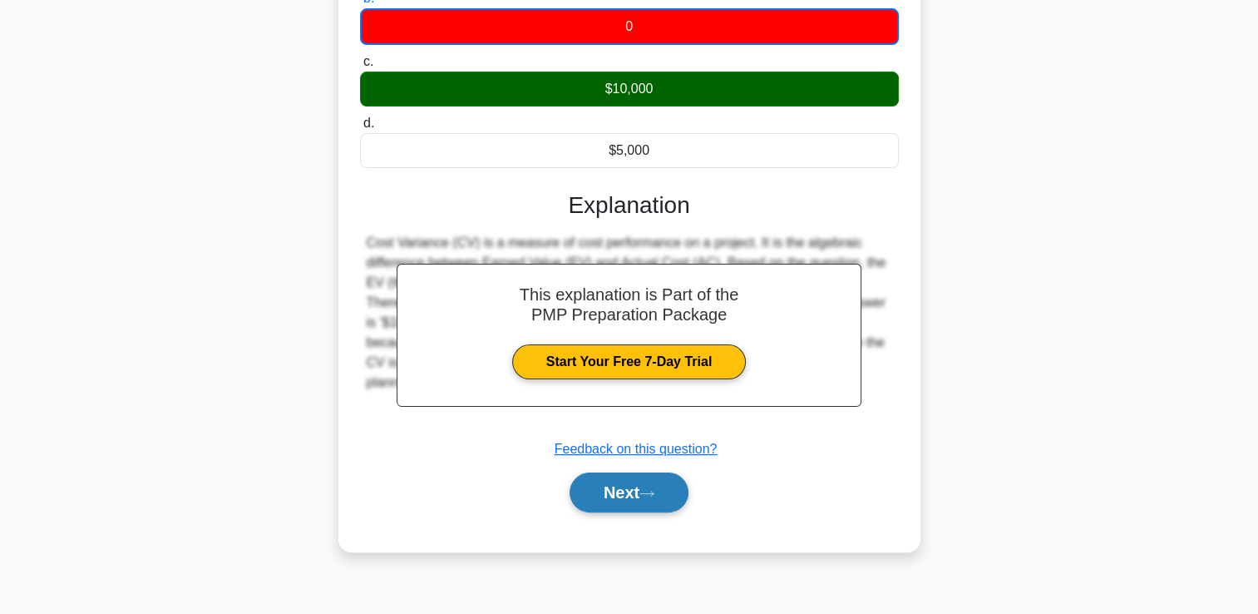
drag, startPoint x: 622, startPoint y: 515, endPoint x: 626, endPoint y: 502, distance: 13.1
click at [622, 513] on div "Next" at bounding box center [629, 492] width 539 height 53
click at [630, 496] on button "Next" at bounding box center [629, 492] width 119 height 40
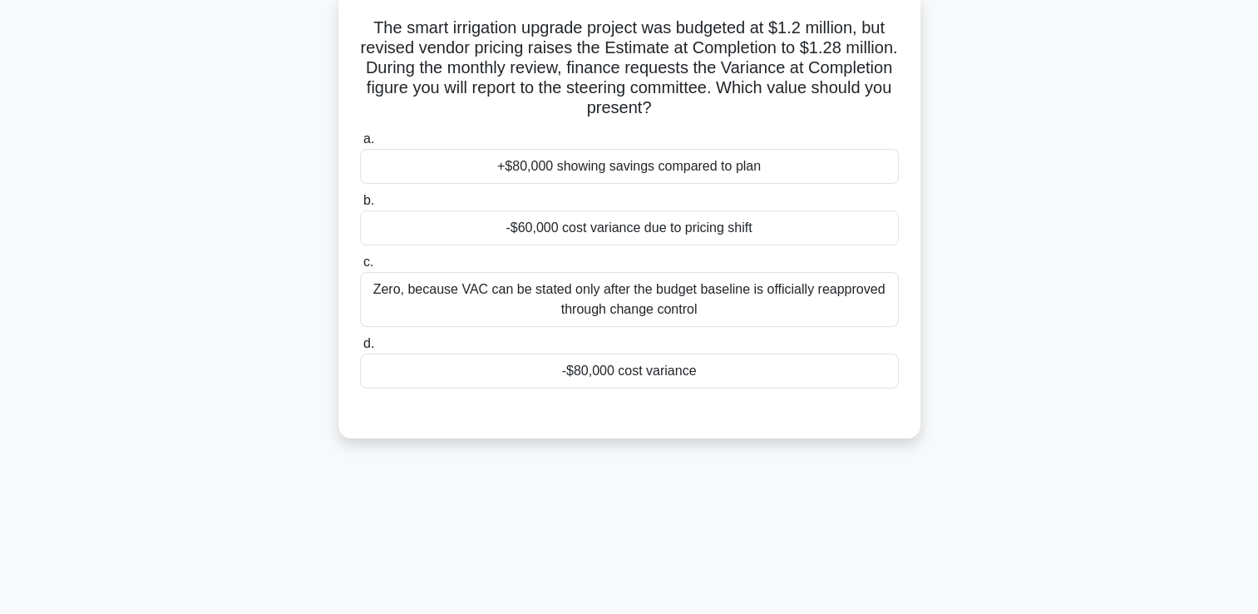
scroll to position [35, 0]
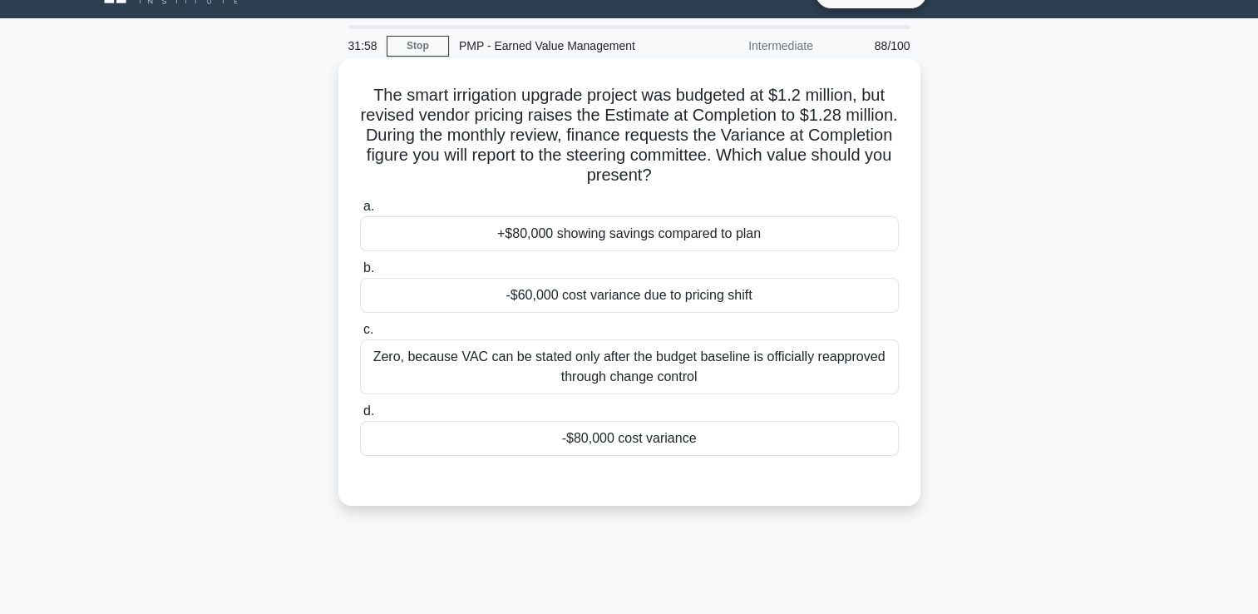
click at [805, 357] on div "Zero, because VAC can be stated only after the budget baseline is officially re…" at bounding box center [629, 366] width 539 height 55
click at [360, 335] on input "c. Zero, because VAC can be stated only after the budget baseline is officially…" at bounding box center [360, 329] width 0 height 11
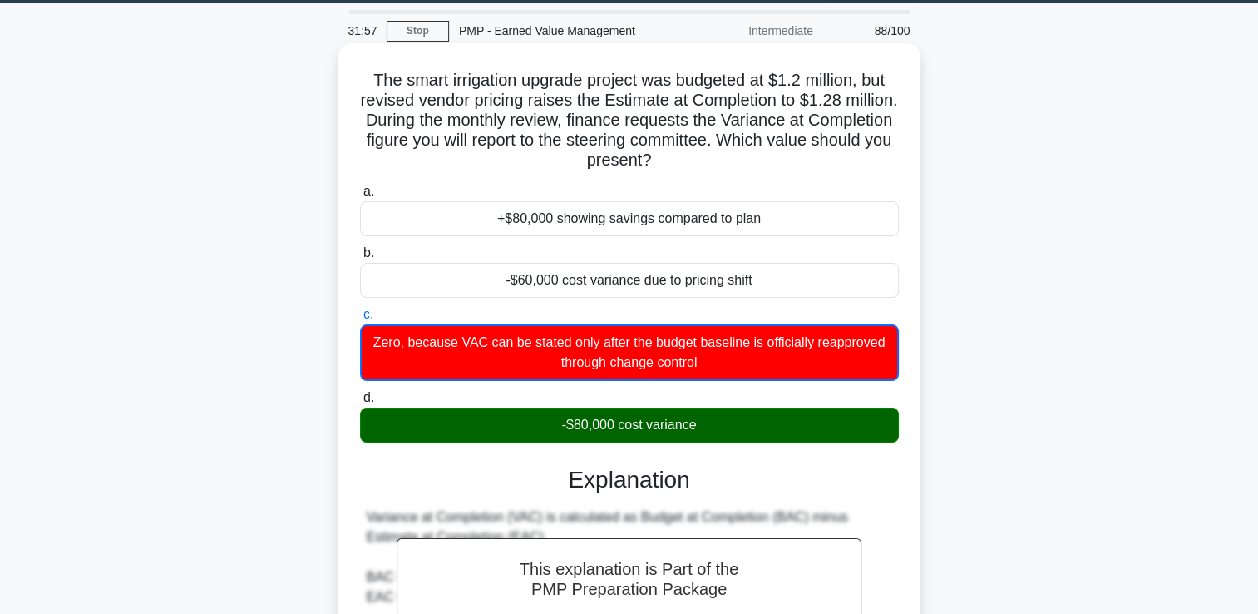
scroll to position [368, 0]
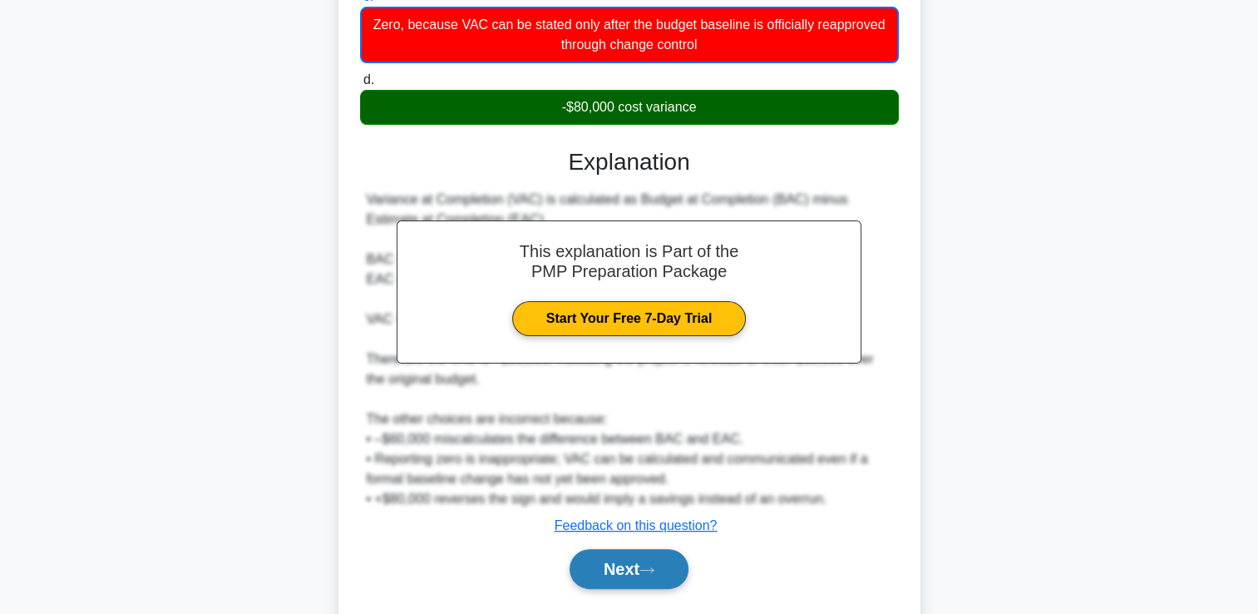
click at [647, 568] on icon at bounding box center [646, 569] width 13 height 5
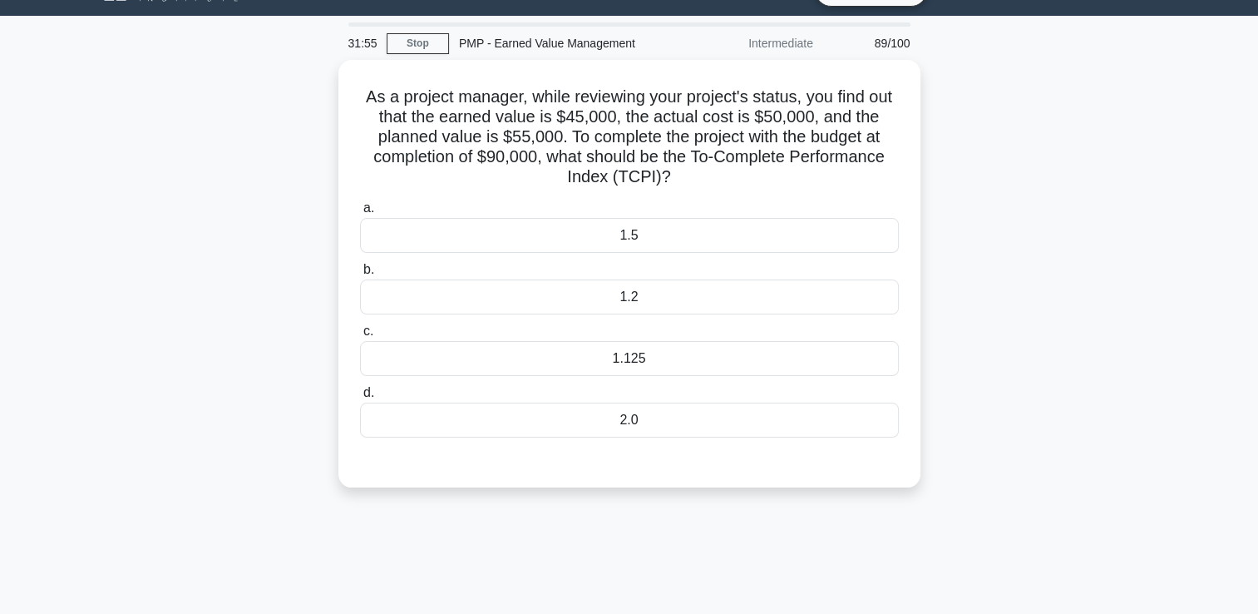
scroll to position [35, 0]
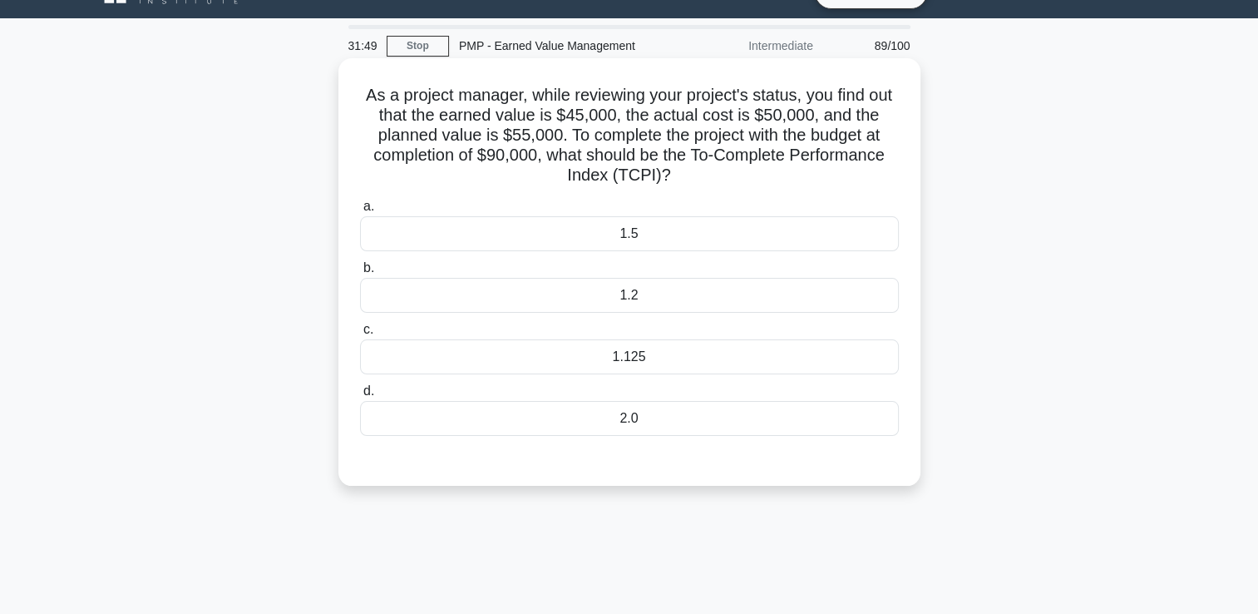
click at [821, 372] on div "1.125" at bounding box center [629, 356] width 539 height 35
click at [360, 335] on input "c. 1.125" at bounding box center [360, 329] width 0 height 11
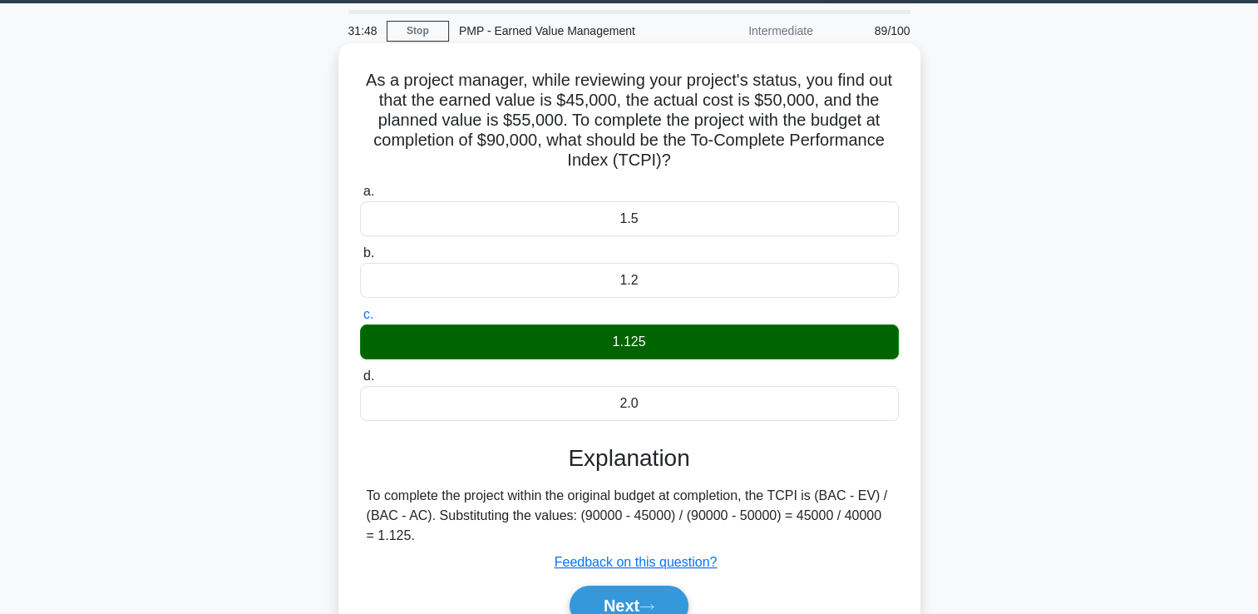
scroll to position [284, 0]
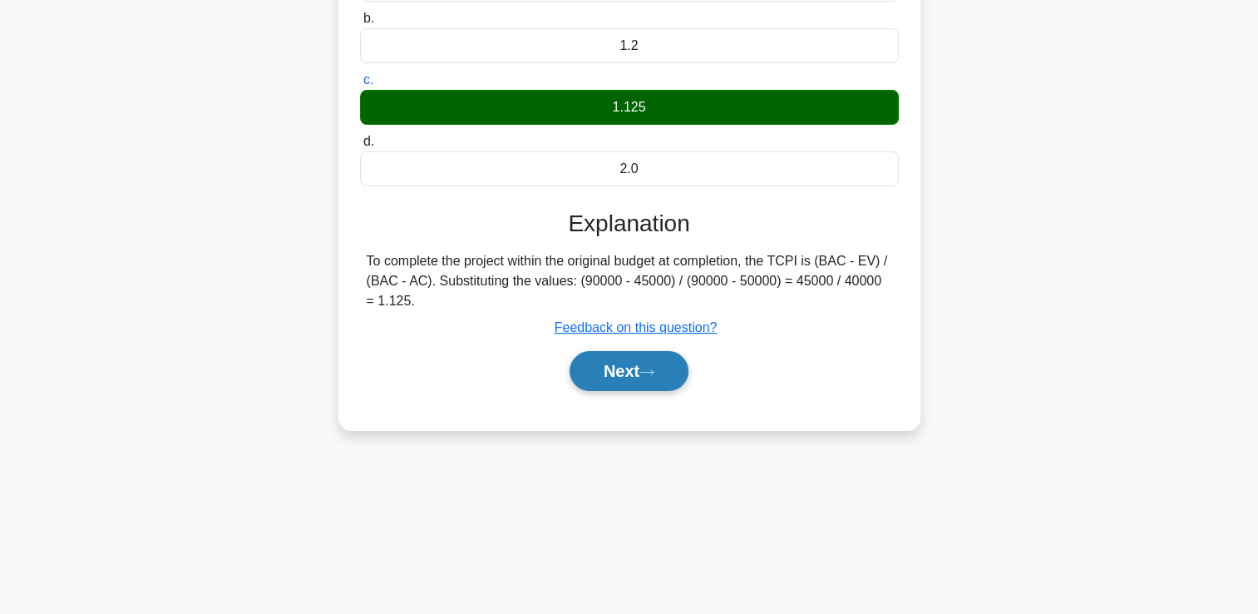
click at [659, 384] on button "Next" at bounding box center [629, 371] width 119 height 40
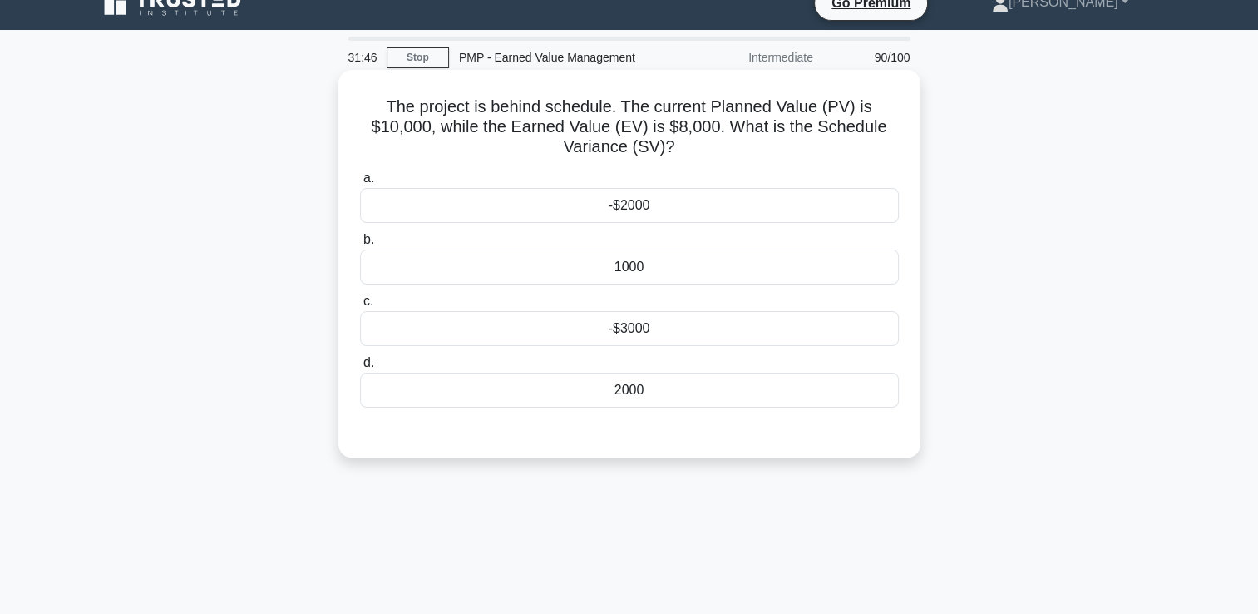
scroll to position [0, 0]
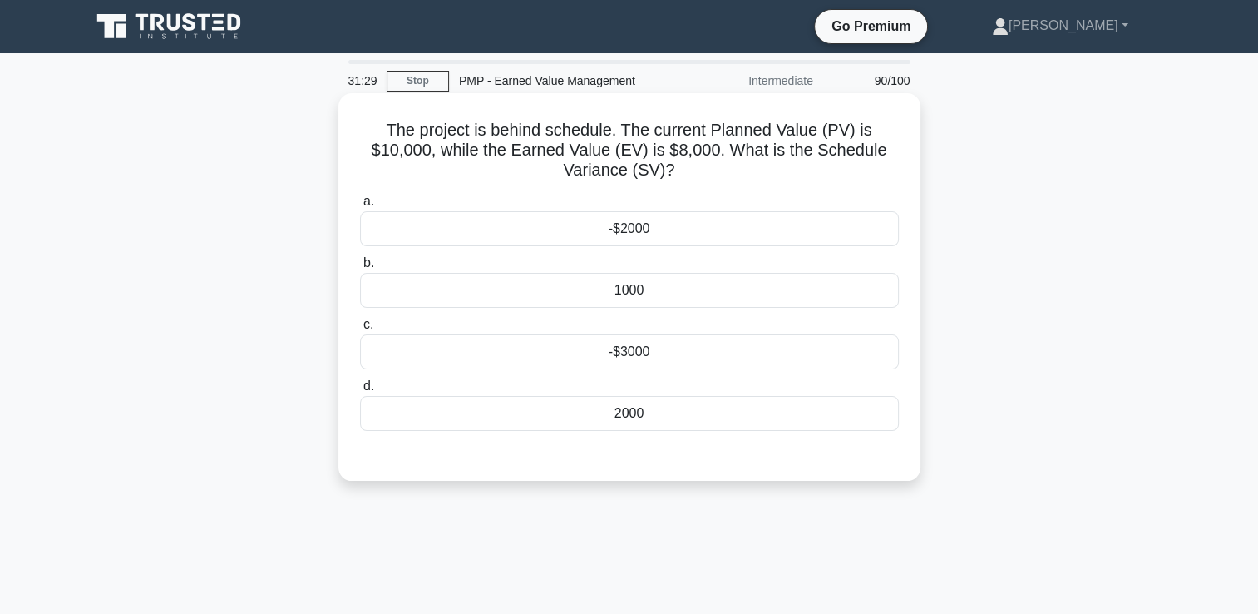
click at [663, 417] on div "2000" at bounding box center [629, 413] width 539 height 35
click at [360, 392] on input "d. 2000" at bounding box center [360, 386] width 0 height 11
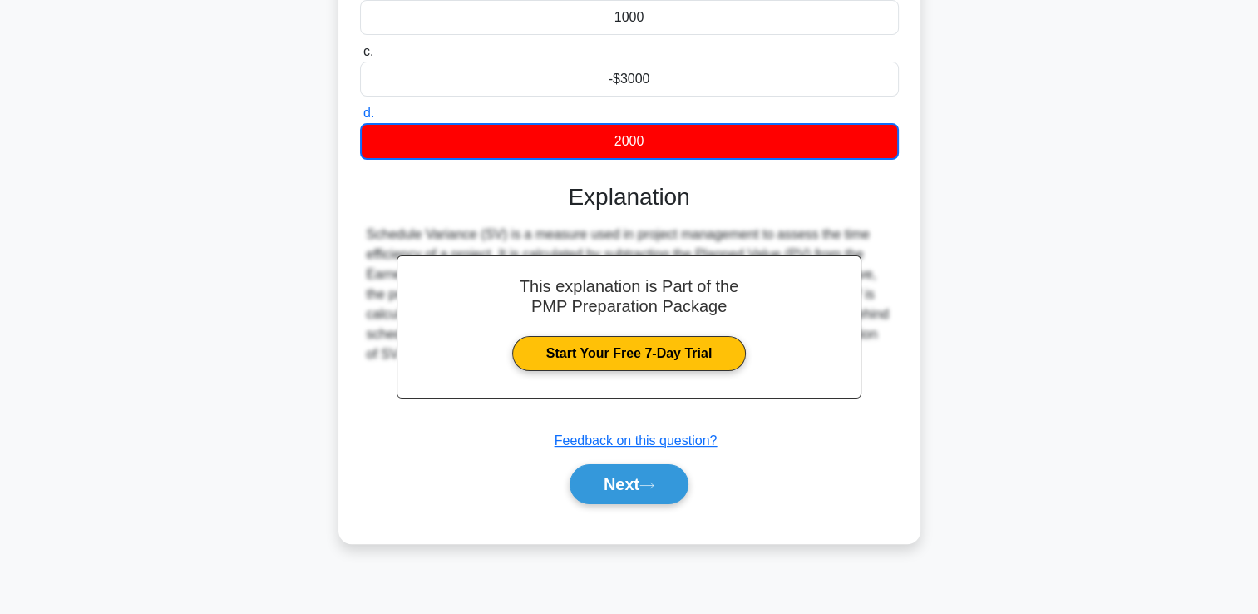
scroll to position [284, 0]
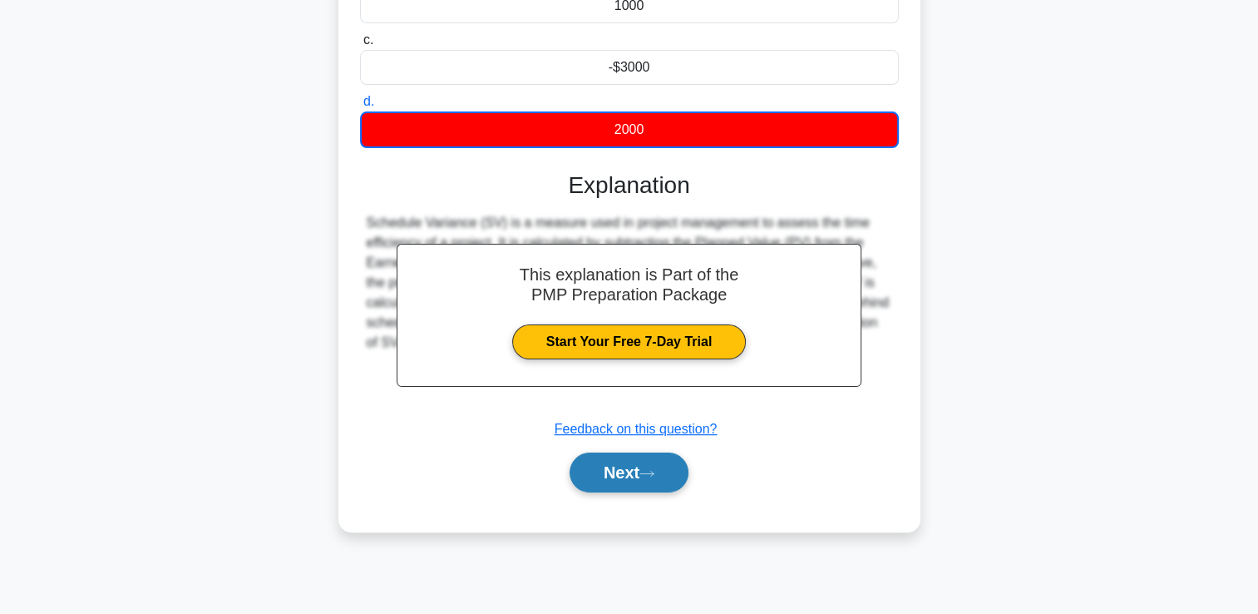
click at [647, 471] on icon at bounding box center [647, 473] width 15 height 9
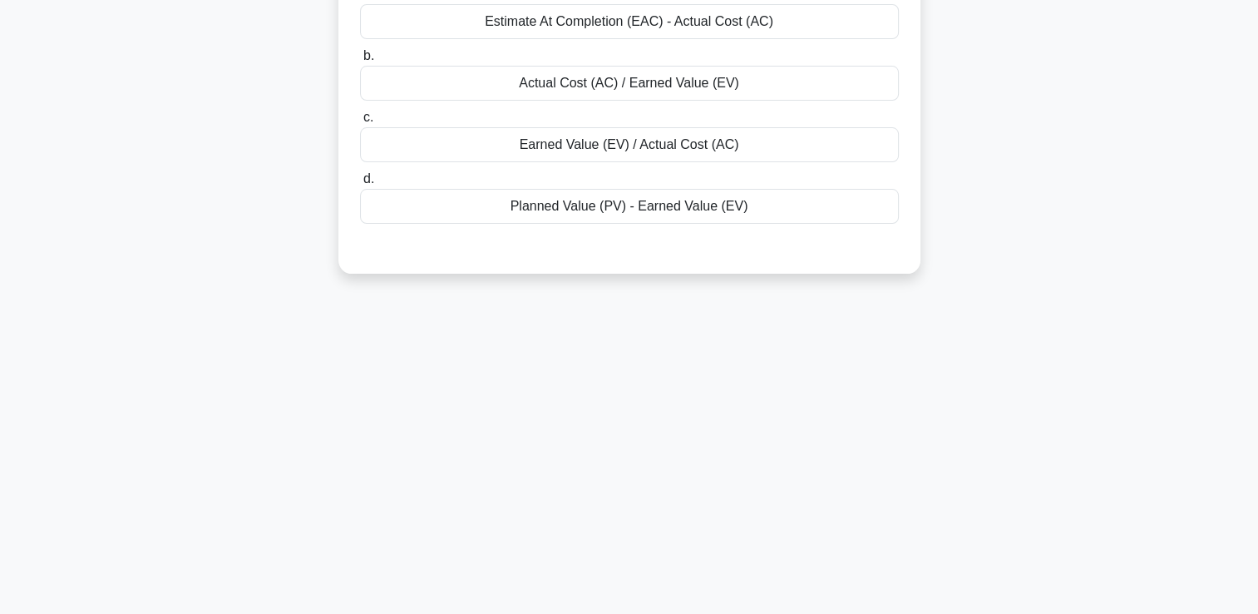
scroll to position [35, 0]
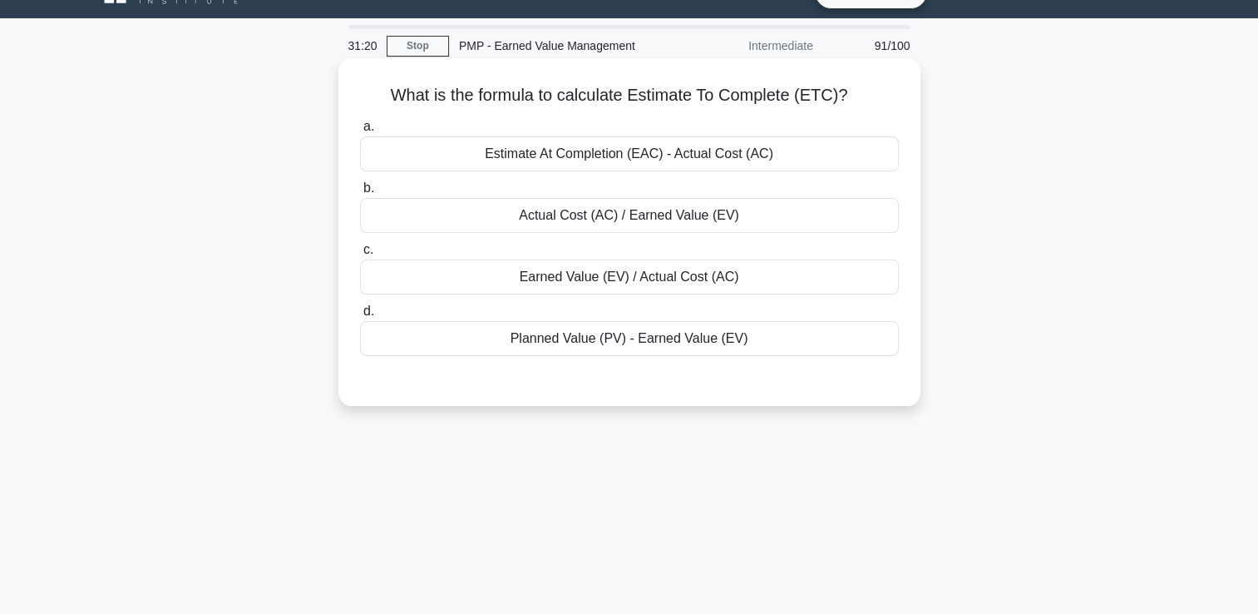
click at [729, 158] on div "Estimate At Completion (EAC) - Actual Cost (AC)" at bounding box center [629, 153] width 539 height 35
click at [360, 132] on input "a. Estimate At Completion (EAC) - Actual Cost (AC)" at bounding box center [360, 126] width 0 height 11
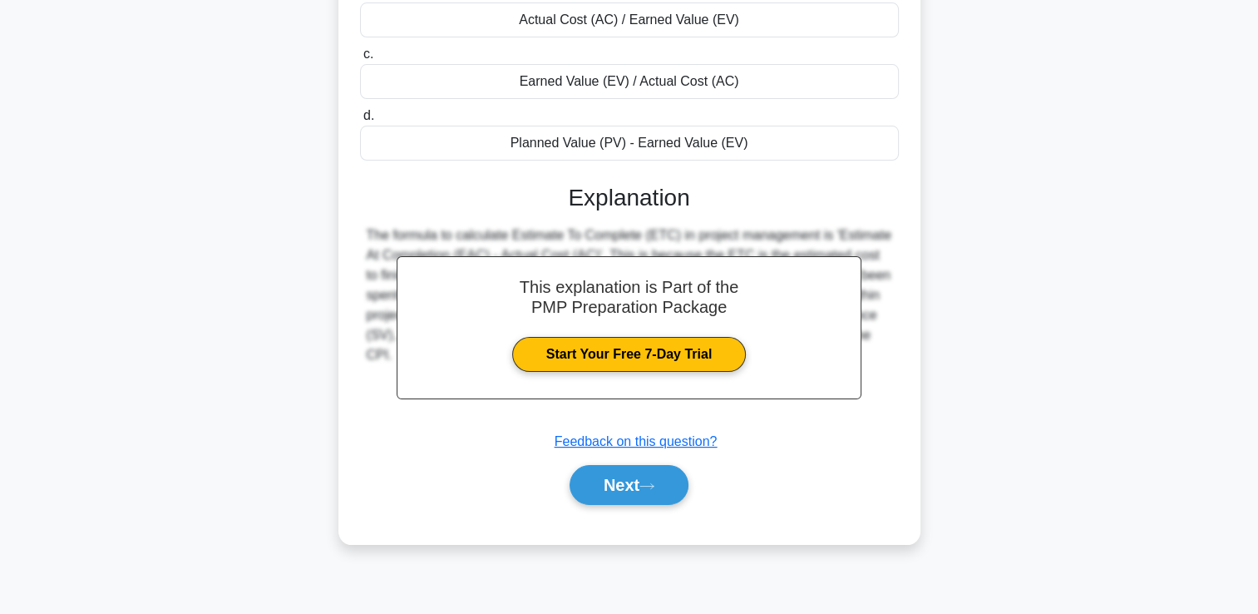
scroll to position [284, 0]
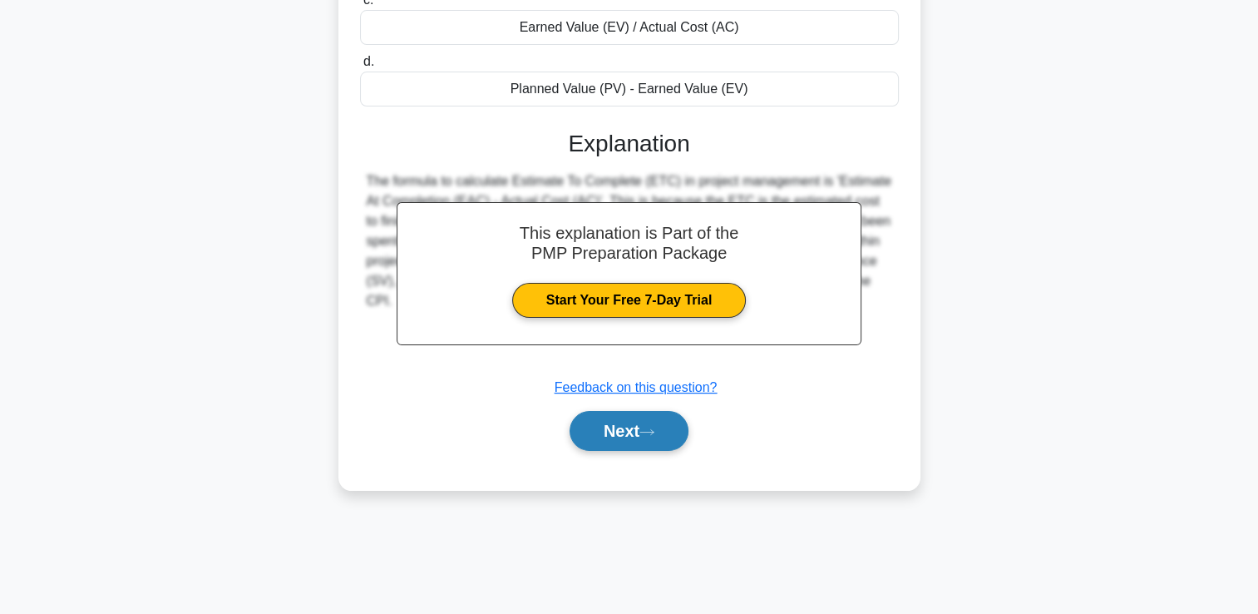
click at [660, 416] on button "Next" at bounding box center [629, 431] width 119 height 40
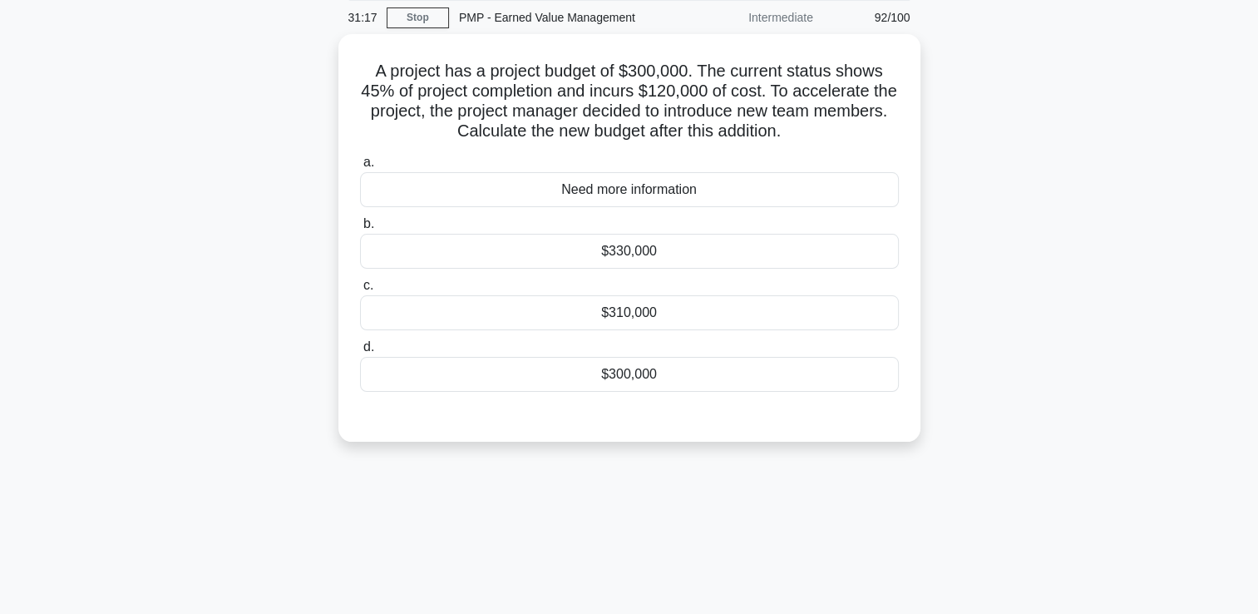
scroll to position [35, 0]
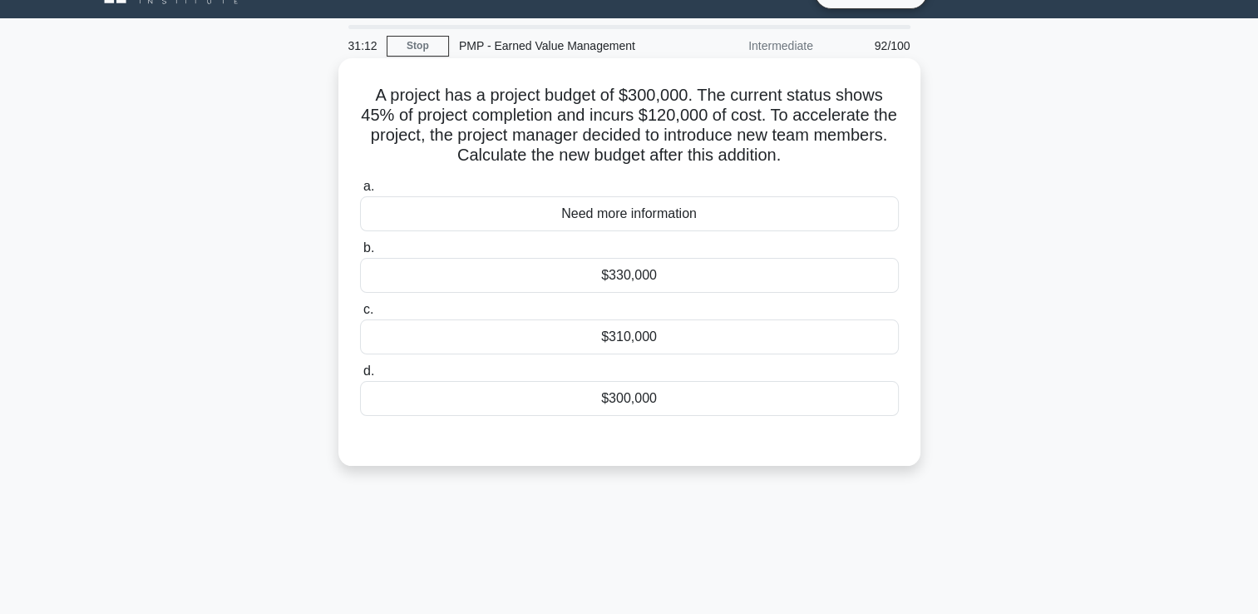
click at [733, 216] on div "Need more information" at bounding box center [629, 213] width 539 height 35
click at [360, 192] on input "a. Need more information" at bounding box center [360, 186] width 0 height 11
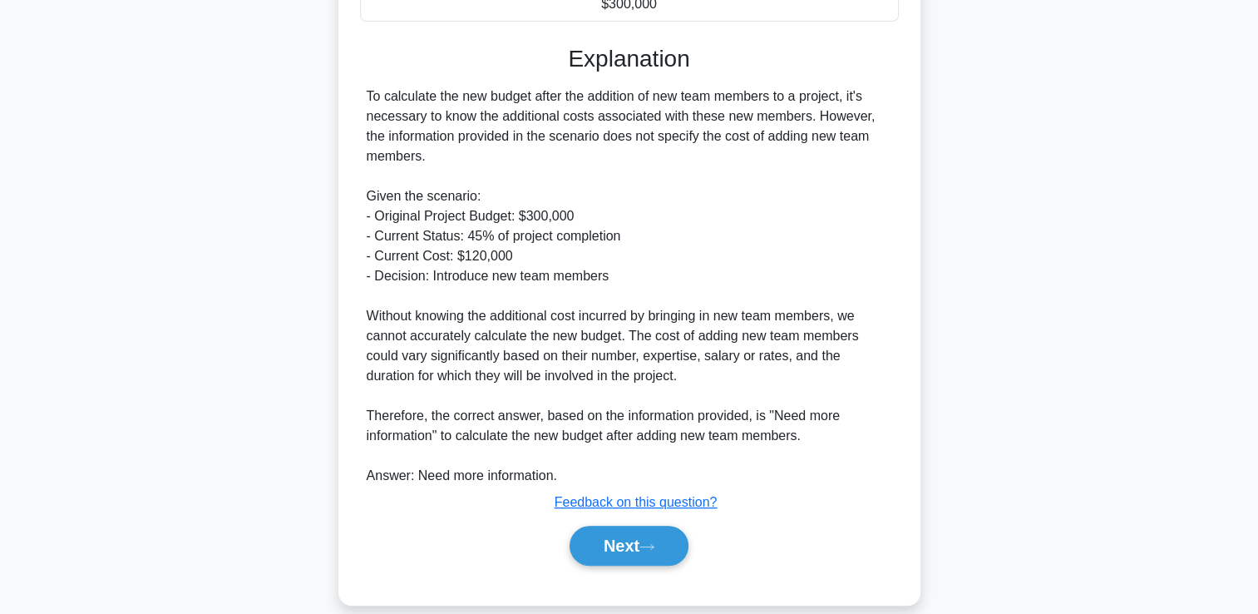
scroll to position [450, 0]
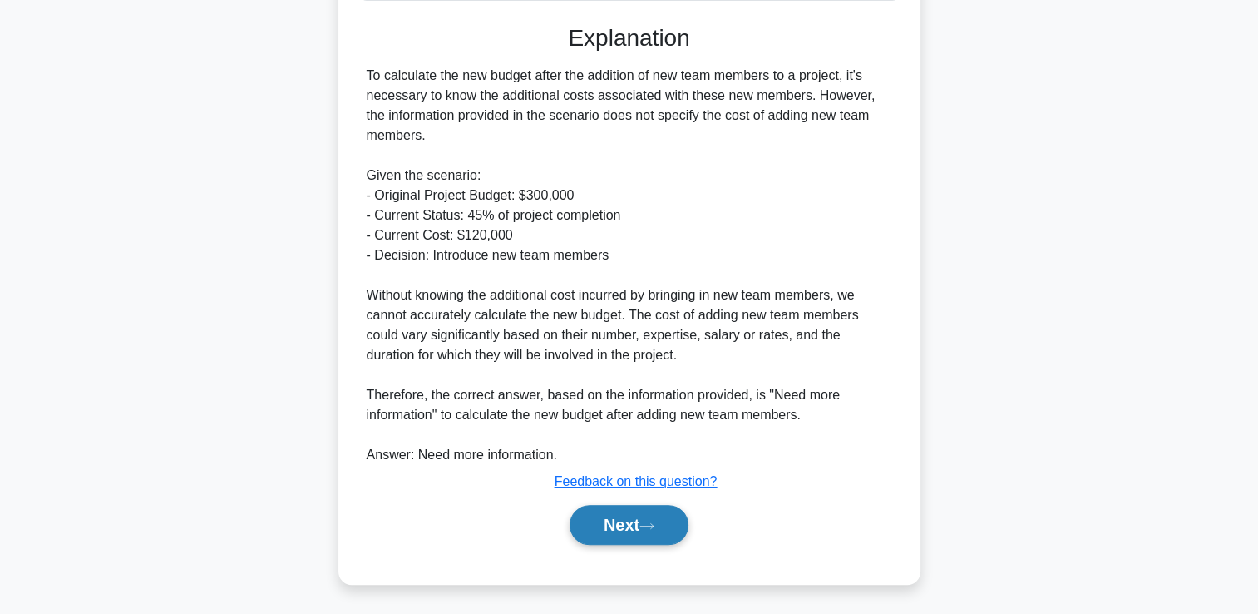
click at [650, 534] on button "Next" at bounding box center [629, 525] width 119 height 40
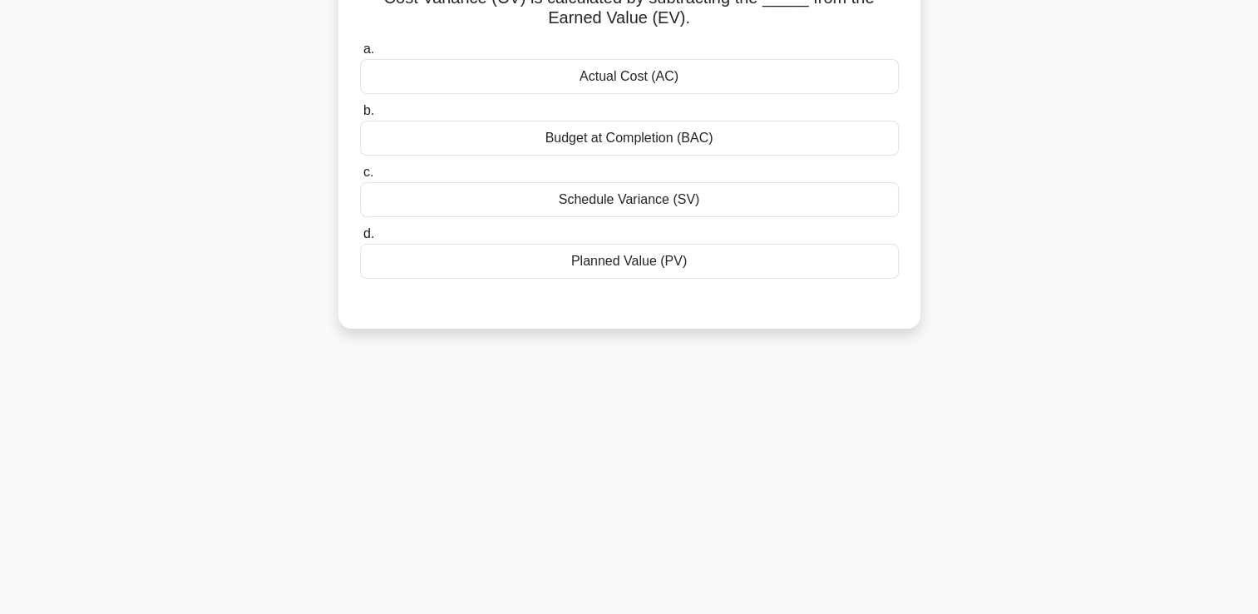
scroll to position [0, 0]
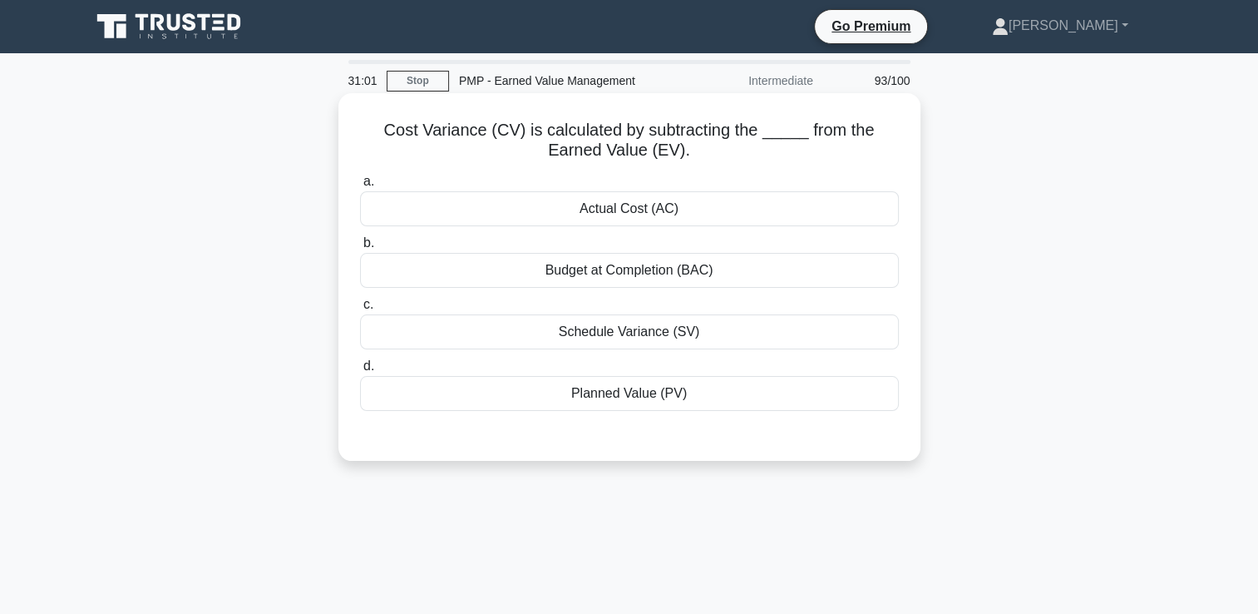
click at [677, 213] on div "Actual Cost (AC)" at bounding box center [629, 208] width 539 height 35
click at [360, 187] on input "a. Actual Cost (AC)" at bounding box center [360, 181] width 0 height 11
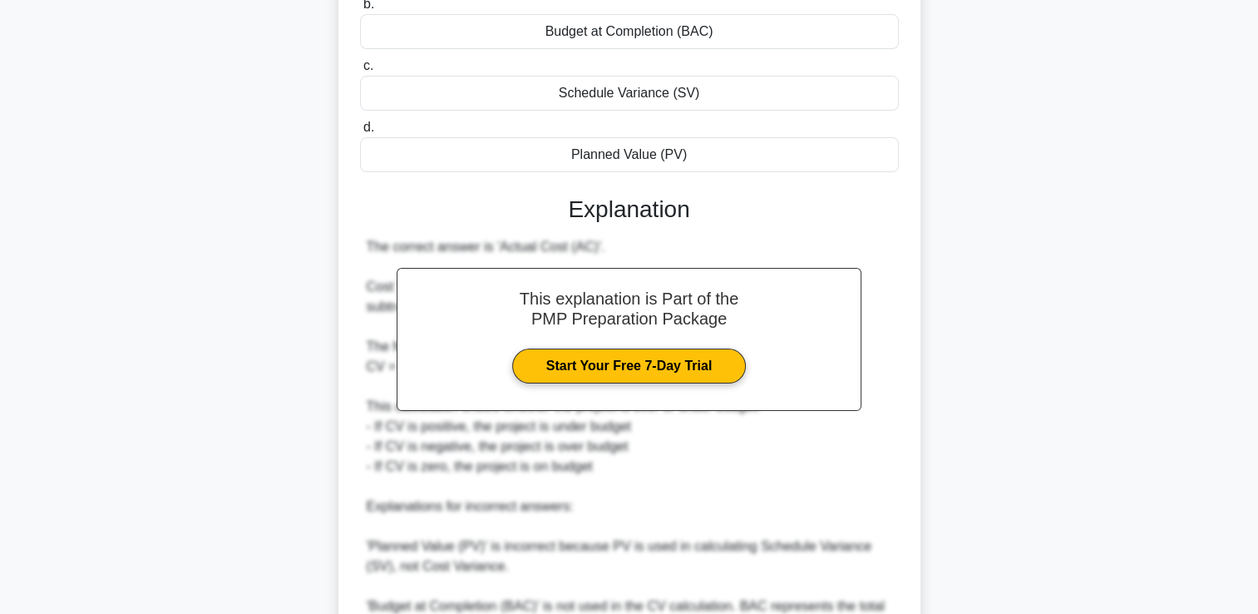
scroll to position [416, 0]
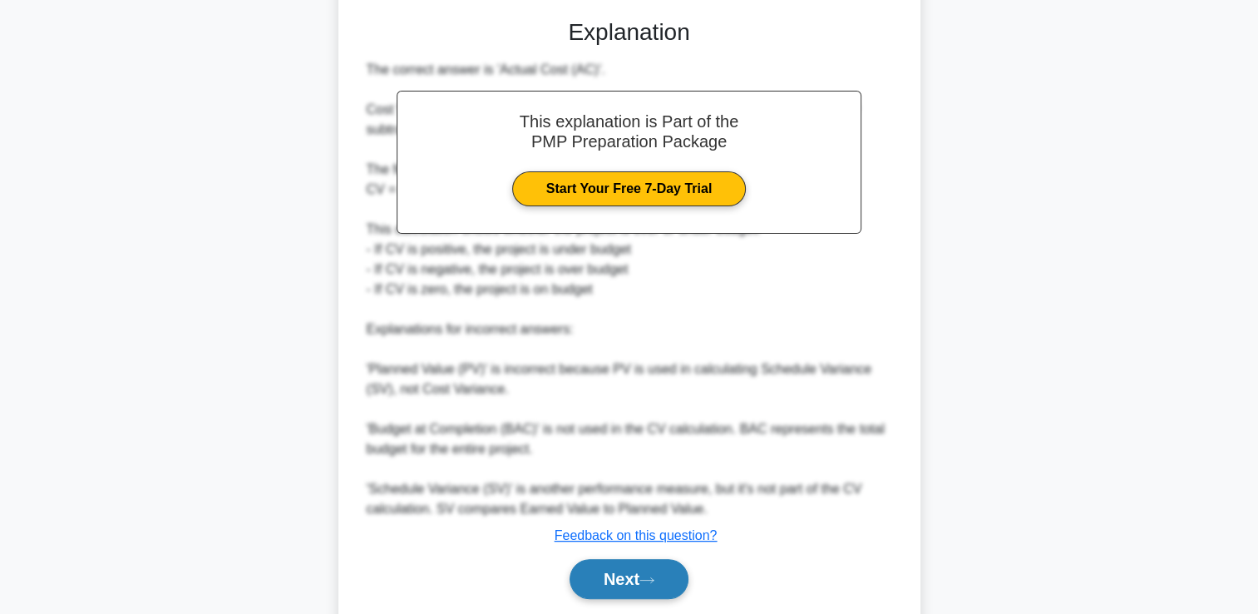
click at [660, 584] on button "Next" at bounding box center [629, 579] width 119 height 40
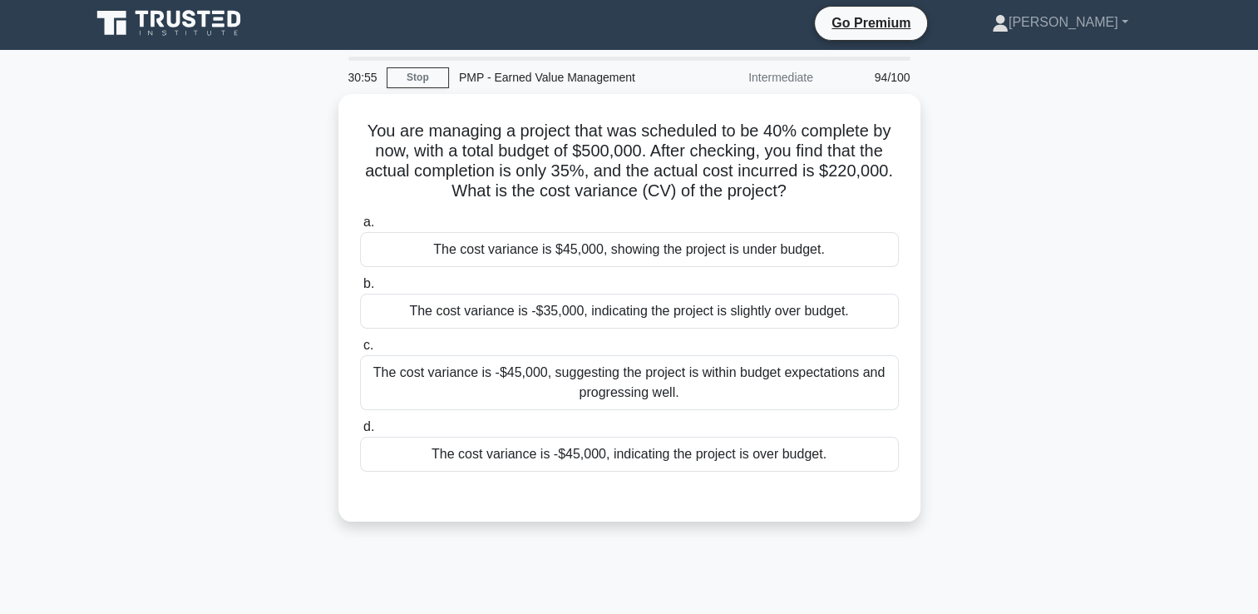
scroll to position [0, 0]
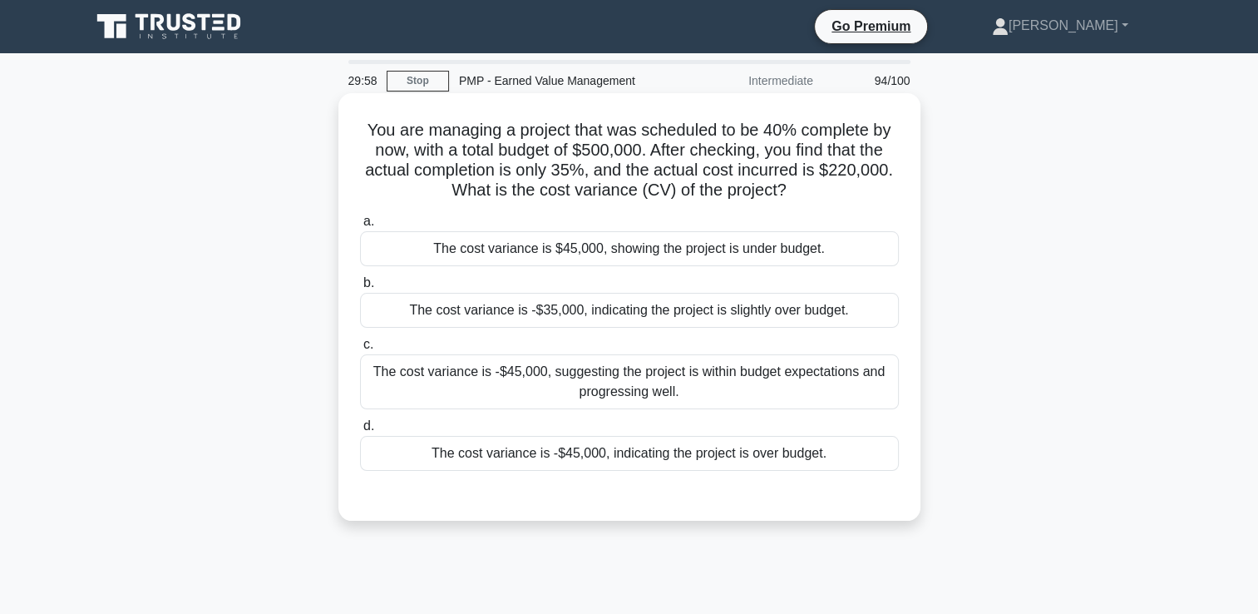
click at [715, 380] on div "The cost variance is -$45,000, suggesting the project is within budget expectat…" at bounding box center [629, 381] width 539 height 55
click at [360, 350] on input "c. The cost variance is -$45,000, suggesting the project is within budget expec…" at bounding box center [360, 344] width 0 height 11
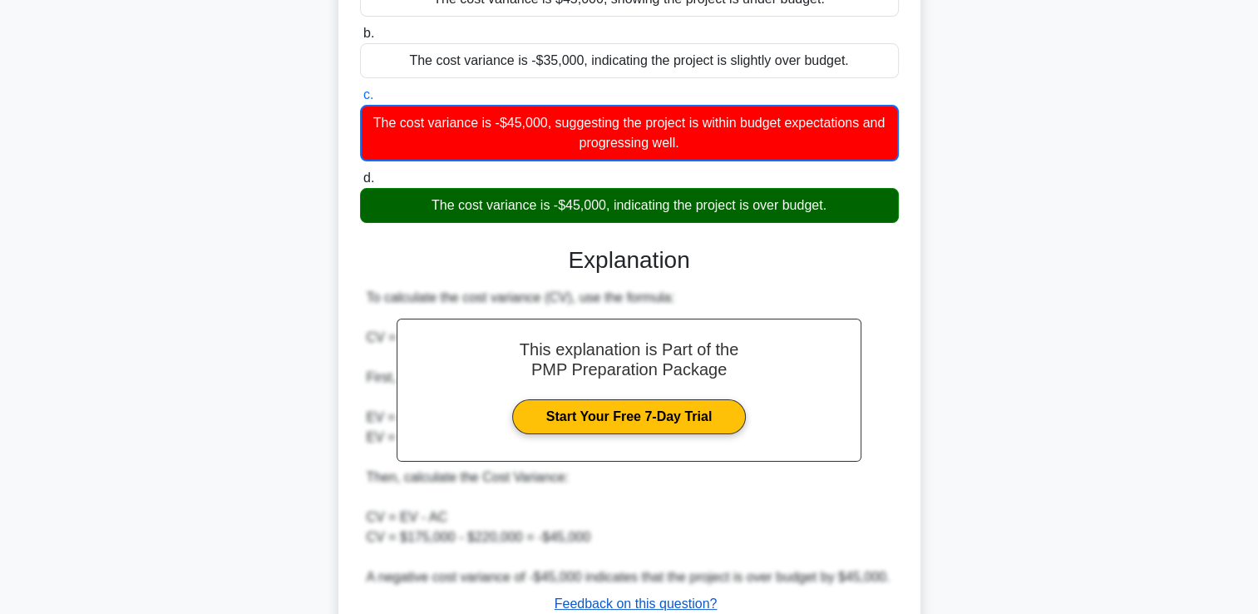
scroll to position [372, 0]
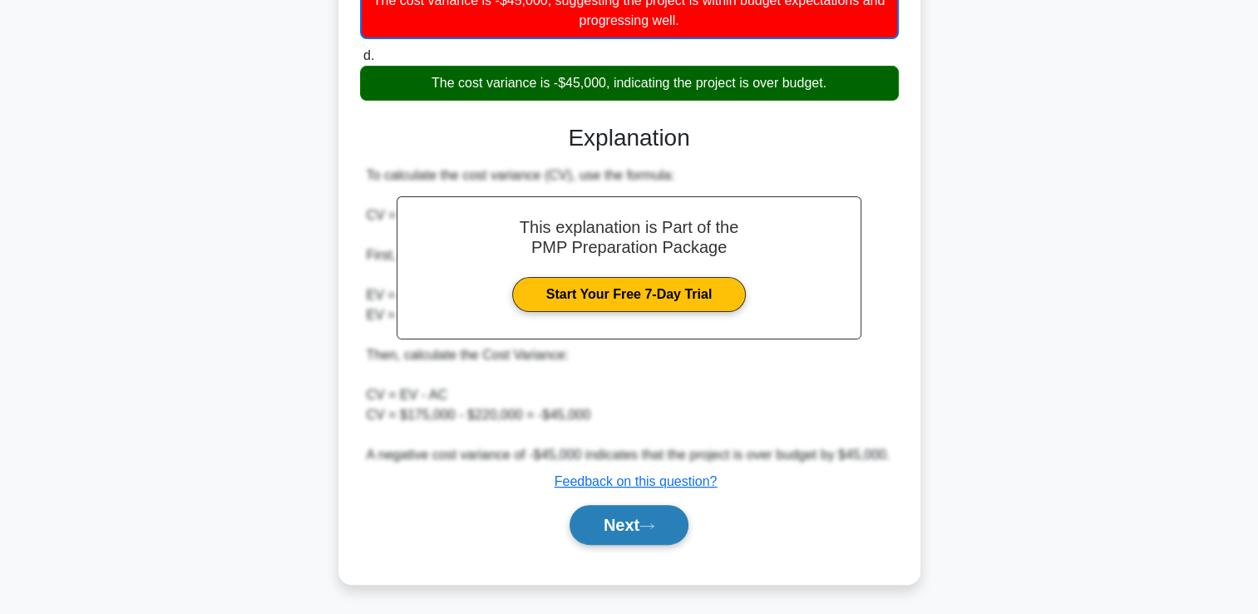
click at [681, 524] on button "Next" at bounding box center [629, 525] width 119 height 40
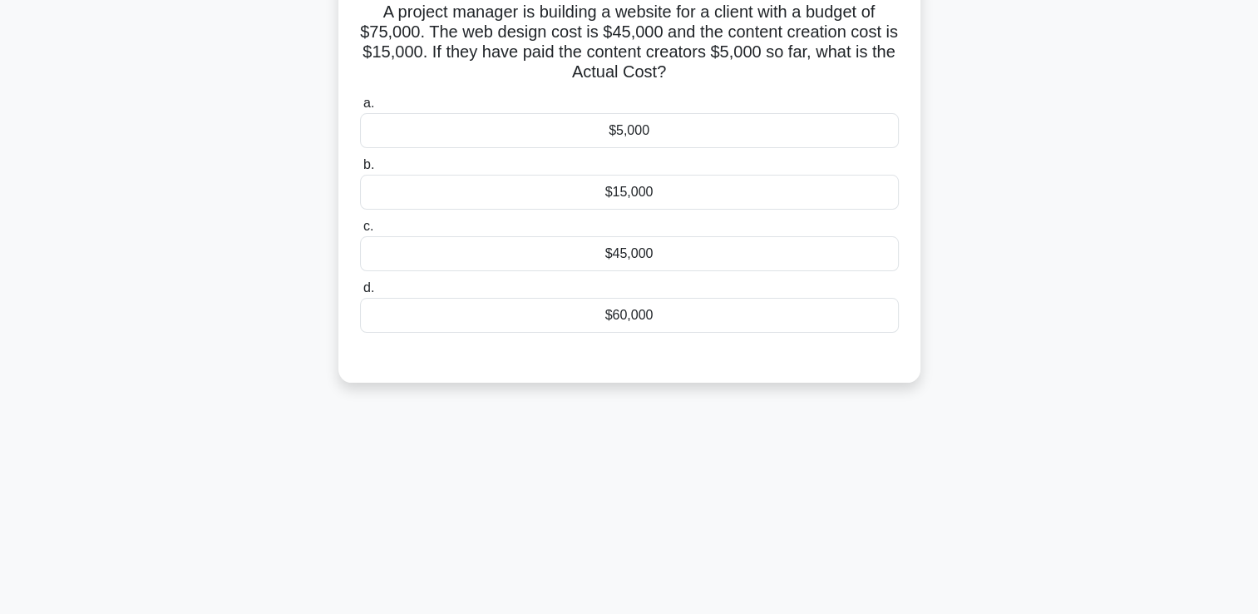
scroll to position [0, 0]
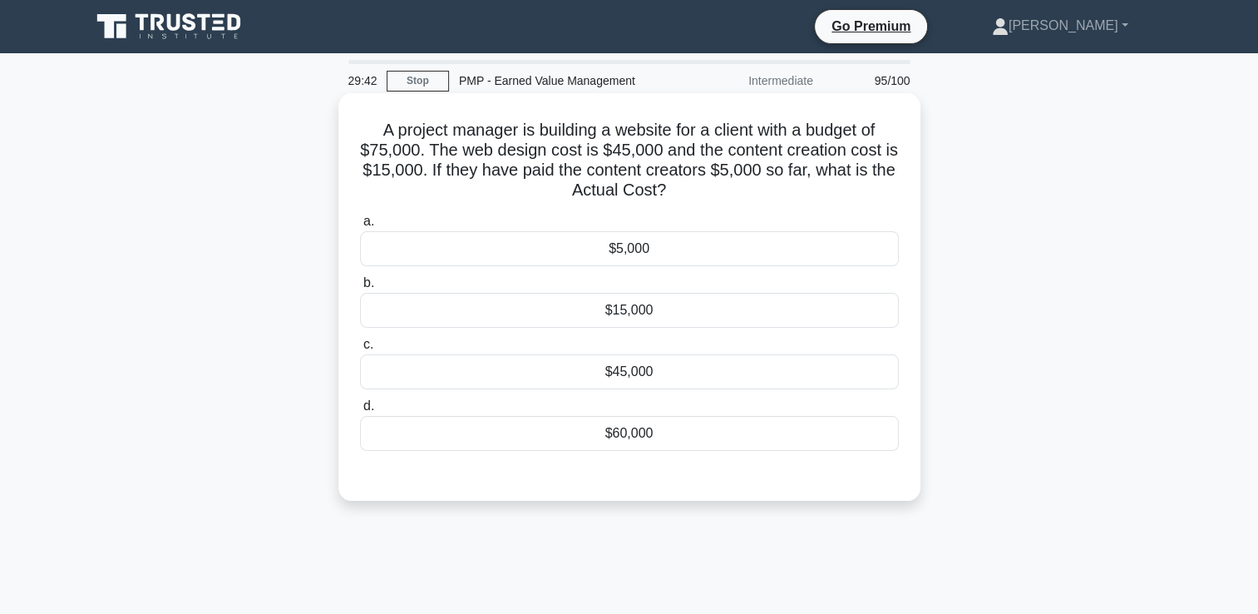
click at [682, 323] on div "$15,000" at bounding box center [629, 310] width 539 height 35
click at [360, 289] on input "b. $15,000" at bounding box center [360, 283] width 0 height 11
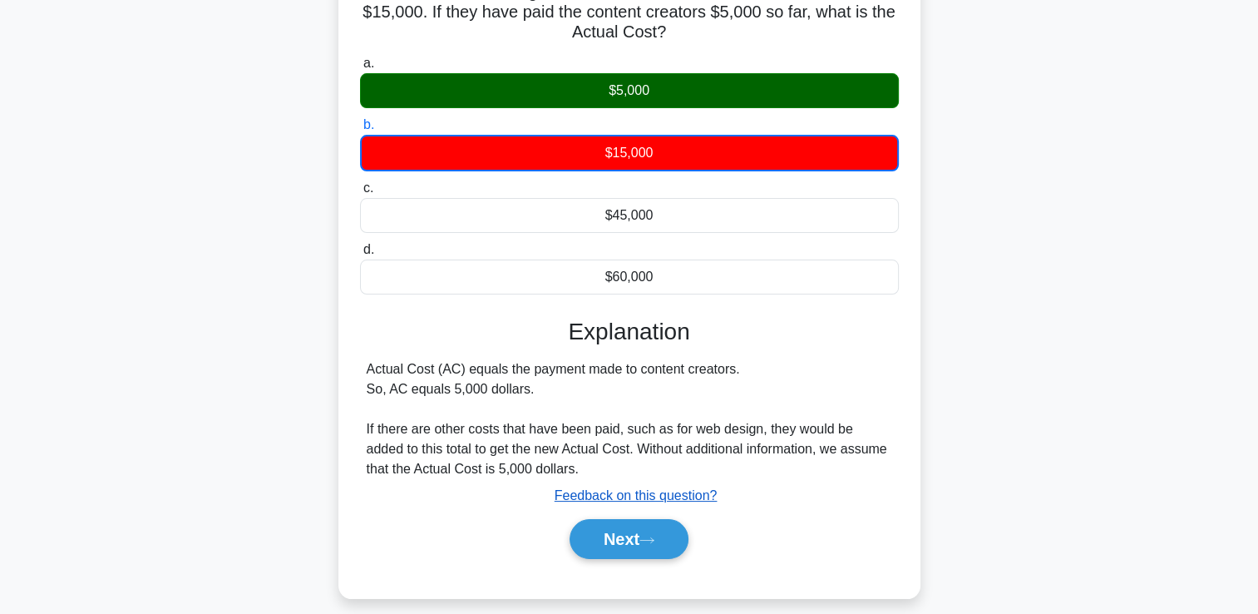
scroll to position [284, 0]
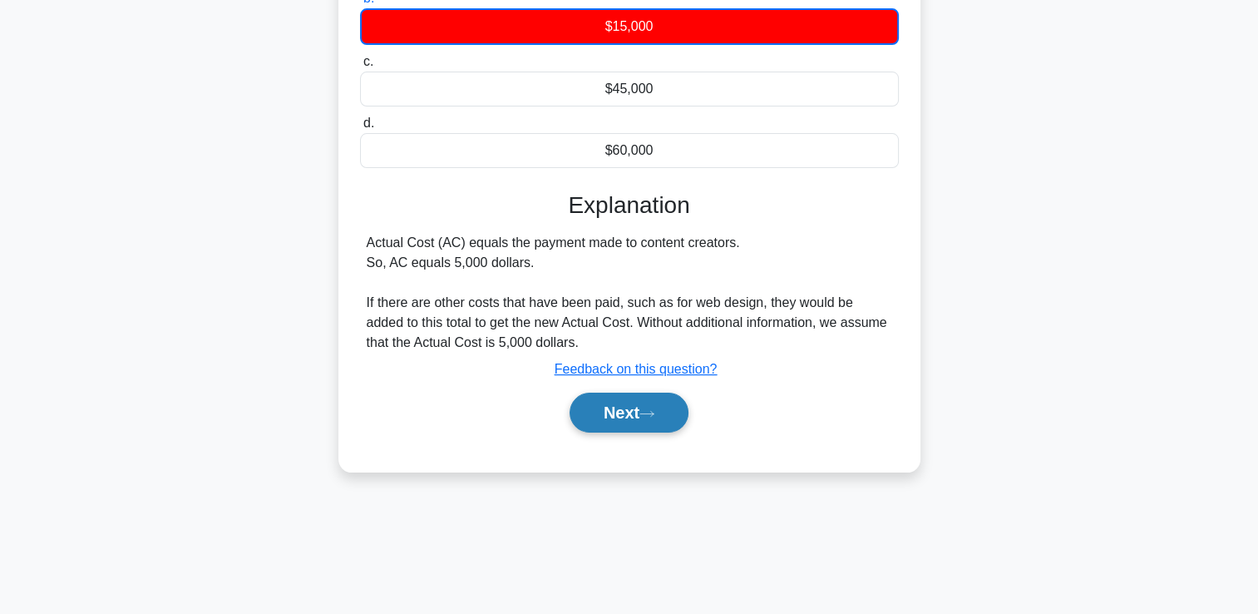
click at [664, 414] on button "Next" at bounding box center [629, 413] width 119 height 40
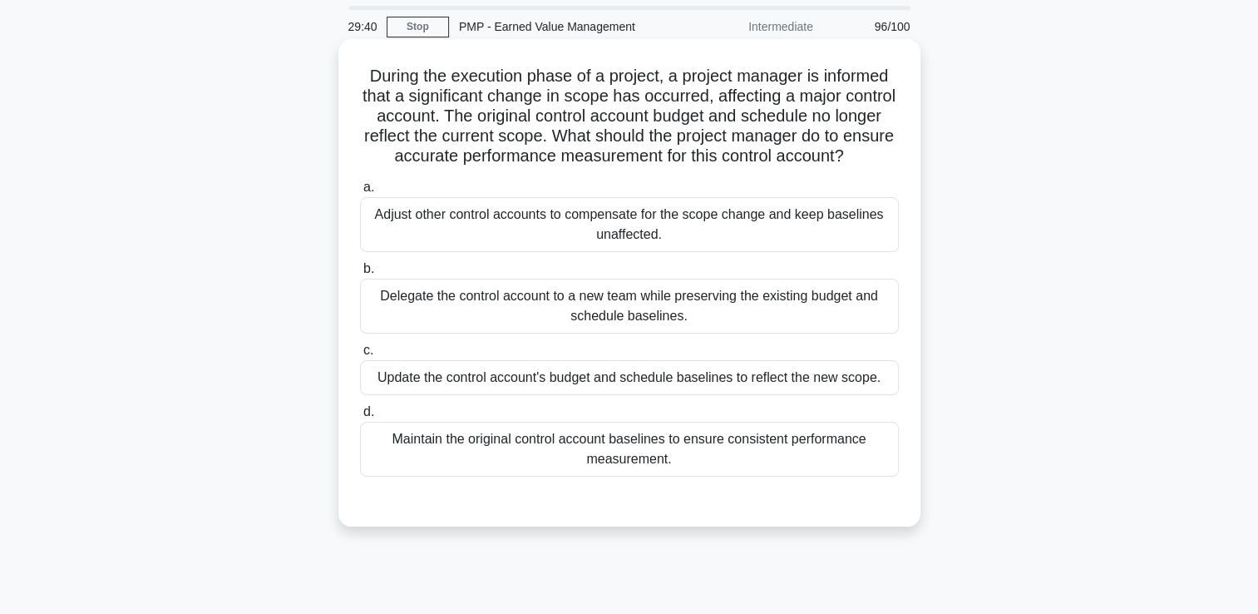
scroll to position [35, 0]
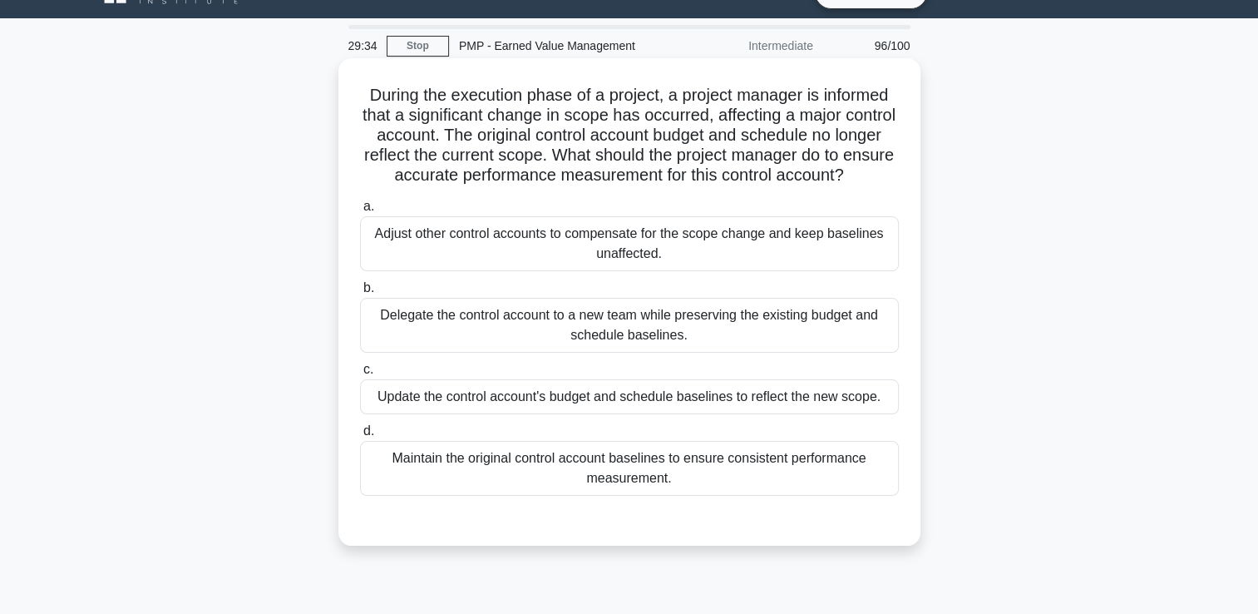
click at [648, 271] on div "Adjust other control accounts to compensate for the scope change and keep basel…" at bounding box center [629, 243] width 539 height 55
click at [360, 212] on input "a. Adjust other control accounts to compensate for the scope change and keep ba…" at bounding box center [360, 206] width 0 height 11
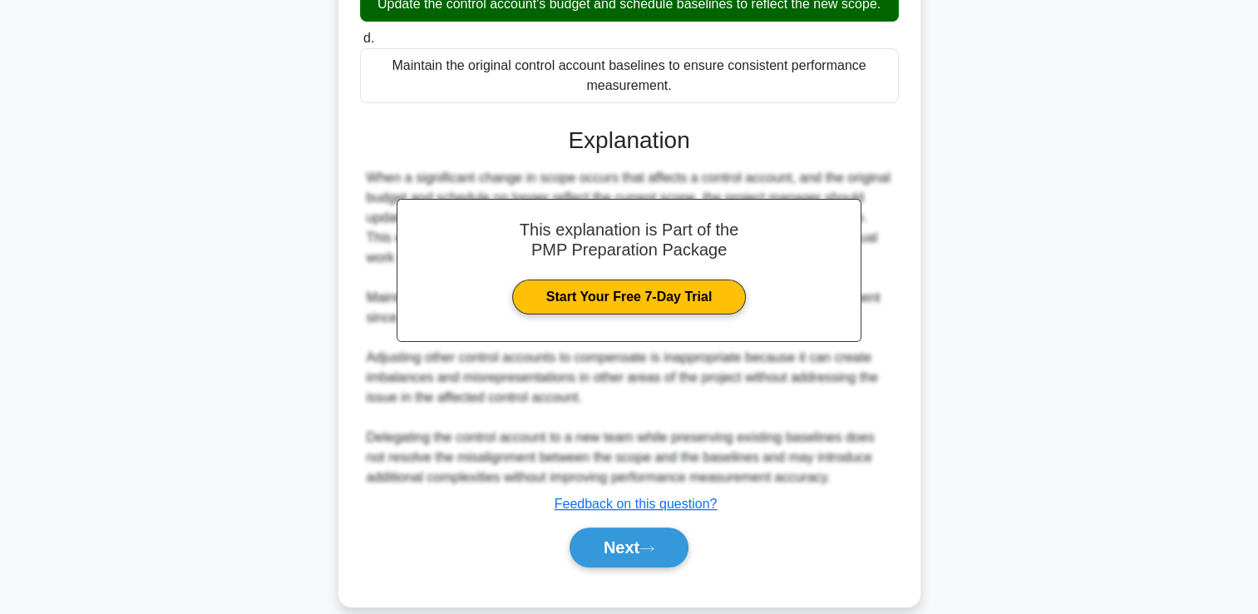
scroll to position [472, 0]
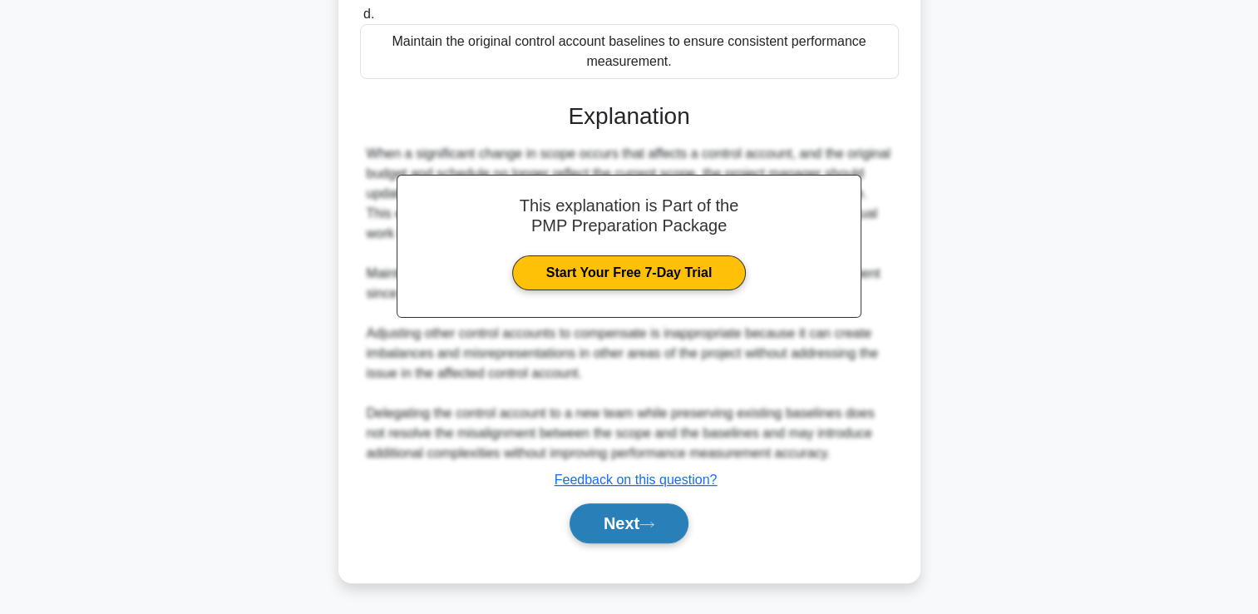
click at [629, 509] on button "Next" at bounding box center [629, 523] width 119 height 40
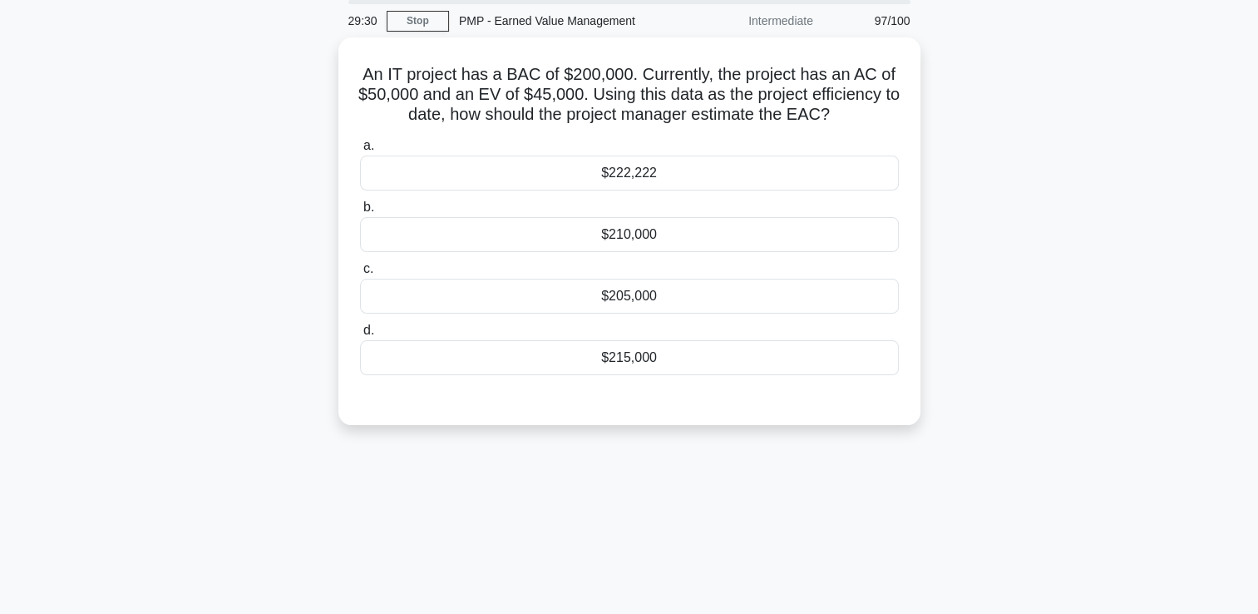
scroll to position [35, 0]
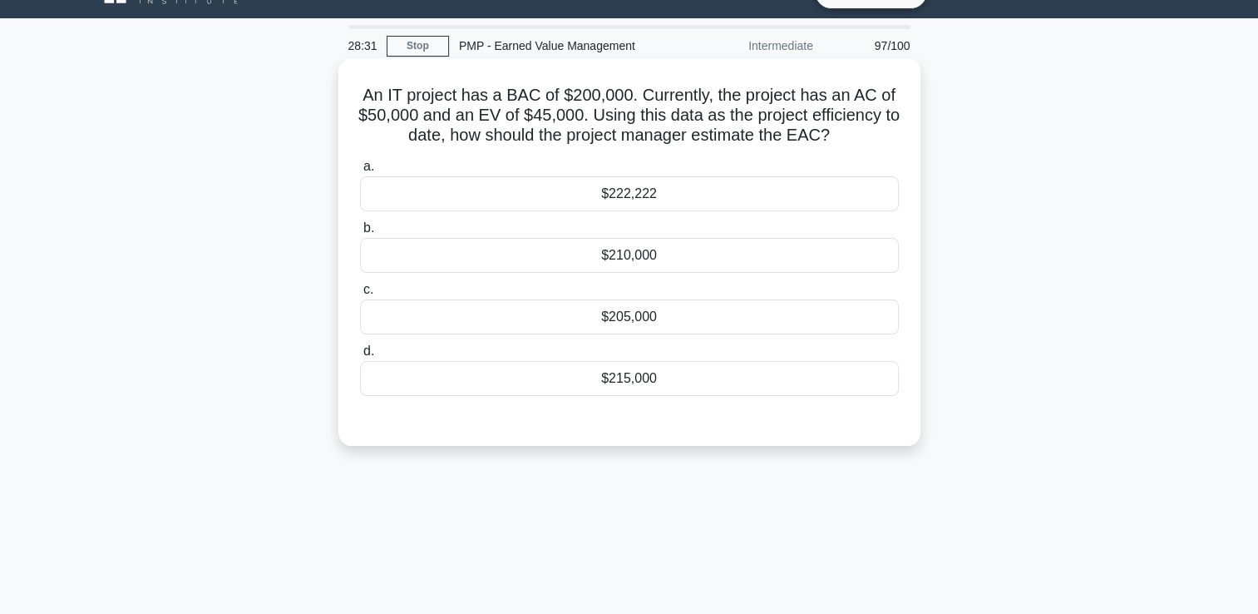
click at [532, 204] on div "$222,222" at bounding box center [629, 193] width 539 height 35
click at [360, 172] on input "a. $222,222" at bounding box center [360, 166] width 0 height 11
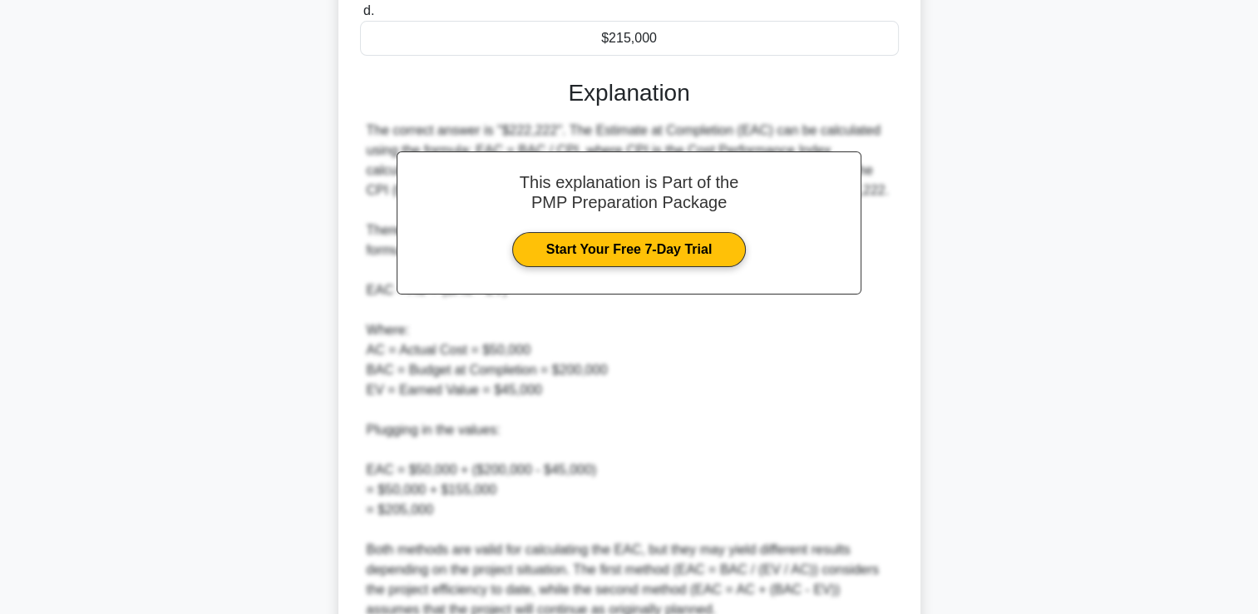
scroll to position [510, 0]
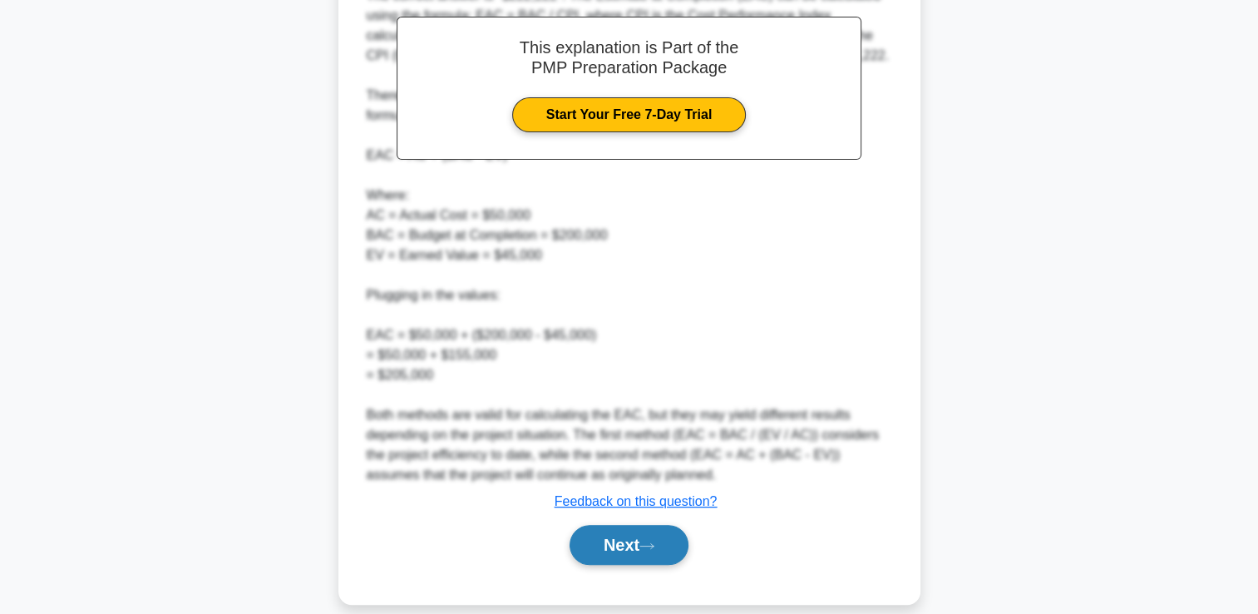
click at [648, 531] on button "Next" at bounding box center [629, 545] width 119 height 40
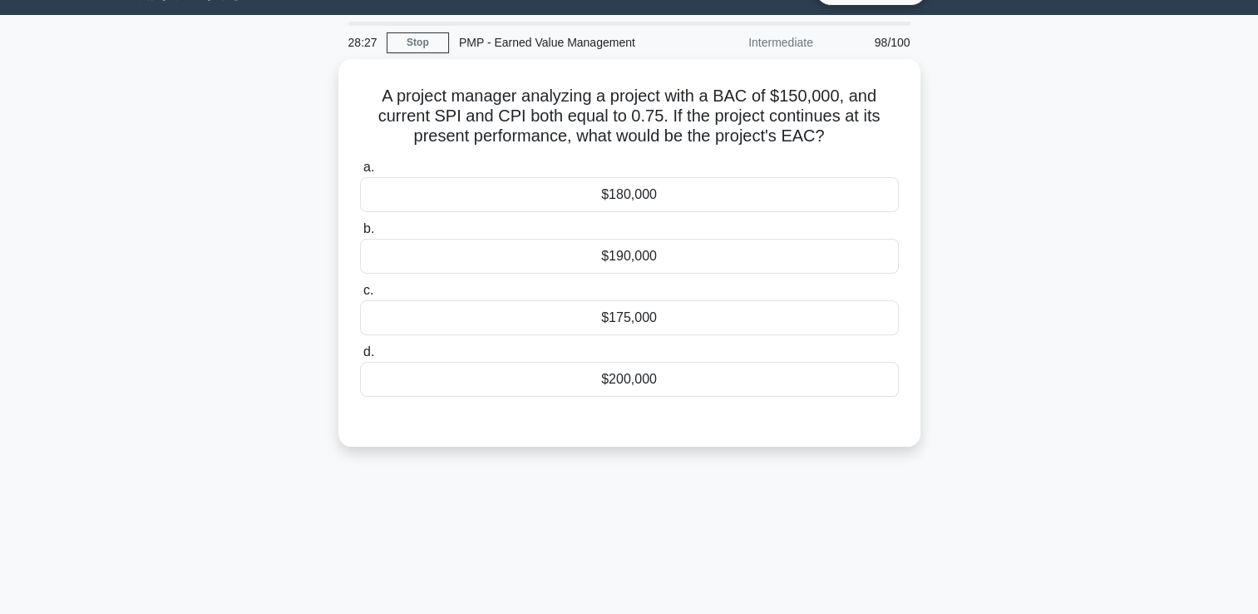
scroll to position [35, 0]
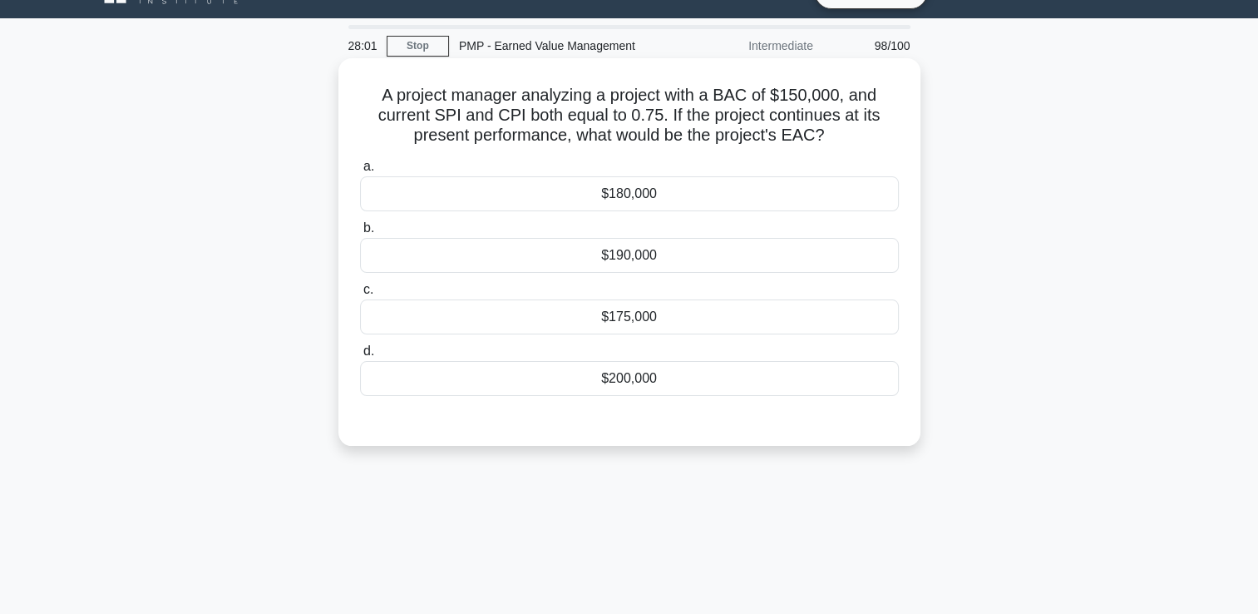
click at [661, 264] on div "$190,000" at bounding box center [629, 255] width 539 height 35
click at [360, 234] on input "b. $190,000" at bounding box center [360, 228] width 0 height 11
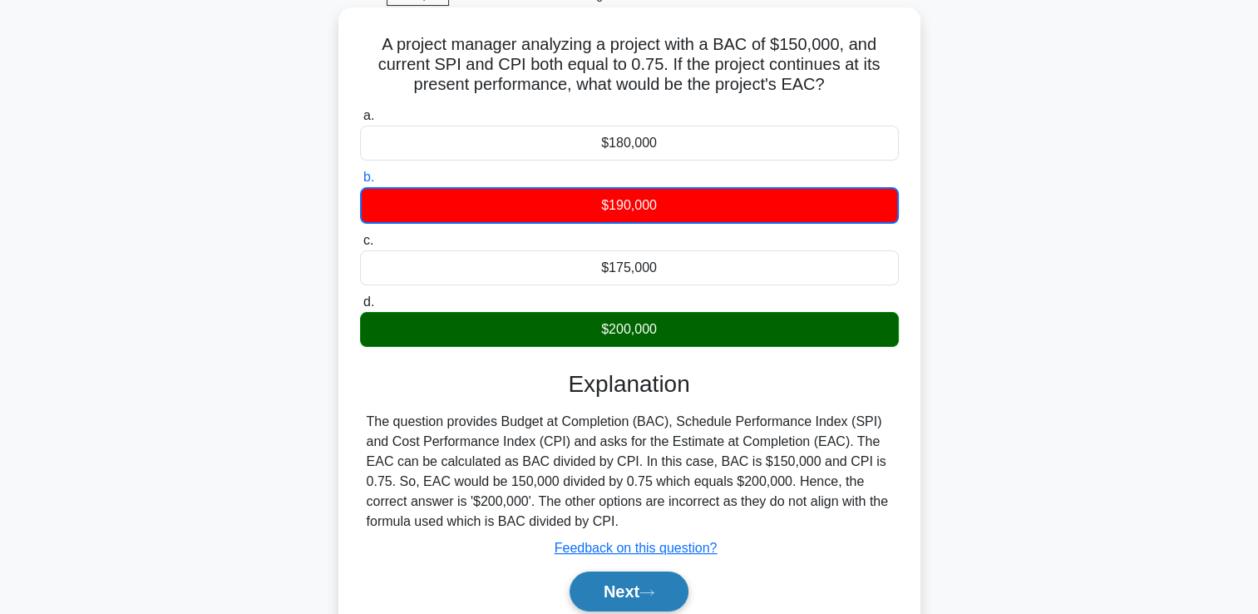
scroll to position [284, 0]
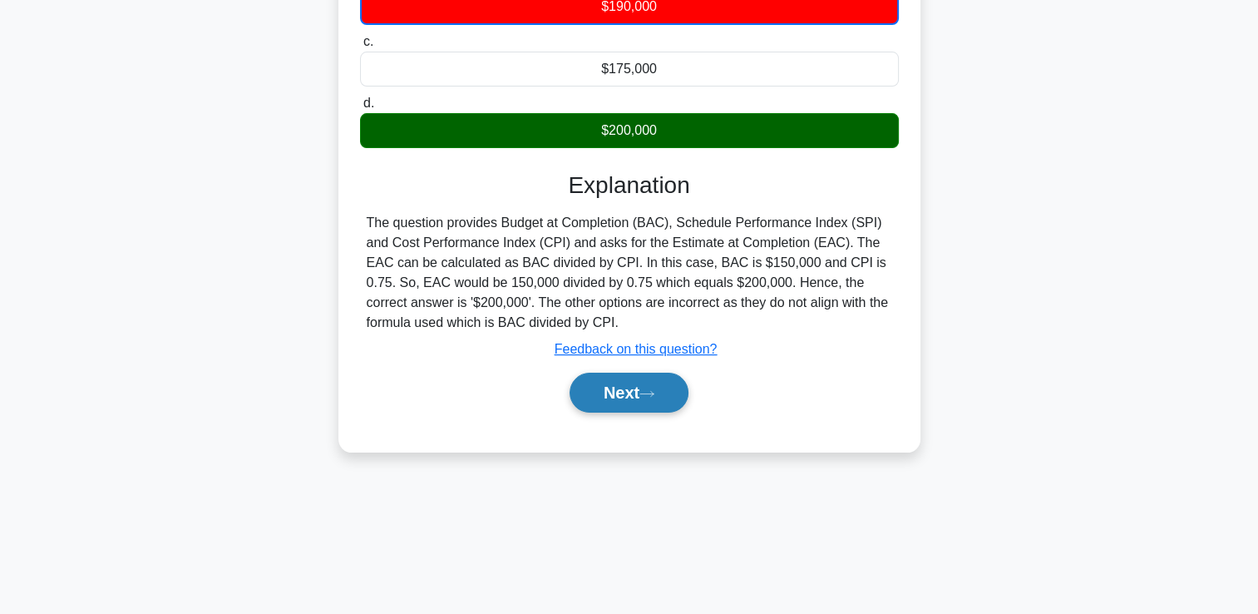
click at [660, 398] on button "Next" at bounding box center [629, 393] width 119 height 40
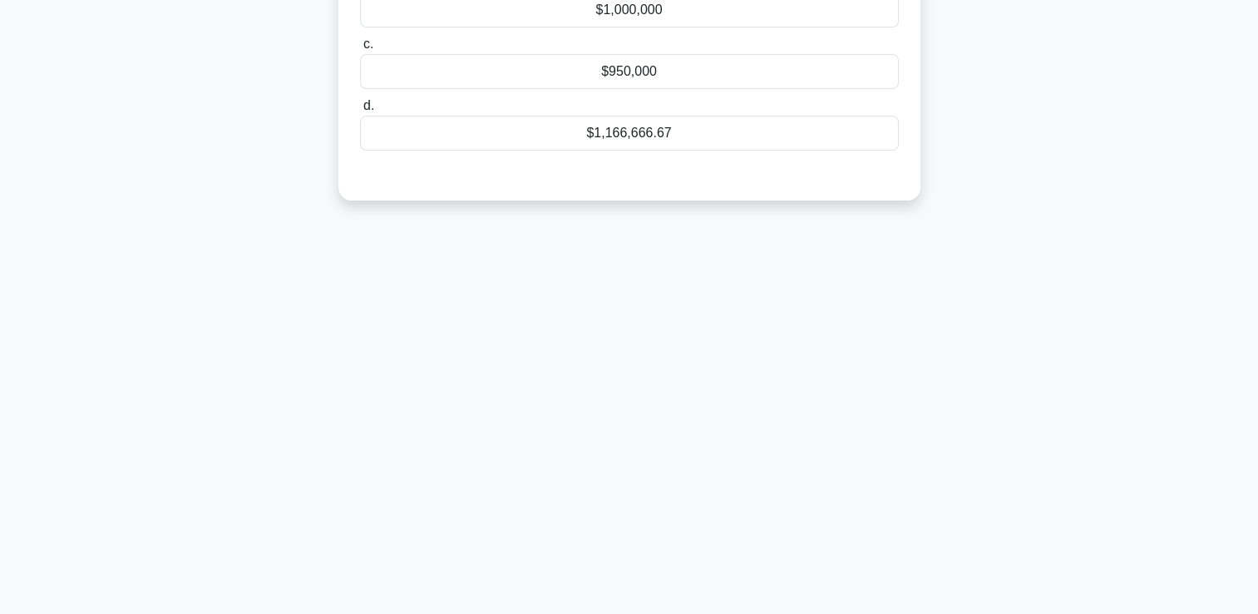
scroll to position [0, 0]
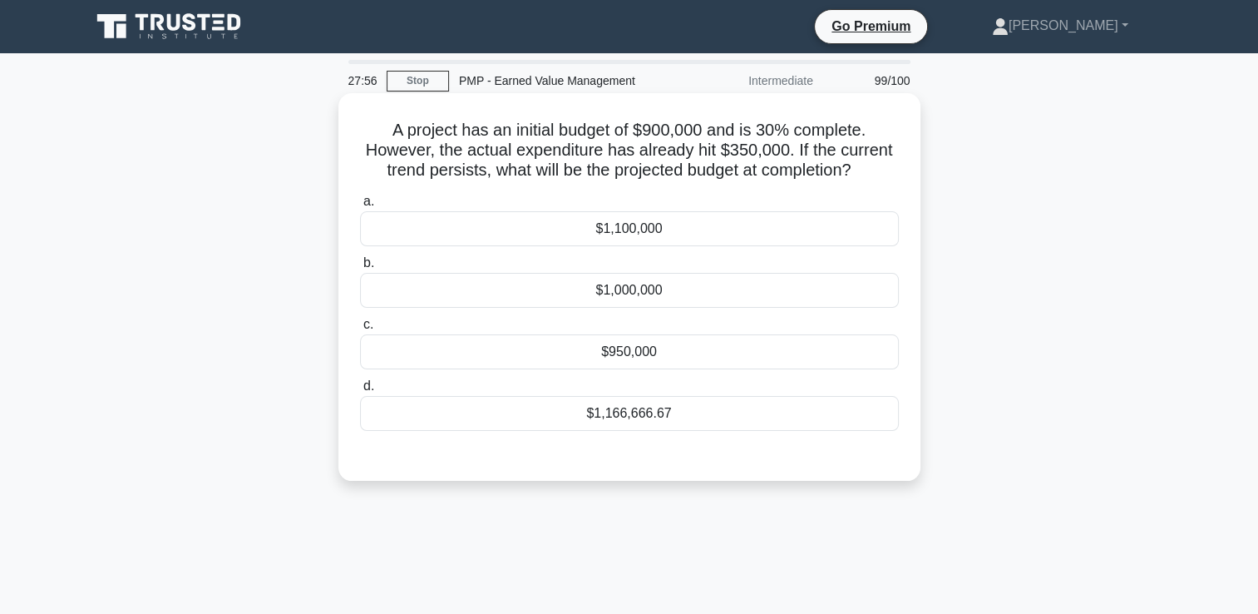
click at [704, 303] on div "$1,000,000" at bounding box center [629, 290] width 539 height 35
click at [360, 269] on input "b. $1,000,000" at bounding box center [360, 263] width 0 height 11
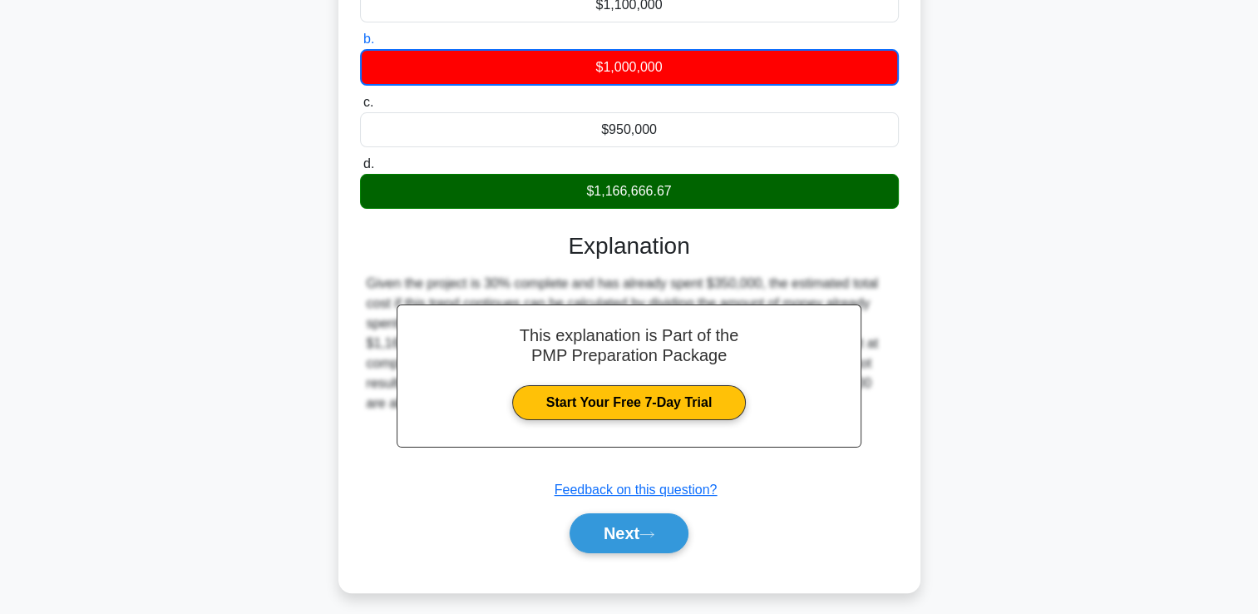
scroll to position [284, 0]
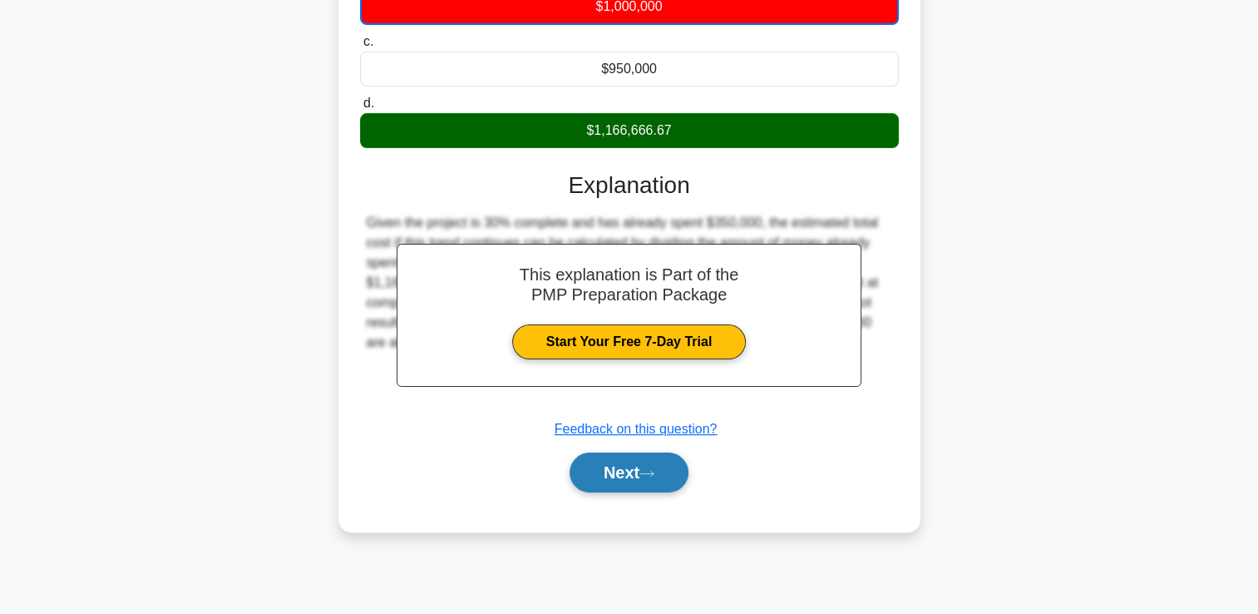
click at [672, 485] on button "Next" at bounding box center [629, 472] width 119 height 40
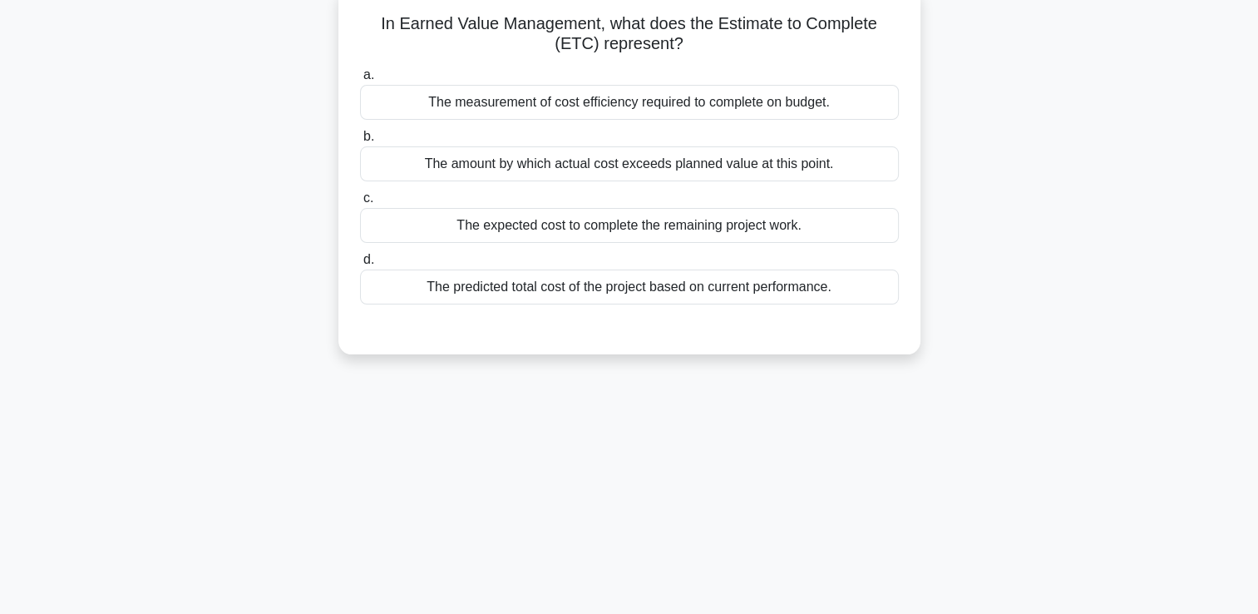
scroll to position [0, 0]
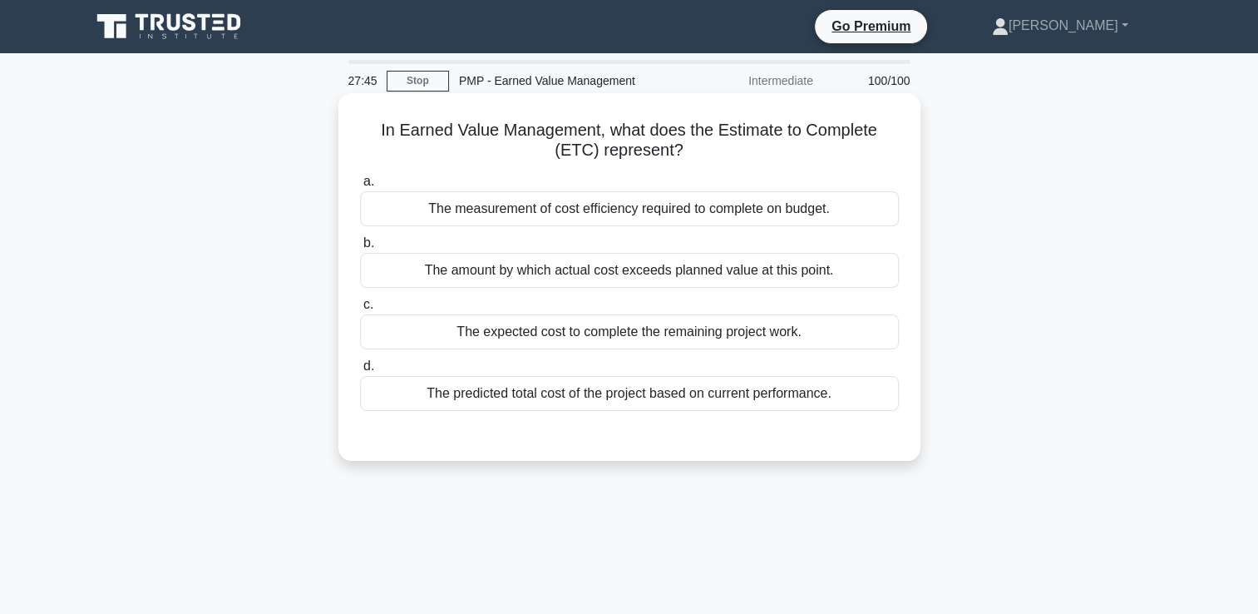
click at [641, 277] on div "The amount by which actual cost exceeds planned value at this point." at bounding box center [629, 270] width 539 height 35
click at [360, 249] on input "b. The amount by which actual cost exceeds planned value at this point." at bounding box center [360, 243] width 0 height 11
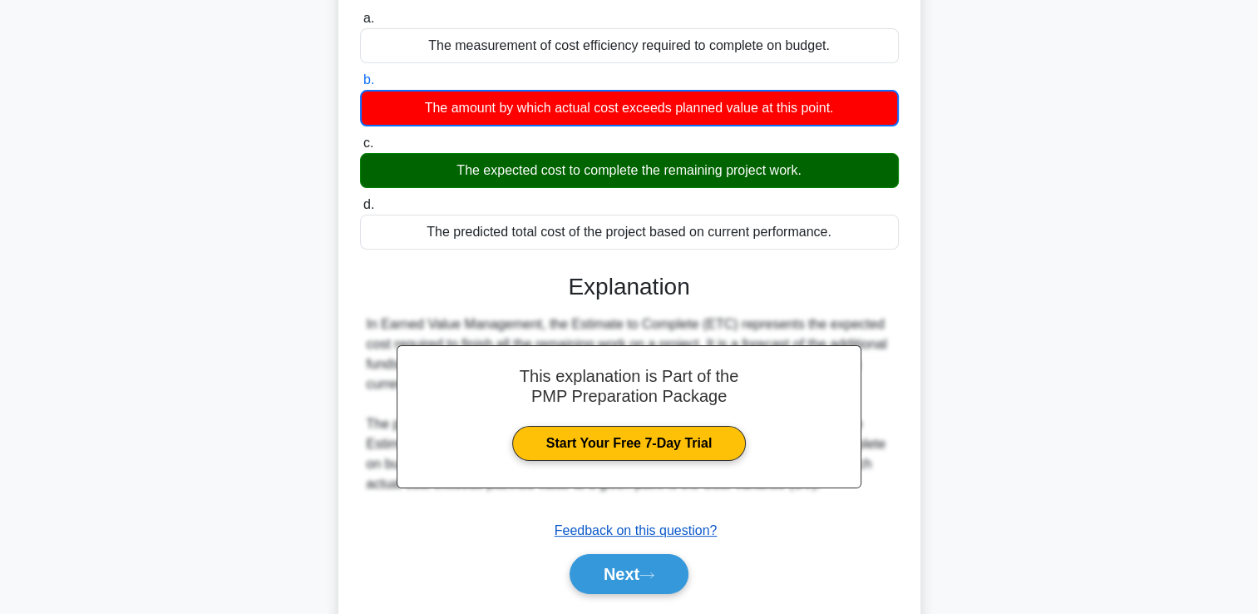
scroll to position [284, 0]
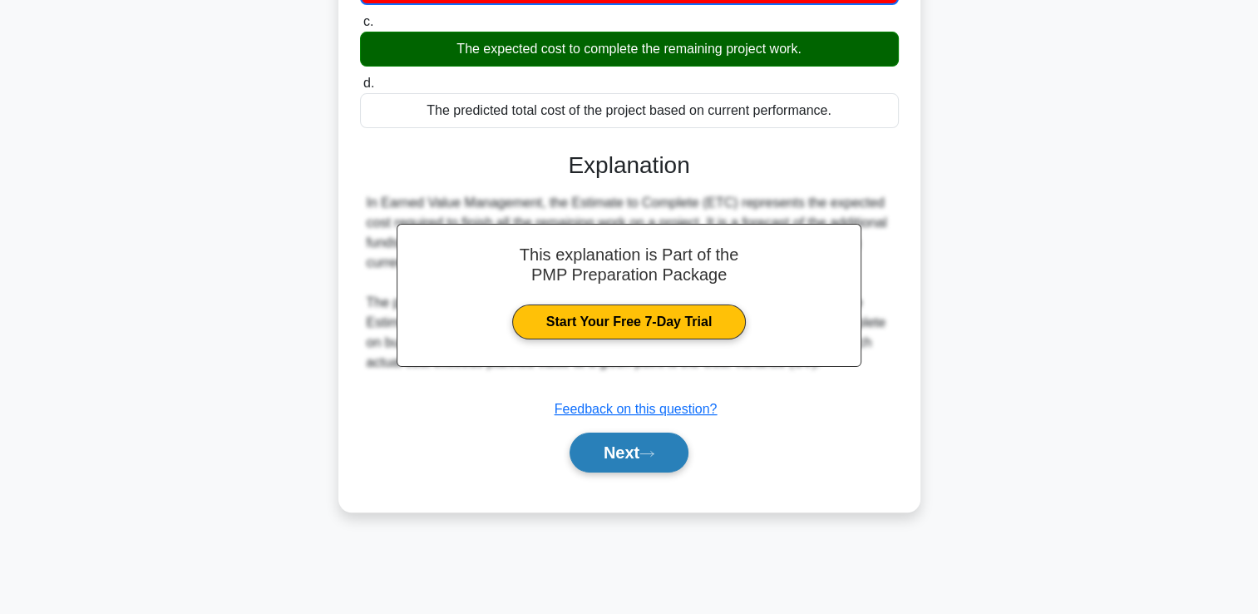
click at [620, 463] on button "Next" at bounding box center [629, 452] width 119 height 40
click at [619, 462] on button "Next" at bounding box center [629, 452] width 119 height 40
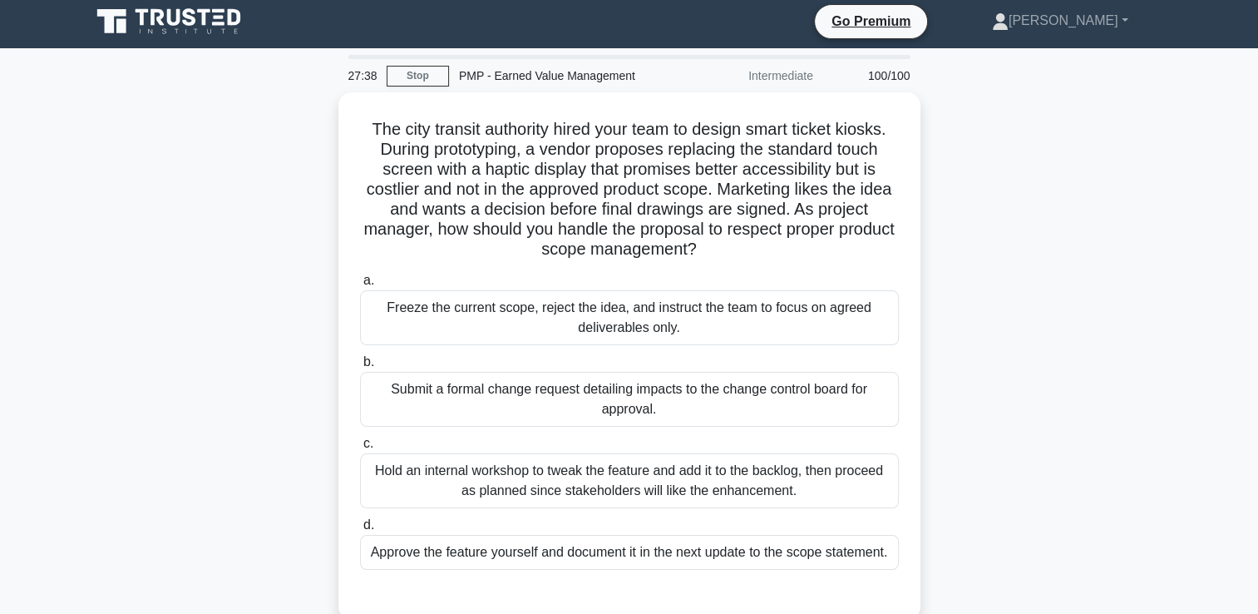
scroll to position [0, 0]
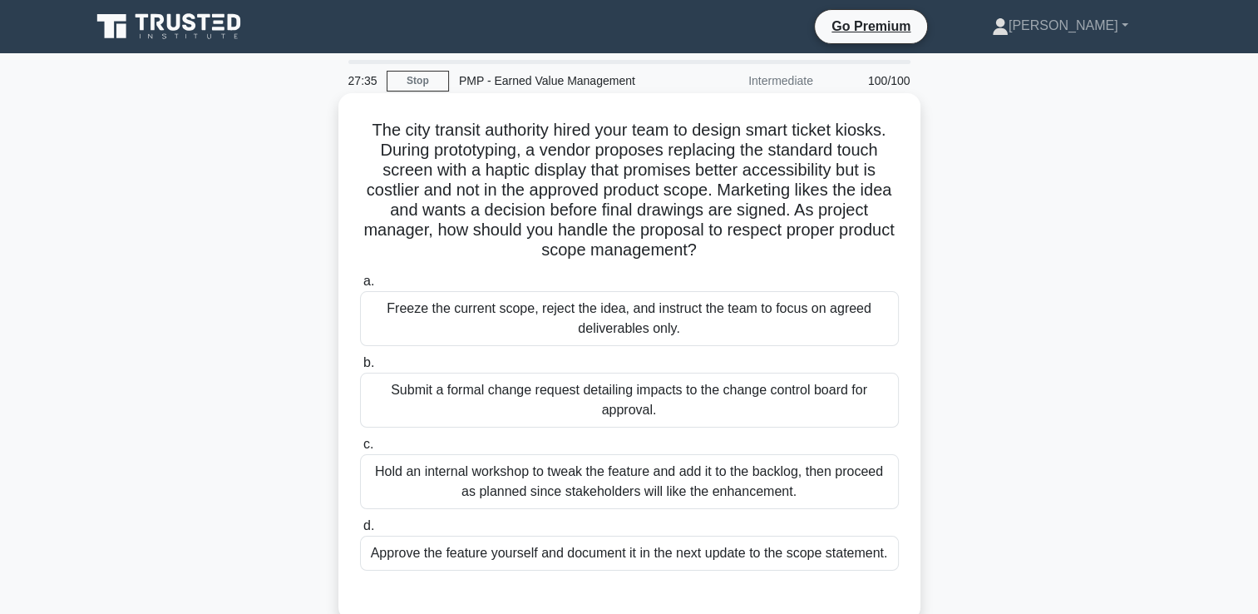
click at [748, 321] on div "Freeze the current scope, reject the idea, and instruct the team to focus on ag…" at bounding box center [629, 318] width 539 height 55
click at [360, 287] on input "a. Freeze the current scope, reject the idea, and instruct the team to focus on…" at bounding box center [360, 281] width 0 height 11
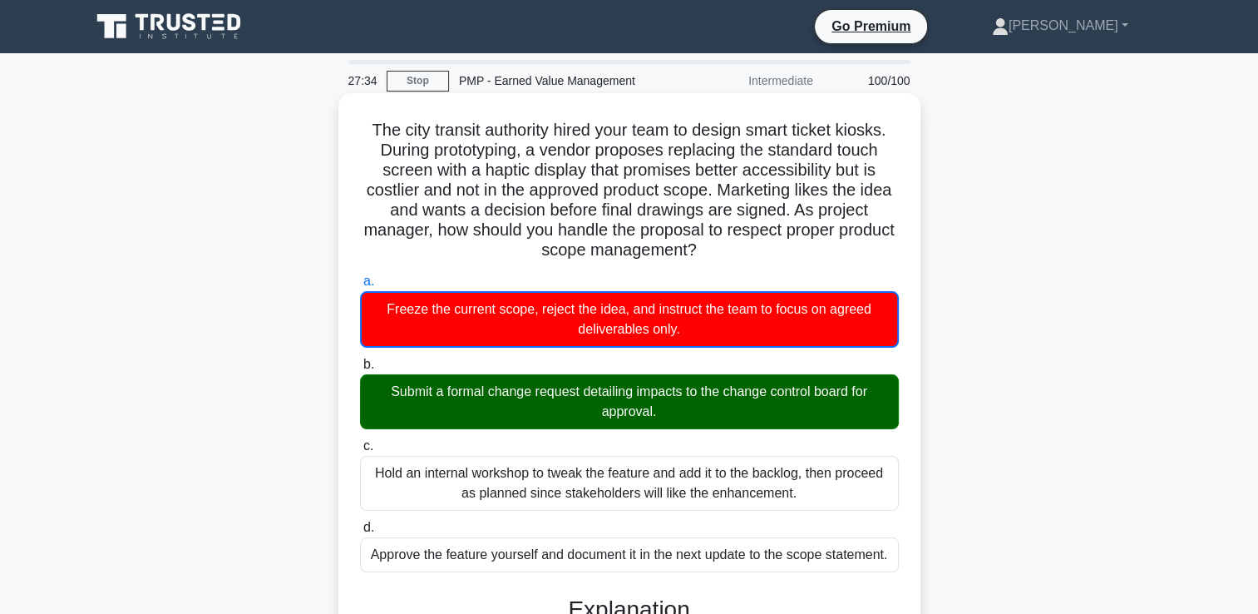
scroll to position [432, 0]
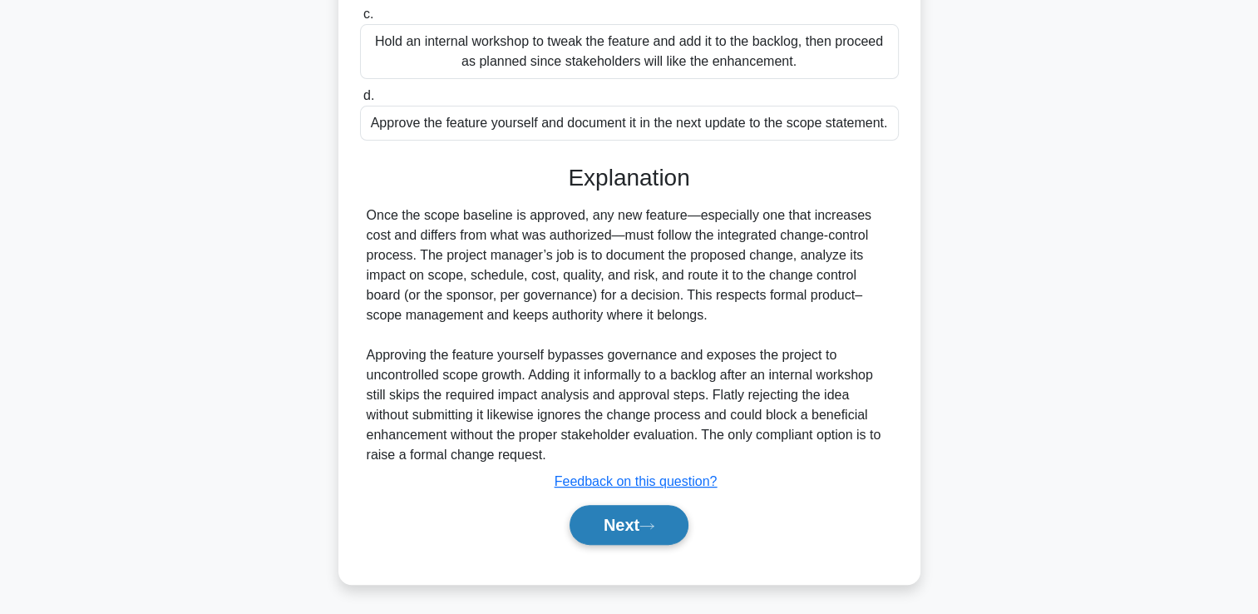
click at [615, 542] on button "Next" at bounding box center [629, 525] width 119 height 40
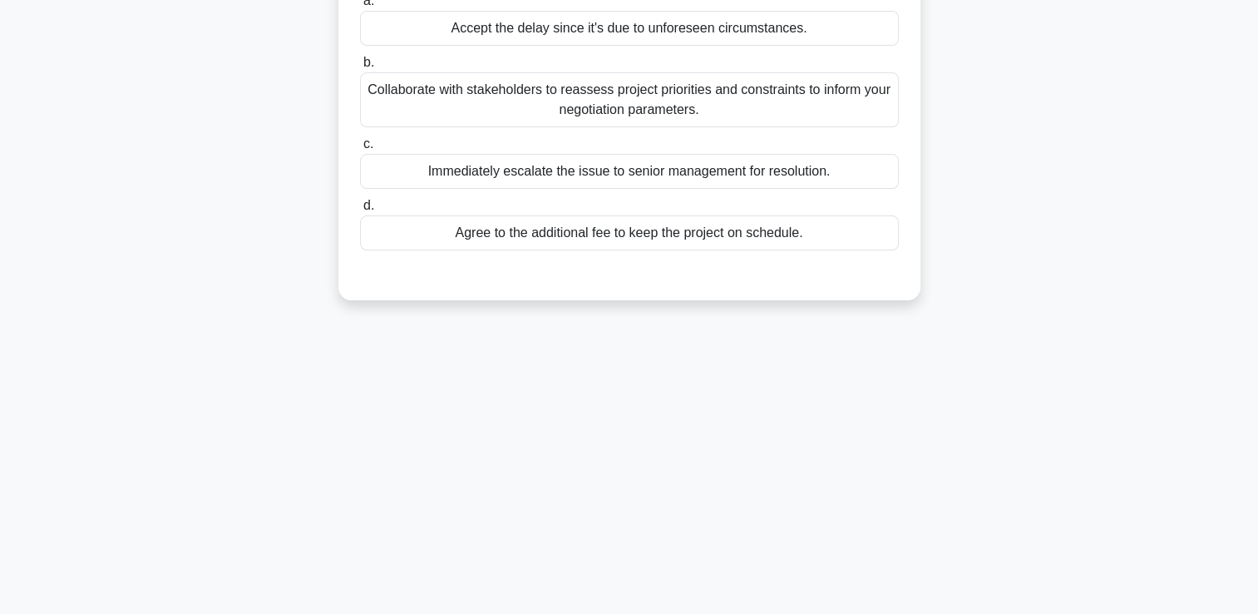
scroll to position [140, 0]
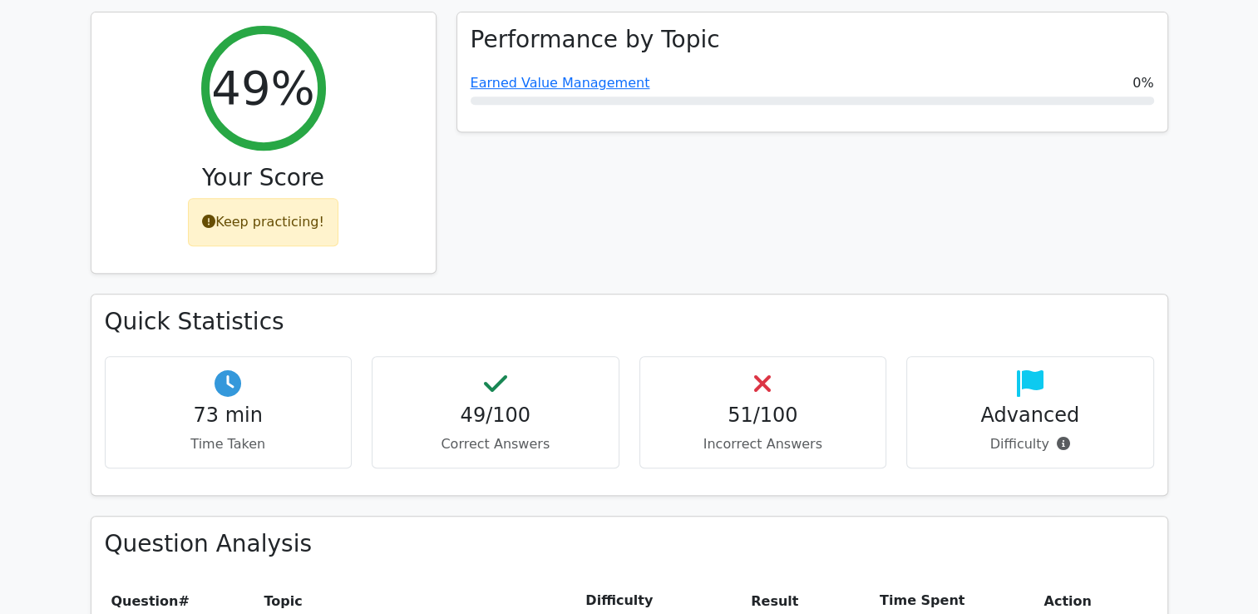
scroll to position [915, 0]
